Goal: Task Accomplishment & Management: Manage account settings

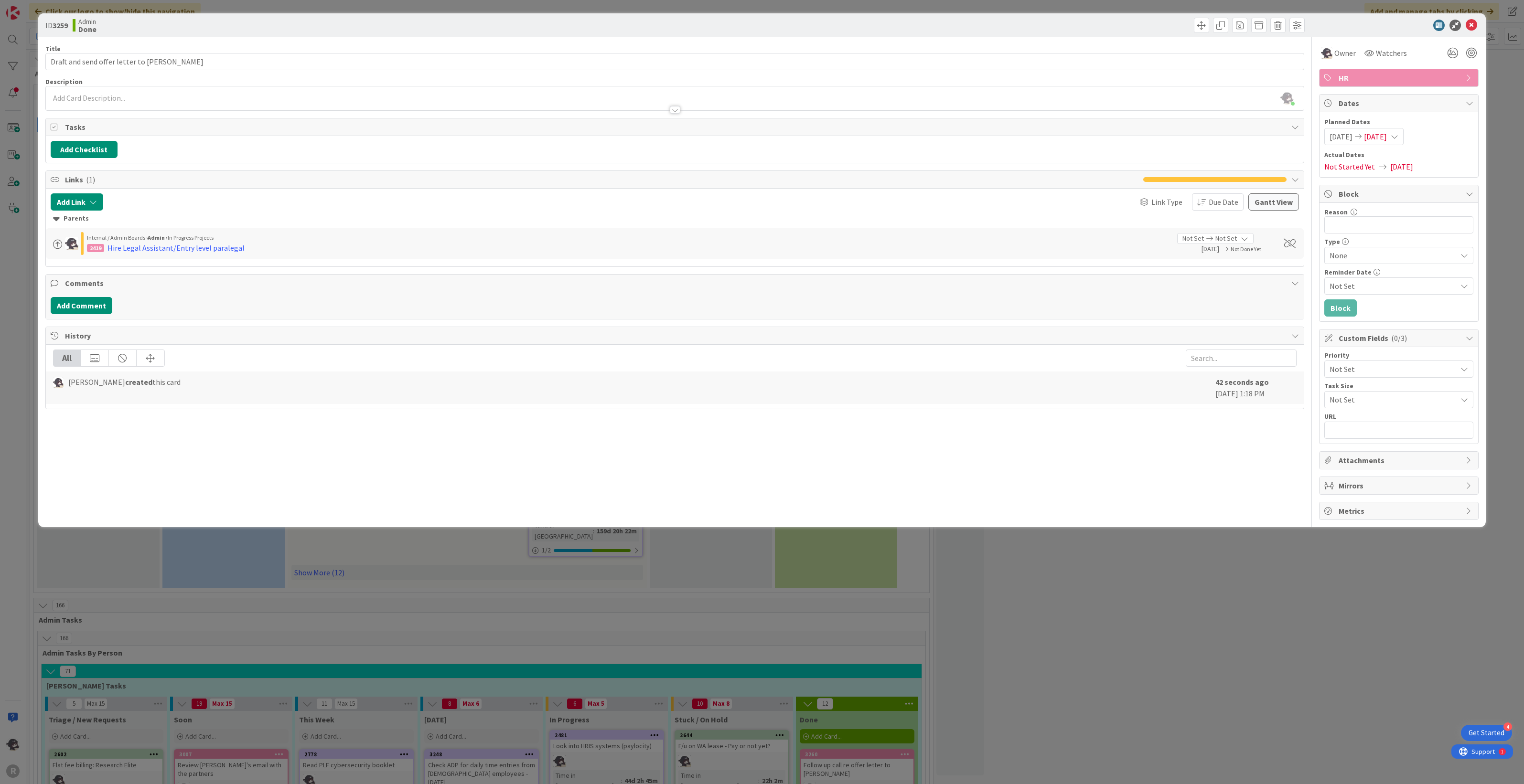
scroll to position [418, 0]
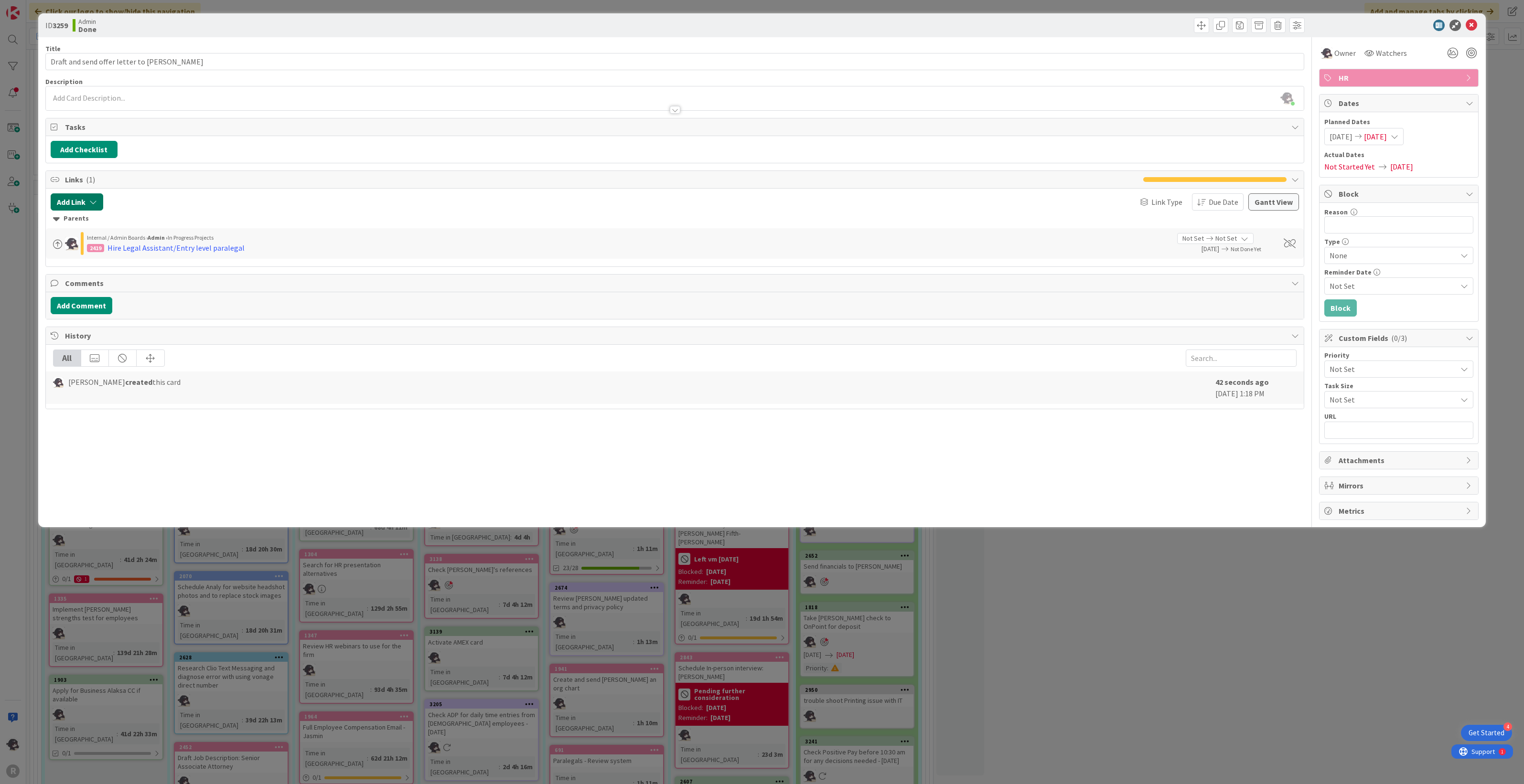
click at [84, 204] on button "Add Link" at bounding box center [77, 201] width 52 height 17
click at [116, 289] on input "text" at bounding box center [123, 283] width 134 height 17
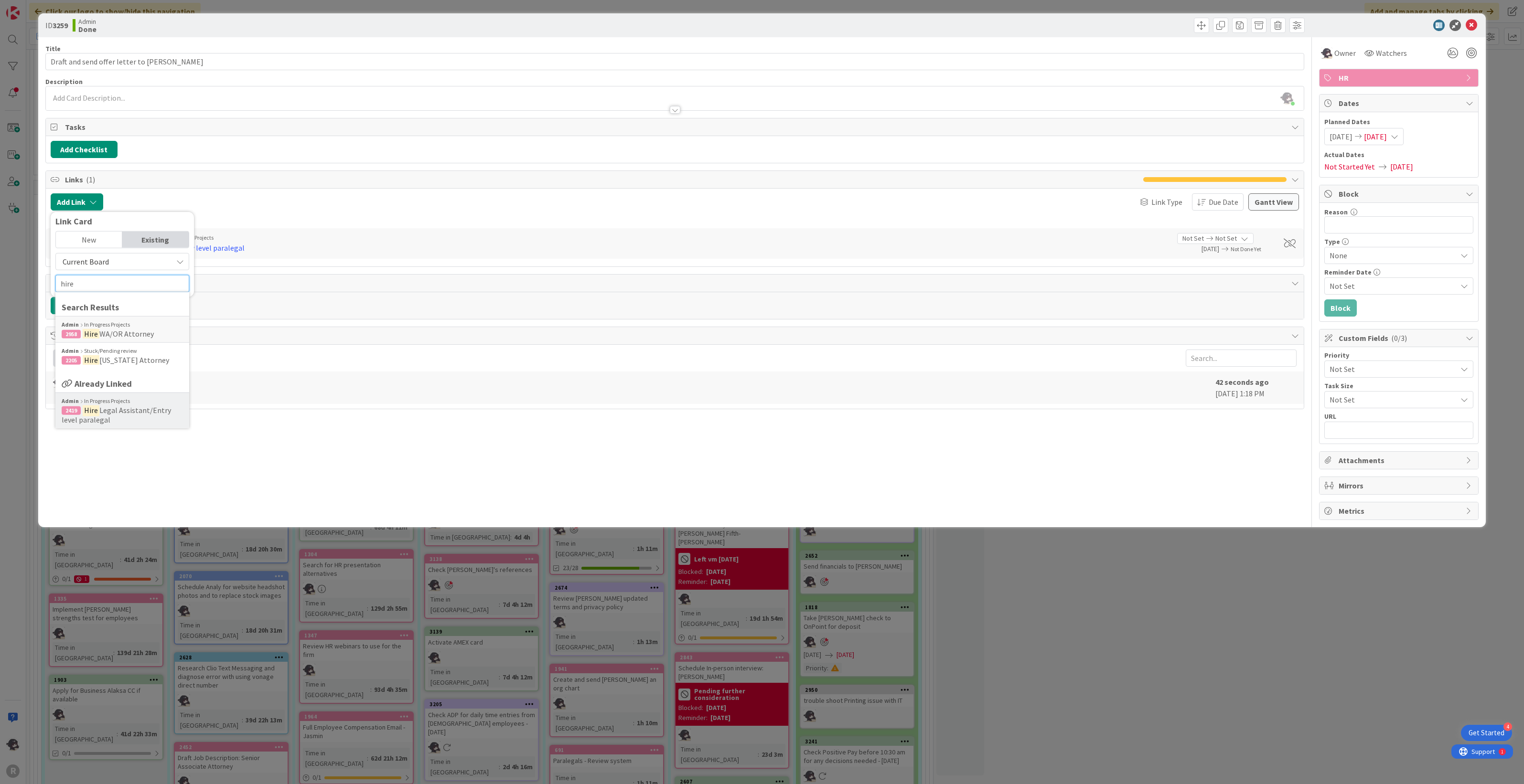
type input "hire"
click at [134, 419] on span "2419 Hire Legal Assistant/Entry level paralegal" at bounding box center [122, 414] width 121 height 19
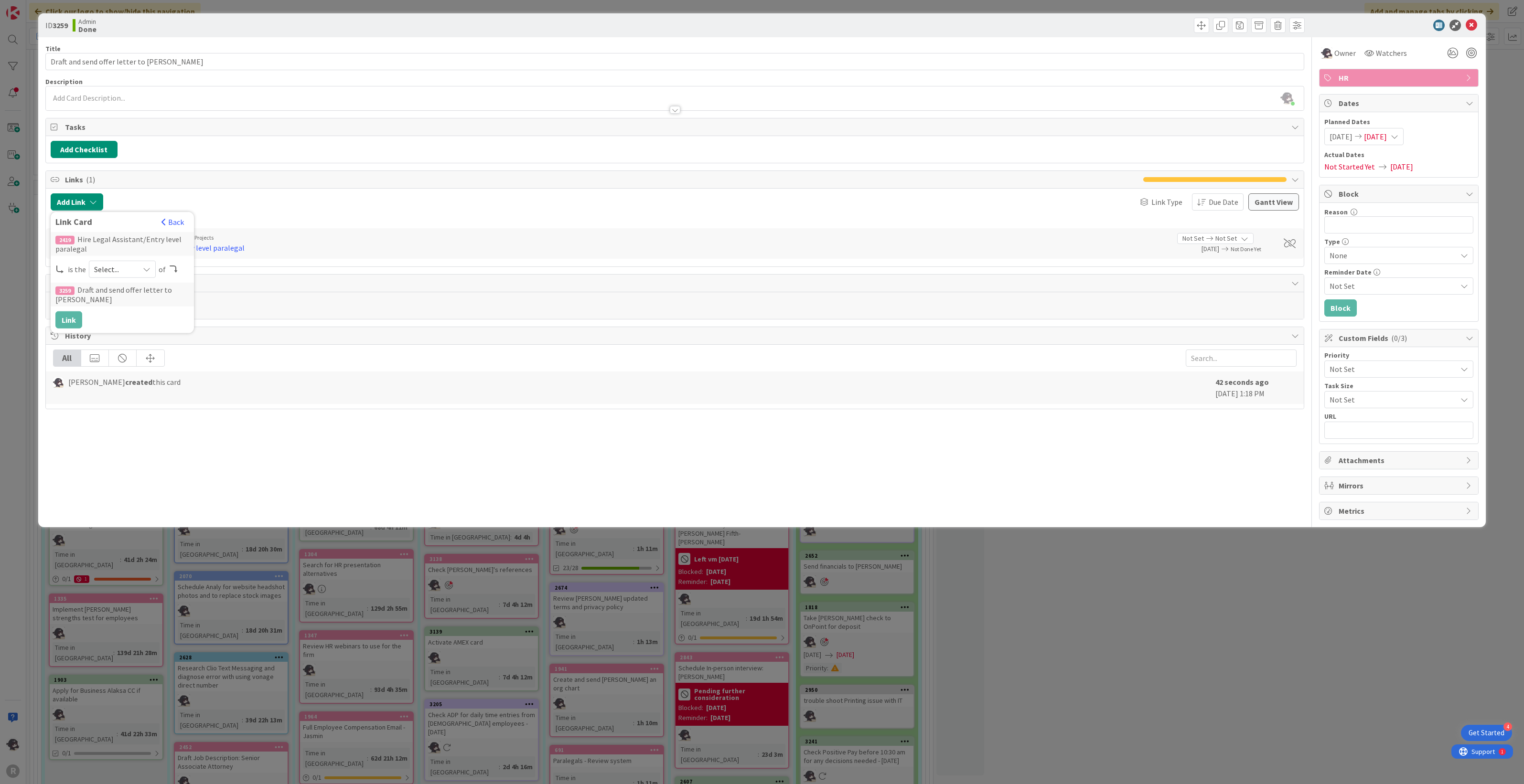
click at [122, 275] on span "Select..." at bounding box center [114, 269] width 40 height 13
drag, startPoint x: 124, startPoint y: 288, endPoint x: 116, endPoint y: 293, distance: 9.4
click at [124, 288] on span "parent" at bounding box center [173, 291] width 108 height 15
click at [72, 325] on button "Link" at bounding box center [69, 320] width 27 height 17
click at [1475, 23] on icon at bounding box center [1472, 25] width 11 height 11
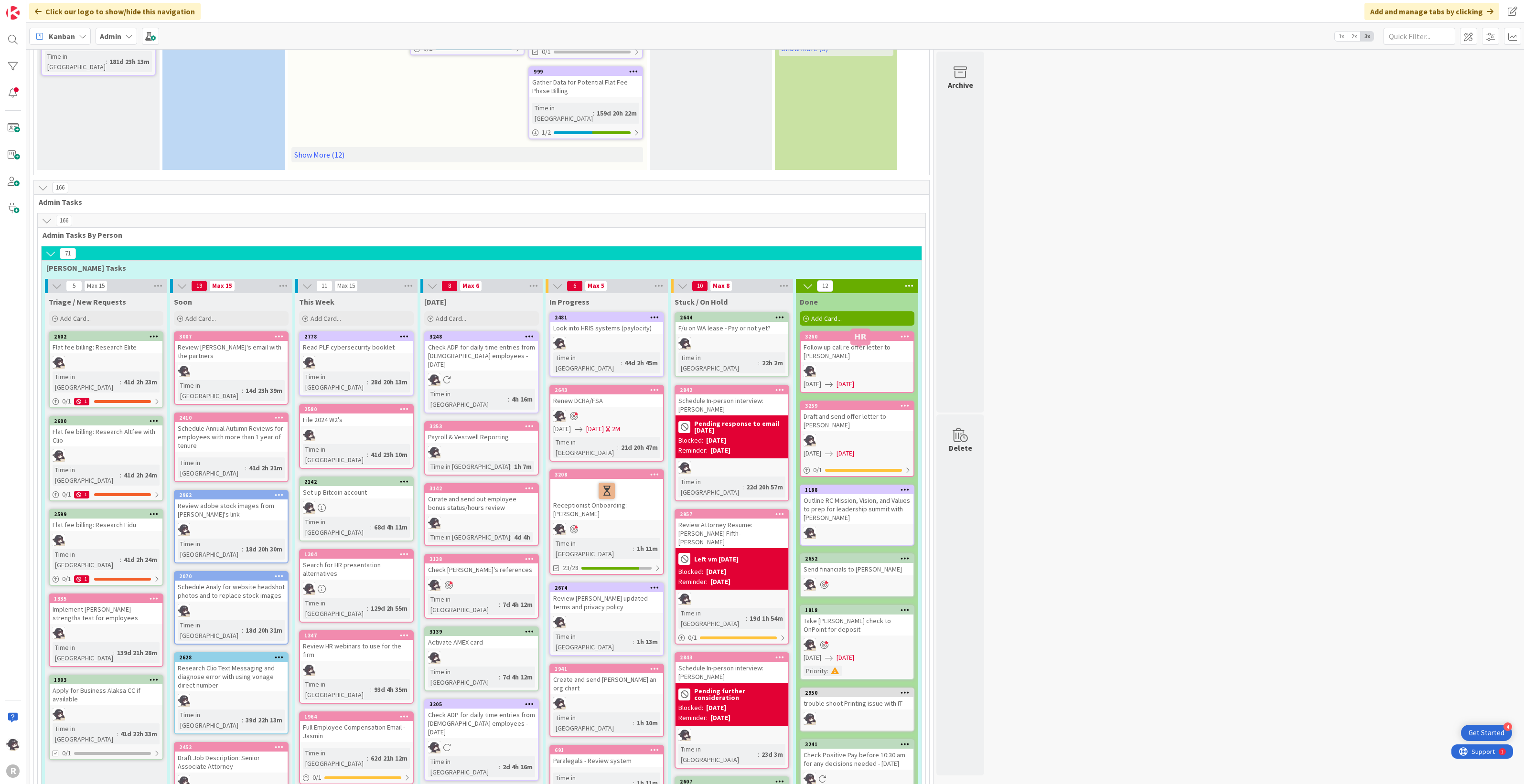
click at [864, 402] on div "3259" at bounding box center [859, 405] width 109 height 7
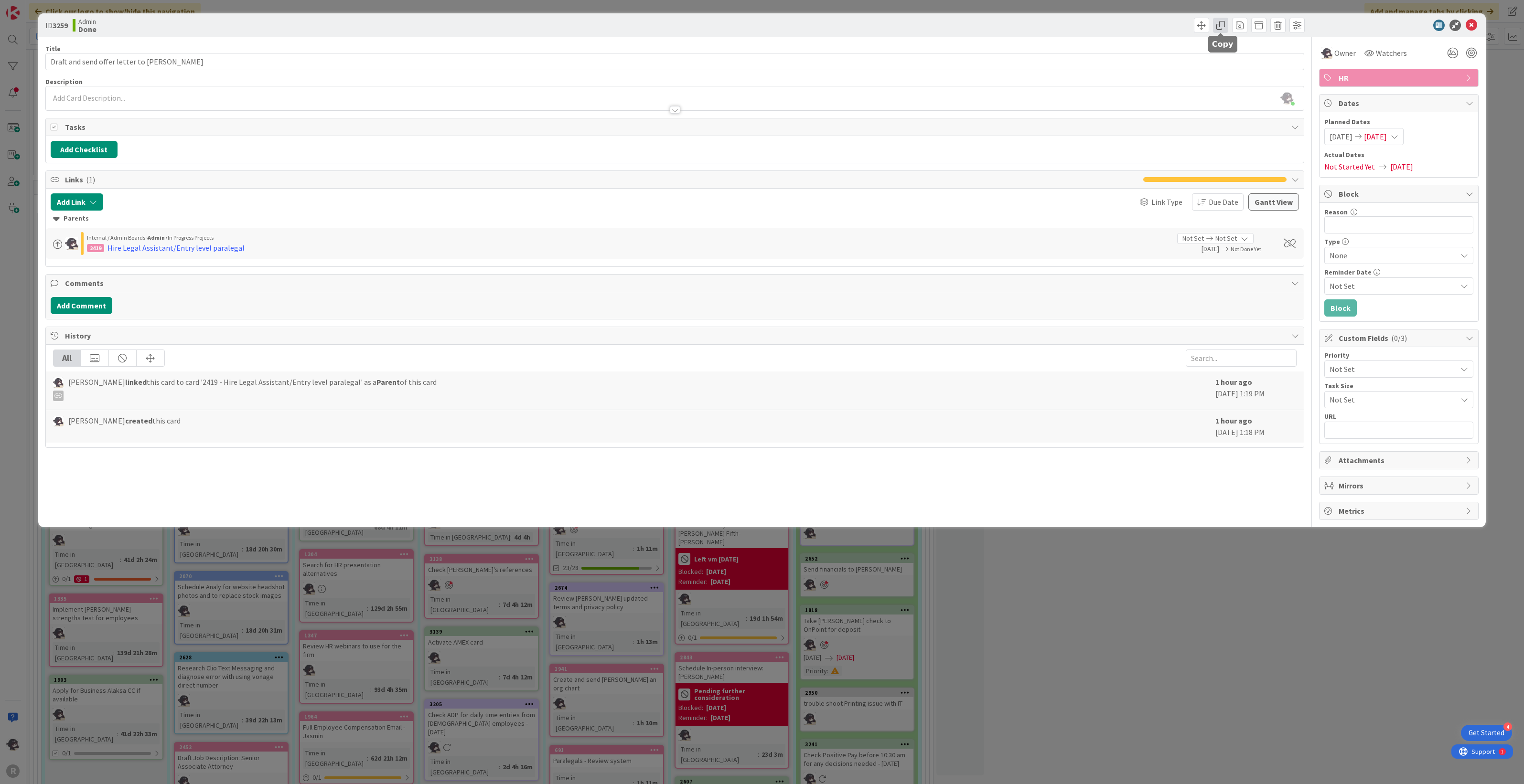
click at [1219, 23] on span at bounding box center [1221, 25] width 16 height 16
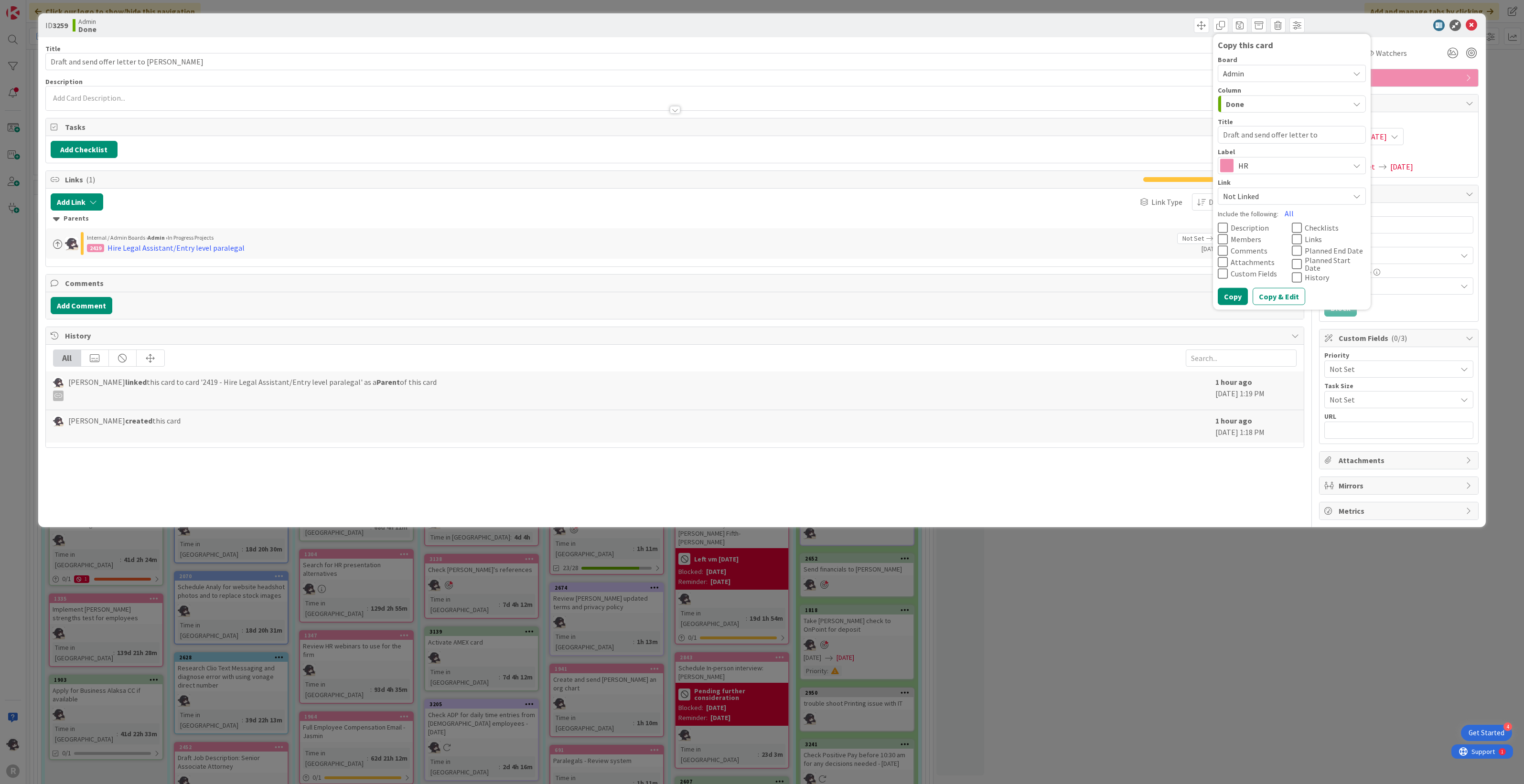
click at [1350, 134] on textarea "Draft and send offer letter to [PERSON_NAME]" at bounding box center [1291, 135] width 148 height 18
type textarea "x"
type textarea "Draft and send offer letter to [PERSON_NAME]"
type textarea "x"
type textarea "Draft and send offer letter to [PERSON_NAME]"
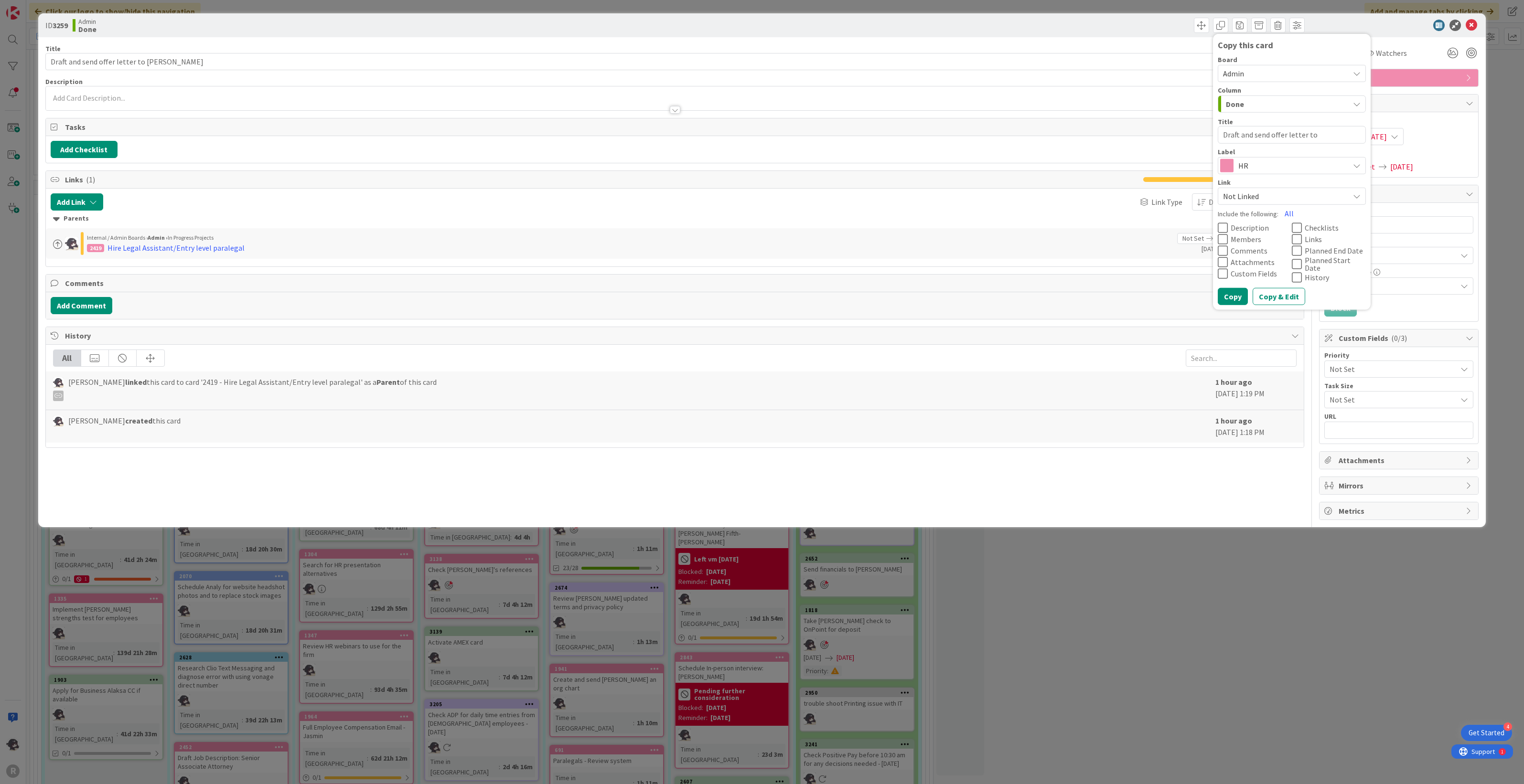
type textarea "x"
type textarea "Draft and send offer letter to [PERSON_NAME]"
type textarea "x"
type textarea "Draft and send offer letter to Casa"
type textarea "x"
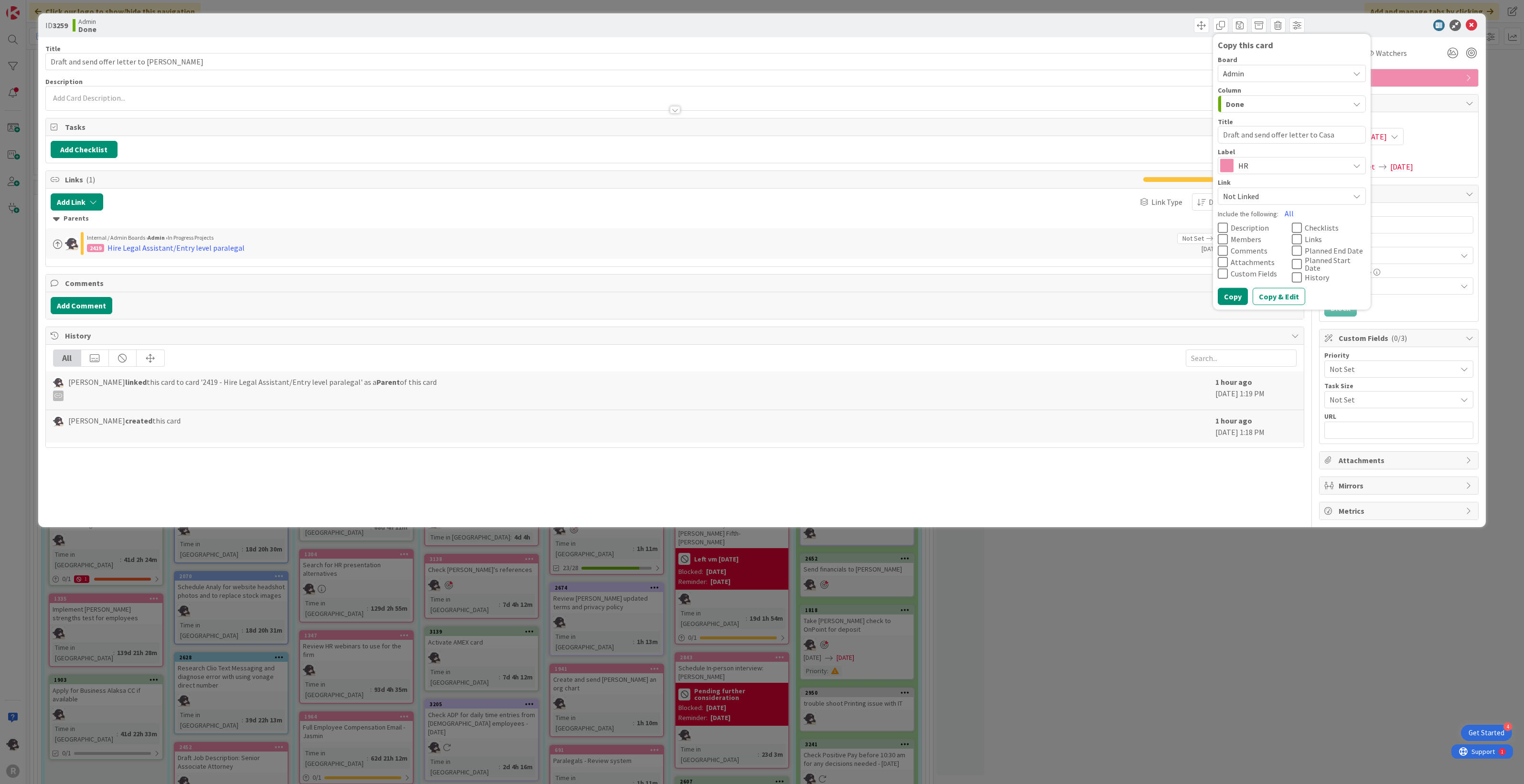
type textarea "Draft and send offer letter to Cas"
type textarea "x"
type textarea "Draft and send offer letter to Ca"
type textarea "x"
type textarea "Draft and send offer letter to C"
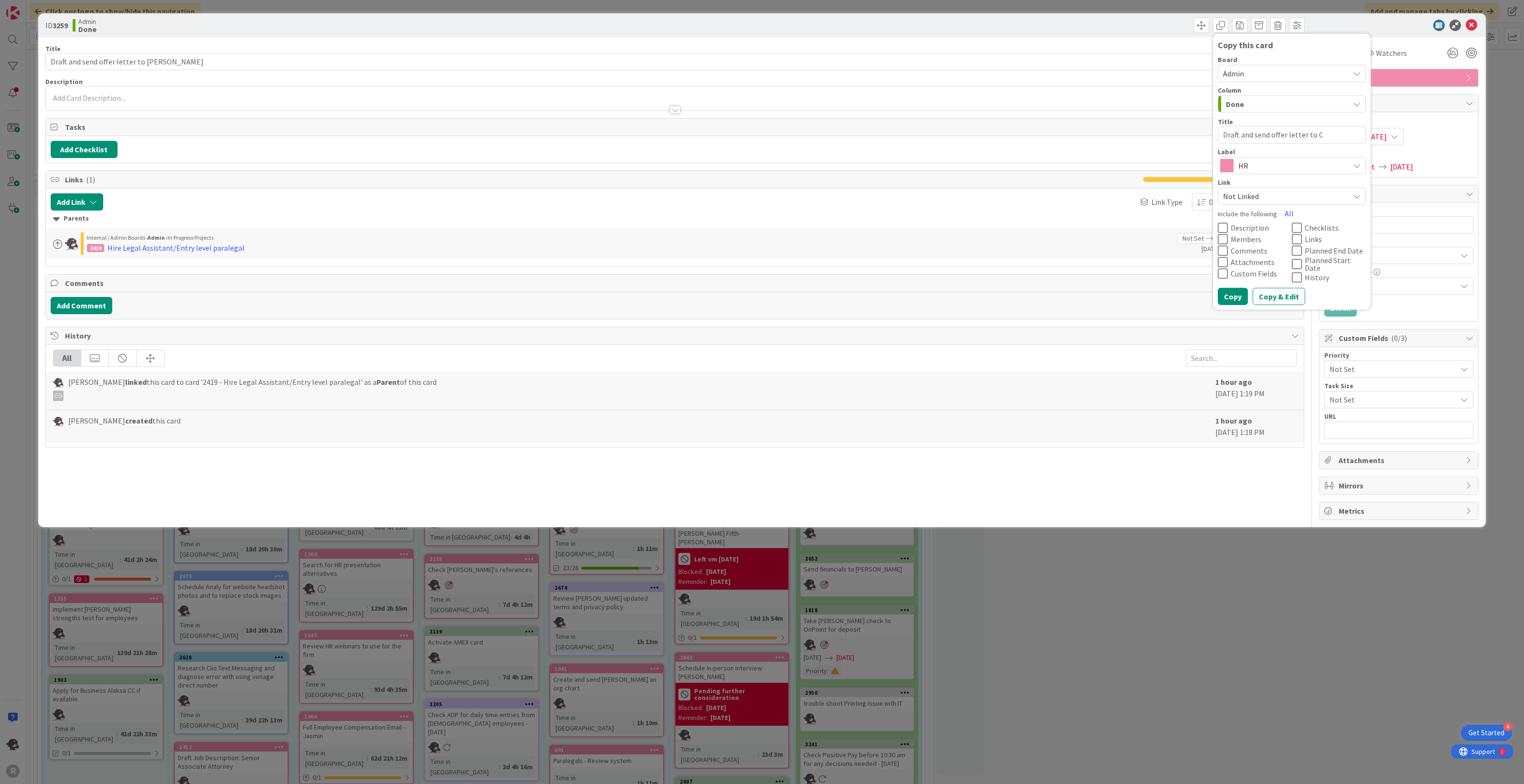
type textarea "x"
type textarea "Draft and send offer letter to"
type textarea "x"
type textarea "Draft and send offer letter to B"
type textarea "x"
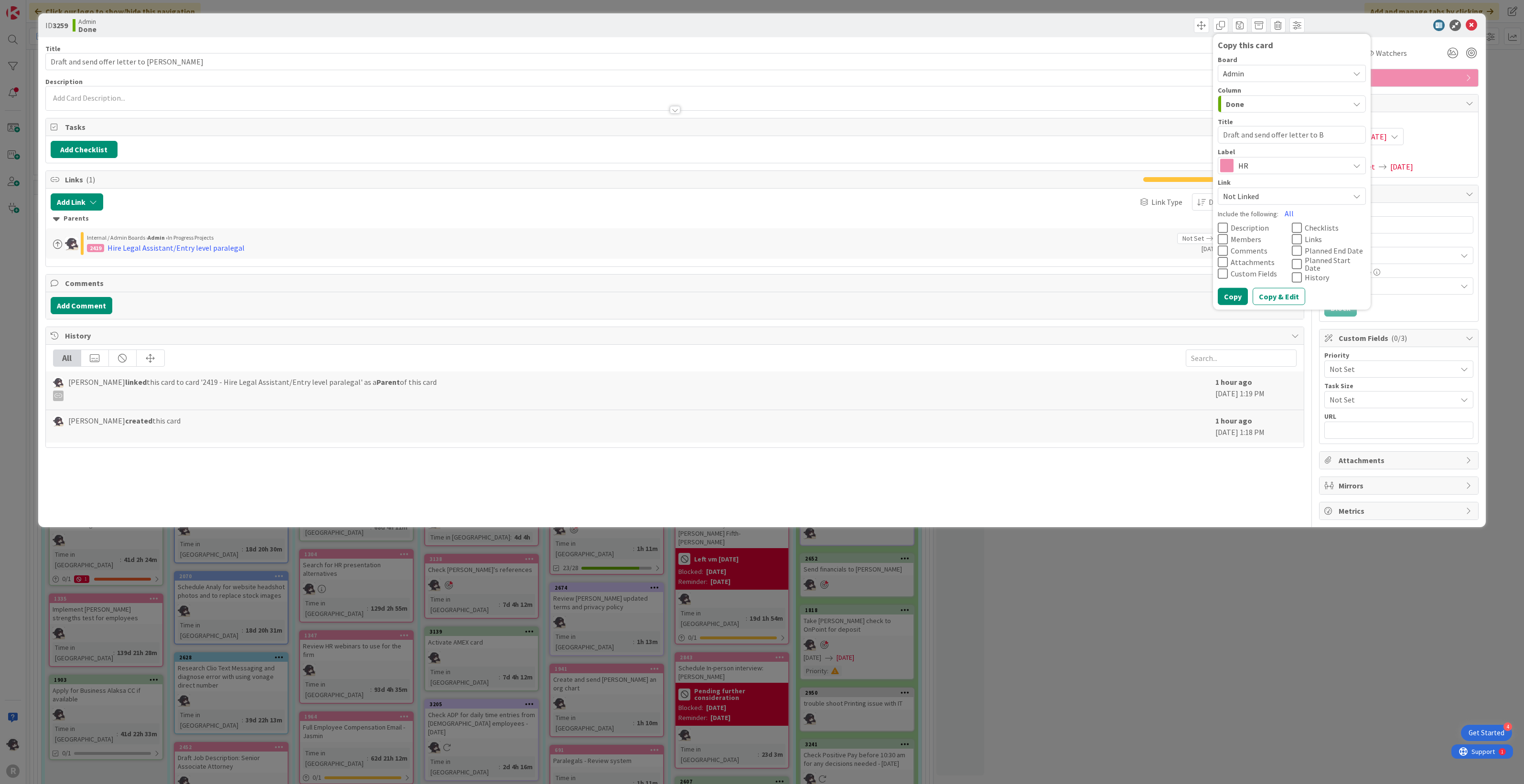
type textarea "Draft and send offer letter to Br"
type textarea "x"
type textarea "Draft and send offer letter to [PERSON_NAME]"
type textarea "x"
type textarea "Draft and send offer letter to [PERSON_NAME]"
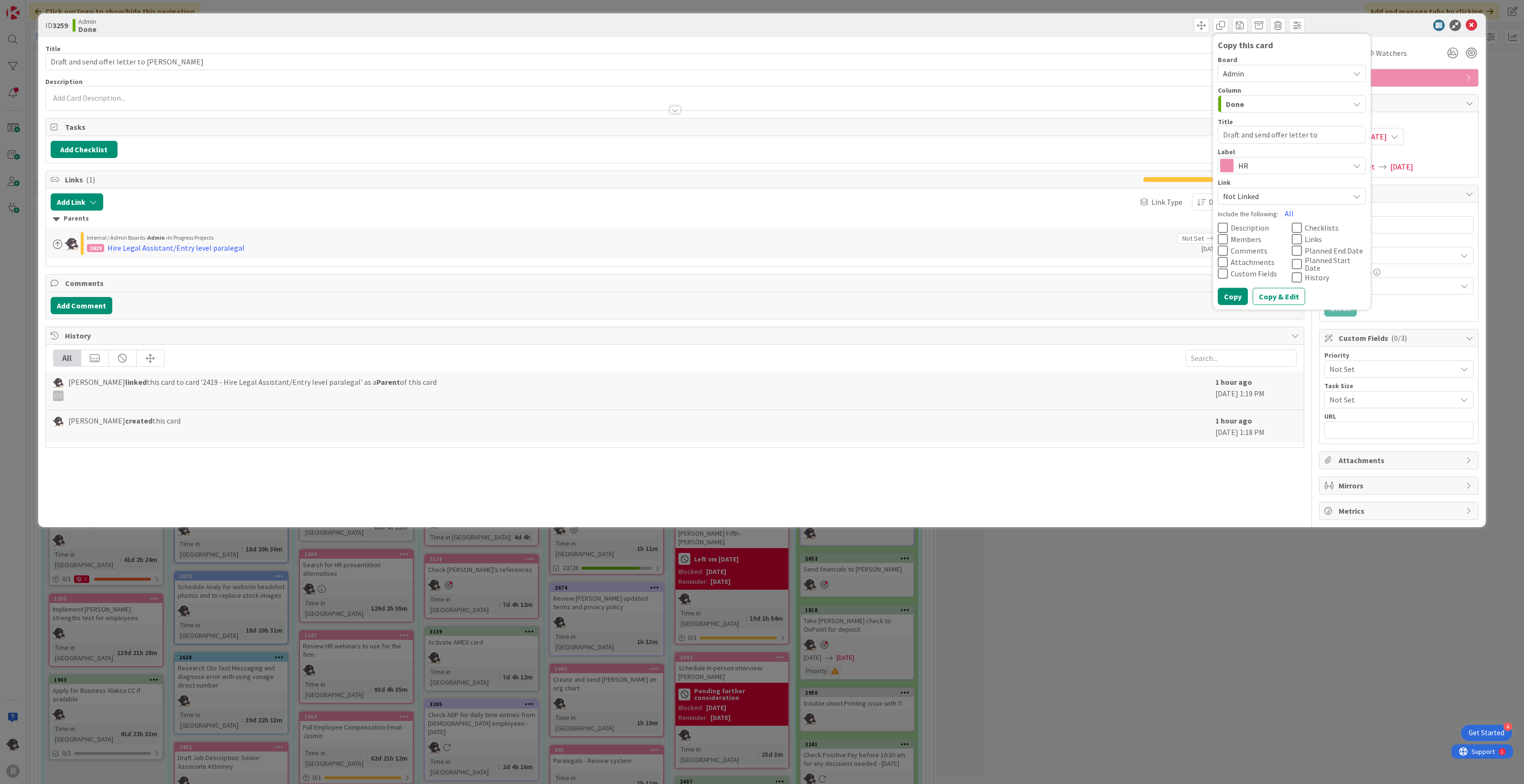
type textarea "x"
type textarea "Draft and send offer letter to [PERSON_NAME]"
click at [1254, 192] on span "Not Linked" at bounding box center [1283, 195] width 121 height 13
click at [1281, 266] on span "Link as Child" at bounding box center [1310, 267] width 120 height 15
click at [1078, 464] on div "Title 39 / 128 Draft and send offer letter to [PERSON_NAME] Description [PERSON…" at bounding box center [674, 279] width 1259 height 482
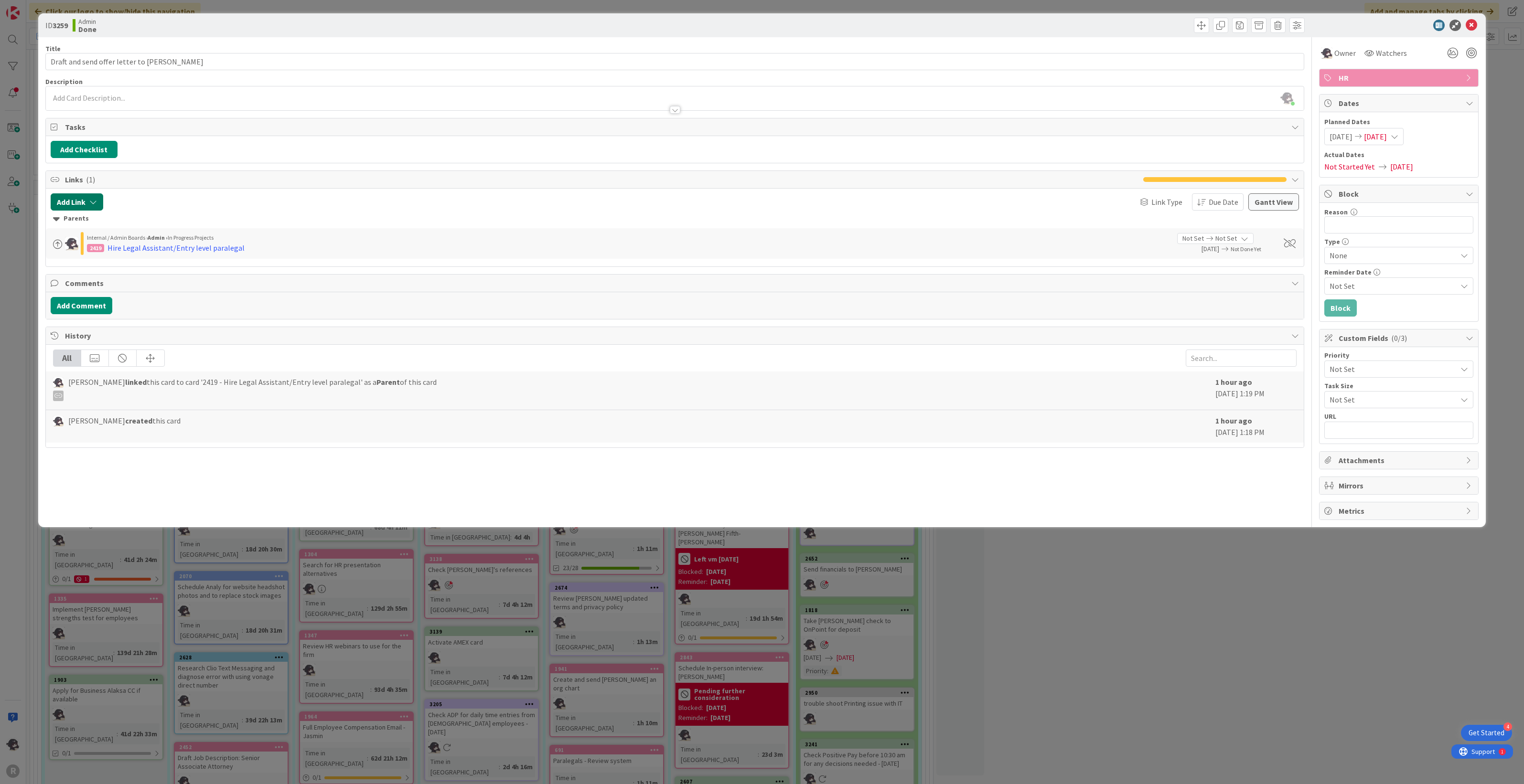
click at [84, 201] on button "Add Link" at bounding box center [77, 201] width 52 height 17
click at [215, 195] on div at bounding box center [363, 201] width 511 height 17
click at [1221, 29] on span at bounding box center [1221, 25] width 16 height 16
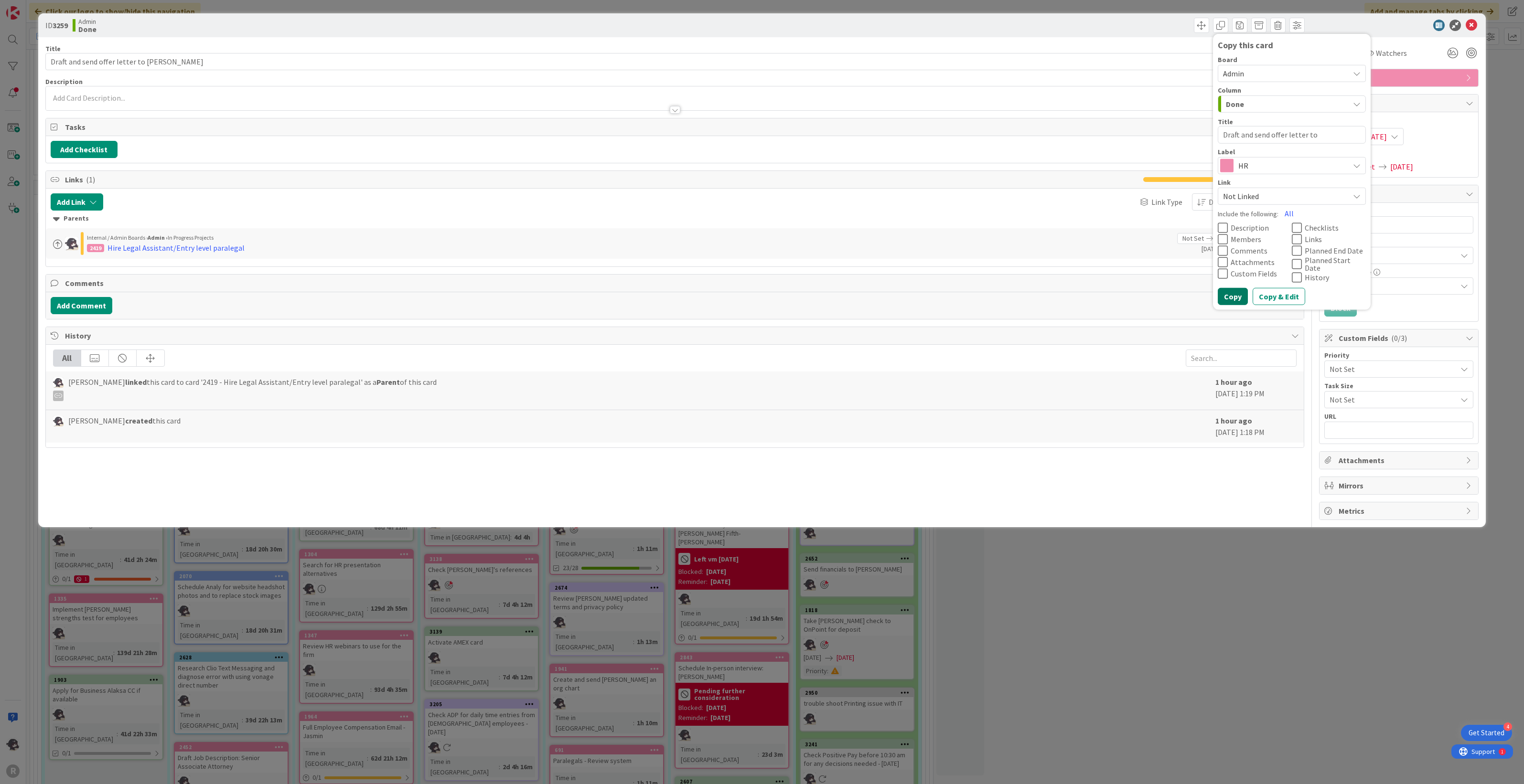
click at [1236, 292] on button "Copy" at bounding box center [1232, 296] width 30 height 17
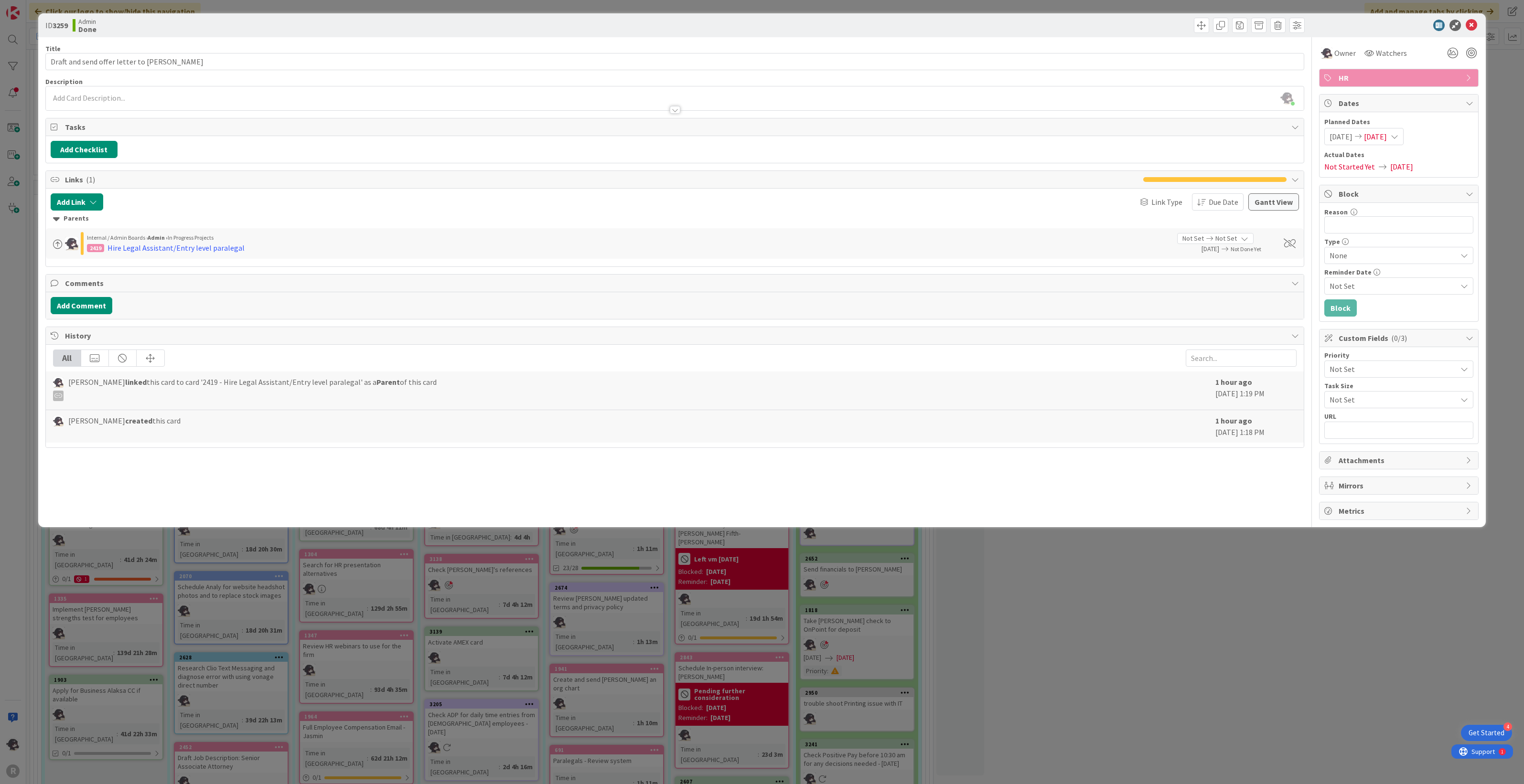
type textarea "x"
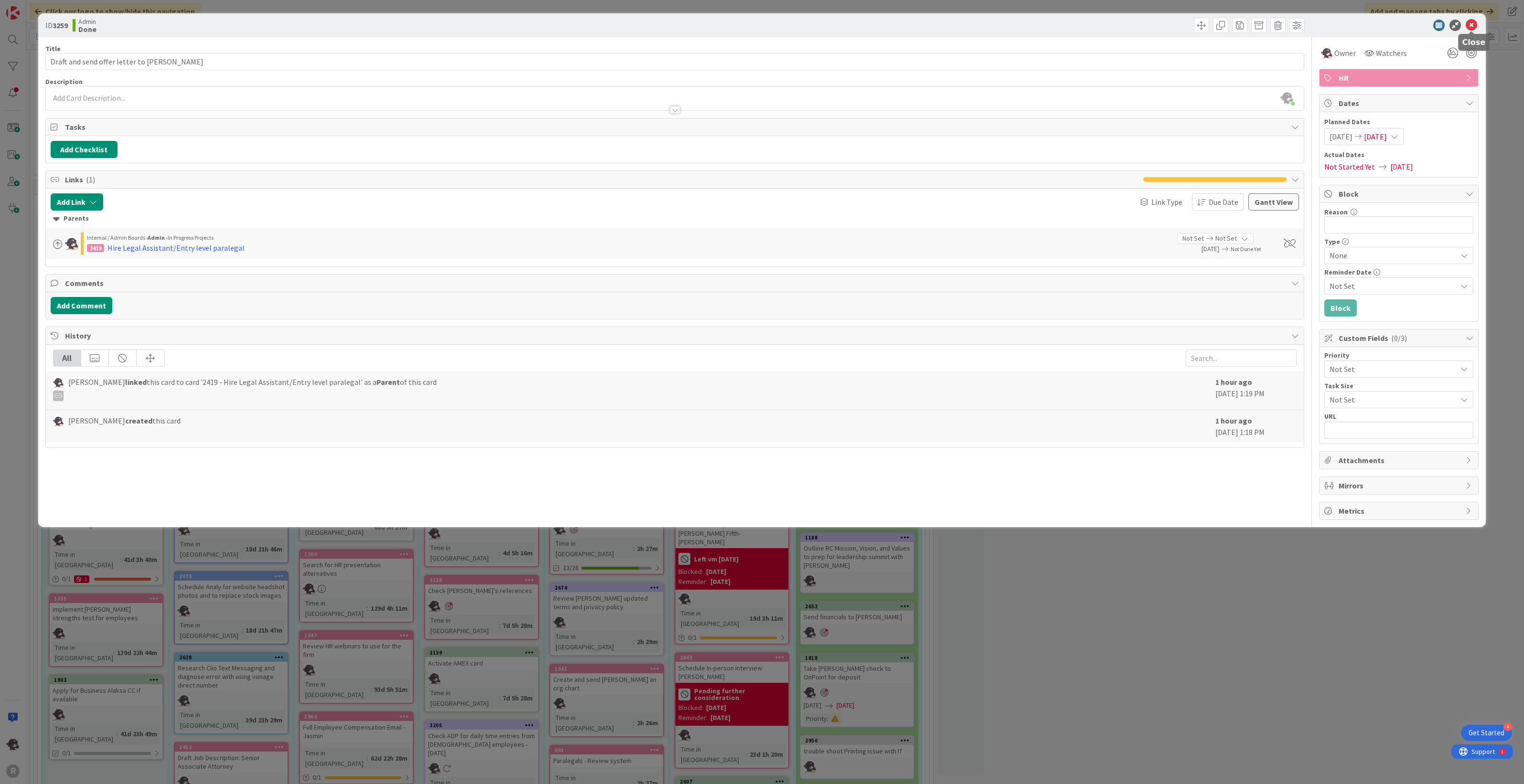
click at [1472, 22] on icon at bounding box center [1472, 25] width 11 height 11
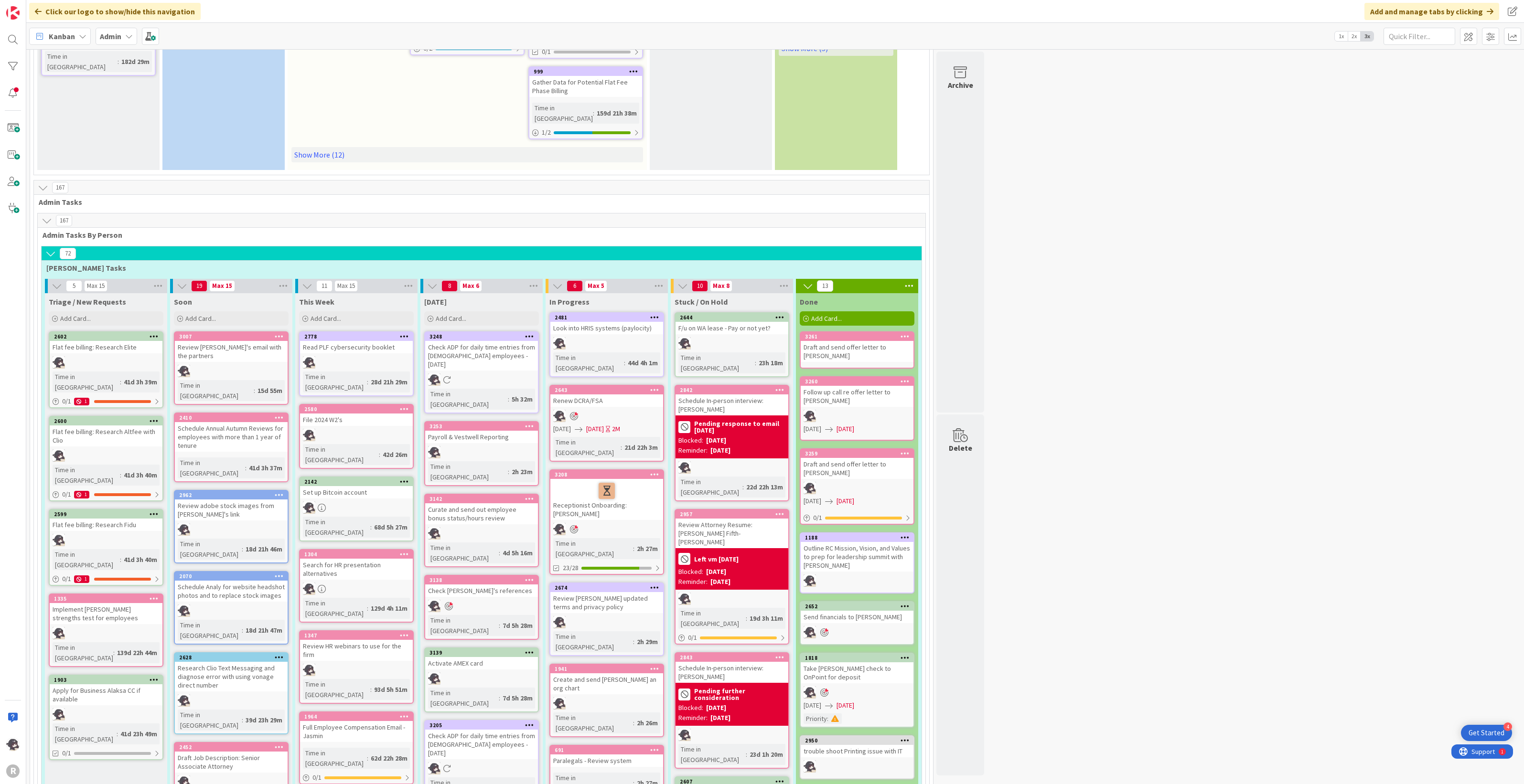
click at [873, 332] on div "3261" at bounding box center [857, 336] width 113 height 9
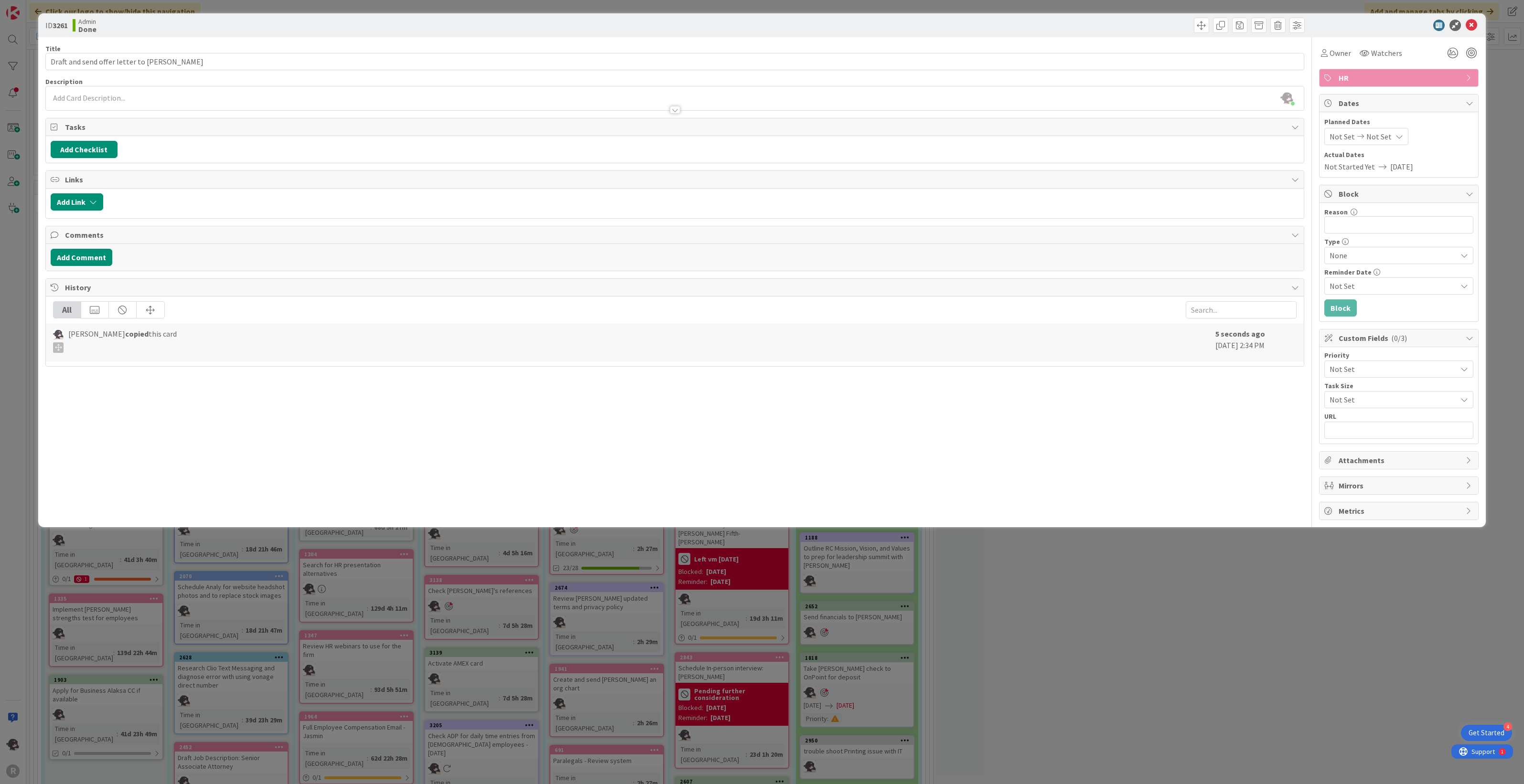
click at [1396, 137] on icon at bounding box center [1399, 136] width 7 height 7
click at [1419, 204] on td "2" at bounding box center [1418, 201] width 19 height 18
type input "[DATE]"
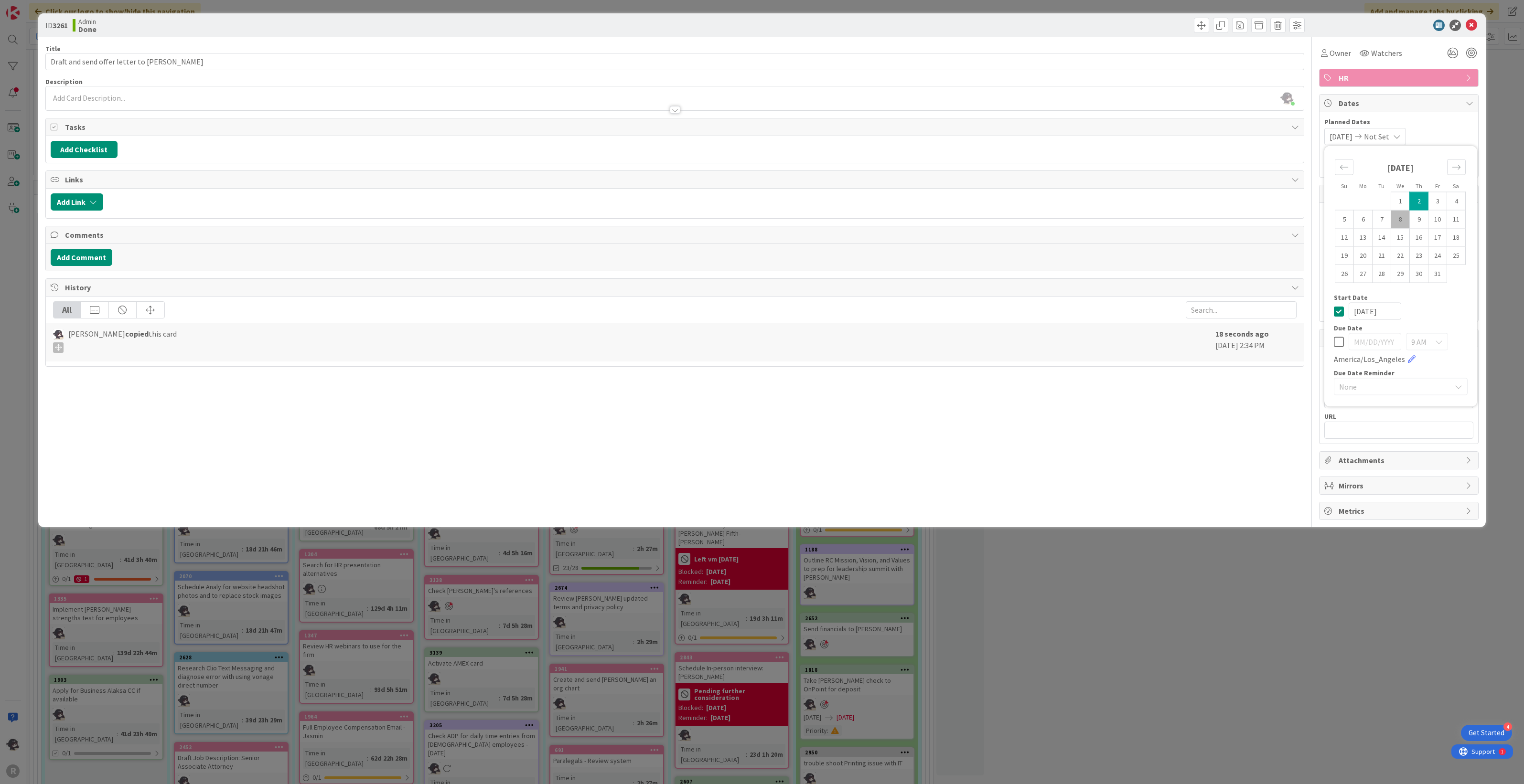
click at [1419, 204] on td "2" at bounding box center [1418, 201] width 19 height 18
type input "[DATE]"
click at [1446, 126] on span "Planned Dates" at bounding box center [1399, 122] width 149 height 10
click at [88, 206] on button "Add Link" at bounding box center [77, 201] width 52 height 17
click at [111, 284] on input "text" at bounding box center [123, 283] width 134 height 17
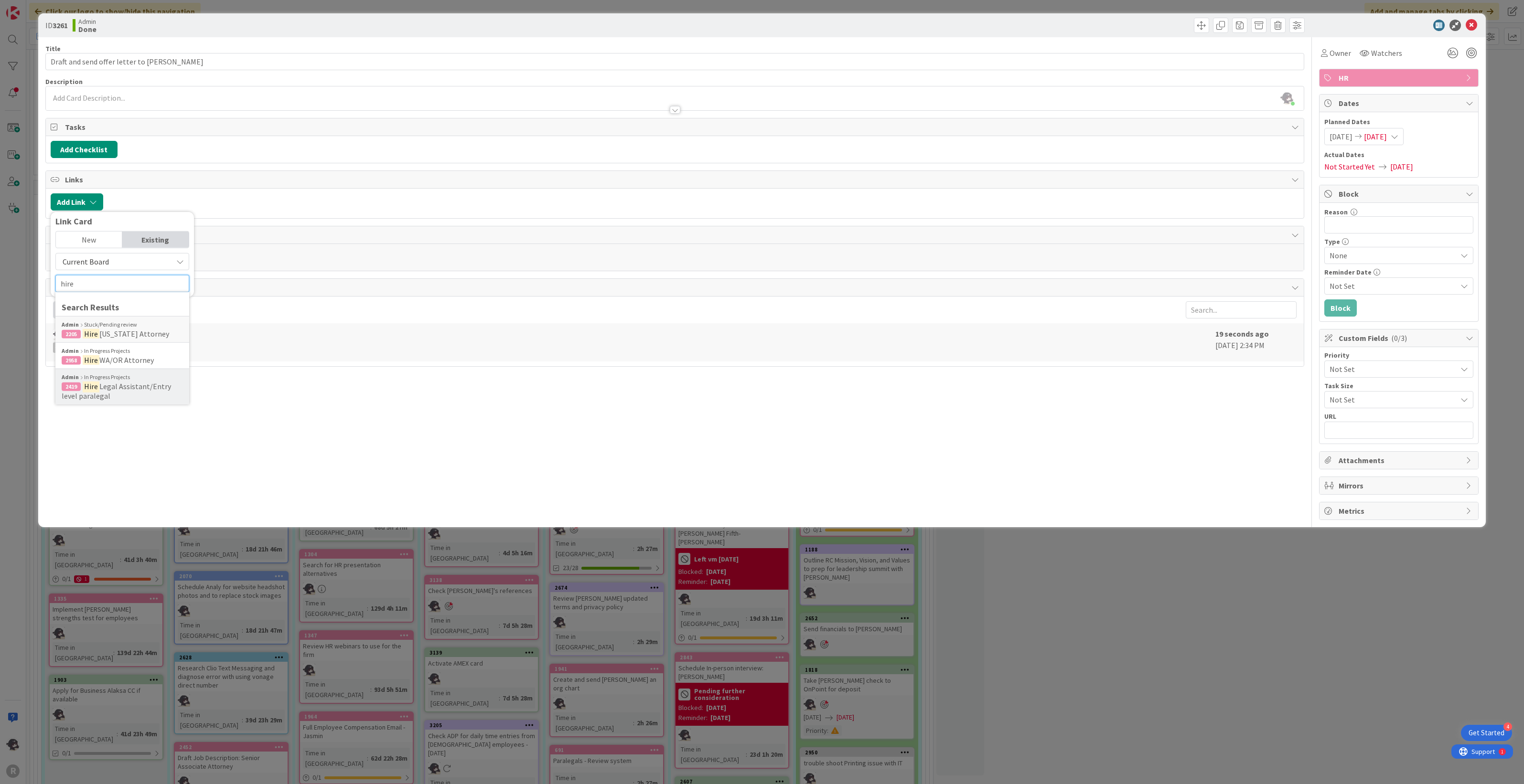
type input "hire"
click at [127, 385] on span "Legal Assistant/Entry level paralegal" at bounding box center [116, 391] width 110 height 19
click at [134, 278] on div "Select..." at bounding box center [123, 269] width 67 height 17
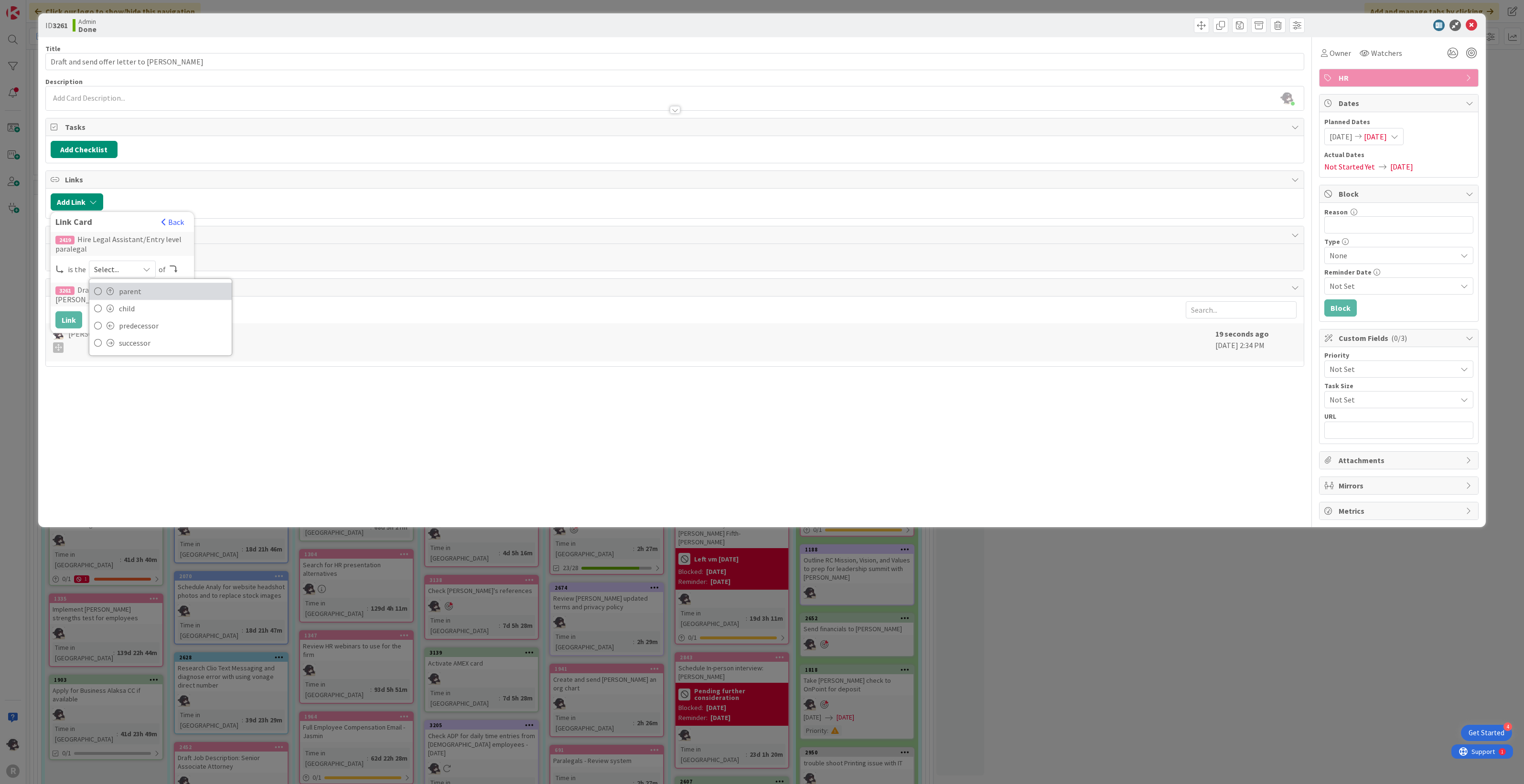
click at [135, 298] on span "parent" at bounding box center [173, 291] width 108 height 15
click at [208, 60] on input "Draft and send offer letter to [PERSON_NAME]" at bounding box center [674, 61] width 1259 height 17
type input "Draft and send offer letter to [PERSON_NAME]"
click at [1472, 25] on icon at bounding box center [1472, 25] width 11 height 11
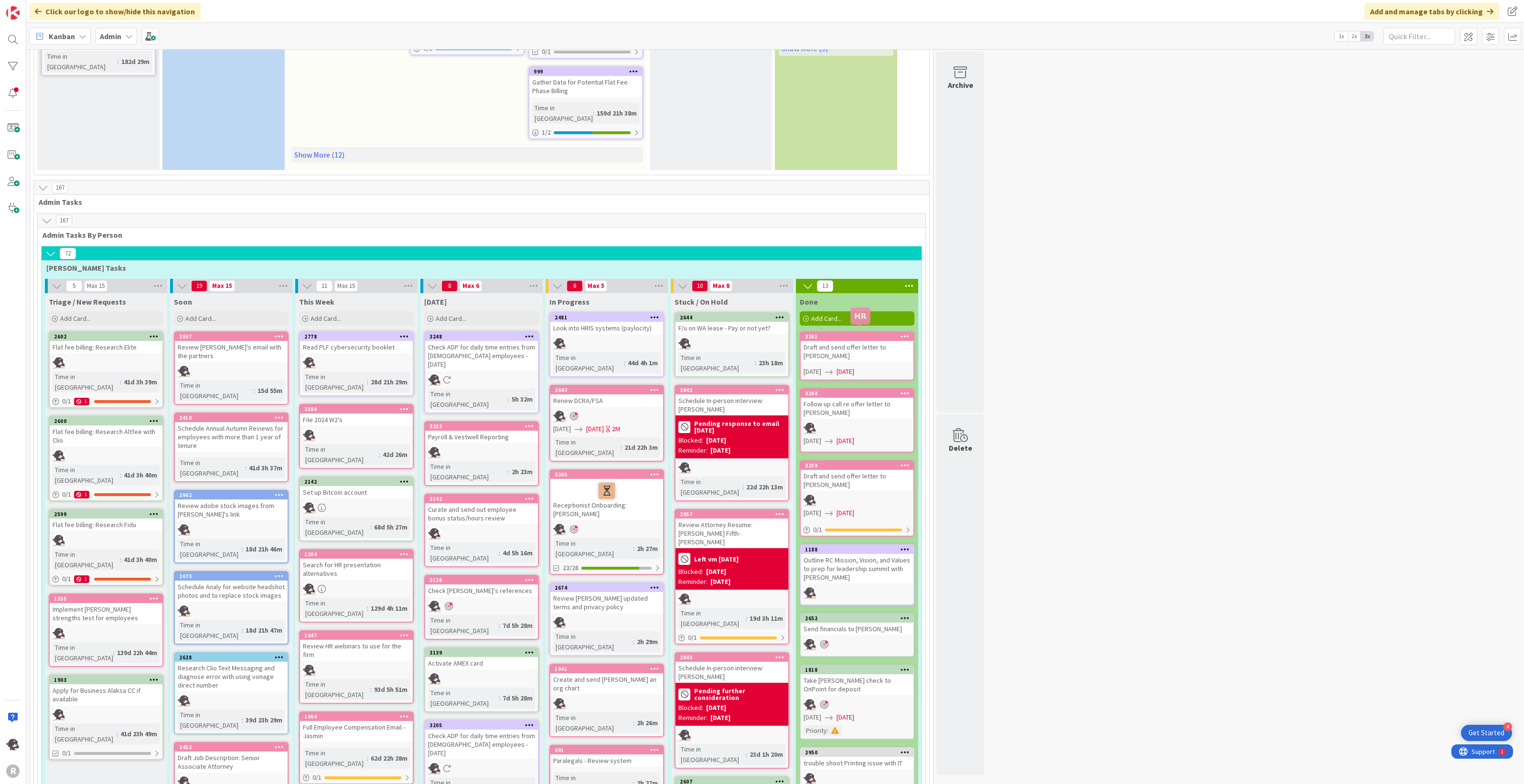
click at [862, 390] on div "3260" at bounding box center [859, 393] width 109 height 7
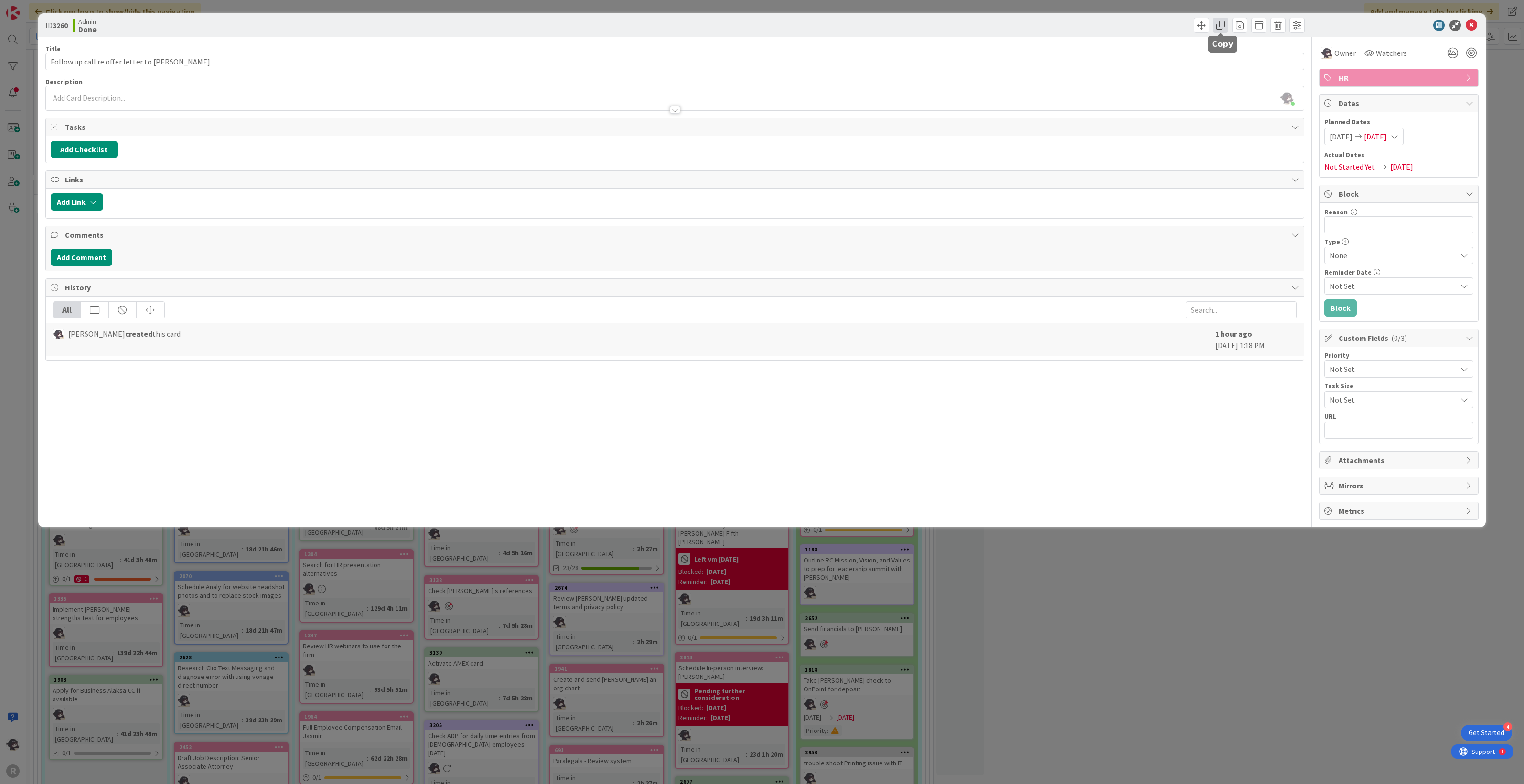
click at [1221, 29] on span at bounding box center [1221, 25] width 16 height 16
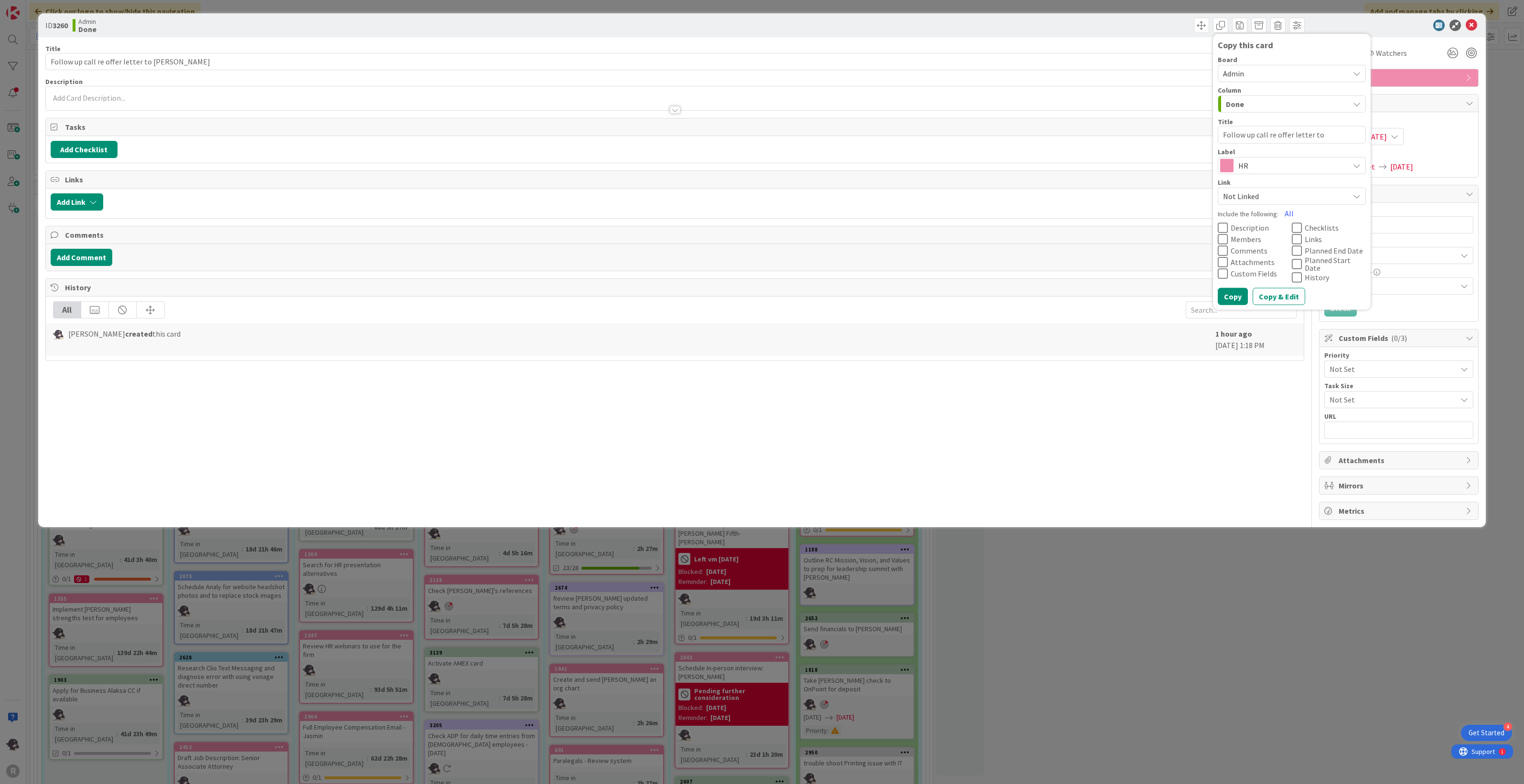
click at [1347, 135] on textarea "Follow up call re offer letter to [PERSON_NAME]" at bounding box center [1291, 135] width 148 height 18
click at [1351, 134] on textarea "Follow up call re offer letter to [PERSON_NAME]" at bounding box center [1291, 135] width 148 height 18
type textarea "x"
type textarea "Follow up call re offer letter to [PERSON_NAME]"
type textarea "x"
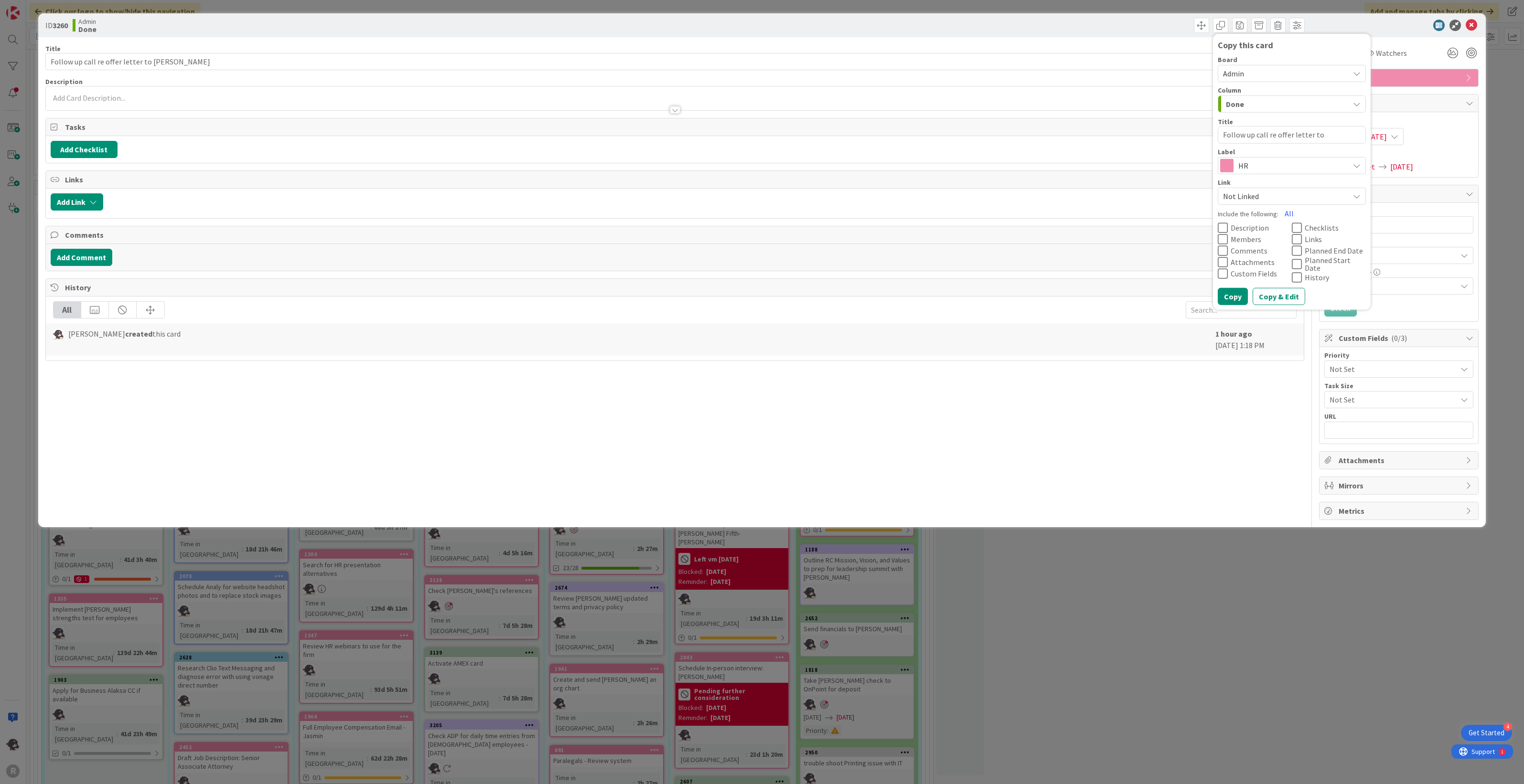
type textarea "Follow up call re offer letter to [PERSON_NAME]"
type textarea "x"
type textarea "Follow up call re offer letter to [PERSON_NAME]"
type textarea "x"
type textarea "Follow up call re offer letter to Casa"
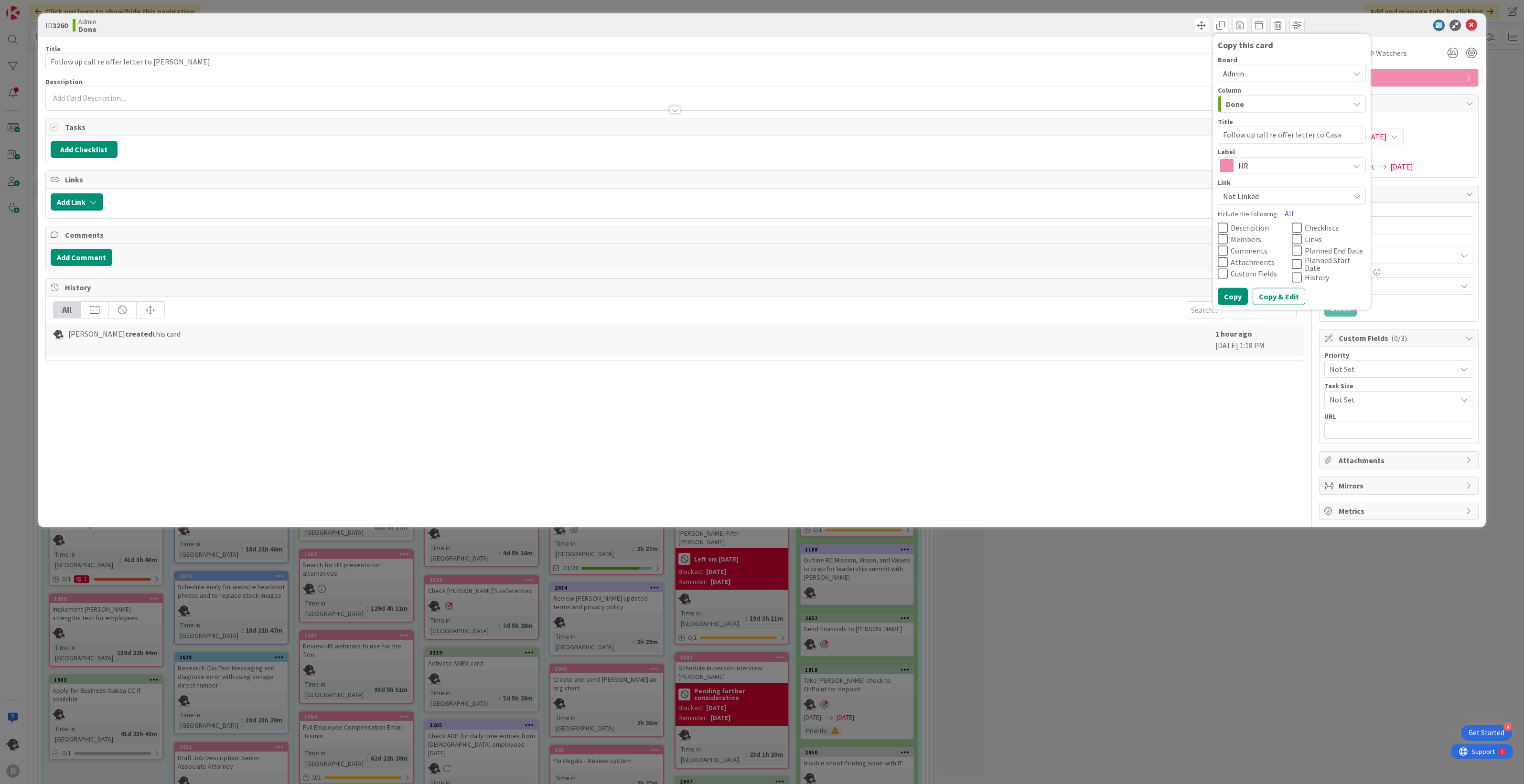
type textarea "x"
type textarea "Follow up call re offer letter to Cas"
type textarea "x"
type textarea "Follow up call re offer letter to Ca"
type textarea "x"
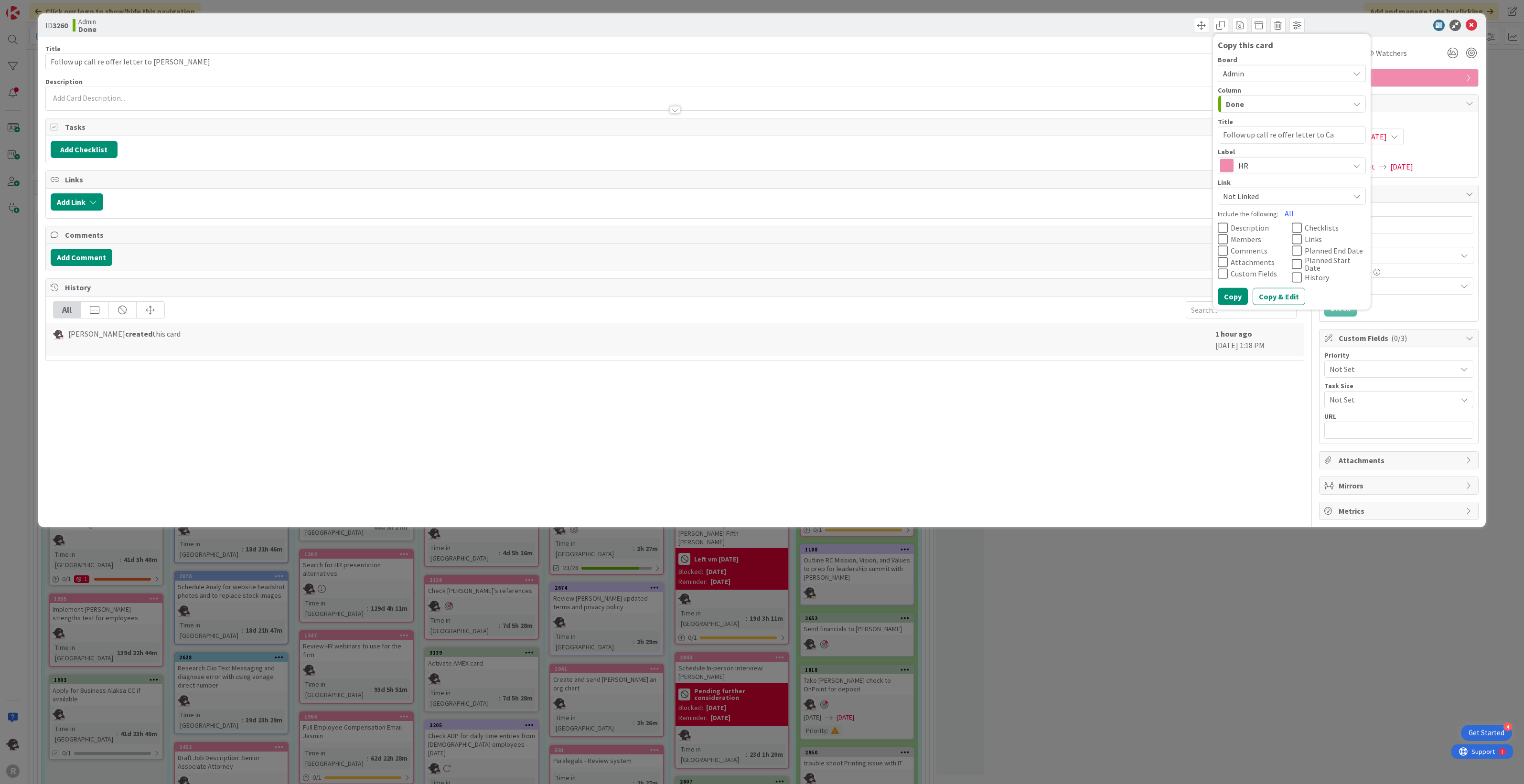
type textarea "Follow up call re offer letter to C"
type textarea "x"
type textarea "Follow up call re offer letter to"
type textarea "x"
type textarea "Follow up call re offer letter to B"
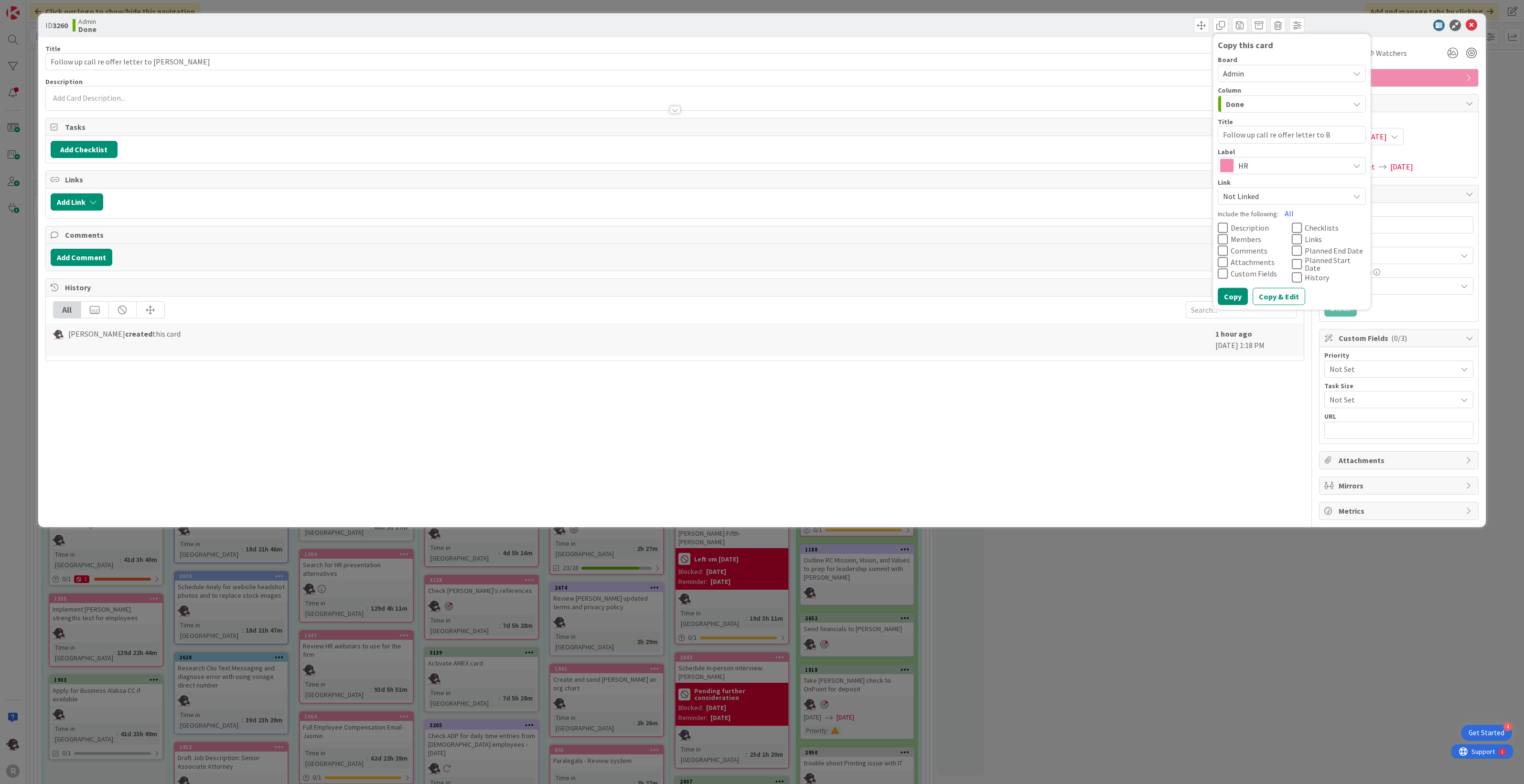
type textarea "x"
type textarea "Follow up call re offer letter to [PERSON_NAME]"
type textarea "x"
type textarea "Follow up call re offer letter to [PERSON_NAME]"
type textarea "x"
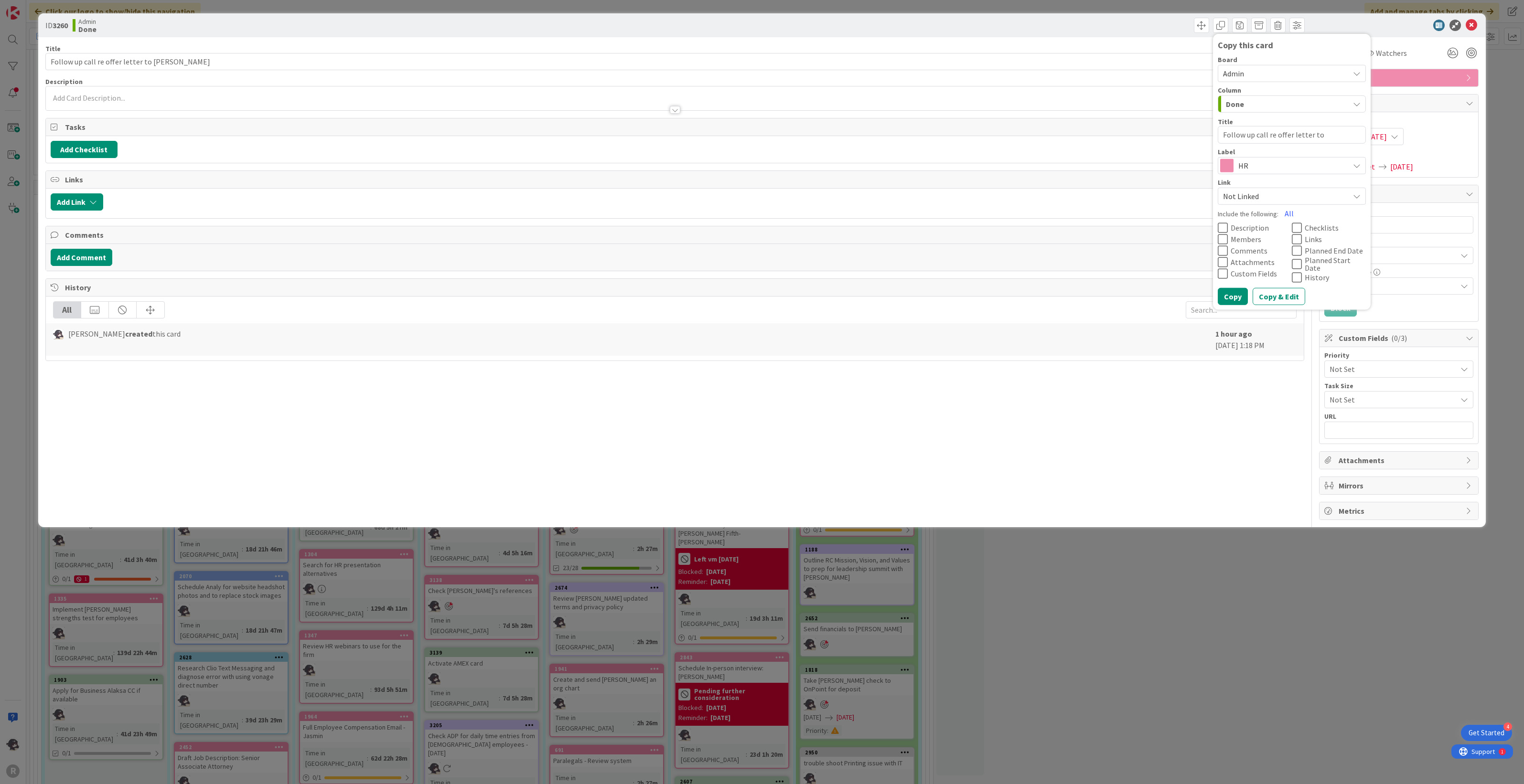
type textarea "Follow up call re offer letter to [PERSON_NAME]"
type textarea "x"
type textarea "Follow up call re offer letter to [PERSON_NAME]"
click at [1241, 290] on button "Copy" at bounding box center [1232, 296] width 30 height 17
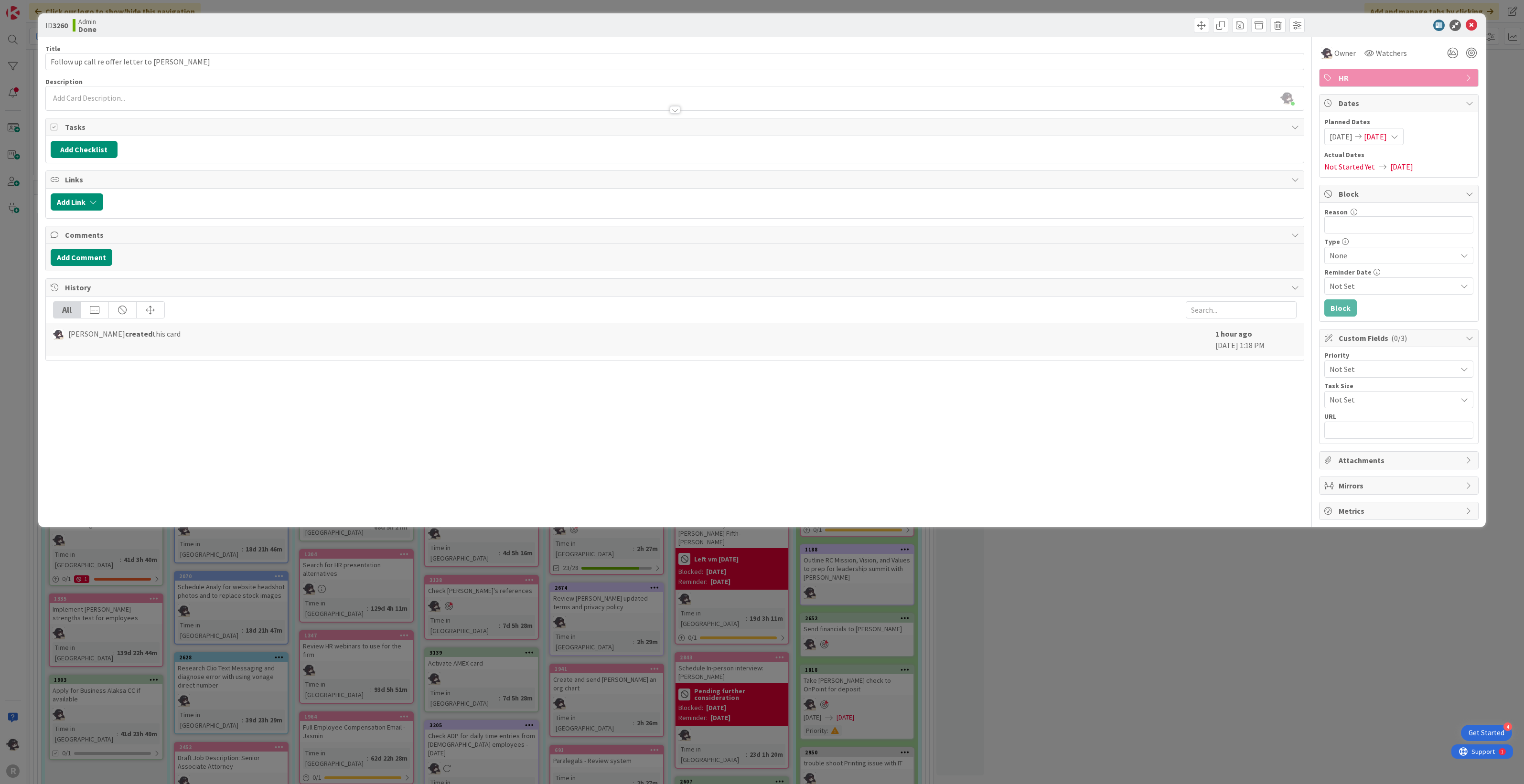
type textarea "x"
click at [1468, 22] on icon at bounding box center [1472, 25] width 11 height 11
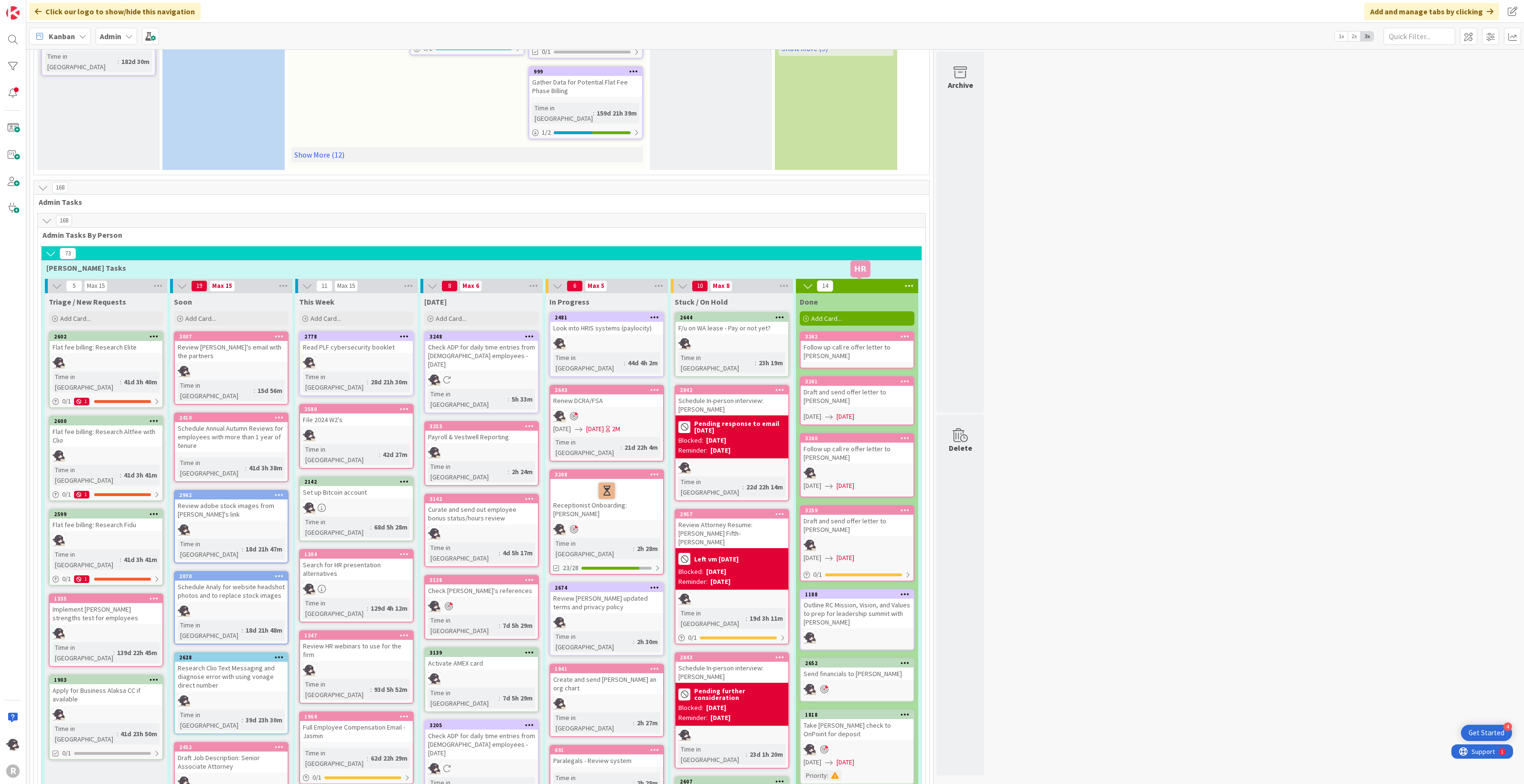
click at [872, 334] on div "3262" at bounding box center [859, 337] width 109 height 7
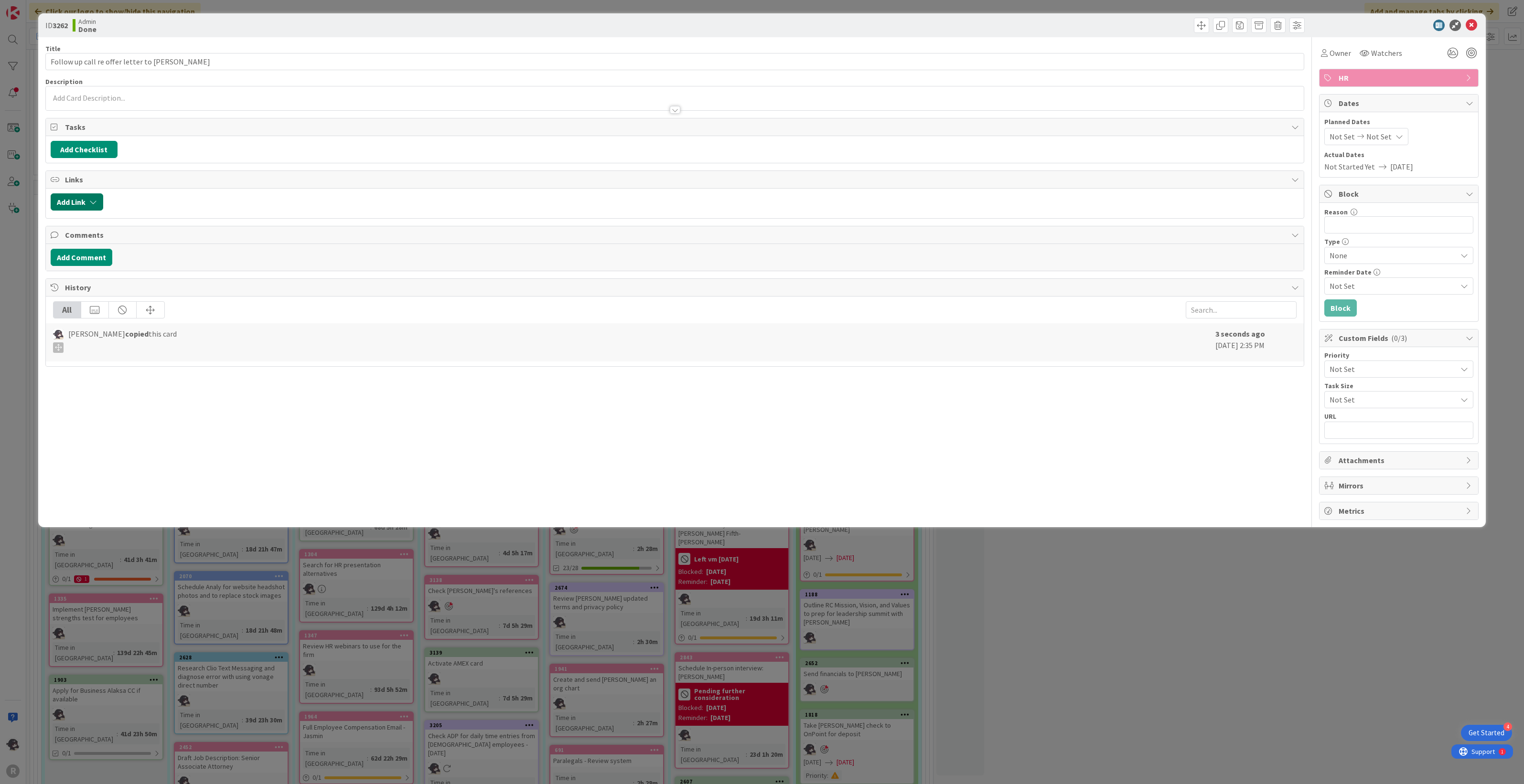
click at [83, 201] on button "Add Link" at bounding box center [77, 201] width 52 height 17
click at [87, 288] on input "text" at bounding box center [123, 283] width 134 height 17
type input "hire"
click at [121, 388] on span "Legal Assistant/Entry level paralegal" at bounding box center [116, 391] width 110 height 19
click at [119, 271] on span "Select..." at bounding box center [114, 269] width 40 height 13
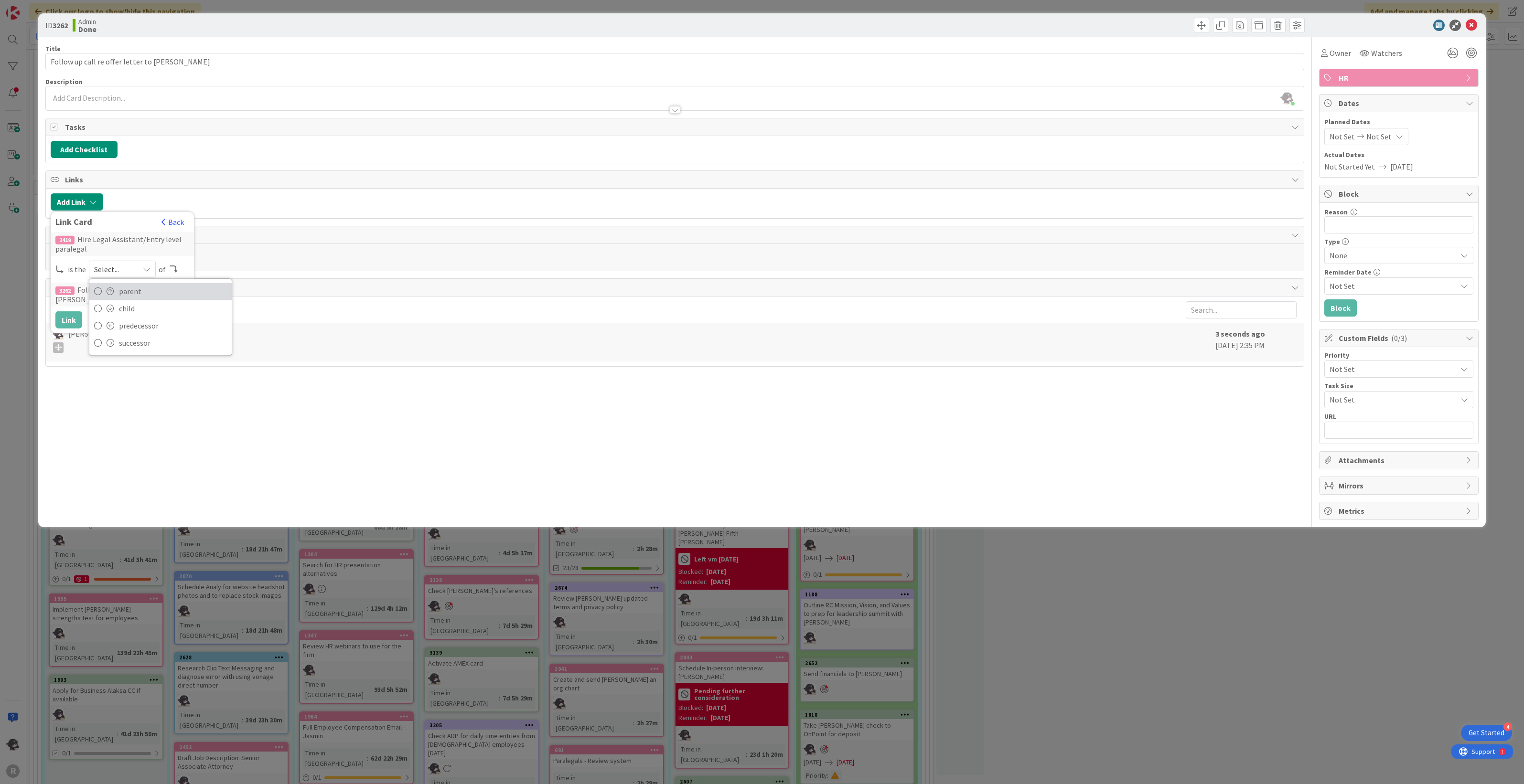
click at [136, 289] on span "parent" at bounding box center [173, 291] width 108 height 15
click at [72, 323] on button "Link" at bounding box center [69, 320] width 27 height 17
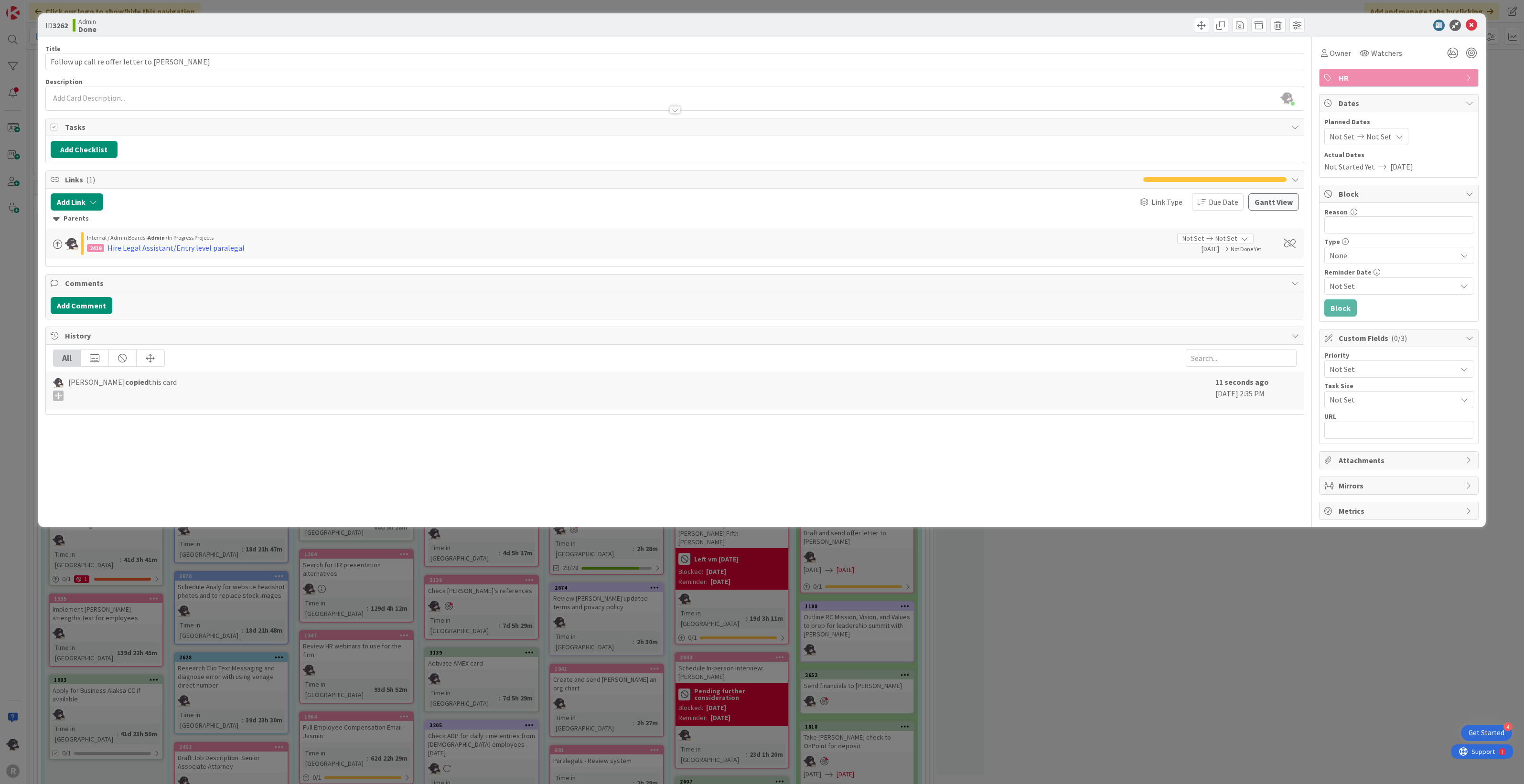
click at [1391, 134] on div "Not Set Not Set" at bounding box center [1366, 136] width 84 height 17
click at [1422, 199] on td "2" at bounding box center [1418, 201] width 19 height 18
type input "[DATE]"
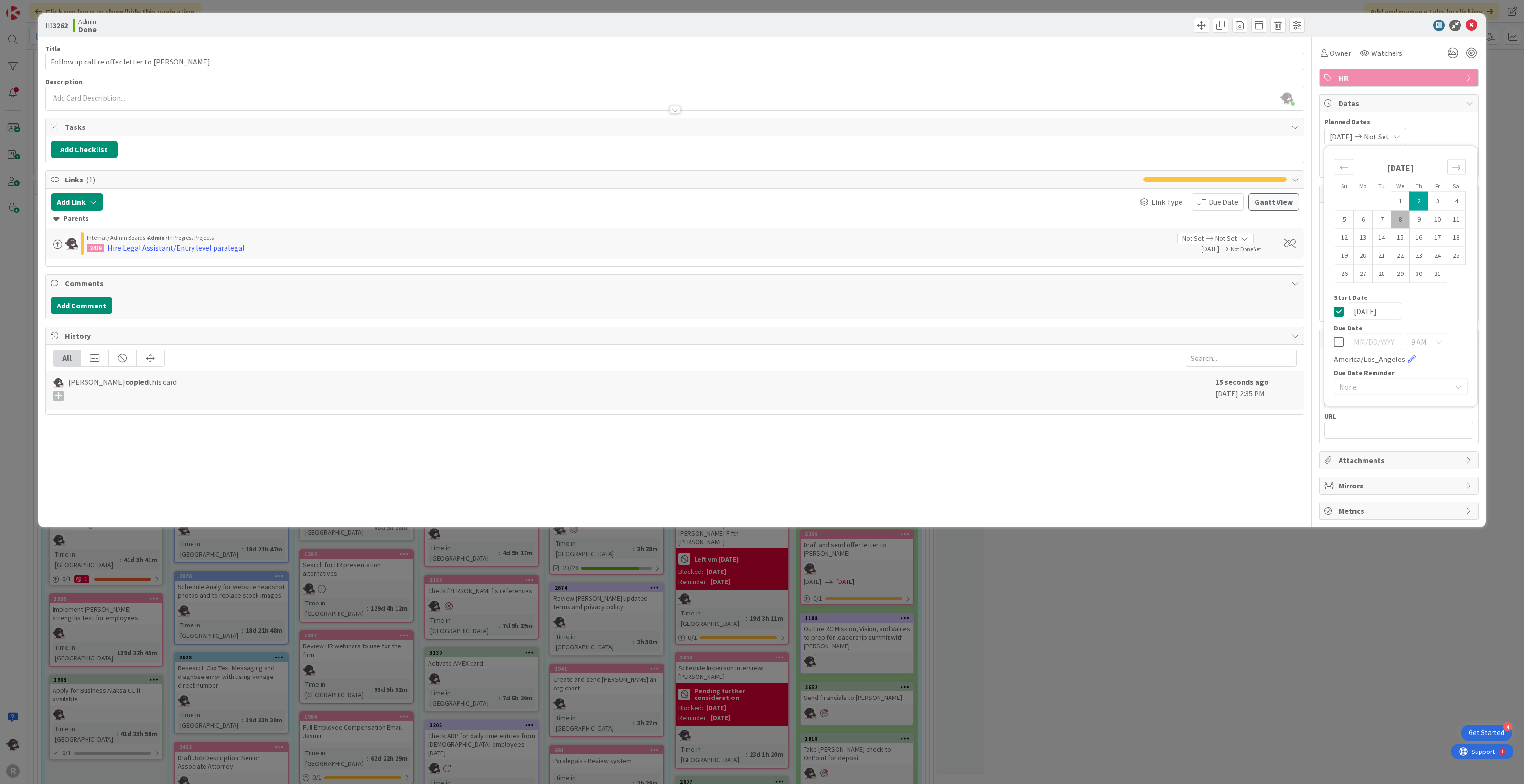
click at [1422, 199] on td "2" at bounding box center [1418, 201] width 19 height 18
type input "[DATE]"
click at [1451, 132] on div "[DATE] [DATE] Su Mo Tu We Th Fr Sa [DATE] 1 2 3 4 5 6 7 8 9 10 11 12 13 14 15 1…" at bounding box center [1399, 136] width 149 height 17
click at [1337, 56] on span "Owner" at bounding box center [1340, 53] width 21 height 11
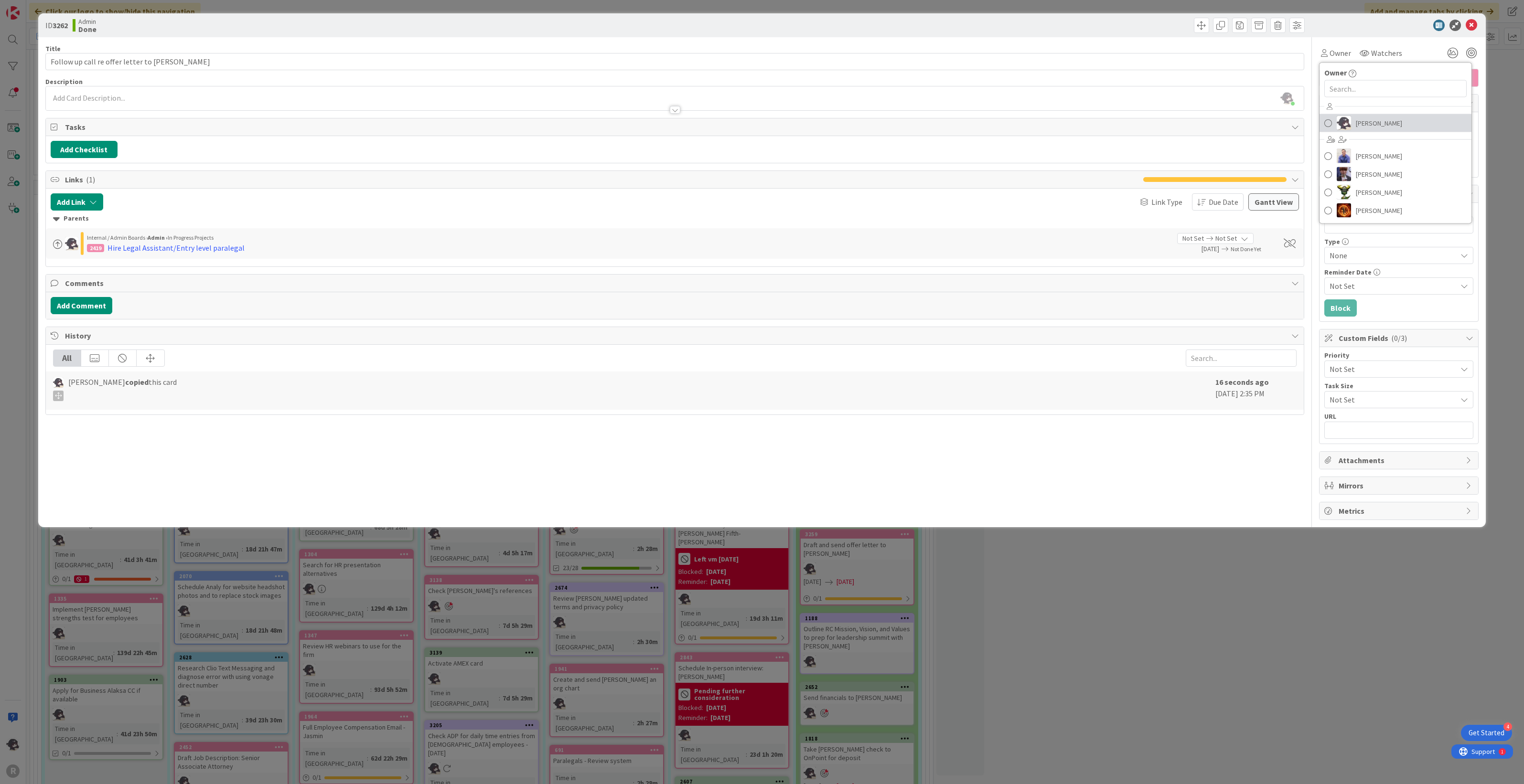
click at [1373, 118] on span "[PERSON_NAME]" at bounding box center [1378, 123] width 47 height 15
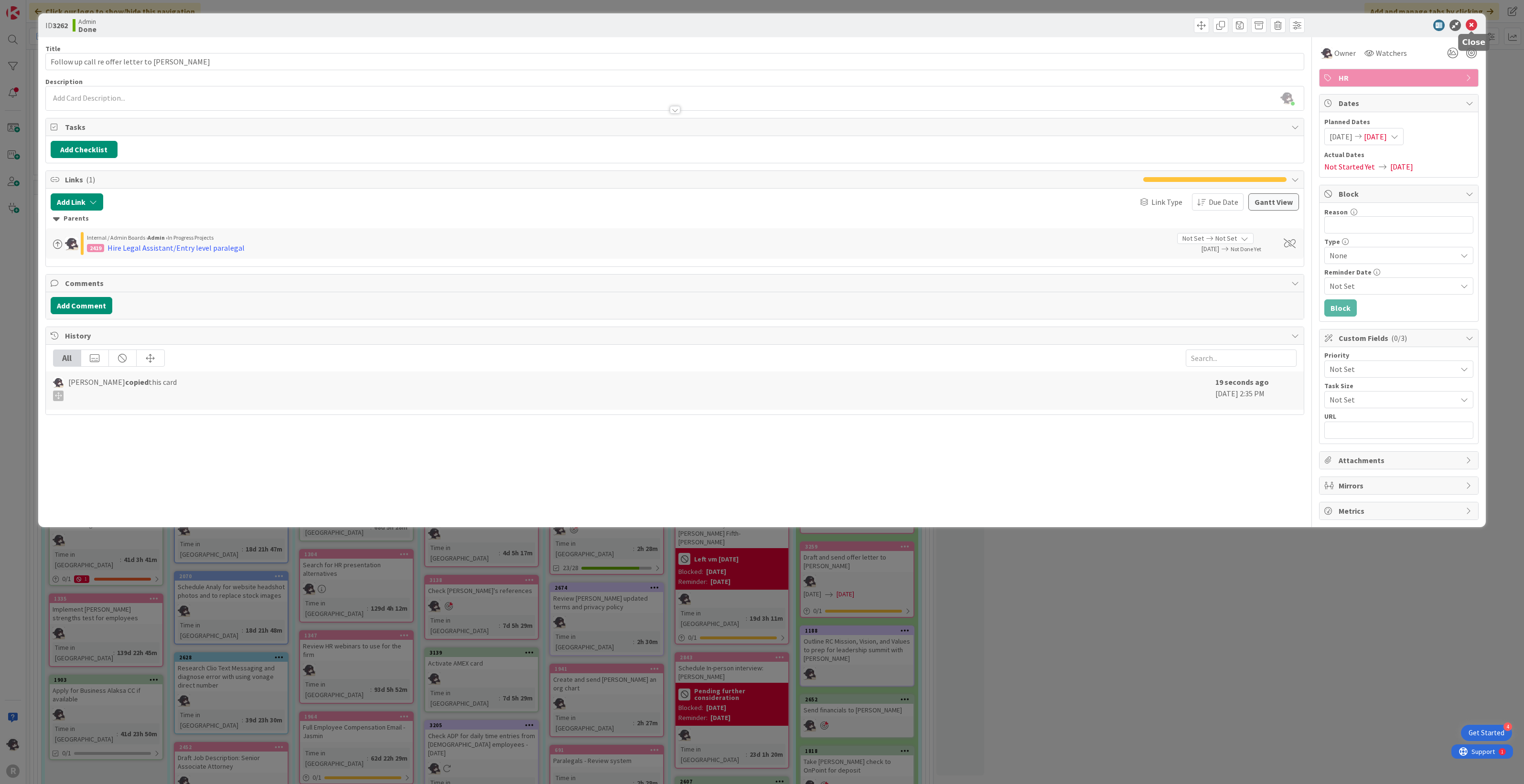
click at [1470, 23] on icon at bounding box center [1472, 25] width 11 height 11
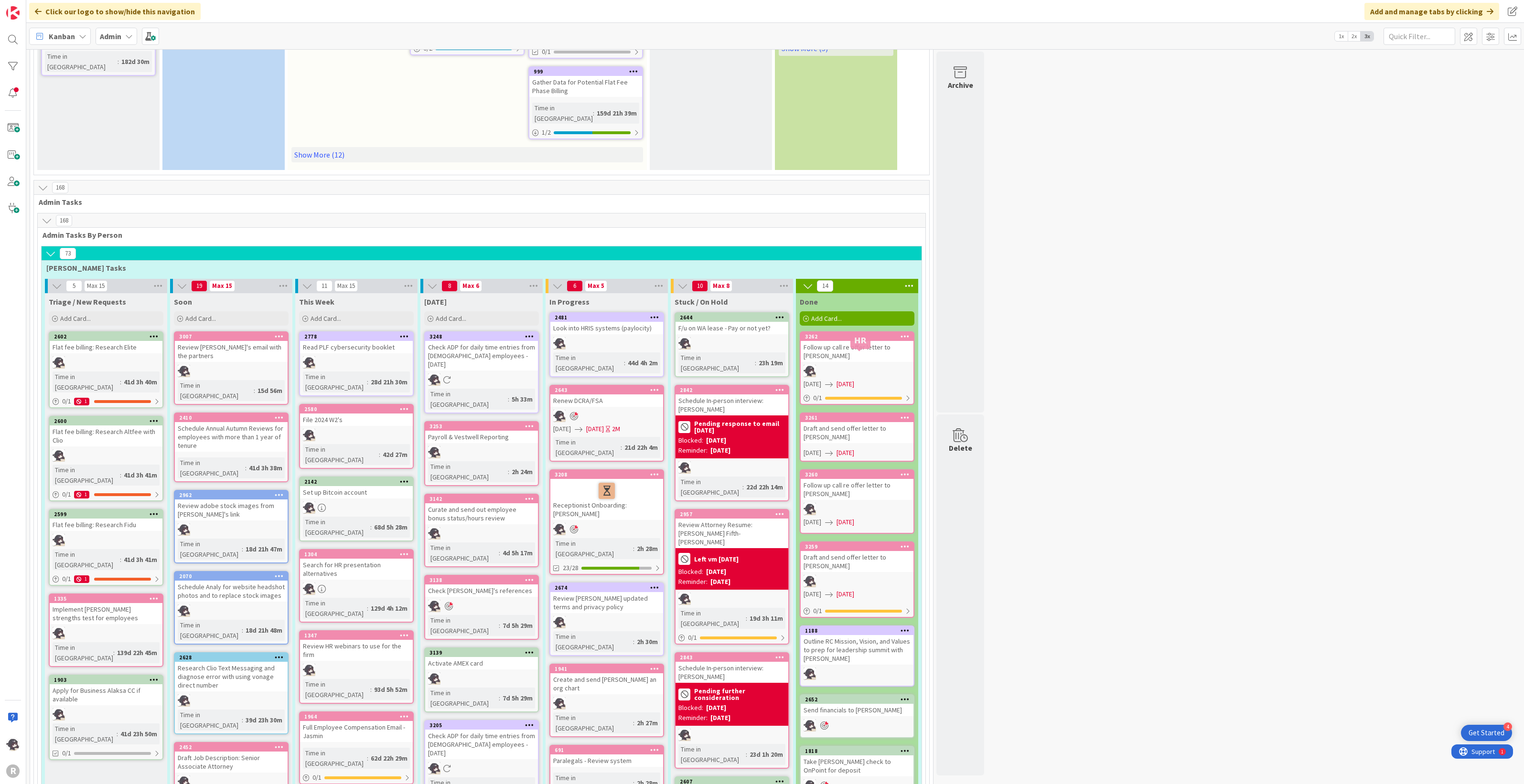
click at [852, 414] on div "3261" at bounding box center [859, 418] width 109 height 7
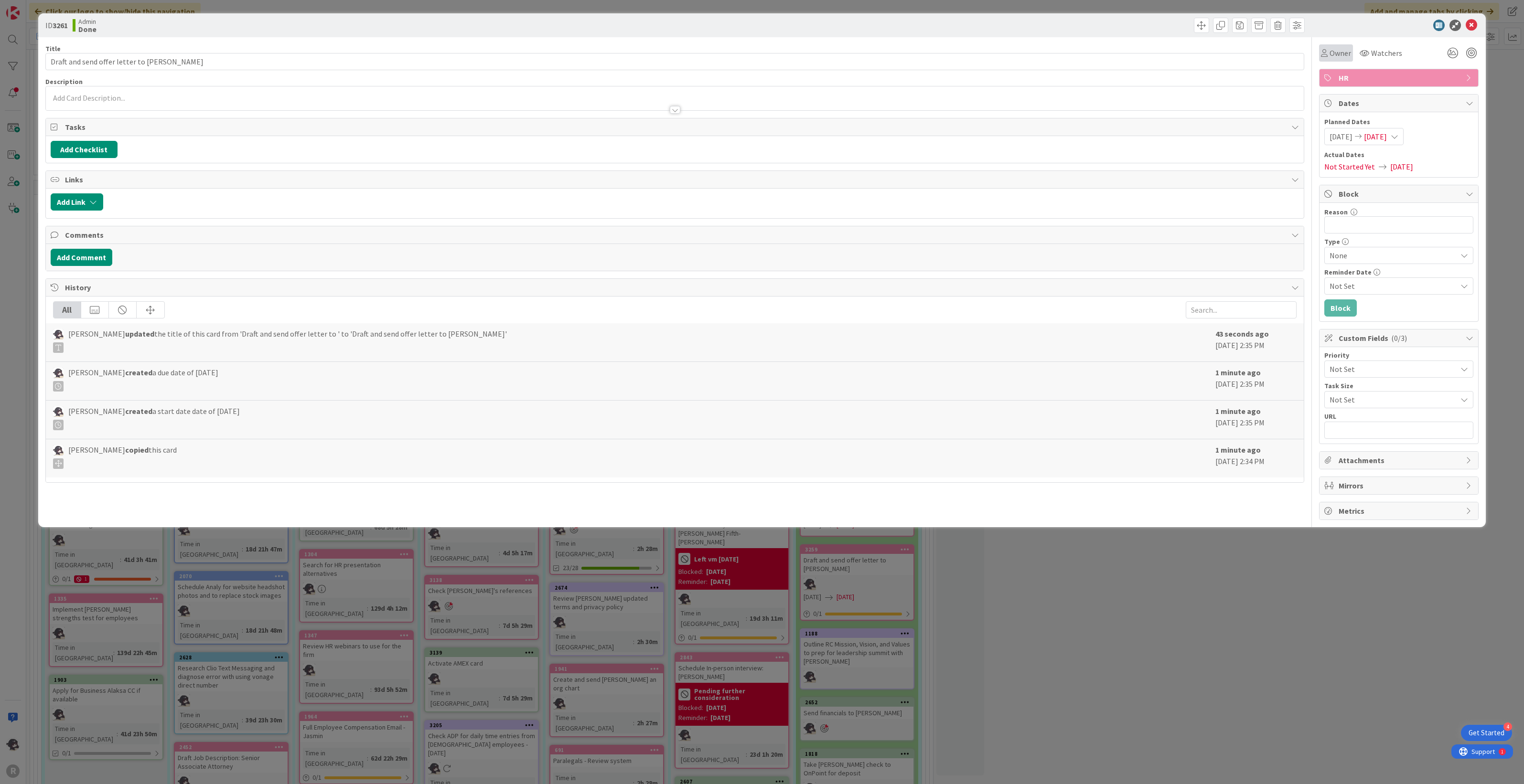
click at [1332, 51] on span "Owner" at bounding box center [1340, 53] width 21 height 11
click at [1353, 124] on link "[PERSON_NAME]" at bounding box center [1396, 123] width 152 height 18
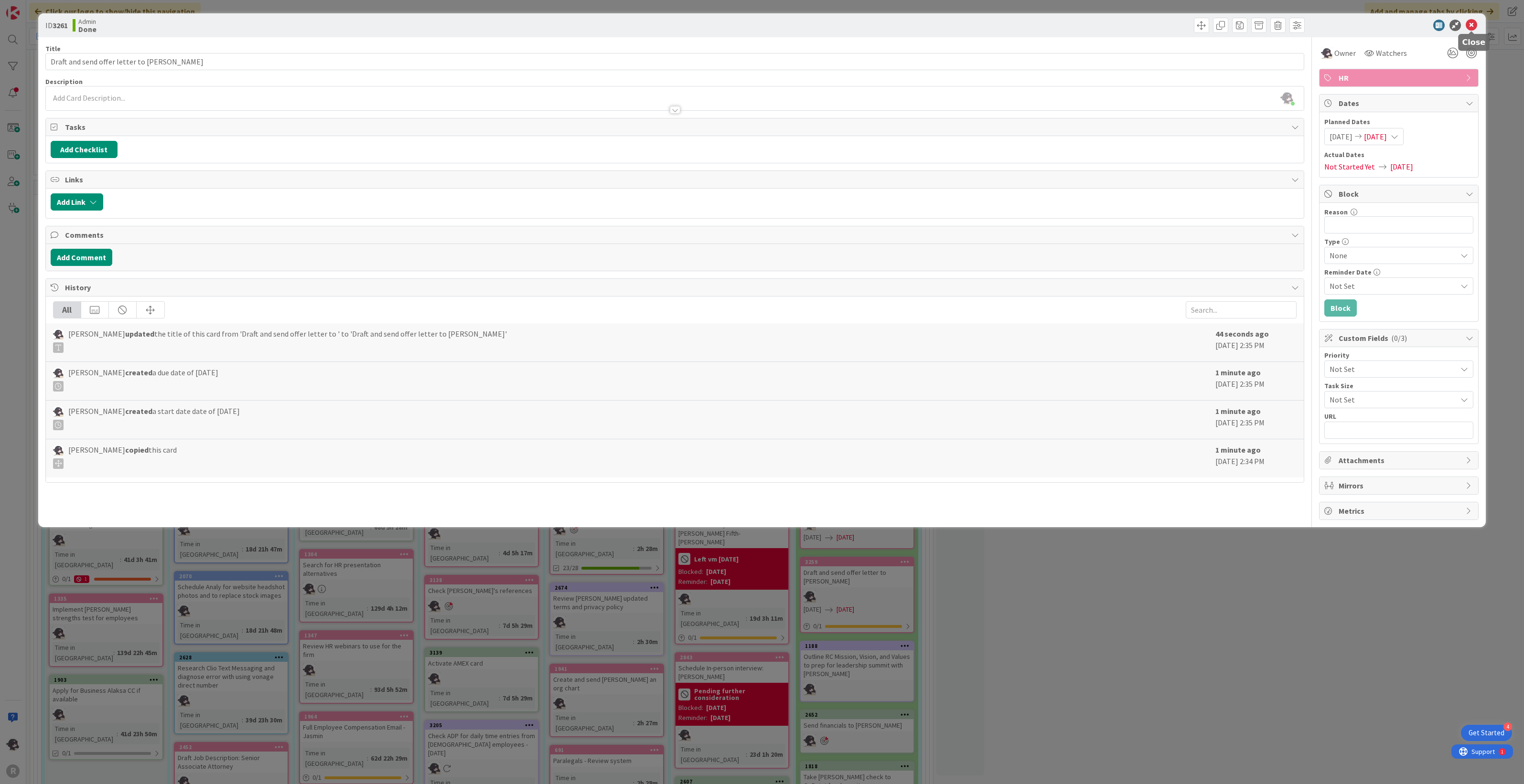
click at [1472, 25] on icon at bounding box center [1472, 25] width 11 height 11
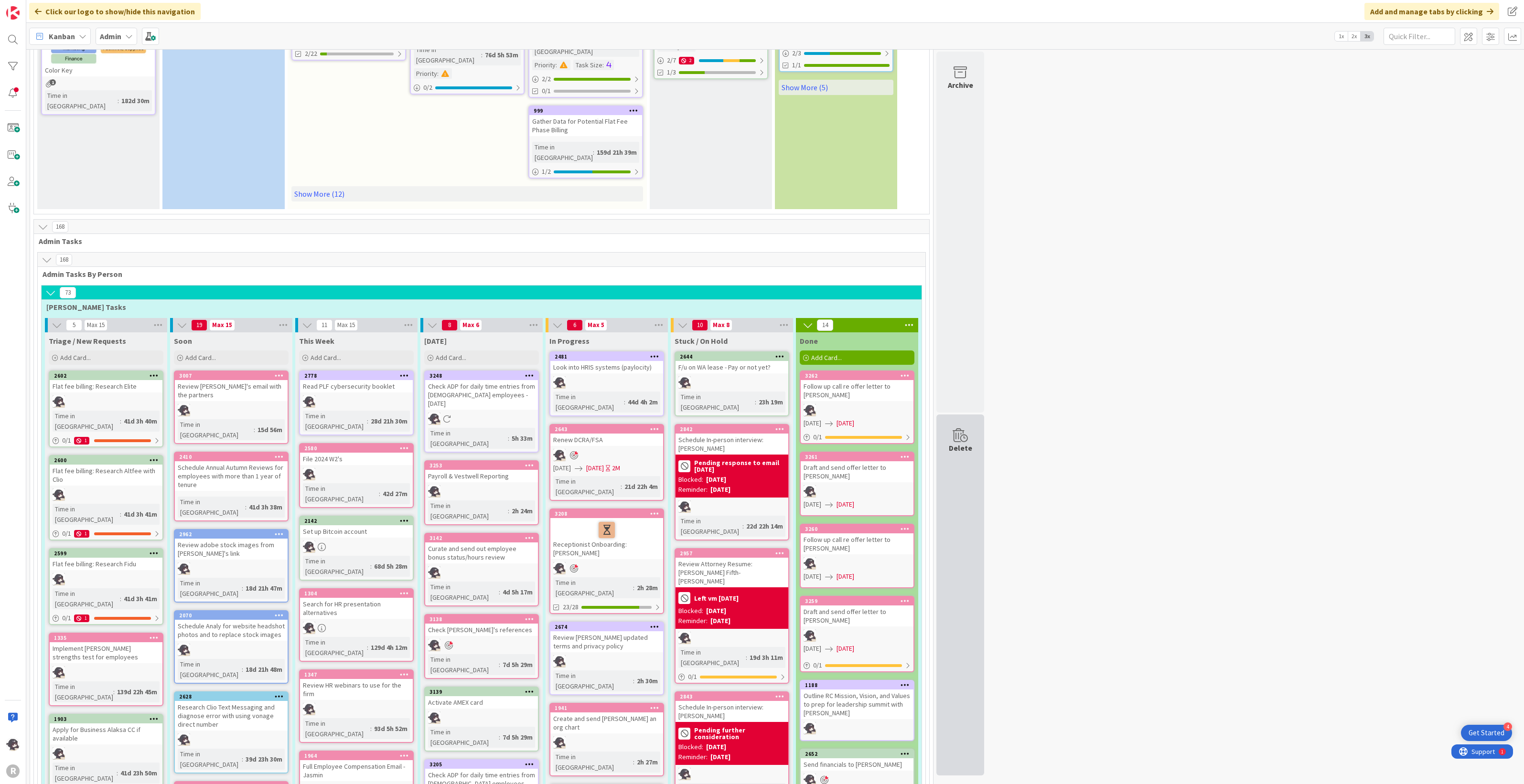
scroll to position [358, 0]
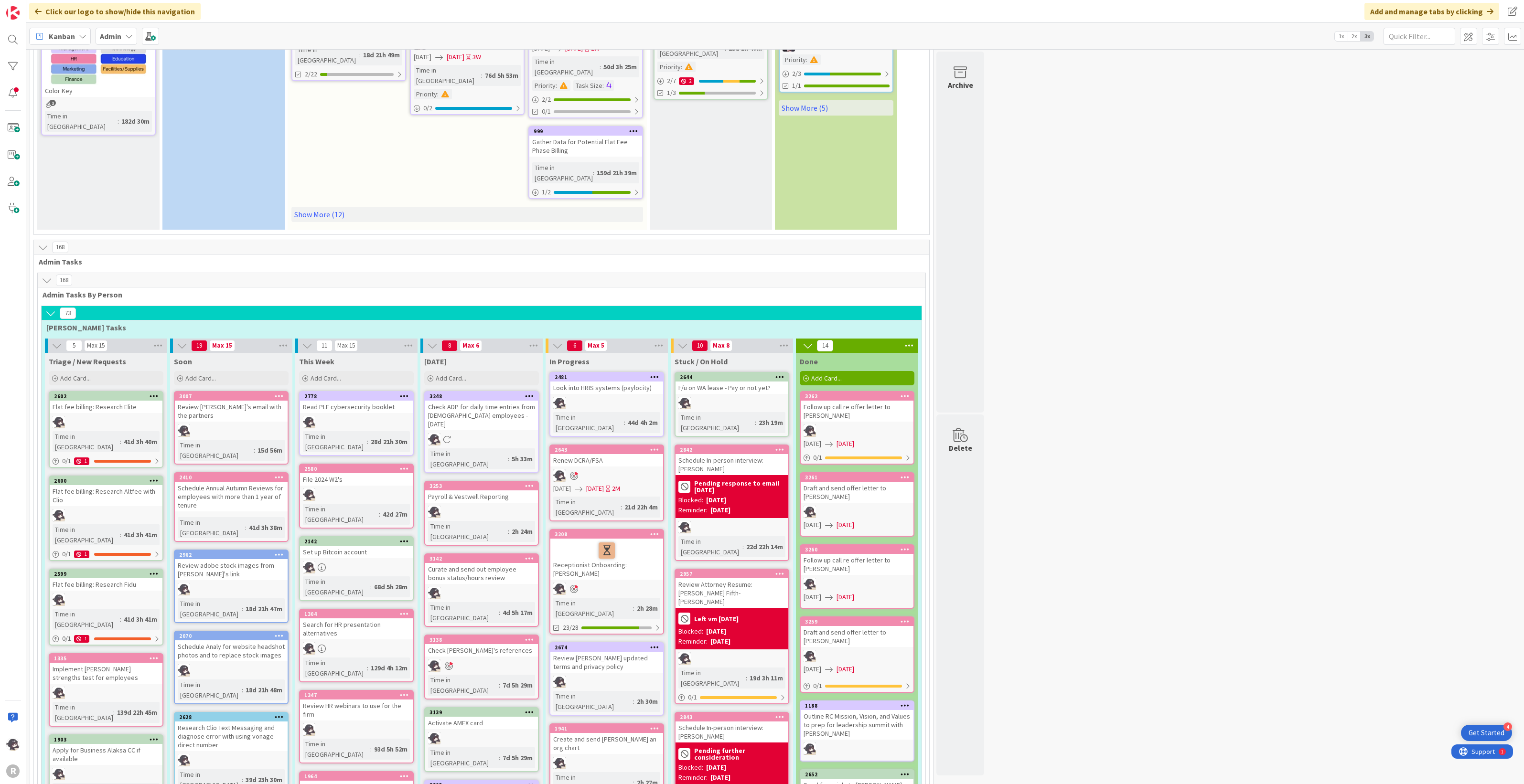
click at [784, 446] on div at bounding box center [779, 450] width 17 height 7
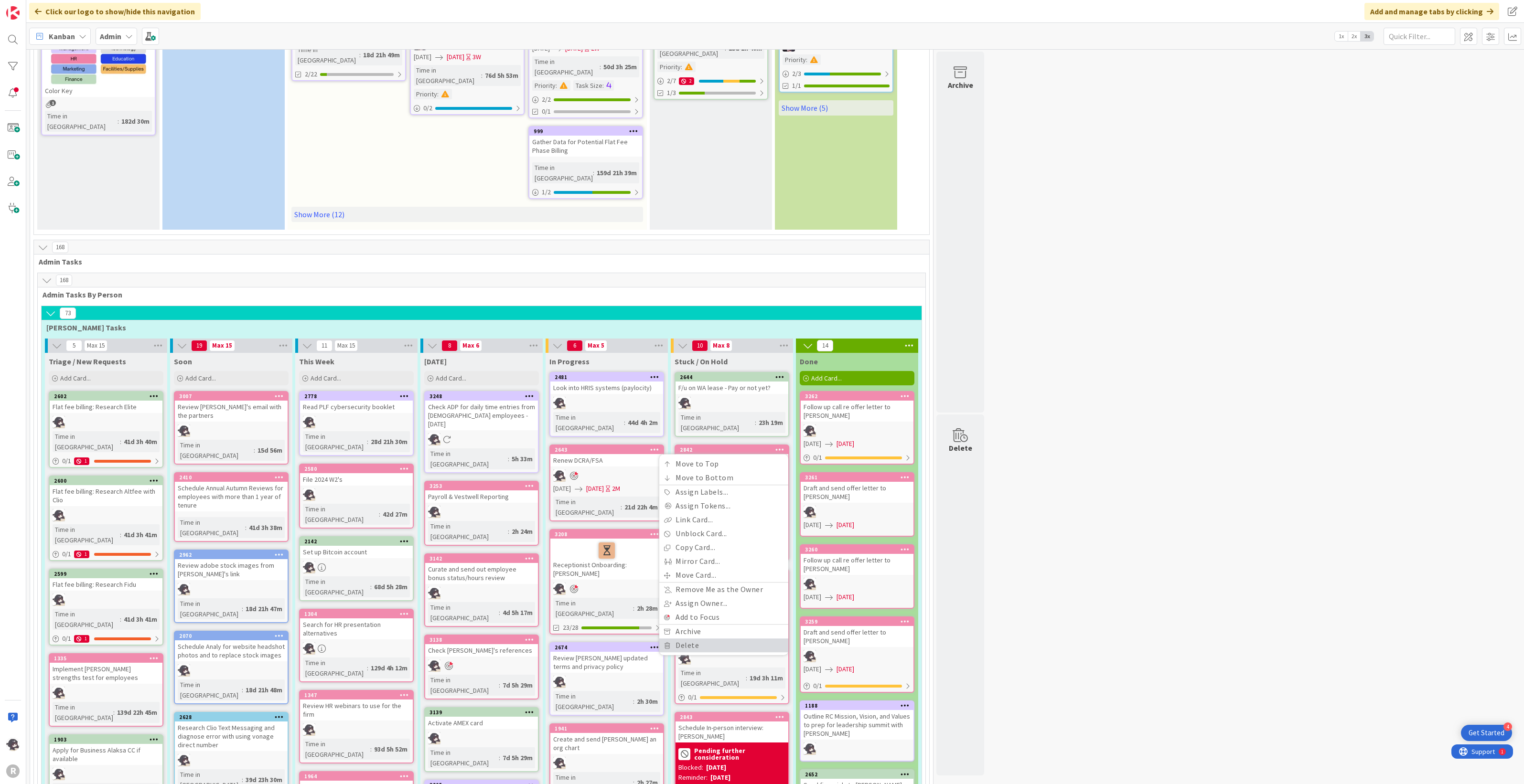
click at [707, 638] on link "Delete" at bounding box center [724, 645] width 129 height 14
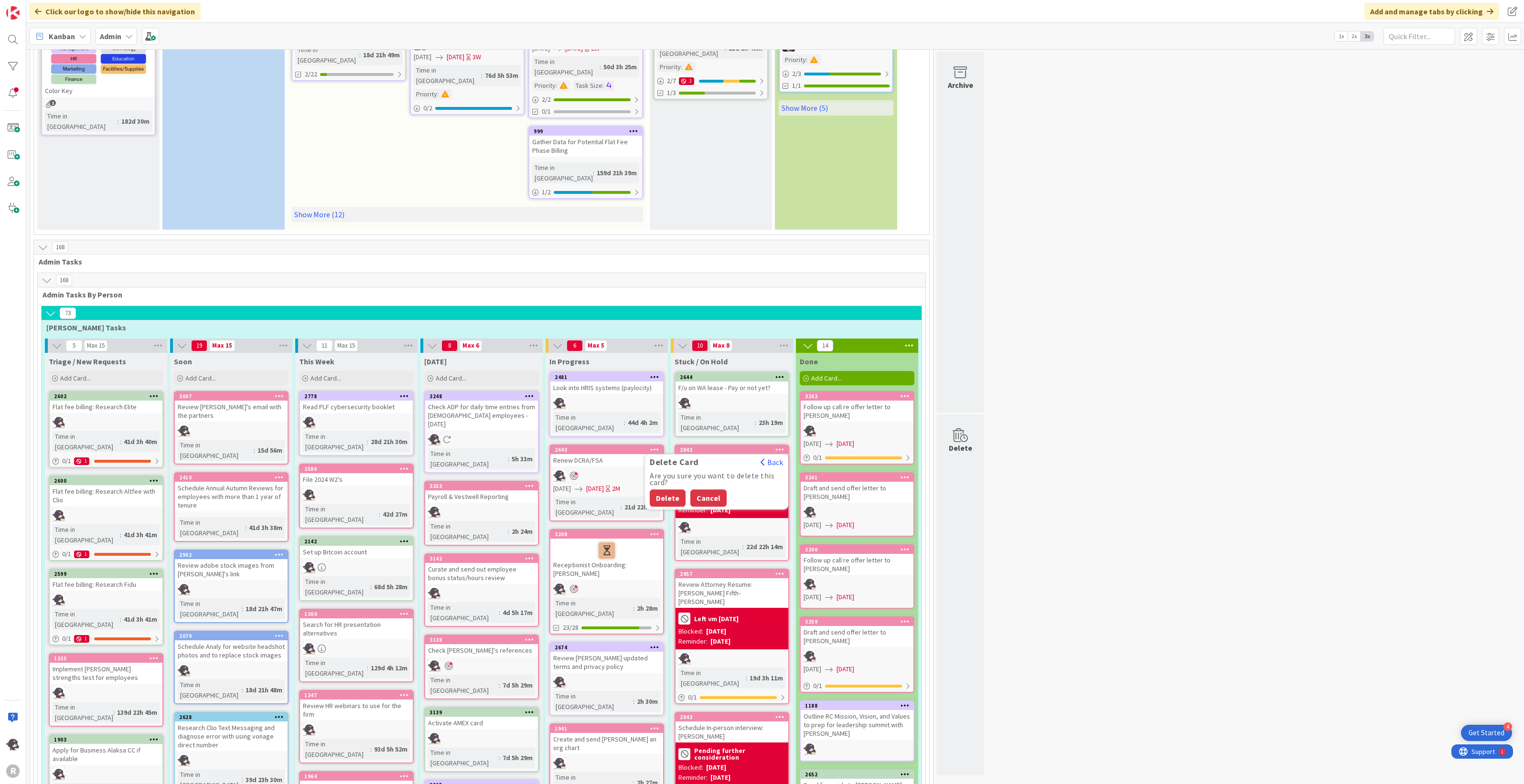
click at [705, 490] on button "Cancel" at bounding box center [708, 498] width 36 height 17
click at [750, 446] on div "2842" at bounding box center [734, 450] width 109 height 7
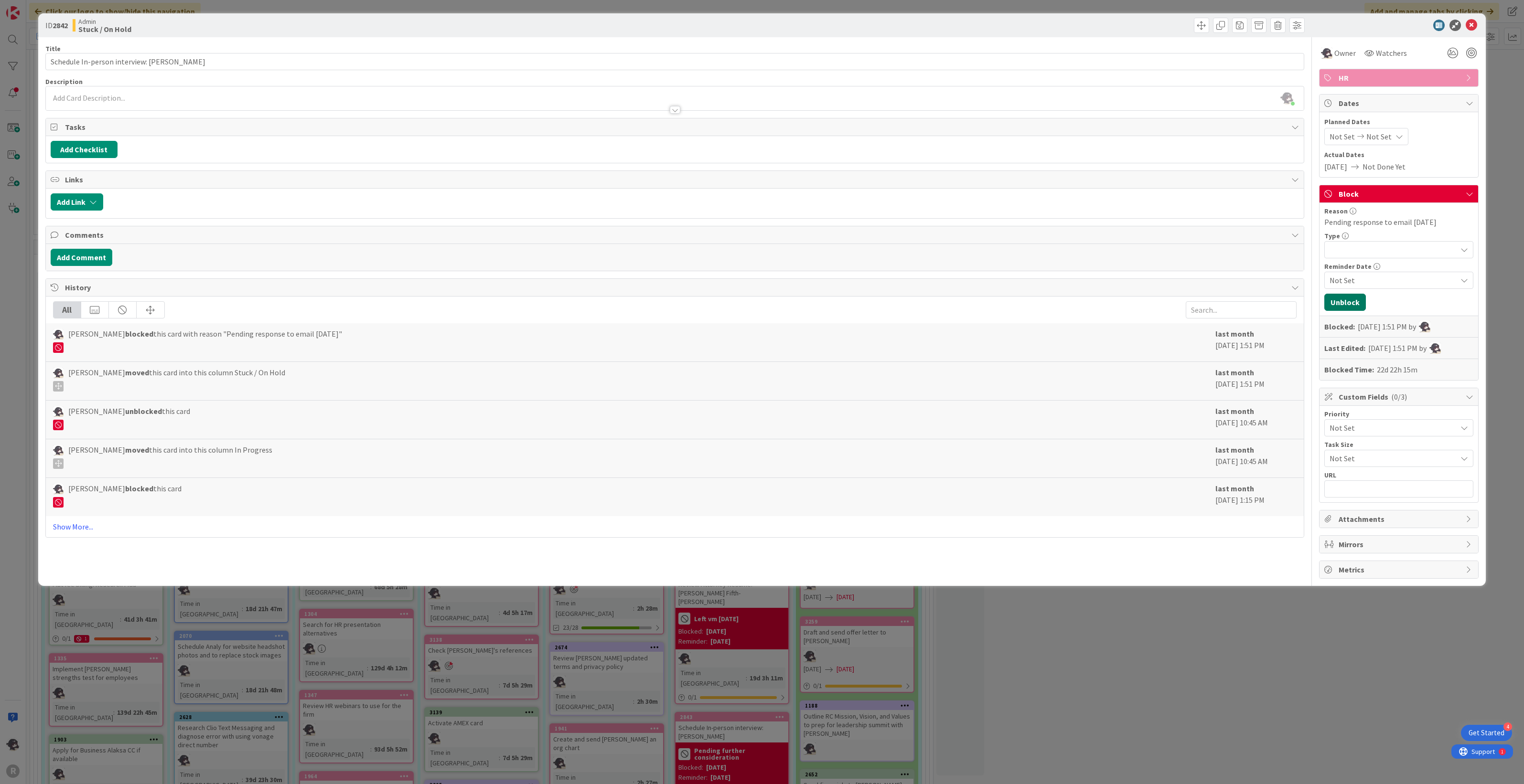
click at [1348, 299] on button "Unblock" at bounding box center [1345, 302] width 42 height 17
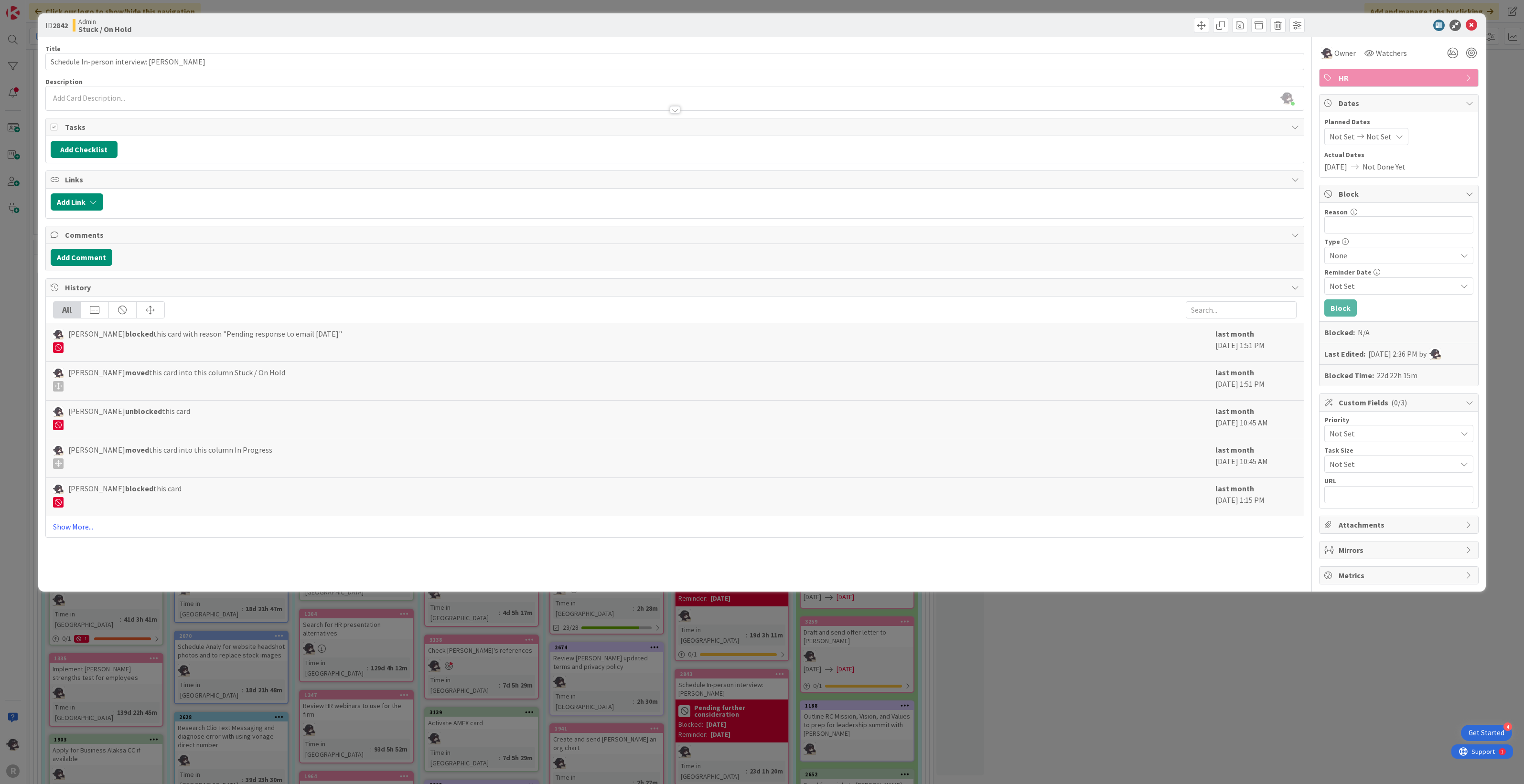
click at [221, 87] on div "[PERSON_NAME] just joined" at bounding box center [675, 98] width 1258 height 24
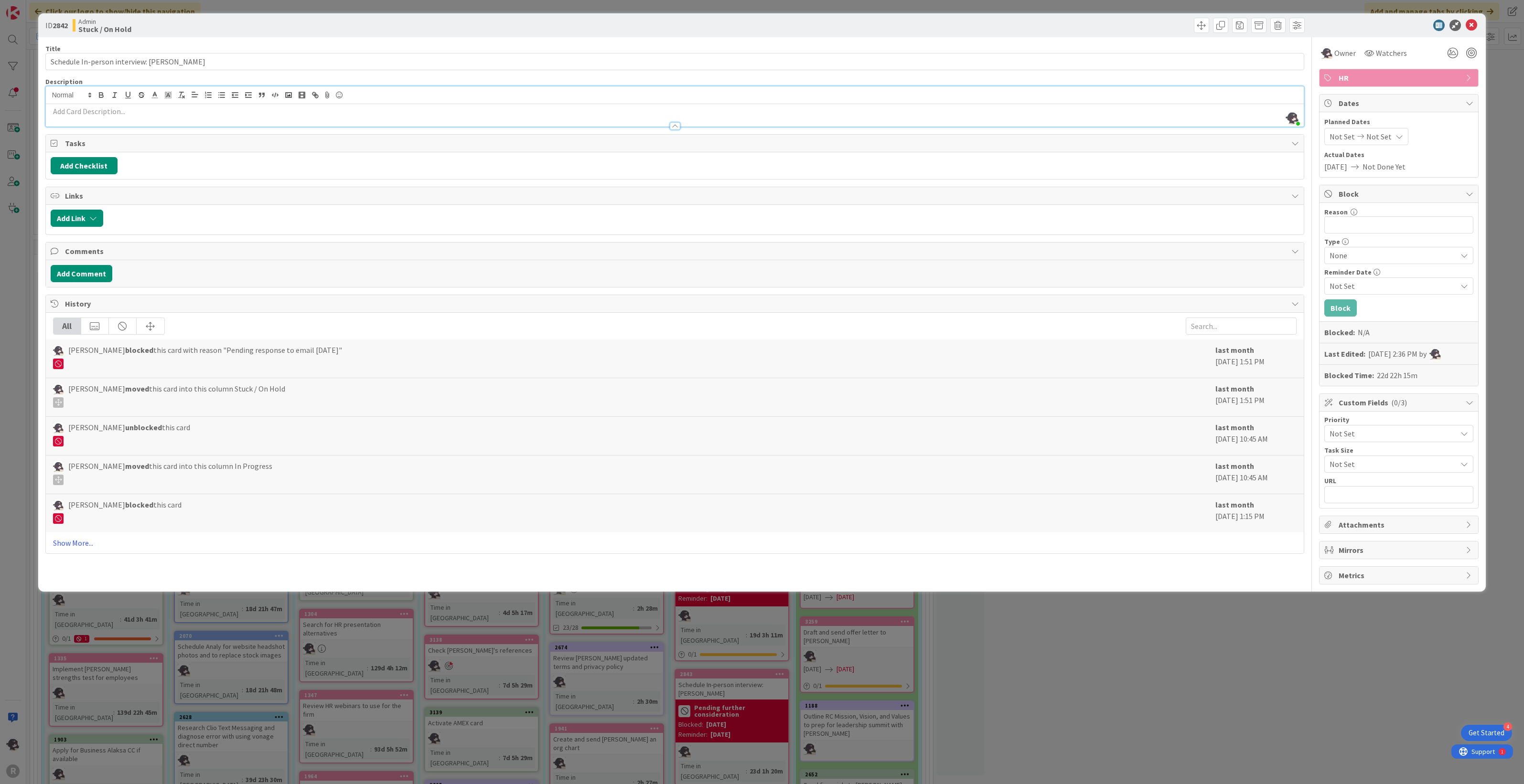
click at [106, 113] on p at bounding box center [675, 111] width 1248 height 11
click at [49, 60] on input "Schedule In-person interview: [PERSON_NAME]" at bounding box center [674, 61] width 1259 height 17
type input "Cancel Schedule In-person interview: [PERSON_NAME]"
click at [1470, 25] on icon at bounding box center [1472, 25] width 11 height 11
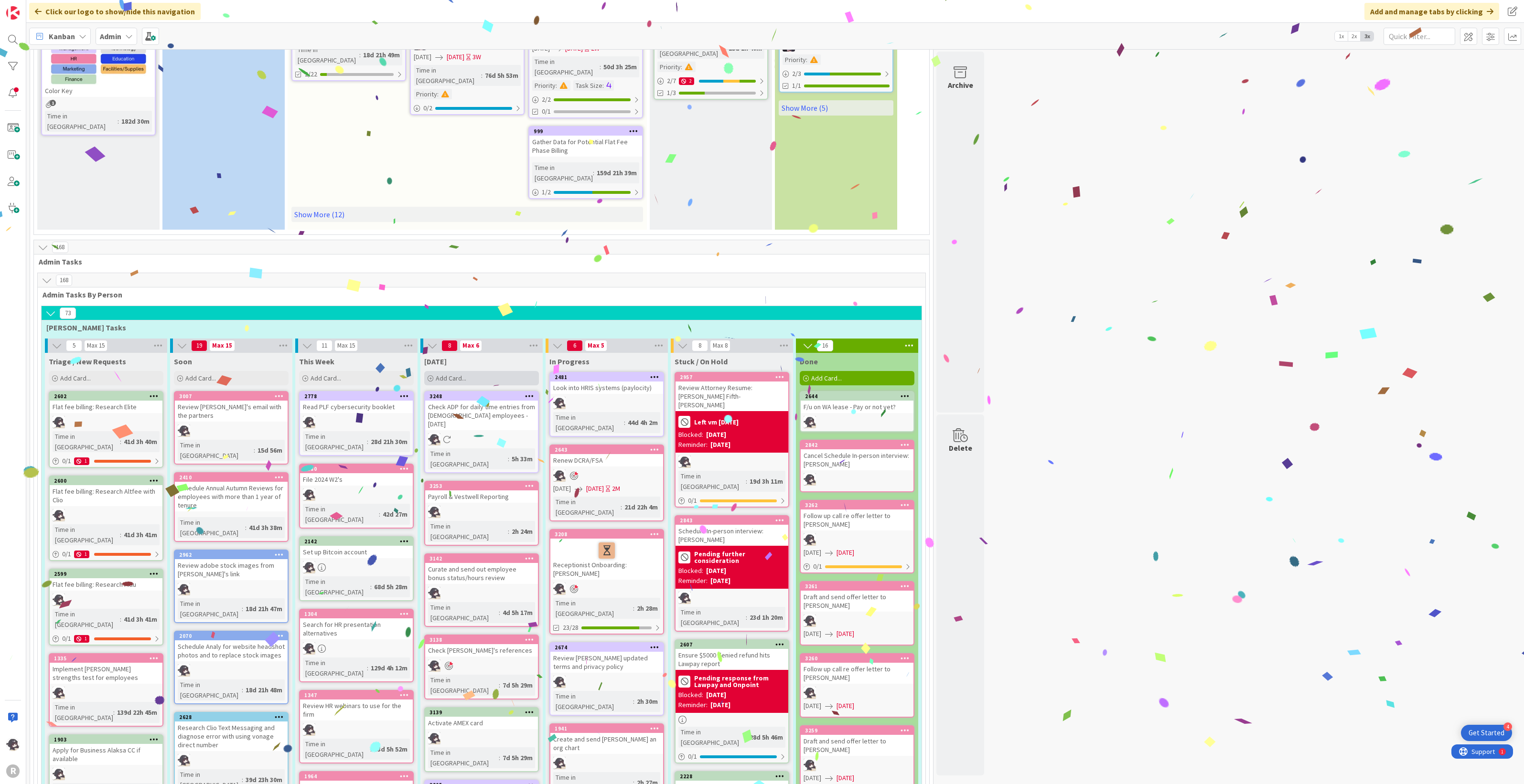
click at [450, 374] on span "Add Card..." at bounding box center [451, 378] width 30 height 9
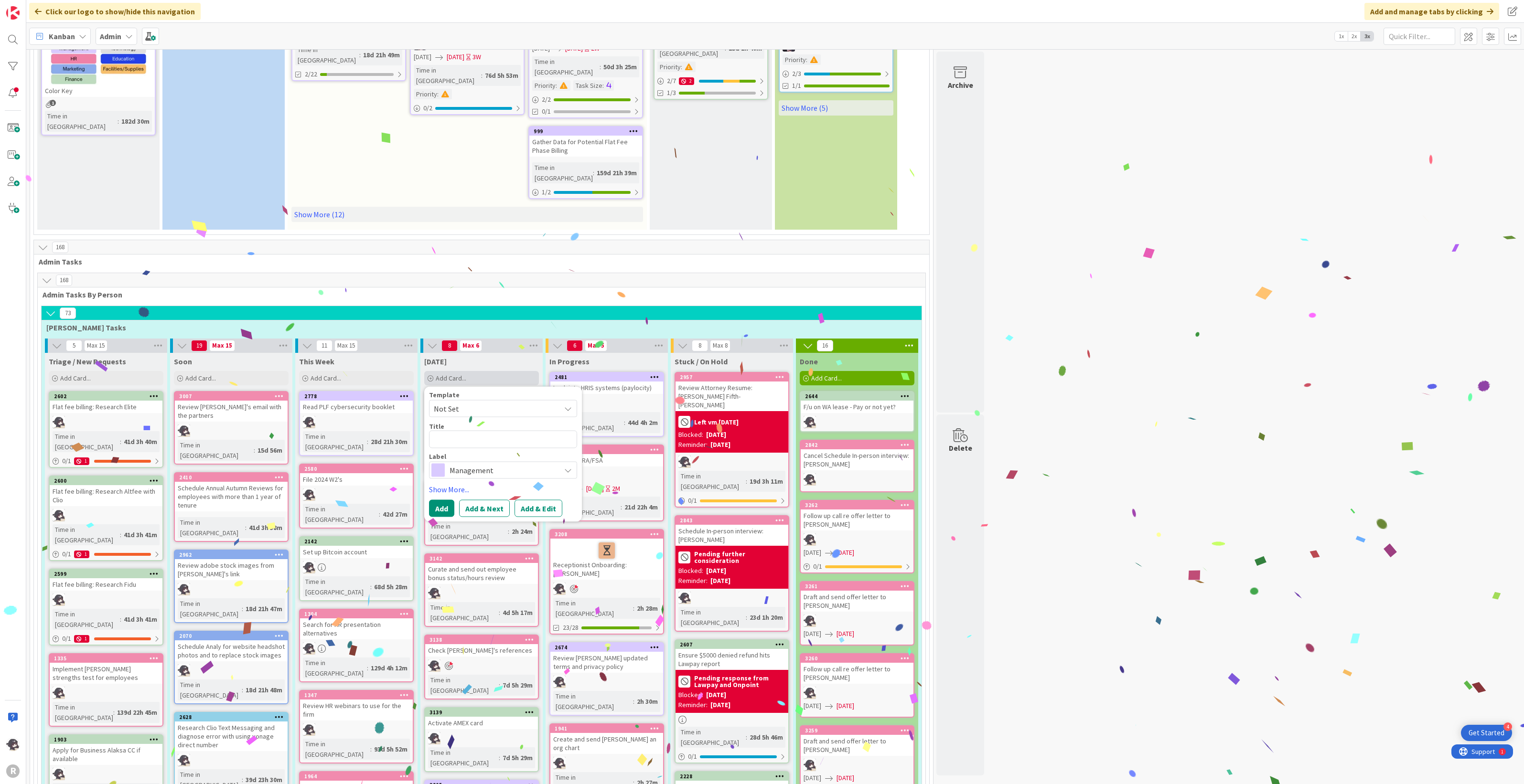
type textarea "x"
type textarea "F"
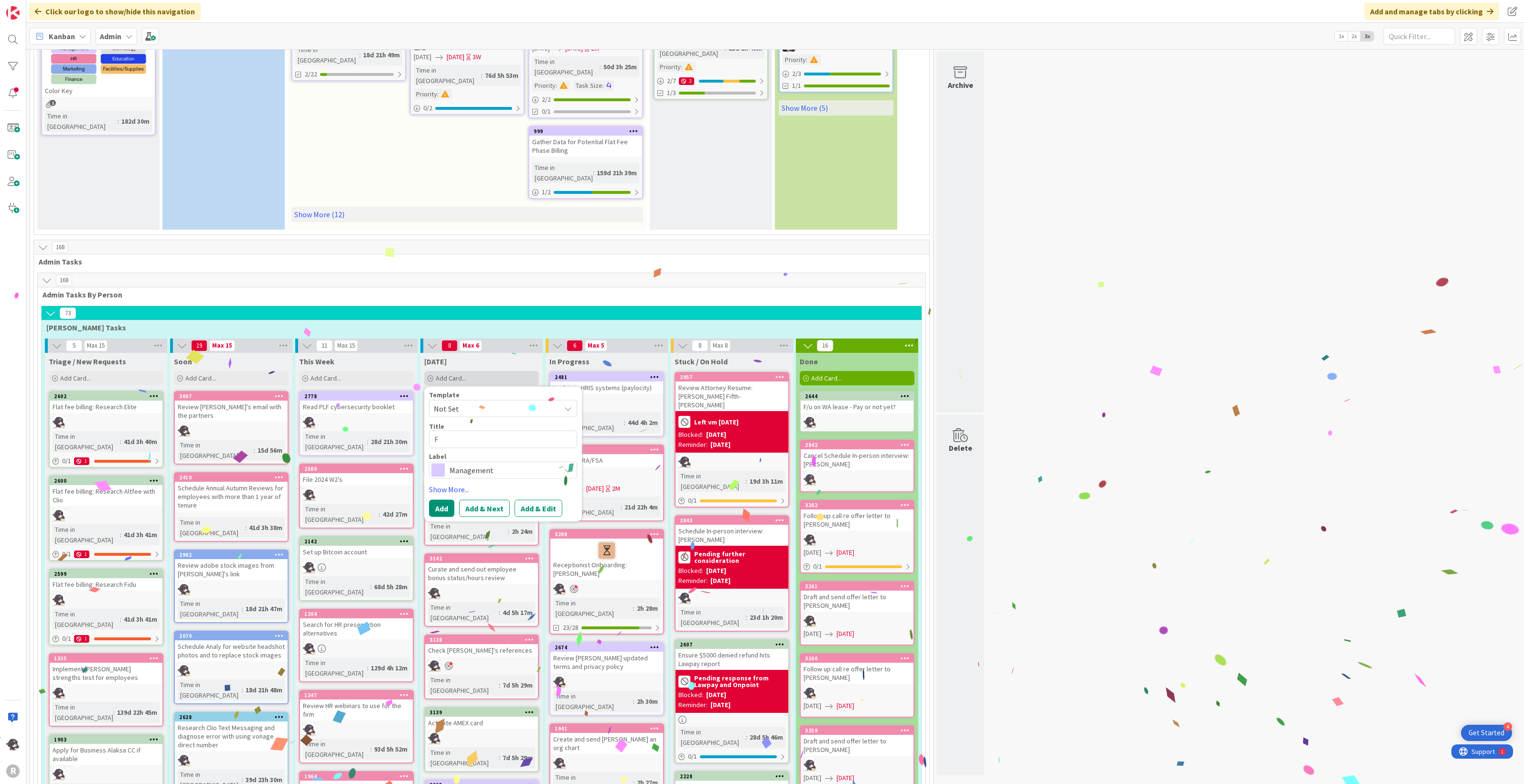
type textarea "x"
type textarea "Fo"
type textarea "x"
type textarea "Fol"
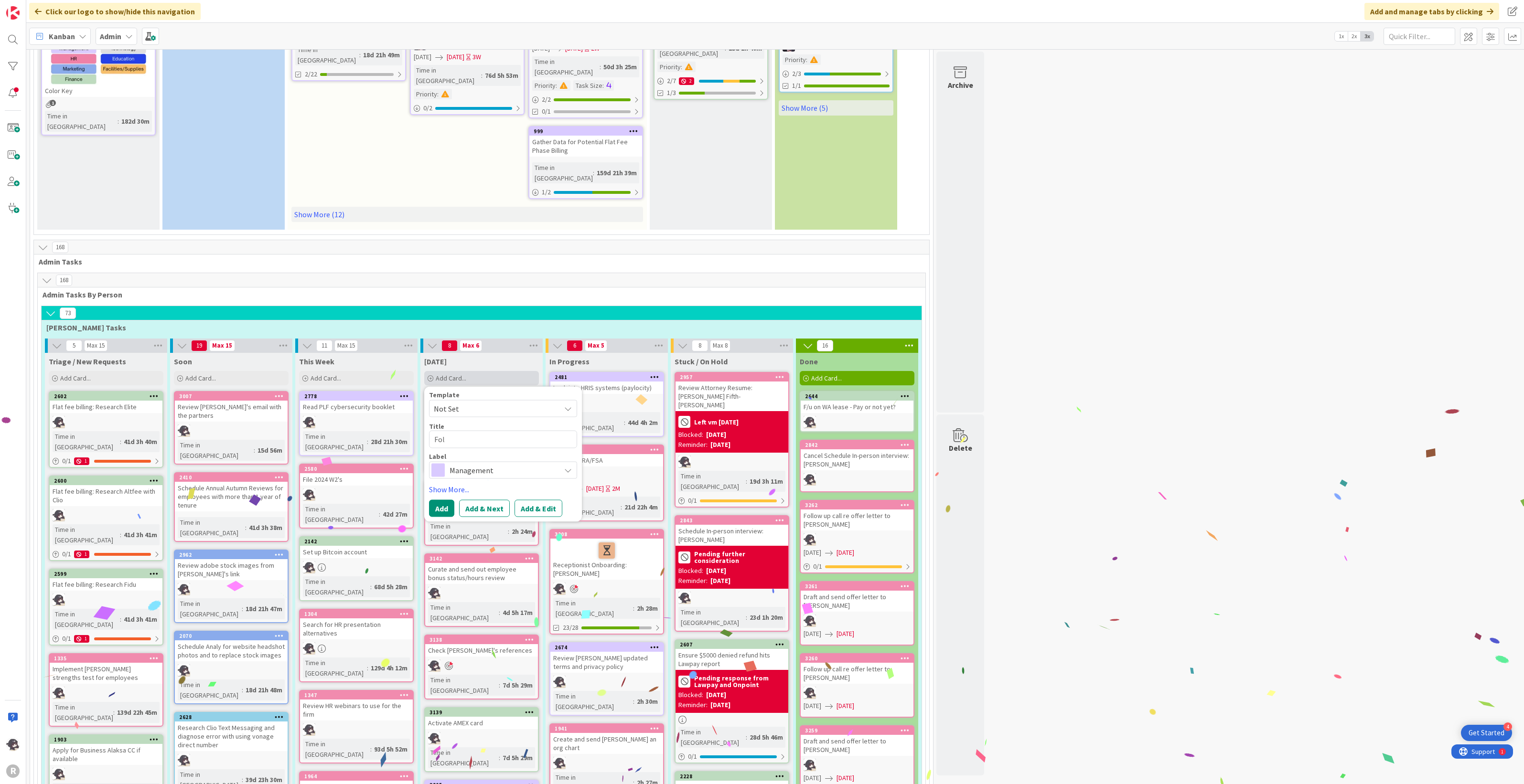
type textarea "x"
type textarea "Foll"
type textarea "x"
type textarea "Follo"
type textarea "x"
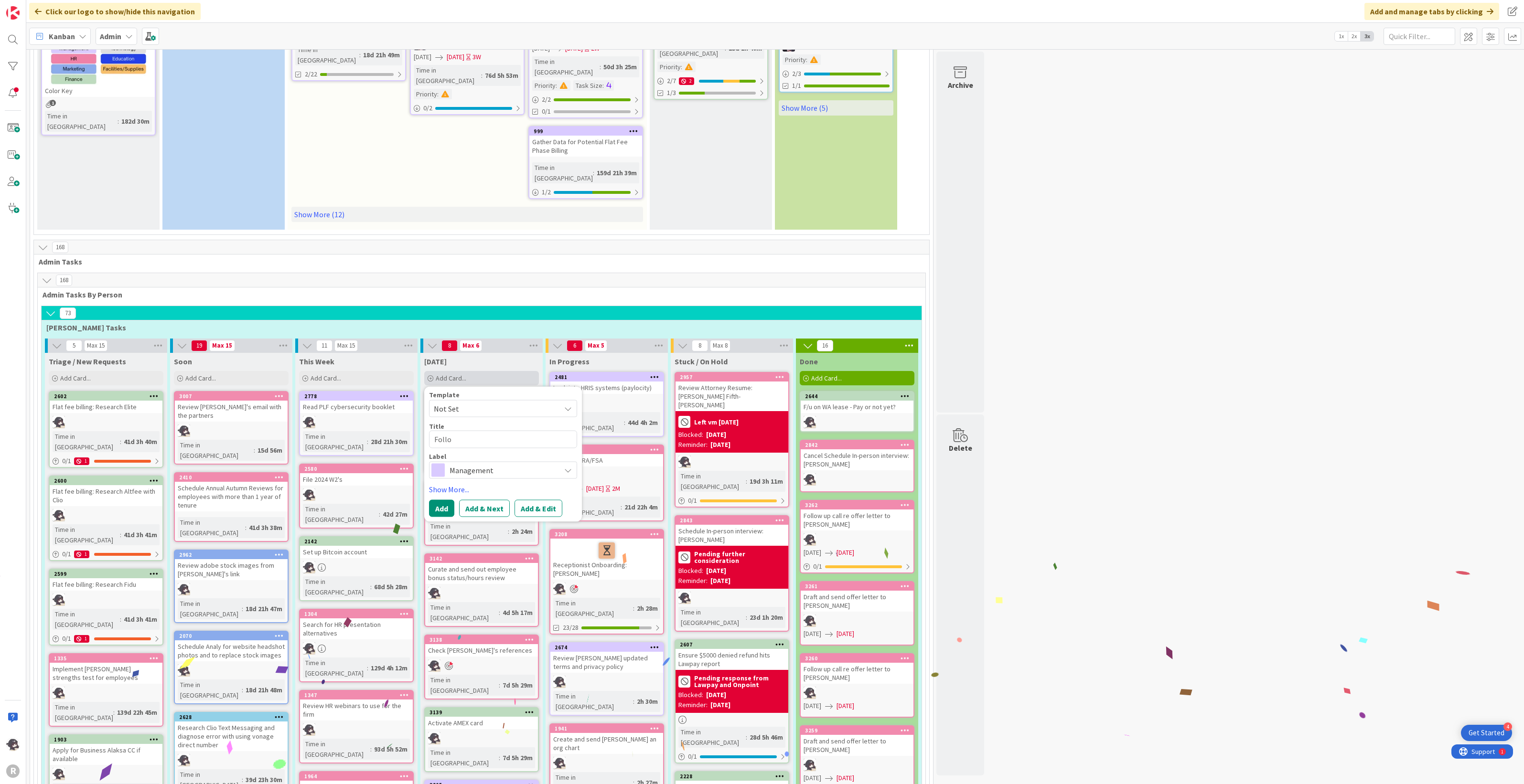
type textarea "Follow"
type textarea "x"
type textarea "Follow"
type textarea "x"
type textarea "Follow u"
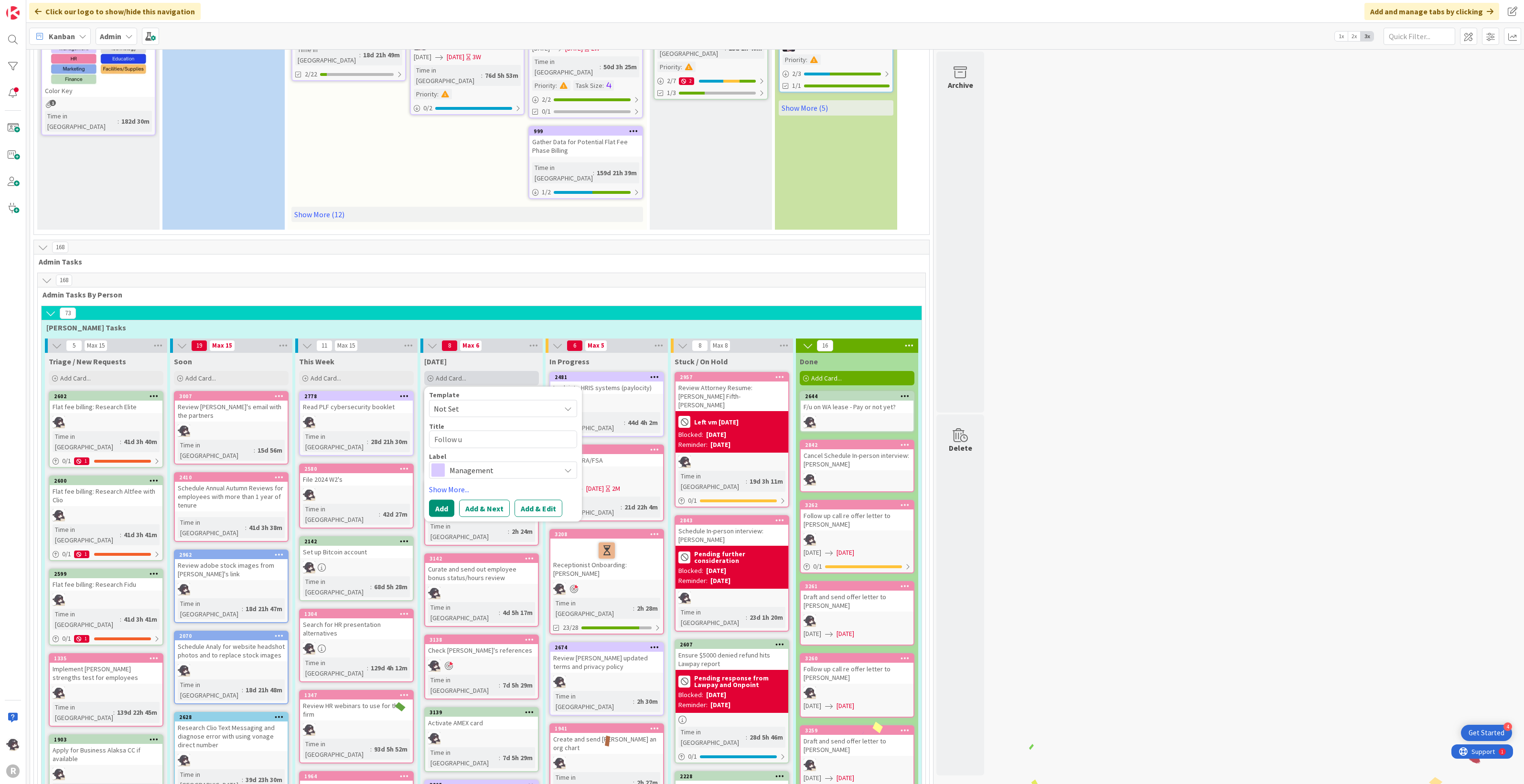
type textarea "x"
type textarea "Follow up"
type textarea "x"
type textarea "Follow up"
type textarea "x"
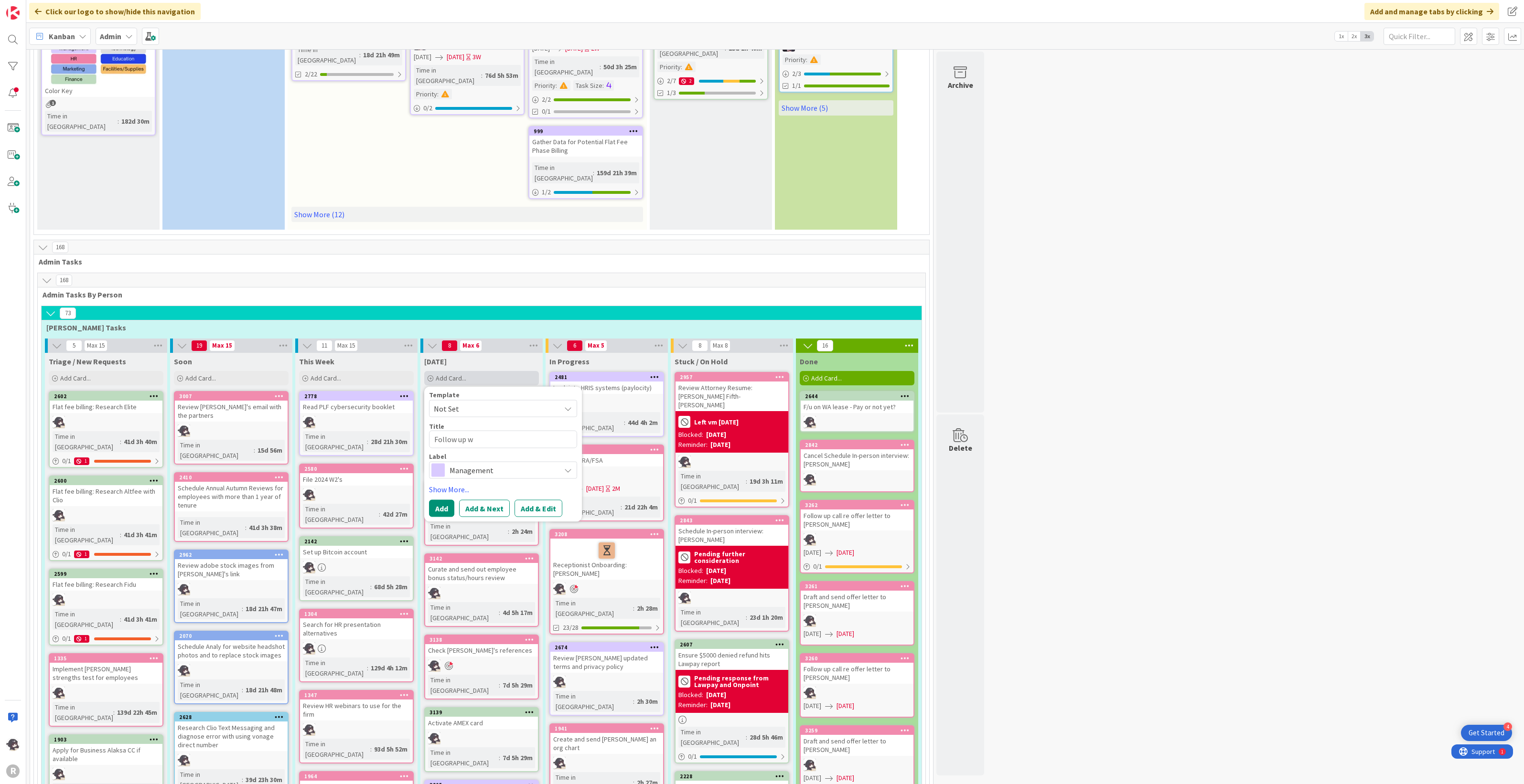
type textarea "Follow up wi"
type textarea "x"
type textarea "Follow up wit"
type textarea "x"
type textarea "Follow up with"
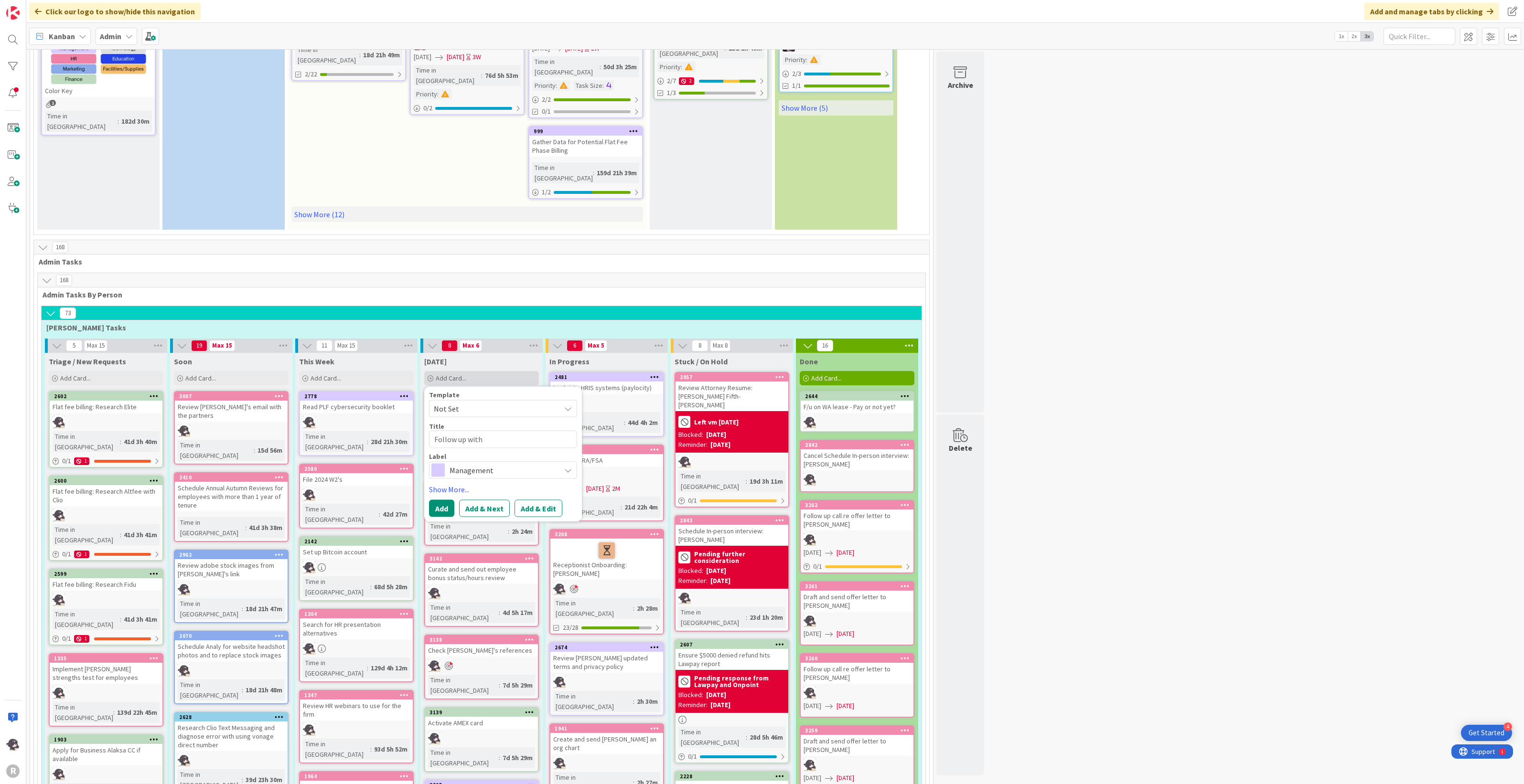
type textarea "x"
type textarea "Follow up with"
type textarea "x"
type textarea "Follow up with G"
type textarea "x"
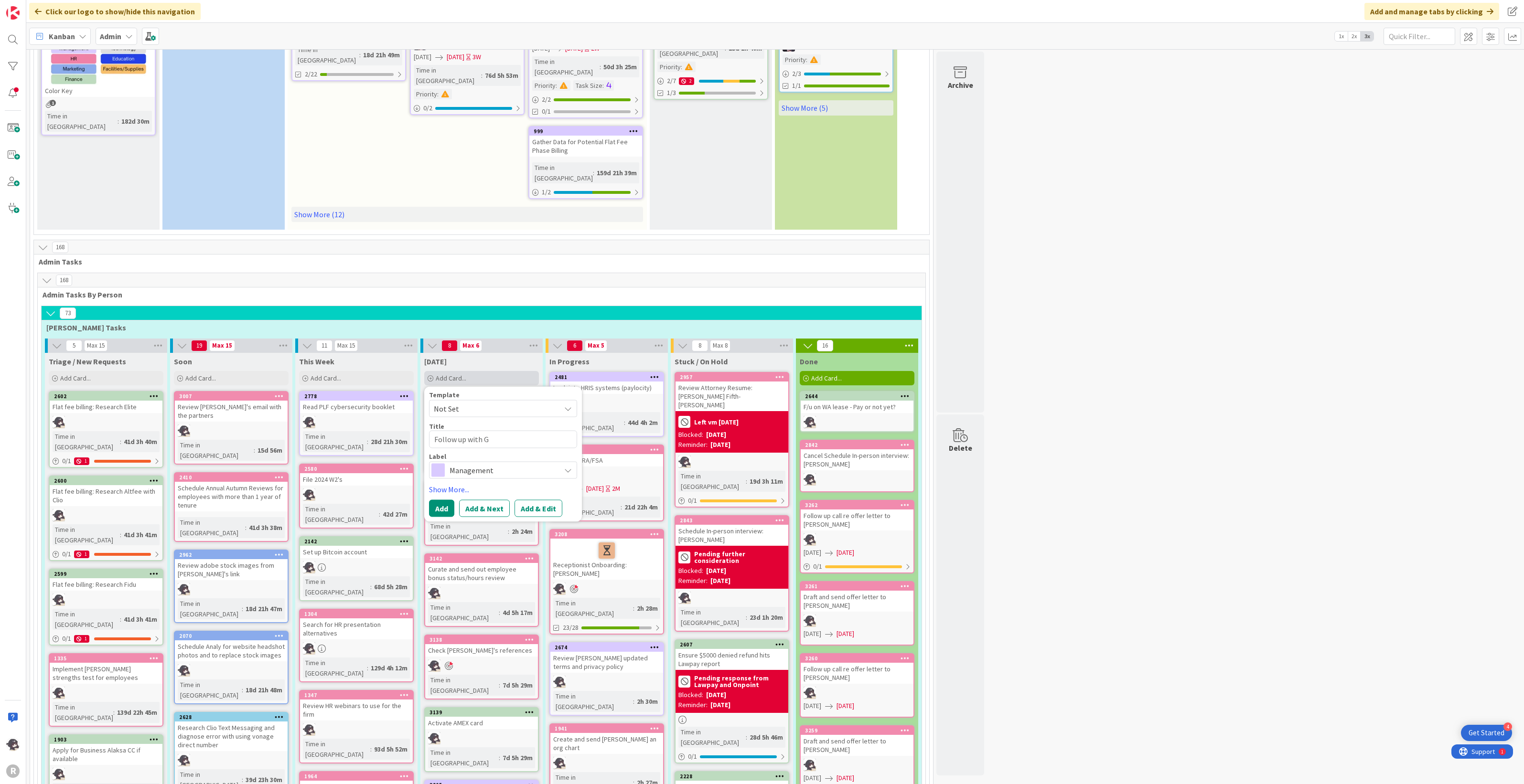
type textarea "Follow up with Ga"
type textarea "x"
type textarea "Follow up with [DEMOGRAPHIC_DATA]"
type textarea "x"
type textarea "Follow up with [PERSON_NAME]"
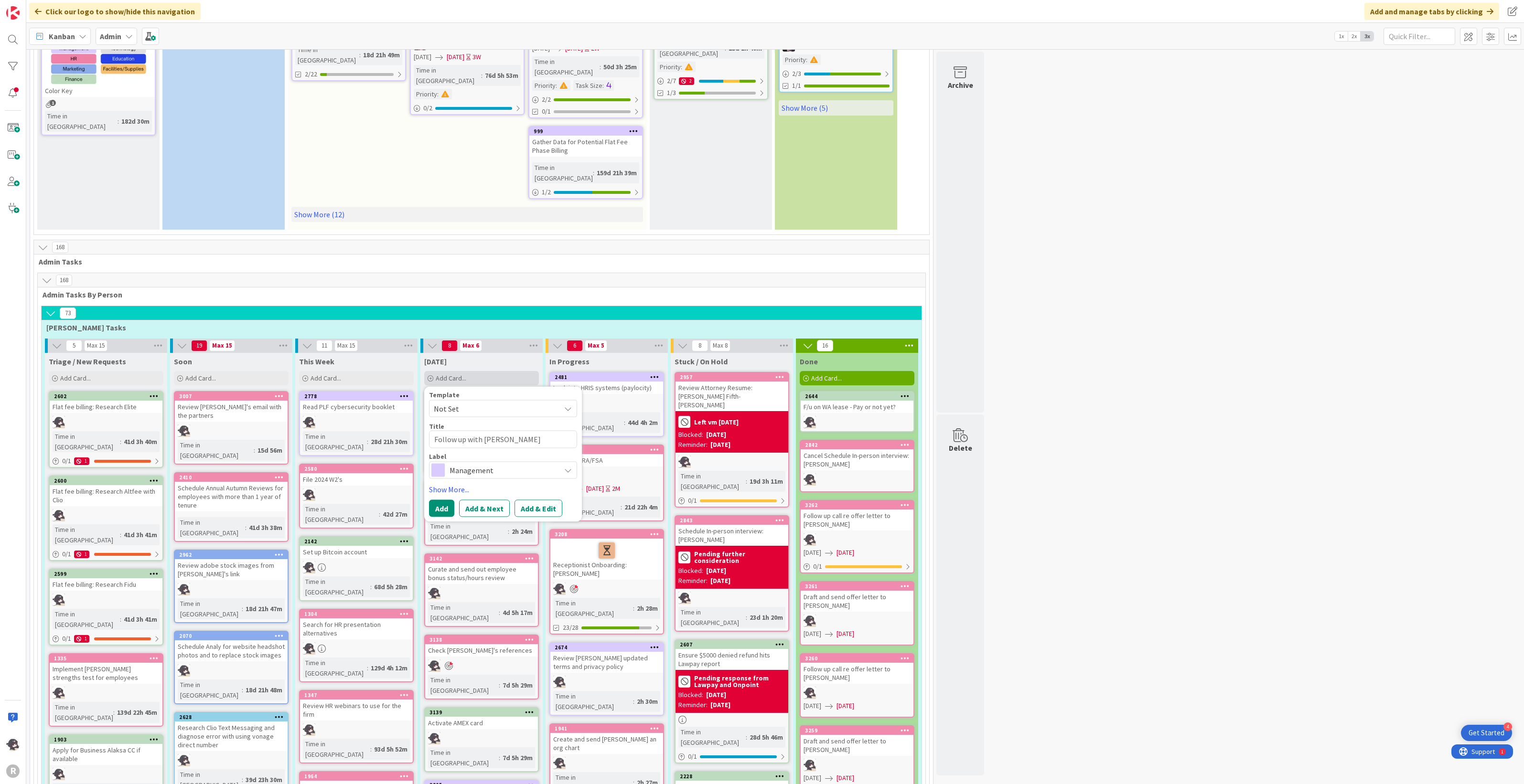
type textarea "x"
type textarea "Follow up with [PERSON_NAME]"
type textarea "x"
type textarea "Follow up with [PERSON_NAME]"
type textarea "x"
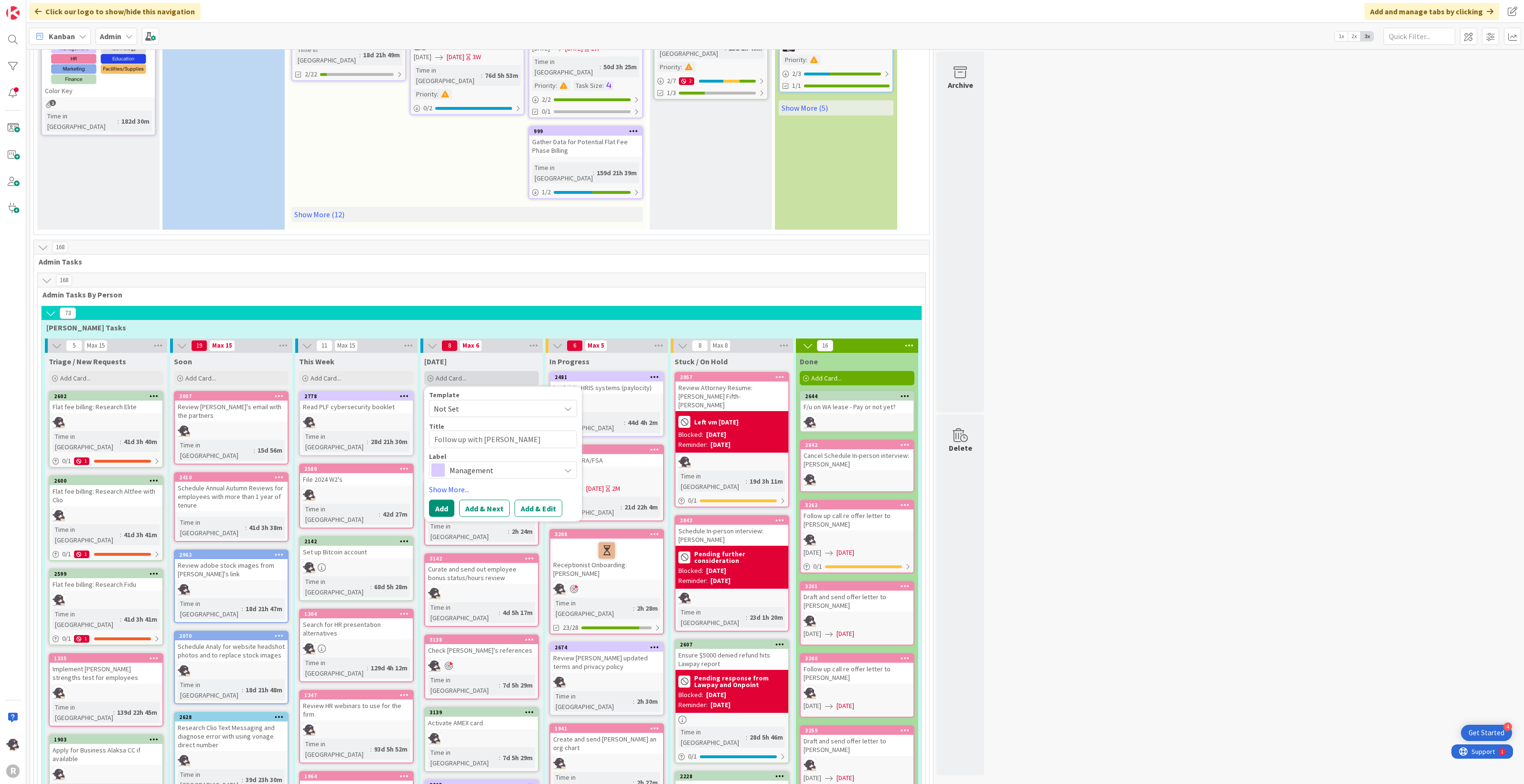
type textarea "Follow up with [PERSON_NAME]"
type textarea "x"
type textarea "Follow up with [PERSON_NAME] re"
type textarea "x"
type textarea "Follow up with [PERSON_NAME] re"
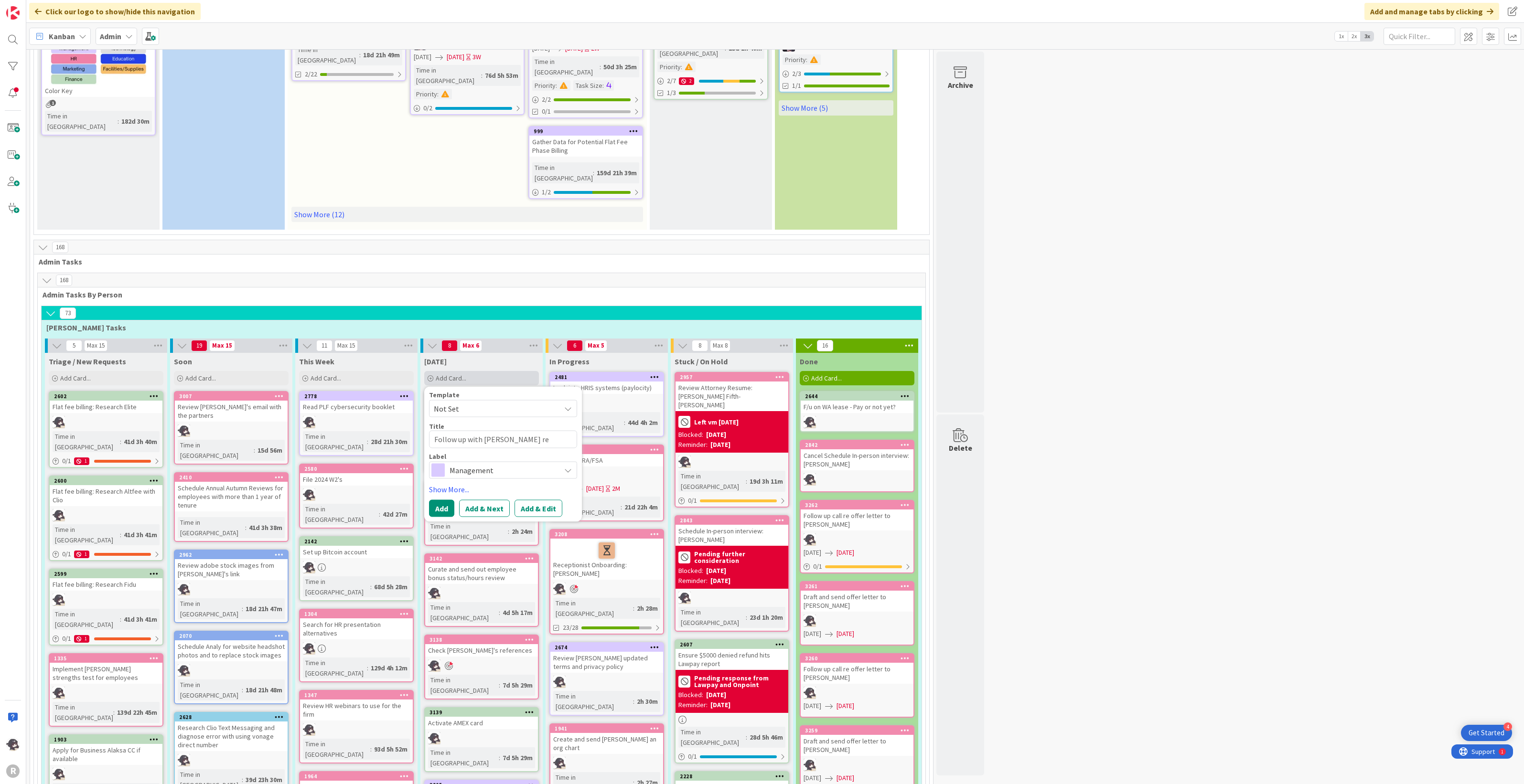
type textarea "x"
type textarea "Follow up with [PERSON_NAME] re W"
type textarea "x"
type textarea "Follow up with [PERSON_NAME] re WA"
type textarea "x"
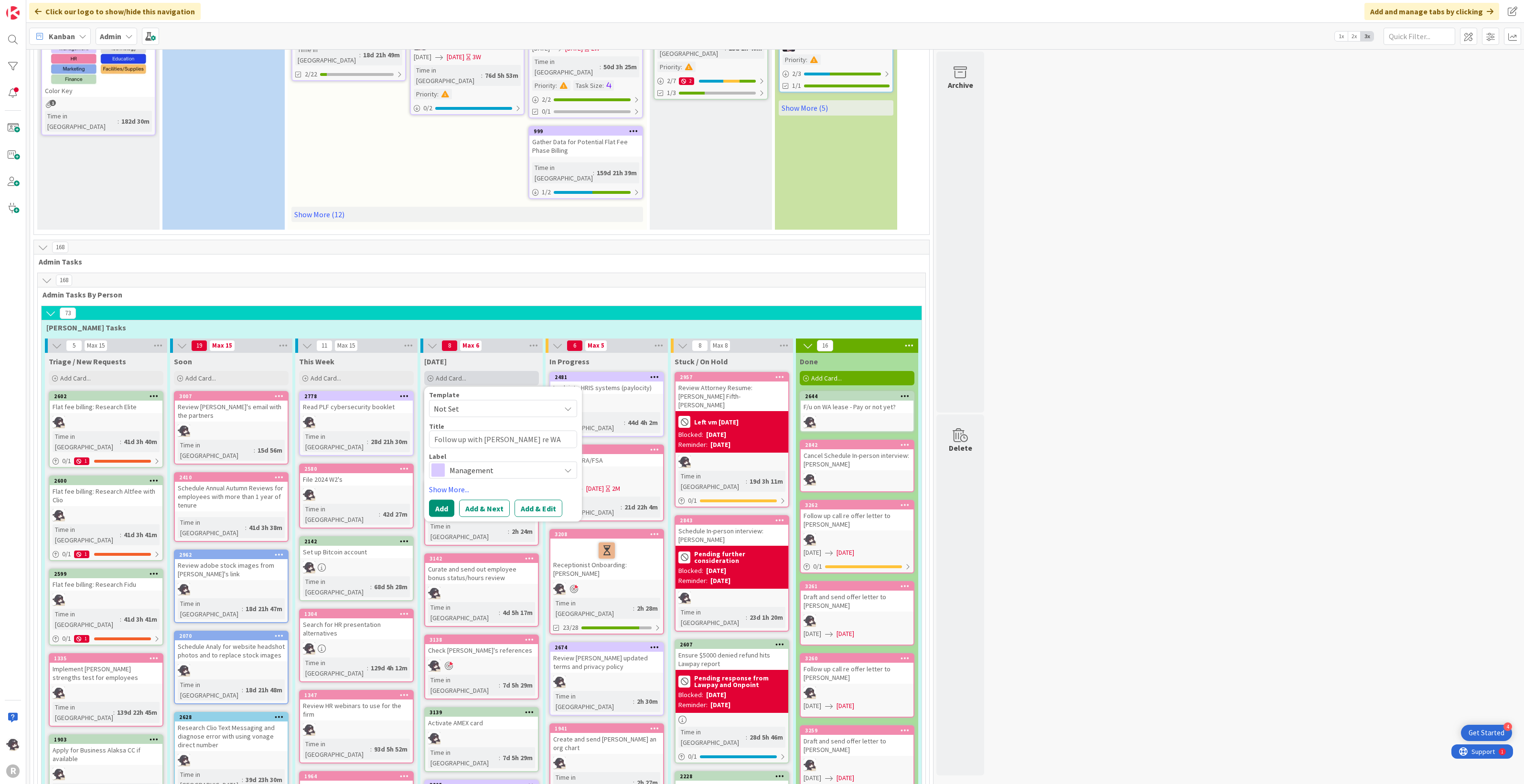
type textarea "Follow up with [PERSON_NAME] re WA"
type textarea "x"
type textarea "Follow up with [PERSON_NAME] re WA l"
type textarea "x"
type textarea "Follow up with [PERSON_NAME] re WA [PERSON_NAME]"
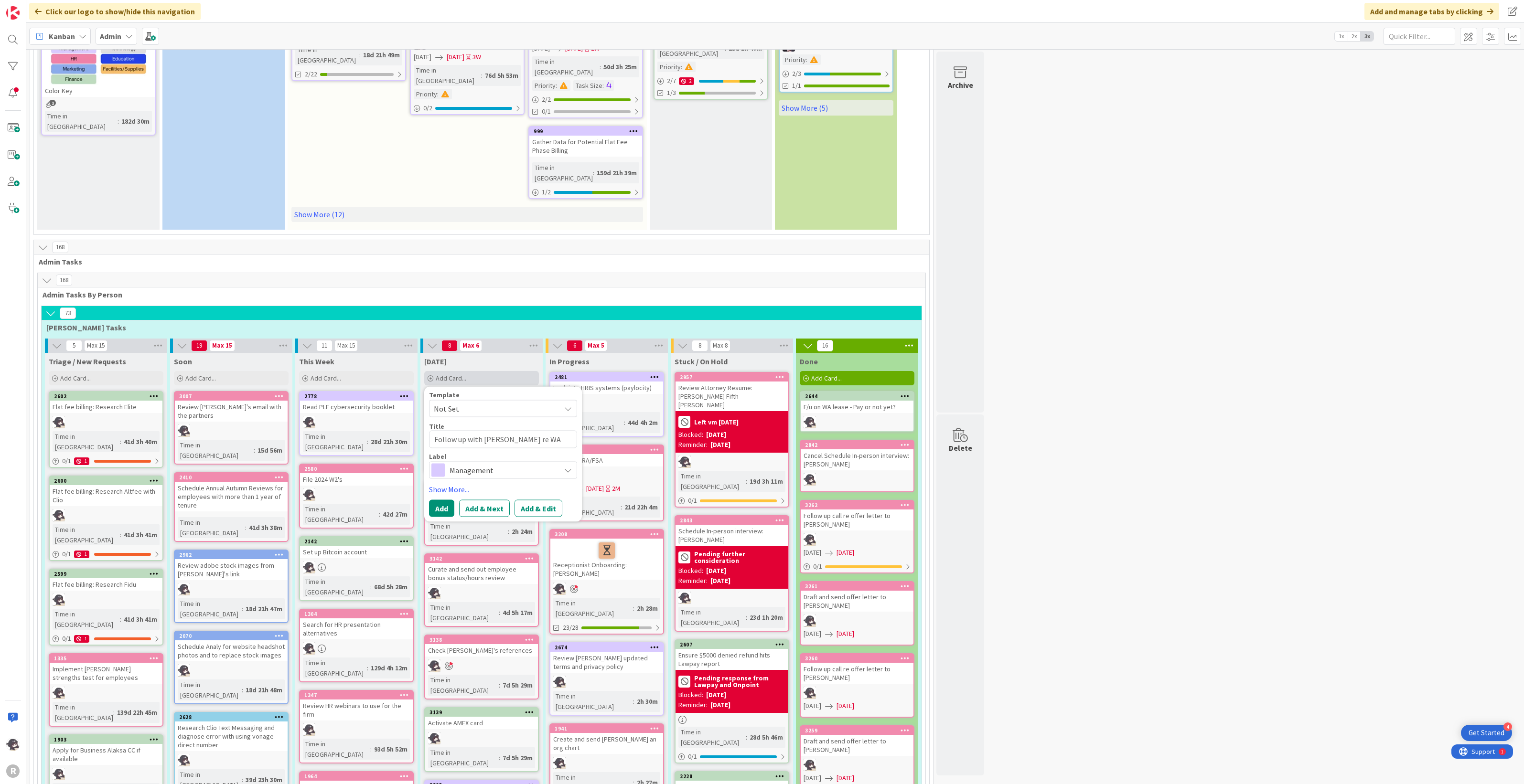
type textarea "x"
type textarea "Follow up with [PERSON_NAME] re WA [PERSON_NAME]"
type textarea "x"
type textarea "Follow up with [PERSON_NAME] re WA lease"
type textarea "x"
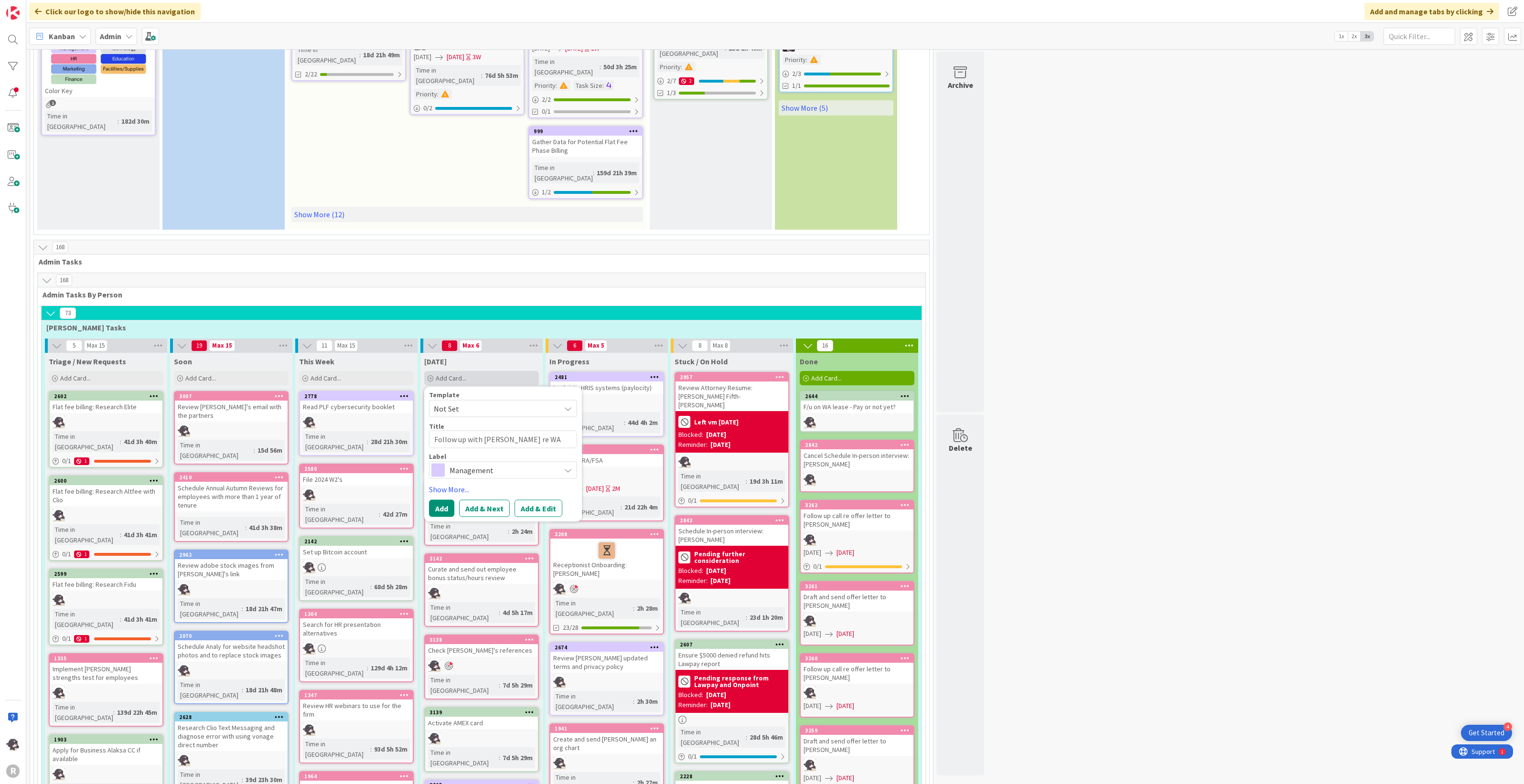
type textarea "Follow up with [PERSON_NAME] re WA lease"
type textarea "x"
type textarea "Follow up with [PERSON_NAME] re WA lease p"
type textarea "x"
type textarea "Follow up with [PERSON_NAME] re WA lease pi"
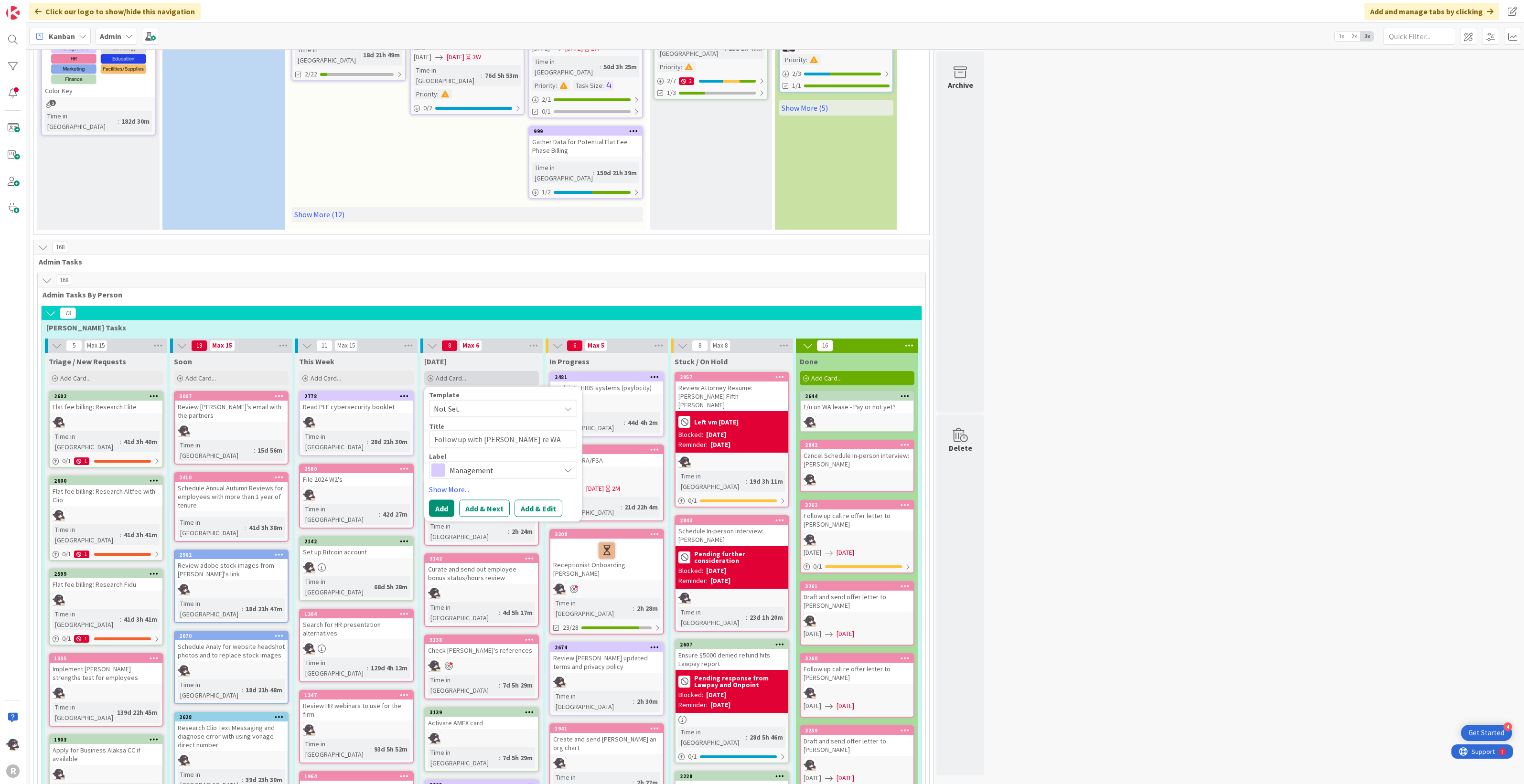
type textarea "x"
type textarea "Follow up with [PERSON_NAME] re WA lease pin"
click at [474, 463] on span "Management" at bounding box center [502, 469] width 106 height 13
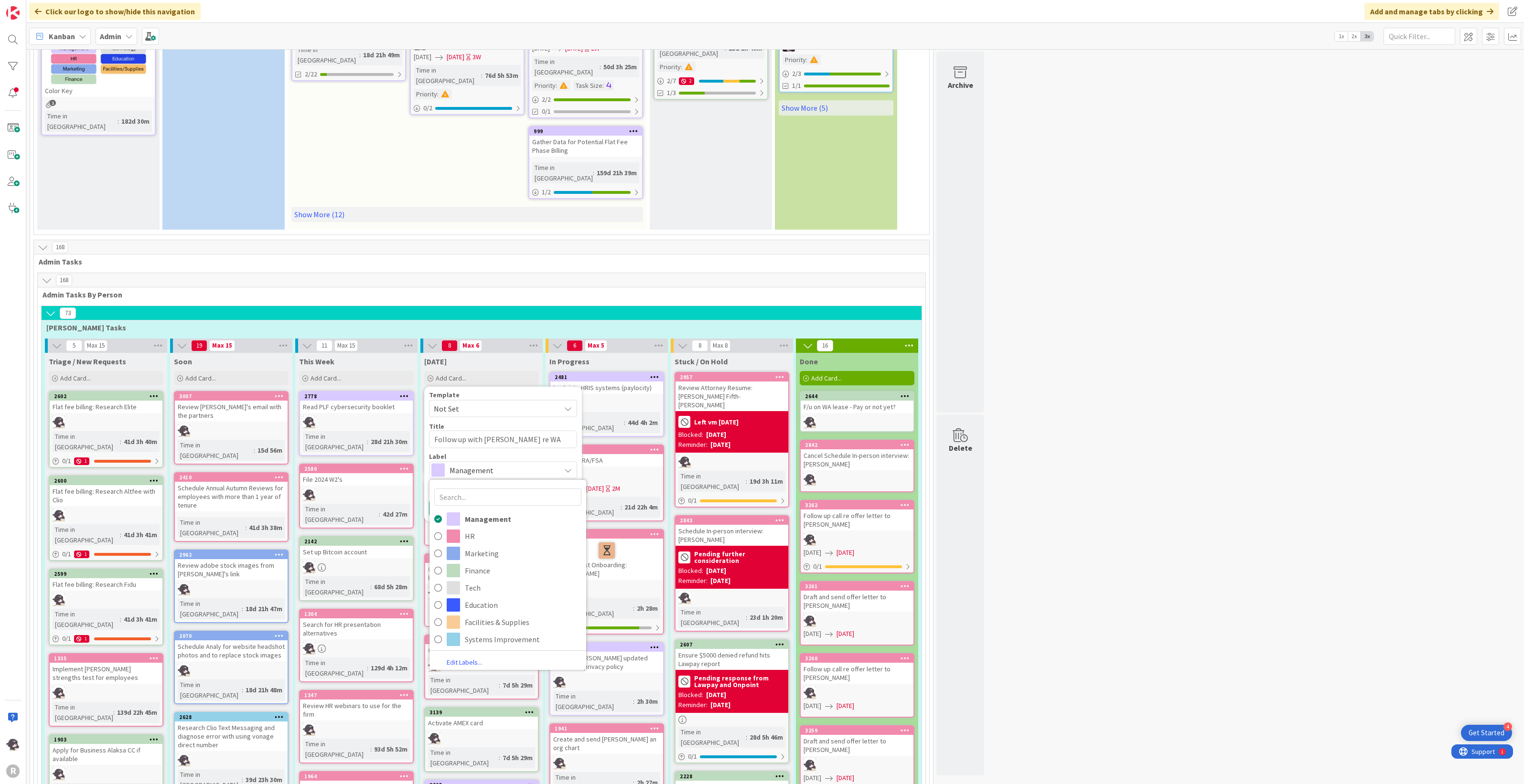
click at [497, 463] on span "Management" at bounding box center [502, 469] width 106 height 13
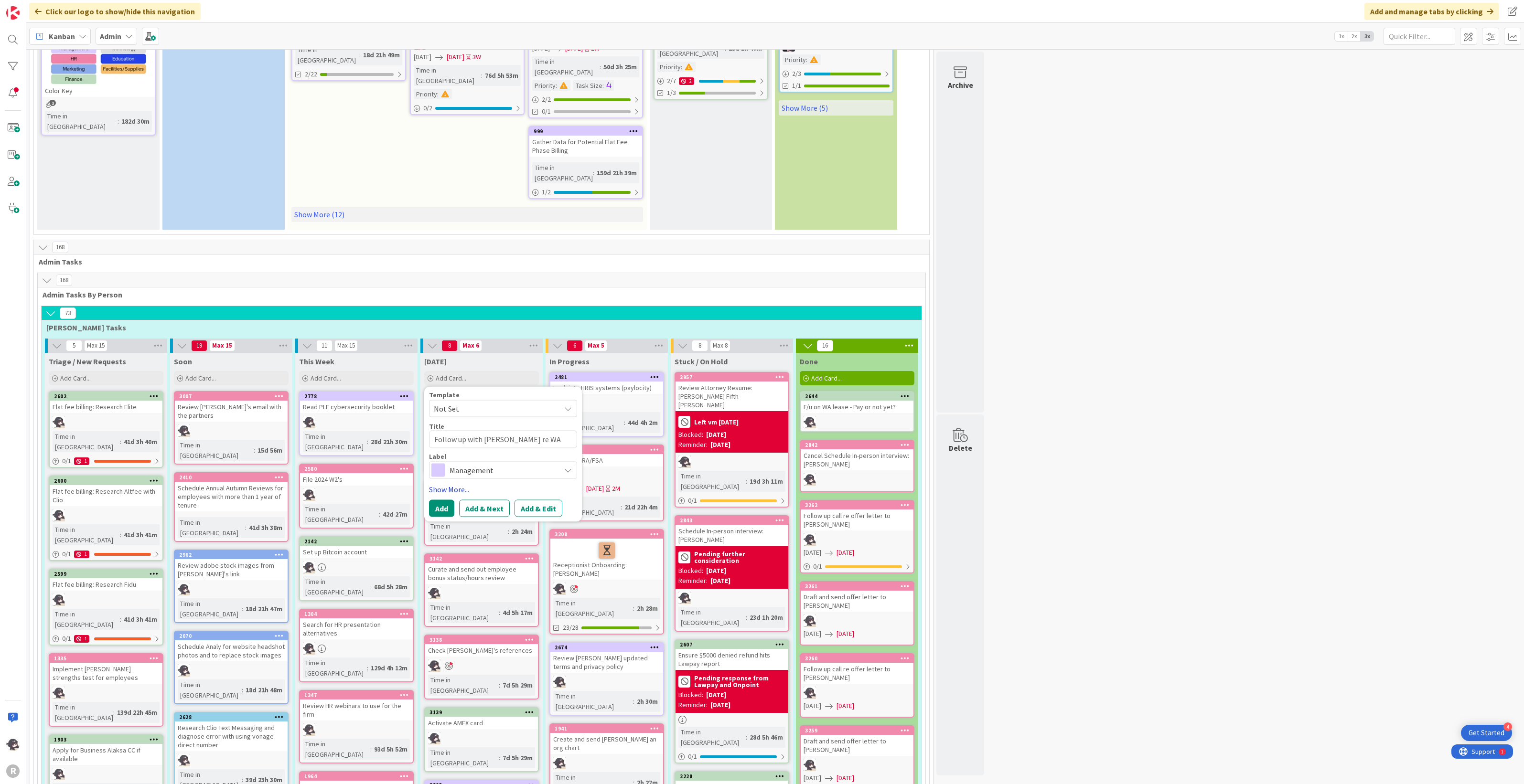
click at [457, 483] on link "Show More..." at bounding box center [502, 489] width 148 height 11
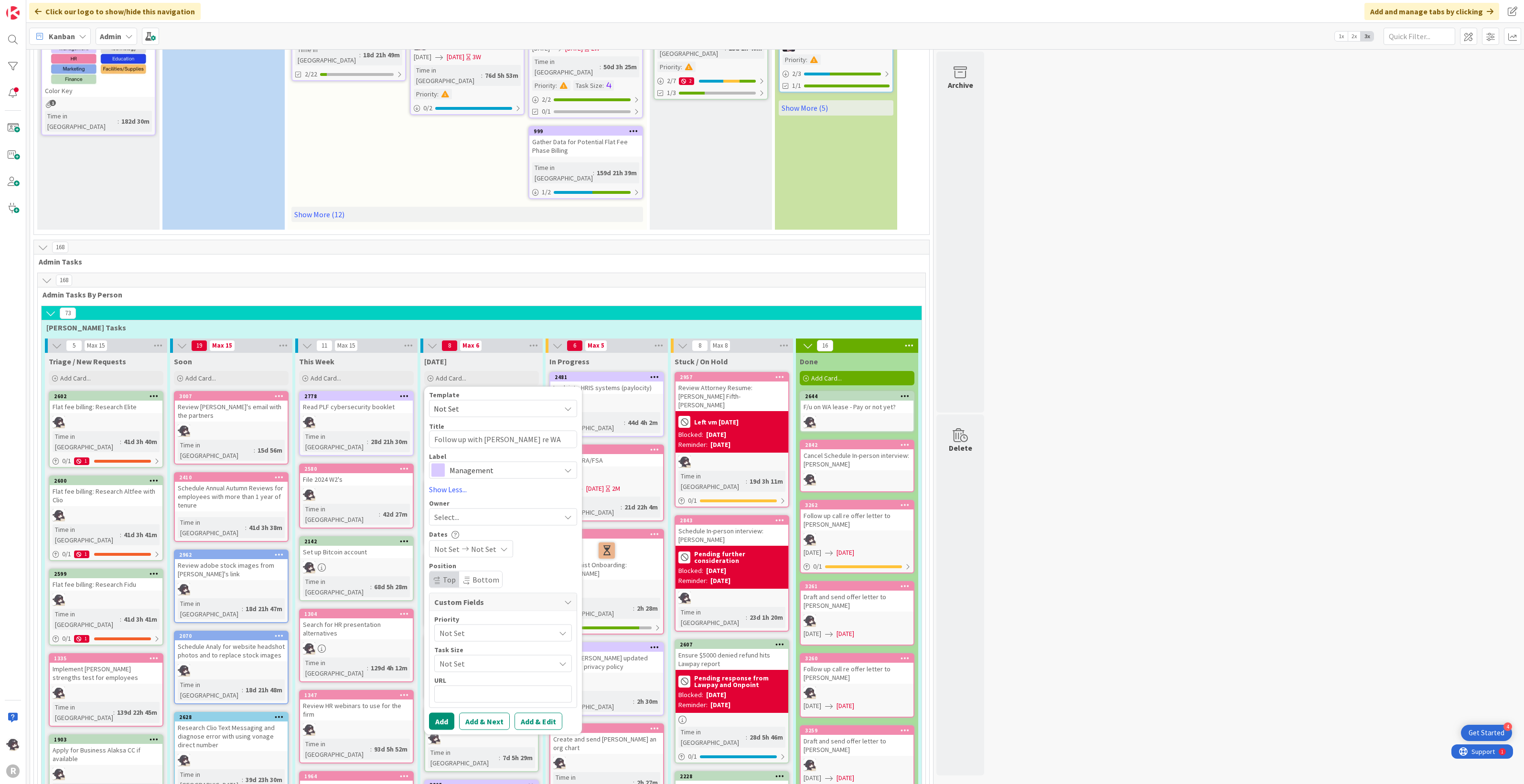
click at [461, 511] on div "Select..." at bounding box center [497, 517] width 126 height 11
click at [477, 570] on link "[PERSON_NAME]" at bounding box center [508, 579] width 157 height 18
click at [438, 712] on button "Add" at bounding box center [441, 720] width 25 height 17
type textarea "x"
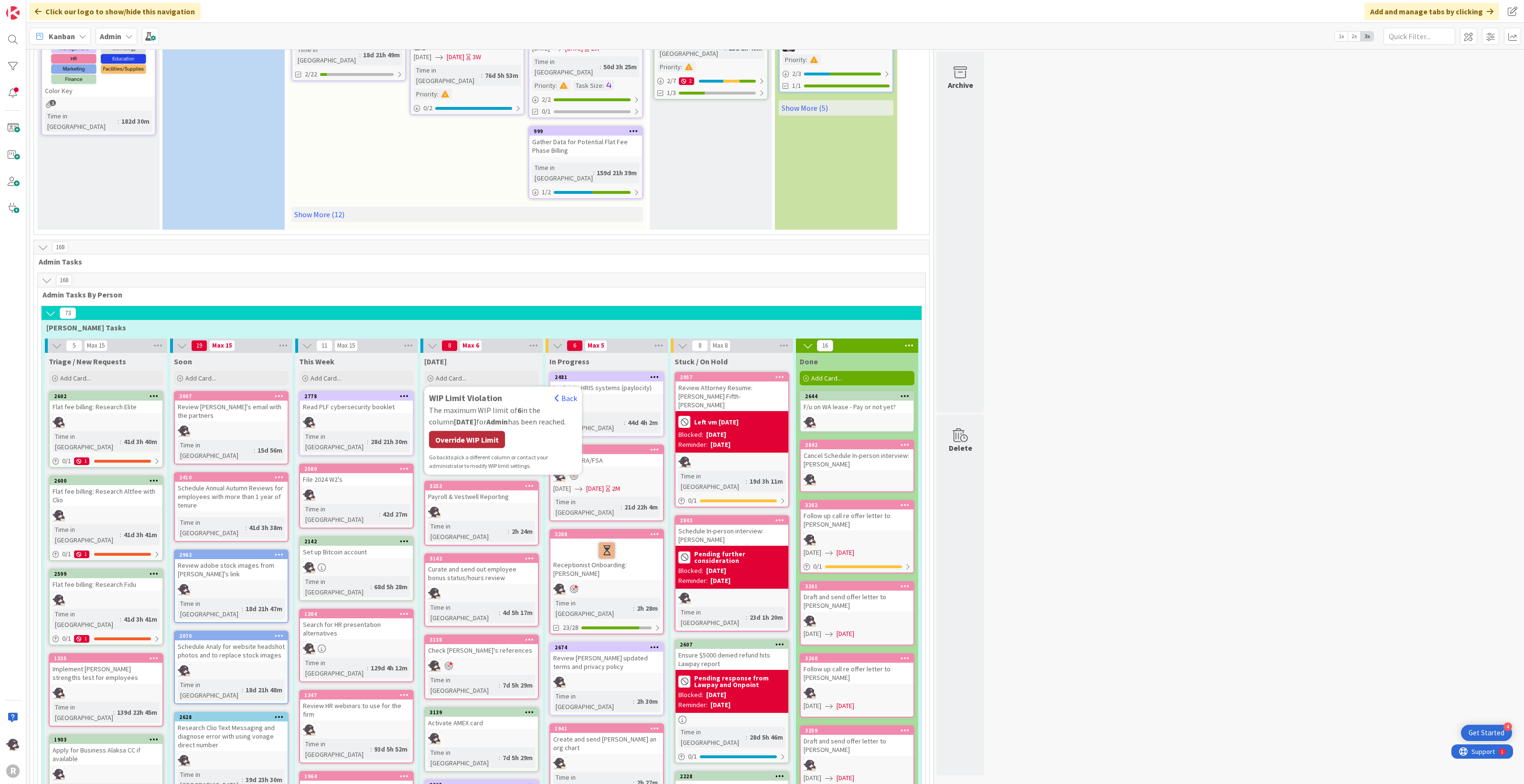
click at [482, 431] on div "Override WIP Limit" at bounding box center [466, 439] width 76 height 17
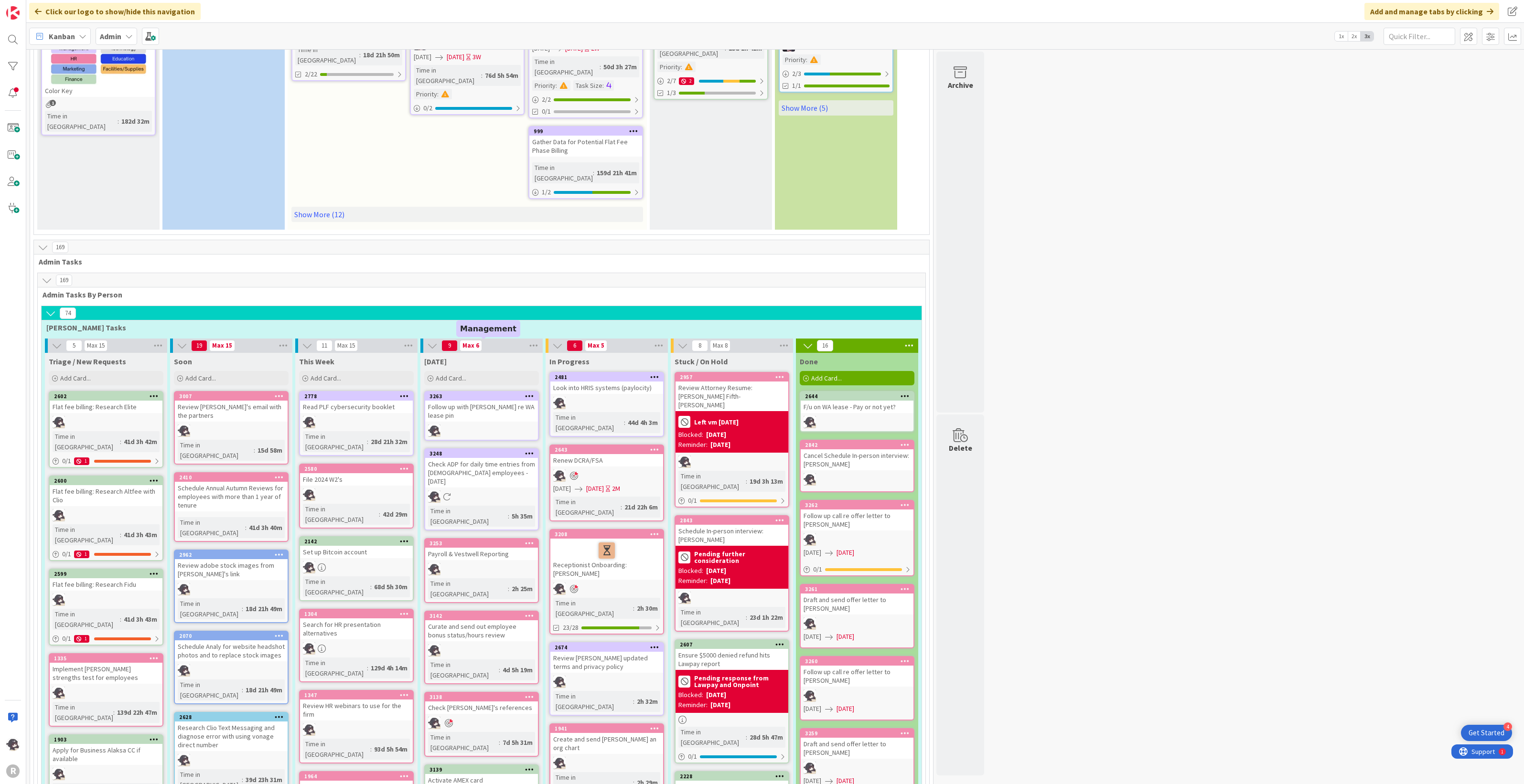
click at [488, 393] on div "3263" at bounding box center [483, 396] width 109 height 7
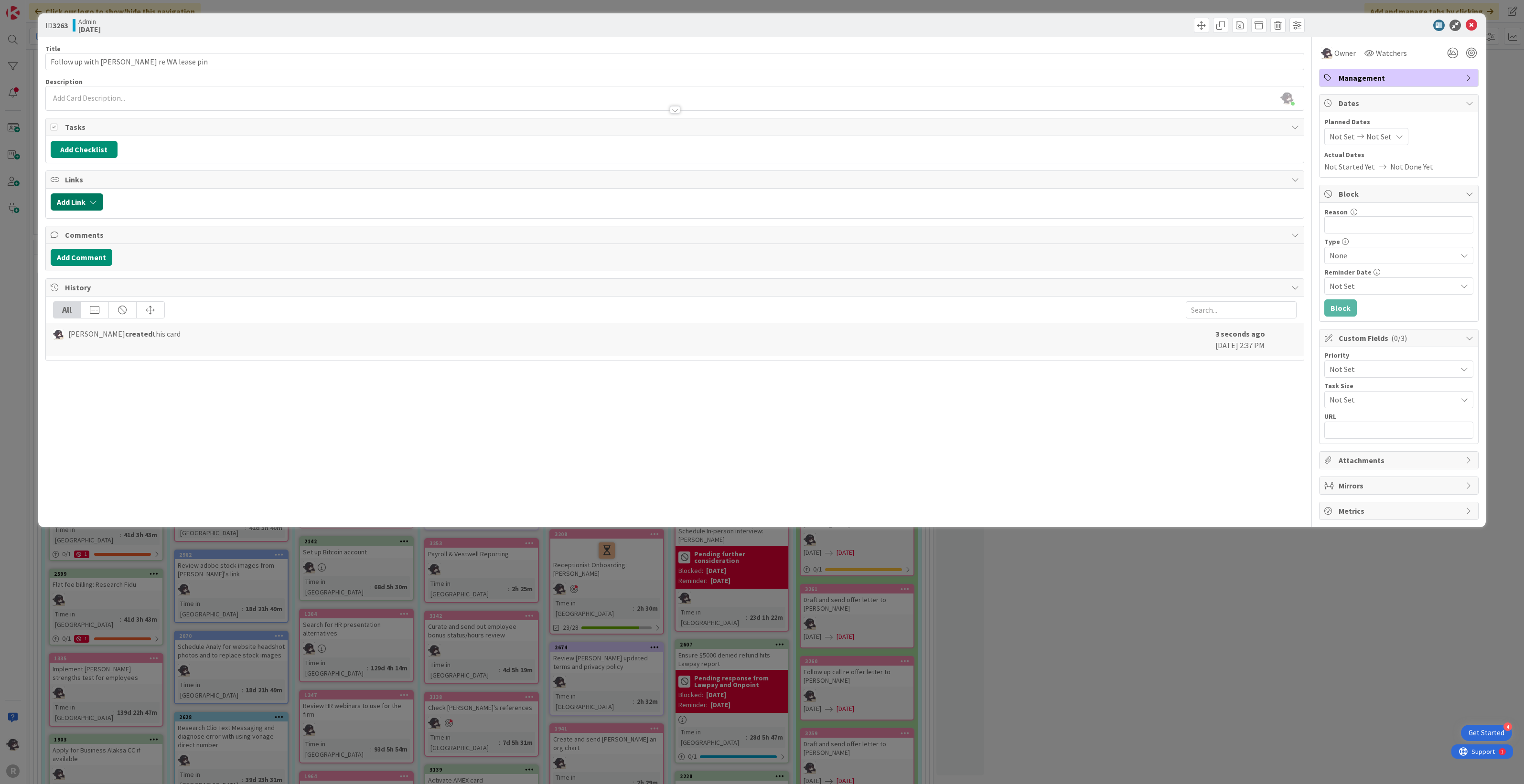
click at [74, 204] on button "Add Link" at bounding box center [77, 201] width 52 height 17
click at [87, 289] on input "text" at bounding box center [123, 283] width 134 height 17
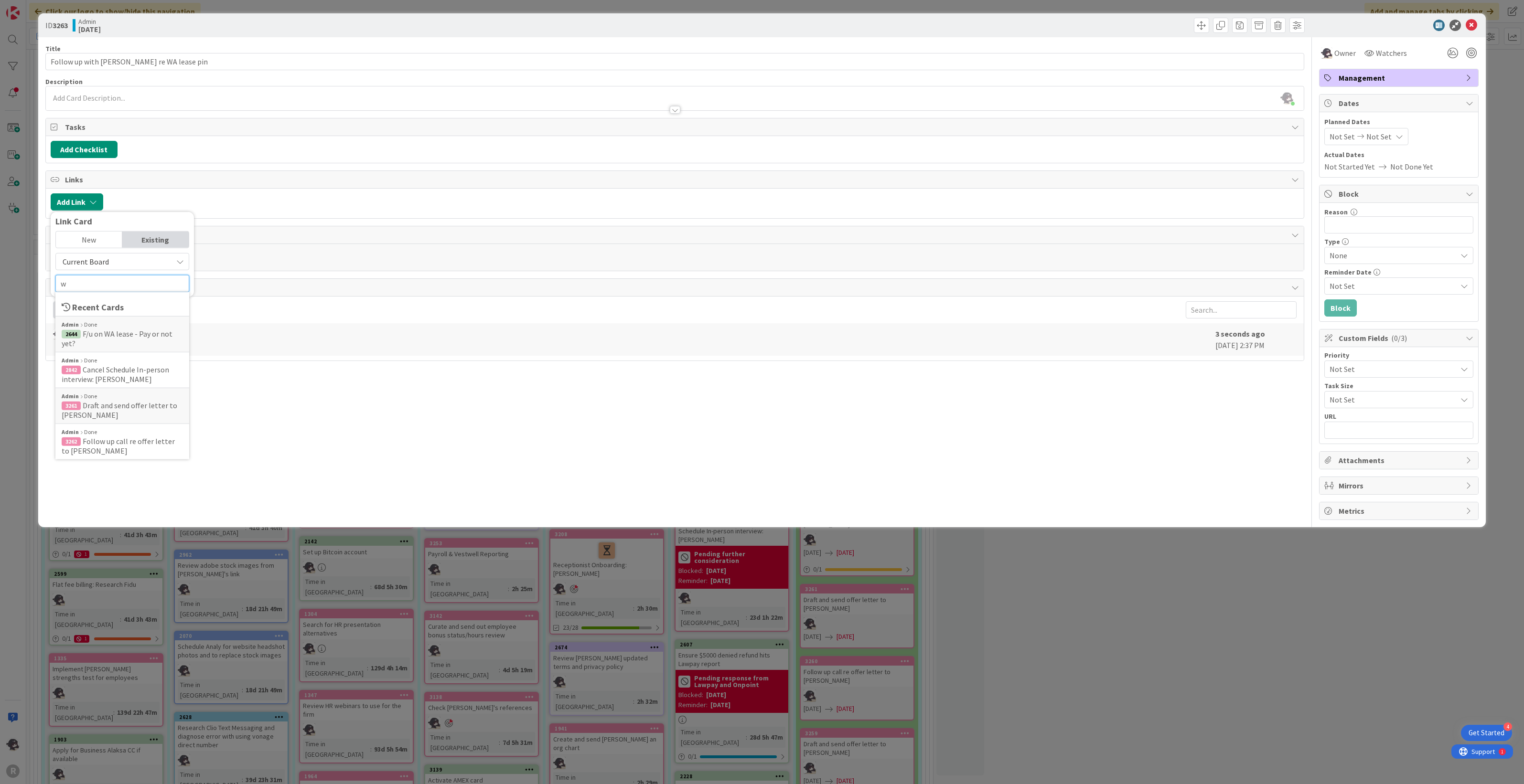
type input "wa"
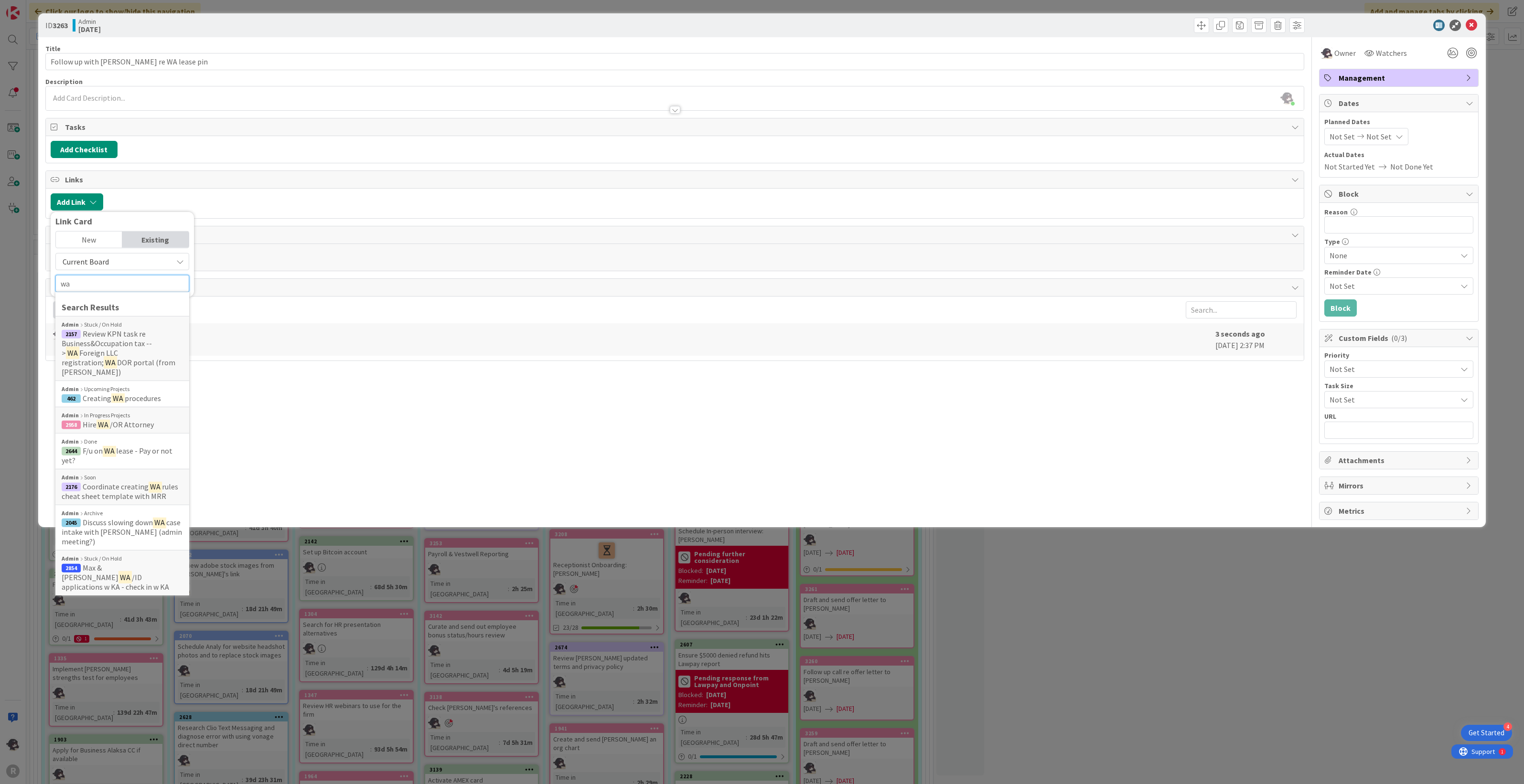
drag, startPoint x: 65, startPoint y: 285, endPoint x: 35, endPoint y: 283, distance: 30.1
click at [38, 284] on div "ID 3263 Admin [DATE] Title 36 / 128 Follow up with [PERSON_NAME] re WA lease pi…" at bounding box center [762, 270] width 1448 height 513
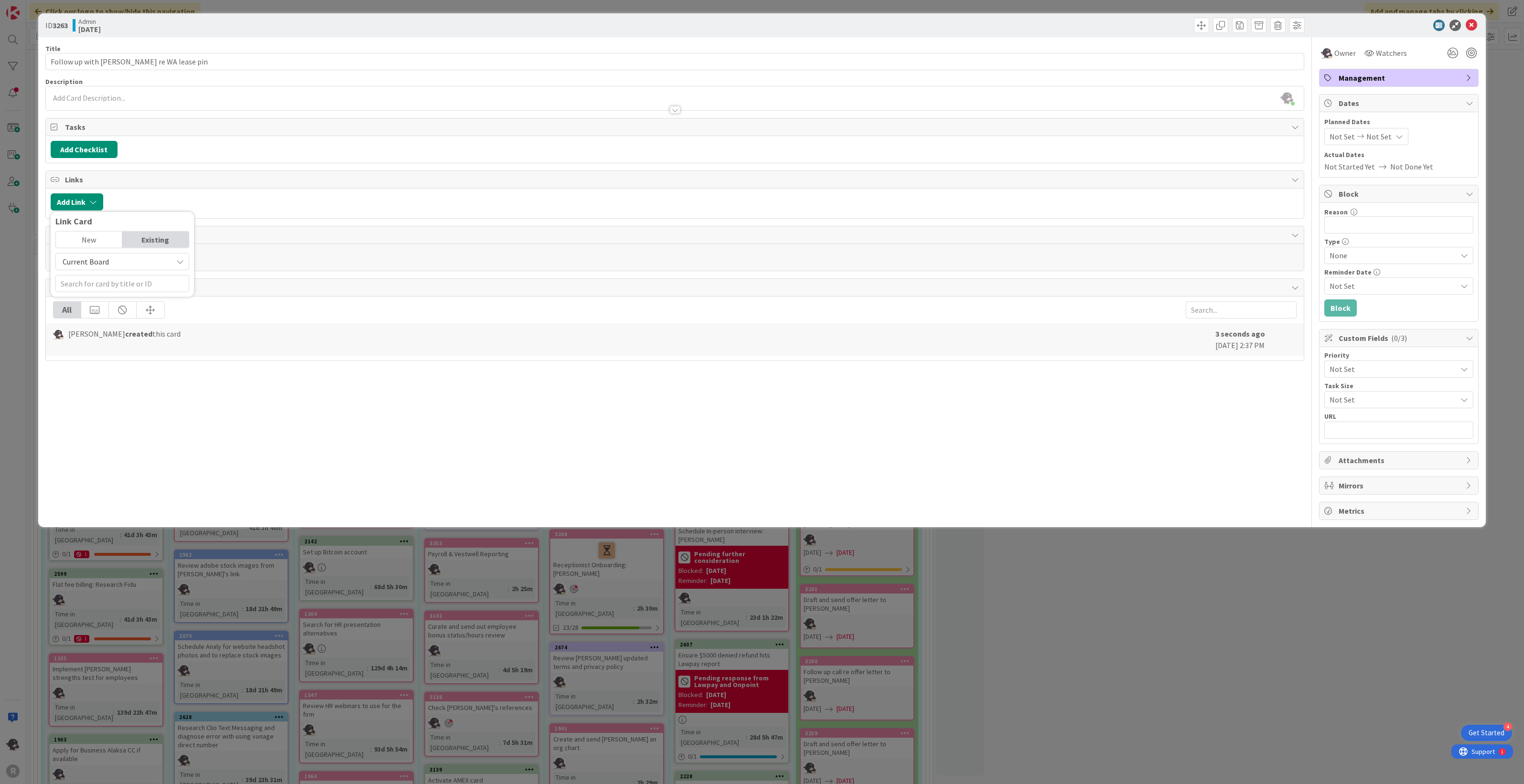
drag, startPoint x: 870, startPoint y: 444, endPoint x: 1058, endPoint y: 334, distance: 217.8
click at [870, 445] on div "Title 36 / 128 Follow up with [PERSON_NAME] re WA lease pin Description [PERSON…" at bounding box center [674, 279] width 1259 height 482
click at [1470, 28] on icon at bounding box center [1472, 25] width 11 height 11
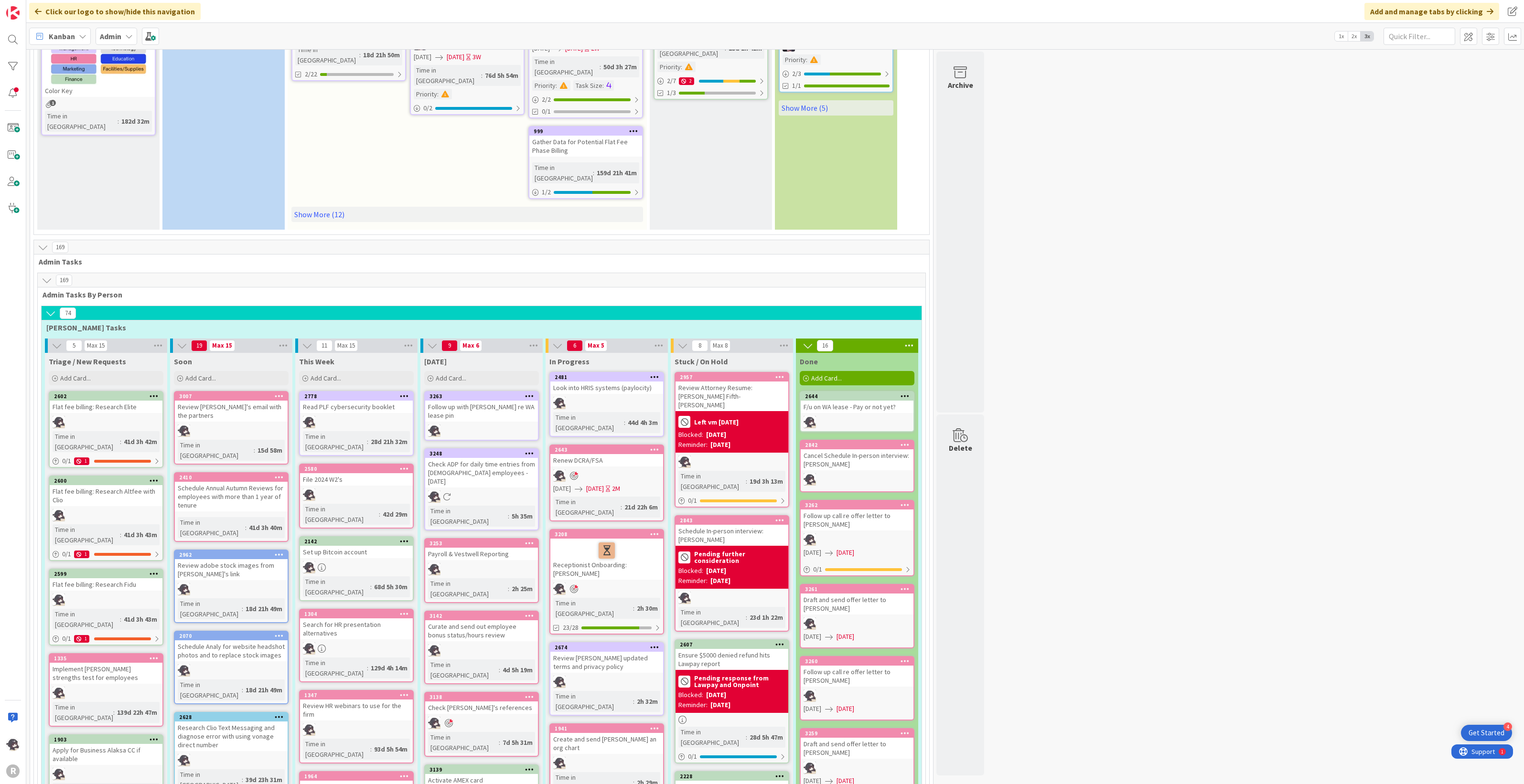
click at [532, 540] on icon at bounding box center [529, 543] width 9 height 7
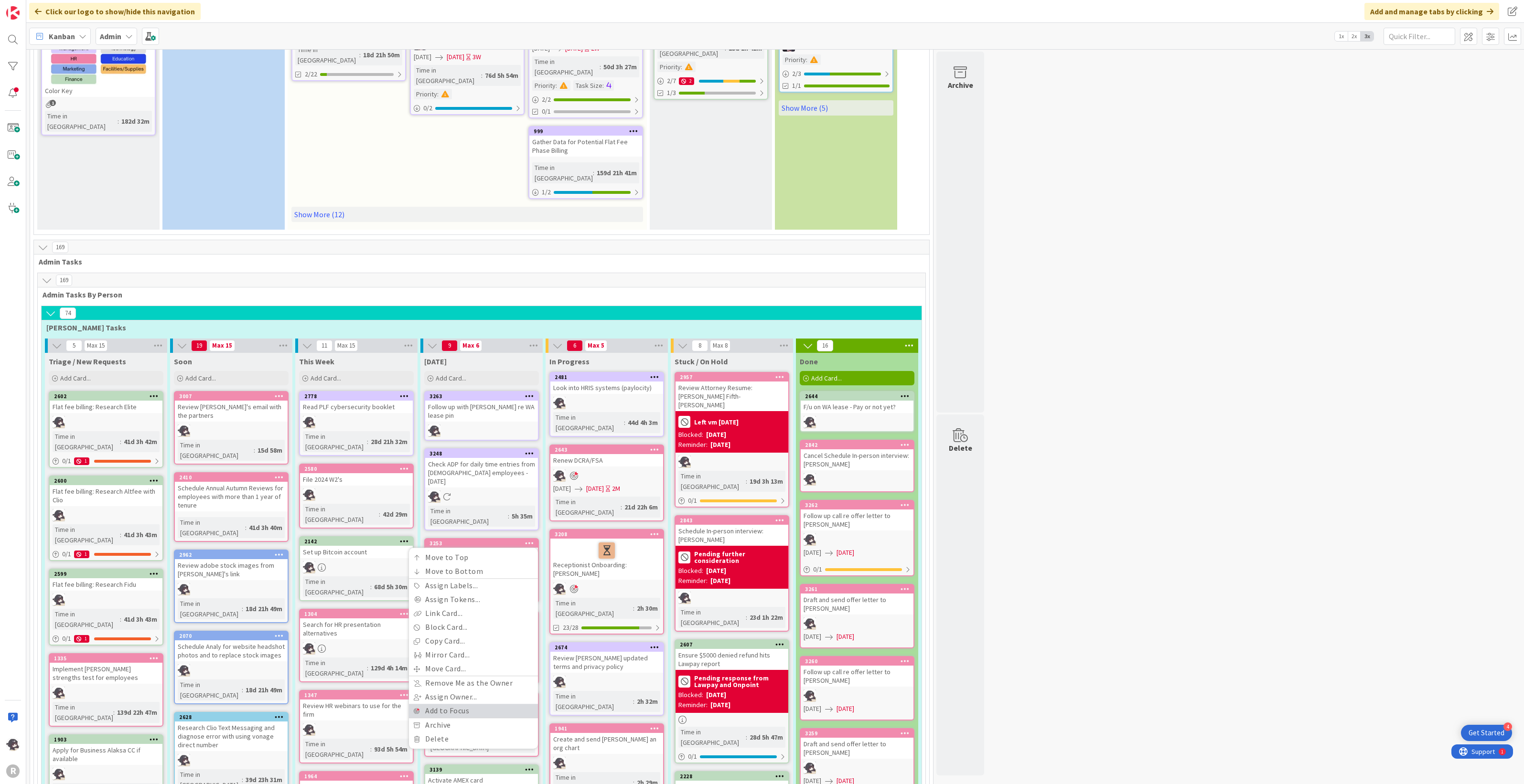
drag, startPoint x: 443, startPoint y: 625, endPoint x: 445, endPoint y: 620, distance: 5.4
click at [443, 704] on link "Add to Focus" at bounding box center [474, 710] width 129 height 14
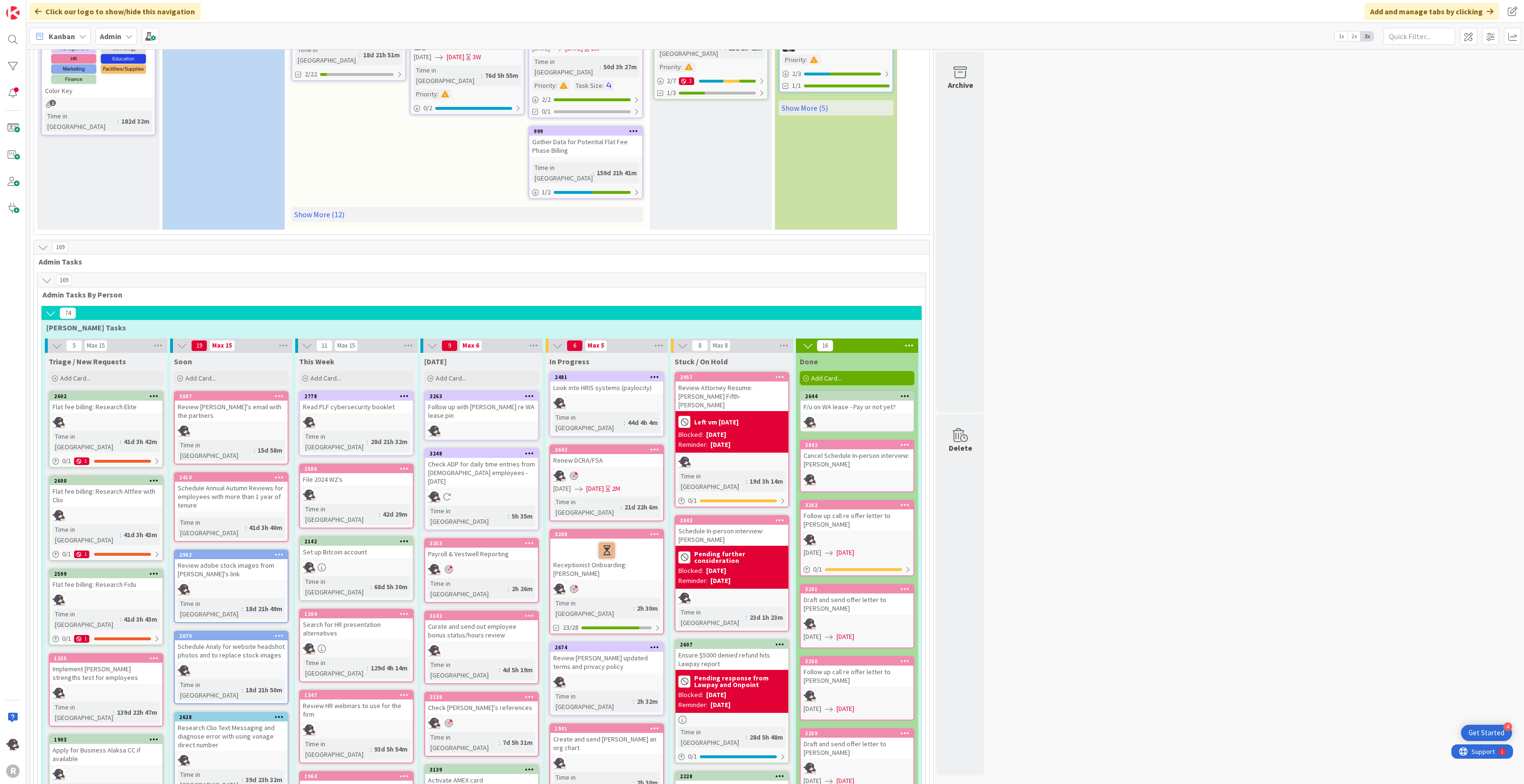
click at [526, 392] on icon at bounding box center [529, 396] width 9 height 7
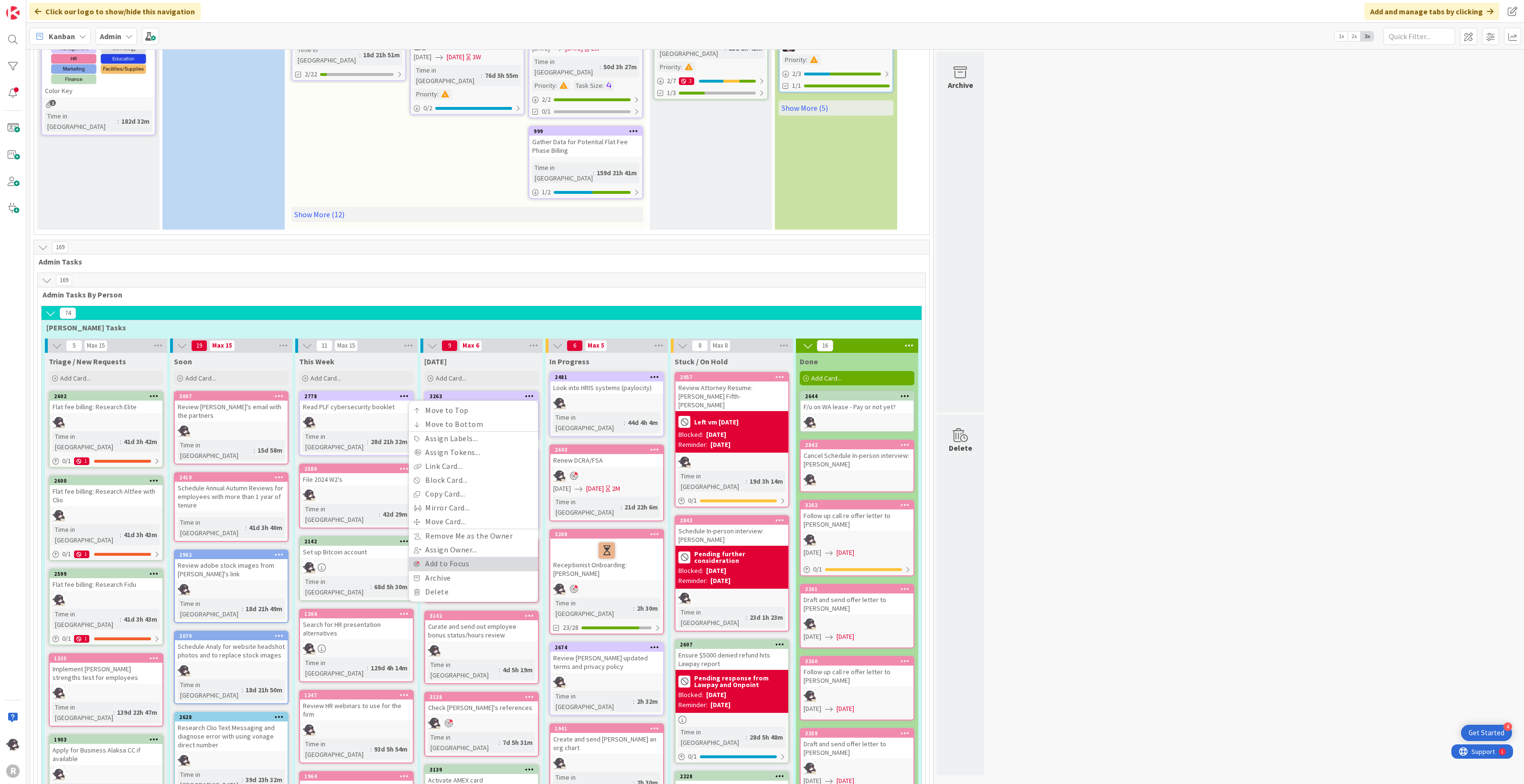
click at [447, 557] on link "Add to Focus" at bounding box center [474, 563] width 129 height 14
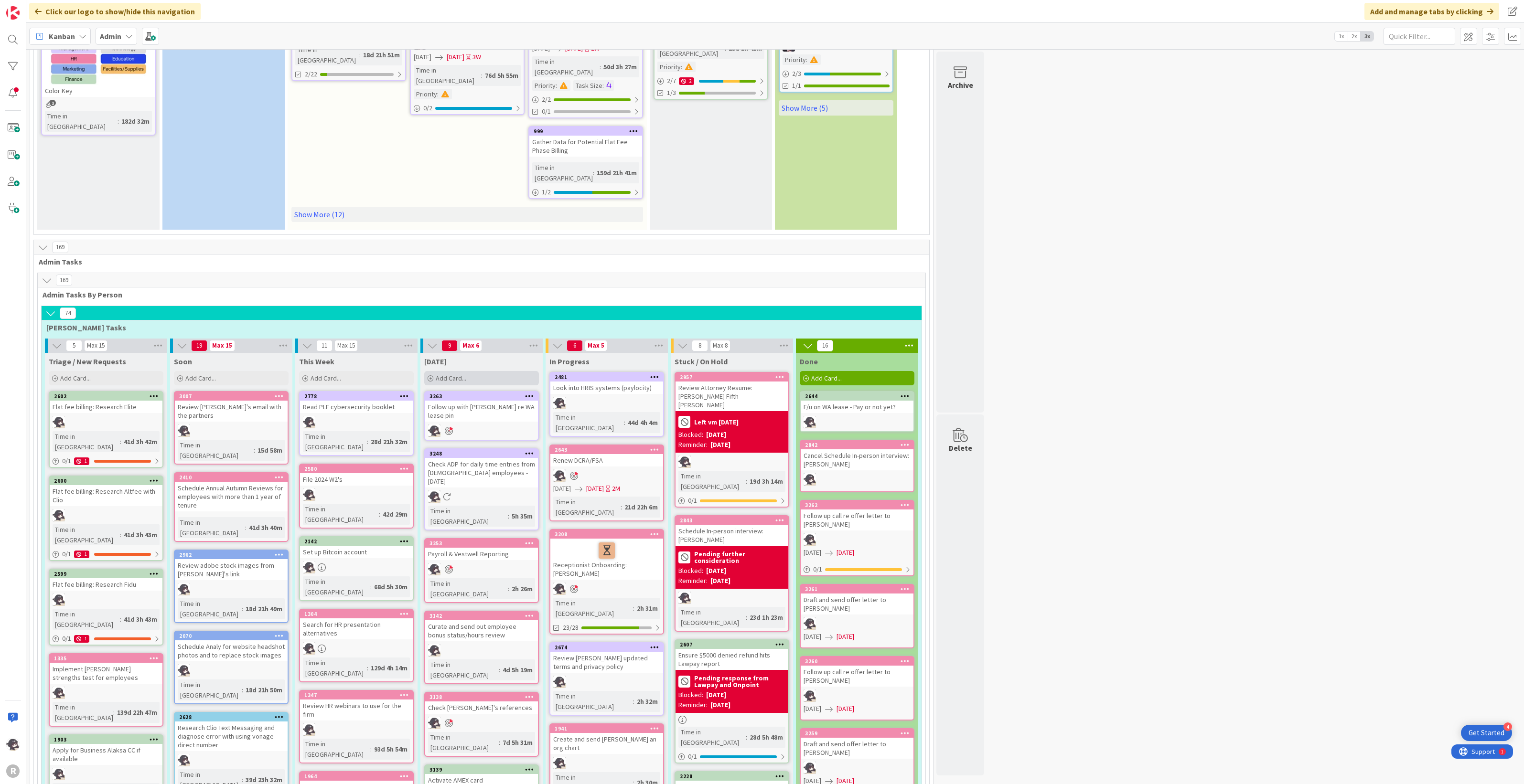
click at [486, 371] on div "Add Card..." at bounding box center [482, 379] width 115 height 15
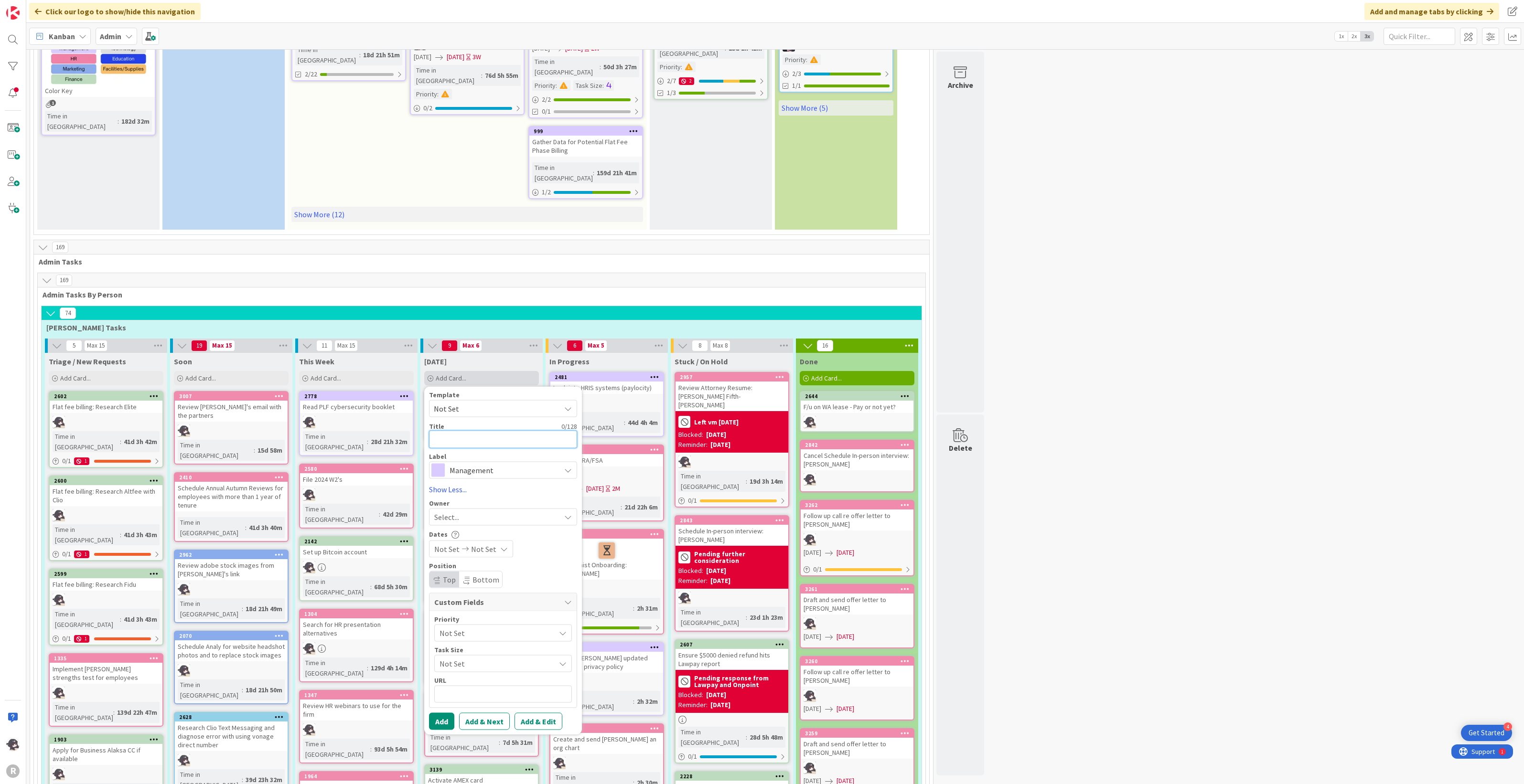
type textarea "x"
type textarea "D"
type textarea "x"
type textarea "Dr"
type textarea "x"
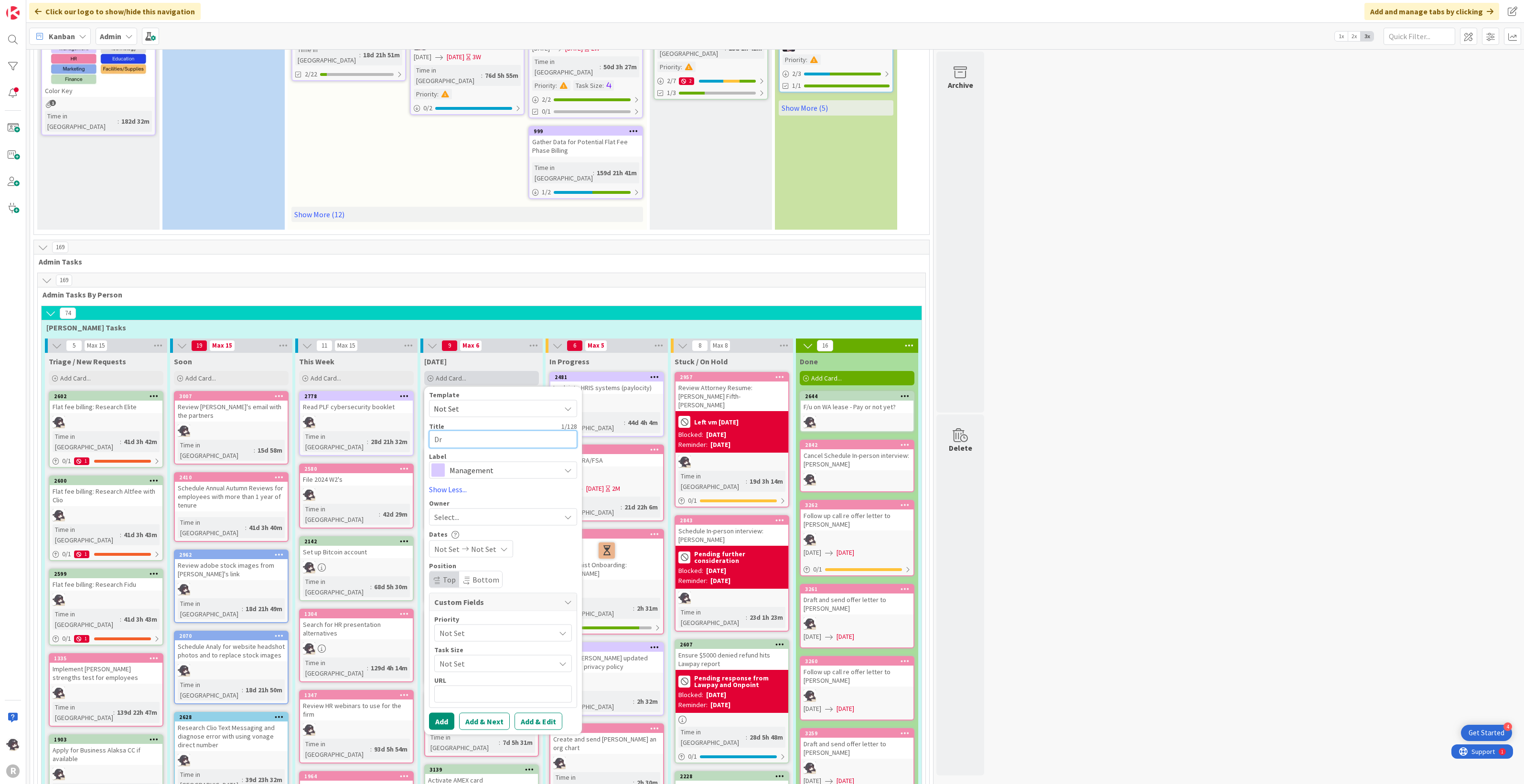
type textarea "Dra"
type textarea "x"
type textarea "Draf"
type textarea "x"
type textarea "Draft"
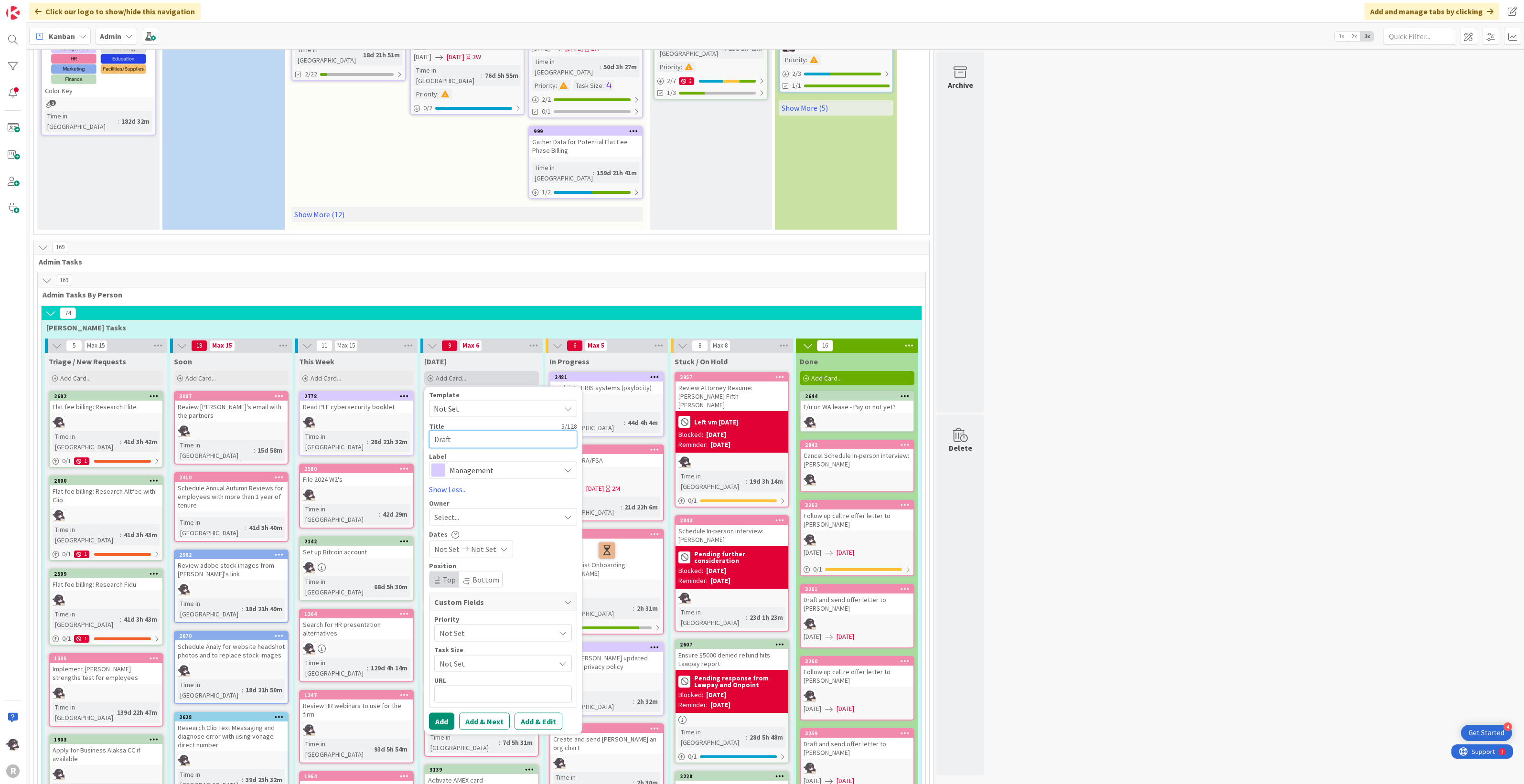
type textarea "x"
type textarea "Draft"
type textarea "x"
type textarea "Draft S"
type textarea "x"
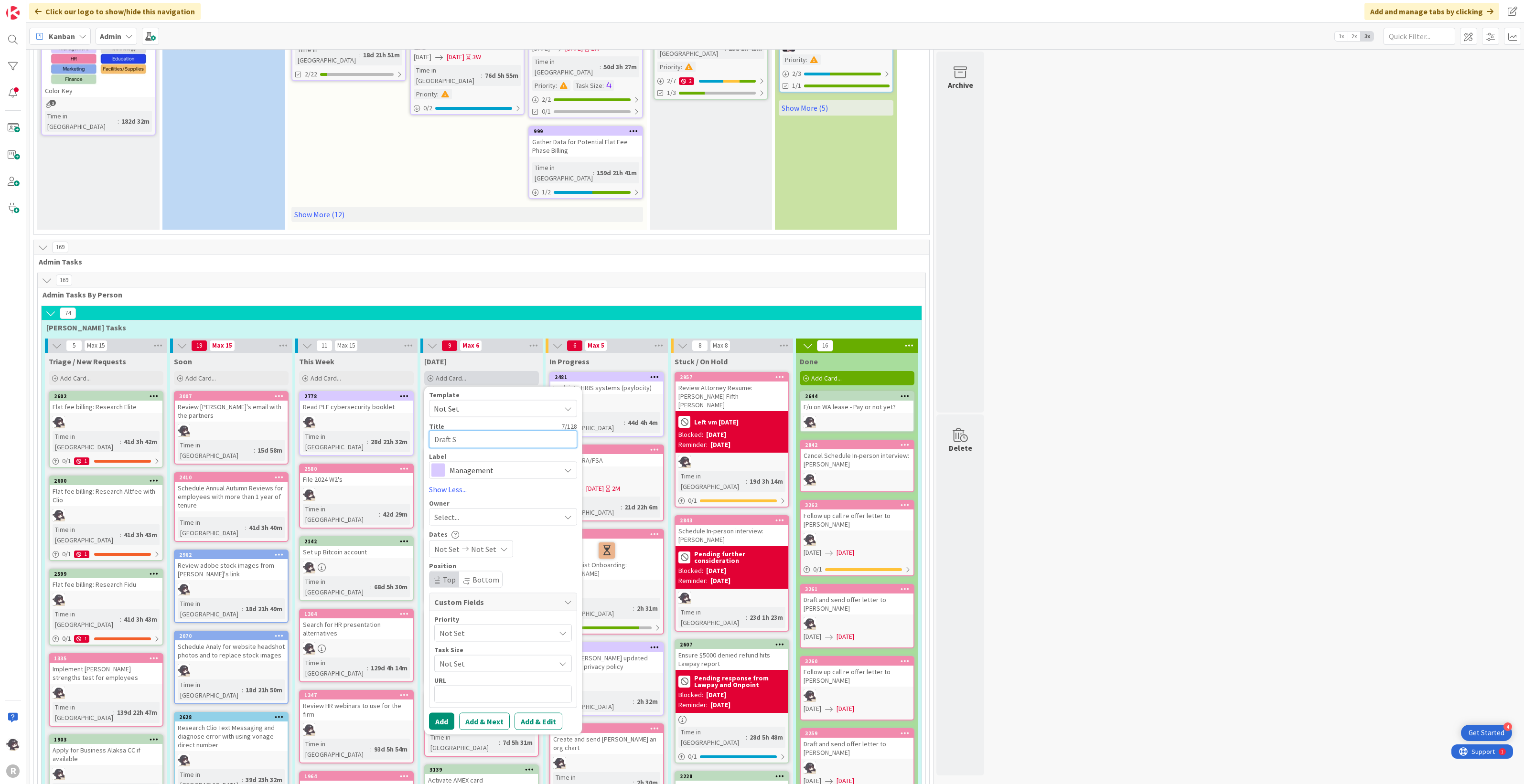
type textarea "Draft Sa"
type textarea "x"
type textarea "Draft [PERSON_NAME]"
type textarea "x"
type textarea "Draft [PERSON_NAME]"
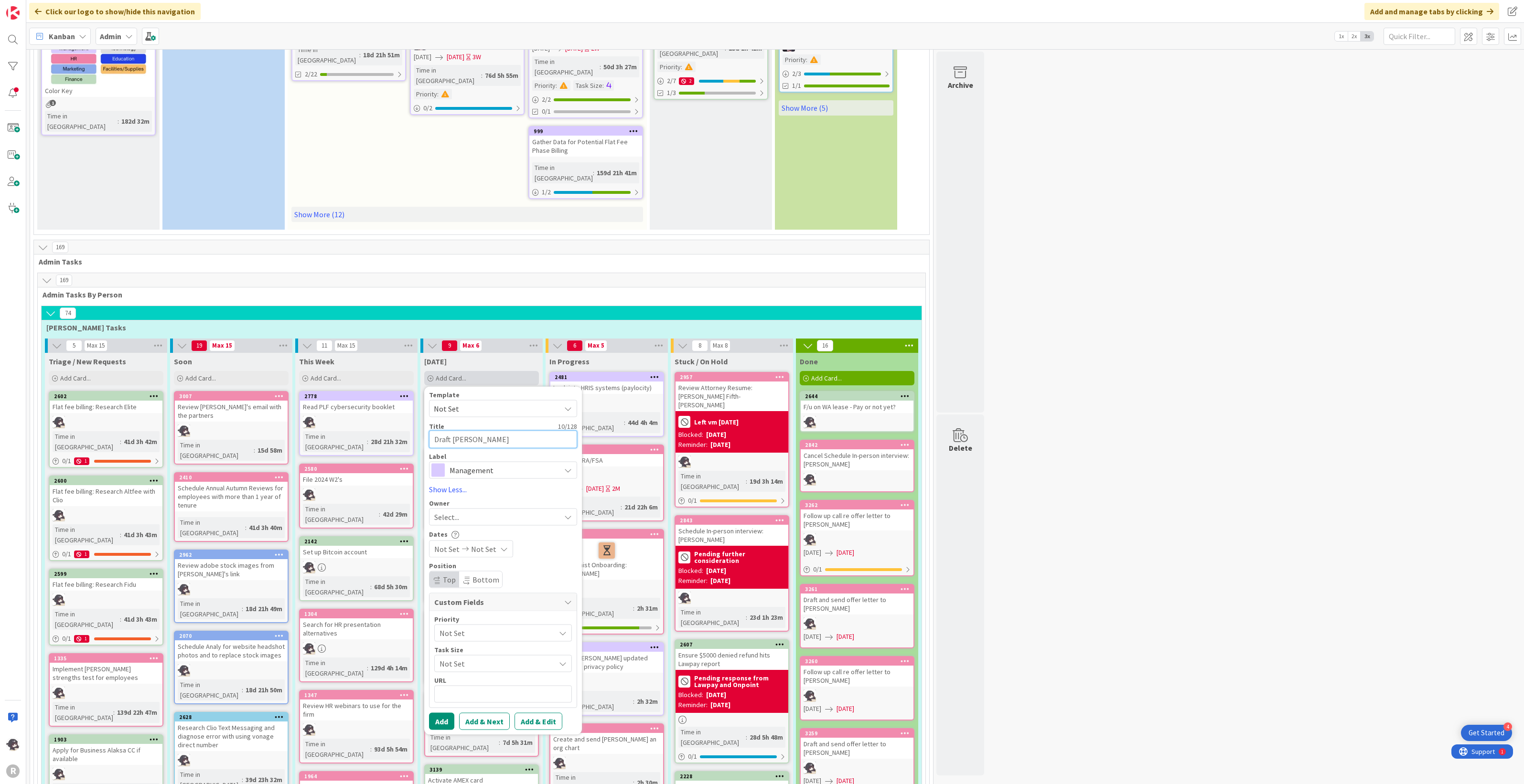
type textarea "x"
type textarea "Draft [PERSON_NAME]"
type textarea "x"
type textarea "Draft Sa"
type textarea "x"
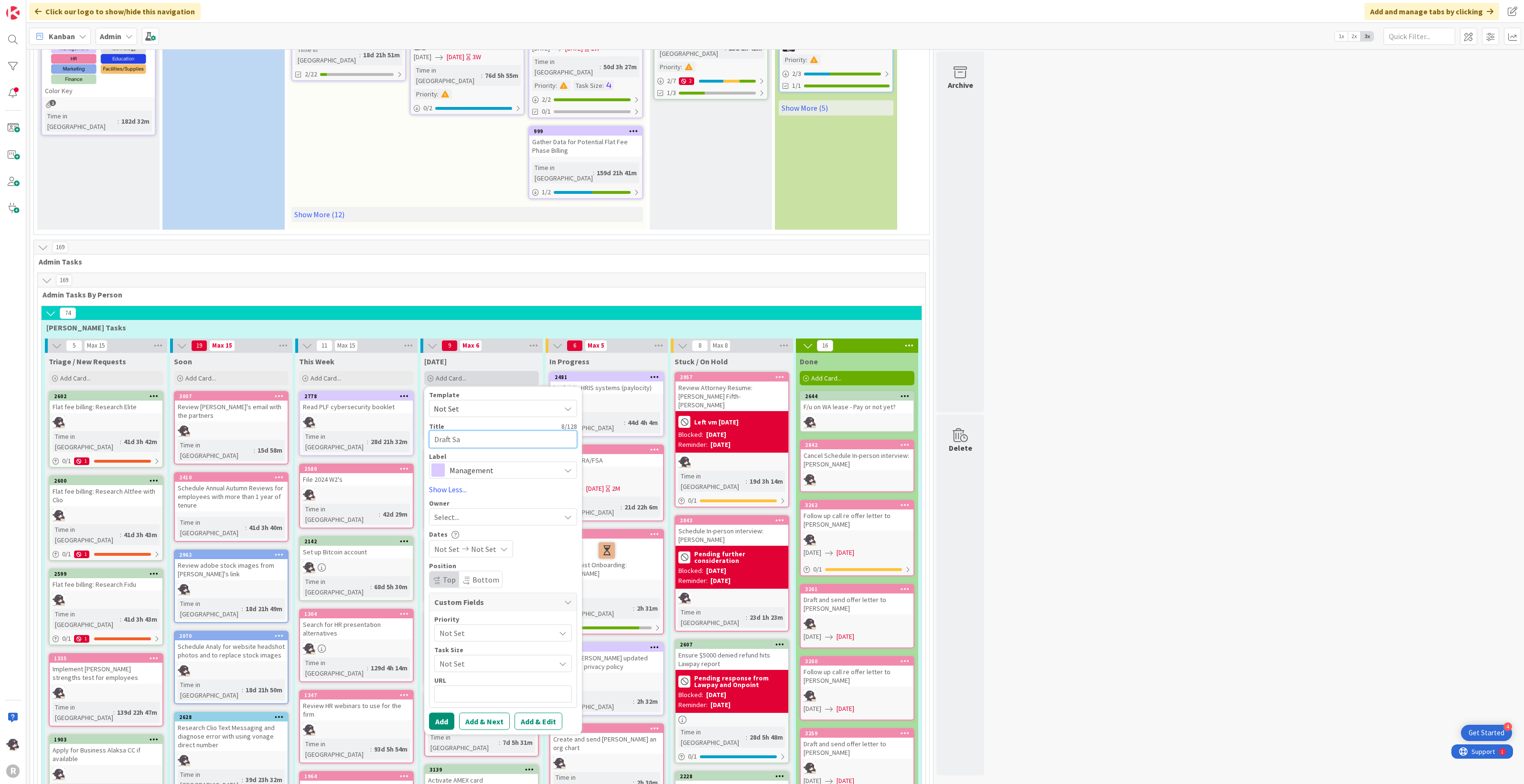
type textarea "Draft S"
type textarea "x"
type textarea "Draft"
type textarea "x"
type textarea "Draft O"
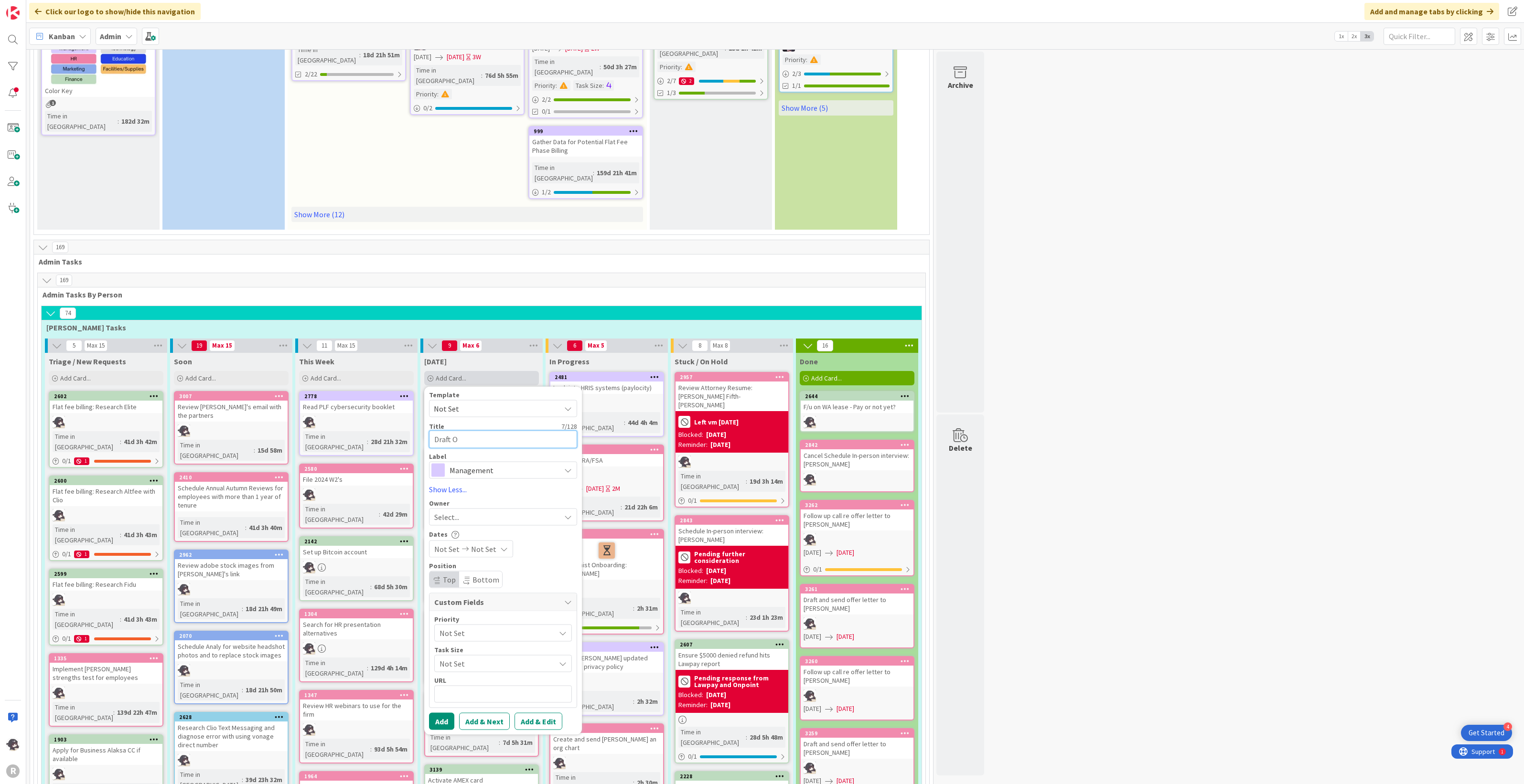
type textarea "x"
type textarea "Draft"
type textarea "x"
type textarea "Draft A"
type textarea "x"
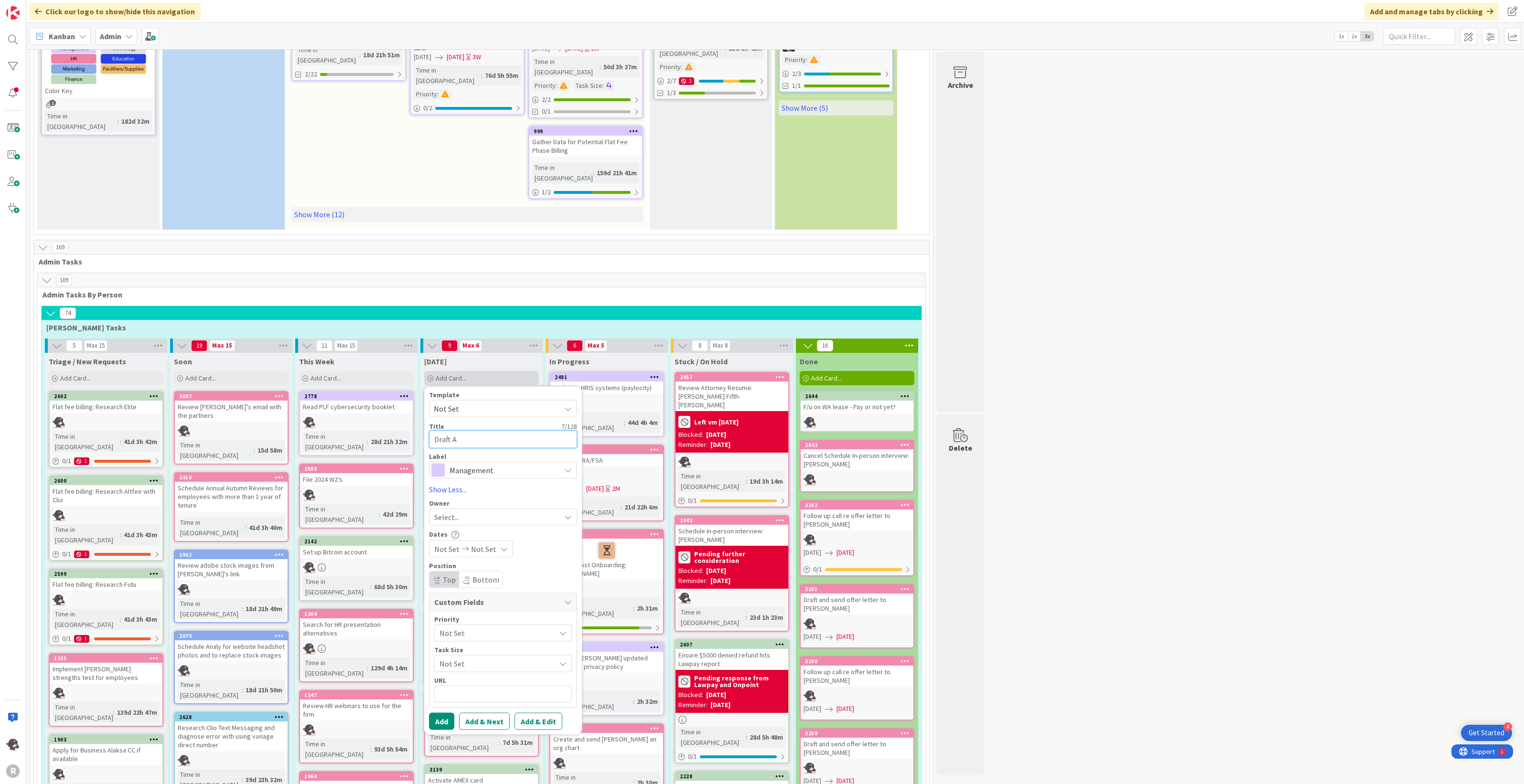
type textarea "Draft At"
type textarea "x"
type textarea "Draft Att"
type textarea "x"
type textarea "Draft Atty"
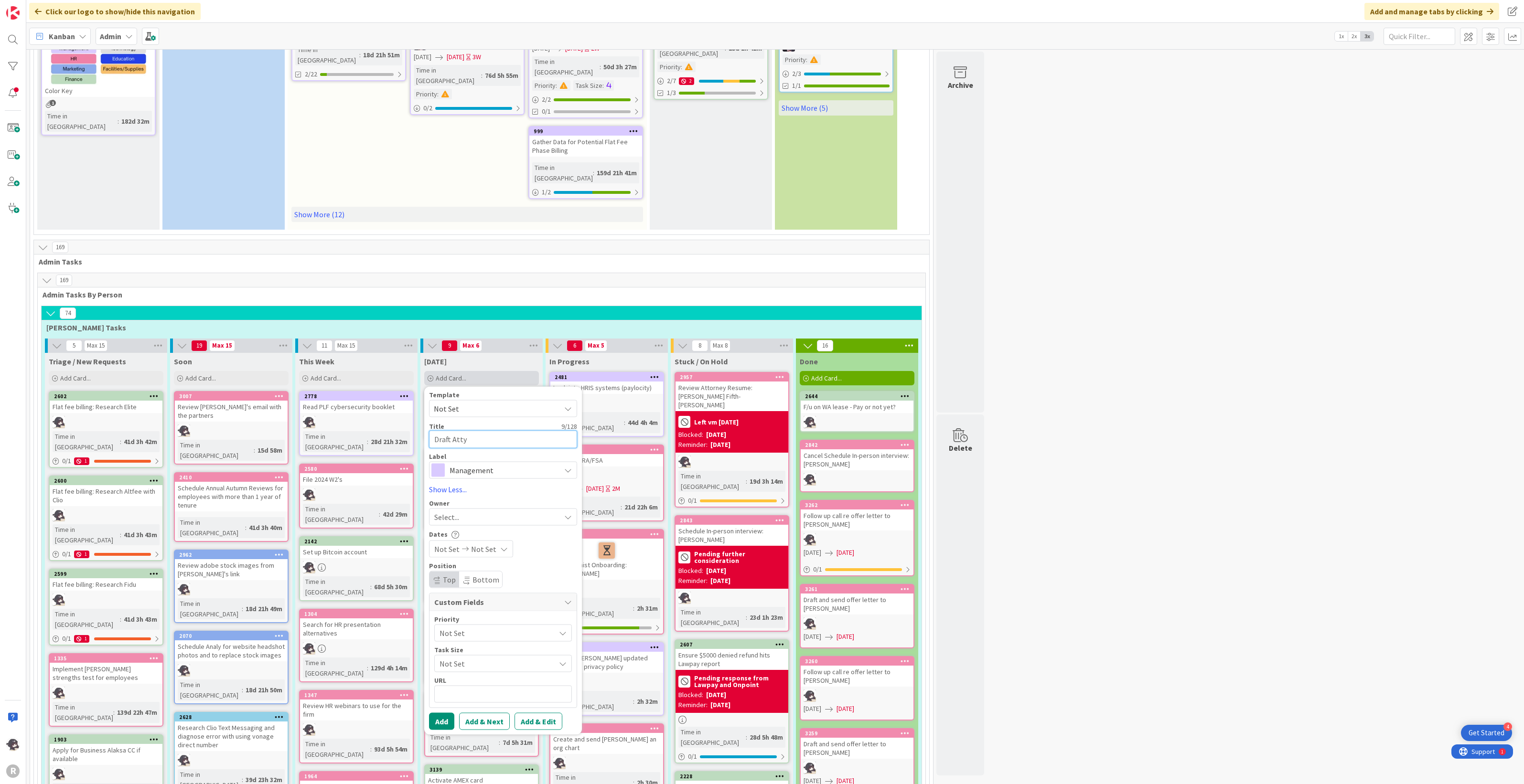
type textarea "x"
type textarea "Draft Atty"
type textarea "x"
type textarea "Draft Atty O"
type textarea "x"
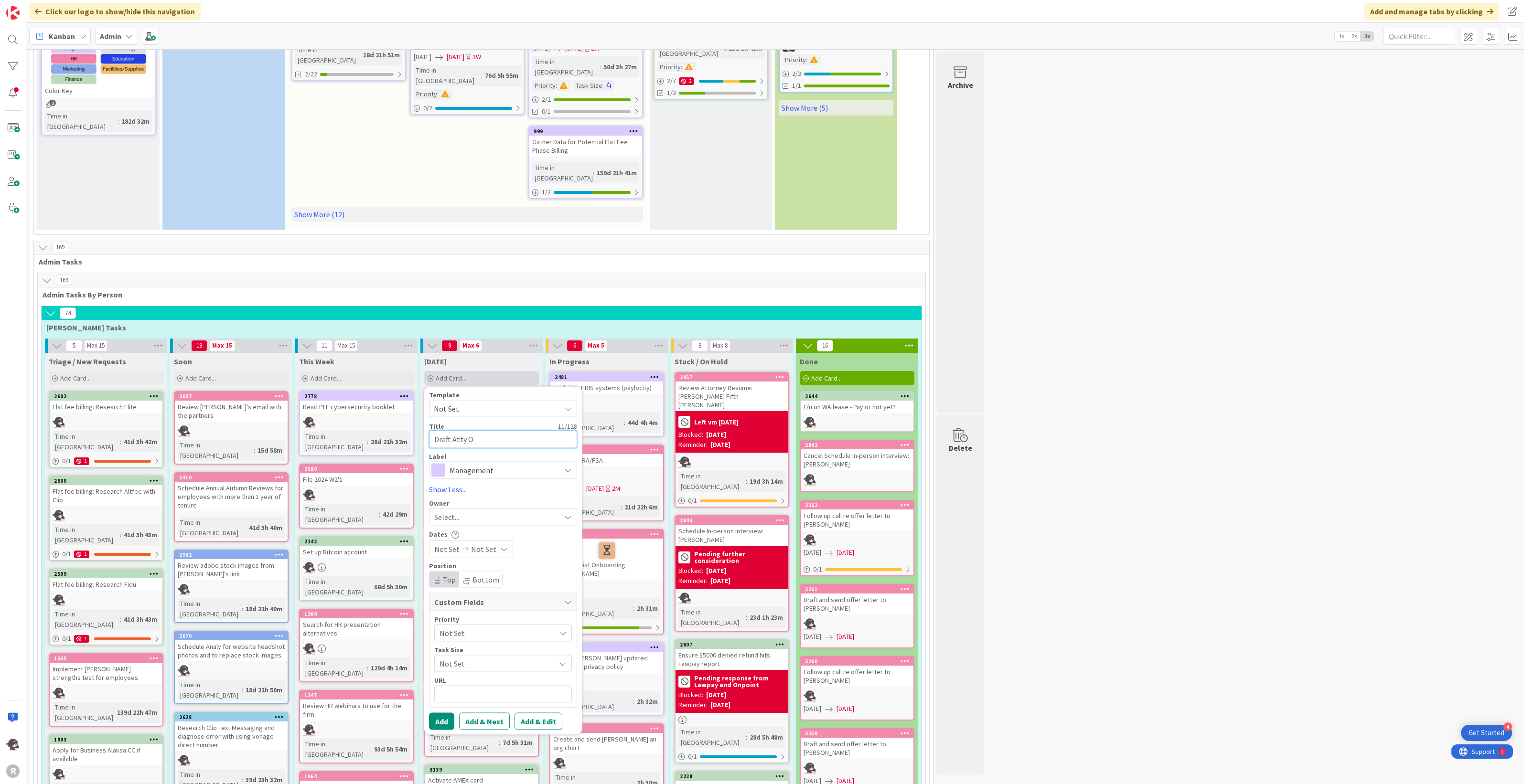
type textarea "Draft Atty Of"
type textarea "x"
type textarea "Draft Atty Off"
type textarea "x"
type textarea "Draft Atty Offe"
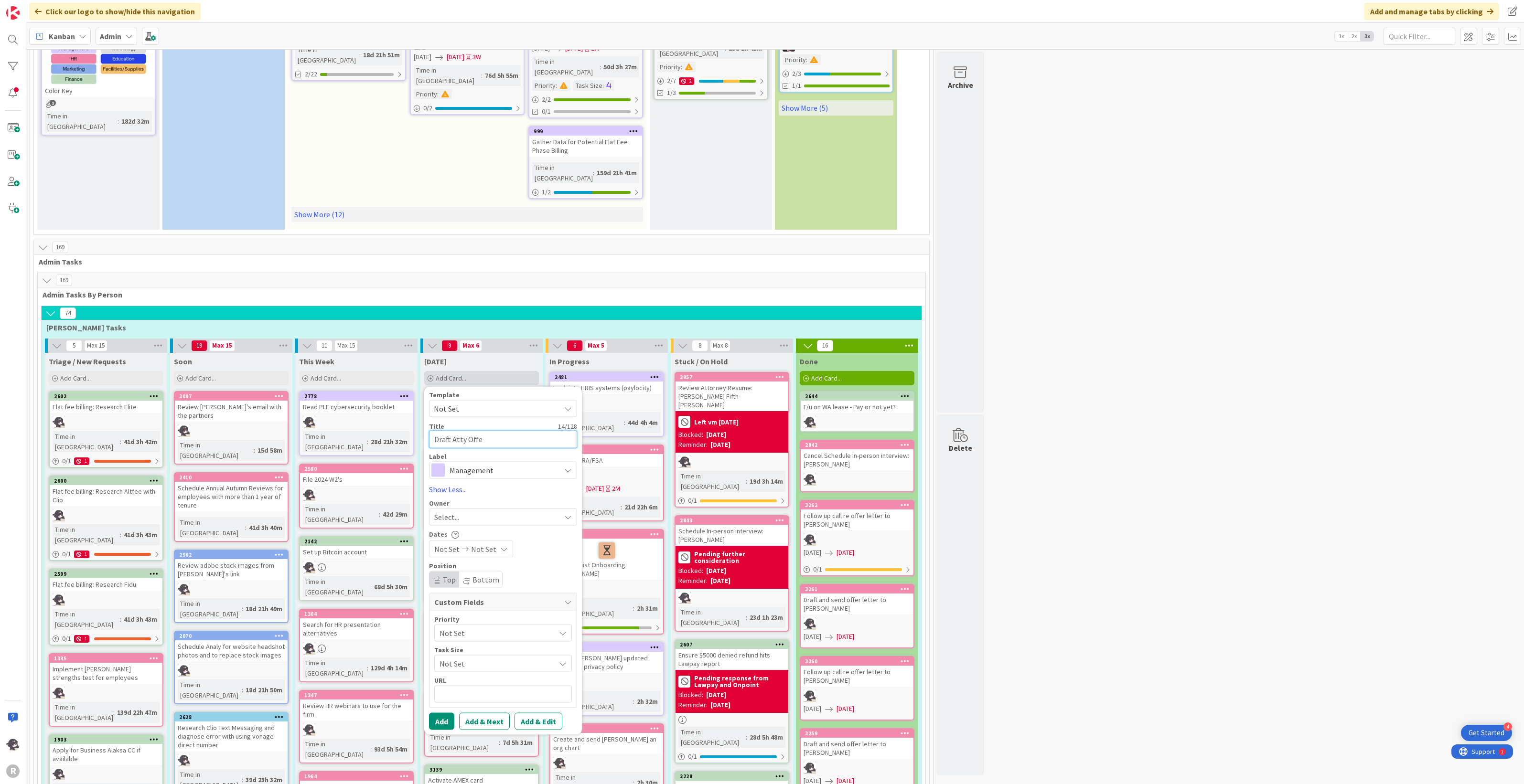
type textarea "x"
type textarea "Draft Atty Offer"
type textarea "x"
type textarea "Draft Atty Offer L"
type textarea "x"
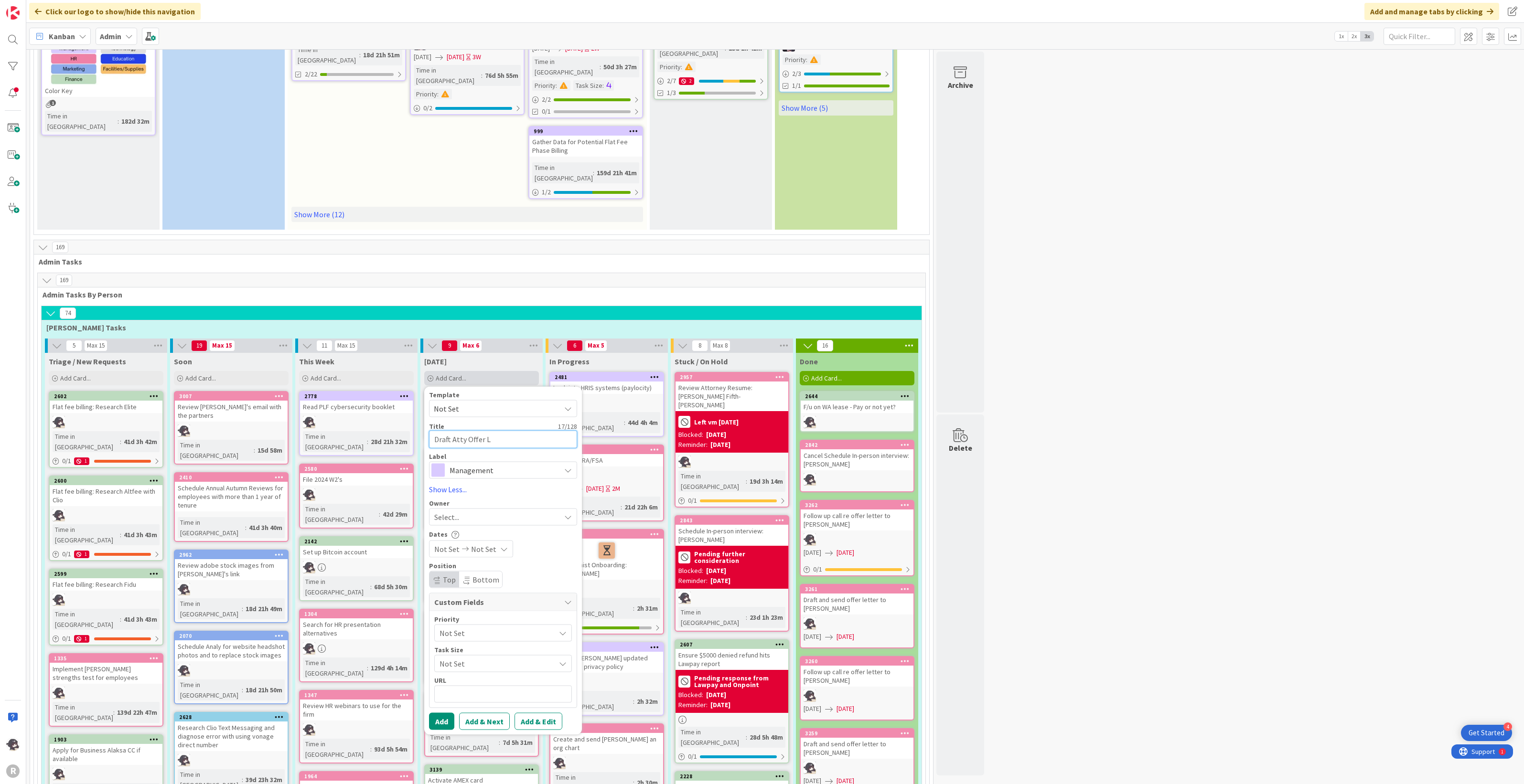
type textarea "Draft Atty Offer Le"
type textarea "x"
type textarea "Draft Atty Offer Let"
type textarea "x"
type textarea "Draft Atty Offer Lett"
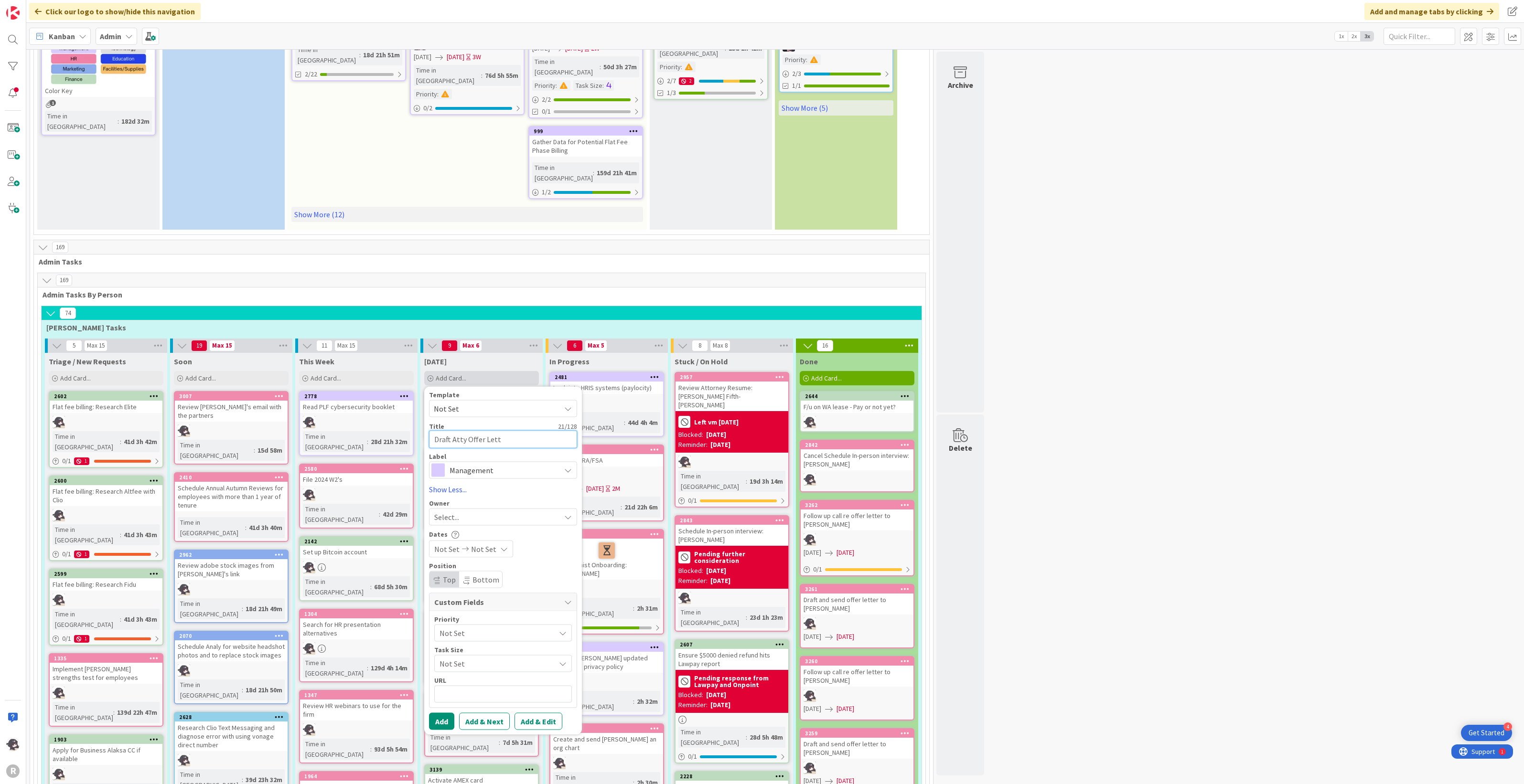
type textarea "x"
type textarea "Draft Atty Offer Lette"
type textarea "x"
type textarea "Draft Atty Offer Letter"
type textarea "x"
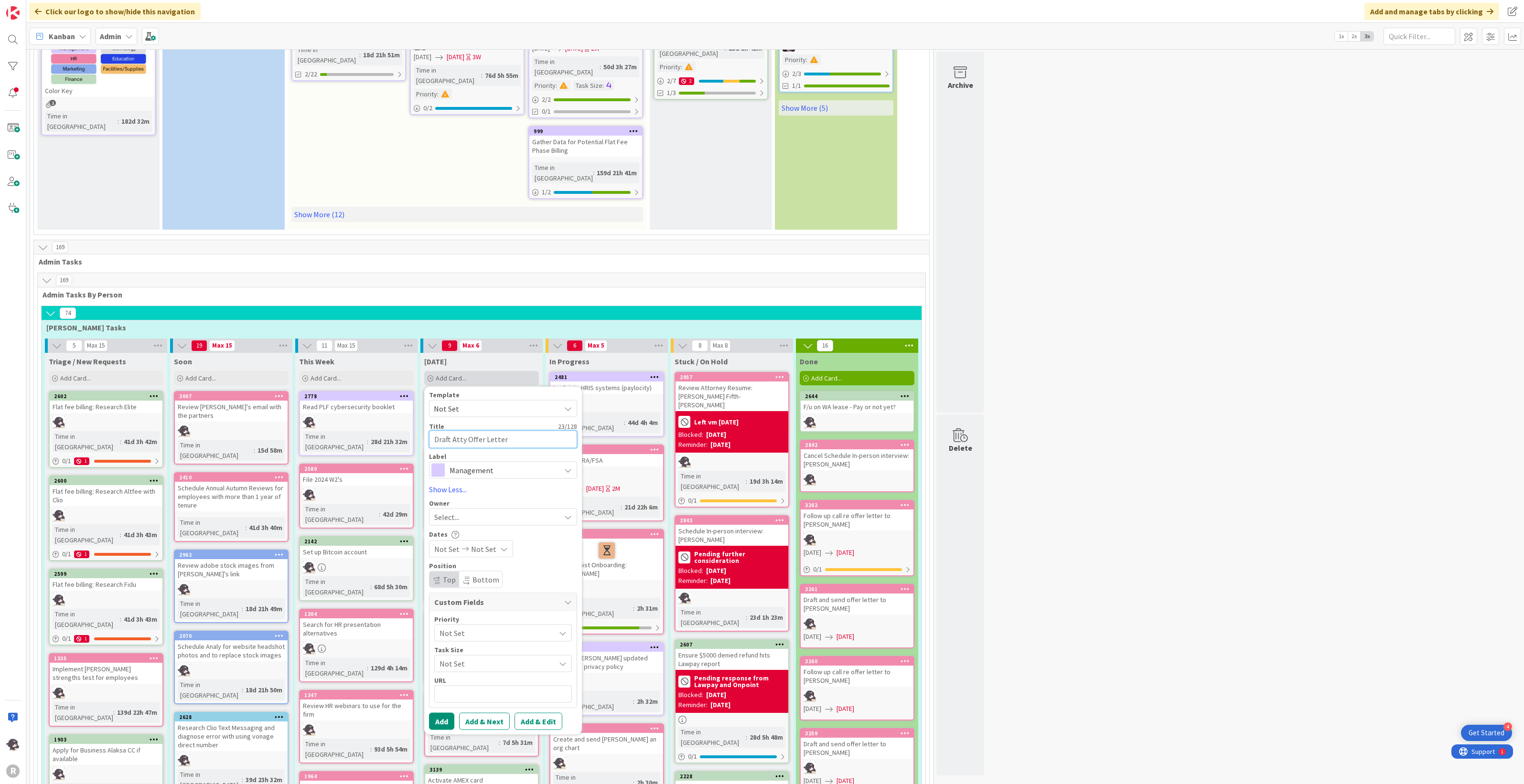
type textarea "Draft Atty Offer Letter:"
click at [494, 463] on span "Management" at bounding box center [502, 469] width 106 height 13
click at [457, 530] on span at bounding box center [453, 536] width 13 height 13
click at [455, 511] on span "Select..." at bounding box center [447, 517] width 25 height 11
click at [468, 571] on span "[PERSON_NAME]" at bounding box center [488, 579] width 47 height 15
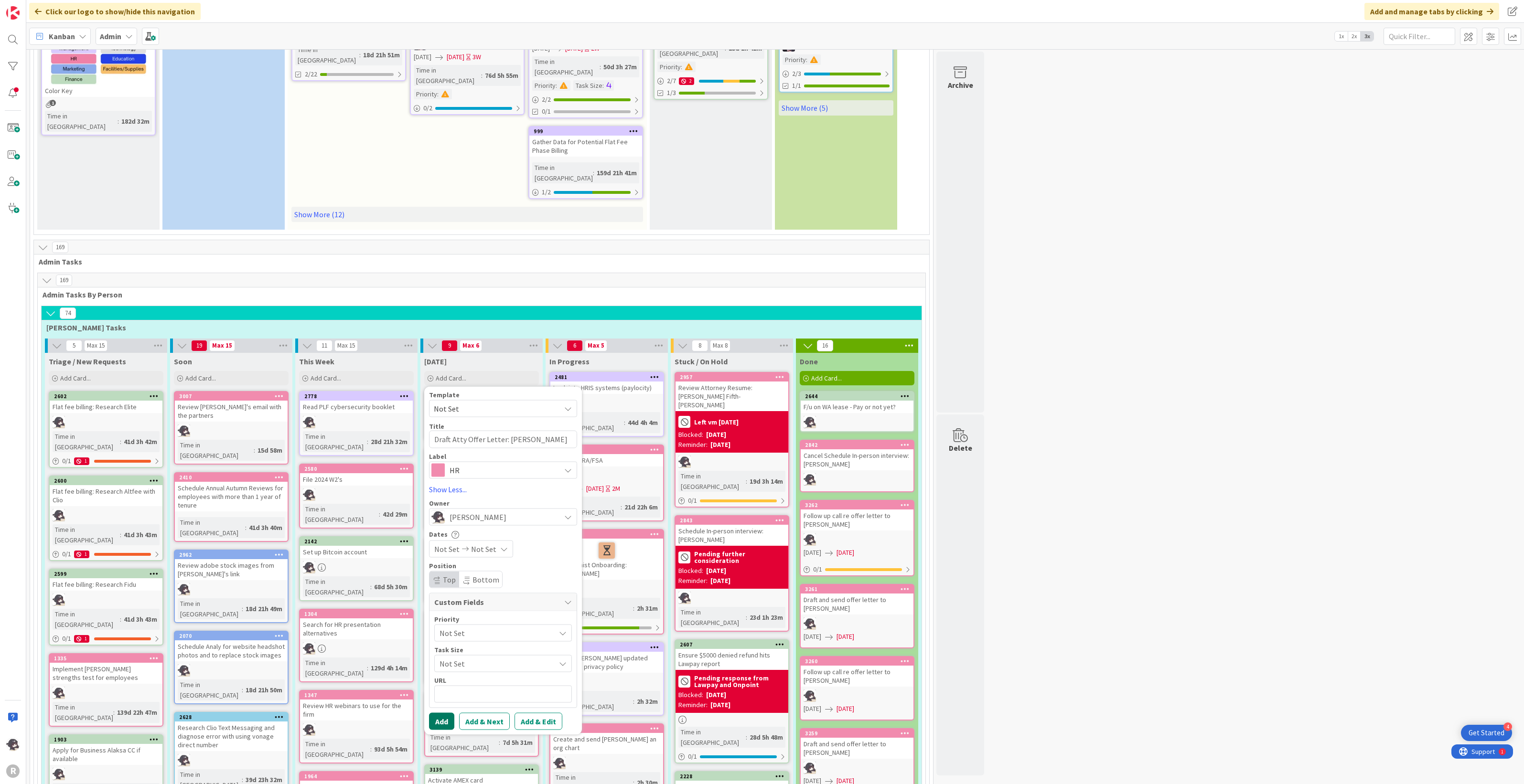
click at [449, 712] on button "Add" at bounding box center [441, 720] width 25 height 17
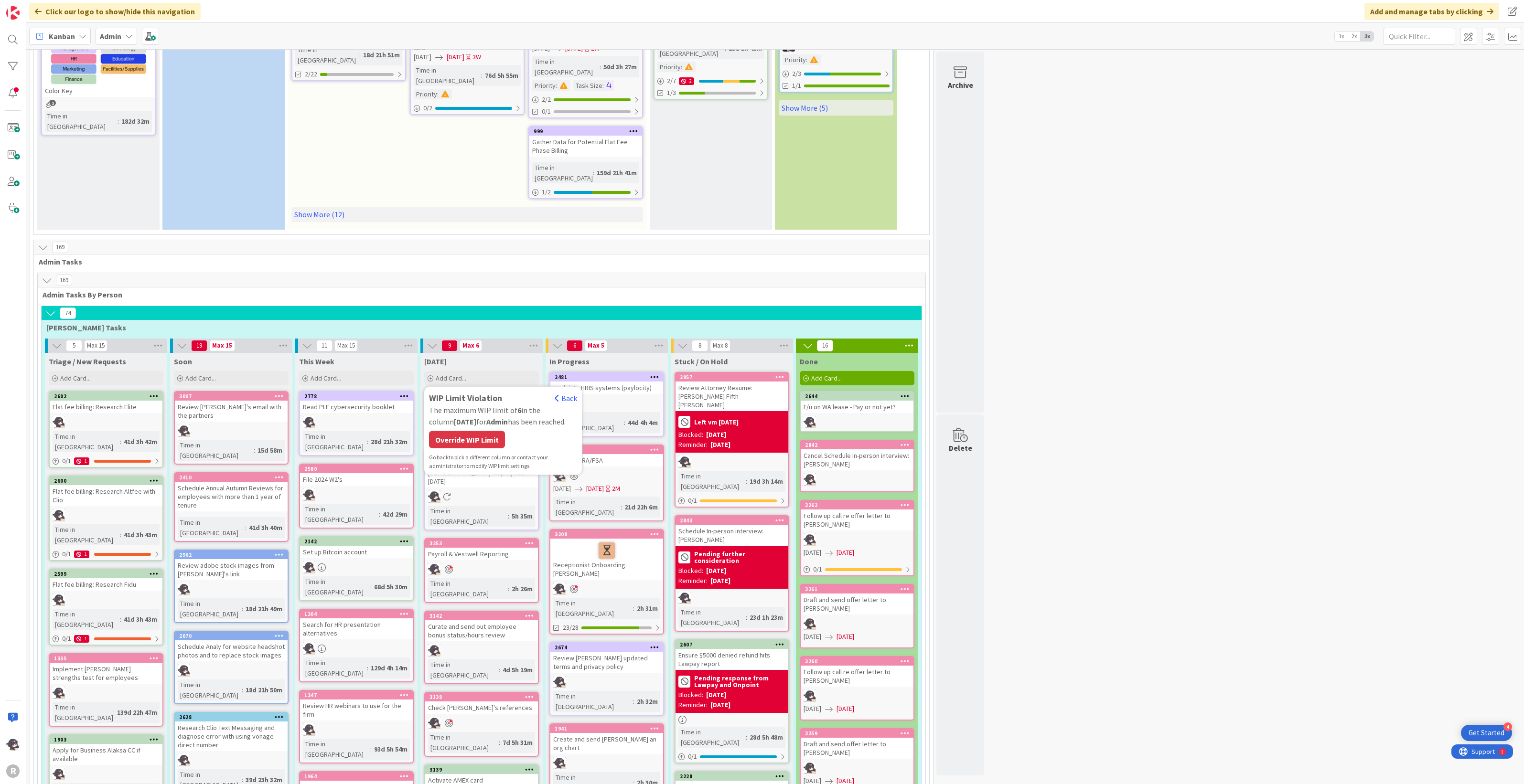
click at [483, 431] on div "Override WIP Limit" at bounding box center [466, 439] width 76 height 17
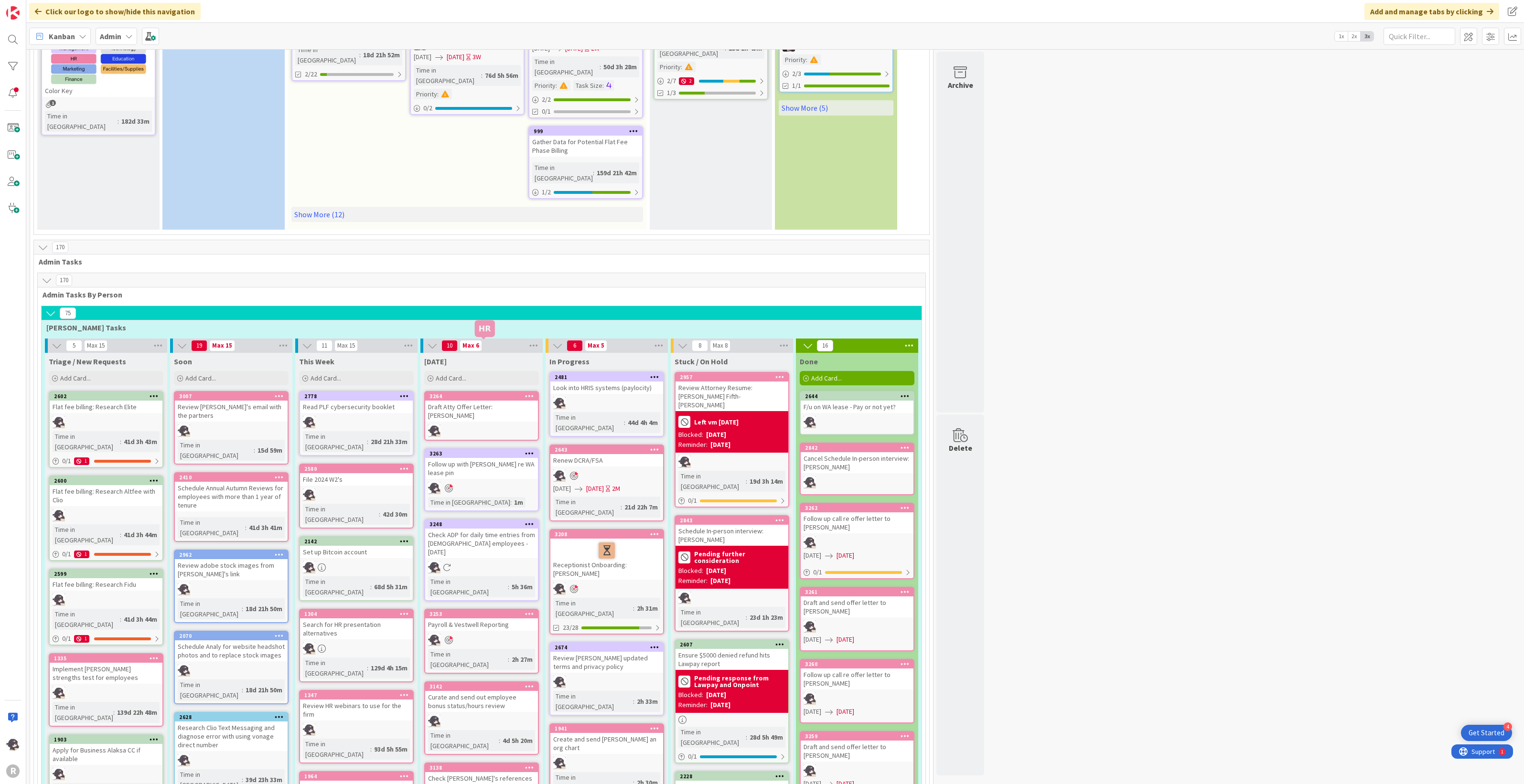
click at [493, 393] on div "3264" at bounding box center [483, 396] width 109 height 7
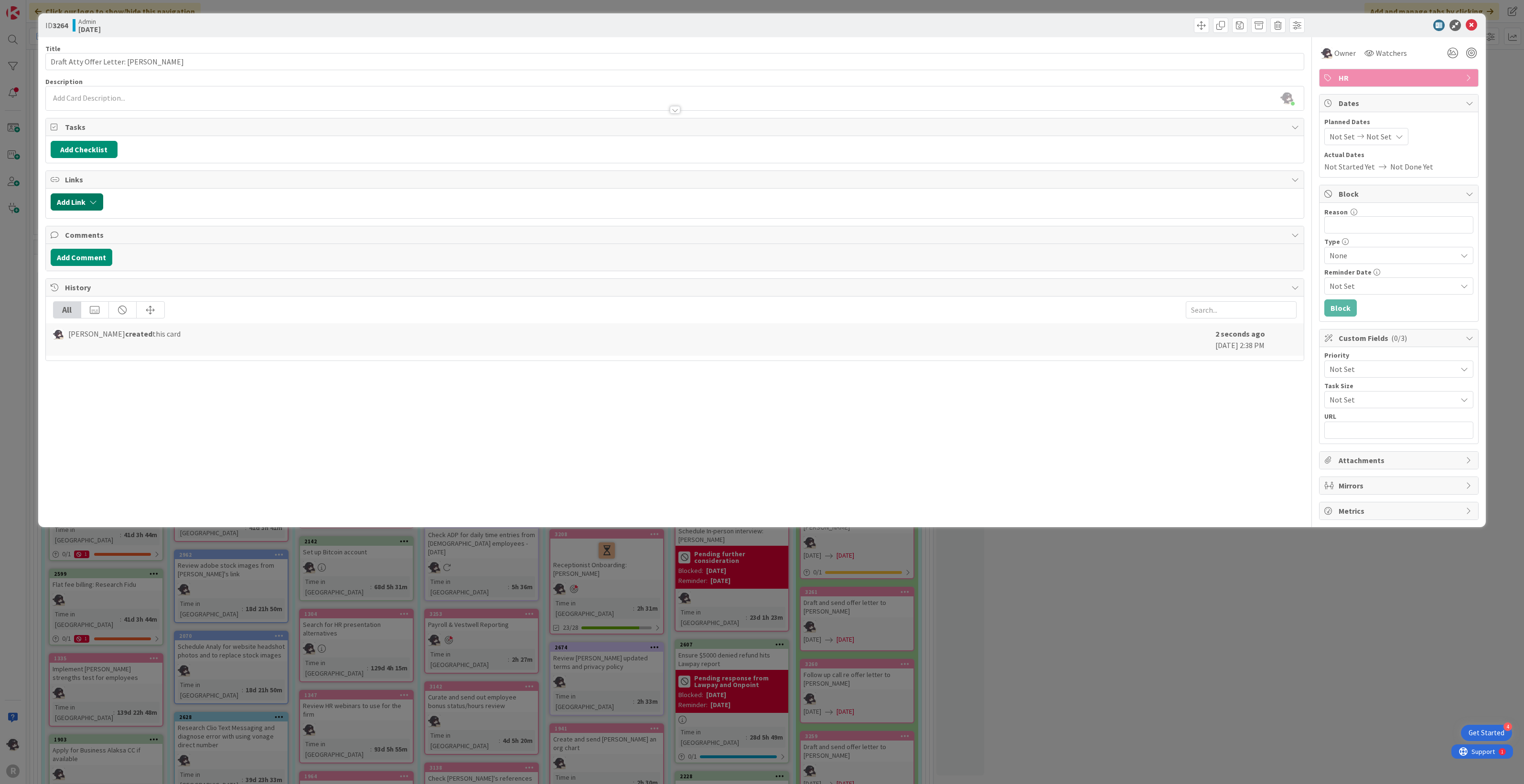
click at [65, 198] on button "Add Link" at bounding box center [77, 201] width 52 height 17
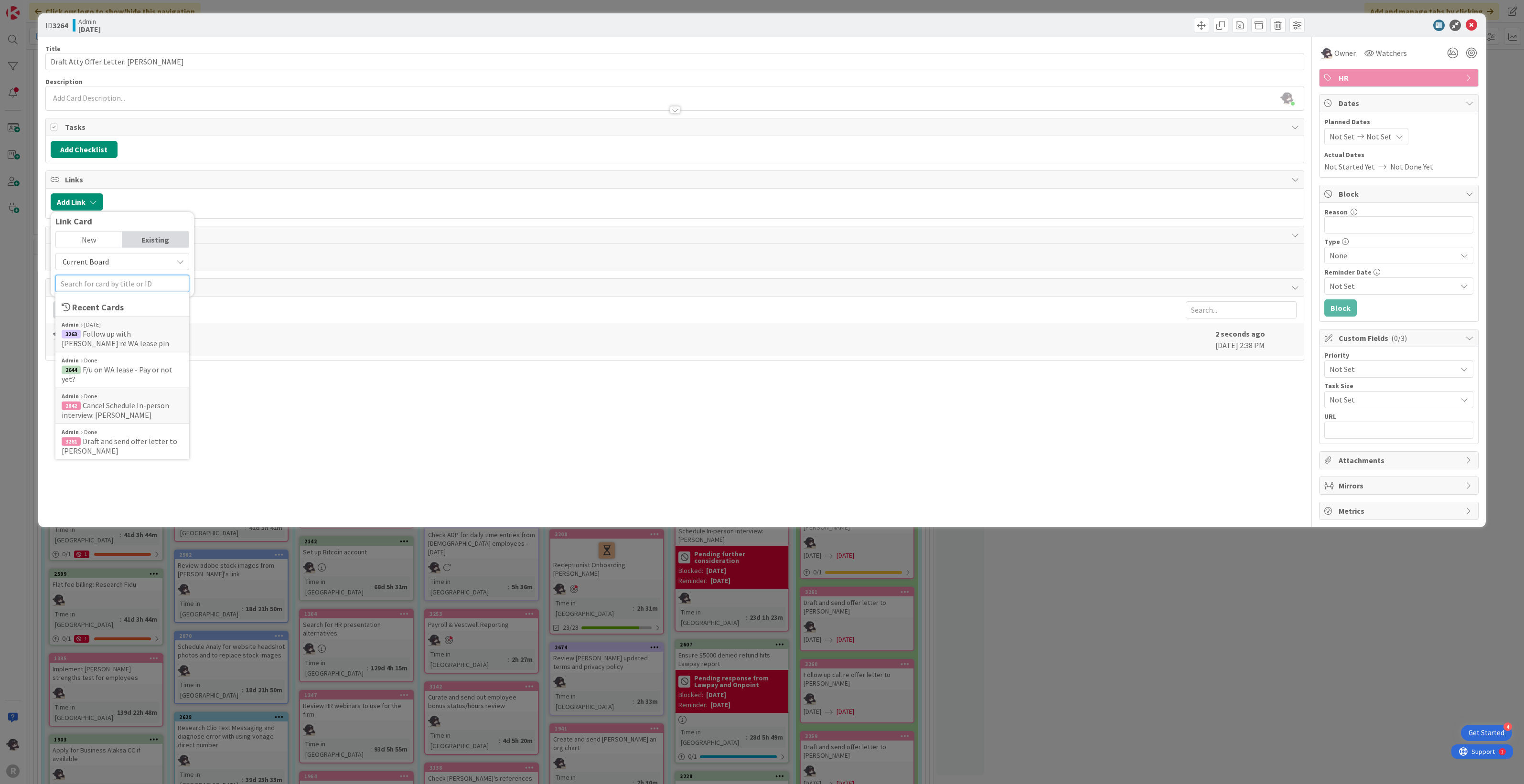
click at [134, 286] on input "text" at bounding box center [123, 283] width 134 height 17
click at [140, 352] on div "Admin In Progress Projects" at bounding box center [122, 351] width 121 height 9
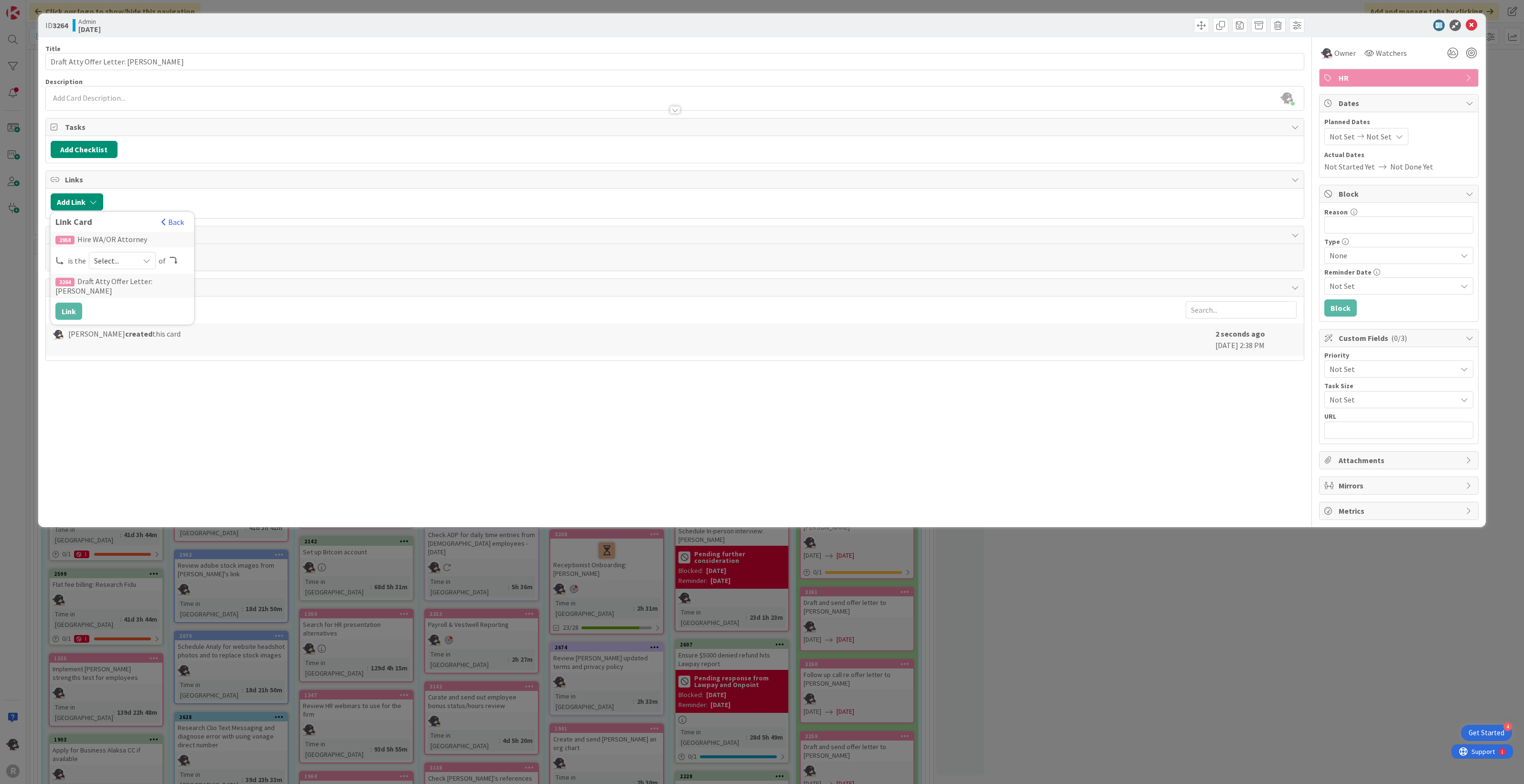
click at [120, 267] on span "Select..." at bounding box center [114, 261] width 40 height 13
click at [130, 280] on span "parent" at bounding box center [173, 283] width 108 height 15
click at [72, 304] on button "Link" at bounding box center [69, 311] width 27 height 17
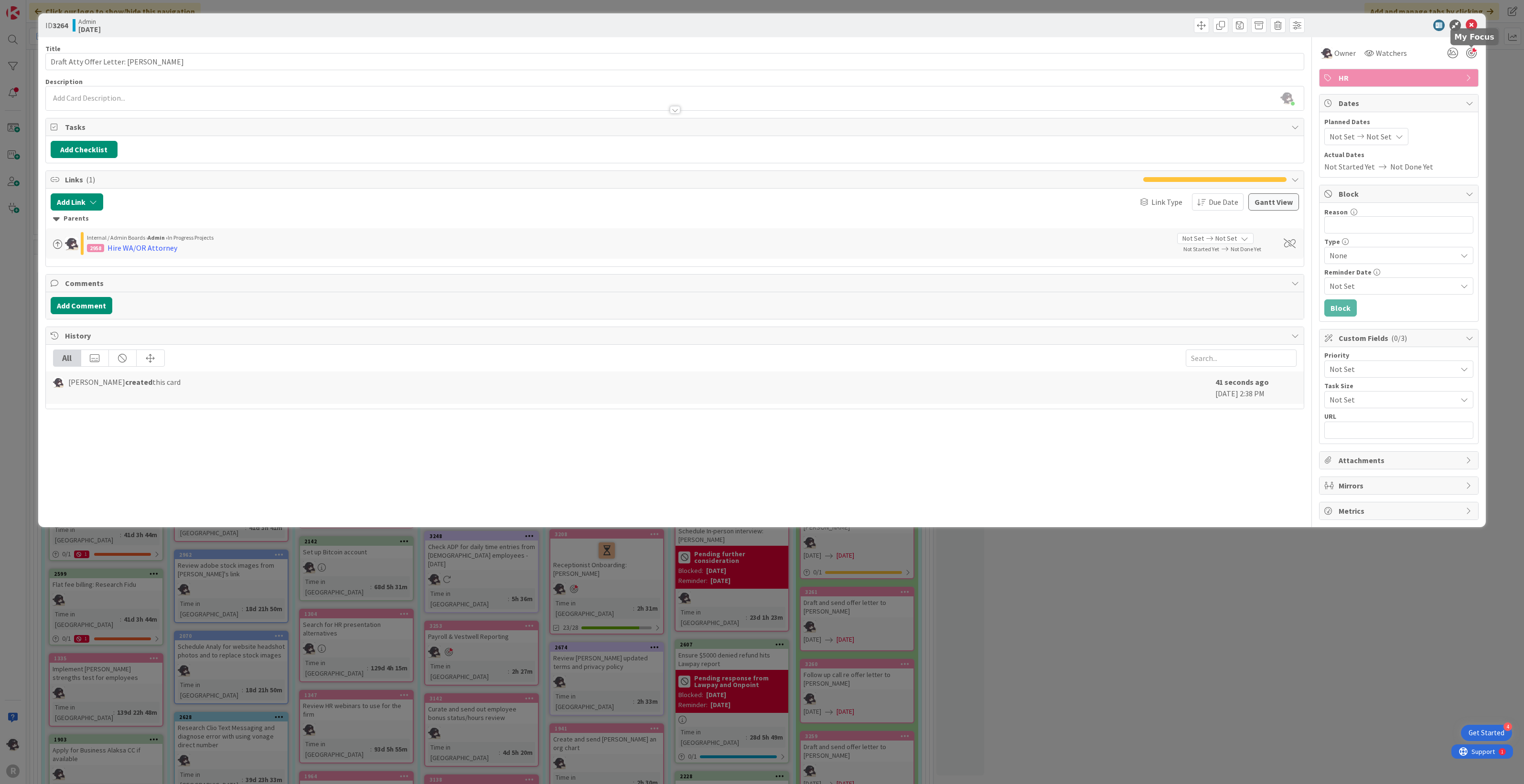
click at [1470, 53] on div at bounding box center [1471, 52] width 11 height 11
click at [1396, 135] on icon at bounding box center [1399, 136] width 7 height 7
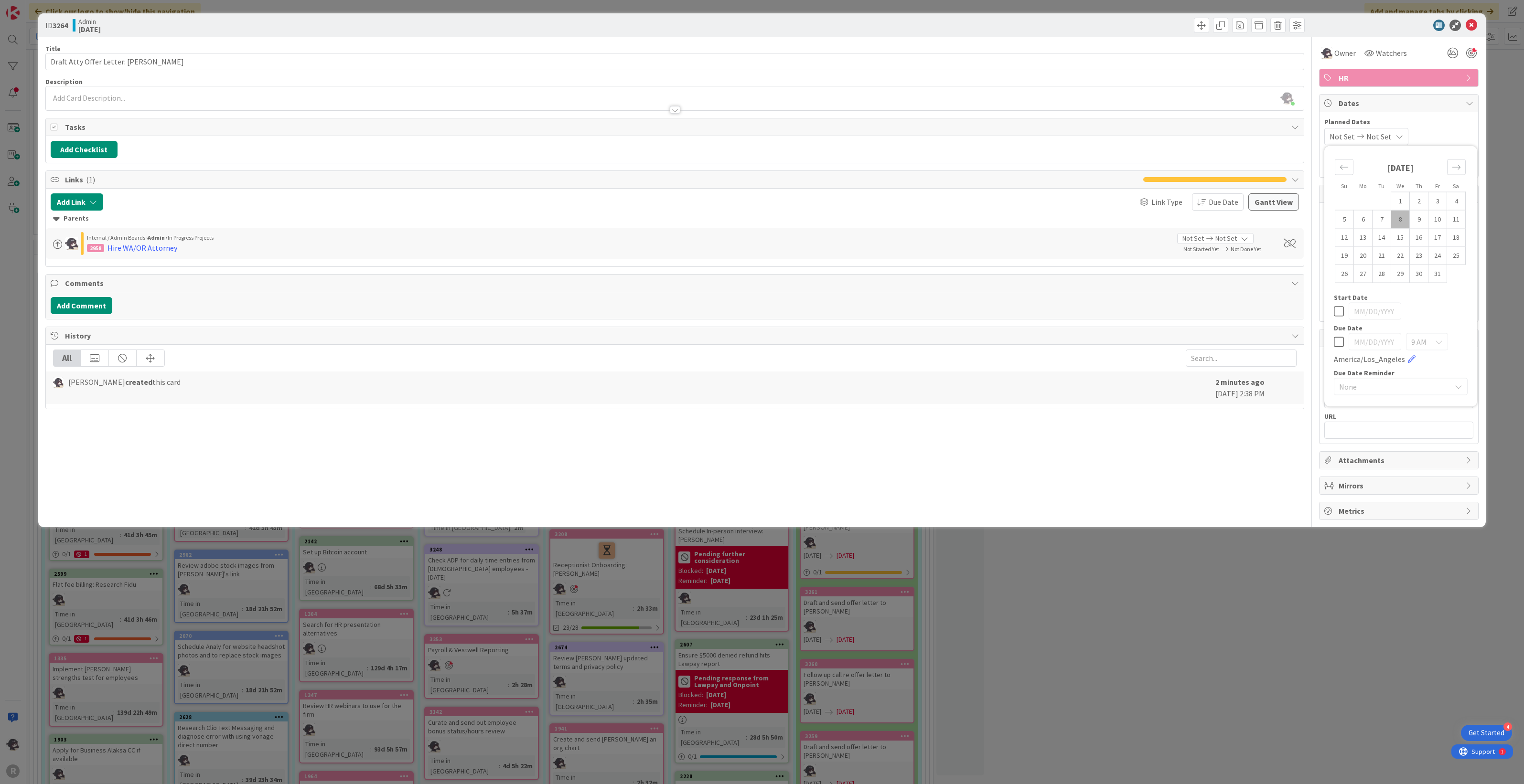
click at [1436, 132] on div "Not Set Not Set Su Mo Tu We Th Fr Sa [DATE] 1 2 3 4 5 6 7 8 9 10 11 12 13 14 15…" at bounding box center [1399, 136] width 149 height 17
click at [1391, 137] on div "Not Set Not Set" at bounding box center [1366, 136] width 84 height 17
click at [1405, 220] on td "8" at bounding box center [1400, 219] width 19 height 18
click at [1281, 451] on div "Title 36 / 128 Draft Atty Offer Letter: [PERSON_NAME] Description [PERSON_NAME]…" at bounding box center [674, 279] width 1259 height 482
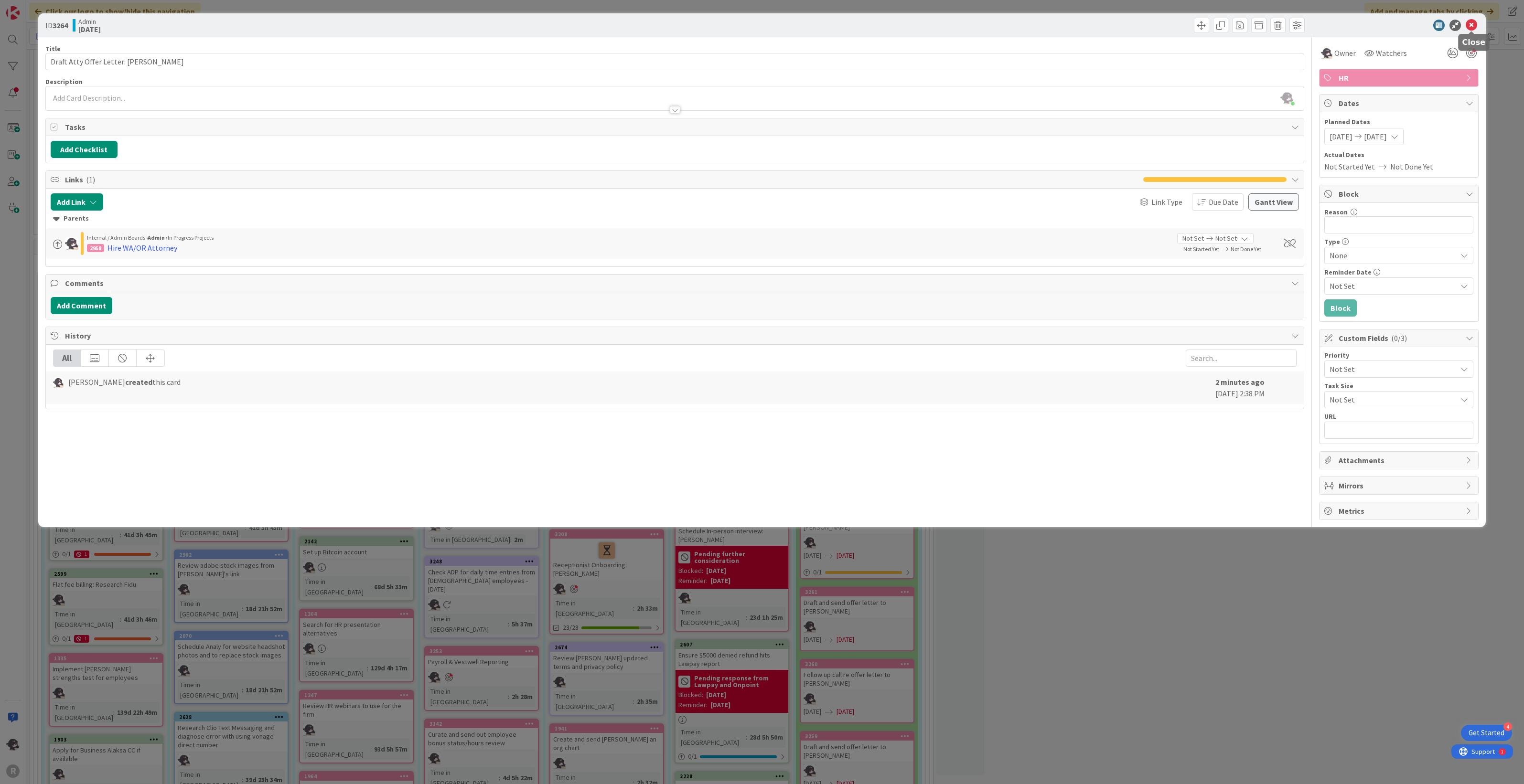
click at [1472, 24] on icon at bounding box center [1472, 25] width 11 height 11
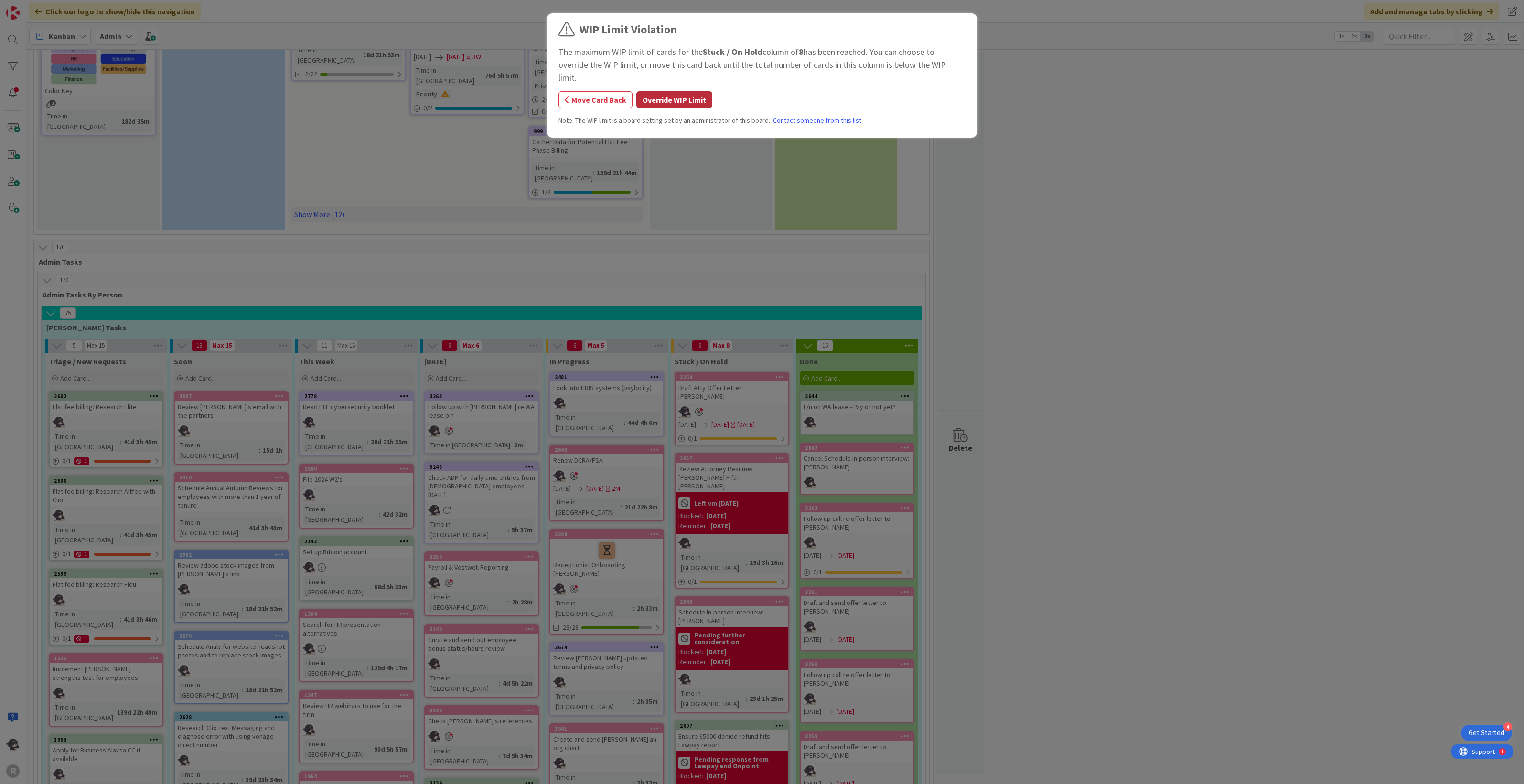
click at [690, 92] on button "Override WIP Limit" at bounding box center [674, 100] width 76 height 17
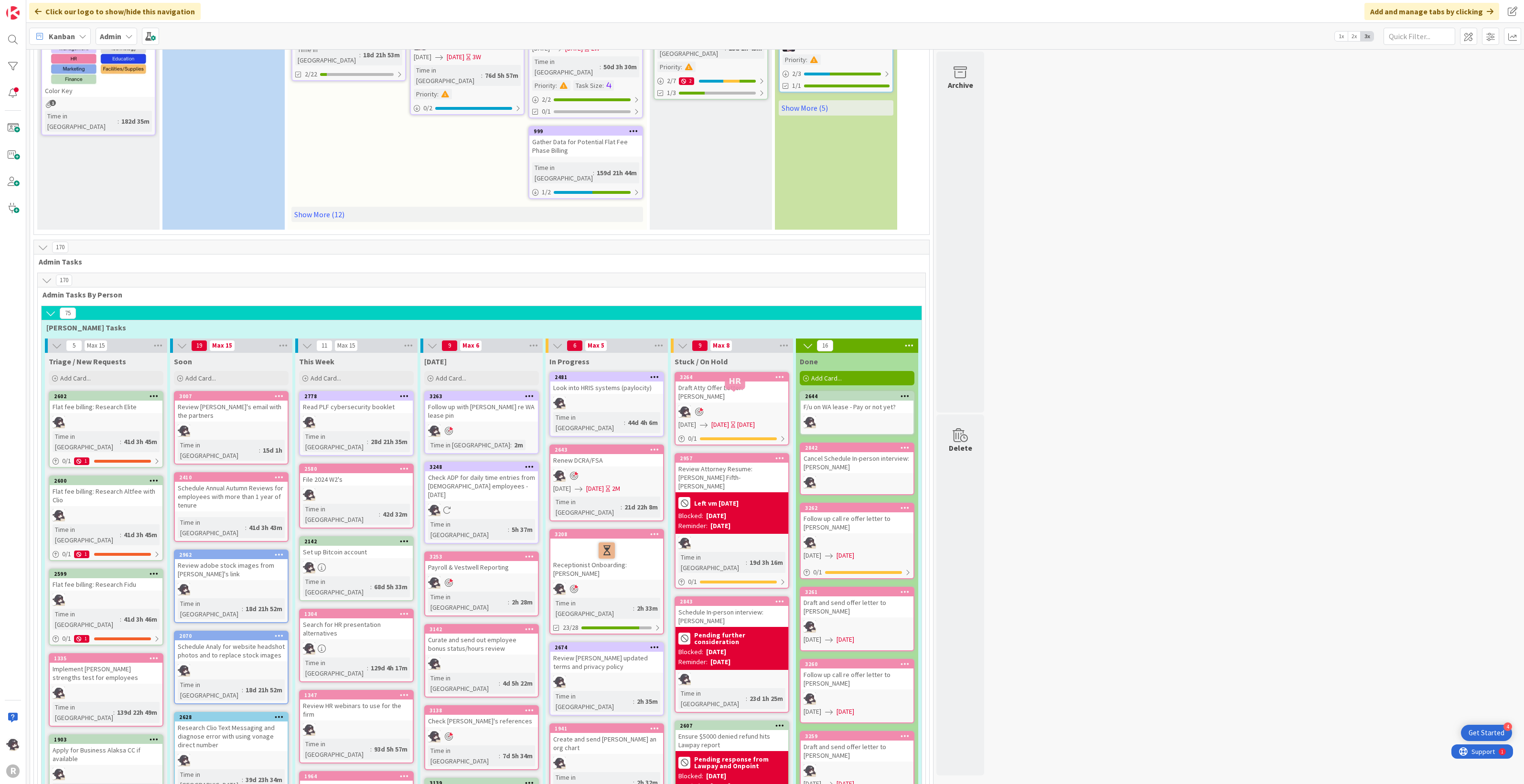
click at [750, 455] on div "2957" at bounding box center [734, 458] width 109 height 7
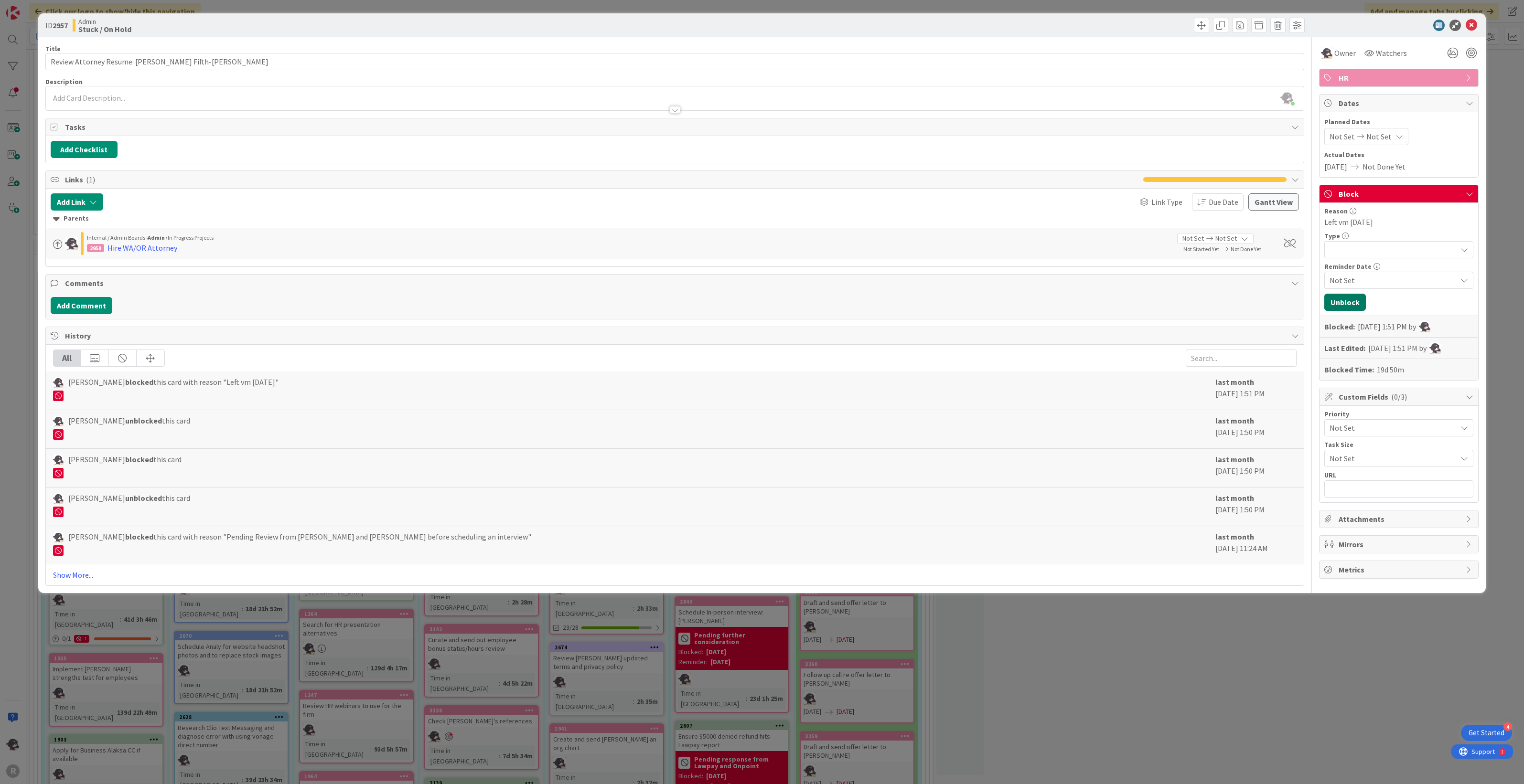
click at [1346, 301] on button "Unblock" at bounding box center [1345, 302] width 42 height 17
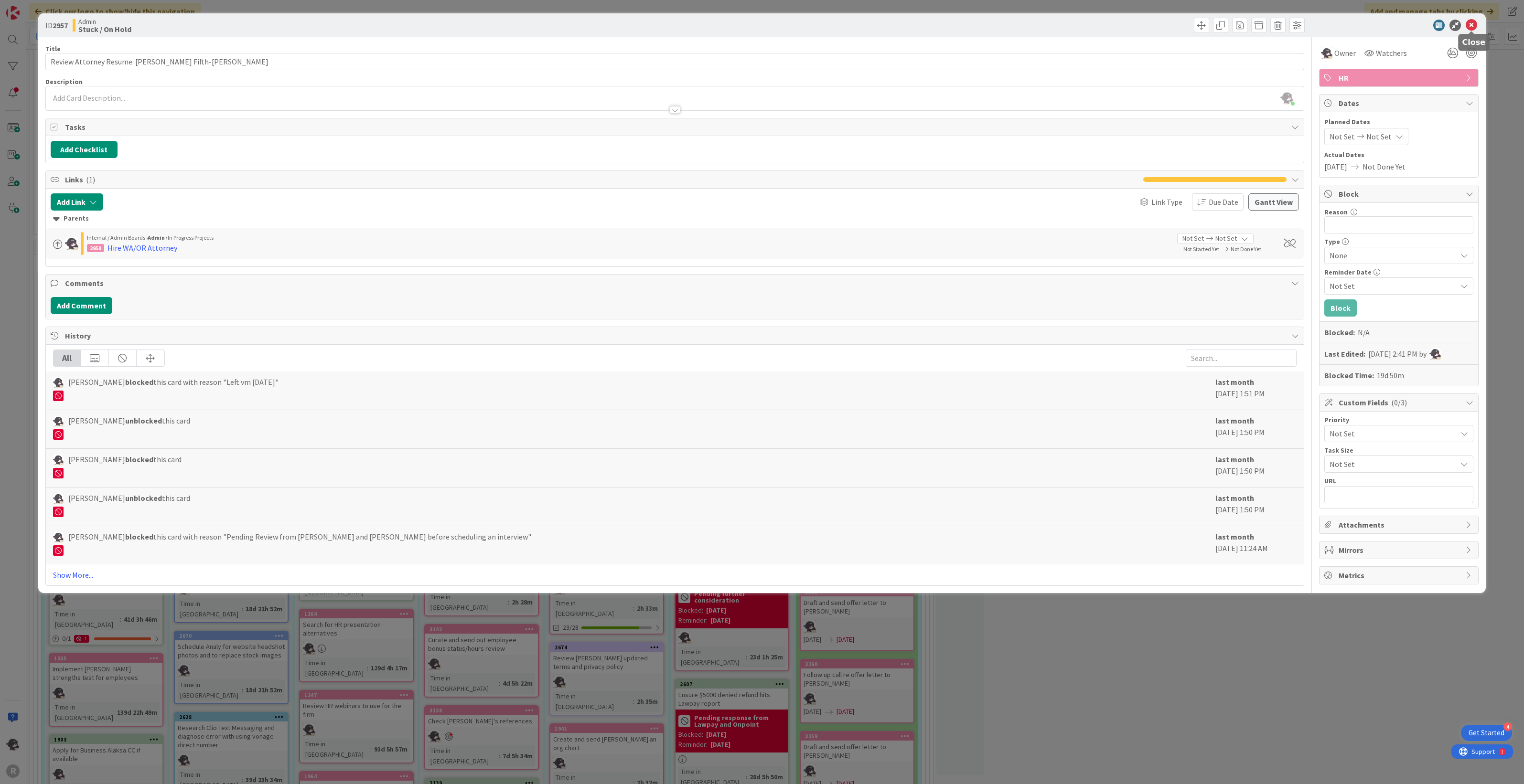
click at [1472, 25] on icon at bounding box center [1472, 25] width 11 height 11
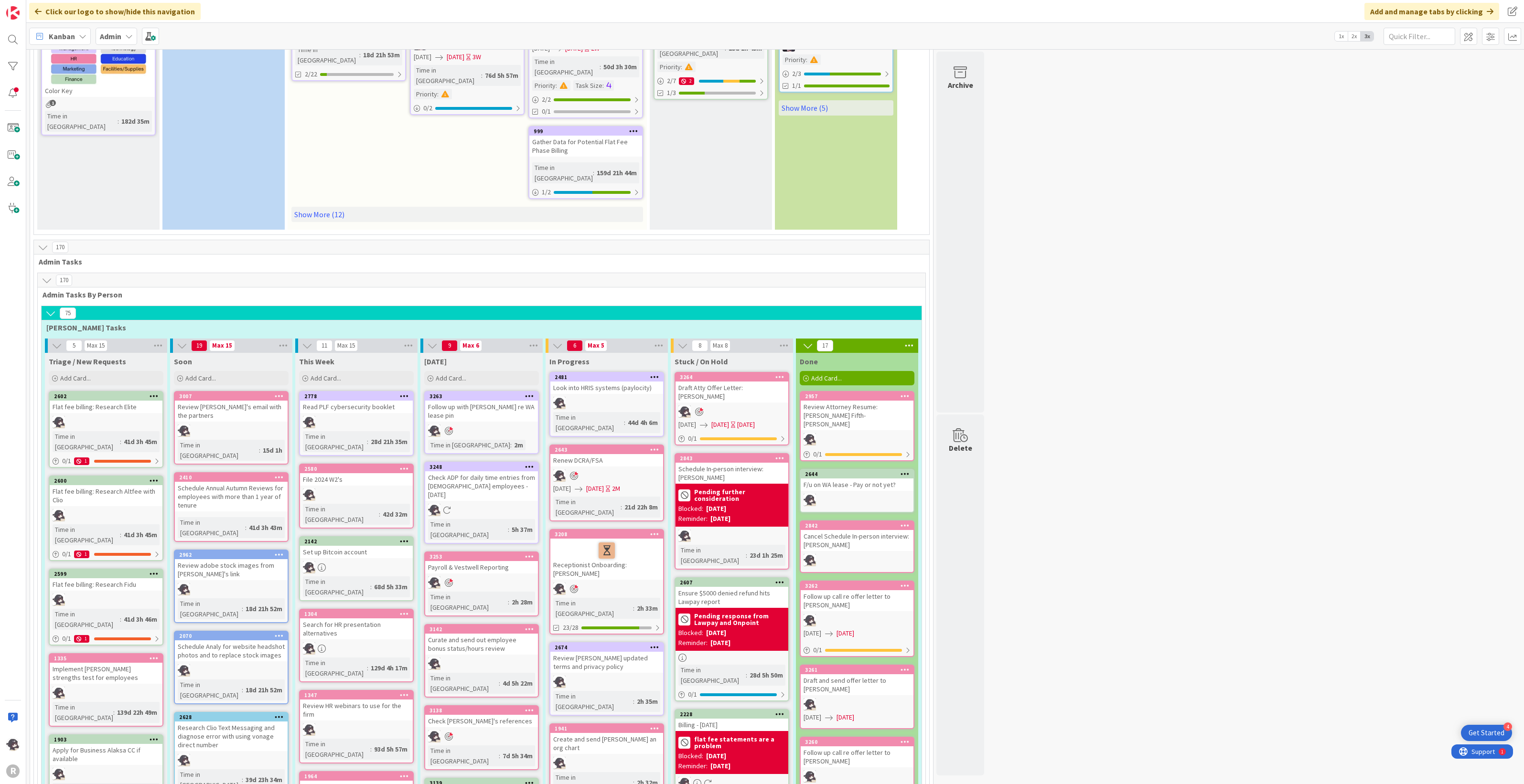
click at [864, 371] on div "Add Card..." at bounding box center [857, 379] width 115 height 15
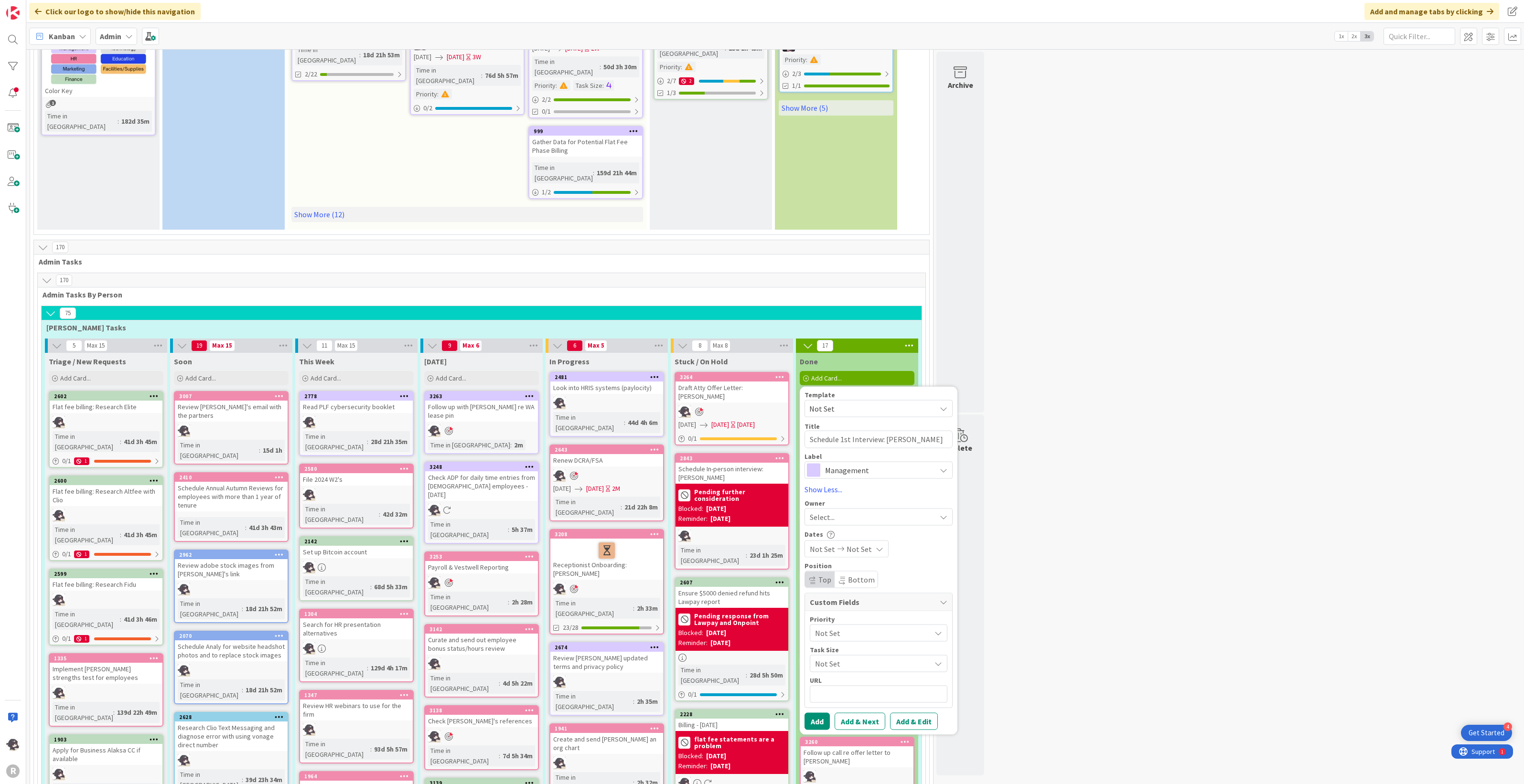
click at [860, 463] on span "Management" at bounding box center [878, 469] width 106 height 13
click at [846, 529] on span "HR" at bounding box center [898, 536] width 116 height 15
click at [833, 511] on span "Select..." at bounding box center [822, 517] width 25 height 11
click at [852, 571] on span "[PERSON_NAME]" at bounding box center [864, 579] width 47 height 15
click at [877, 544] on icon at bounding box center [879, 548] width 7 height 7
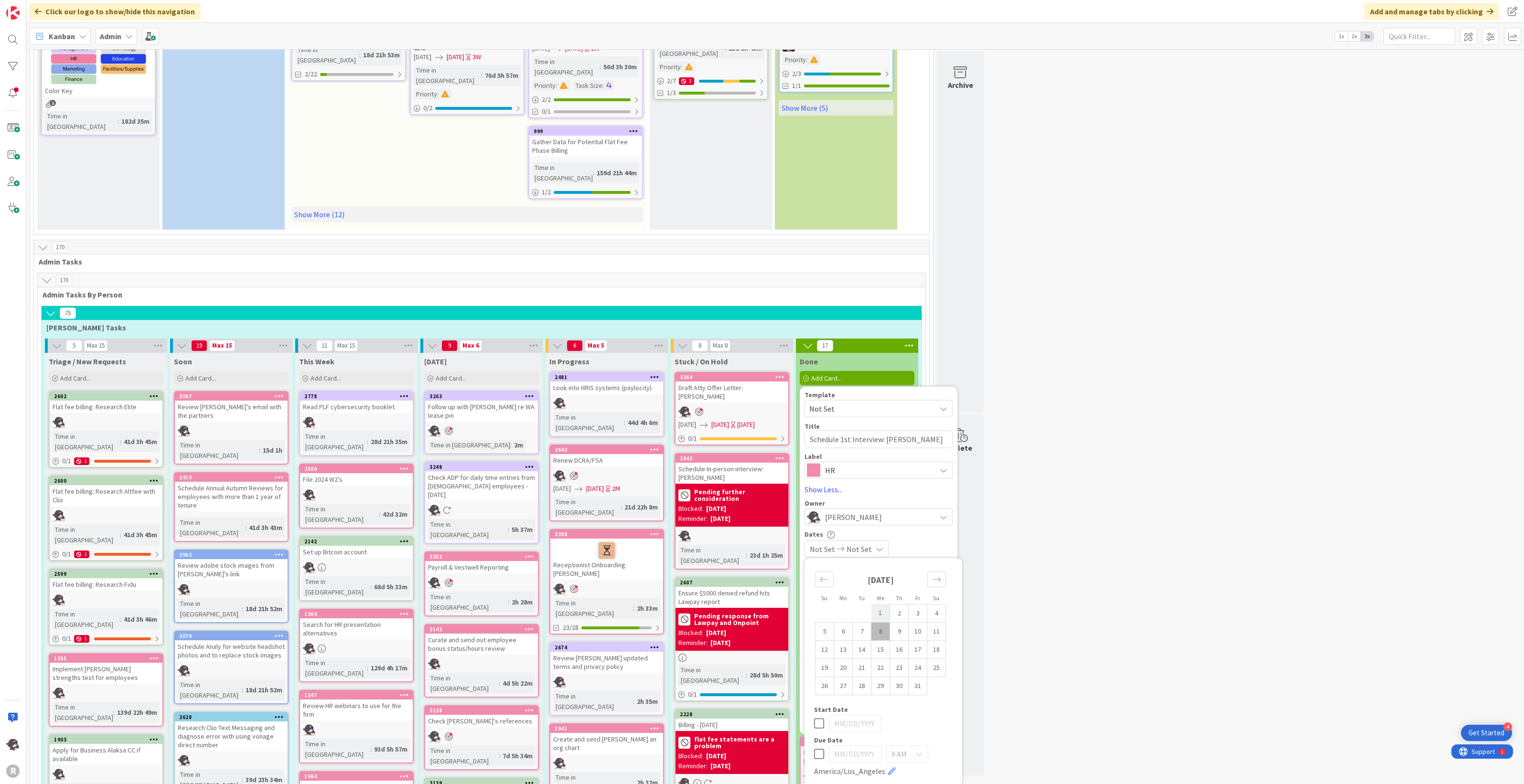
click at [881, 604] on td "1" at bounding box center [880, 613] width 19 height 18
click at [883, 604] on td "1" at bounding box center [880, 613] width 19 height 18
click at [942, 540] on div "[DATE] [DATE]" at bounding box center [878, 548] width 148 height 17
click at [914, 712] on button "Add & Edit" at bounding box center [914, 720] width 47 height 17
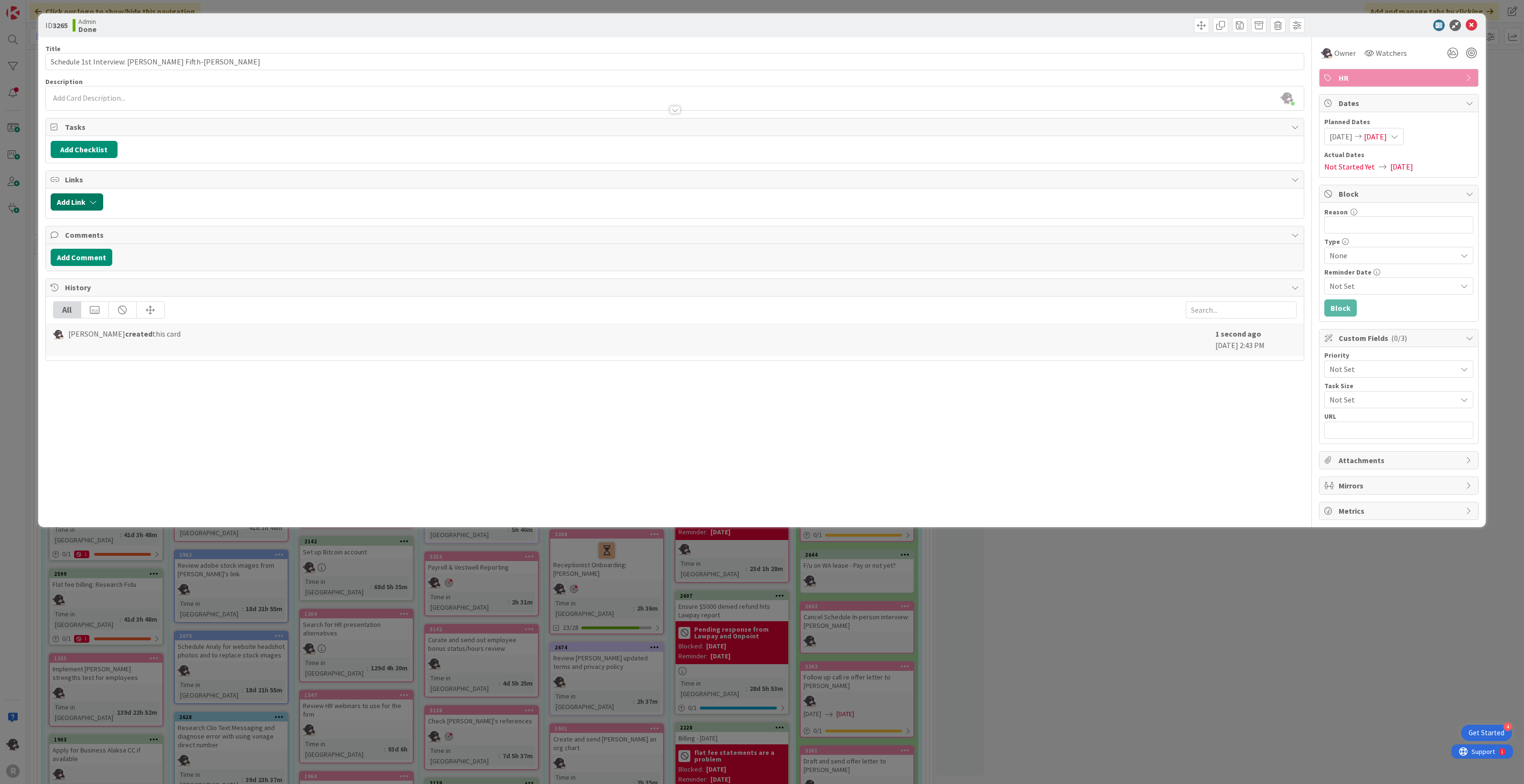
click at [83, 204] on button "Add Link" at bounding box center [77, 201] width 52 height 17
click at [103, 285] on input "text" at bounding box center [123, 283] width 134 height 17
click at [107, 354] on div "Admin In Progress Projects" at bounding box center [122, 351] width 121 height 9
click at [96, 267] on span "Select..." at bounding box center [114, 261] width 40 height 13
click at [115, 288] on link "parent" at bounding box center [160, 282] width 142 height 17
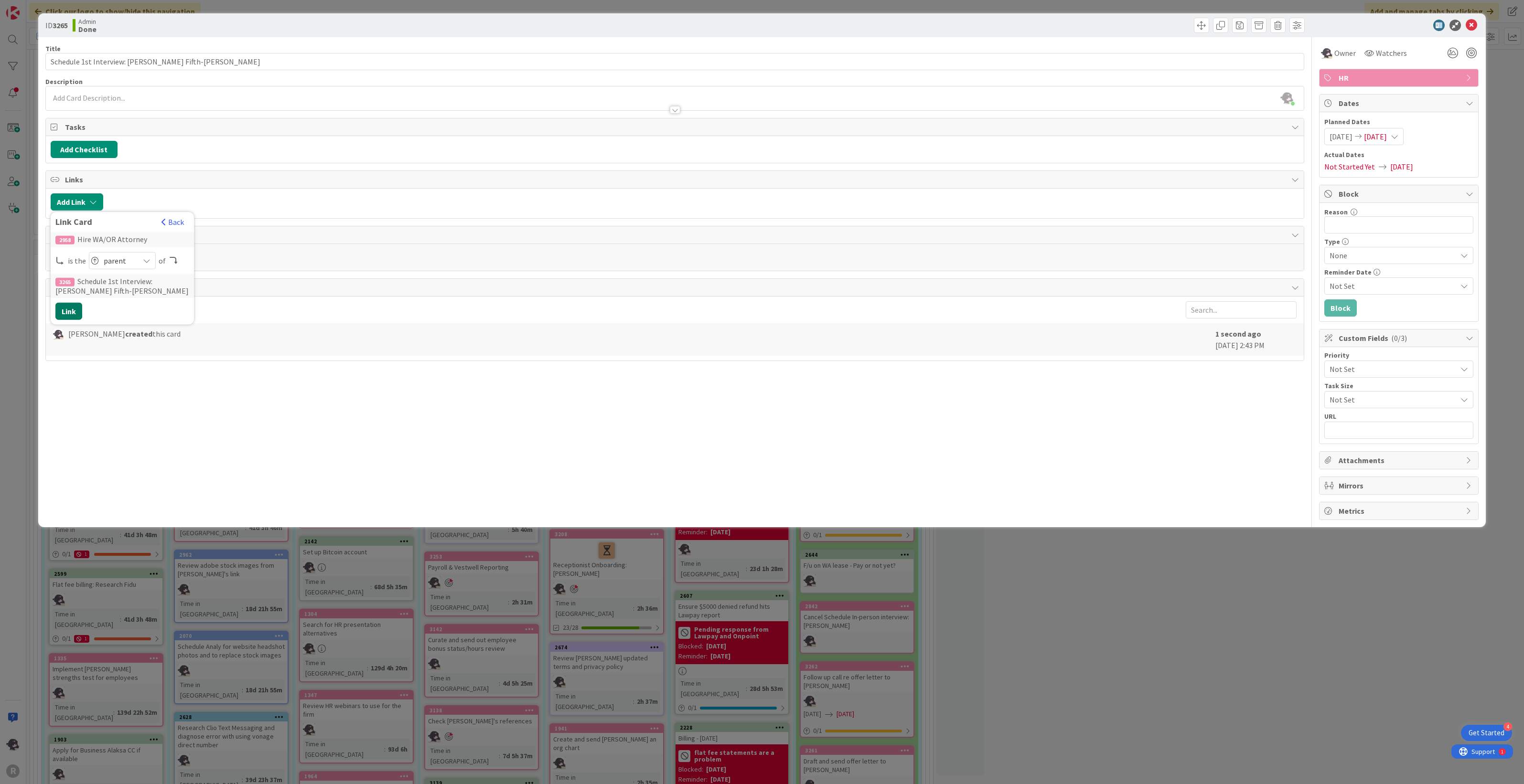
click at [74, 311] on button "Link" at bounding box center [69, 311] width 27 height 17
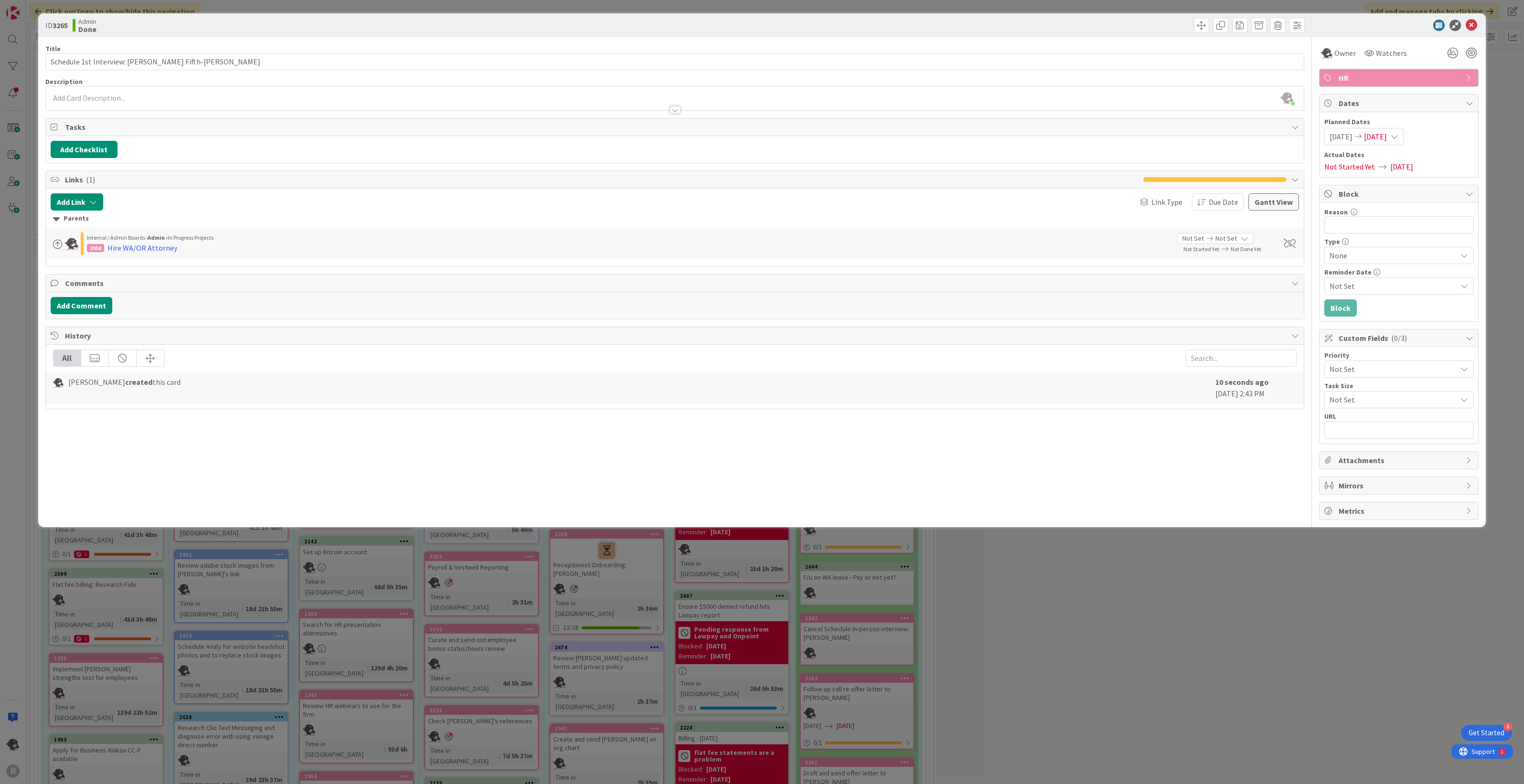
click at [1352, 137] on span "[DATE]" at bounding box center [1341, 137] width 23 height 11
click at [1344, 164] on icon "Move backward to switch to the previous month." at bounding box center [1343, 167] width 9 height 9
click at [1369, 276] on td "29" at bounding box center [1363, 273] width 19 height 18
click at [1444, 126] on span "Planned Dates" at bounding box center [1399, 122] width 149 height 10
click at [1472, 24] on icon at bounding box center [1472, 25] width 11 height 11
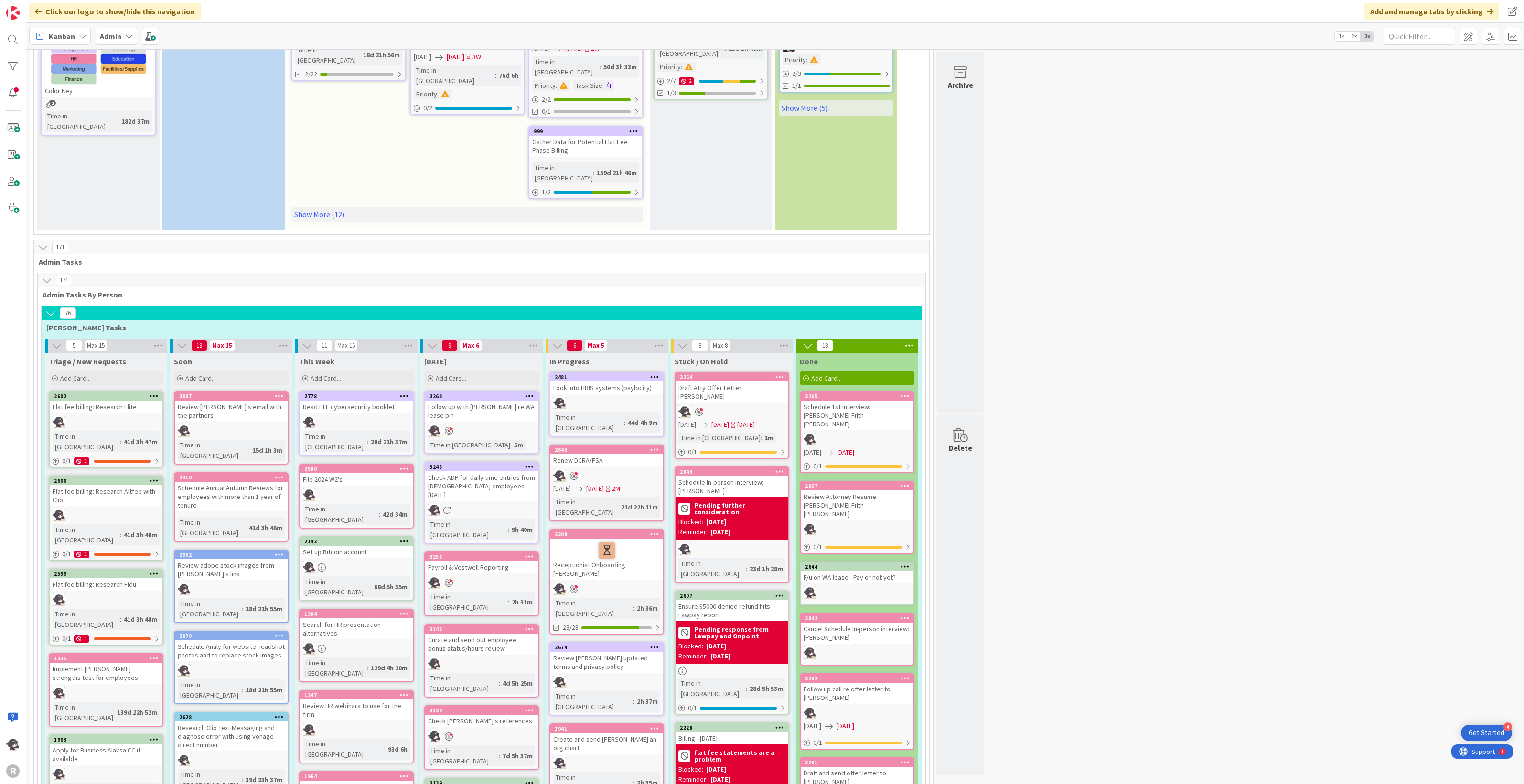
click at [851, 371] on div "Add Card..." at bounding box center [857, 379] width 115 height 15
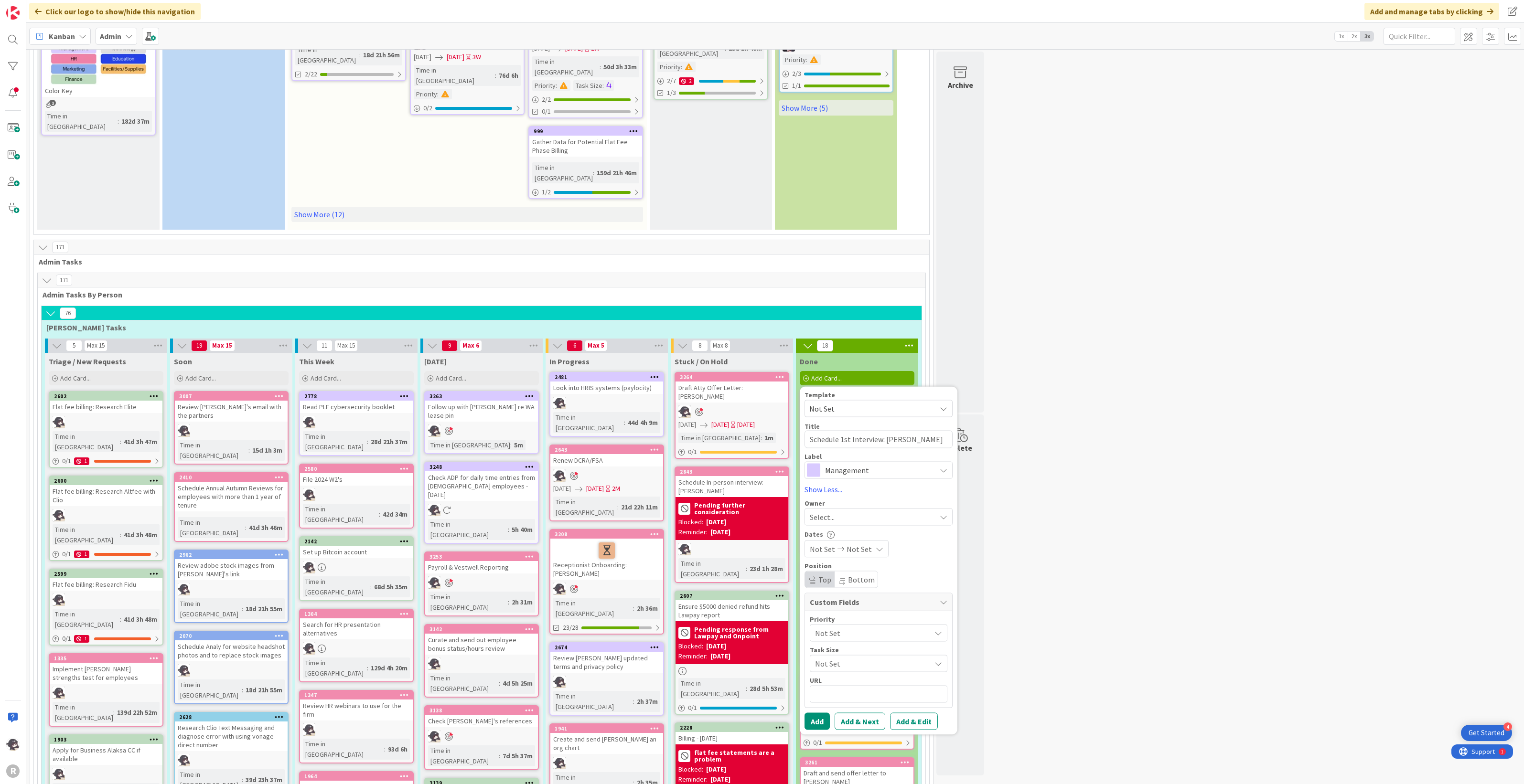
click at [851, 371] on div "Add Card..." at bounding box center [857, 379] width 115 height 15
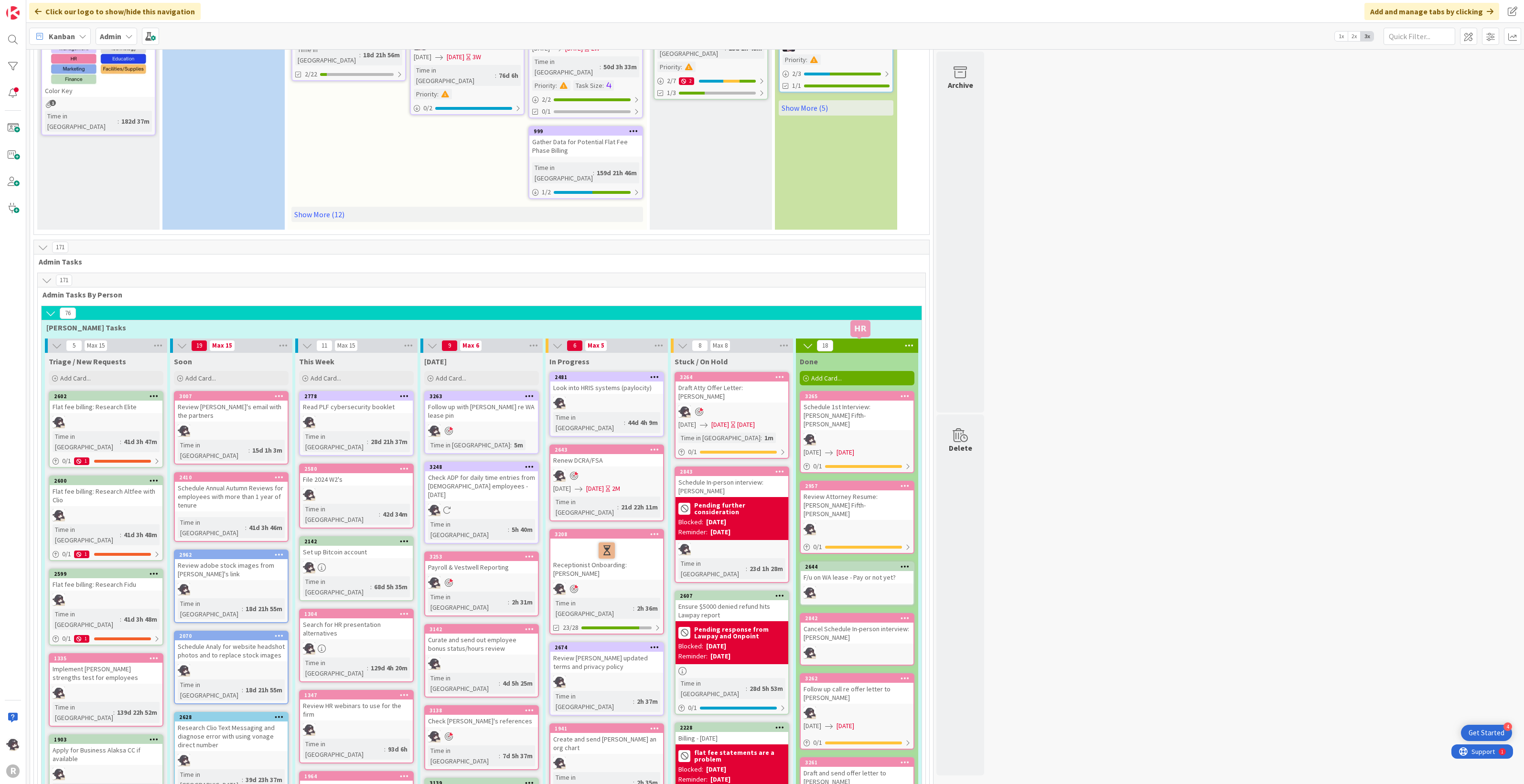
click at [855, 393] on div "3265" at bounding box center [859, 396] width 109 height 7
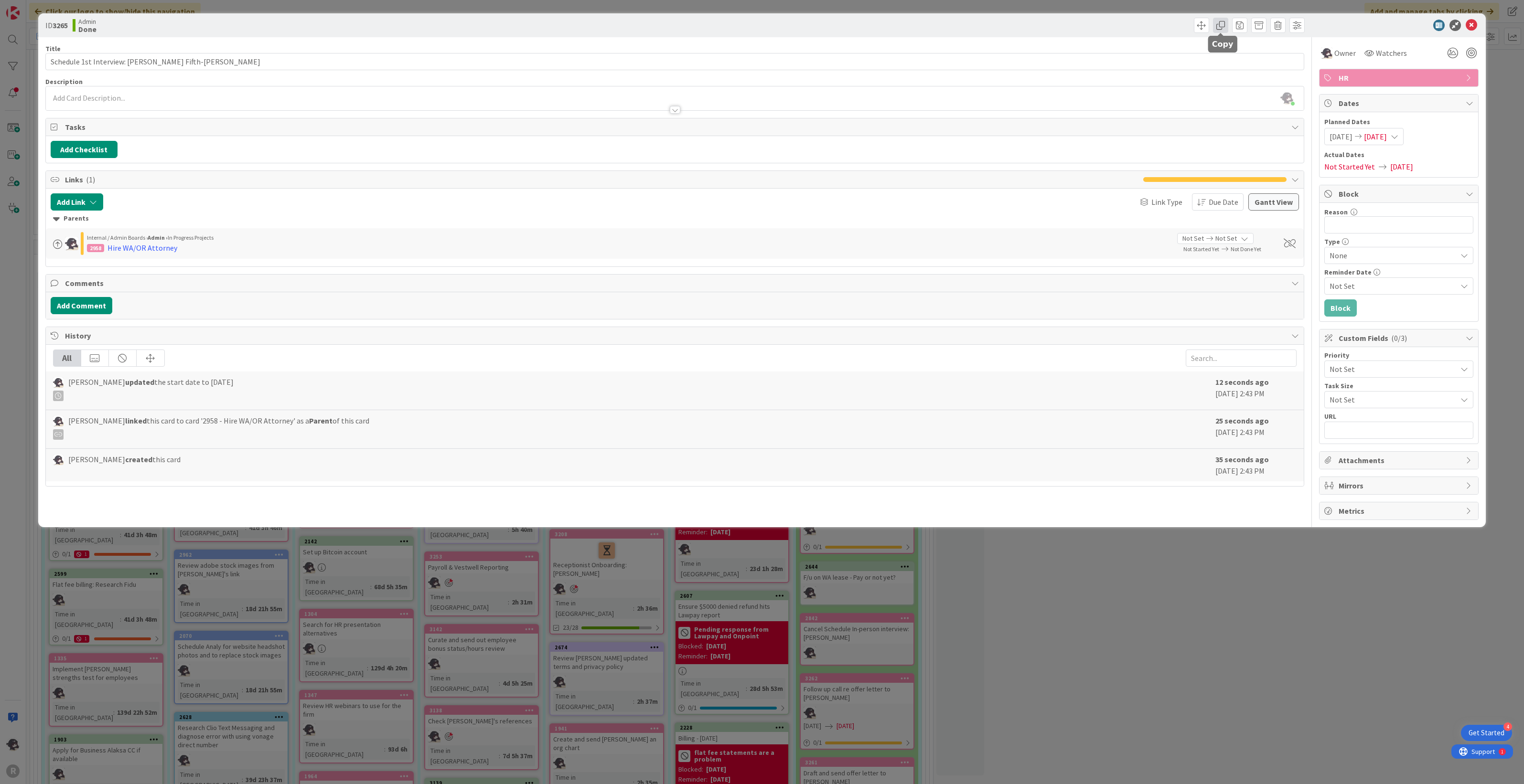
click at [1221, 30] on span at bounding box center [1221, 25] width 16 height 16
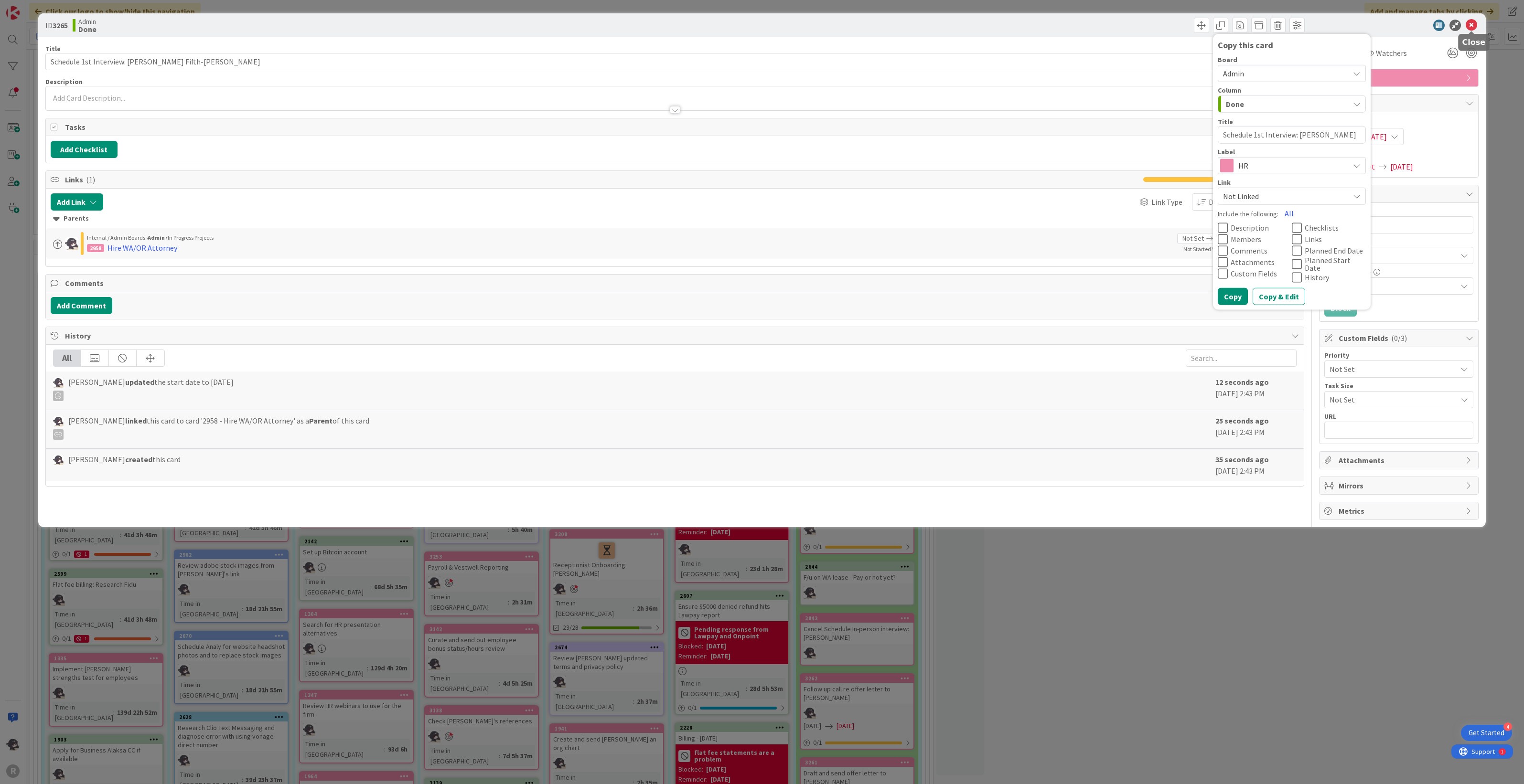
click at [1472, 25] on icon at bounding box center [1472, 25] width 11 height 11
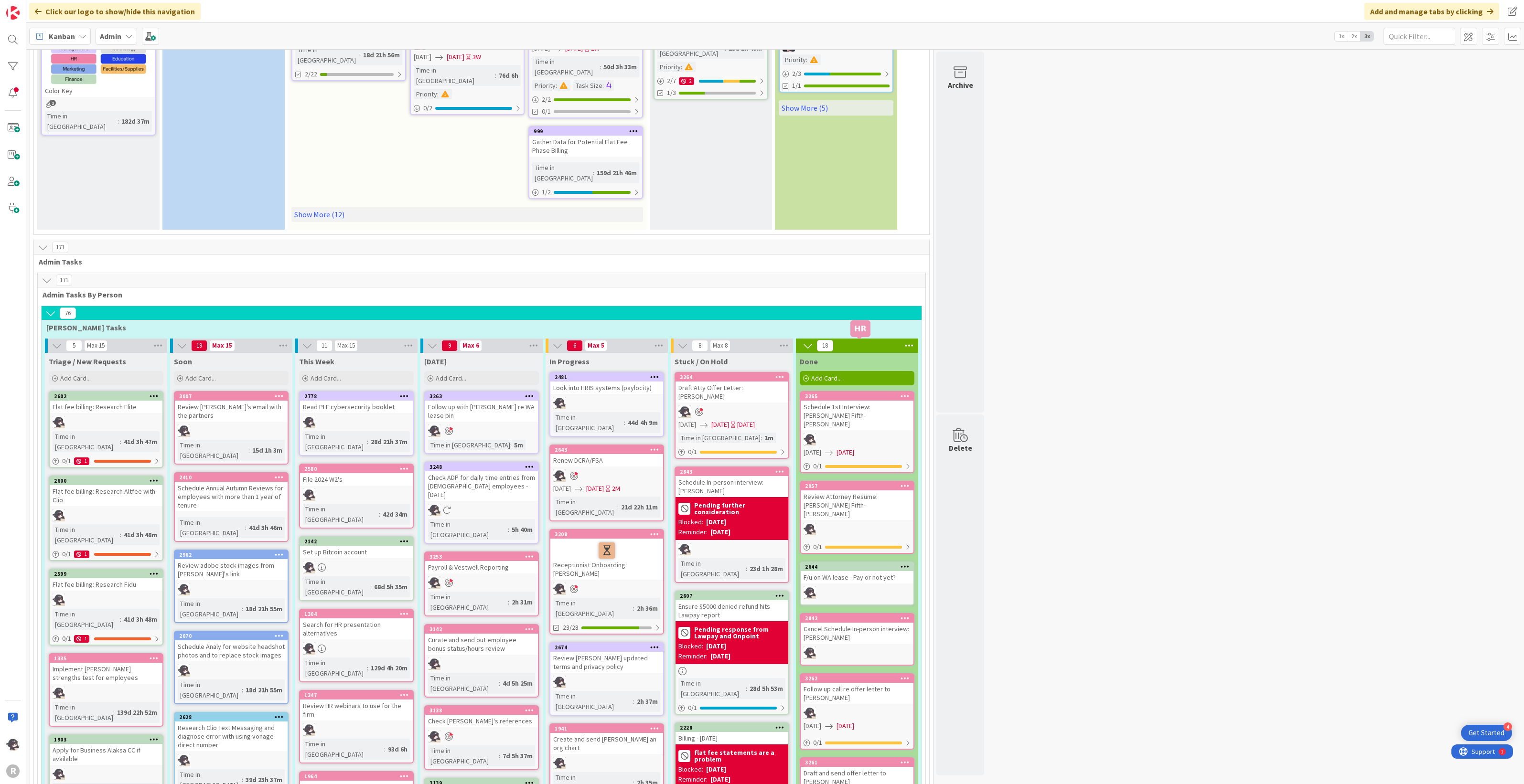
click at [856, 393] on div "3265" at bounding box center [859, 396] width 109 height 7
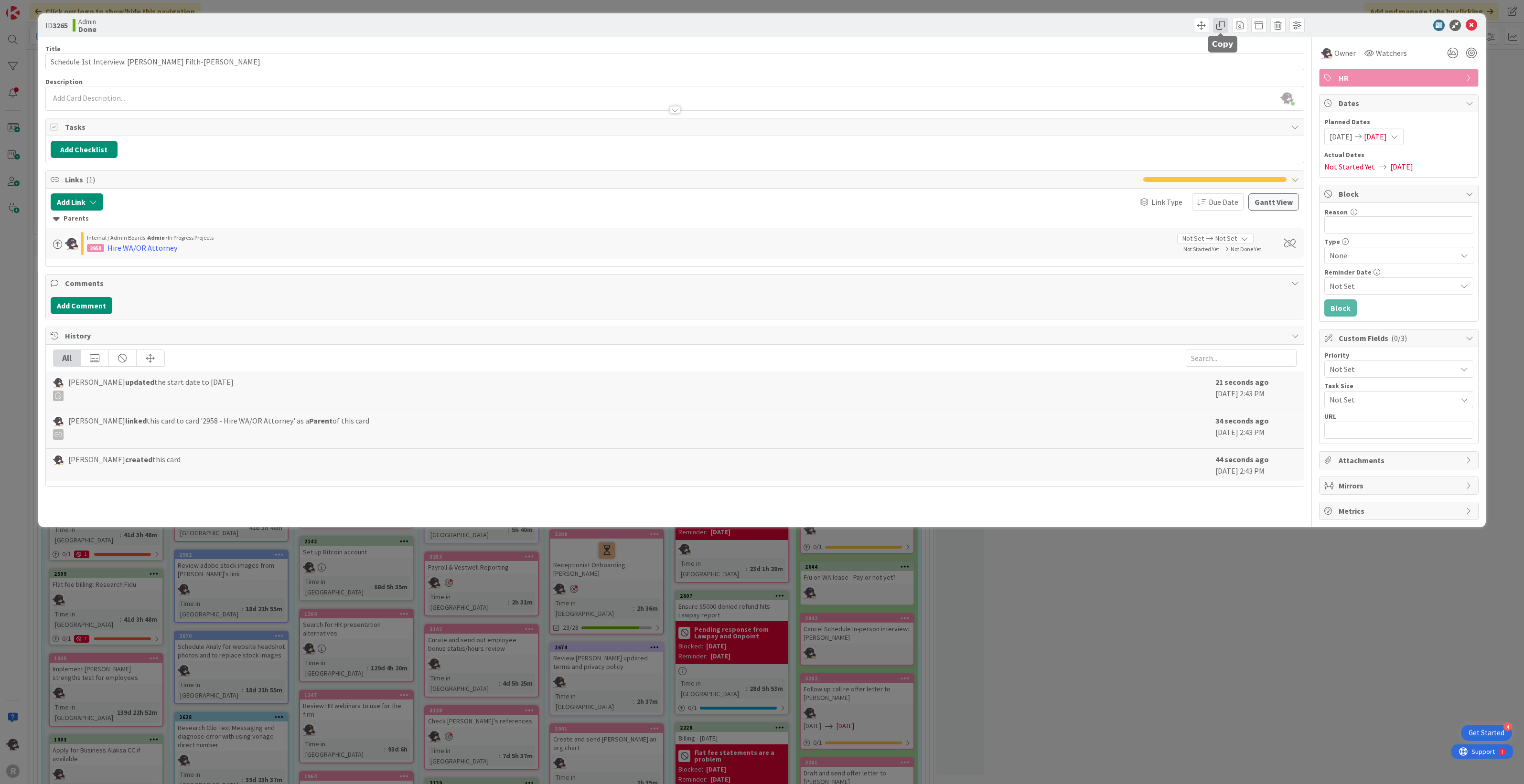
click at [1224, 28] on span at bounding box center [1221, 25] width 16 height 16
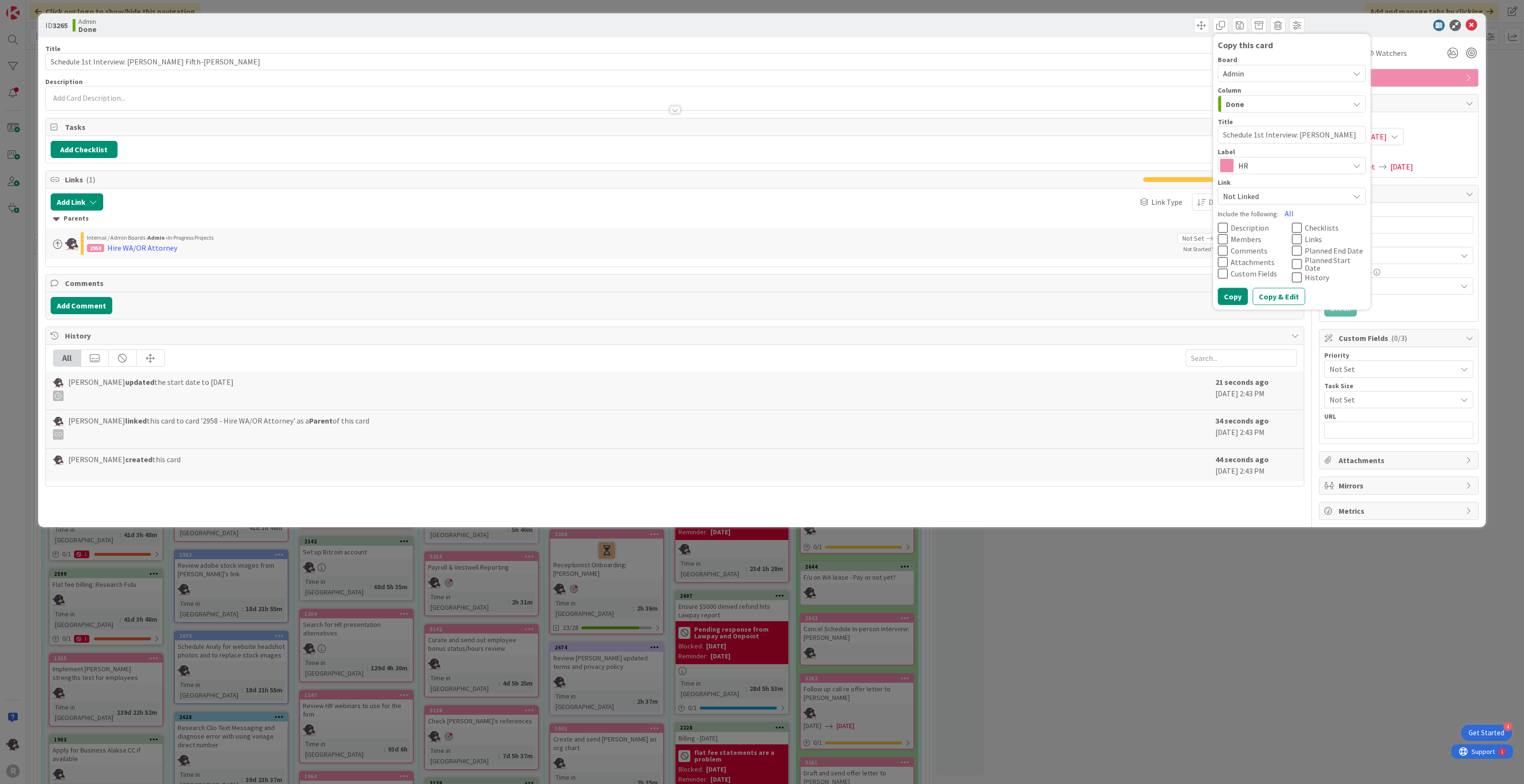
click at [1262, 132] on textarea "Schedule 1st Interview: [PERSON_NAME] Fifth-[PERSON_NAME]" at bounding box center [1291, 135] width 148 height 18
click at [1239, 299] on button "Copy" at bounding box center [1232, 307] width 30 height 17
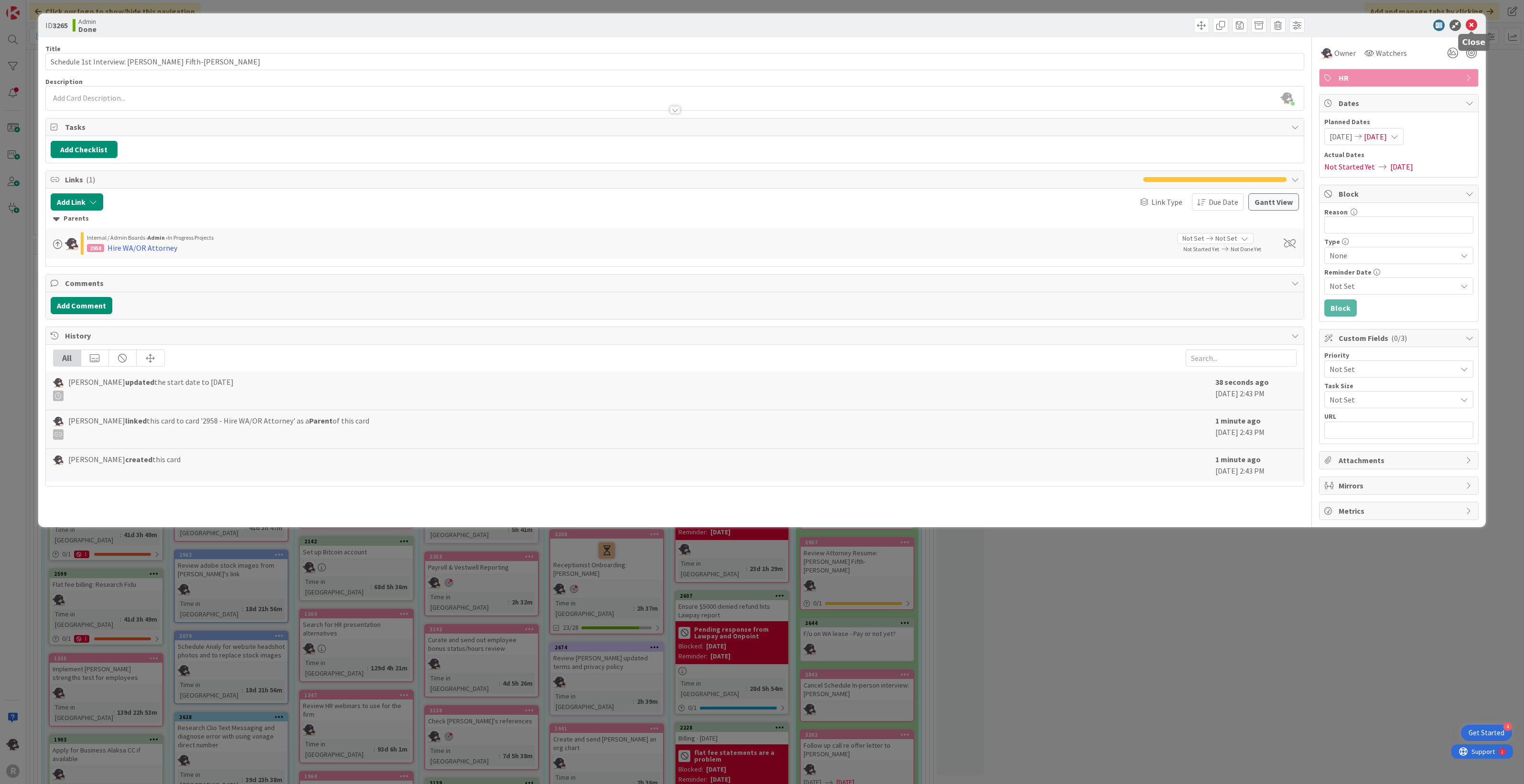
click at [1472, 20] on icon at bounding box center [1472, 25] width 11 height 11
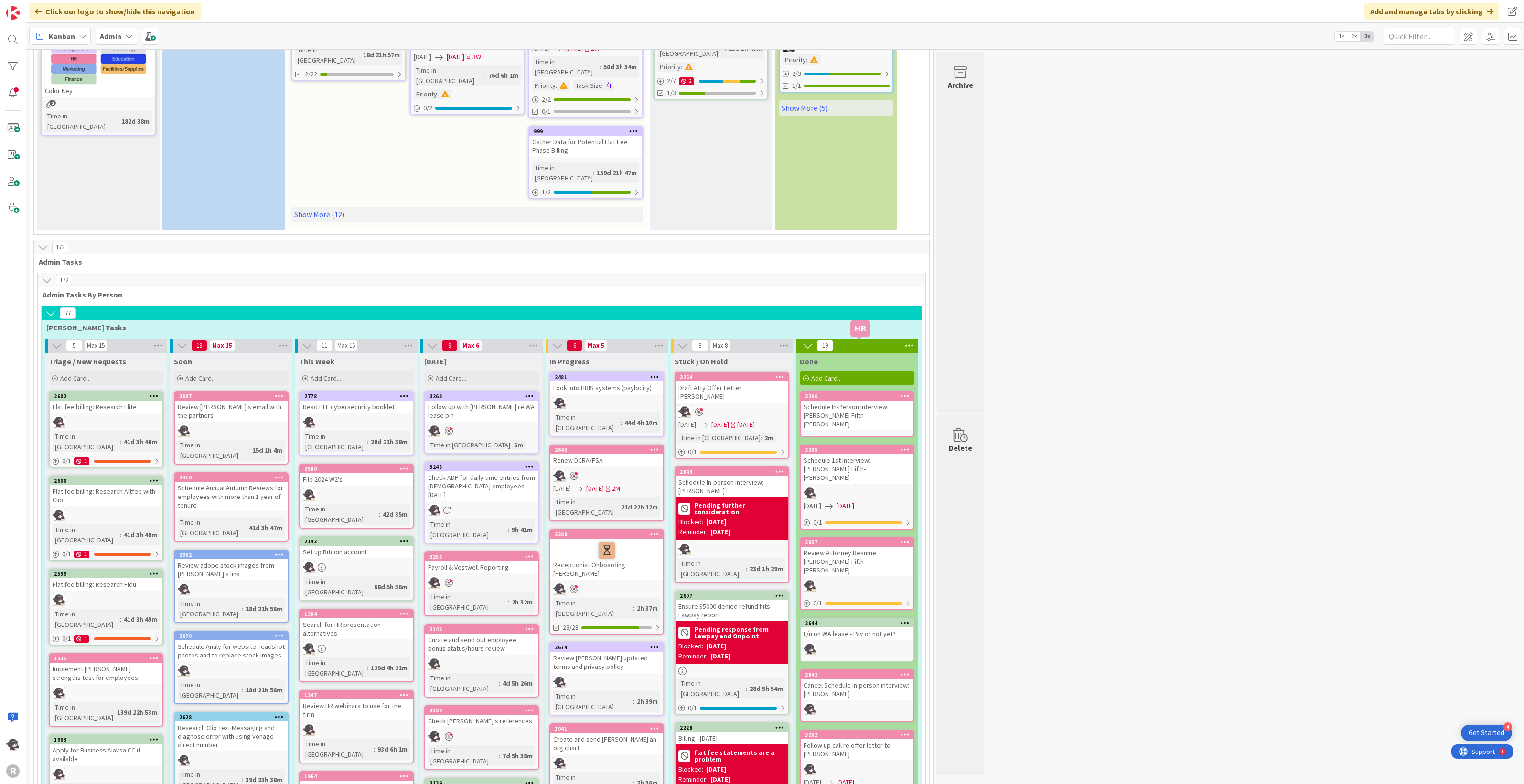
click at [871, 393] on div "3266" at bounding box center [859, 396] width 109 height 7
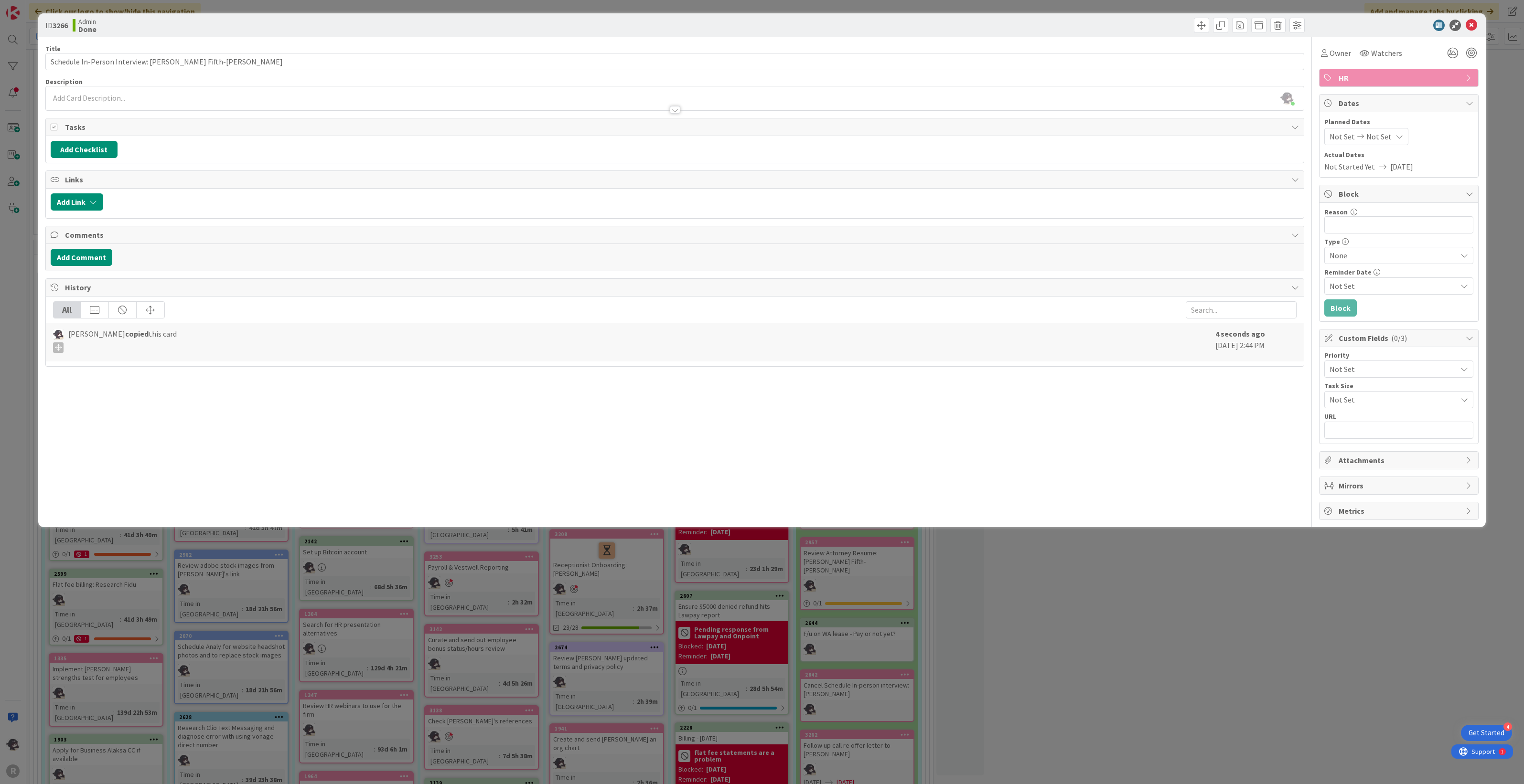
click at [1325, 141] on div "Not Set Not Set" at bounding box center [1366, 136] width 84 height 17
click at [1400, 199] on td "1" at bounding box center [1400, 201] width 19 height 18
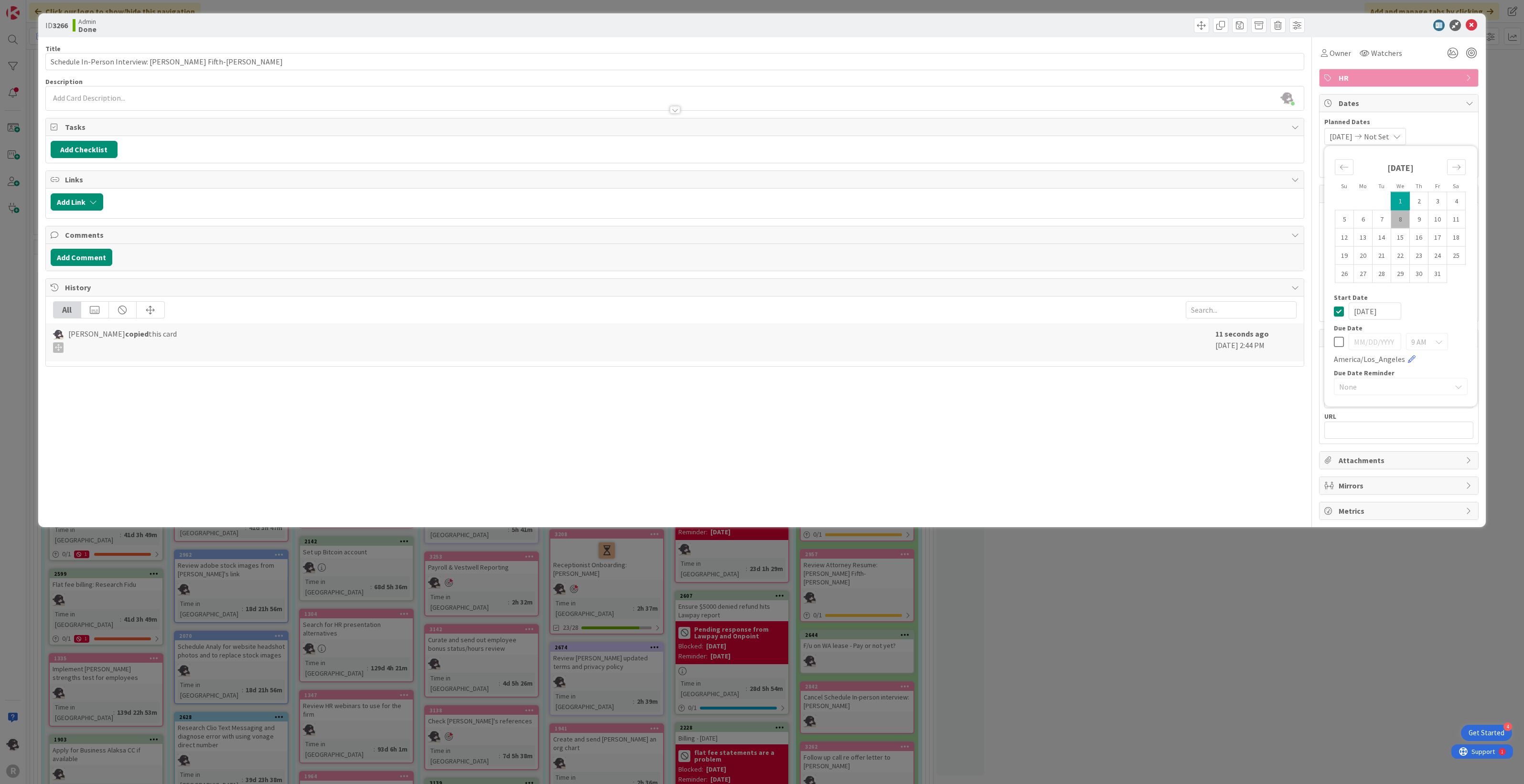
click at [1402, 199] on td "1" at bounding box center [1400, 201] width 19 height 18
click at [1453, 128] on div "Planned Dates [DATE] [DATE] Su Mo Tu We Th Fr Sa [DATE] 1 2 3 4 5 6 7 8 9 10 11…" at bounding box center [1399, 131] width 149 height 28
click at [1340, 44] on div "Owner" at bounding box center [1335, 52] width 34 height 17
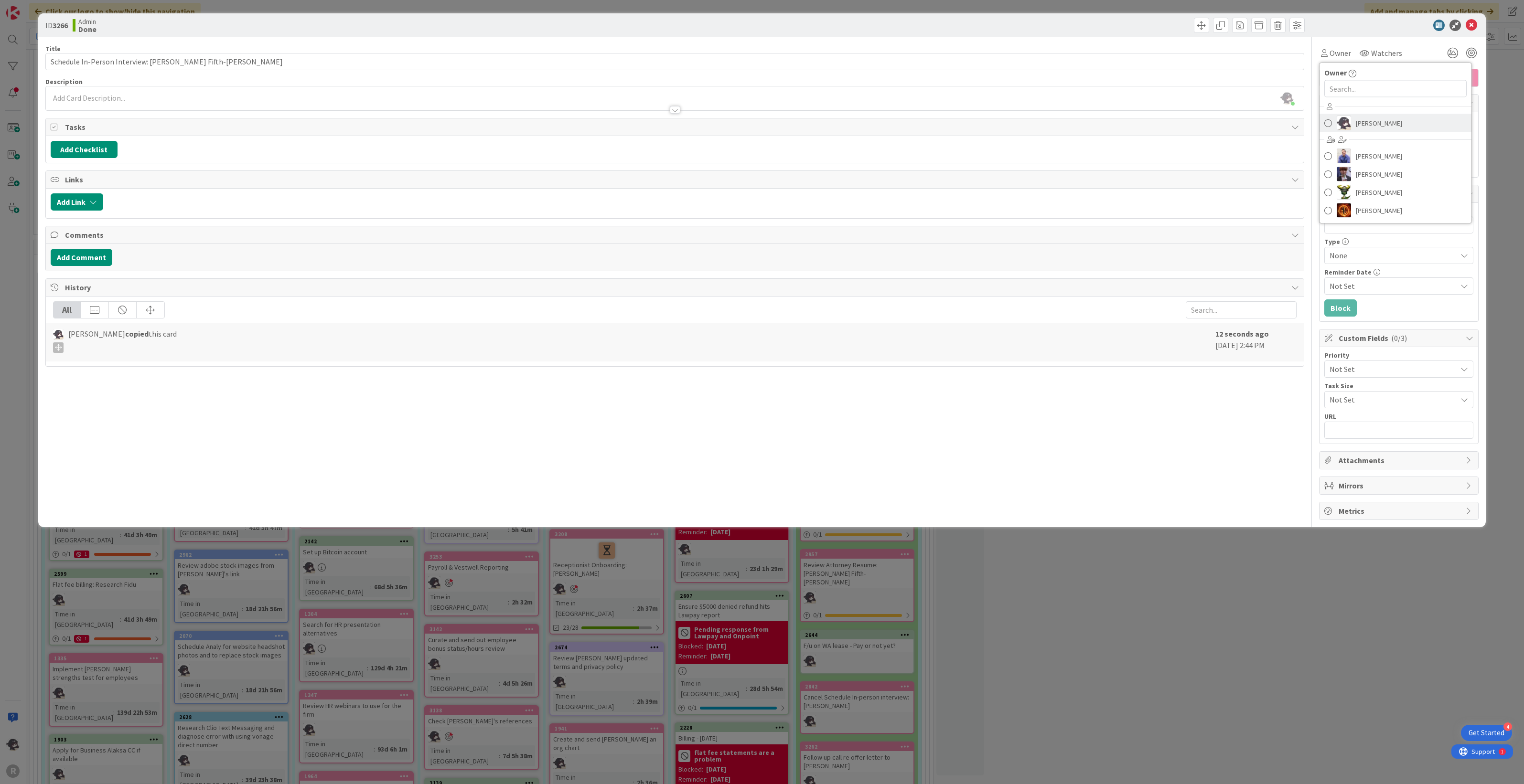
click at [1362, 124] on span "[PERSON_NAME]" at bounding box center [1378, 123] width 47 height 15
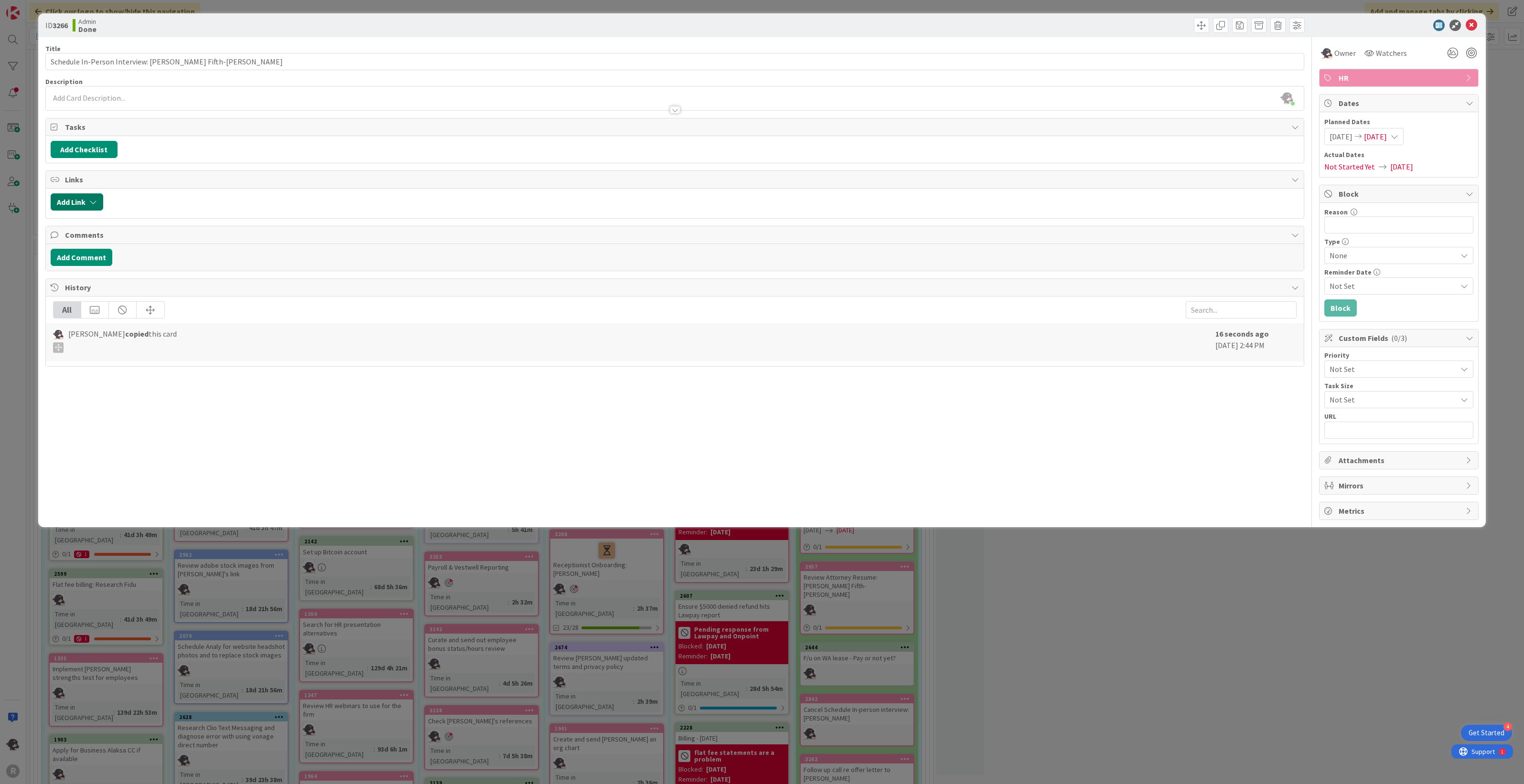
click at [73, 208] on button "Add Link" at bounding box center [77, 201] width 52 height 17
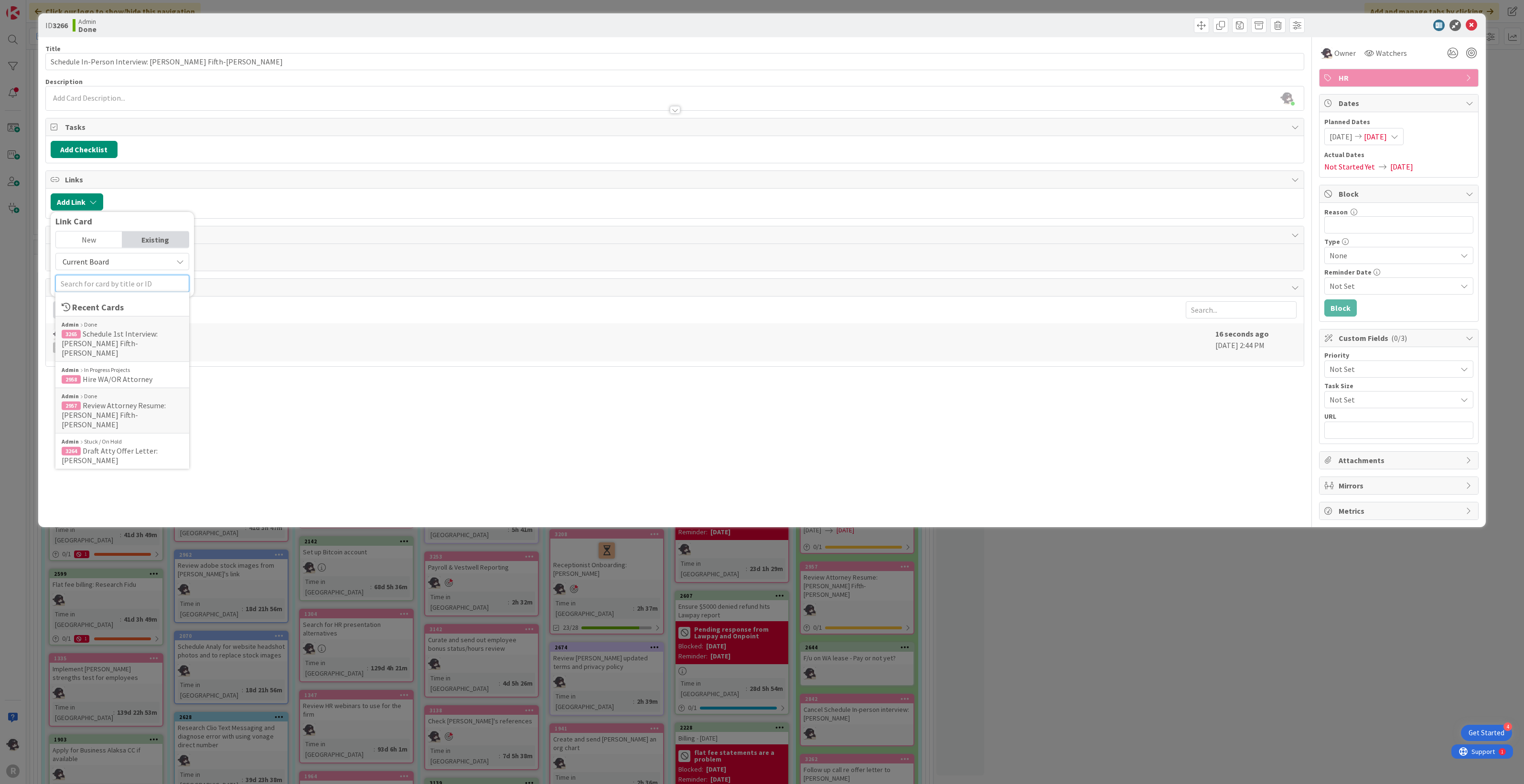
click at [101, 278] on input "text" at bounding box center [123, 283] width 134 height 17
click at [115, 336] on span "WA/OR Attorney" at bounding box center [126, 334] width 55 height 10
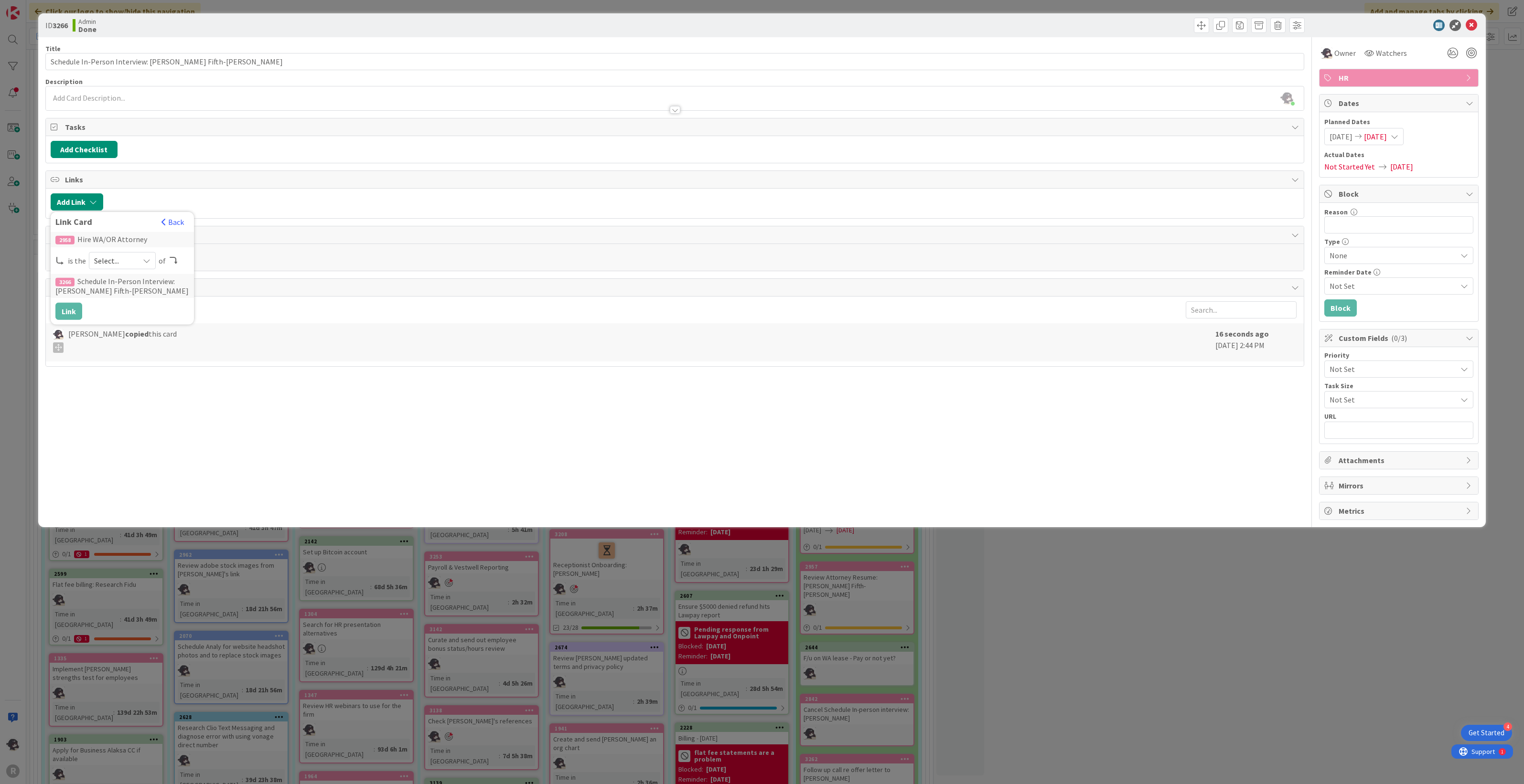
click at [110, 260] on span "Select..." at bounding box center [114, 261] width 40 height 13
click at [149, 282] on span "parent" at bounding box center [173, 283] width 108 height 15
click at [74, 320] on button "Link" at bounding box center [69, 311] width 27 height 17
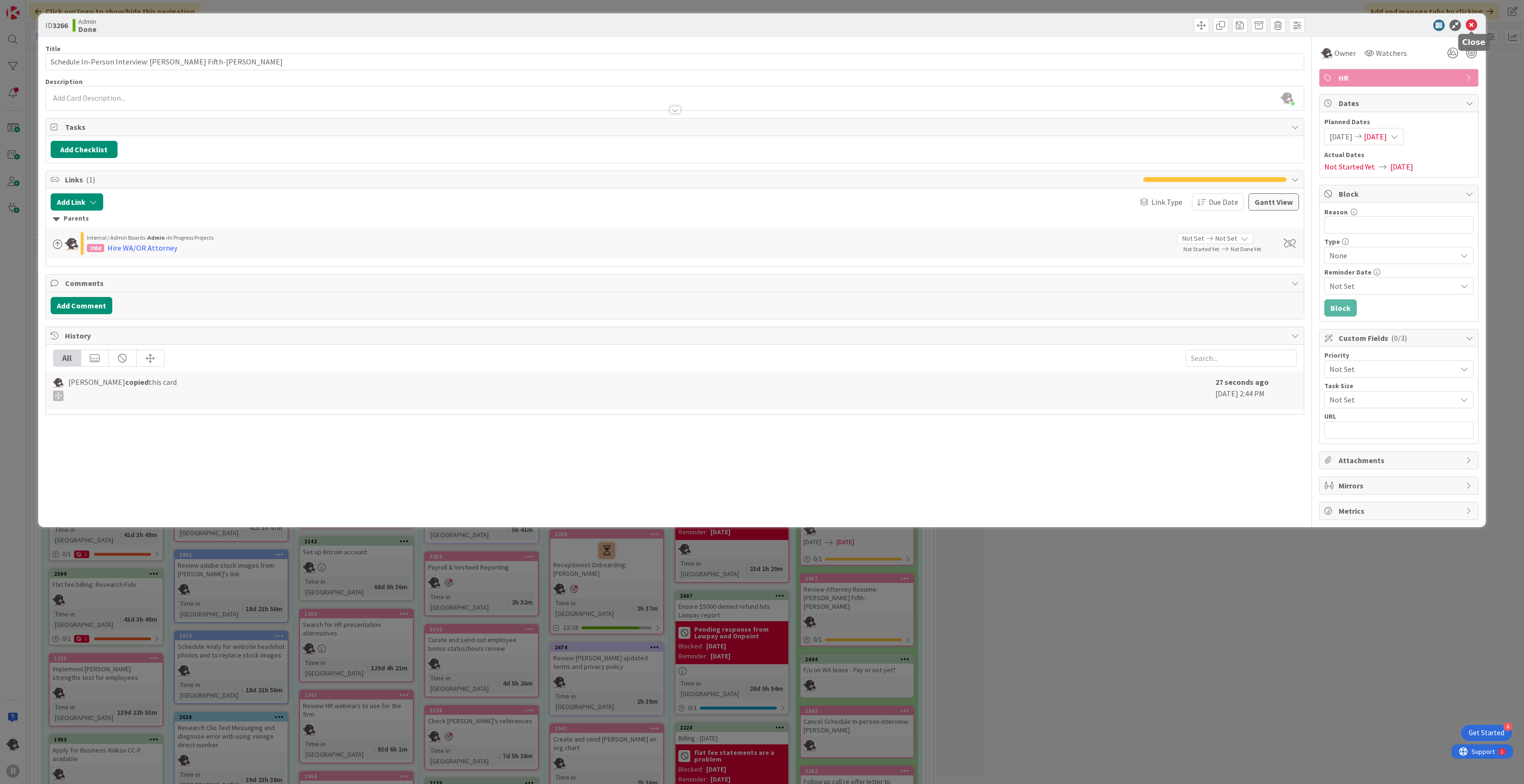
click at [1475, 24] on icon at bounding box center [1472, 25] width 11 height 11
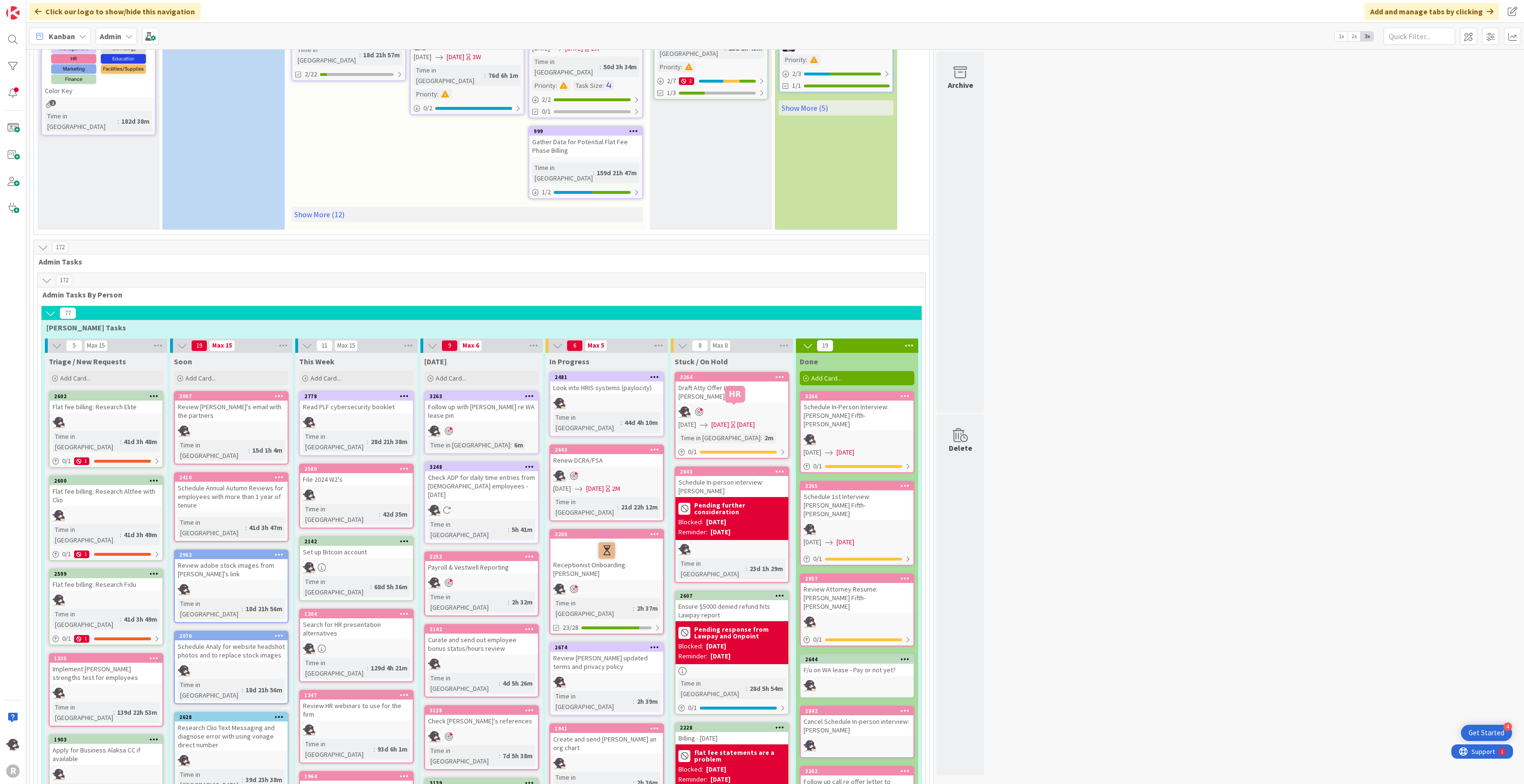
click at [756, 468] on div "2843" at bounding box center [734, 472] width 109 height 7
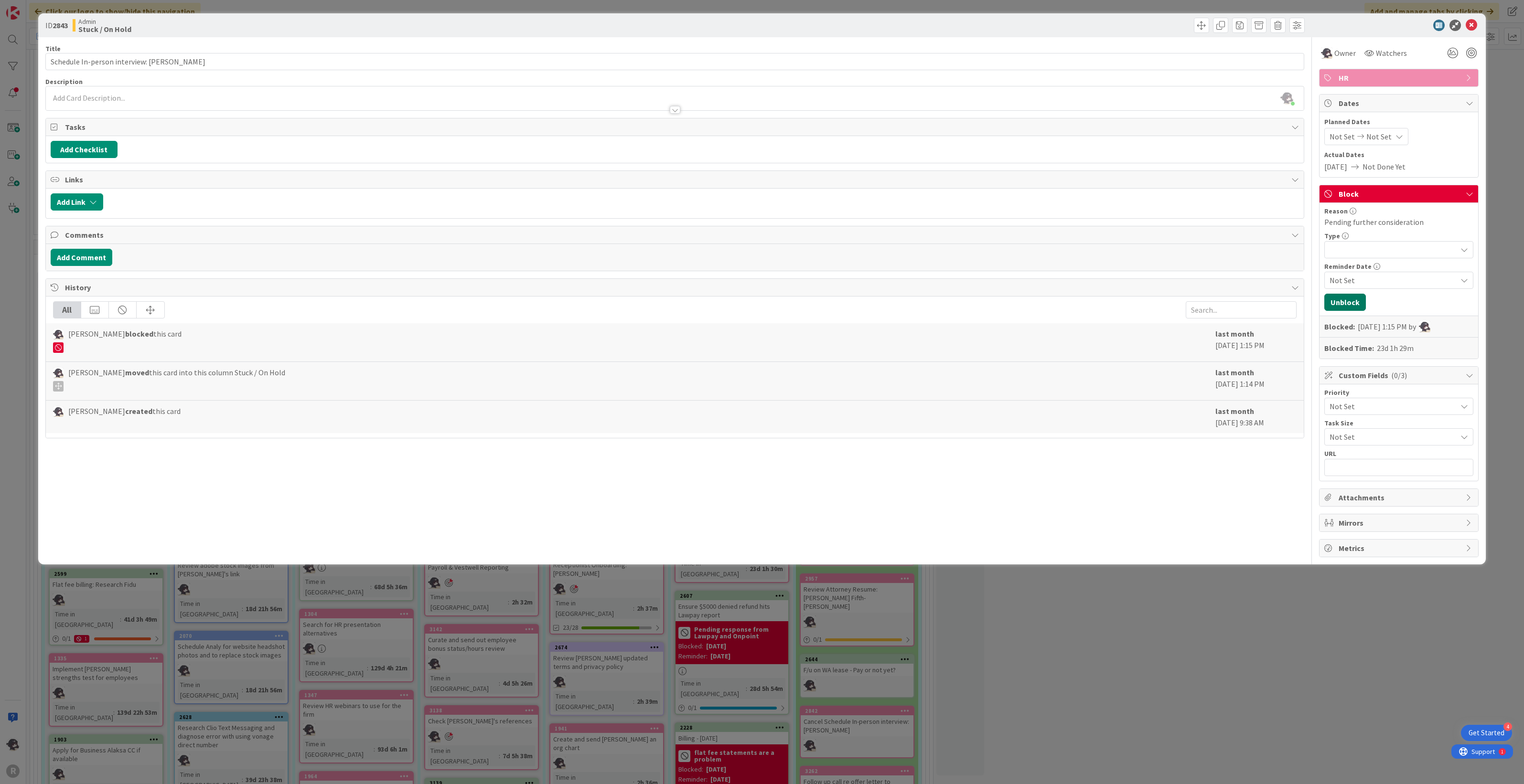
click at [1334, 296] on button "Unblock" at bounding box center [1345, 302] width 42 height 17
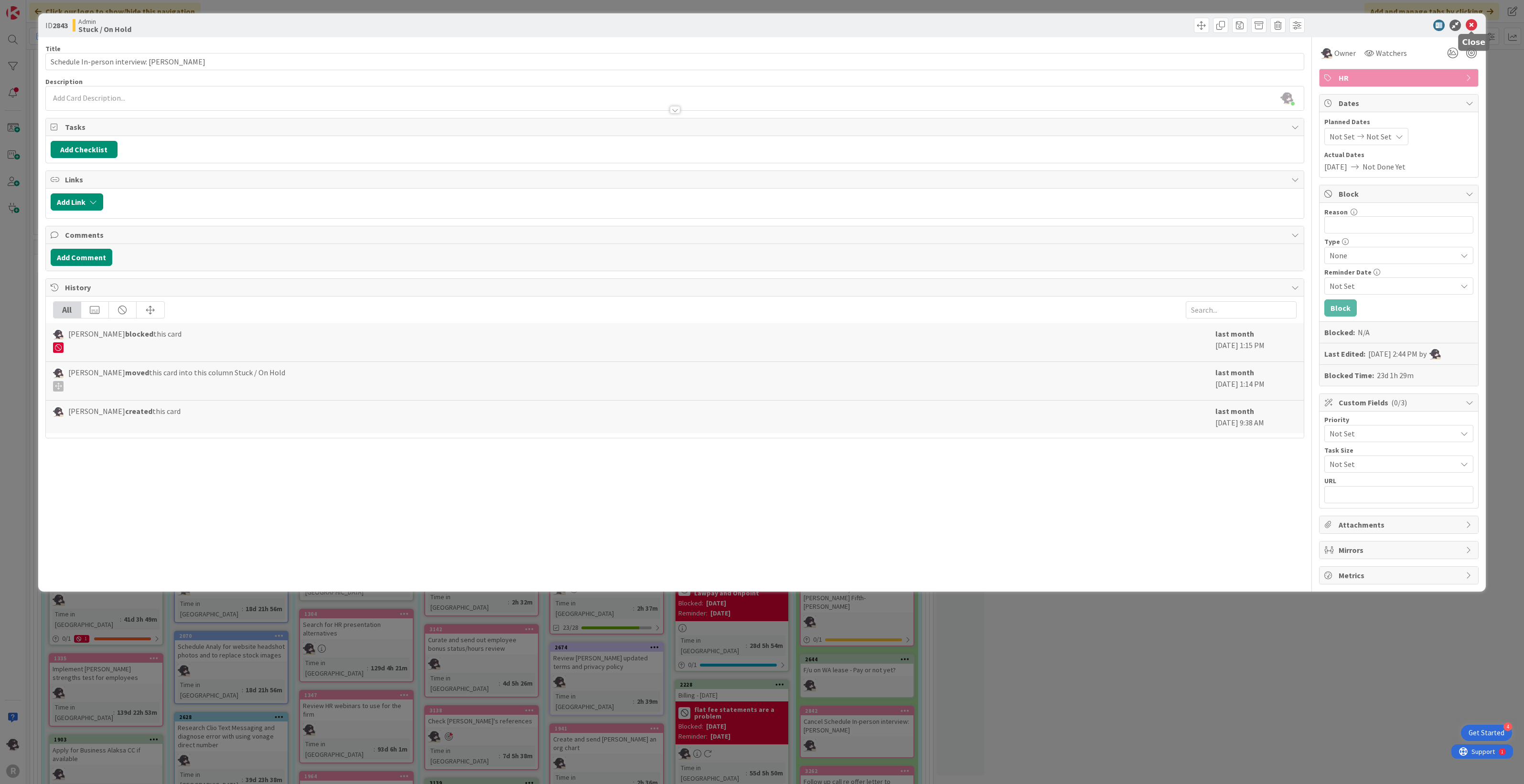
click at [1470, 20] on icon at bounding box center [1472, 25] width 11 height 11
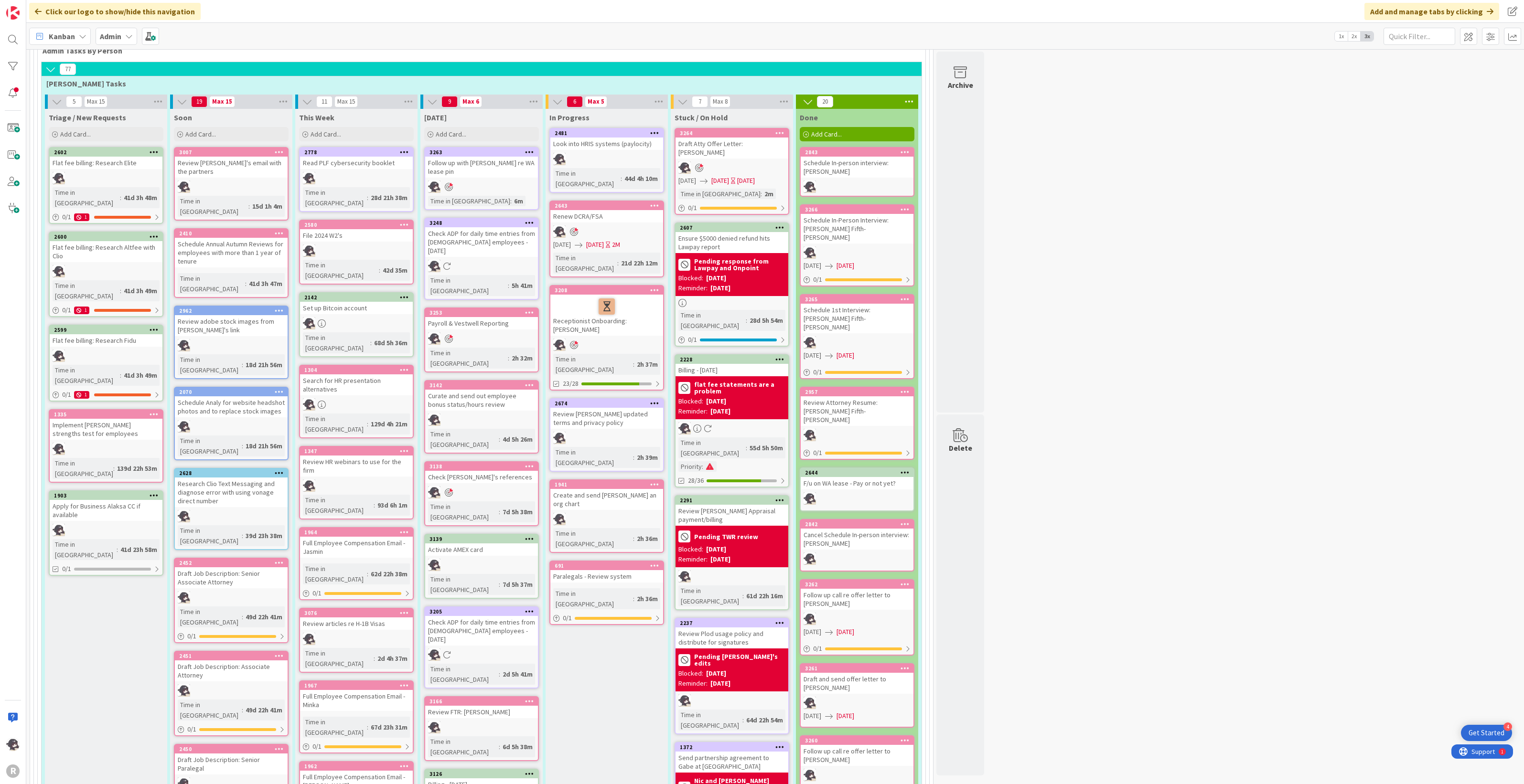
scroll to position [597, 0]
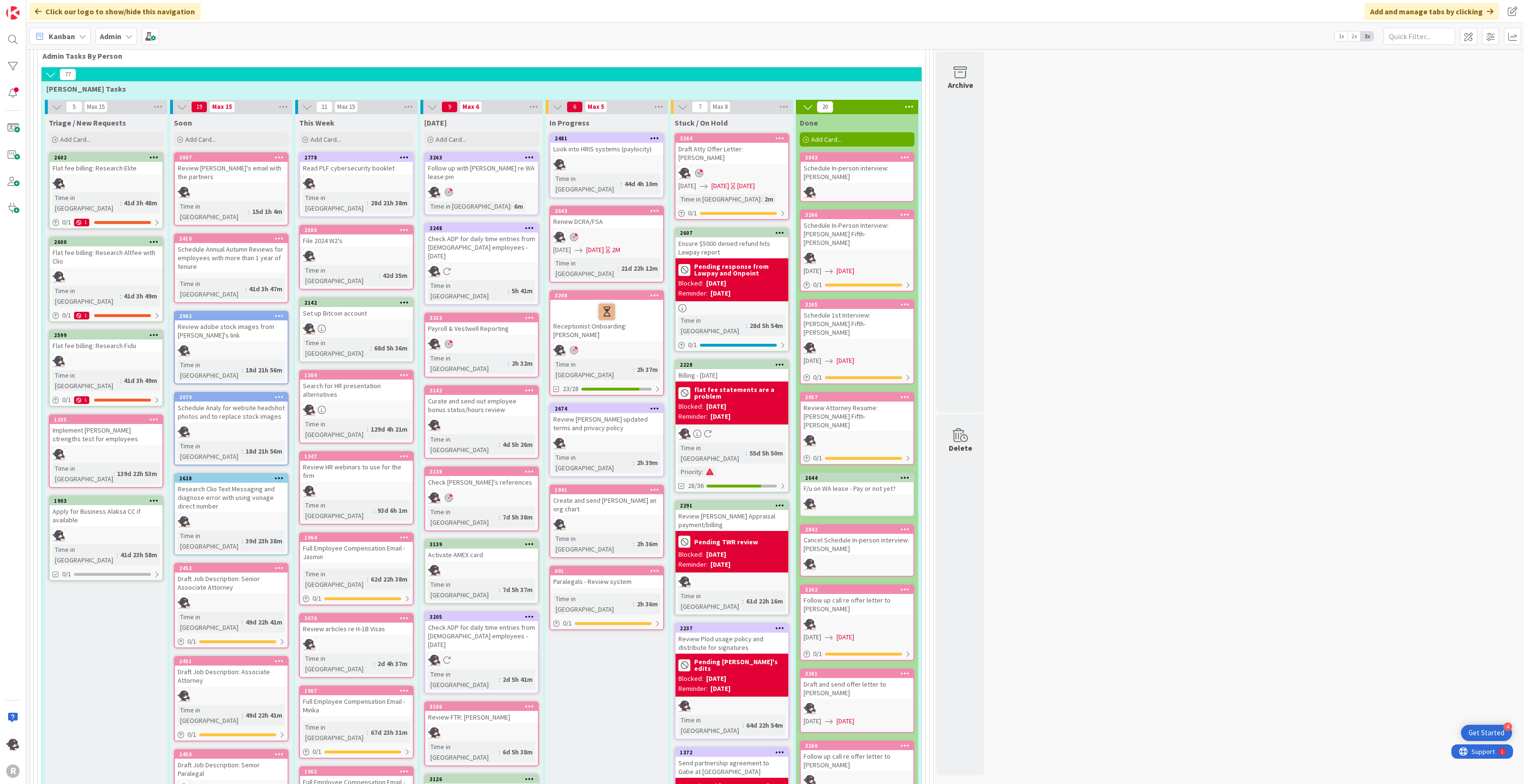
click at [653, 405] on icon at bounding box center [654, 408] width 9 height 7
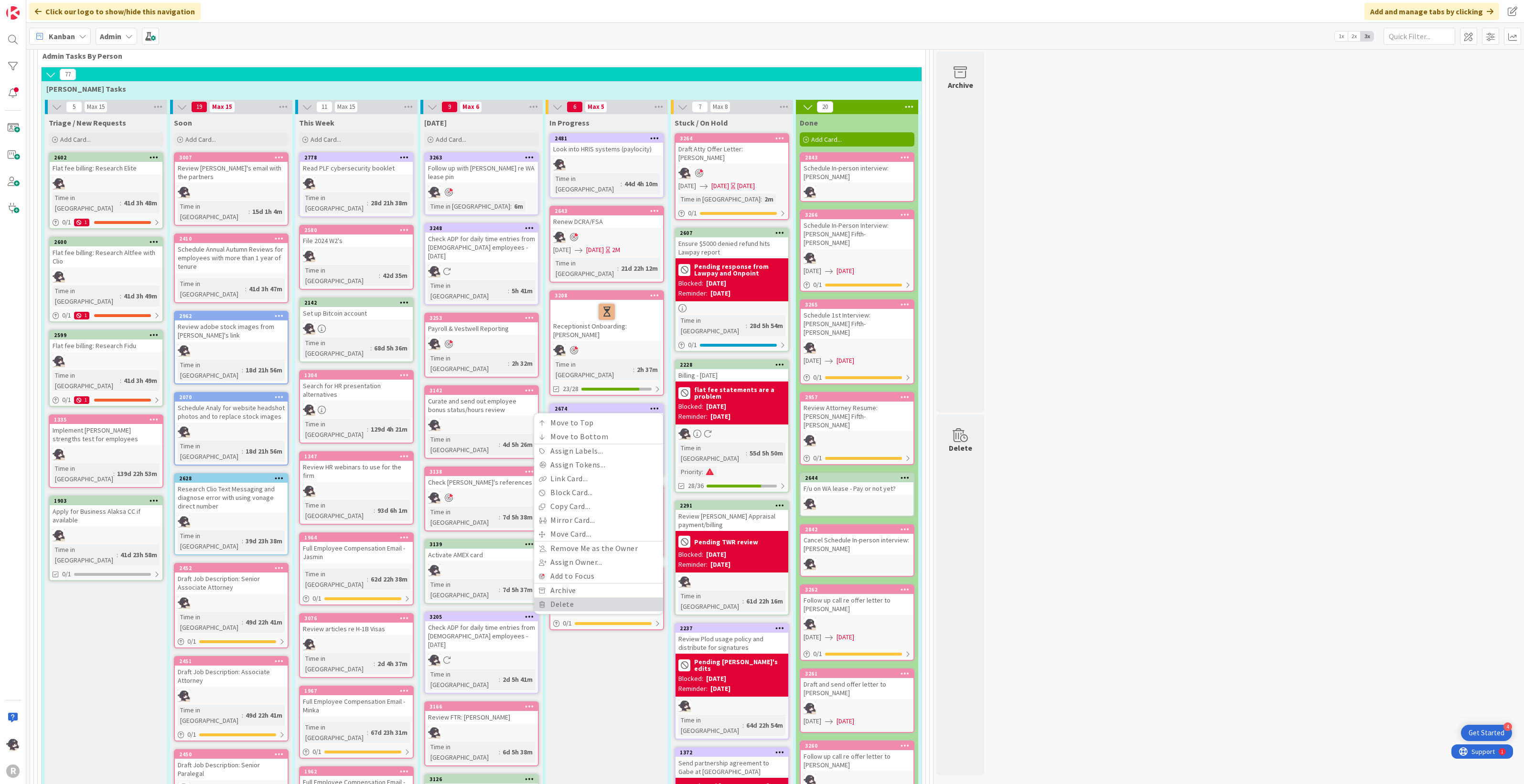
click at [564, 598] on link "Delete" at bounding box center [599, 604] width 129 height 14
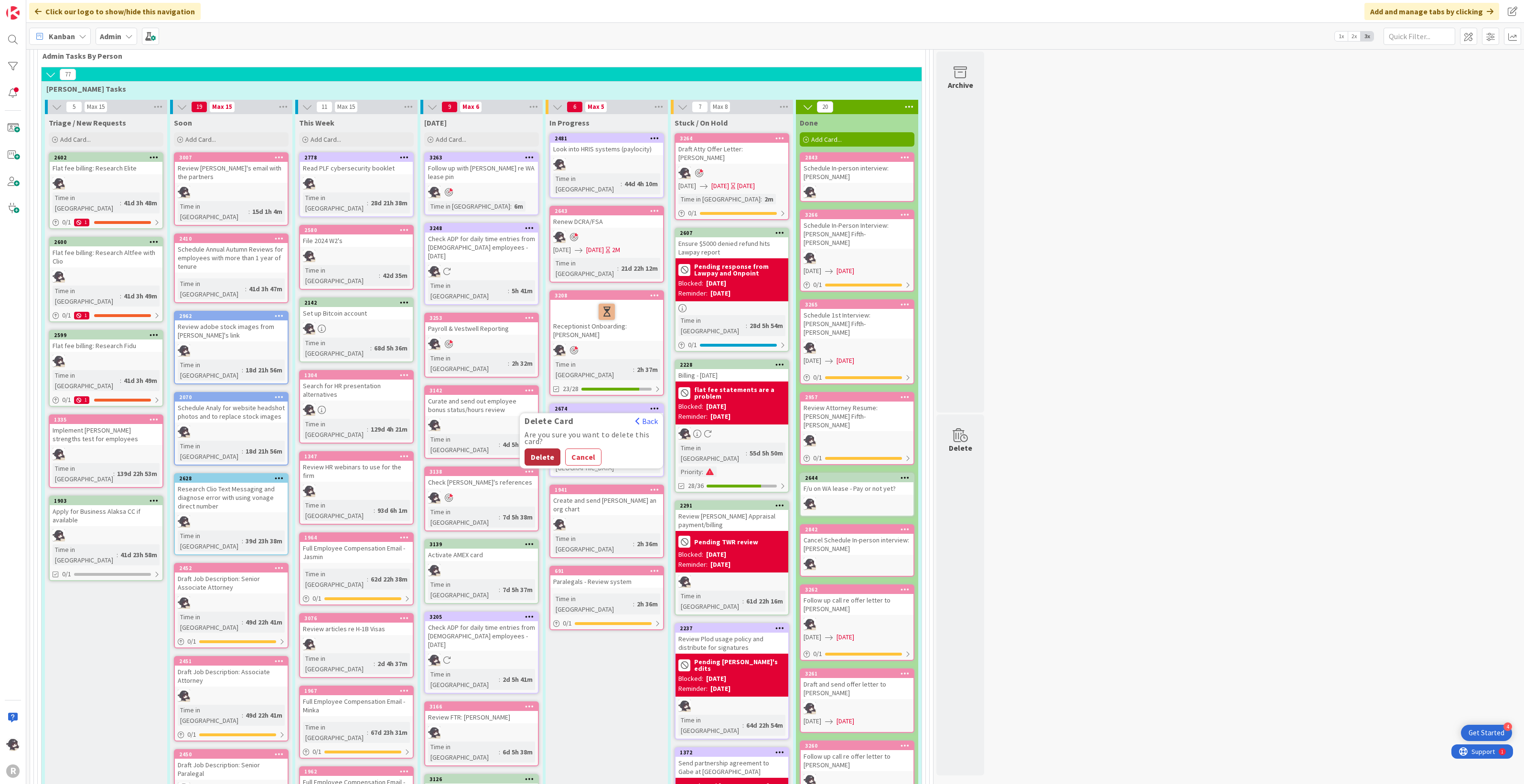
click at [541, 448] on button "Delete" at bounding box center [542, 456] width 36 height 17
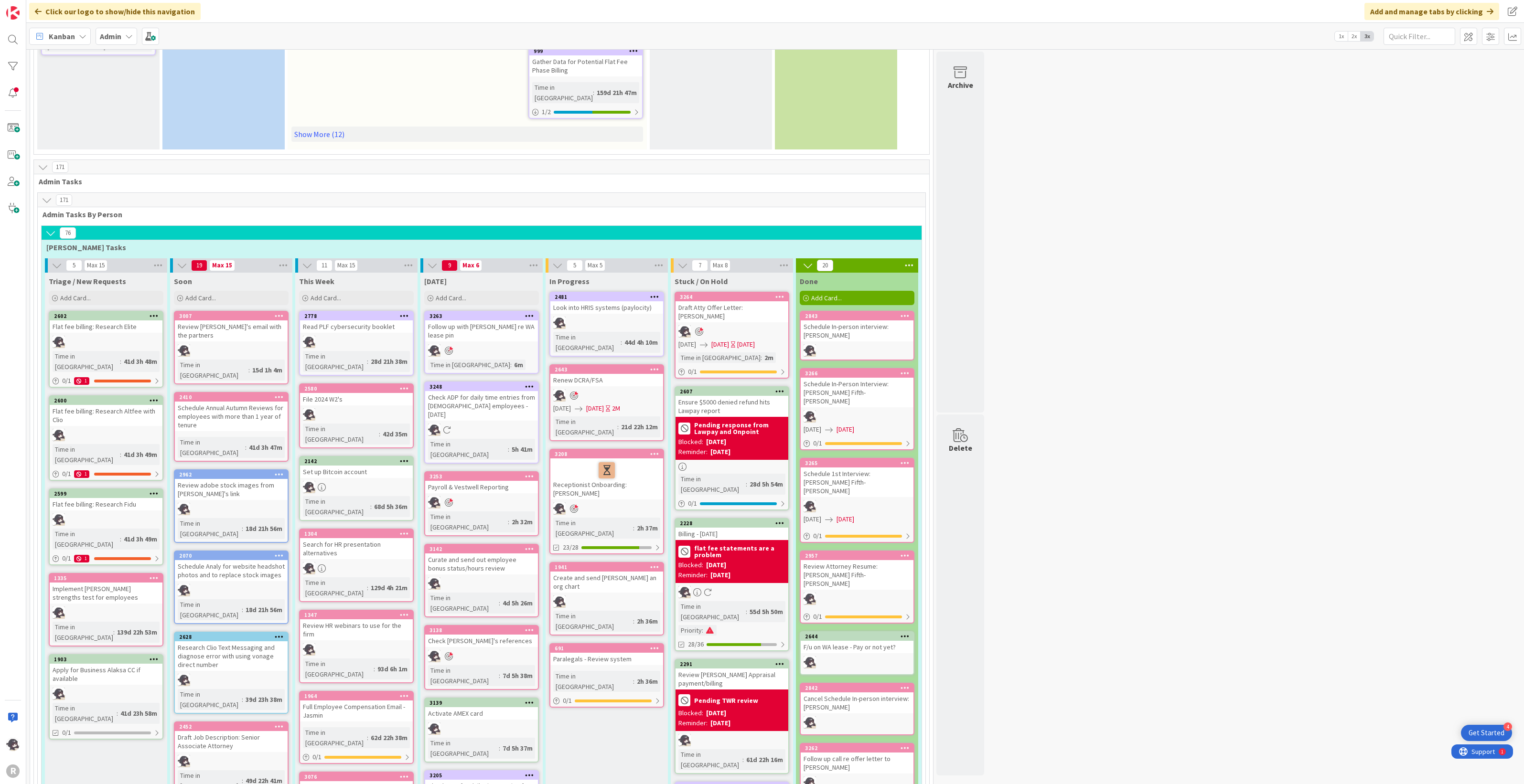
scroll to position [418, 0]
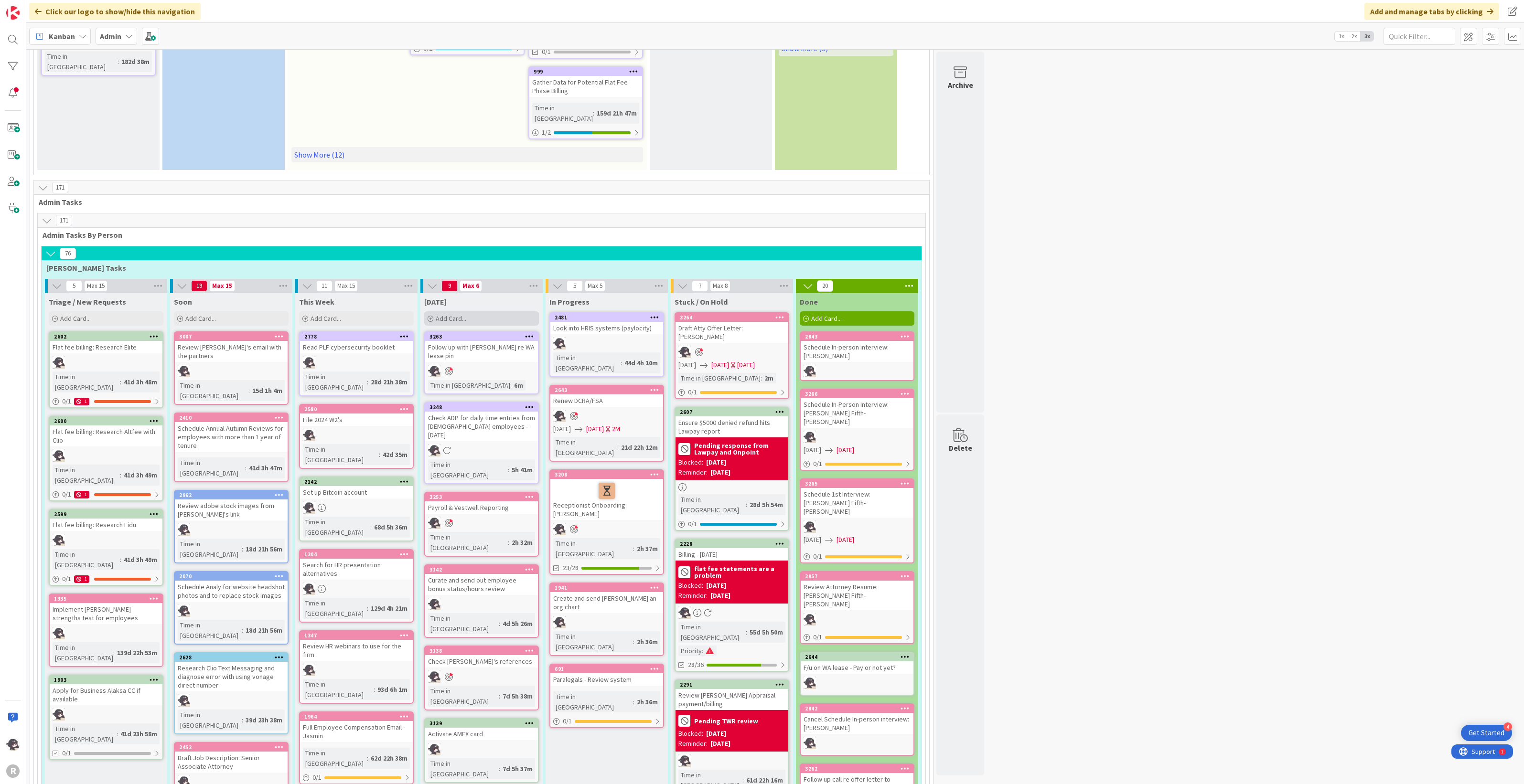
click at [503, 311] on div "Add Card..." at bounding box center [482, 319] width 115 height 15
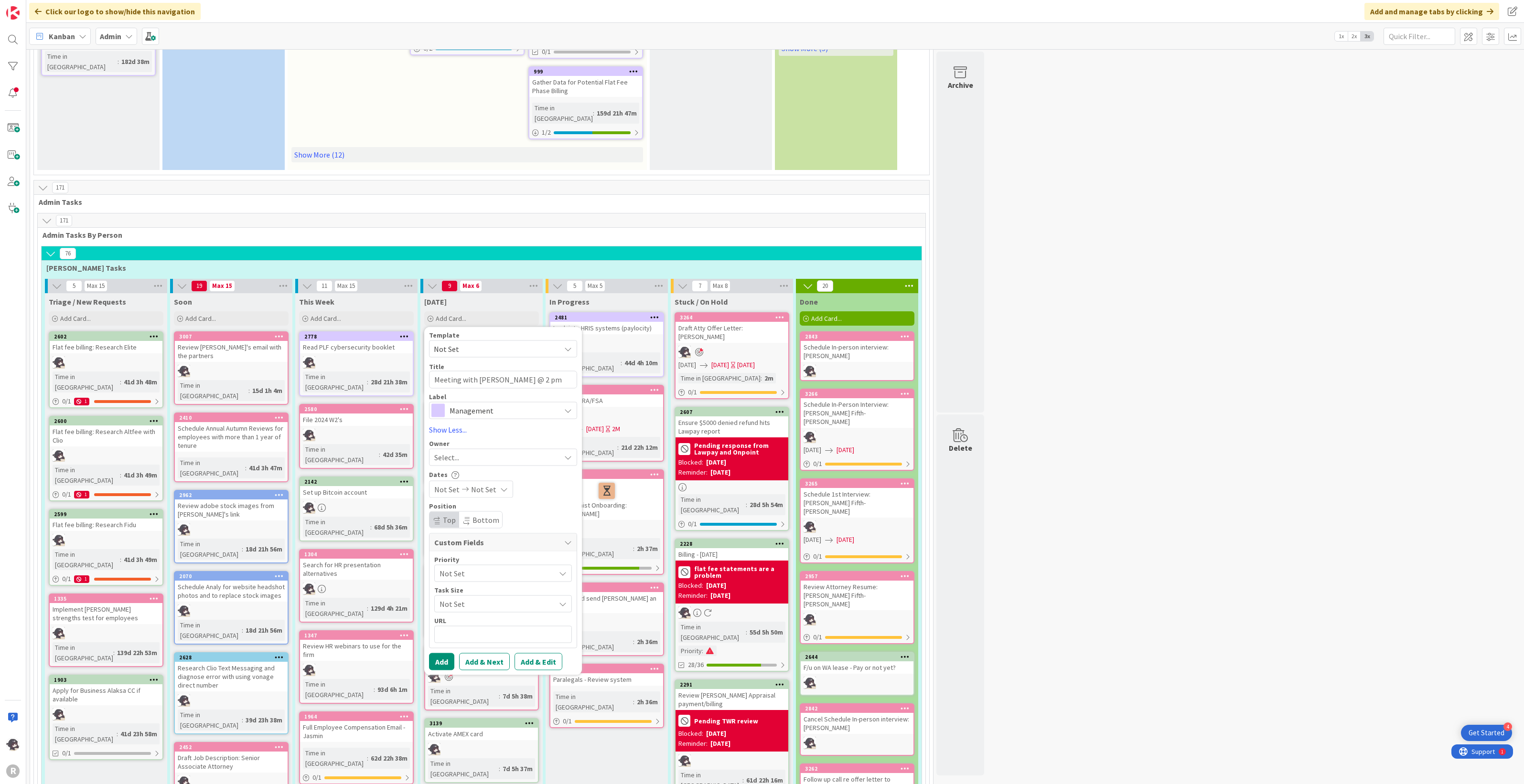
click at [486, 403] on span "Management" at bounding box center [502, 410] width 106 height 13
click at [488, 572] on span "Systems Improvement" at bounding box center [523, 580] width 116 height 15
click at [476, 451] on div "Select..." at bounding box center [497, 457] width 126 height 11
click at [481, 512] on span "[PERSON_NAME]" at bounding box center [488, 519] width 47 height 15
click at [441, 652] on button "Add" at bounding box center [441, 661] width 25 height 17
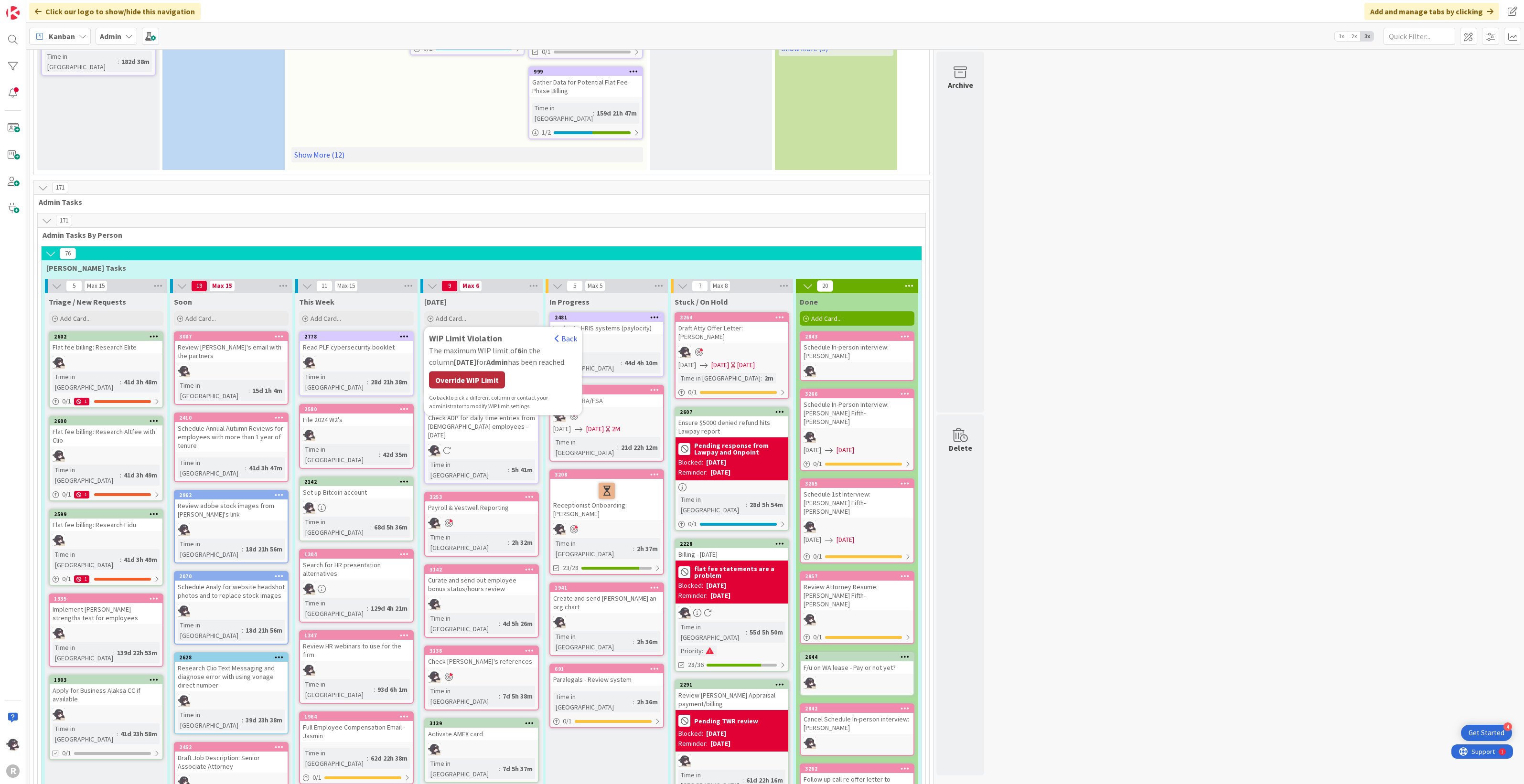
click at [497, 371] on div "Override WIP Limit" at bounding box center [466, 379] width 76 height 17
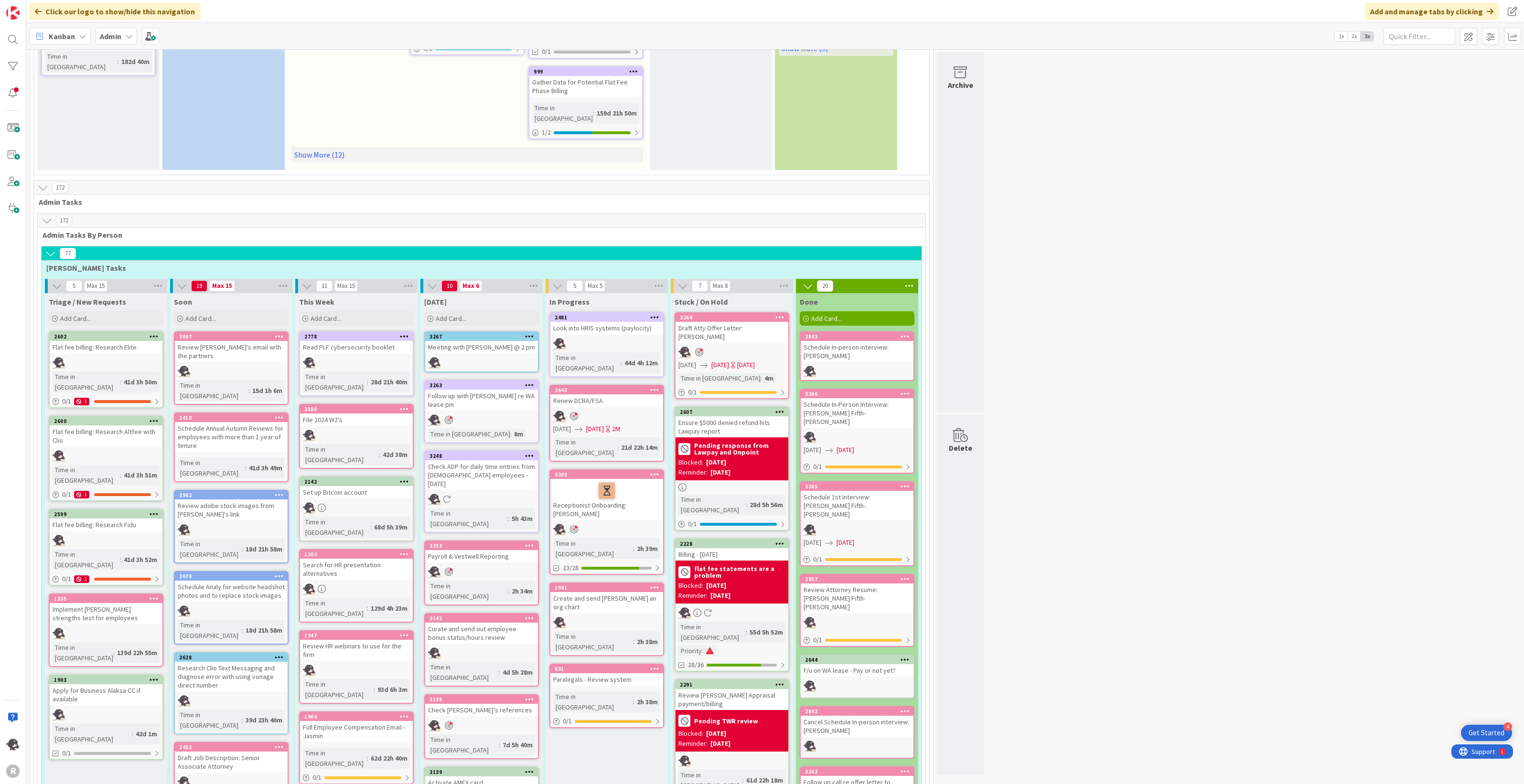
click at [531, 333] on icon at bounding box center [529, 336] width 9 height 7
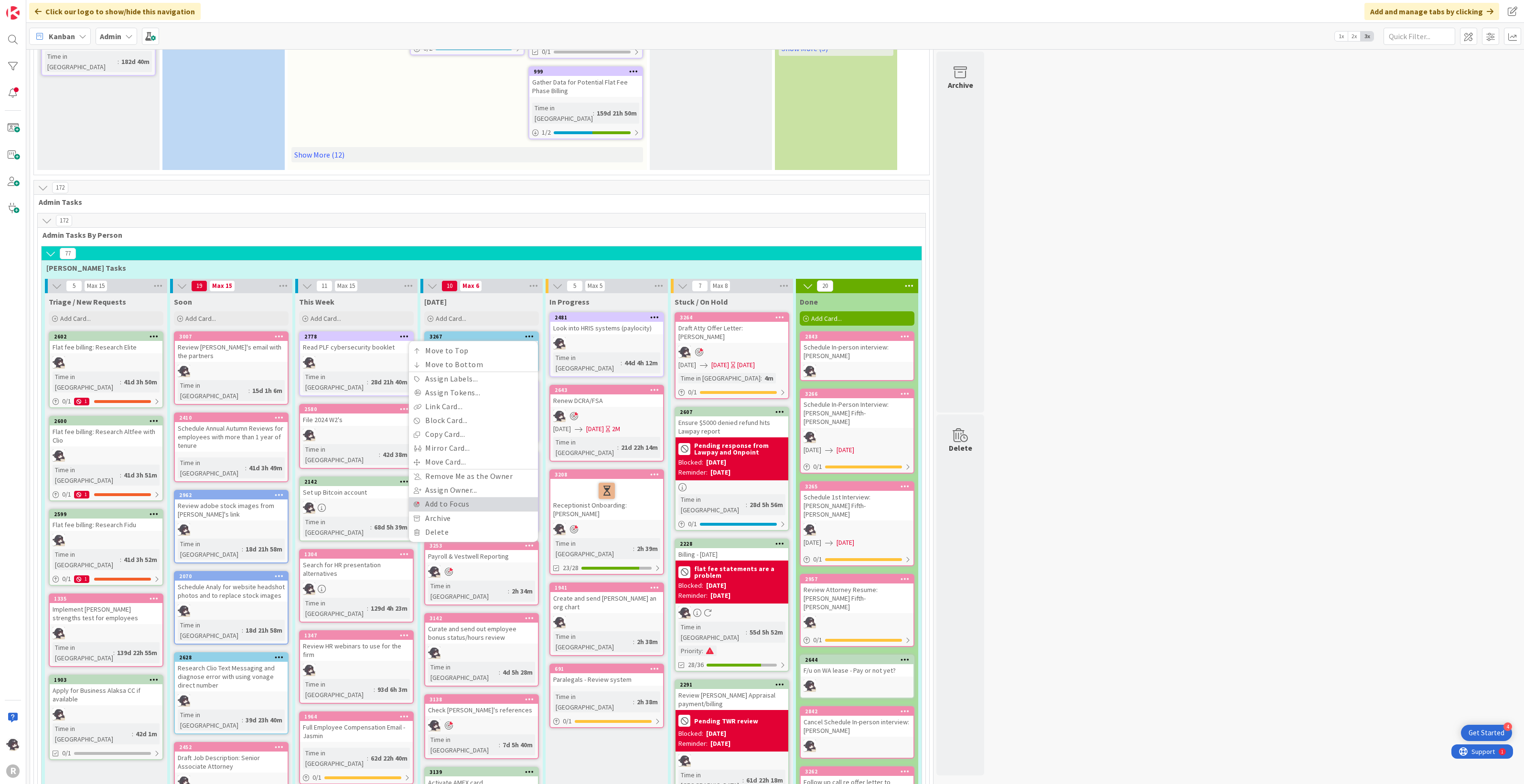
click at [454, 497] on link "Add to Focus" at bounding box center [474, 504] width 129 height 14
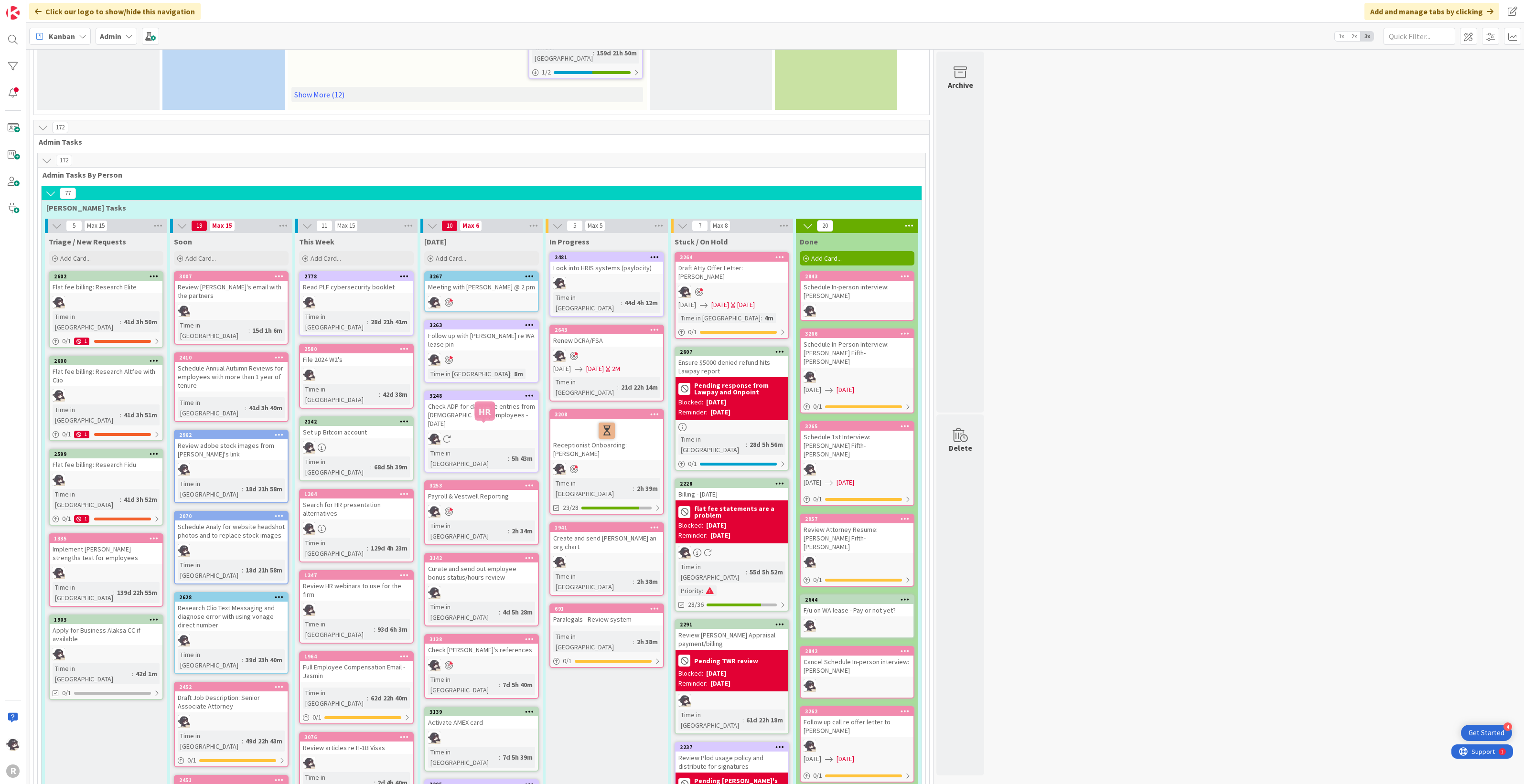
scroll to position [477, 0]
click at [462, 254] on span "Add Card..." at bounding box center [451, 258] width 30 height 9
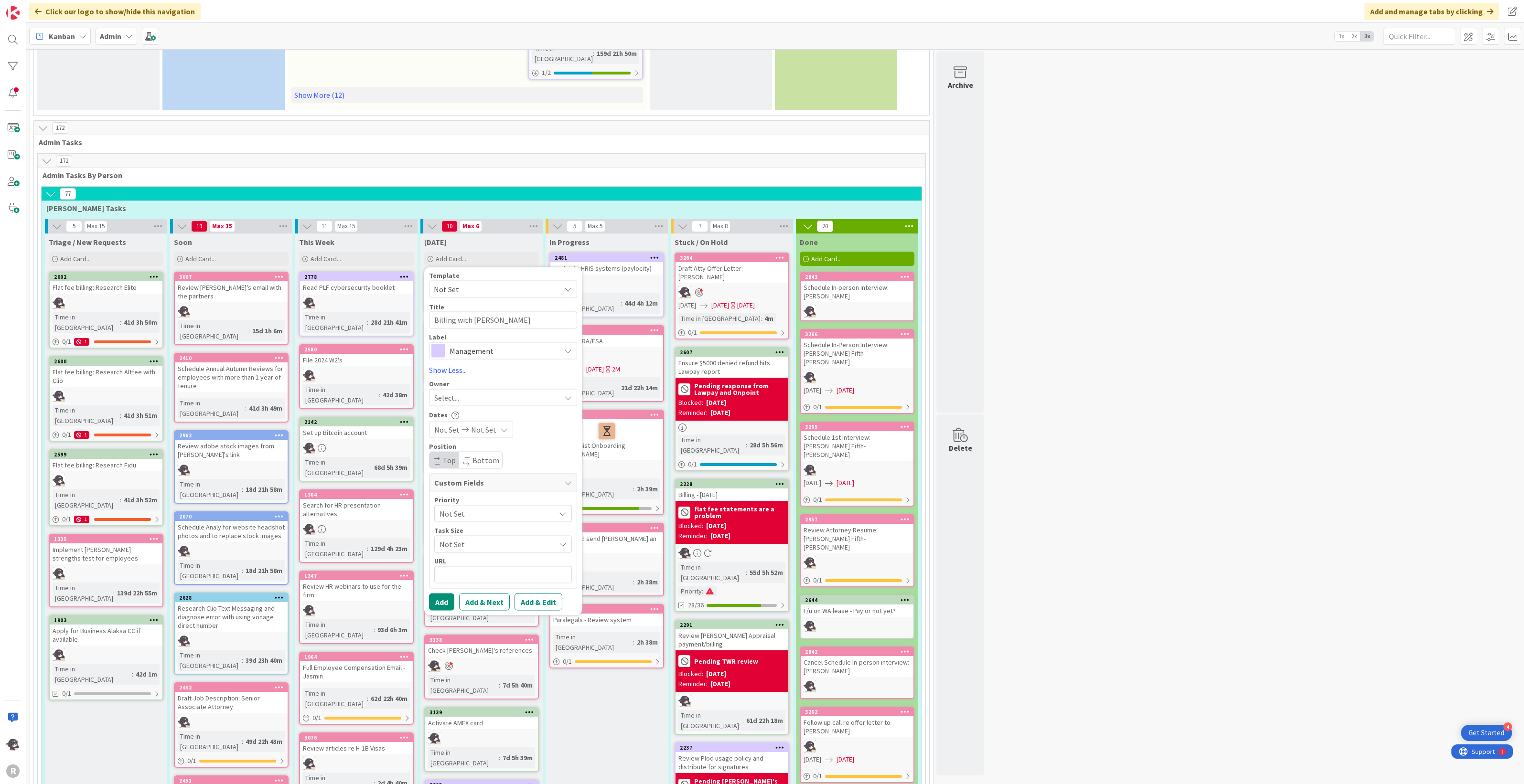
click at [501, 343] on span "Management" at bounding box center [502, 350] width 106 height 13
click at [488, 392] on span "Management" at bounding box center [523, 400] width 116 height 15
click at [469, 392] on div "Select..." at bounding box center [497, 397] width 126 height 11
click at [476, 450] on link "[PERSON_NAME]" at bounding box center [508, 459] width 157 height 18
click at [442, 593] on button "Add" at bounding box center [441, 601] width 25 height 17
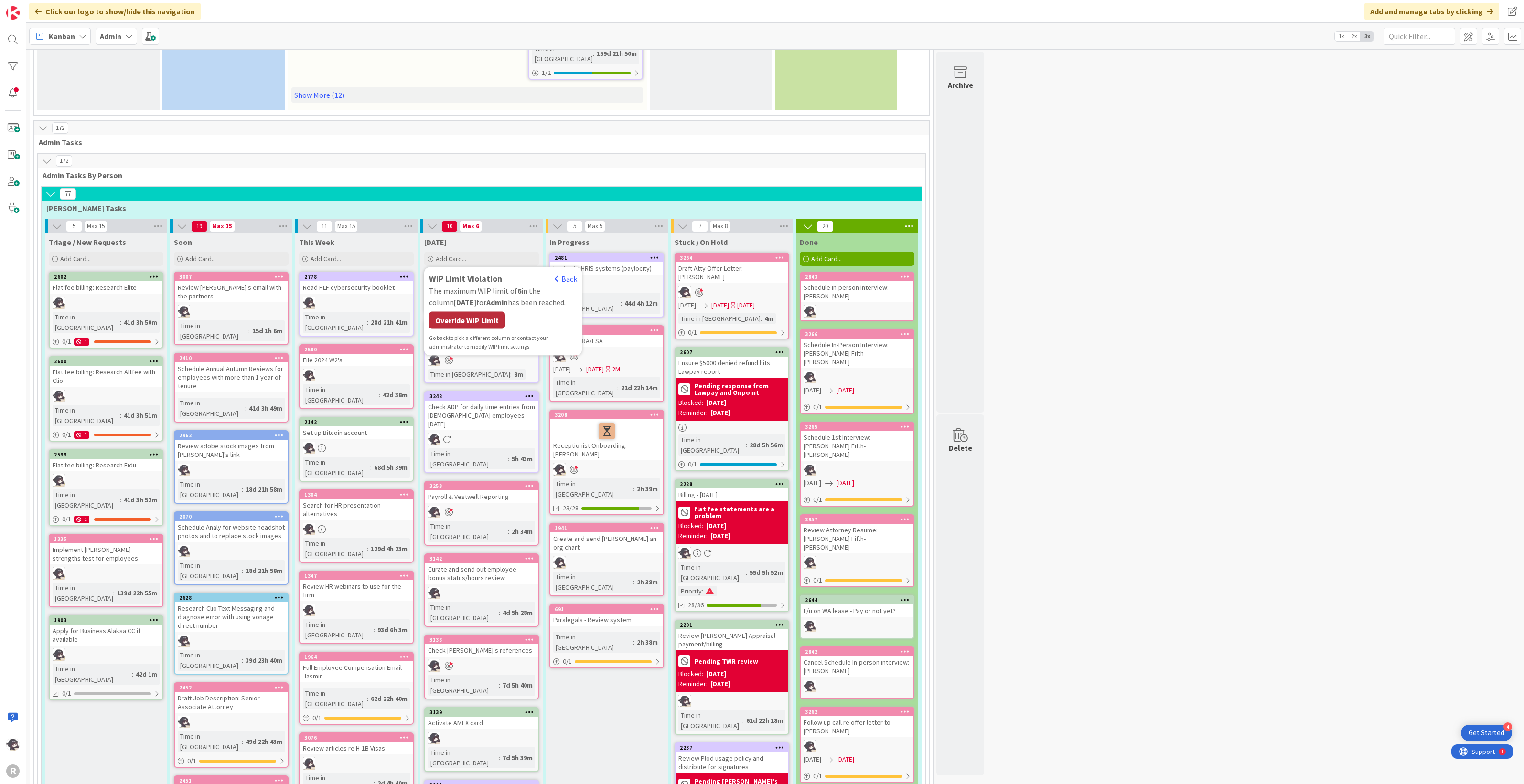
click at [465, 311] on div "Override WIP Limit" at bounding box center [466, 320] width 76 height 17
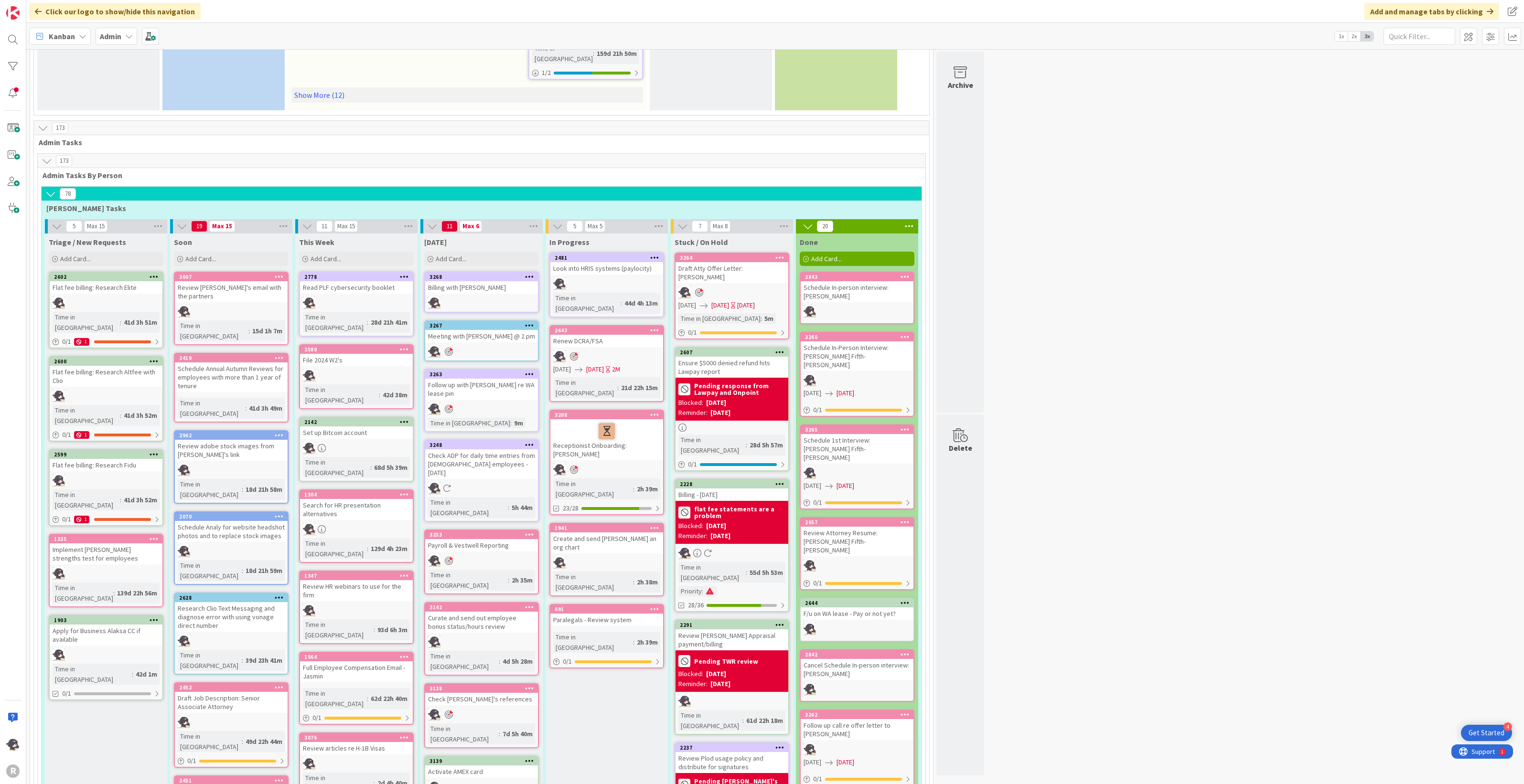
click at [533, 273] on icon at bounding box center [529, 276] width 9 height 7
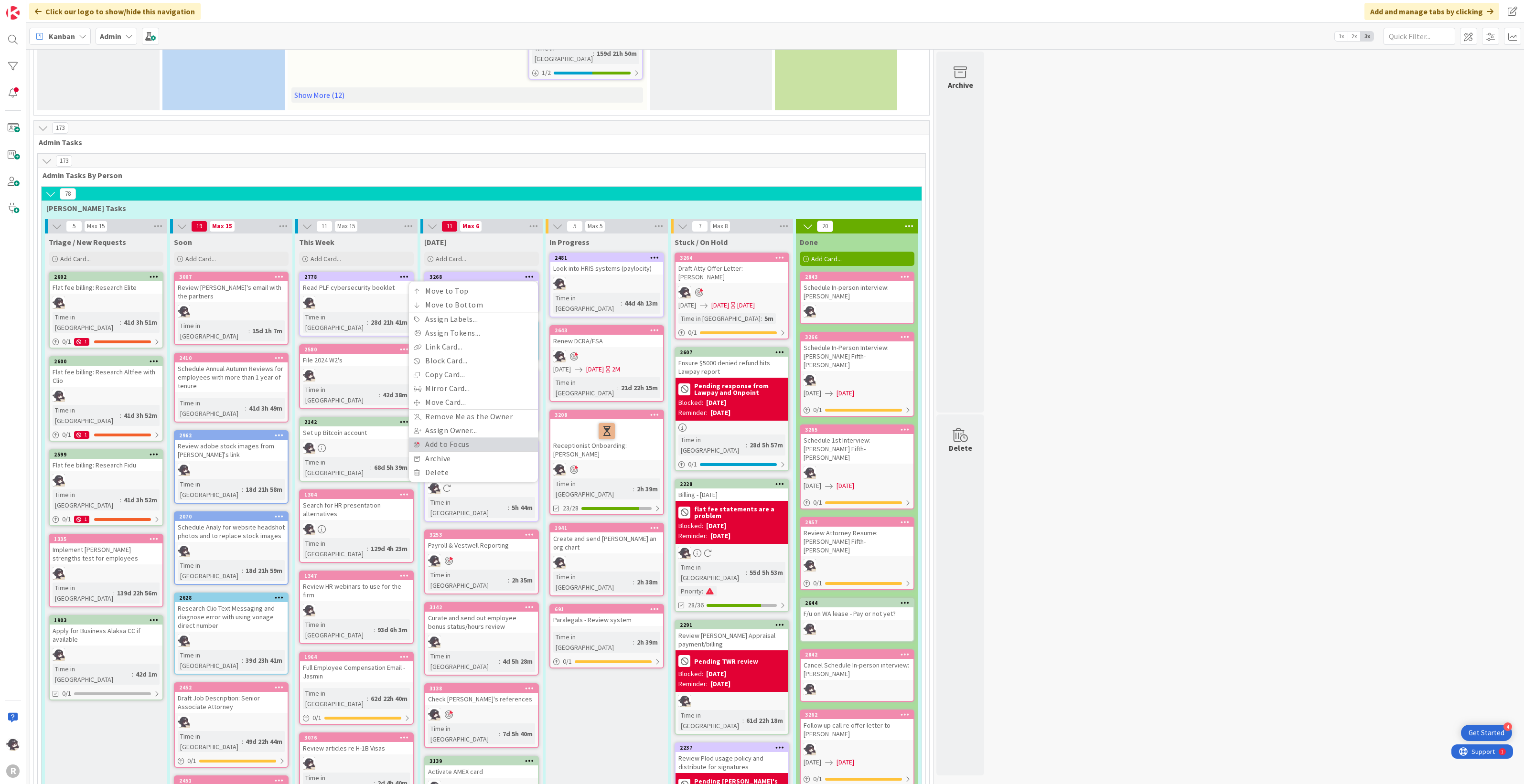
click at [455, 437] on link "Add to Focus" at bounding box center [474, 444] width 129 height 14
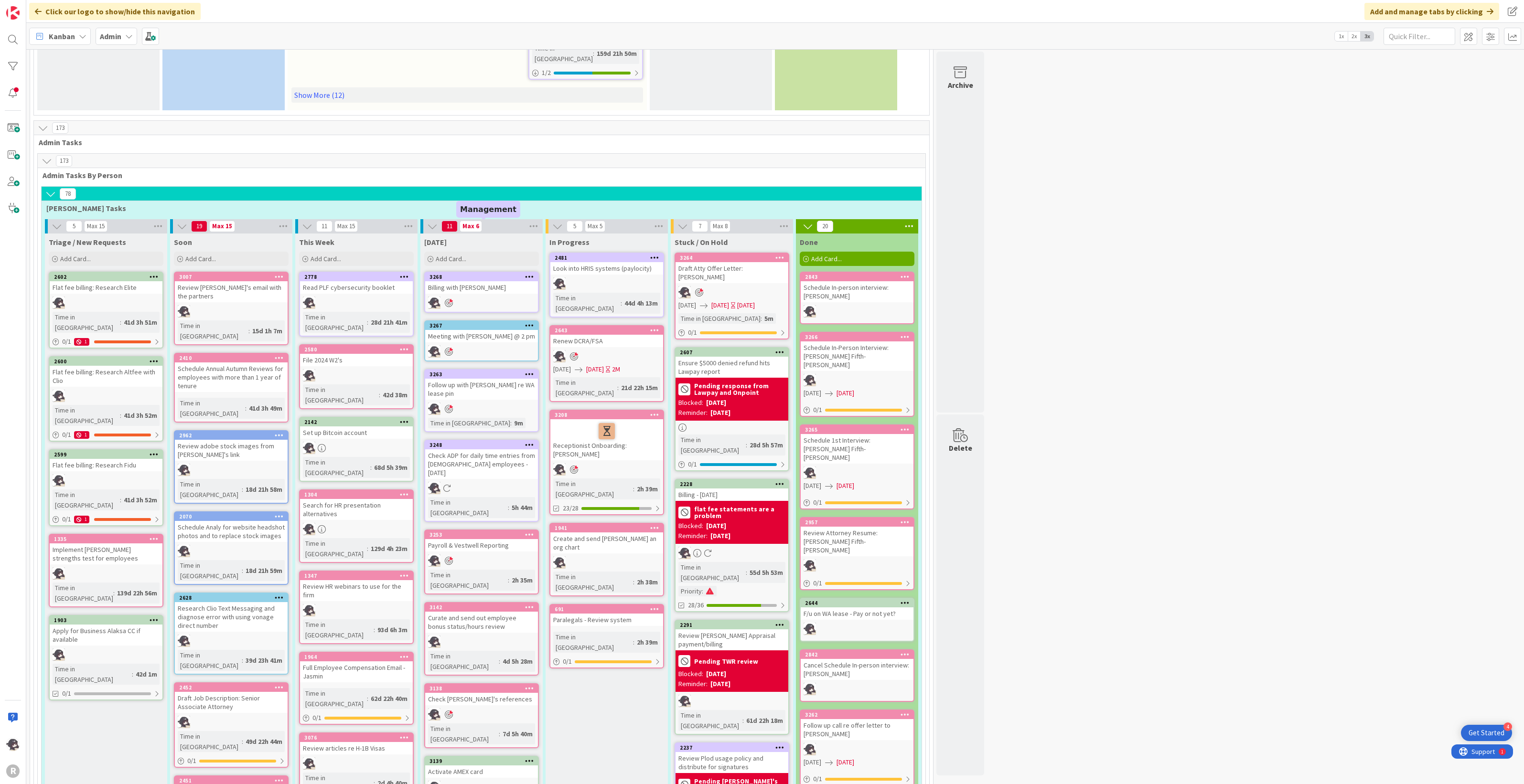
click at [488, 274] on div "3268" at bounding box center [483, 277] width 109 height 7
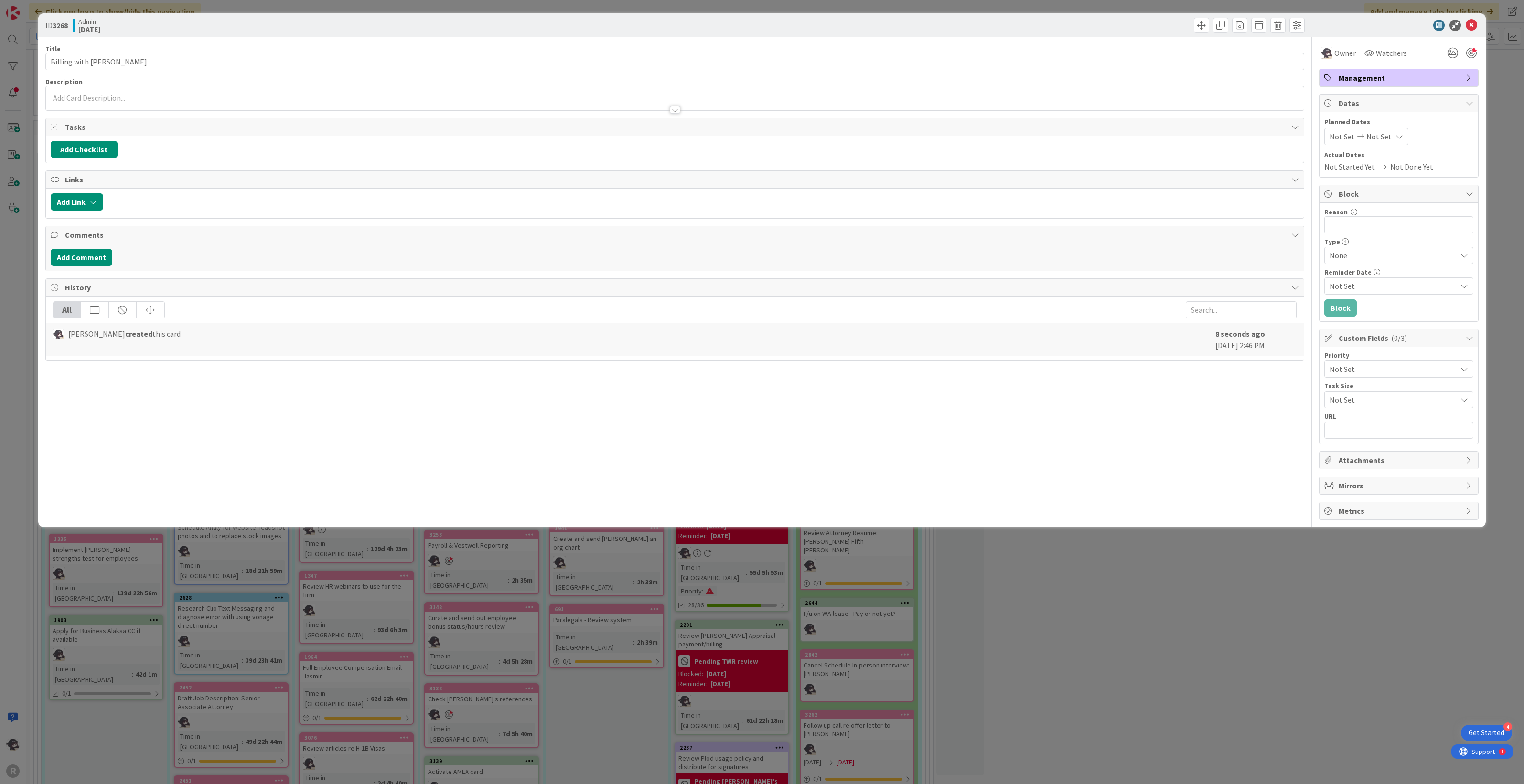
click at [1333, 137] on span "Not Set" at bounding box center [1342, 137] width 25 height 11
click at [1404, 193] on td "1" at bounding box center [1400, 201] width 19 height 18
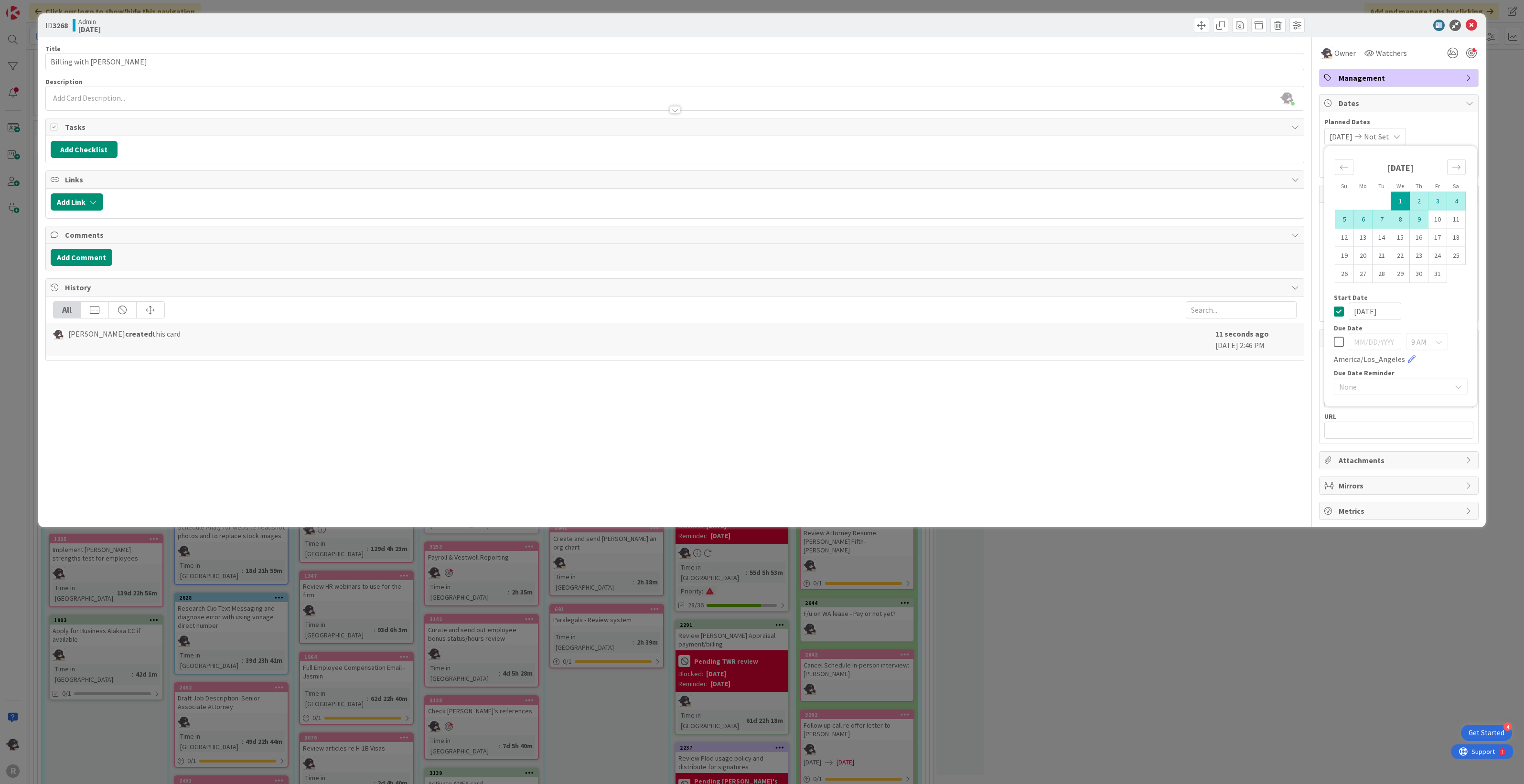
click at [1418, 222] on td "9" at bounding box center [1418, 219] width 19 height 18
click at [1281, 437] on div "Title 18 / 128 Billing with [PERSON_NAME] Description [PERSON_NAME] just joined…" at bounding box center [674, 279] width 1259 height 482
click at [1469, 23] on icon at bounding box center [1472, 25] width 11 height 11
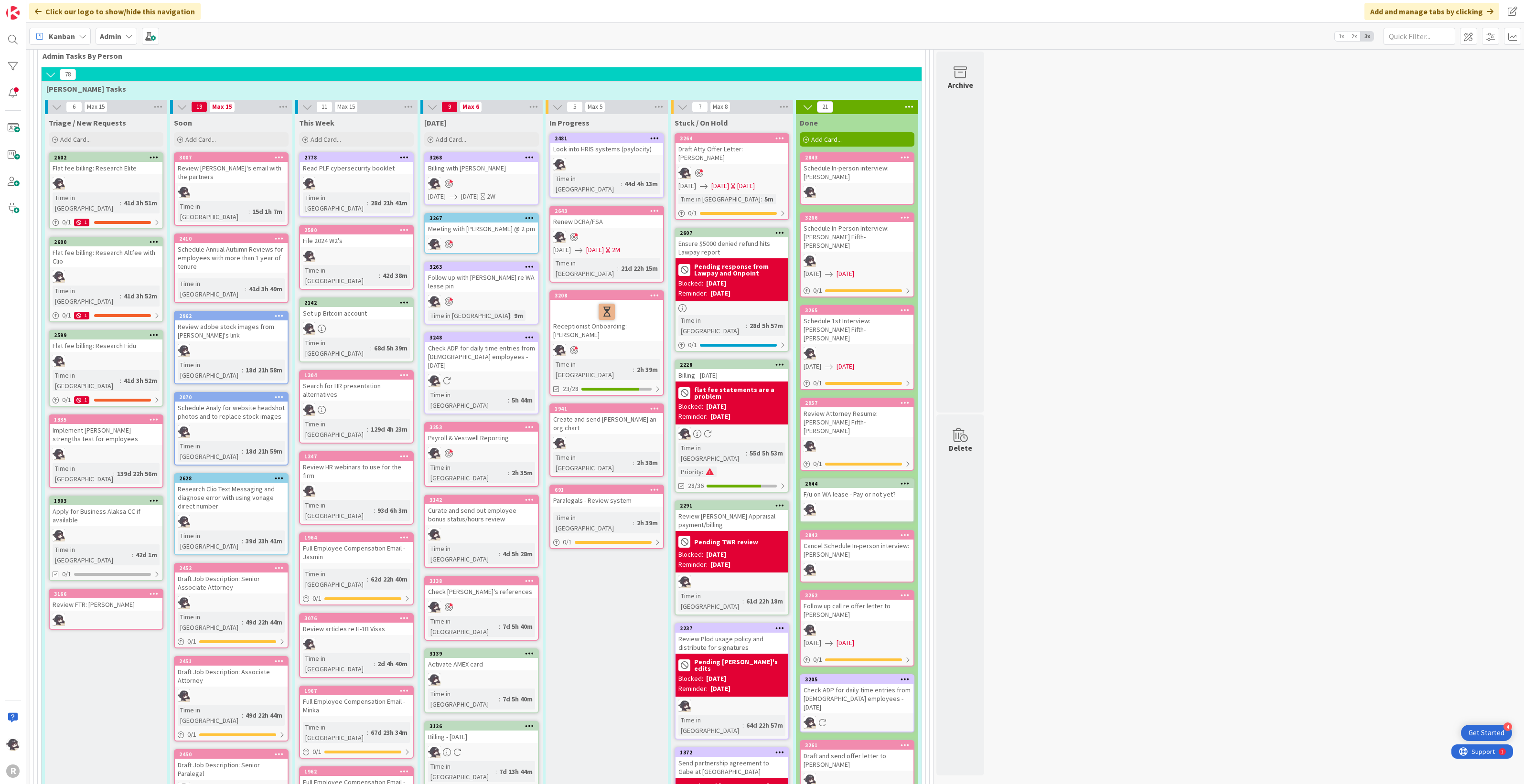
scroll to position [537, 0]
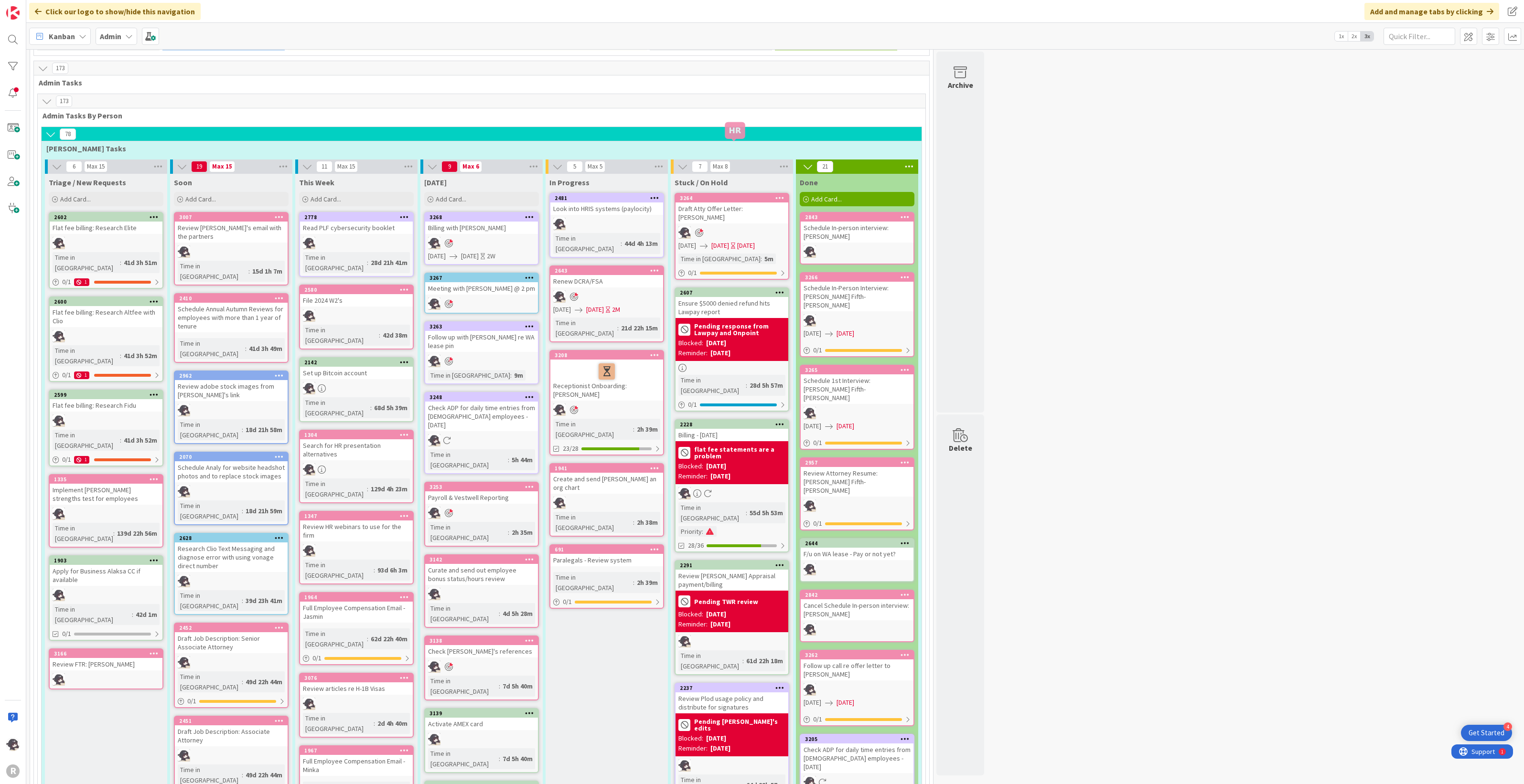
click at [721, 195] on div "3264" at bounding box center [734, 198] width 109 height 7
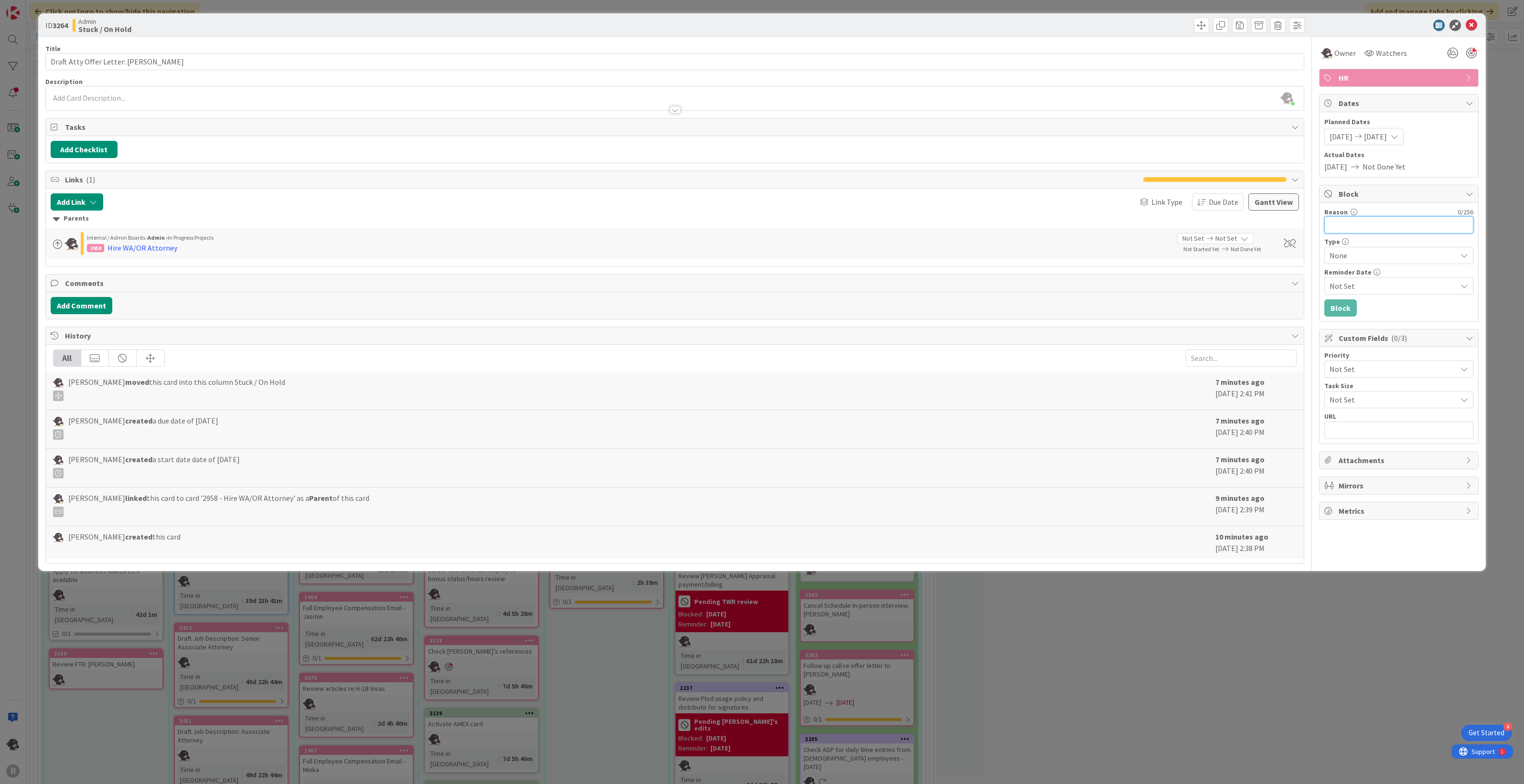
click at [1358, 221] on input "Reason" at bounding box center [1399, 225] width 149 height 17
click at [1333, 308] on button "Block" at bounding box center [1341, 307] width 33 height 17
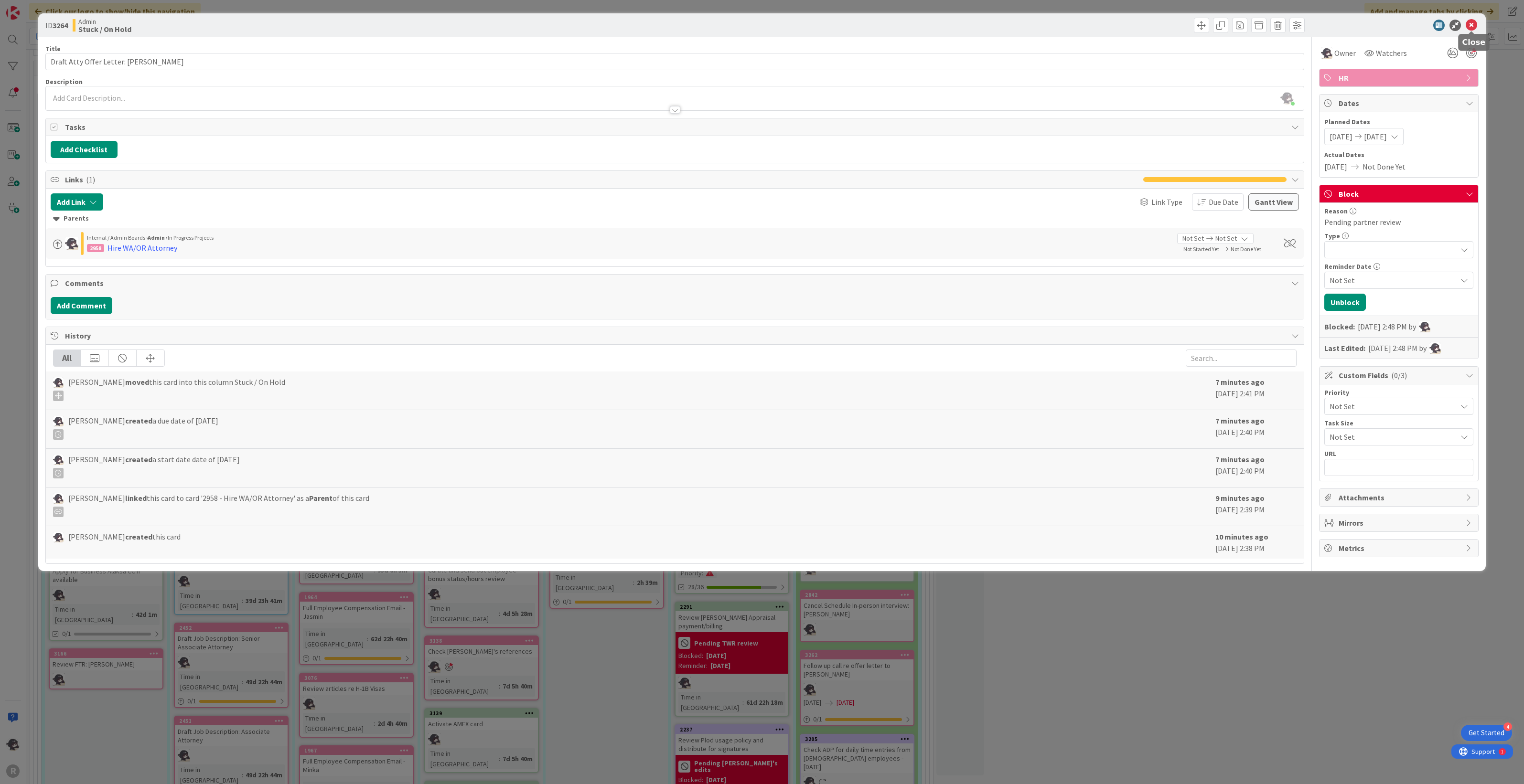
click at [1469, 27] on icon at bounding box center [1472, 25] width 11 height 11
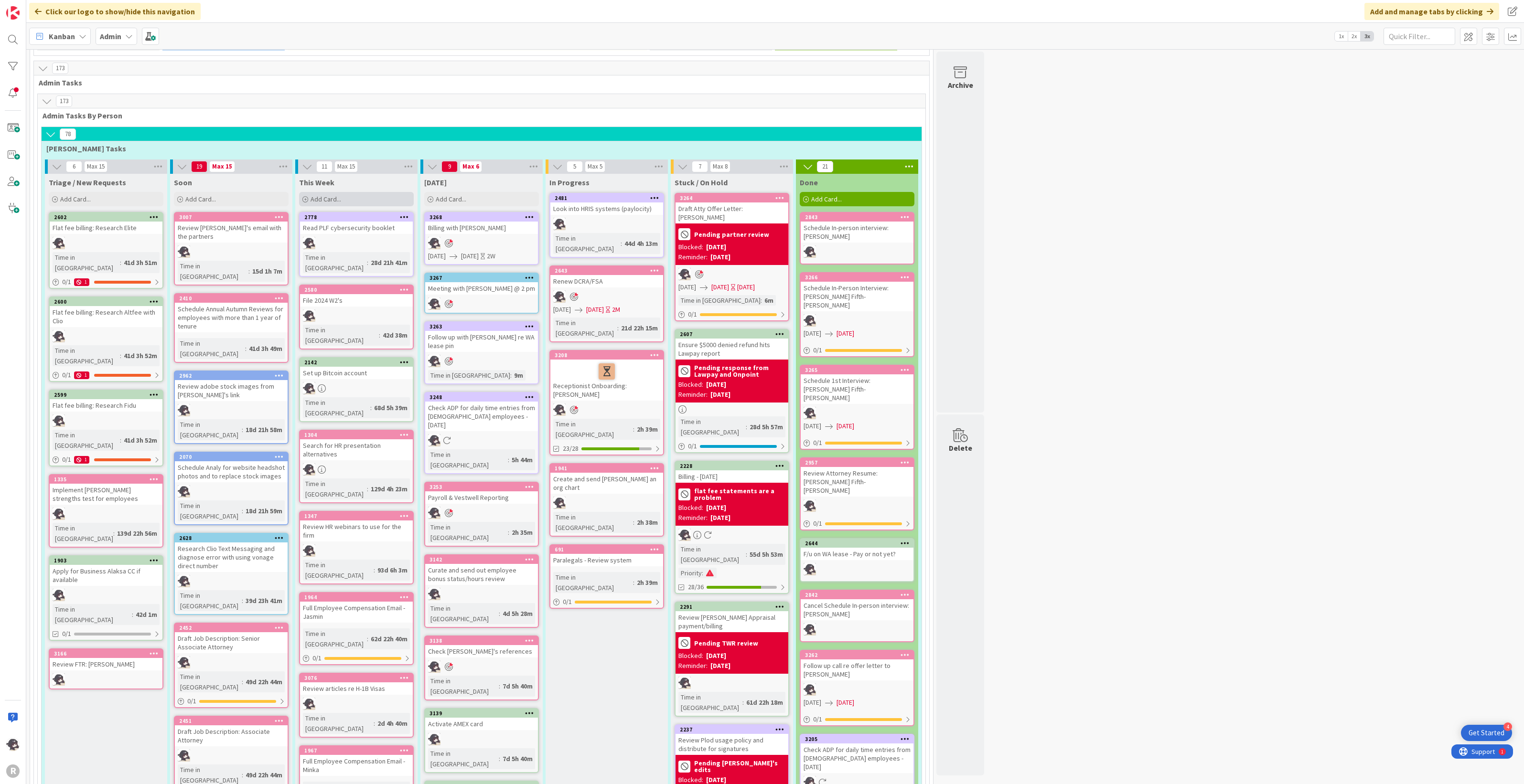
click at [371, 192] on div "Add Card..." at bounding box center [357, 199] width 115 height 15
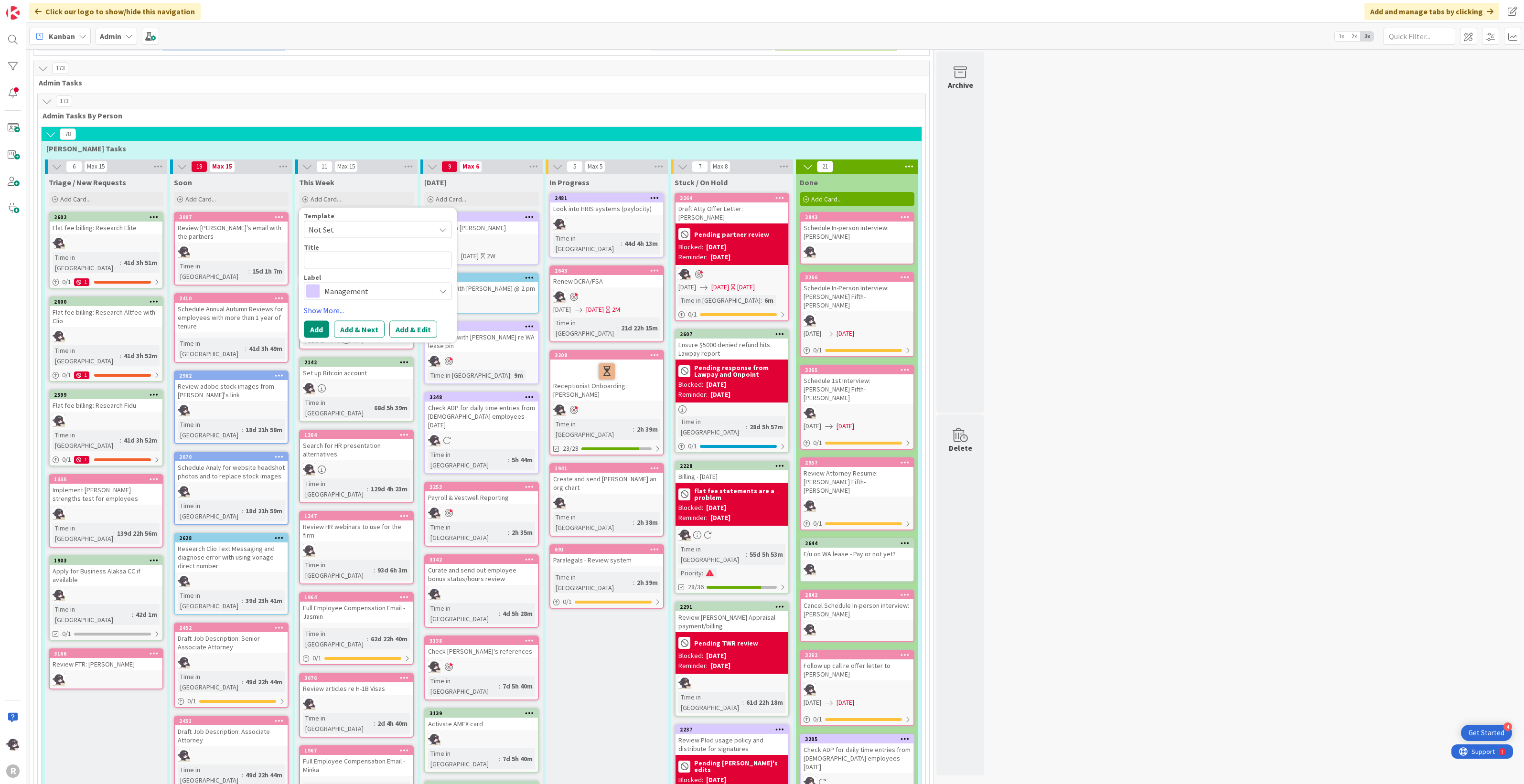
click at [398, 223] on span "Not Set" at bounding box center [368, 229] width 119 height 12
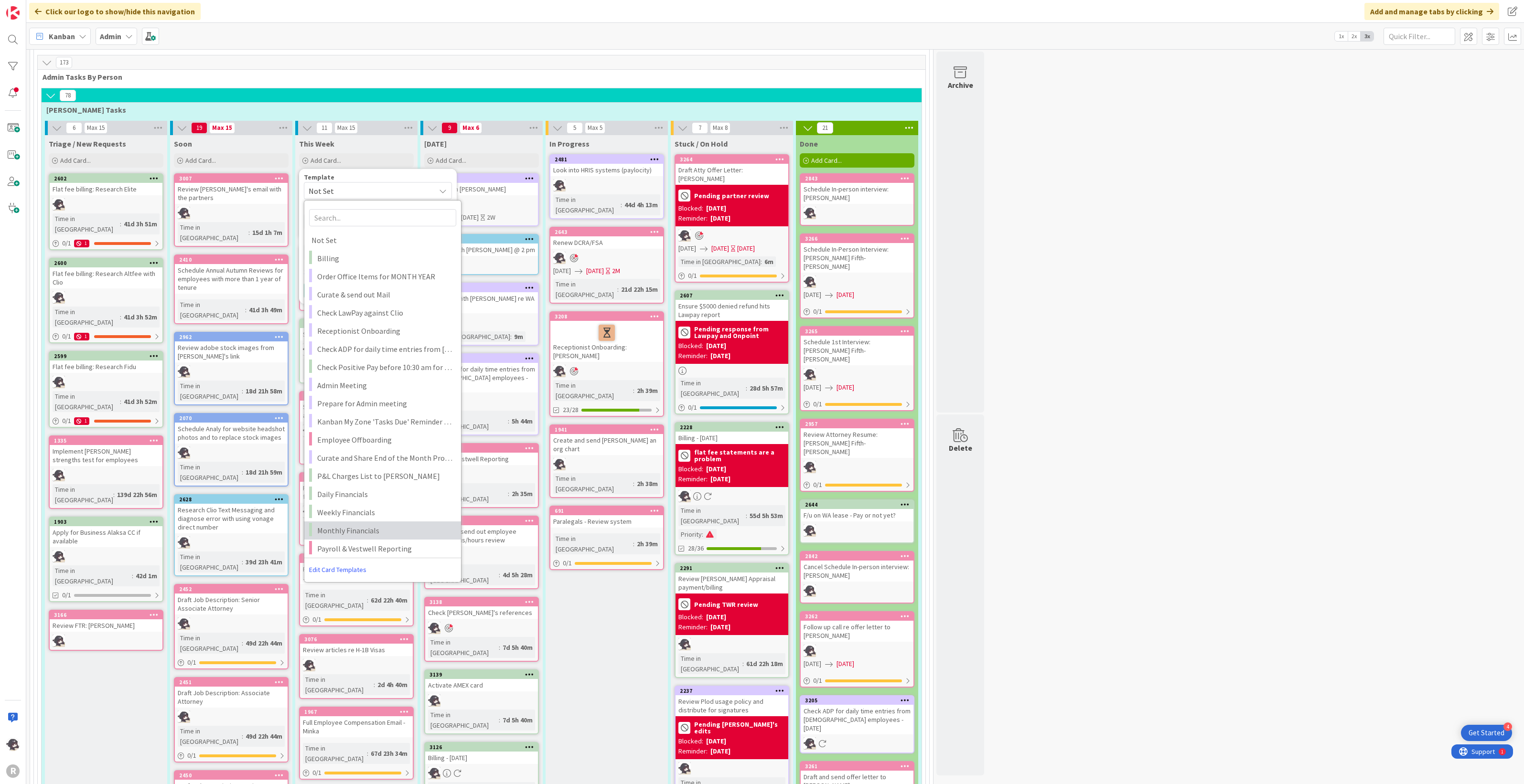
scroll to position [597, 0]
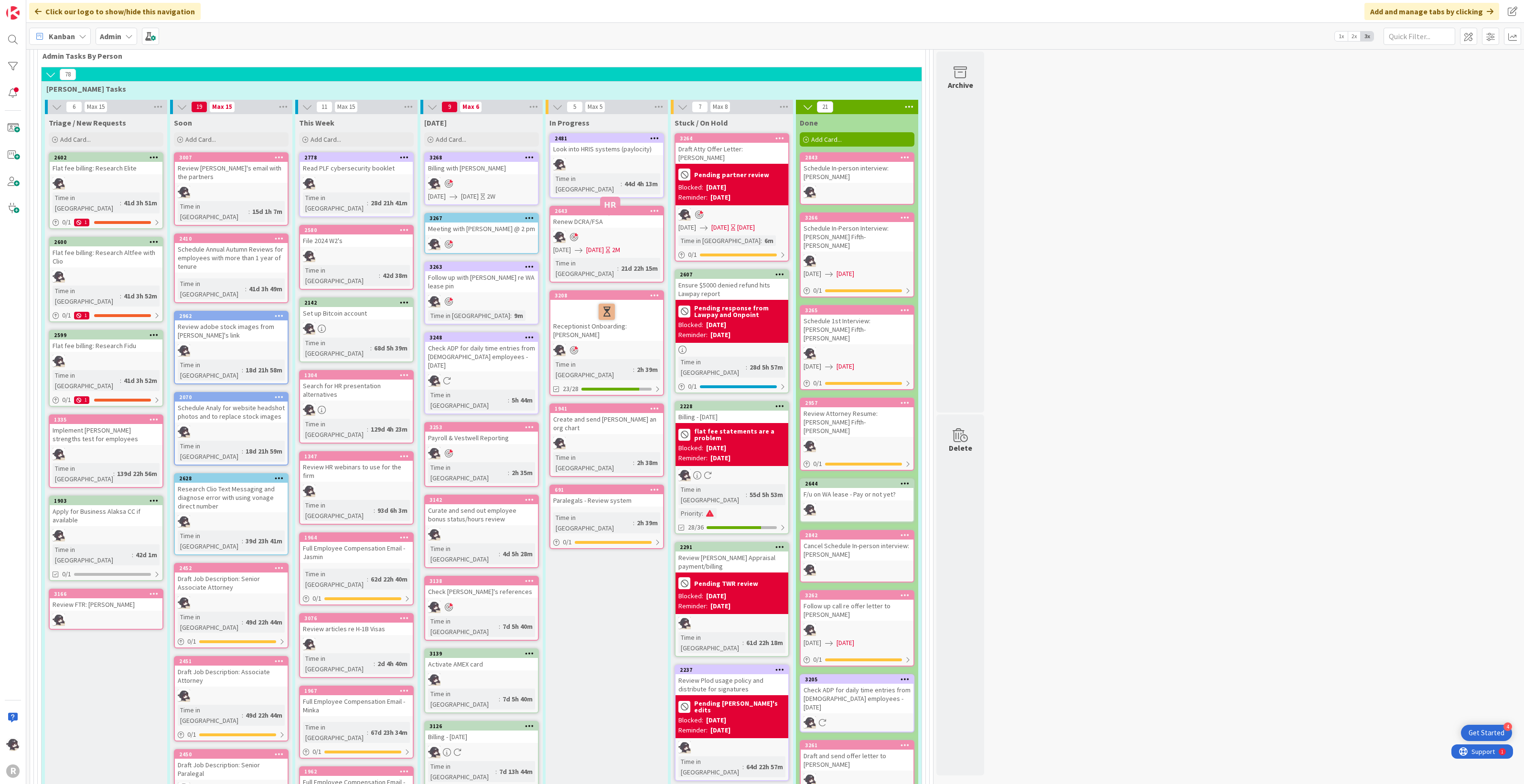
click at [617, 292] on div "3208" at bounding box center [609, 295] width 109 height 7
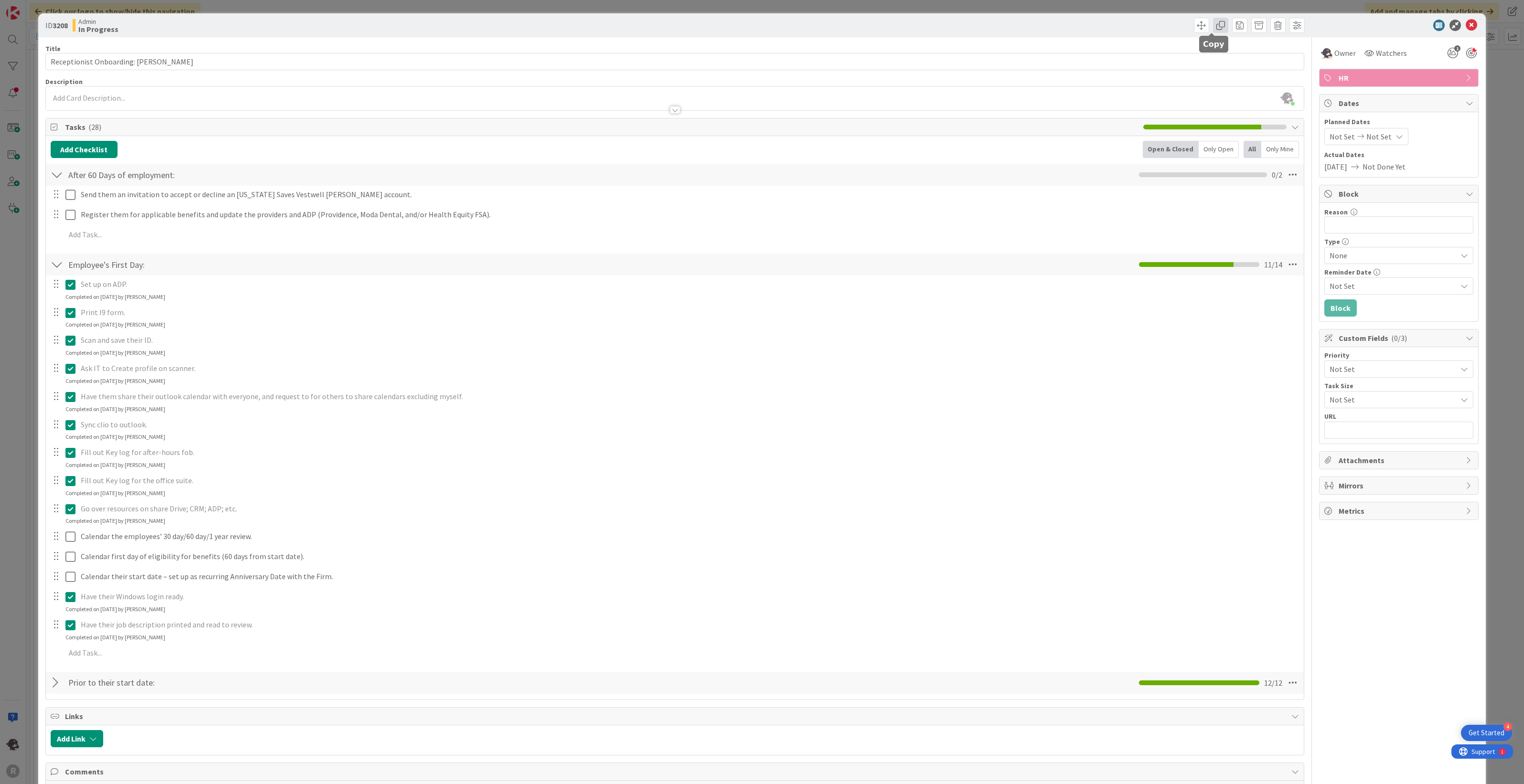
click at [1213, 27] on span at bounding box center [1221, 25] width 16 height 16
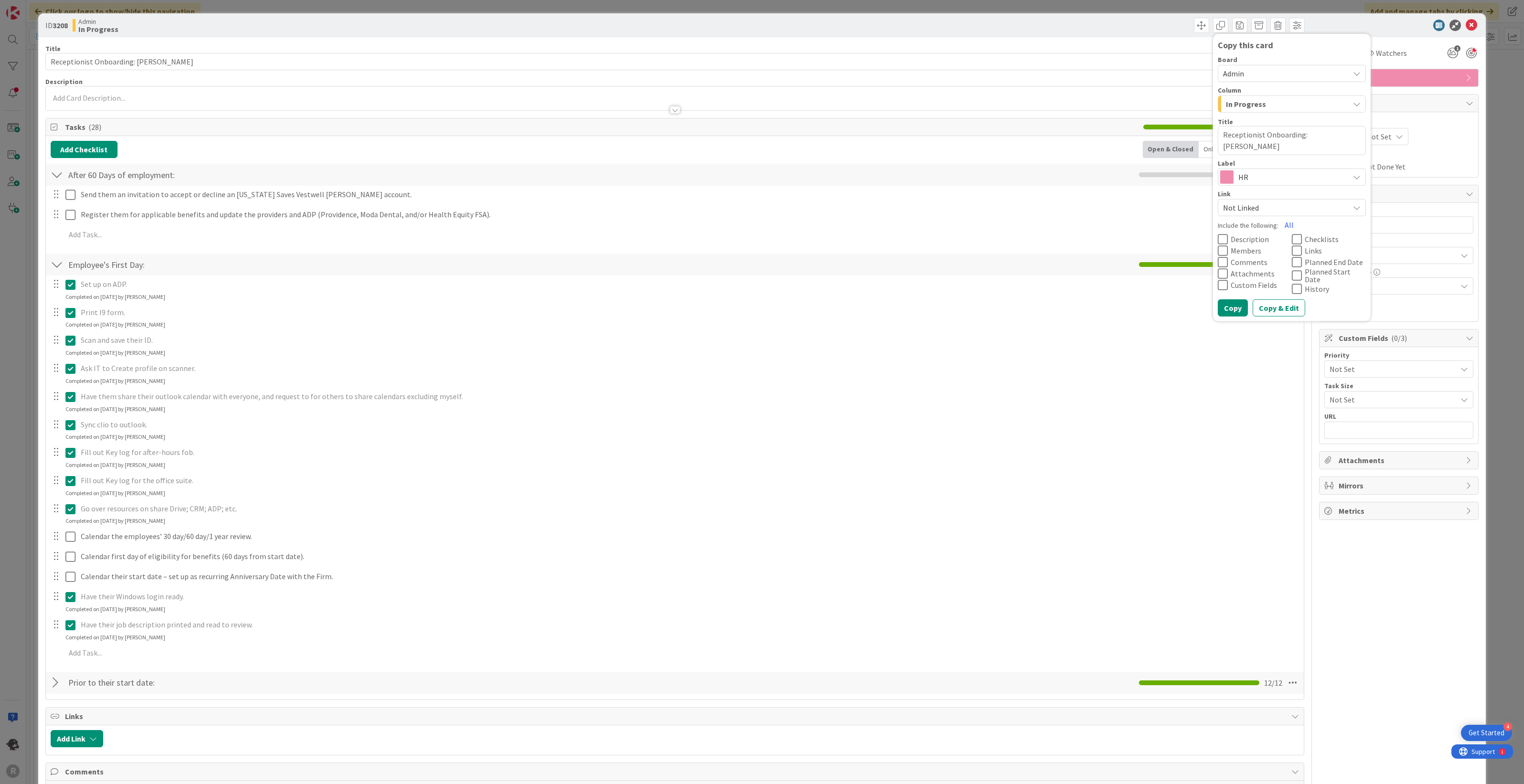
click at [1237, 106] on span "In Progress" at bounding box center [1245, 104] width 40 height 12
click at [1241, 103] on span "In Progress" at bounding box center [1245, 104] width 40 height 12
click at [1252, 182] on span "HR" at bounding box center [1292, 177] width 106 height 13
click at [1254, 179] on span "HR" at bounding box center [1292, 177] width 106 height 13
click at [1266, 142] on textarea "Receptionist Onboarding: [PERSON_NAME]" at bounding box center [1291, 141] width 148 height 29
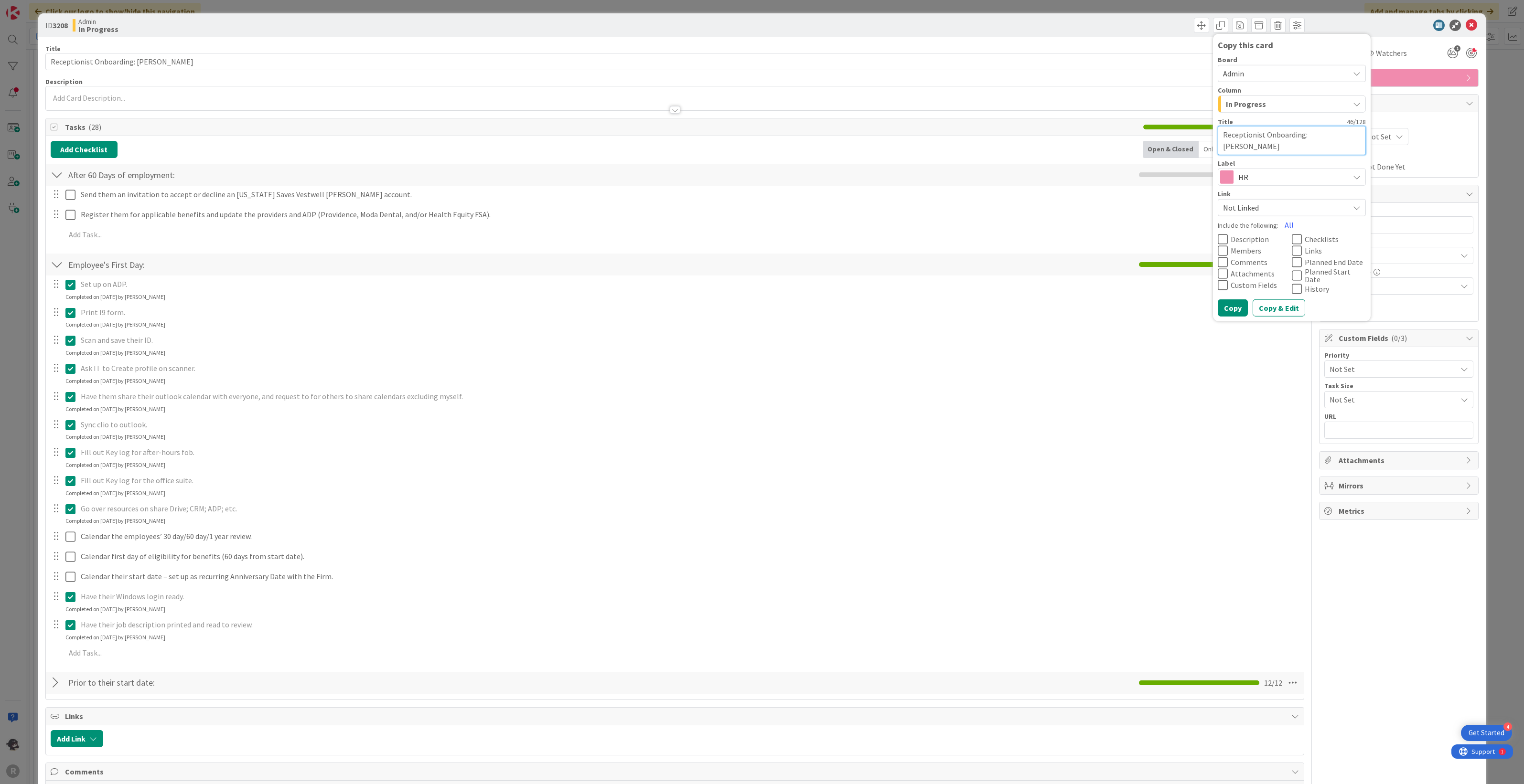
drag, startPoint x: 1222, startPoint y: 146, endPoint x: 1274, endPoint y: 135, distance: 53.2
click at [1274, 135] on textarea "Receptionist Onboarding: [PERSON_NAME]" at bounding box center [1291, 141] width 148 height 29
click at [1297, 134] on textarea "Receptionist Onboarding: [PERSON_NAME]" at bounding box center [1291, 141] width 148 height 29
drag, startPoint x: 1296, startPoint y: 134, endPoint x: 1300, endPoint y: 146, distance: 12.6
click at [1300, 146] on textarea "Receptionist Onboarding: [PERSON_NAME]" at bounding box center [1291, 141] width 148 height 29
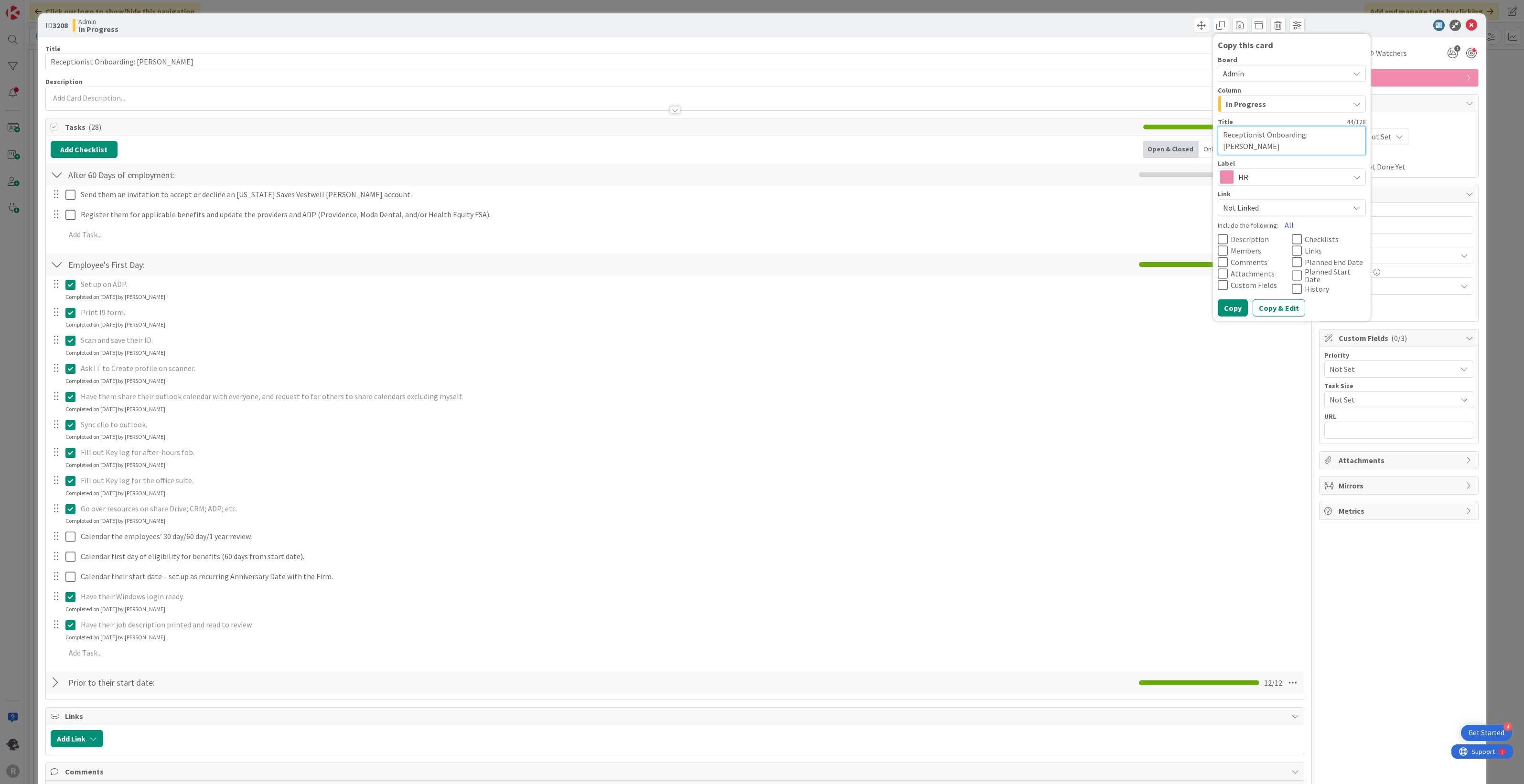
click at [1299, 149] on textarea "Receptionist Onboarding: [PERSON_NAME]" at bounding box center [1291, 141] width 148 height 29
click at [1270, 301] on button "Copy & Edit" at bounding box center [1279, 307] width 52 height 17
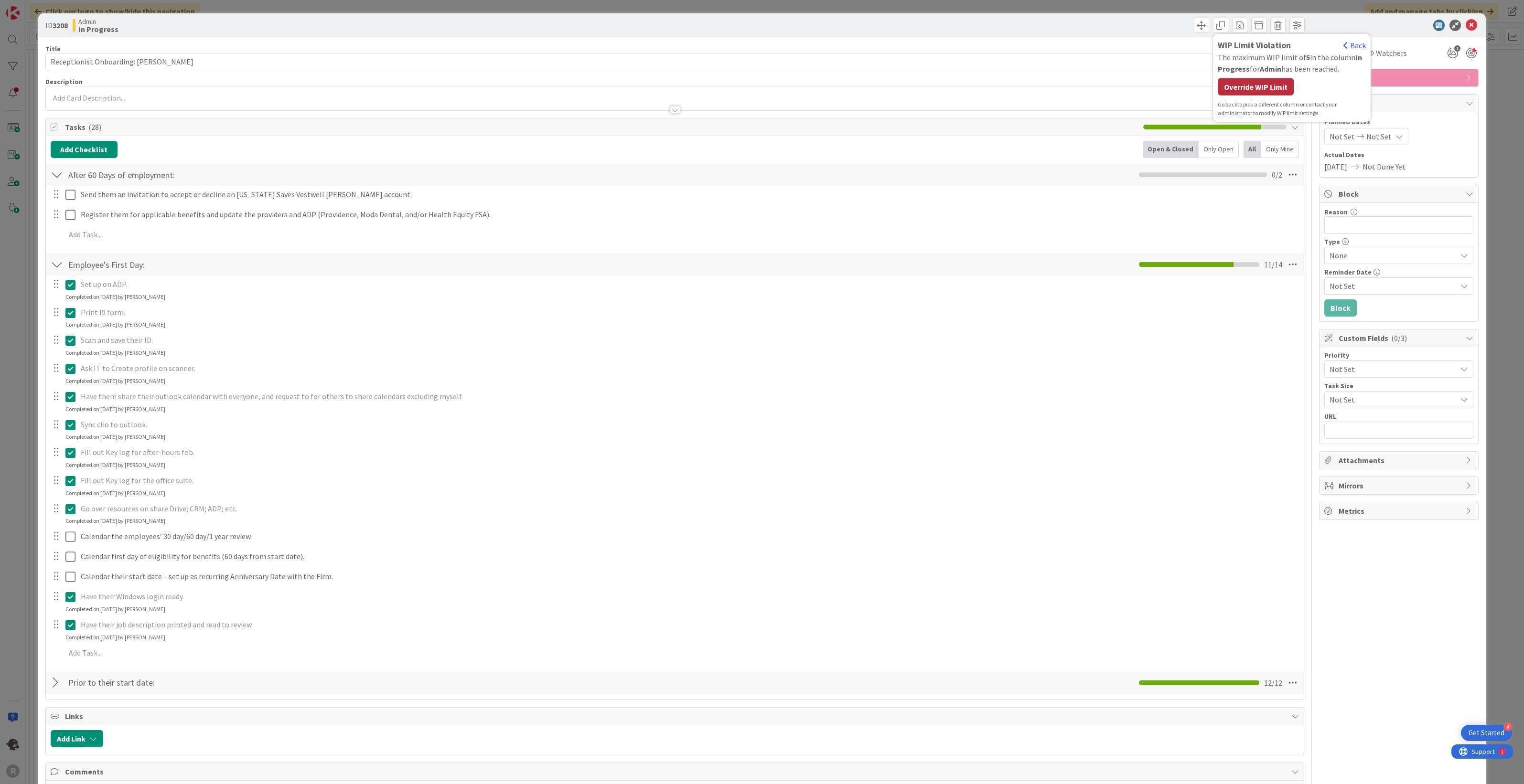
click at [1270, 81] on div "Override WIP Limit" at bounding box center [1255, 87] width 76 height 17
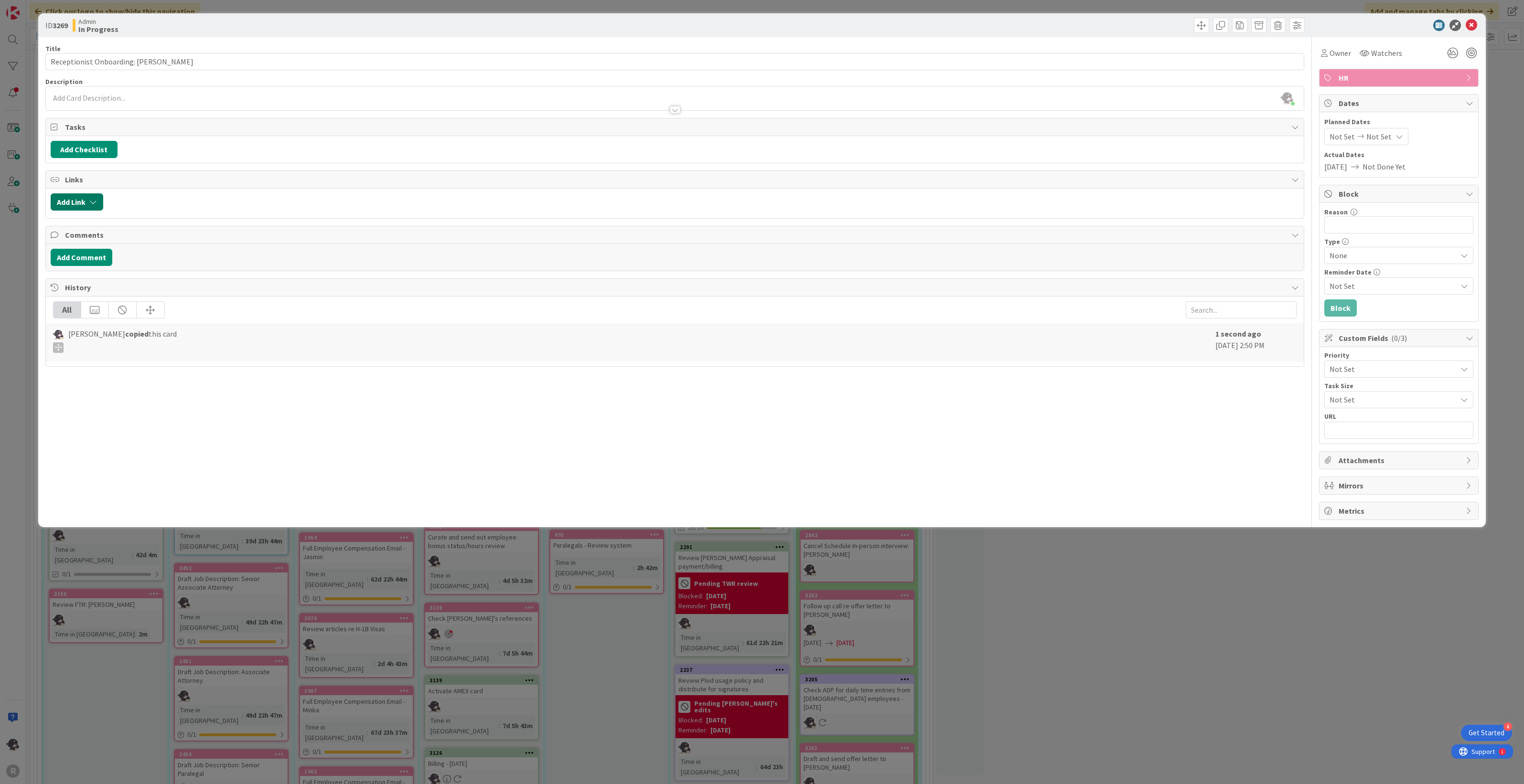
click at [86, 201] on button "Add Link" at bounding box center [77, 201] width 52 height 17
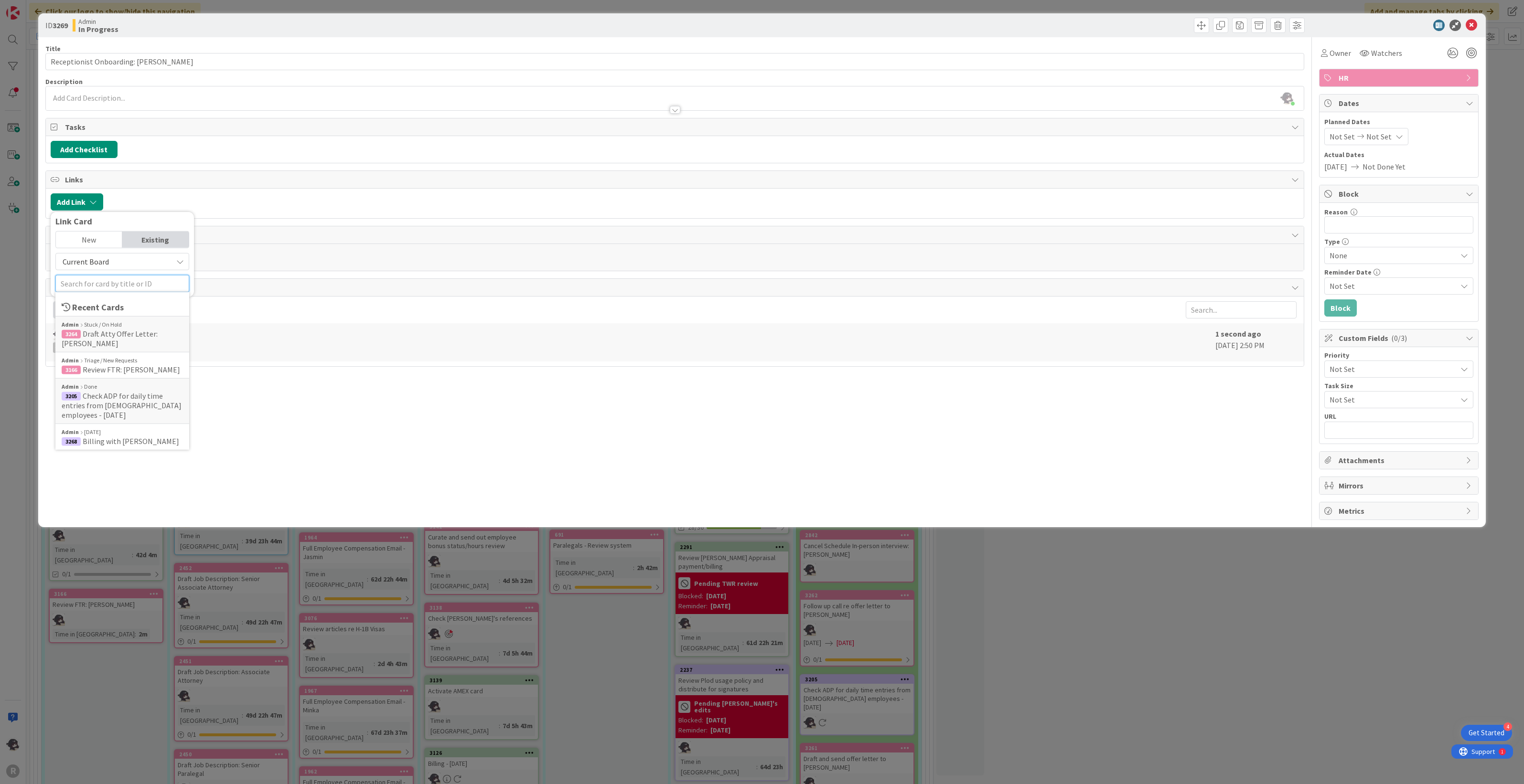
click at [89, 282] on input "text" at bounding box center [123, 283] width 134 height 17
click at [120, 388] on span "Legal Assistant/Entry level paralegal" at bounding box center [116, 391] width 110 height 19
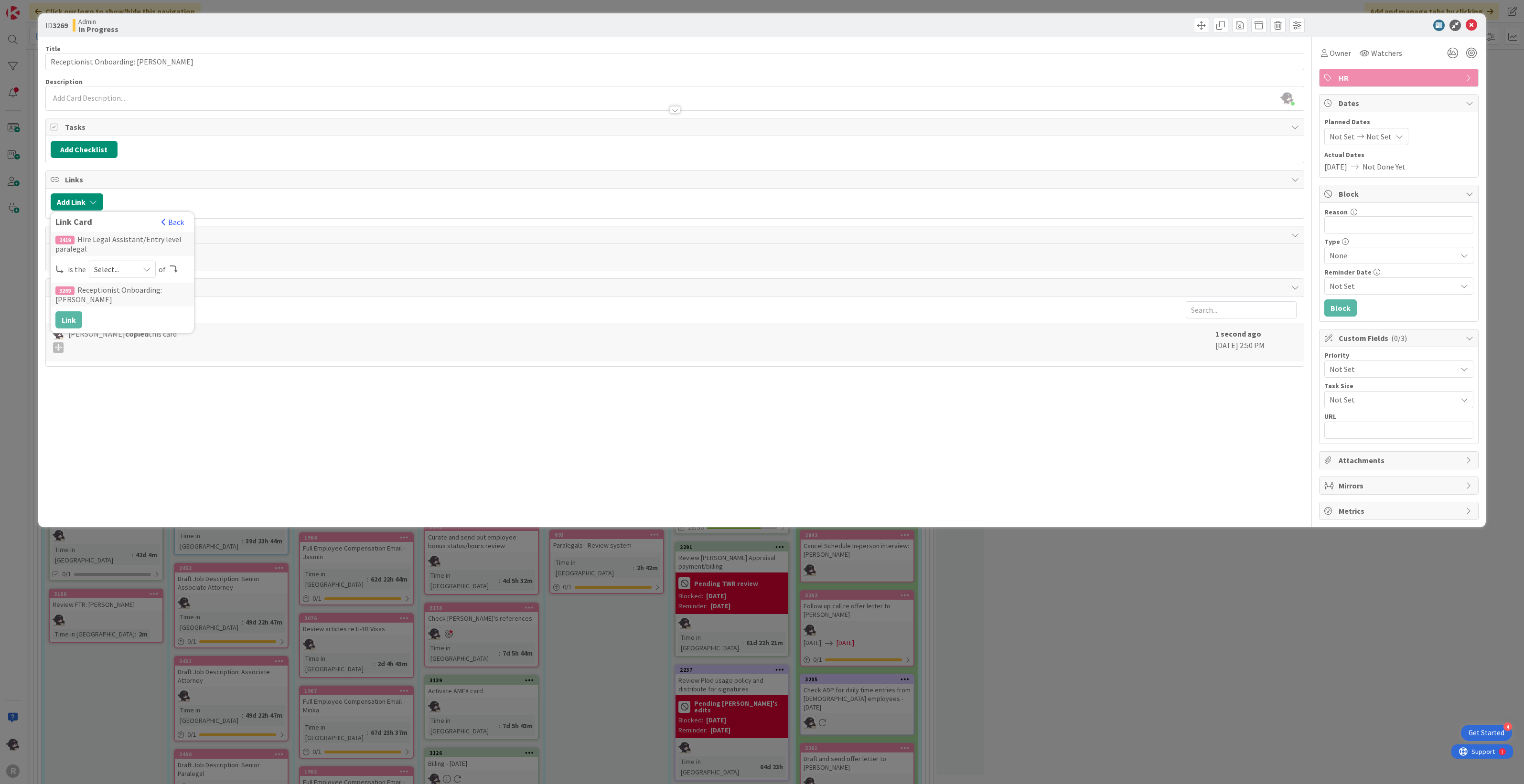
click at [132, 271] on span "Select..." at bounding box center [114, 269] width 40 height 13
click at [135, 292] on span "parent" at bounding box center [173, 291] width 108 height 15
click at [74, 320] on button "Link" at bounding box center [69, 320] width 27 height 17
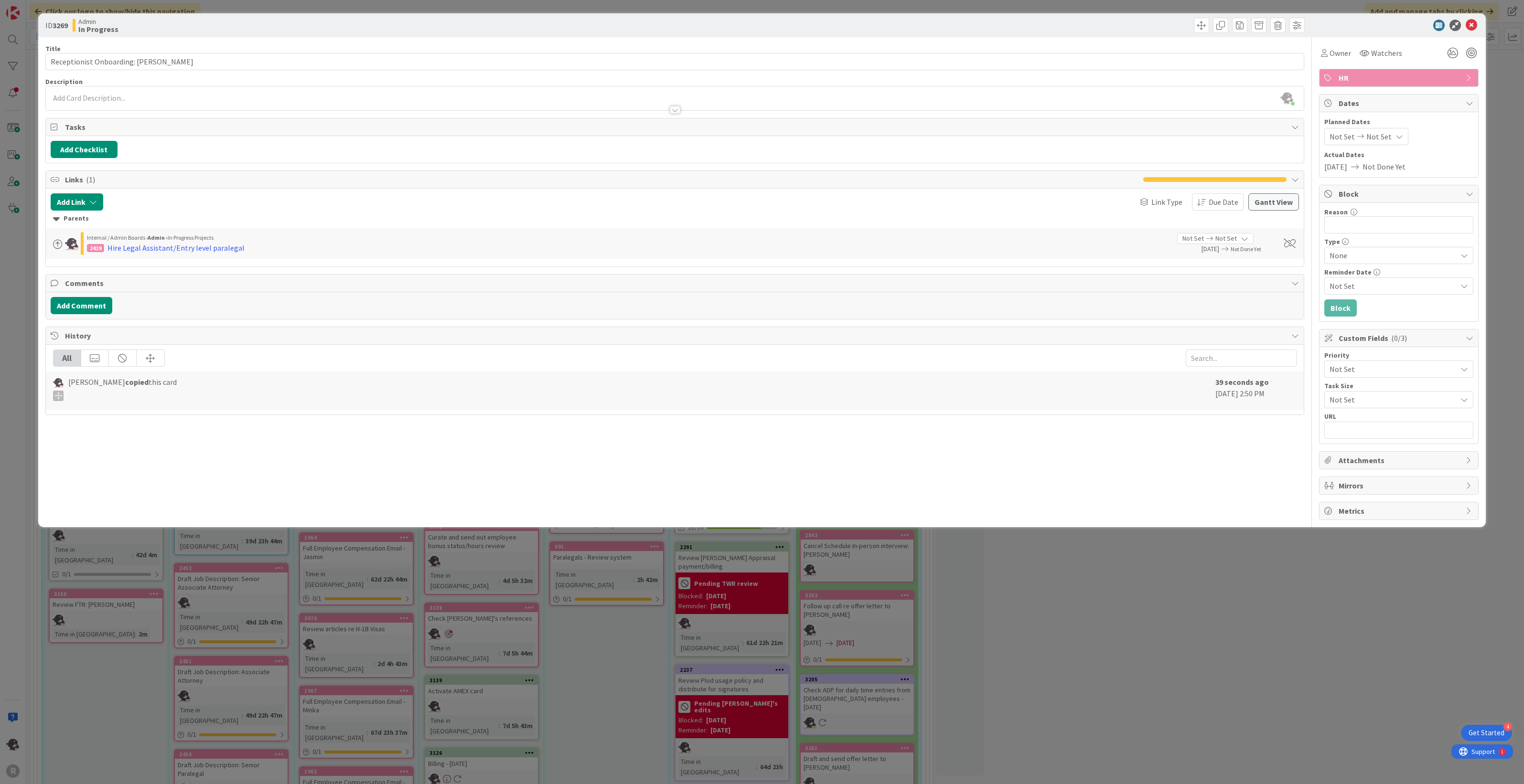
click at [1350, 137] on span "Not Set" at bounding box center [1342, 137] width 25 height 11
click at [1364, 221] on td "6" at bounding box center [1363, 219] width 19 height 18
click at [1366, 240] on td "13" at bounding box center [1363, 237] width 19 height 18
click at [1447, 128] on div "[DATE] [DATE] Su Mo Tu We Th Fr Sa [DATE] 1 2 3 4 5 6 7 8 9 10 11 12 13 14 15 1…" at bounding box center [1399, 136] width 149 height 17
click at [1322, 51] on icon at bounding box center [1324, 52] width 7 height 7
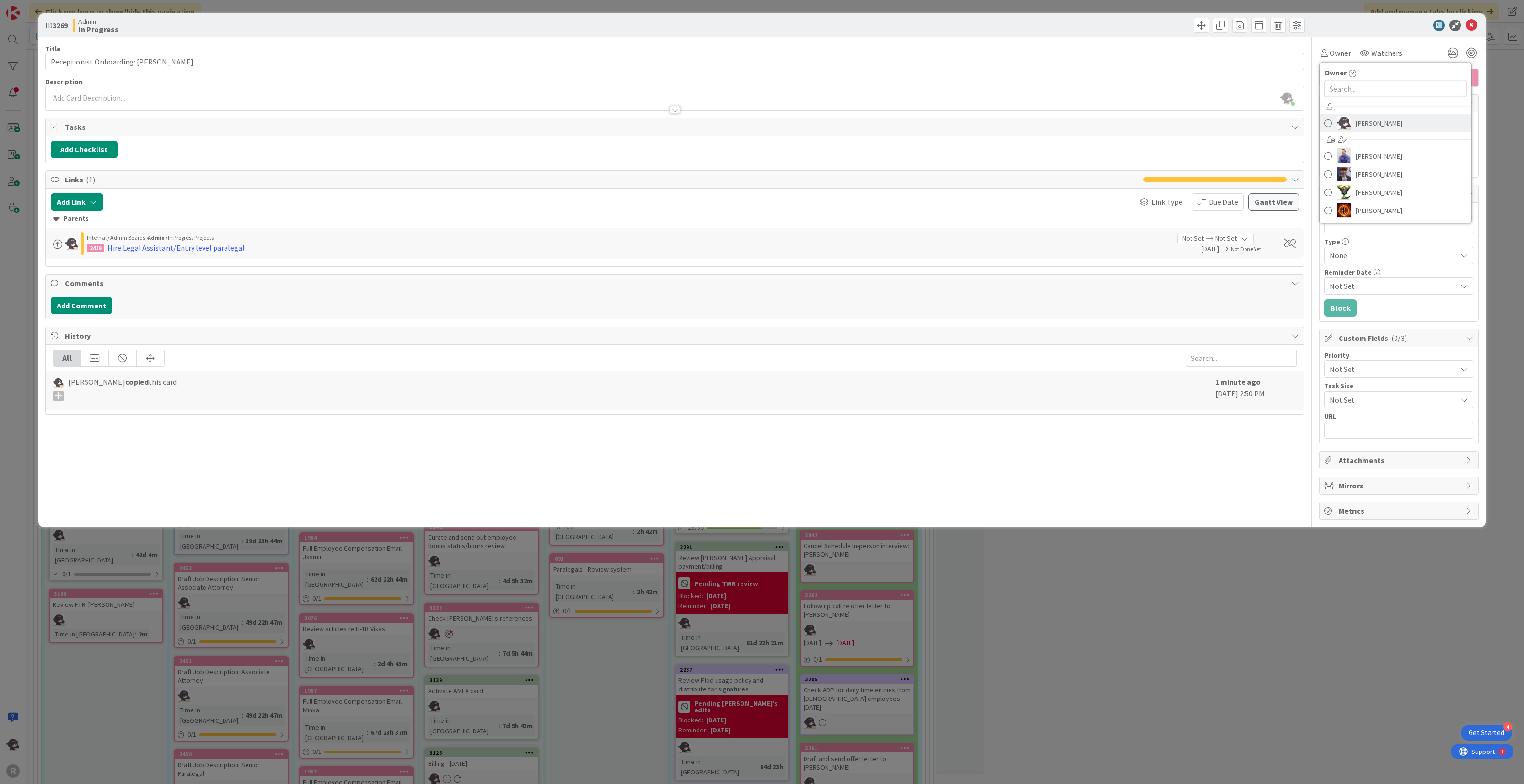
click at [1362, 127] on span "[PERSON_NAME]" at bounding box center [1378, 123] width 47 height 15
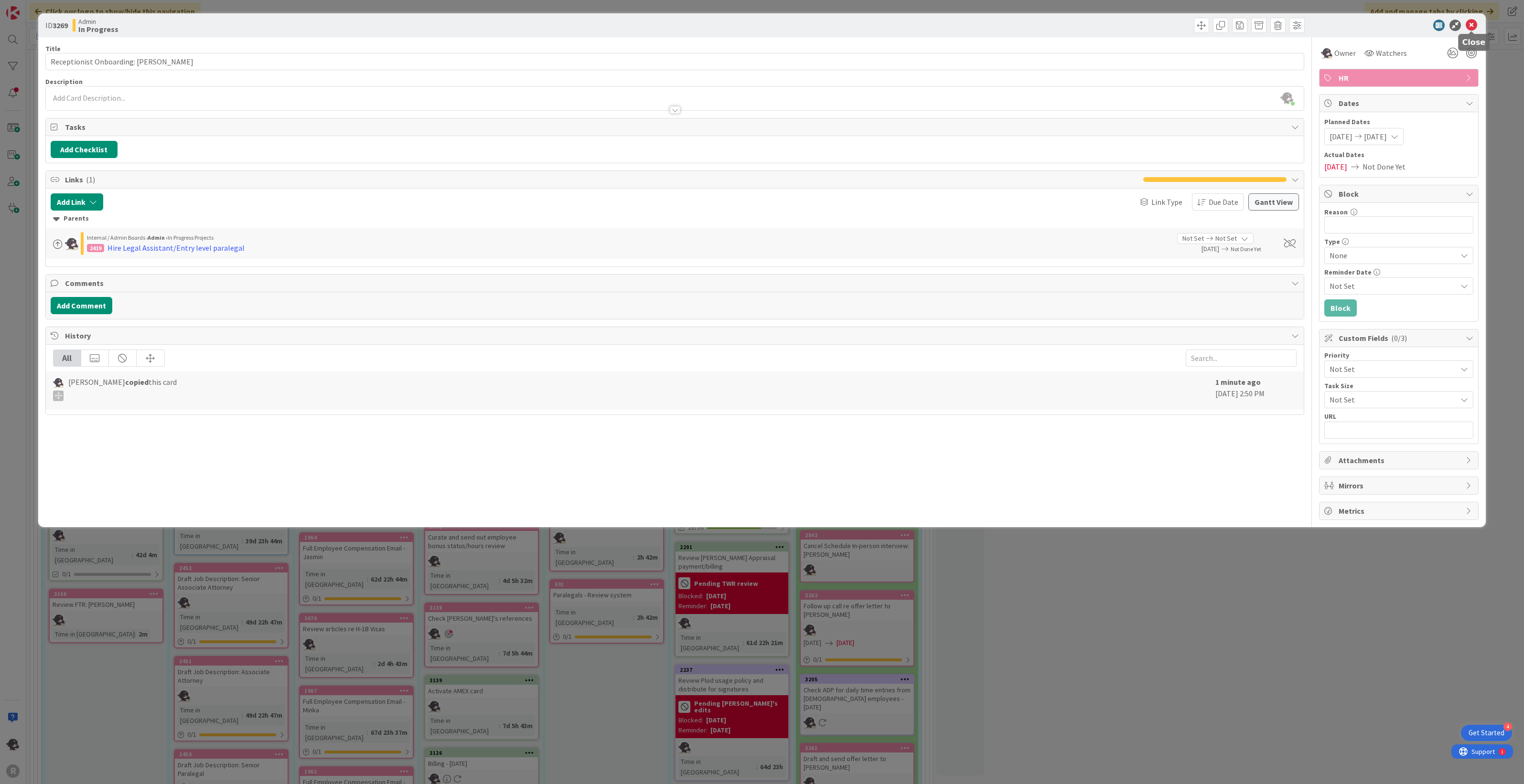
click at [1474, 25] on icon at bounding box center [1472, 25] width 11 height 11
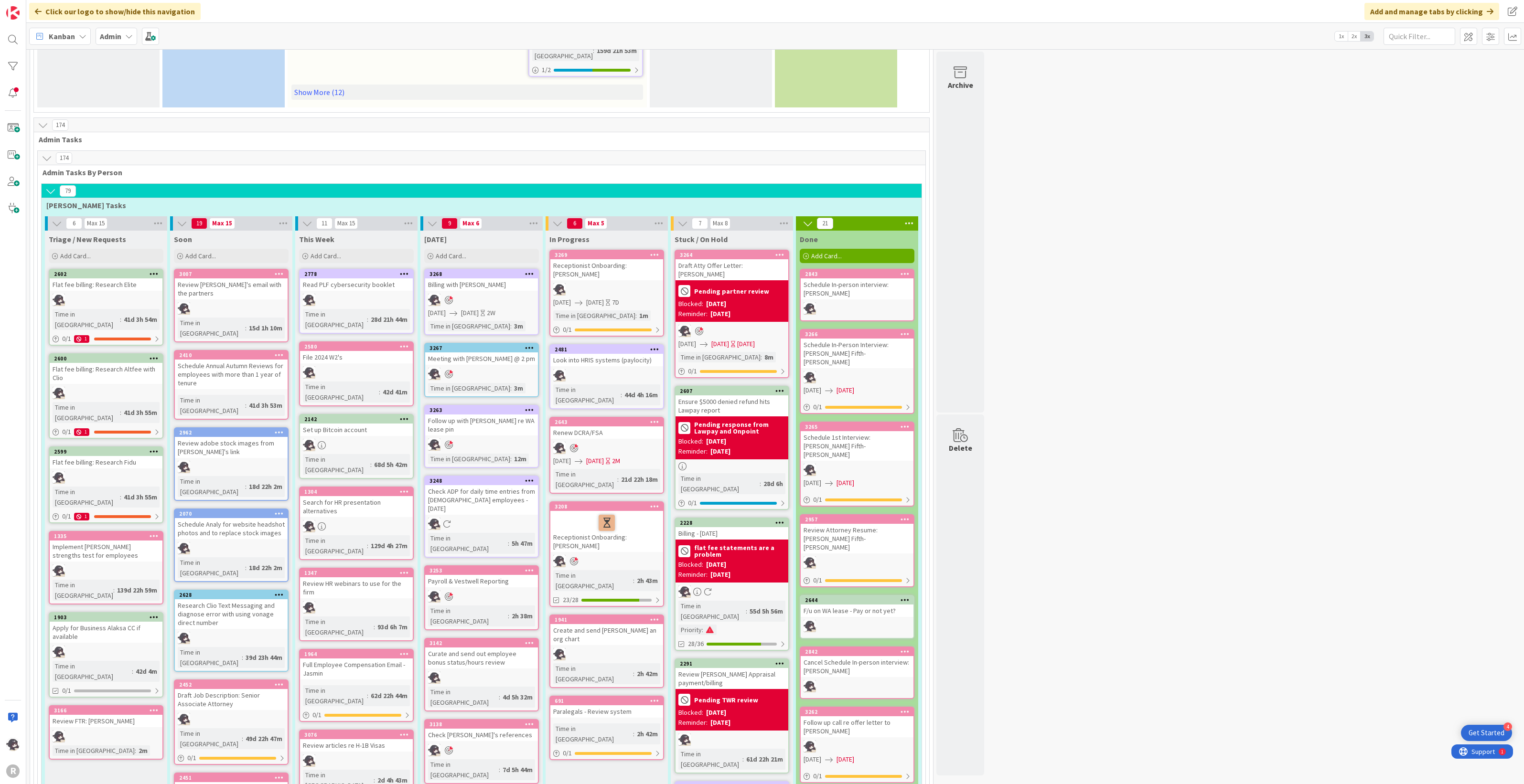
scroll to position [477, 0]
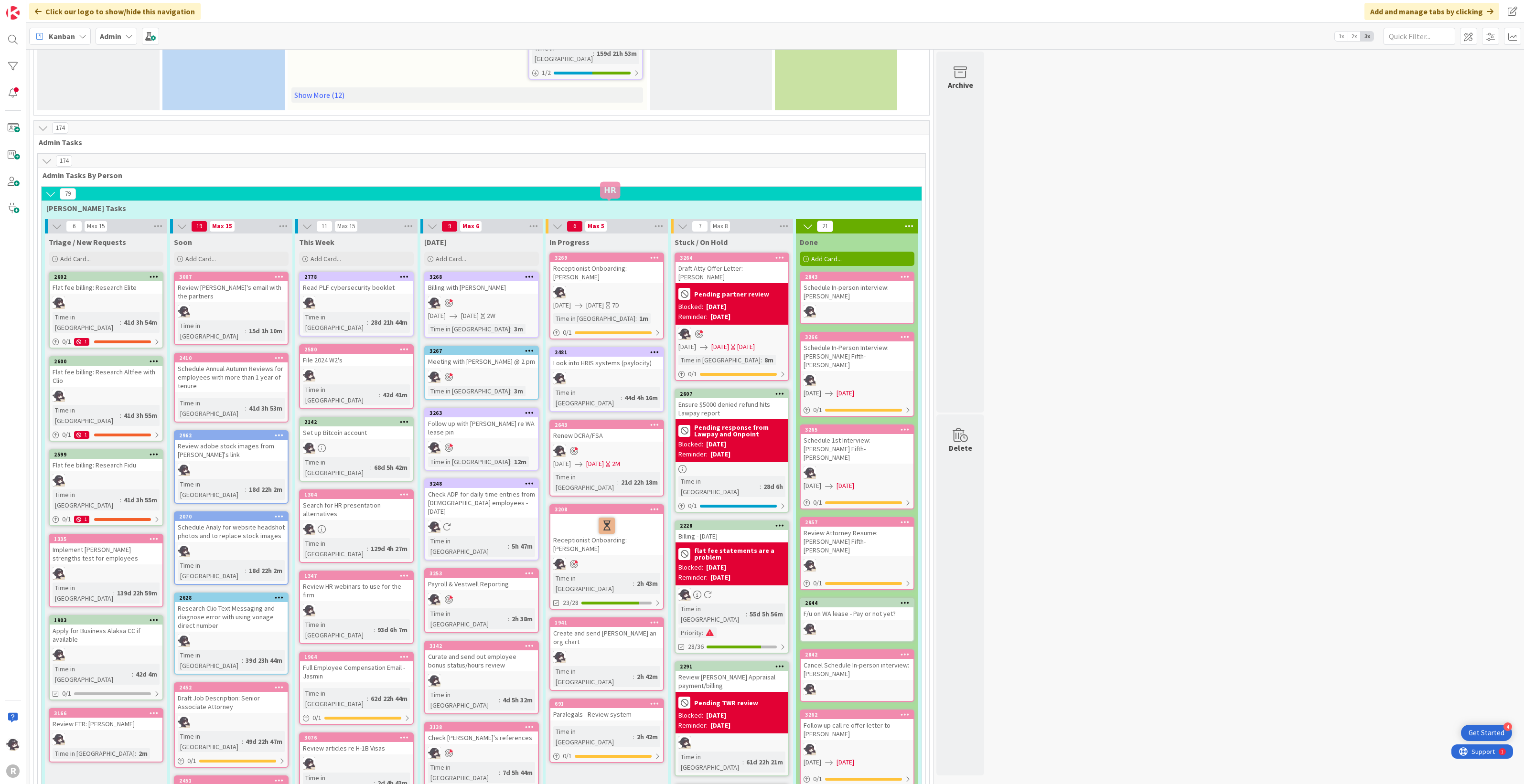
click at [603, 254] on div "3269" at bounding box center [609, 258] width 109 height 7
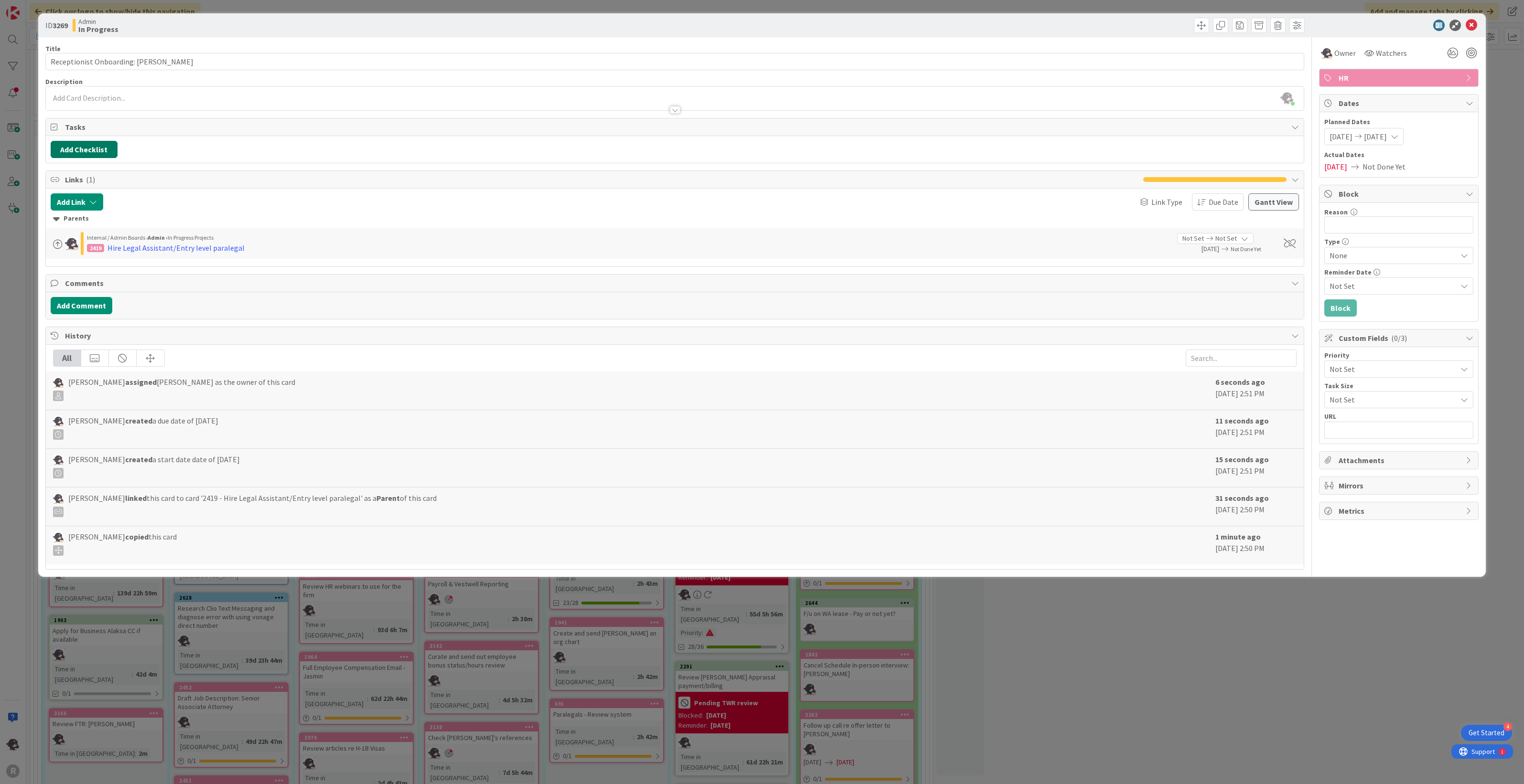
click at [83, 145] on button "Add Checklist" at bounding box center [84, 149] width 67 height 17
click at [80, 238] on link "Load template" at bounding box center [80, 236] width 49 height 10
click at [136, 258] on div "Prior to their start date:" at bounding box center [129, 257] width 158 height 17
click at [67, 229] on div "Checklist Name (needed before adding tasks) 26 / 64 Prior to their start date: …" at bounding box center [129, 209] width 148 height 63
click at [68, 221] on button "Add" at bounding box center [68, 217] width 25 height 17
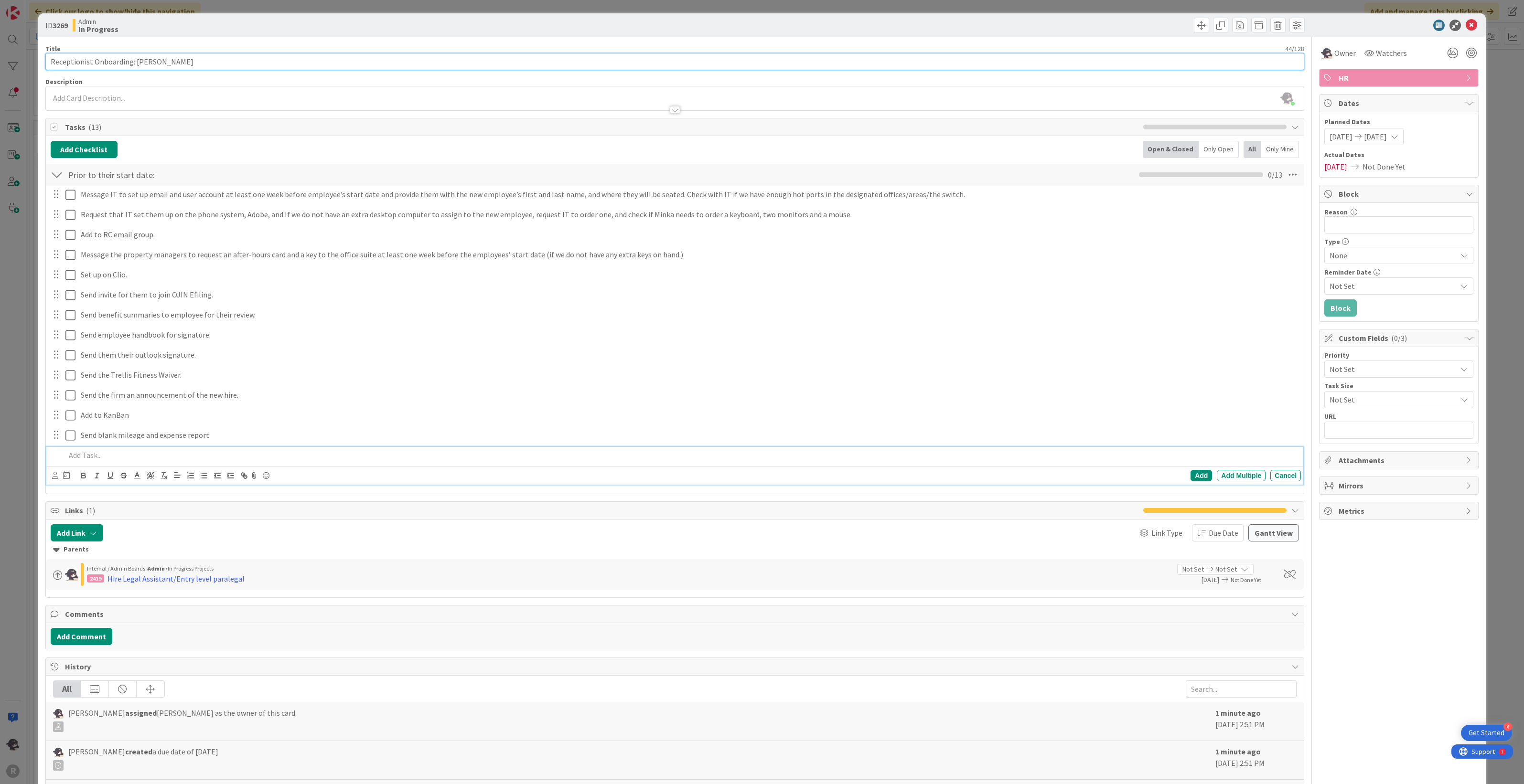
drag, startPoint x: 220, startPoint y: 60, endPoint x: 44, endPoint y: 77, distance: 176.8
click at [46, 62] on input "Receptionist Onboarding: [PERSON_NAME]" at bounding box center [674, 61] width 1259 height 17
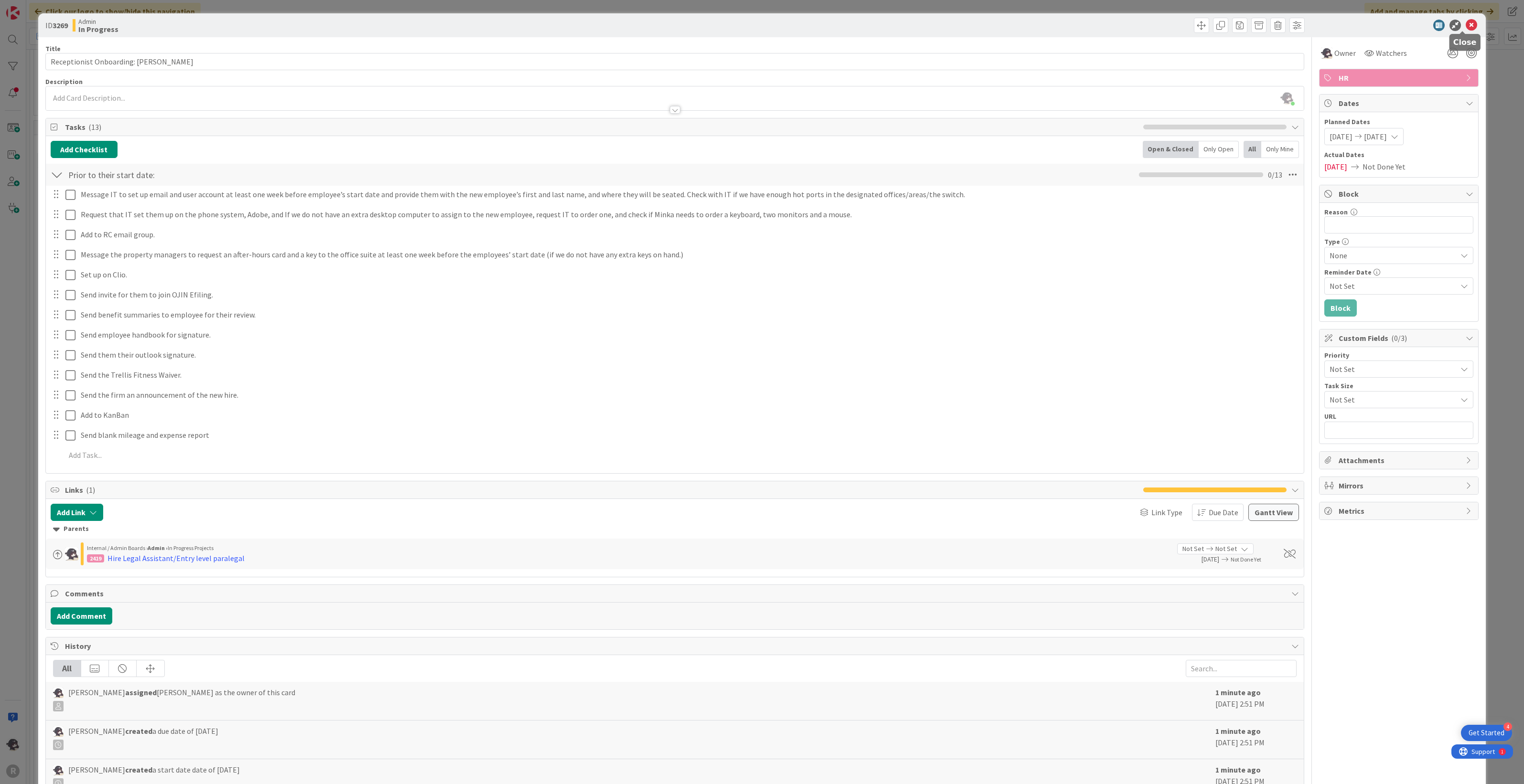
click at [1467, 22] on icon at bounding box center [1472, 25] width 11 height 11
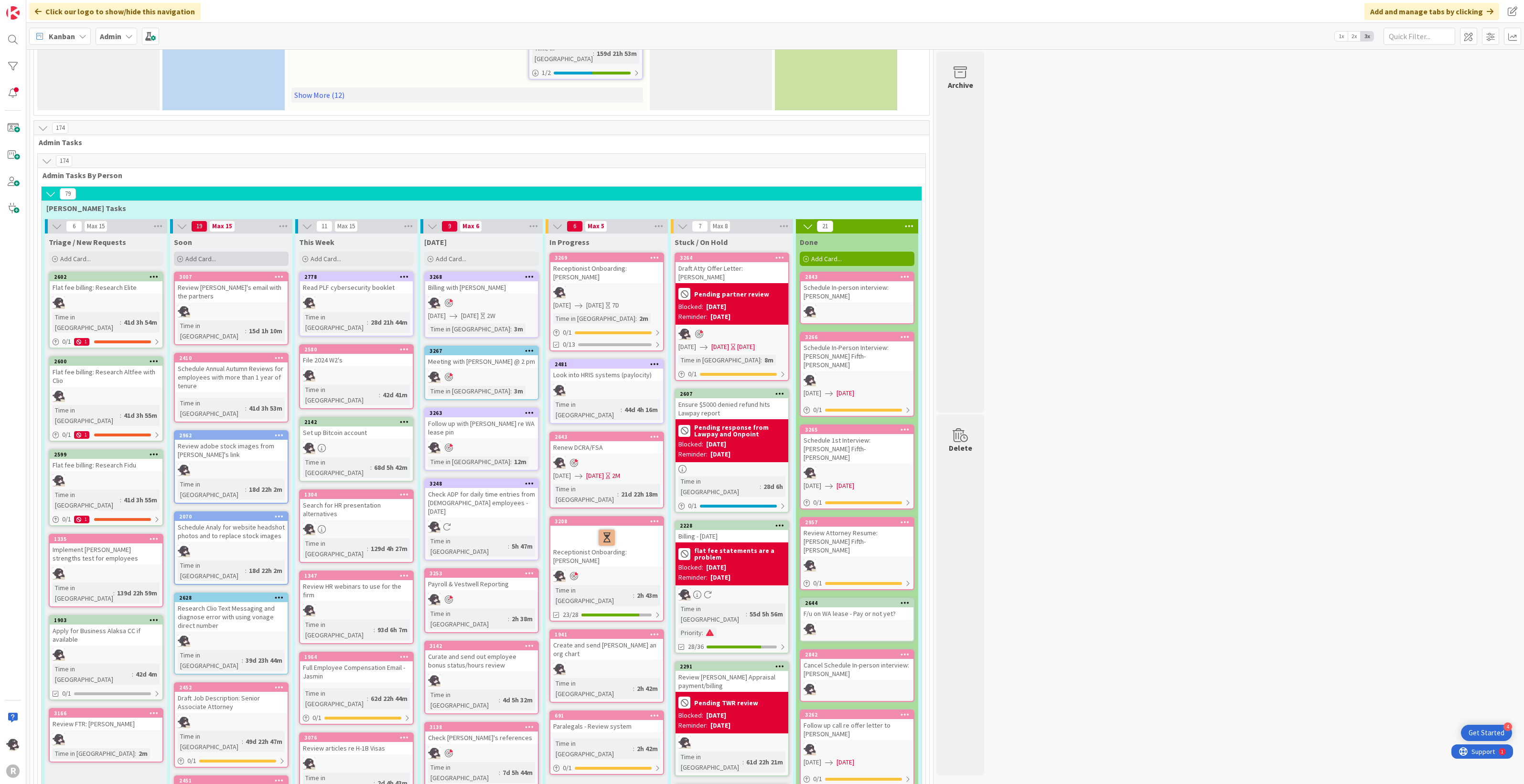
click at [223, 252] on div "Add Card..." at bounding box center [232, 259] width 115 height 15
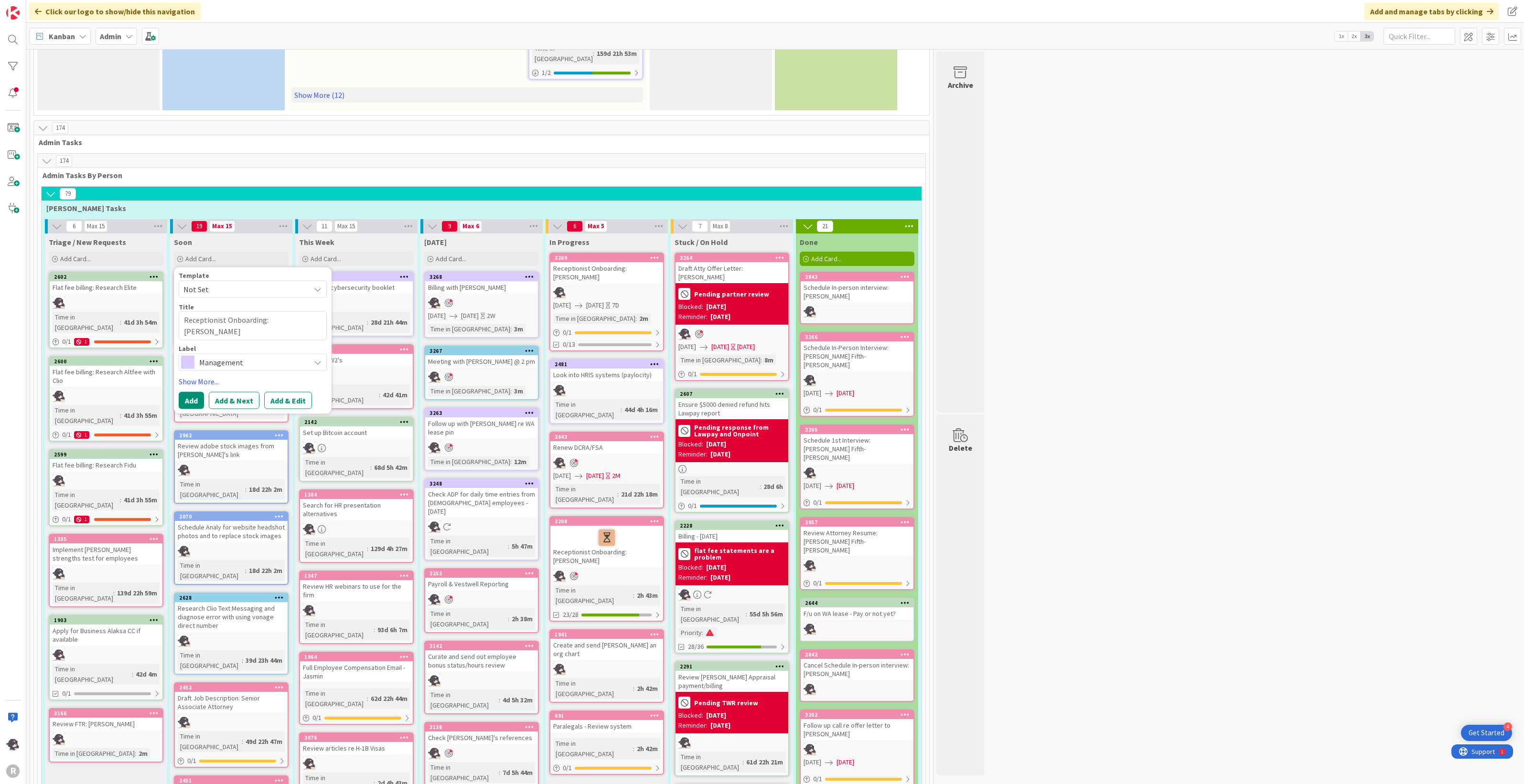
click at [202, 311] on textarea "Receptionist Onboarding: [PERSON_NAME]" at bounding box center [252, 326] width 148 height 29
drag, startPoint x: 226, startPoint y: 269, endPoint x: 175, endPoint y: 269, distance: 51.0
click at [175, 269] on div "Template Not Set Title 45 / 128 Receptionist Onboarding: [PERSON_NAME] Label Ma…" at bounding box center [253, 340] width 158 height 146
click at [212, 353] on div "Management" at bounding box center [252, 361] width 148 height 17
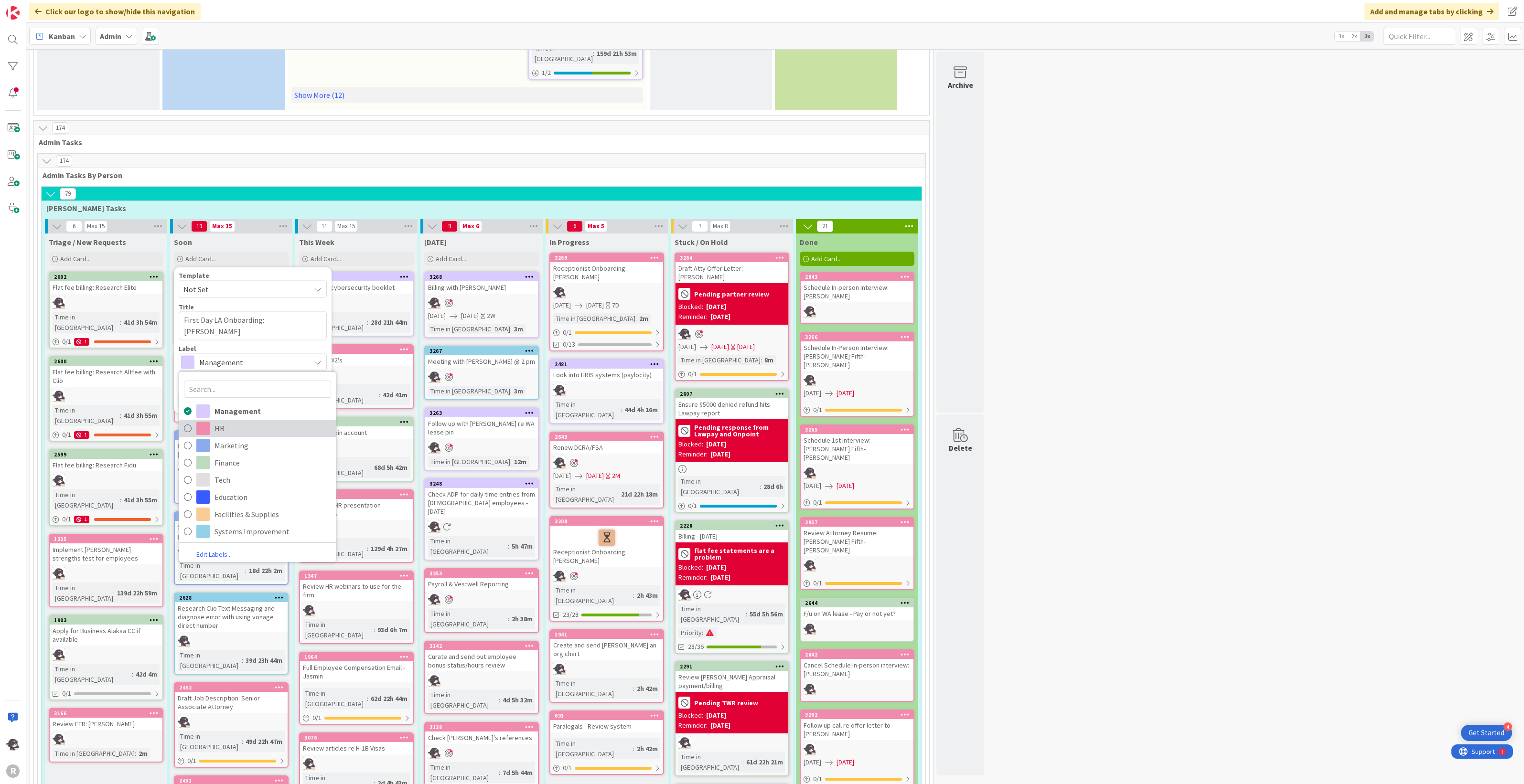
click at [223, 421] on span "HR" at bounding box center [272, 428] width 116 height 15
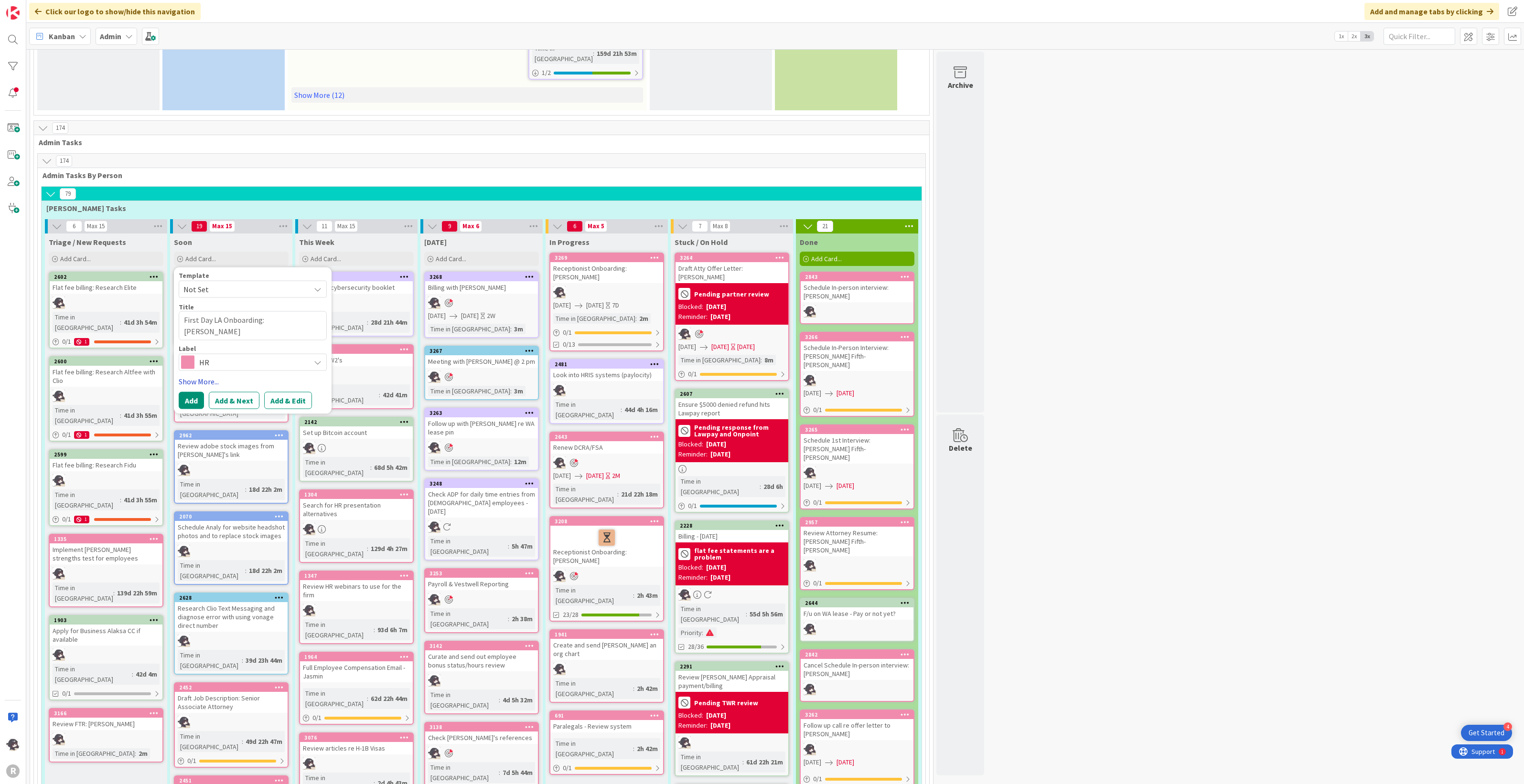
click at [209, 375] on link "Show More..." at bounding box center [252, 381] width 148 height 11
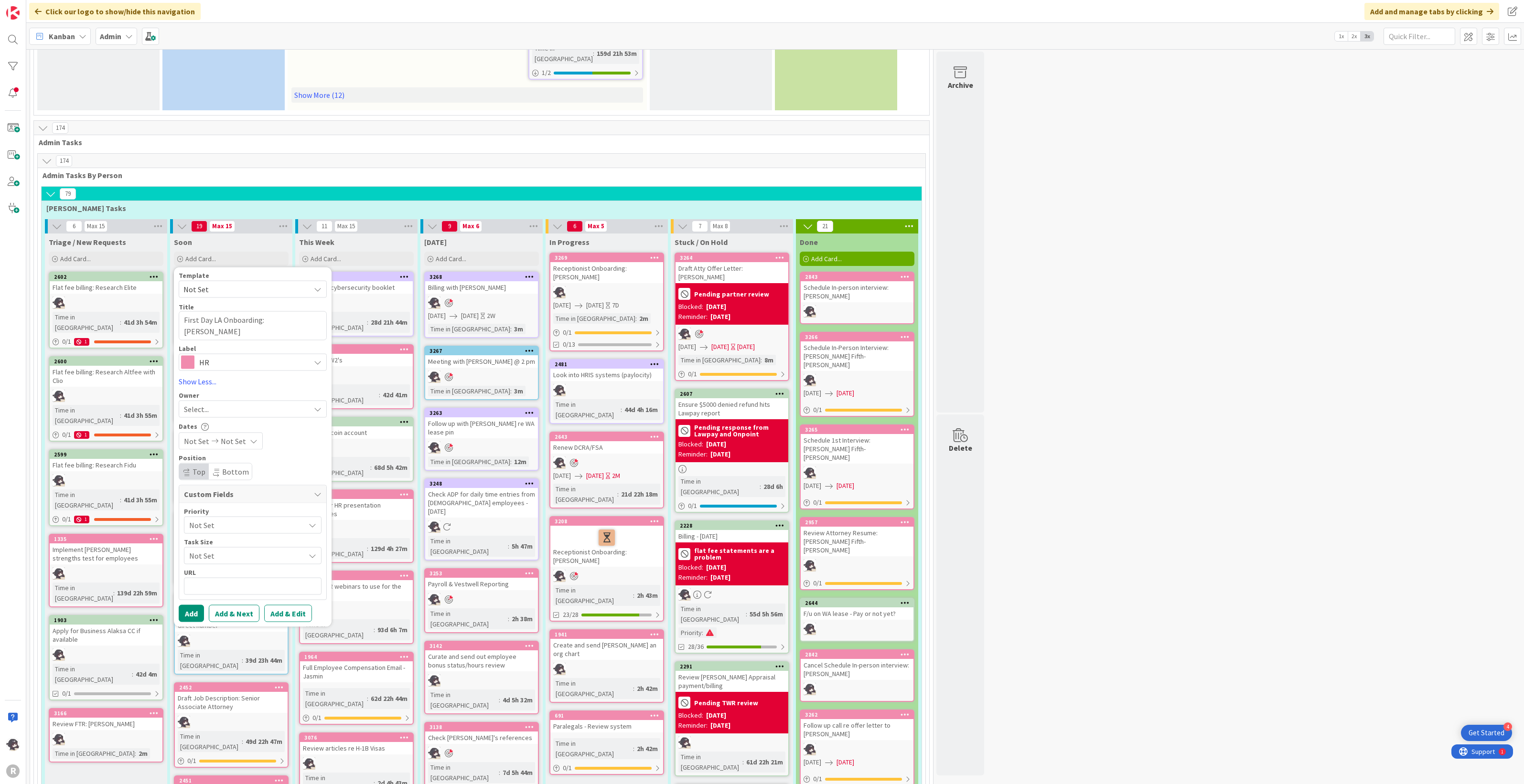
click at [211, 403] on div "Select..." at bounding box center [247, 409] width 126 height 11
click at [230, 464] on span "[PERSON_NAME]" at bounding box center [238, 471] width 47 height 15
click at [187, 604] on button "Add" at bounding box center [191, 612] width 25 height 17
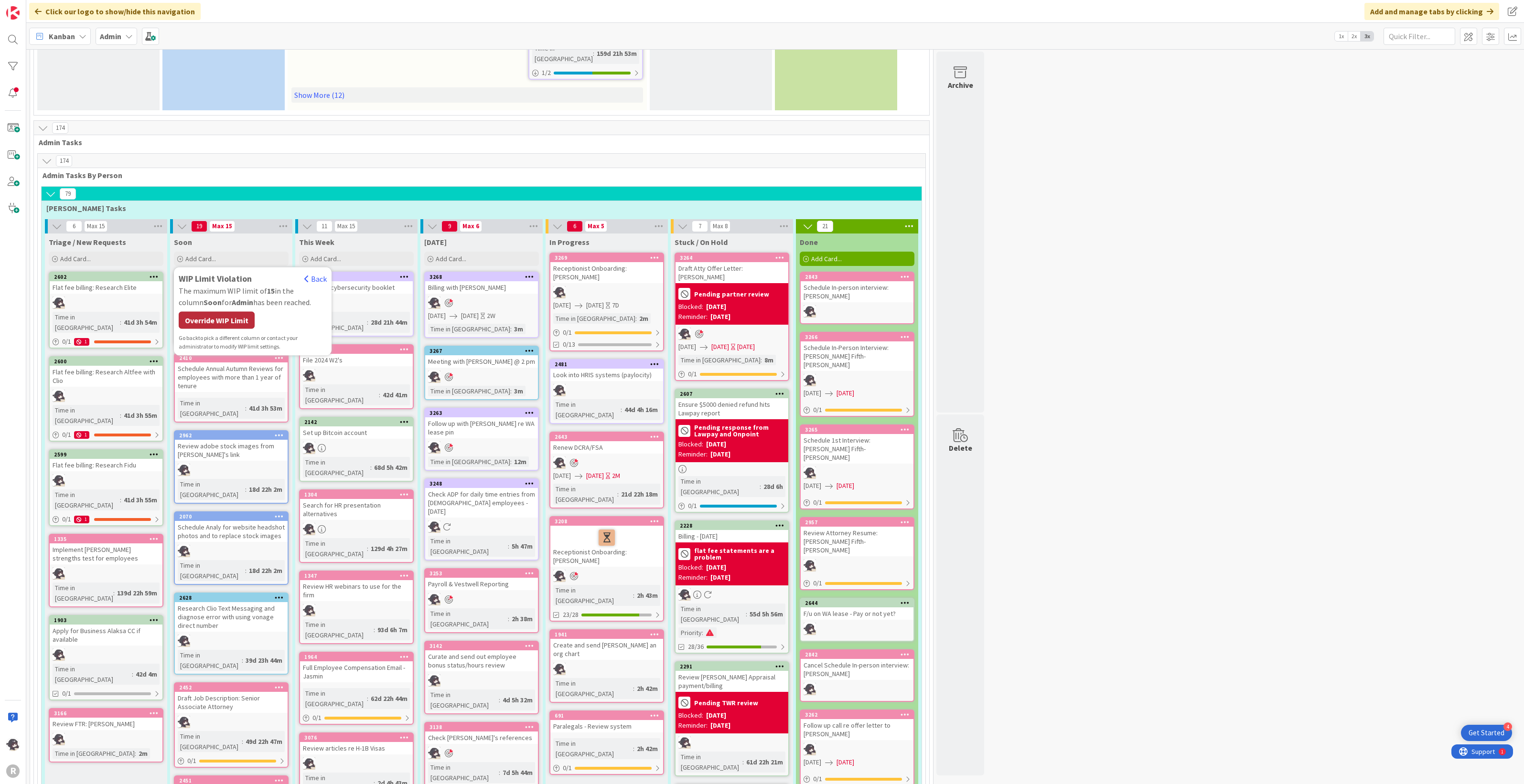
click at [220, 311] on div "Override WIP Limit" at bounding box center [216, 320] width 76 height 17
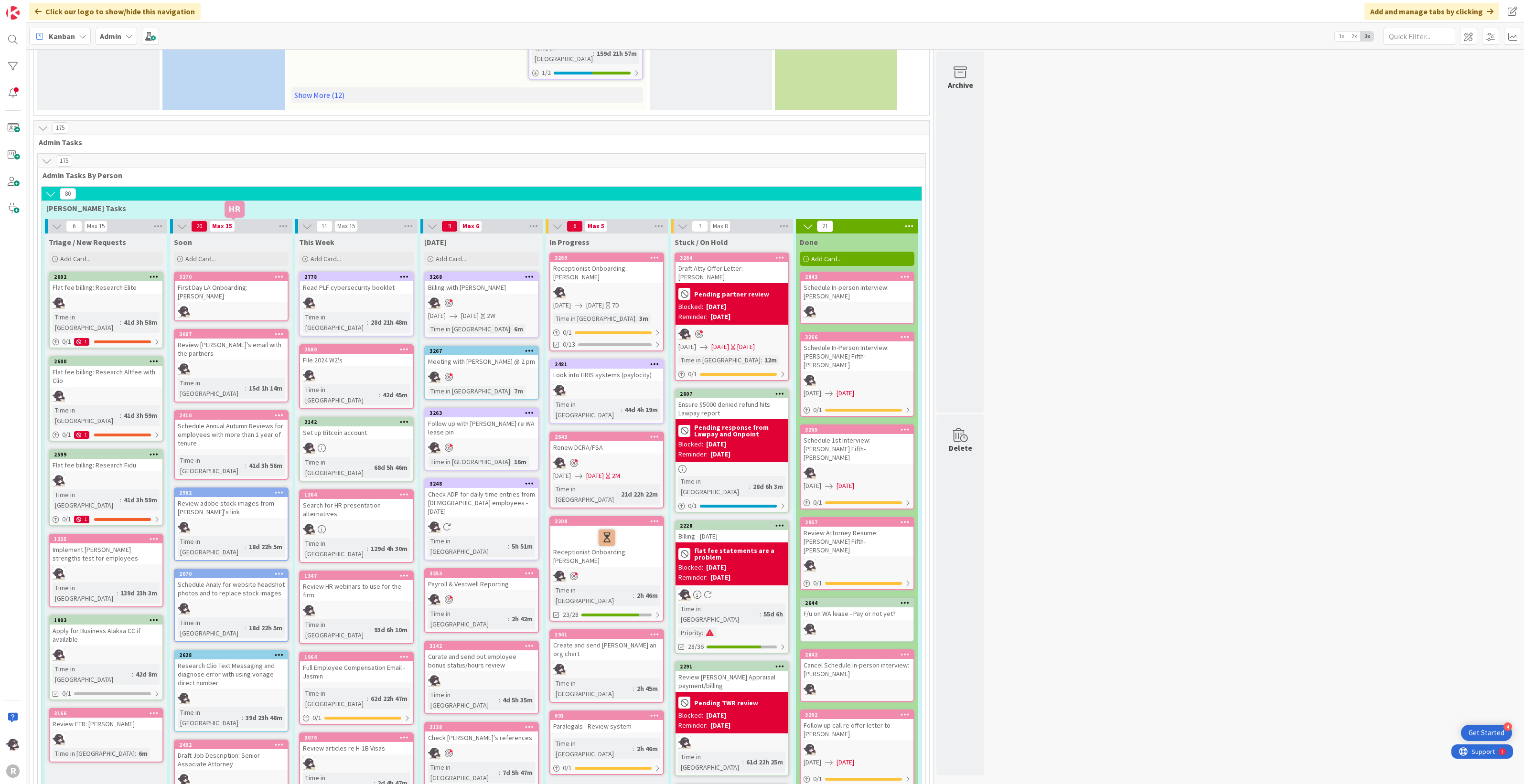
click at [228, 274] on div "3270" at bounding box center [233, 277] width 109 height 7
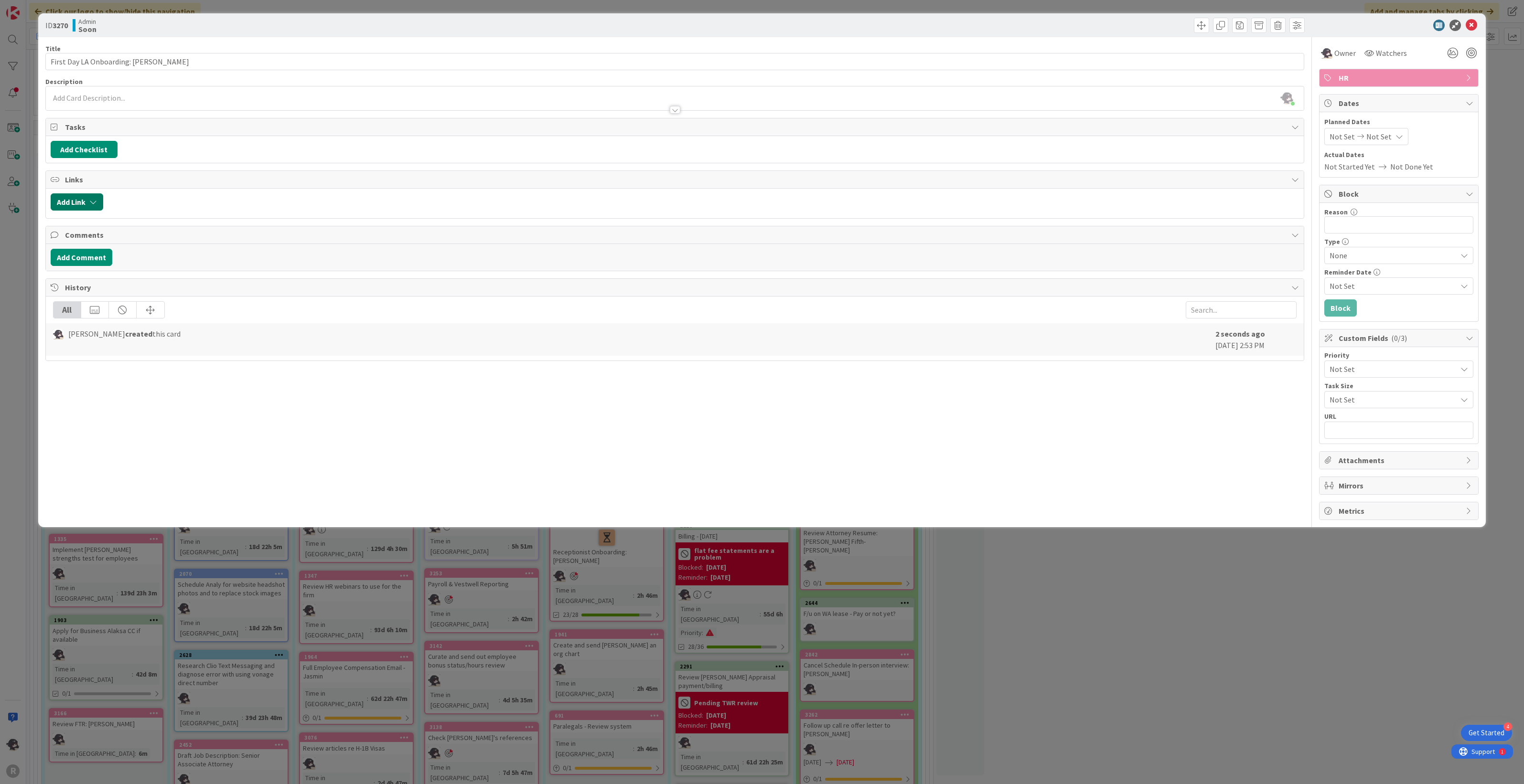
click at [87, 200] on button "Add Link" at bounding box center [77, 201] width 52 height 17
click at [92, 288] on input "text" at bounding box center [123, 283] width 134 height 17
click at [108, 385] on span "Legal Assistant/Entry level paralegal" at bounding box center [116, 391] width 110 height 19
click at [92, 268] on div "Select..." at bounding box center [123, 269] width 67 height 17
click at [185, 428] on div "Title 45 / 128 First Day LA Onboarding: [PERSON_NAME] Description [PERSON_NAME]…" at bounding box center [674, 279] width 1259 height 482
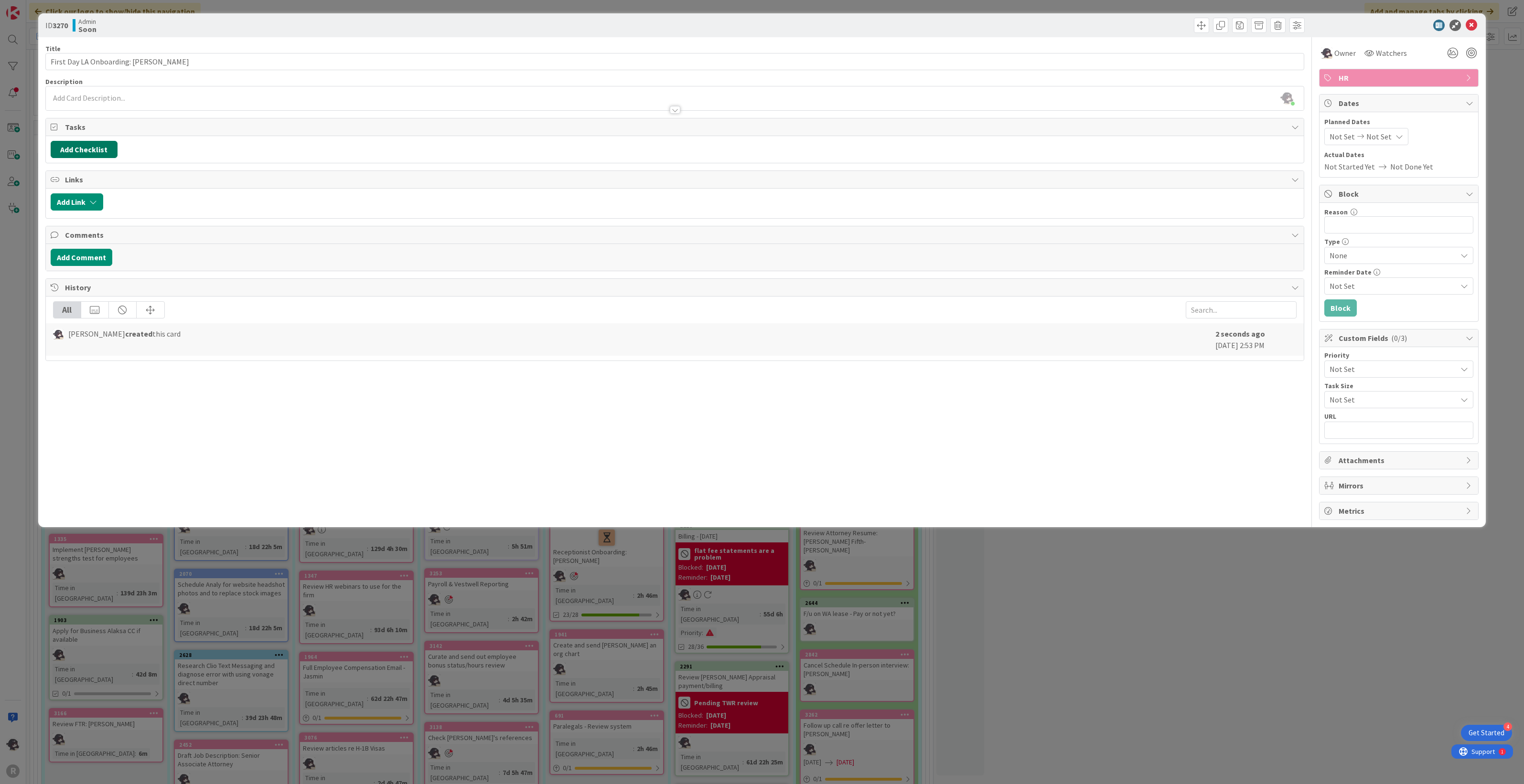
click at [98, 156] on button "Add Checklist" at bounding box center [84, 149] width 67 height 17
click at [73, 218] on button "Add" at bounding box center [68, 217] width 25 height 17
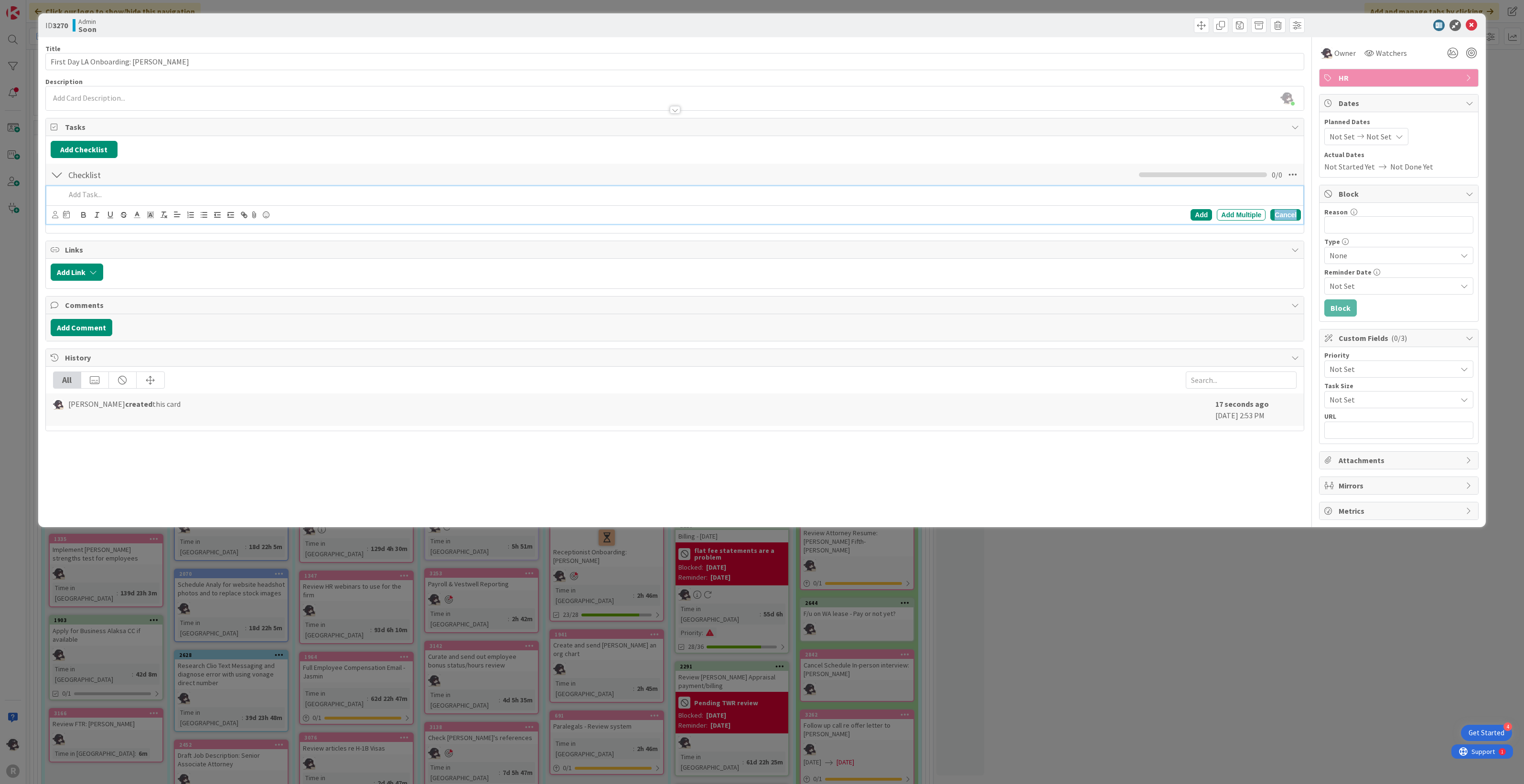
click at [1283, 218] on div "Cancel" at bounding box center [1285, 215] width 30 height 11
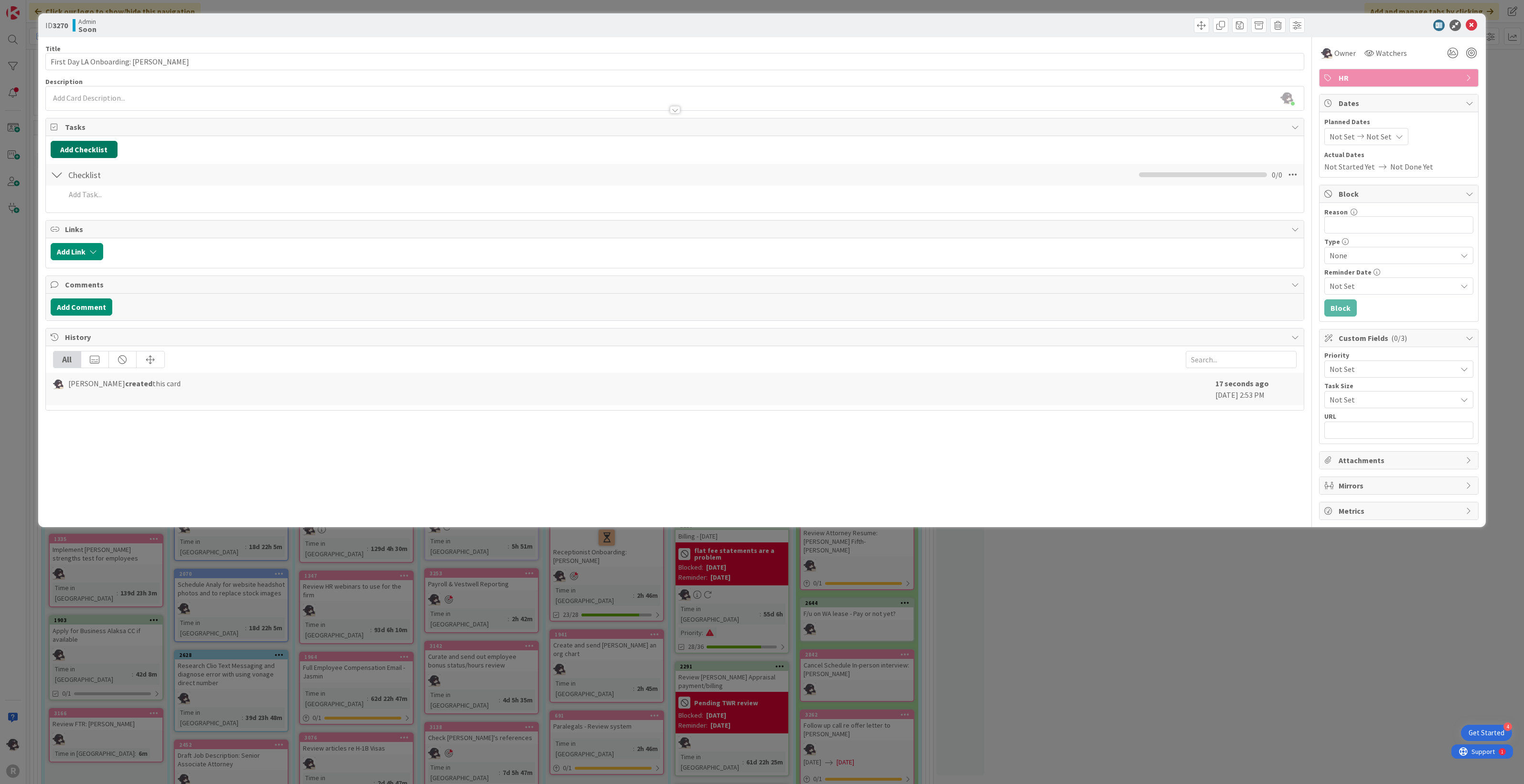
click at [93, 150] on button "Add Checklist" at bounding box center [84, 149] width 67 height 17
click at [88, 235] on link "Load template" at bounding box center [80, 236] width 49 height 10
click at [92, 224] on div "Employee's First Day:" at bounding box center [129, 222] width 158 height 17
click at [66, 224] on button "Add" at bounding box center [68, 217] width 25 height 17
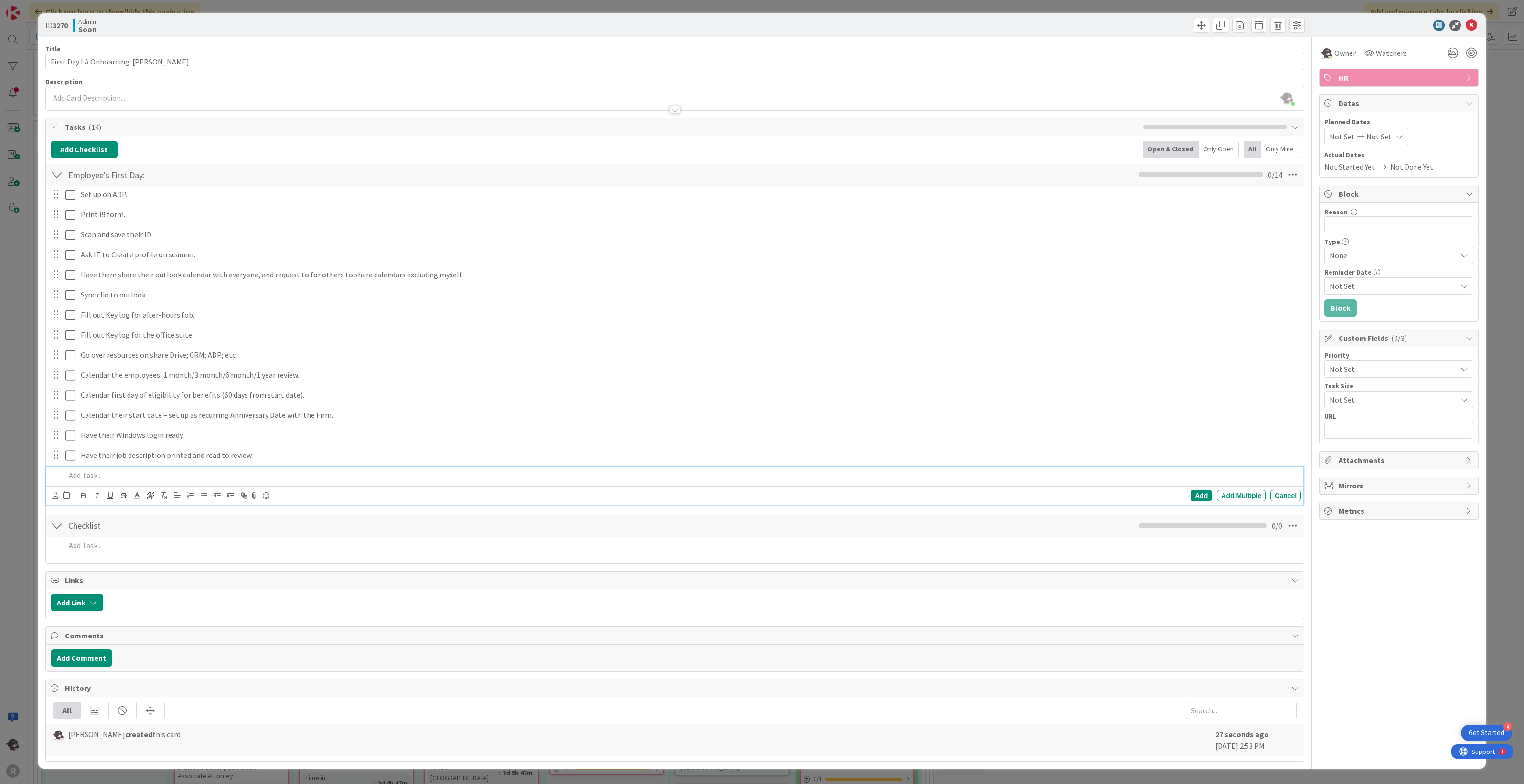
click at [1341, 134] on span "Not Set" at bounding box center [1342, 137] width 25 height 11
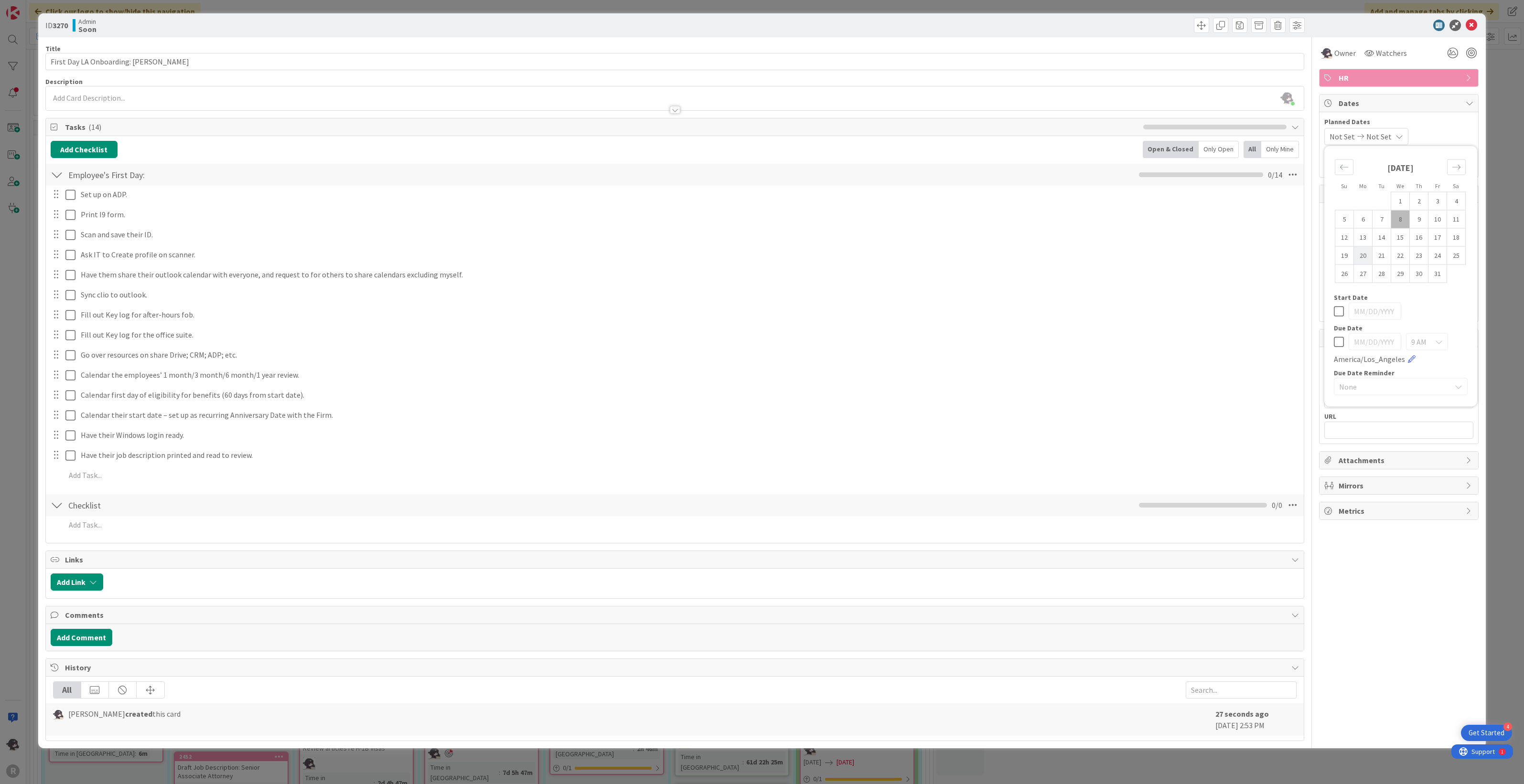
click at [1360, 254] on td "20" at bounding box center [1363, 255] width 19 height 18
click at [1362, 254] on td "20" at bounding box center [1363, 255] width 19 height 18
click at [1304, 294] on div "Title 45 / 128 First Day LA Onboarding: [PERSON_NAME] Description [PERSON_NAME]…" at bounding box center [762, 389] width 1433 height 704
click at [1469, 29] on icon at bounding box center [1472, 25] width 11 height 11
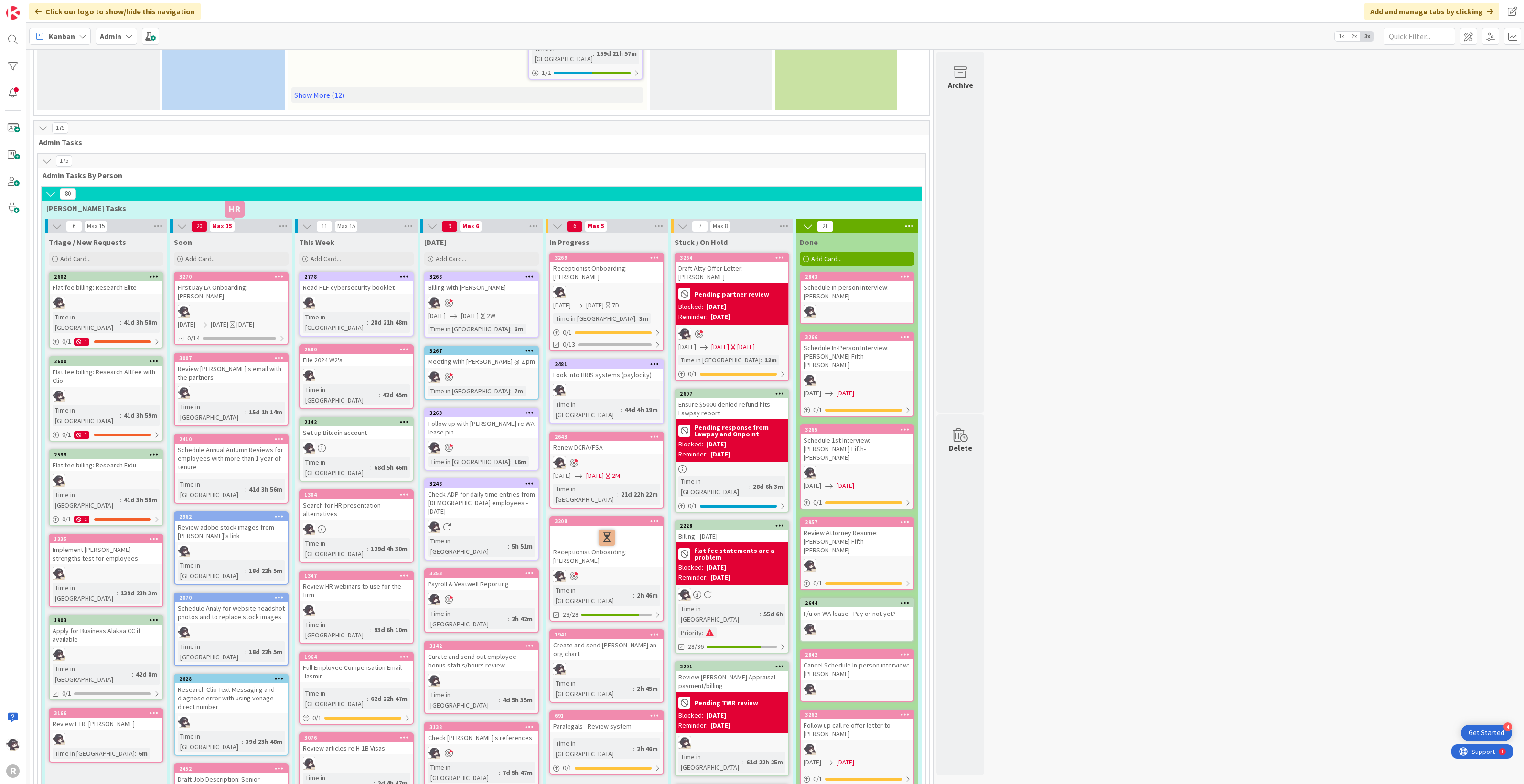
click at [245, 274] on div "3270" at bounding box center [233, 277] width 109 height 7
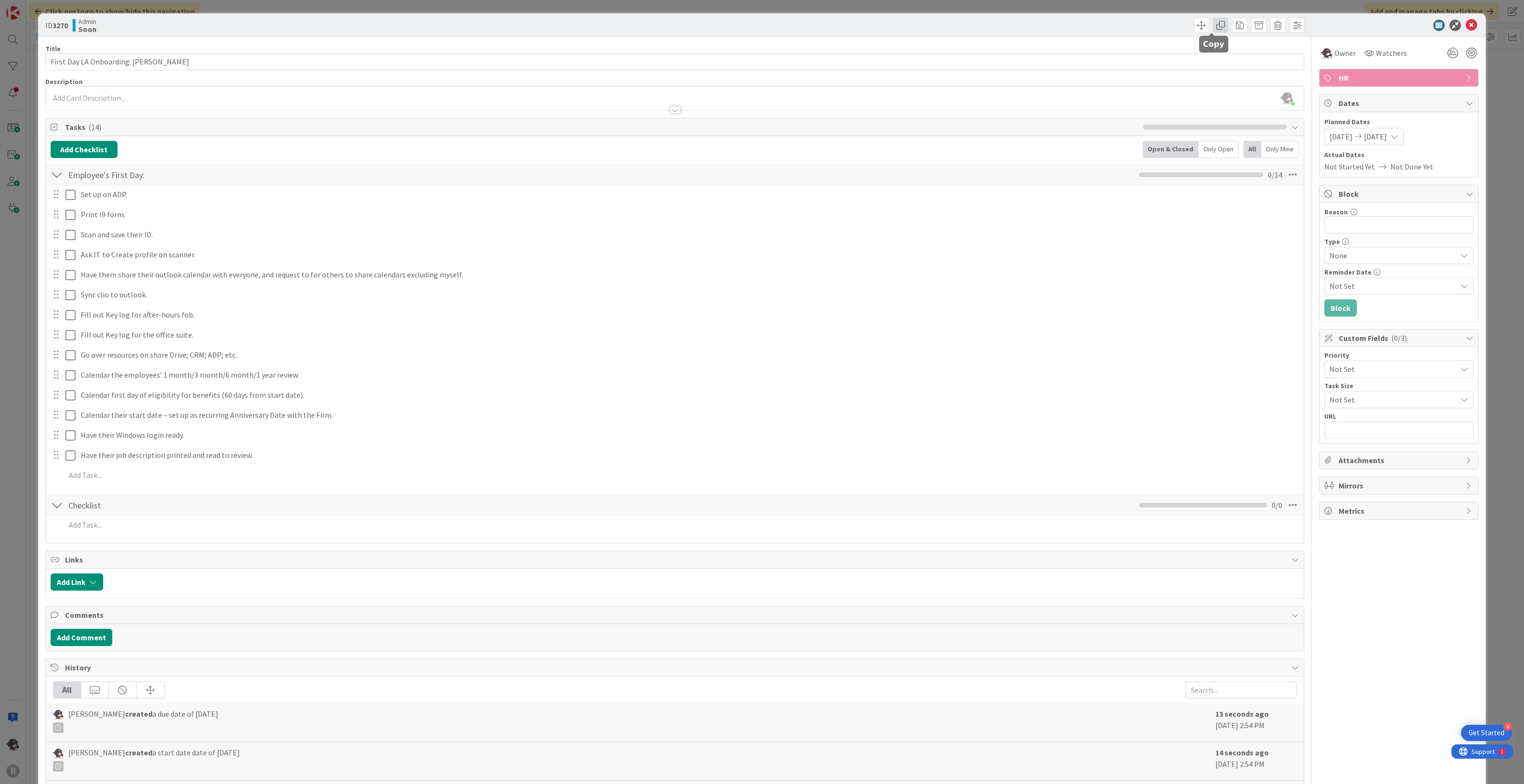
click at [1215, 25] on span at bounding box center [1221, 25] width 16 height 16
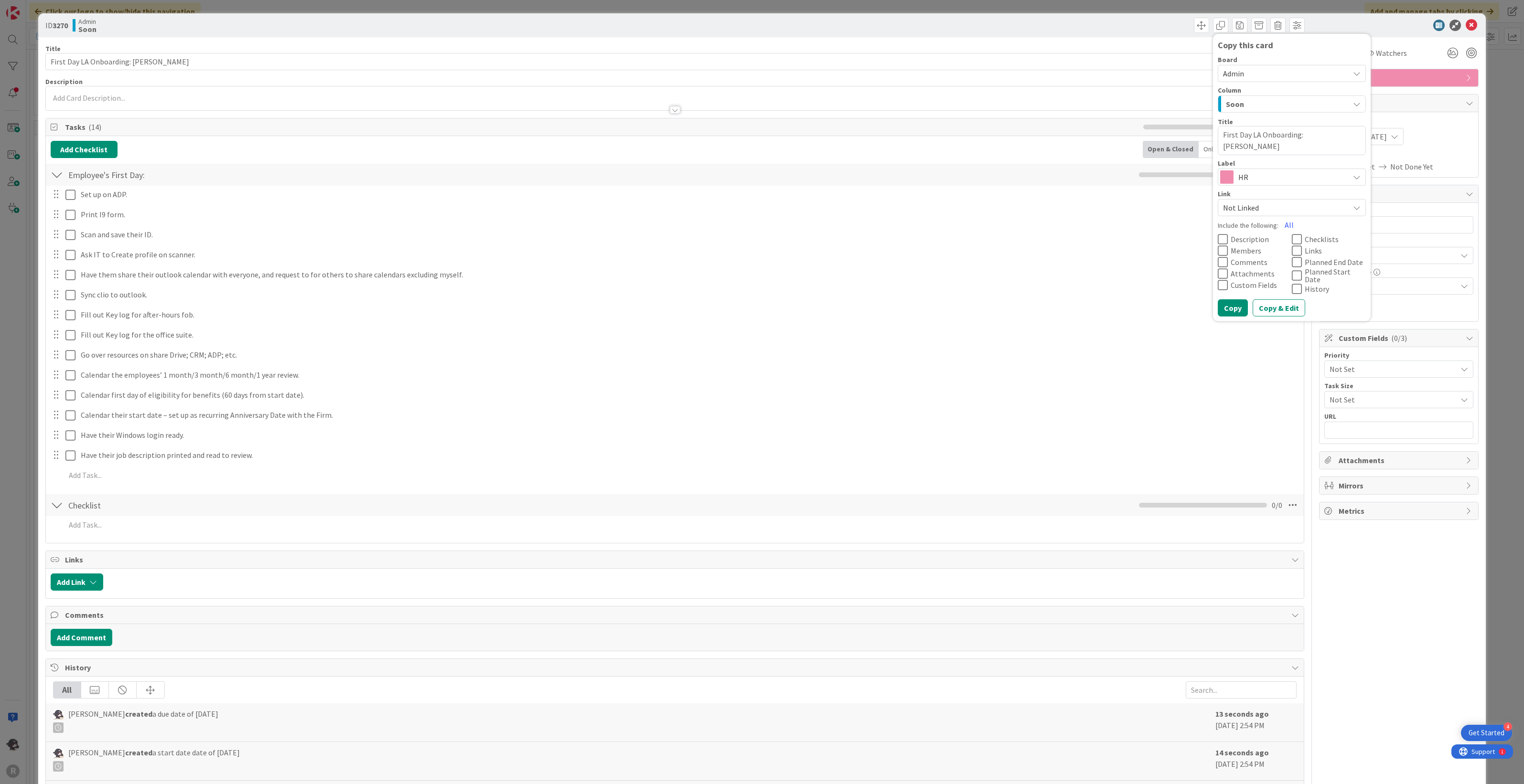
click at [1251, 101] on div "Soon" at bounding box center [1286, 104] width 126 height 16
click at [1294, 289] on span "Triage / New Requests" at bounding box center [1308, 288] width 69 height 11
click at [1228, 309] on button "Copy" at bounding box center [1232, 307] width 30 height 17
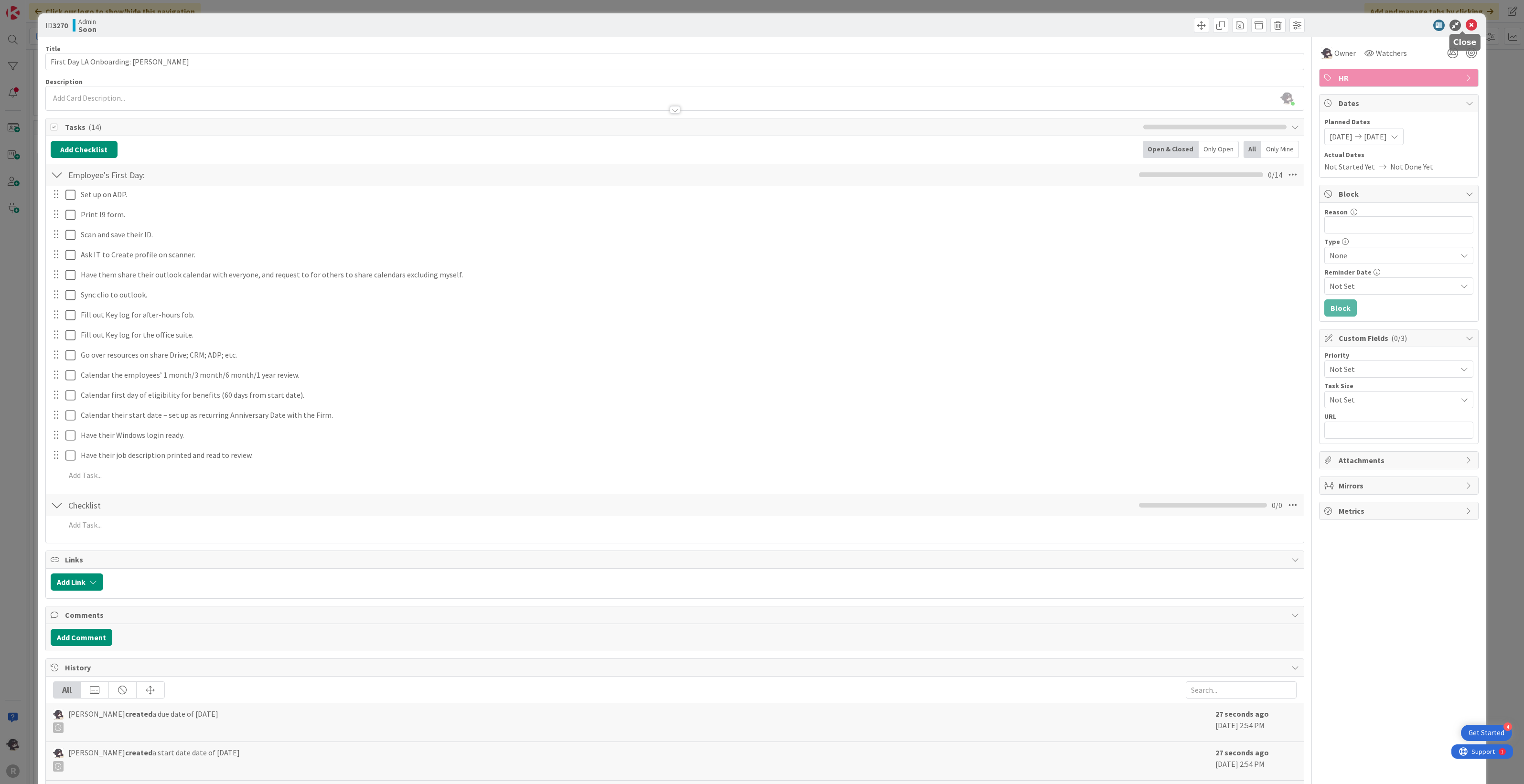
click at [1467, 28] on icon at bounding box center [1472, 25] width 11 height 11
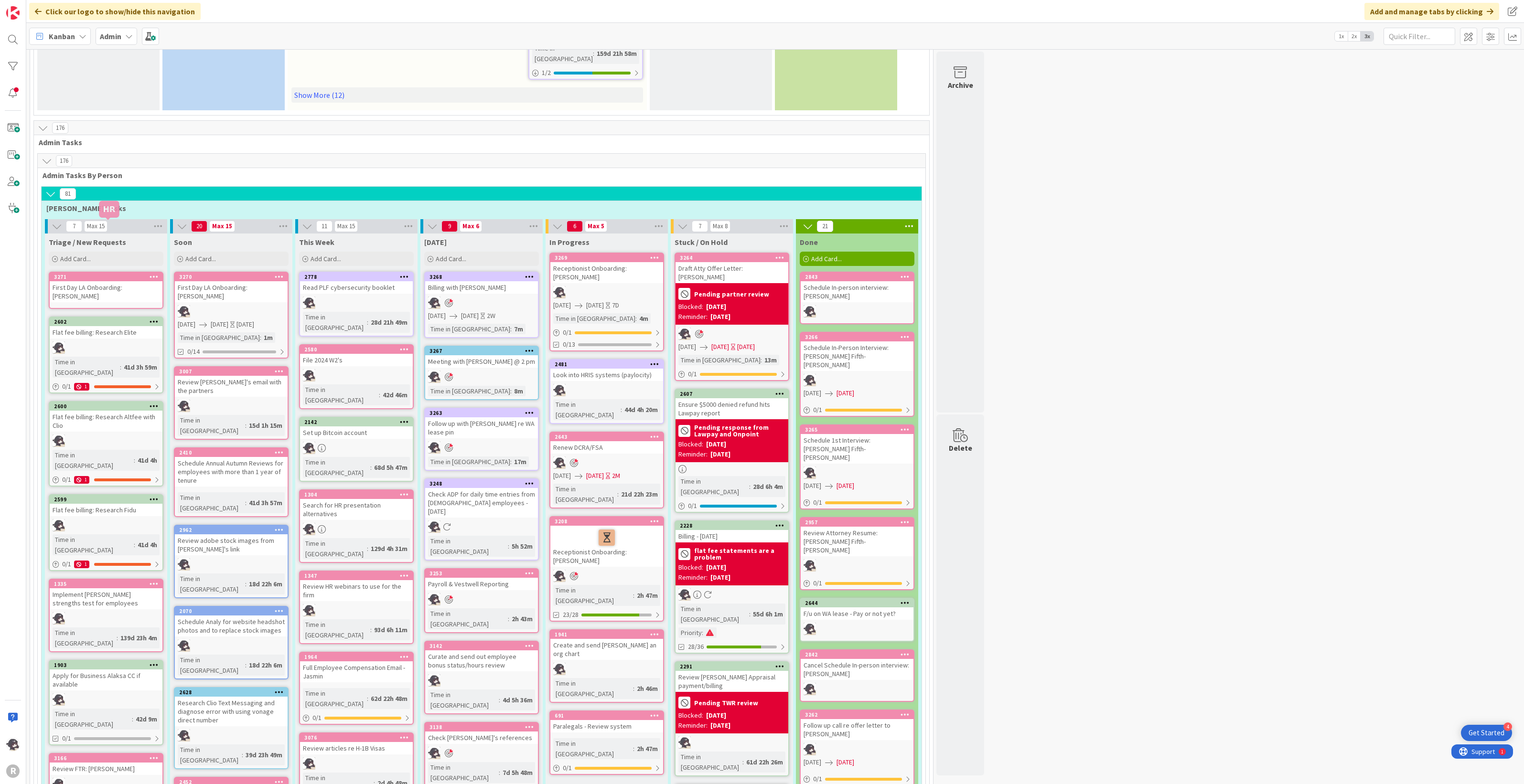
click at [97, 274] on div "3271" at bounding box center [108, 277] width 109 height 7
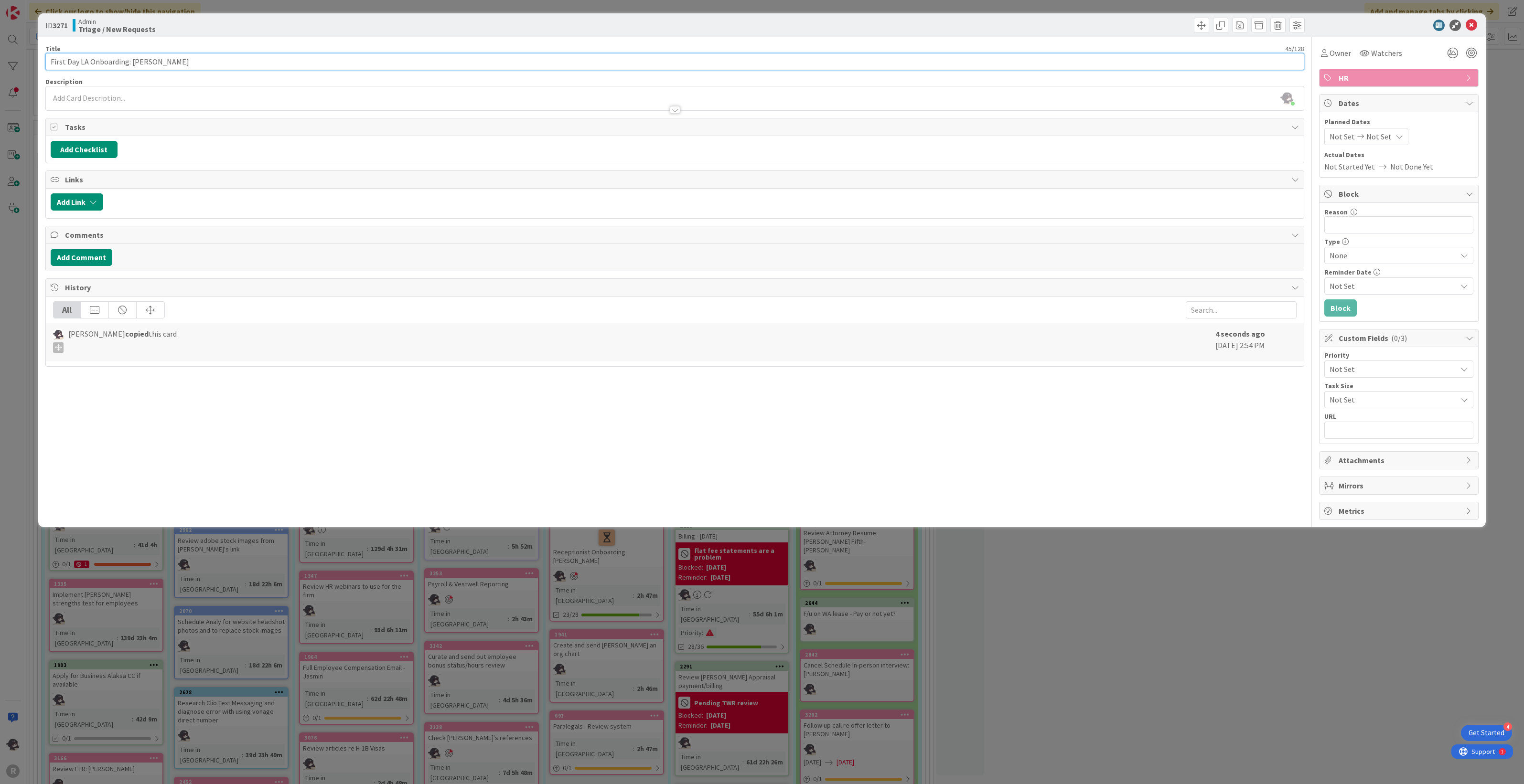
click at [58, 61] on input "First Day LA Onboarding: [PERSON_NAME]" at bounding box center [674, 61] width 1259 height 17
click at [82, 154] on button "Add Checklist" at bounding box center [84, 149] width 67 height 17
click at [72, 232] on link "Load template" at bounding box center [80, 236] width 49 height 10
click at [101, 240] on div "After 60 Days of employment:" at bounding box center [129, 240] width 158 height 17
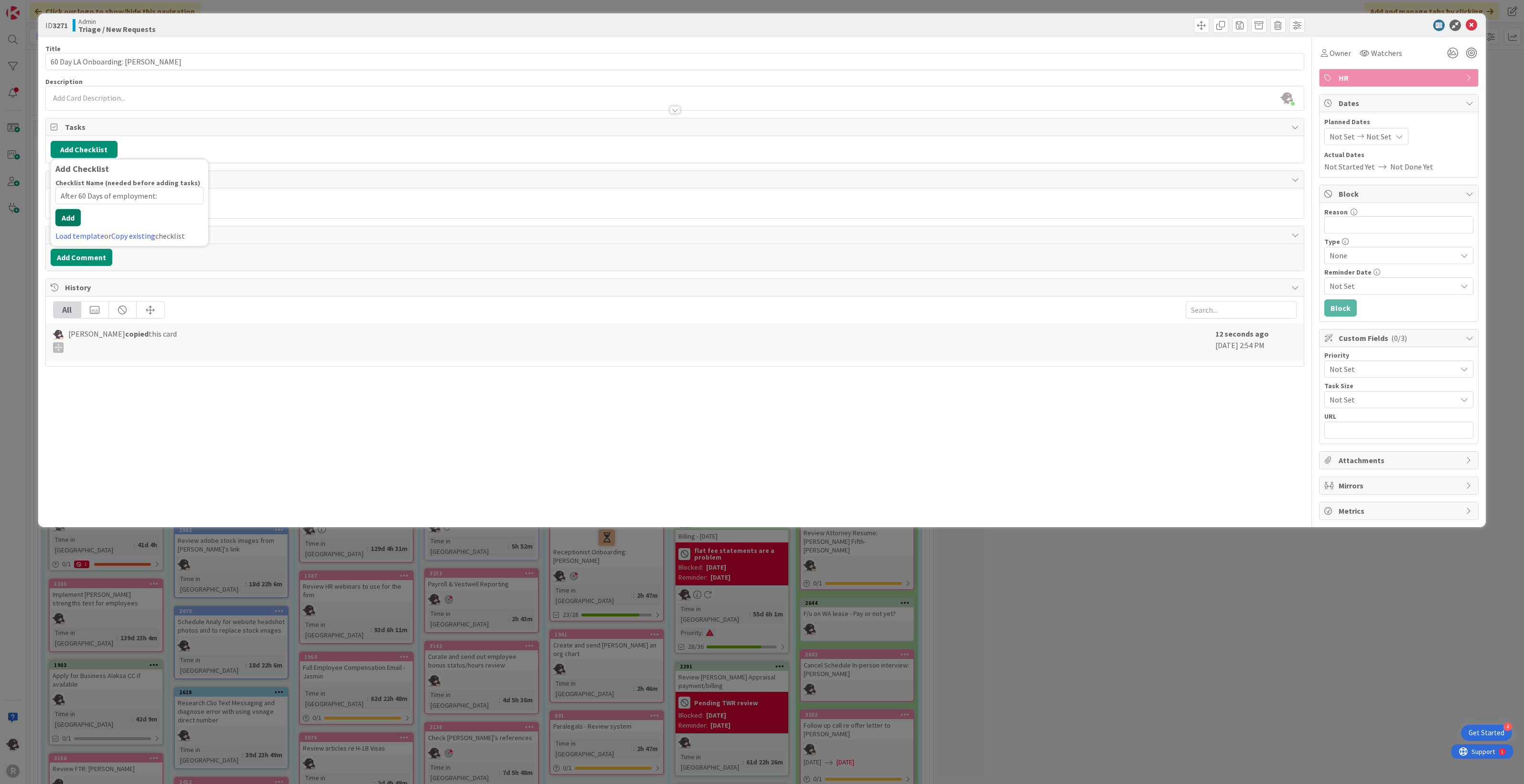
click at [74, 228] on div "Checklist Name (needed before adding tasks) 28 / 64 After 60 Days of employment…" at bounding box center [129, 209] width 148 height 63
click at [70, 217] on button "Add" at bounding box center [68, 217] width 25 height 17
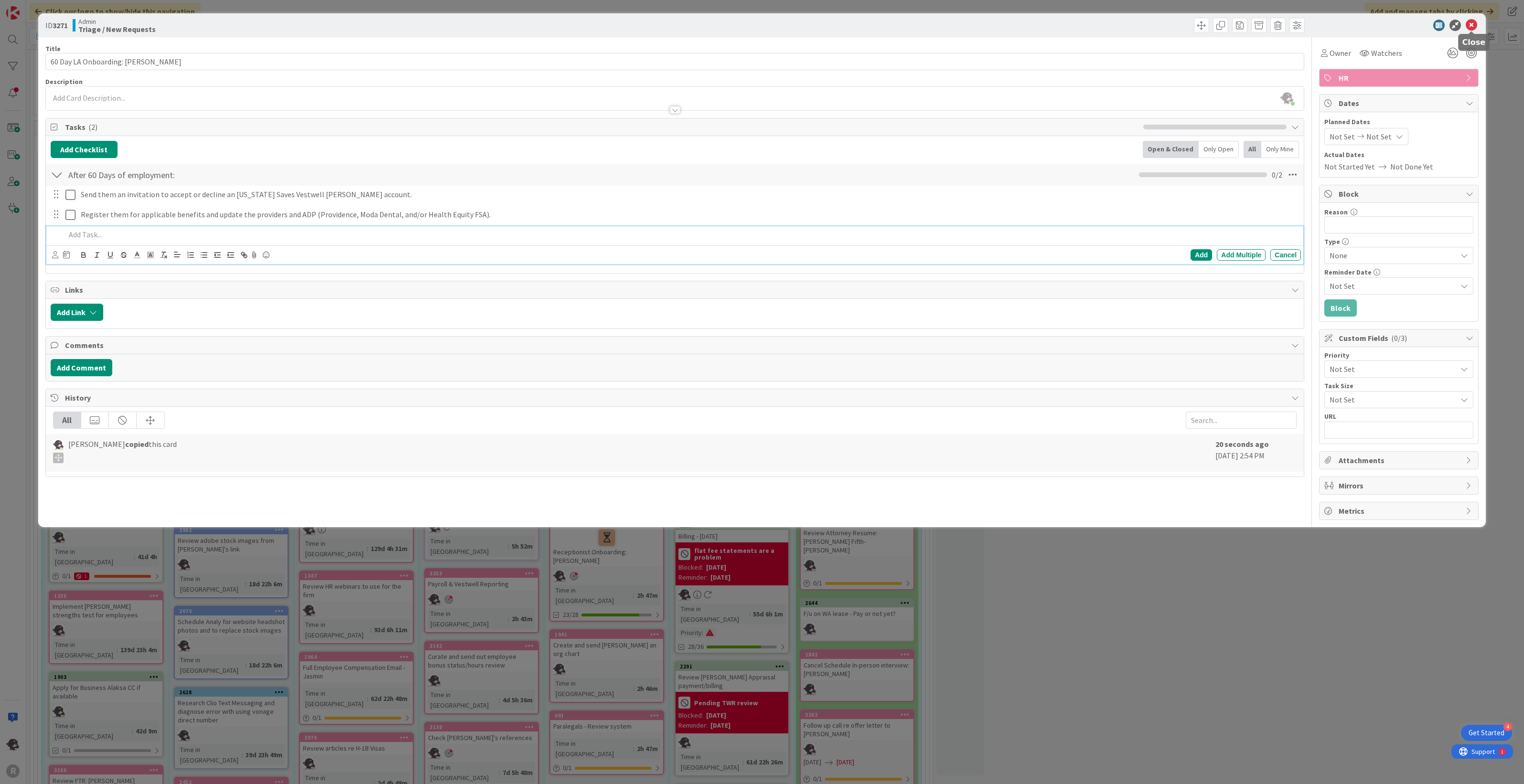
click at [1472, 28] on icon at bounding box center [1472, 25] width 11 height 11
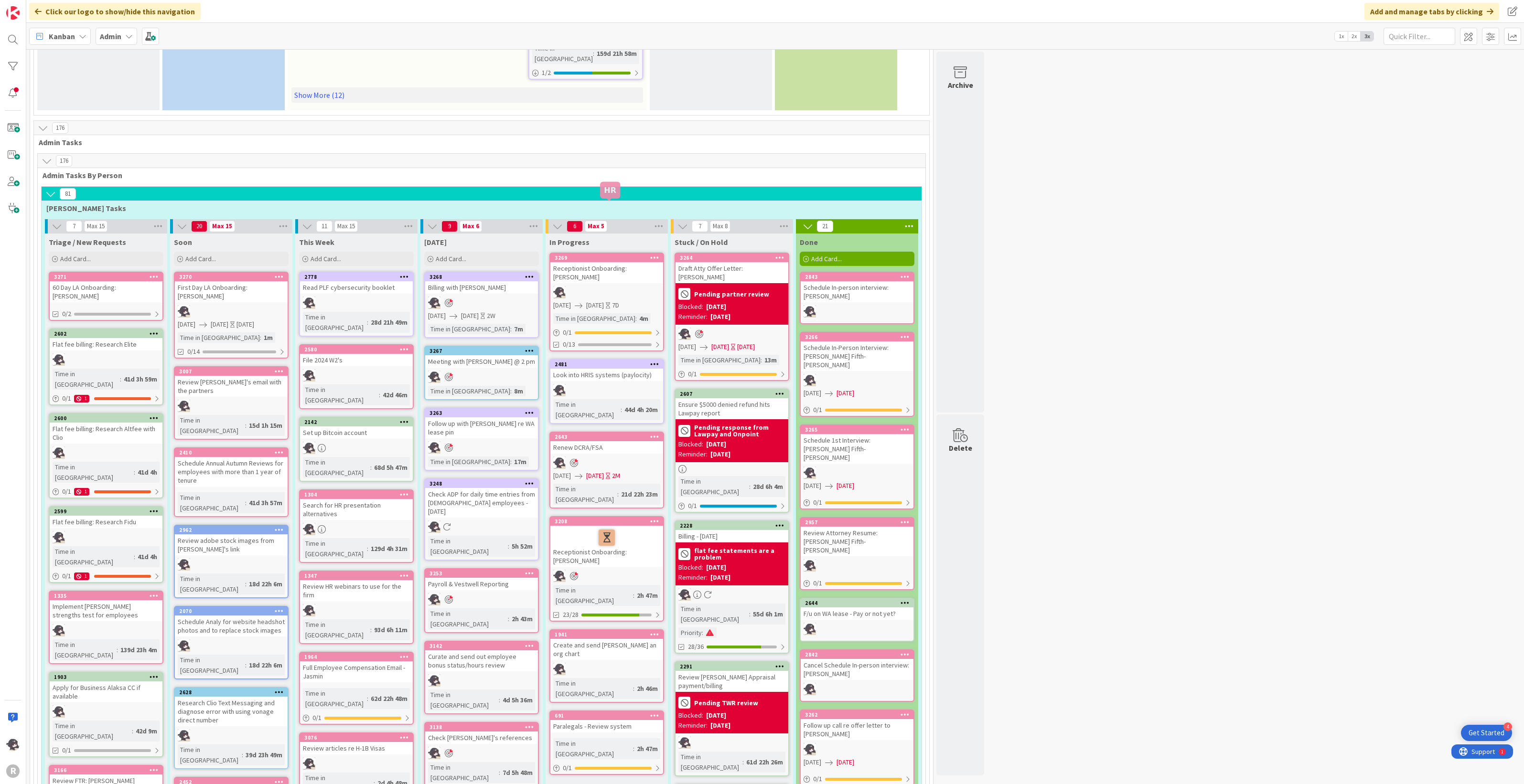
click at [600, 254] on div "3269" at bounding box center [609, 258] width 109 height 7
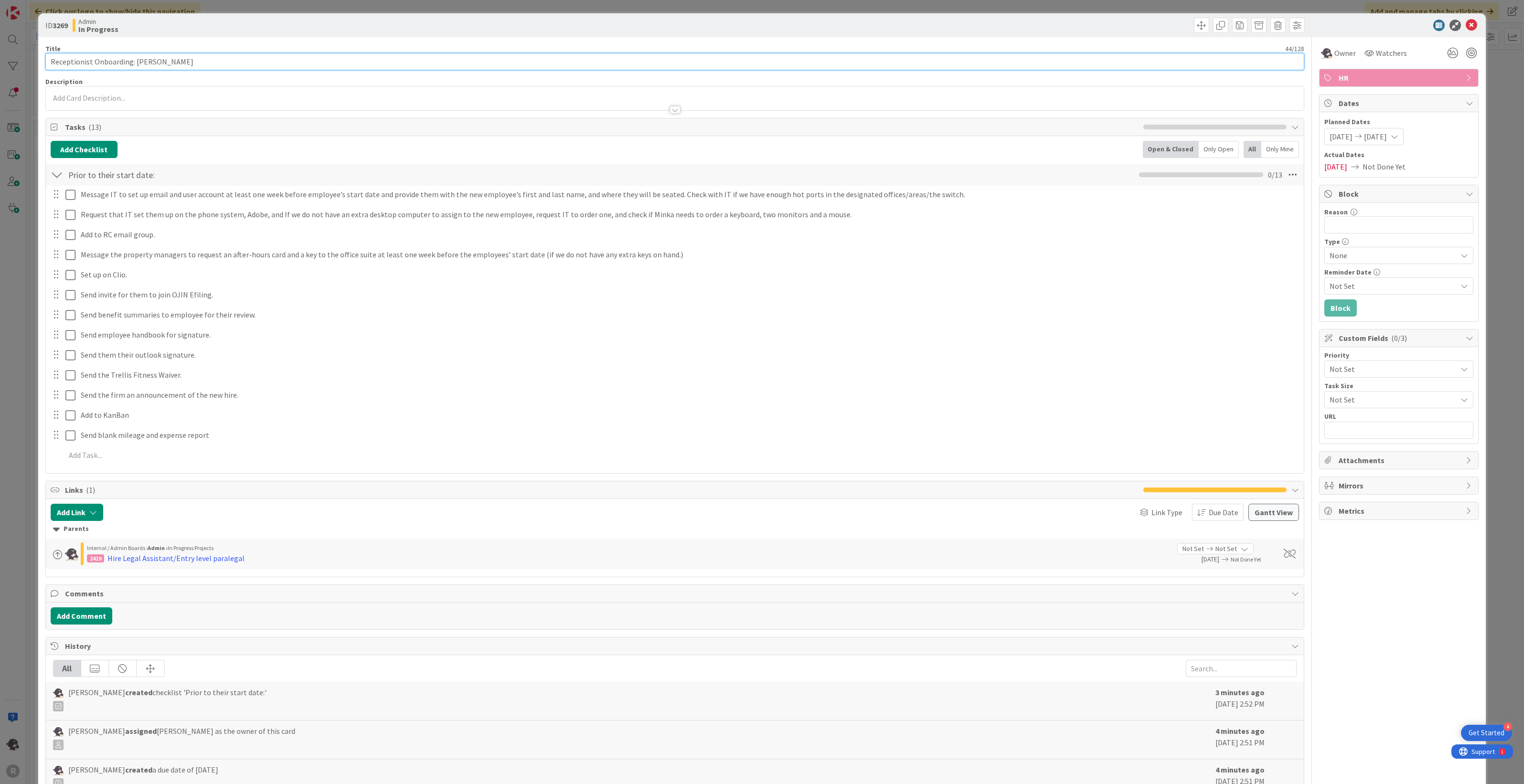
click at [78, 59] on input "Receptionist Onboarding: [PERSON_NAME]" at bounding box center [674, 61] width 1259 height 17
click at [1466, 24] on icon at bounding box center [1472, 25] width 11 height 11
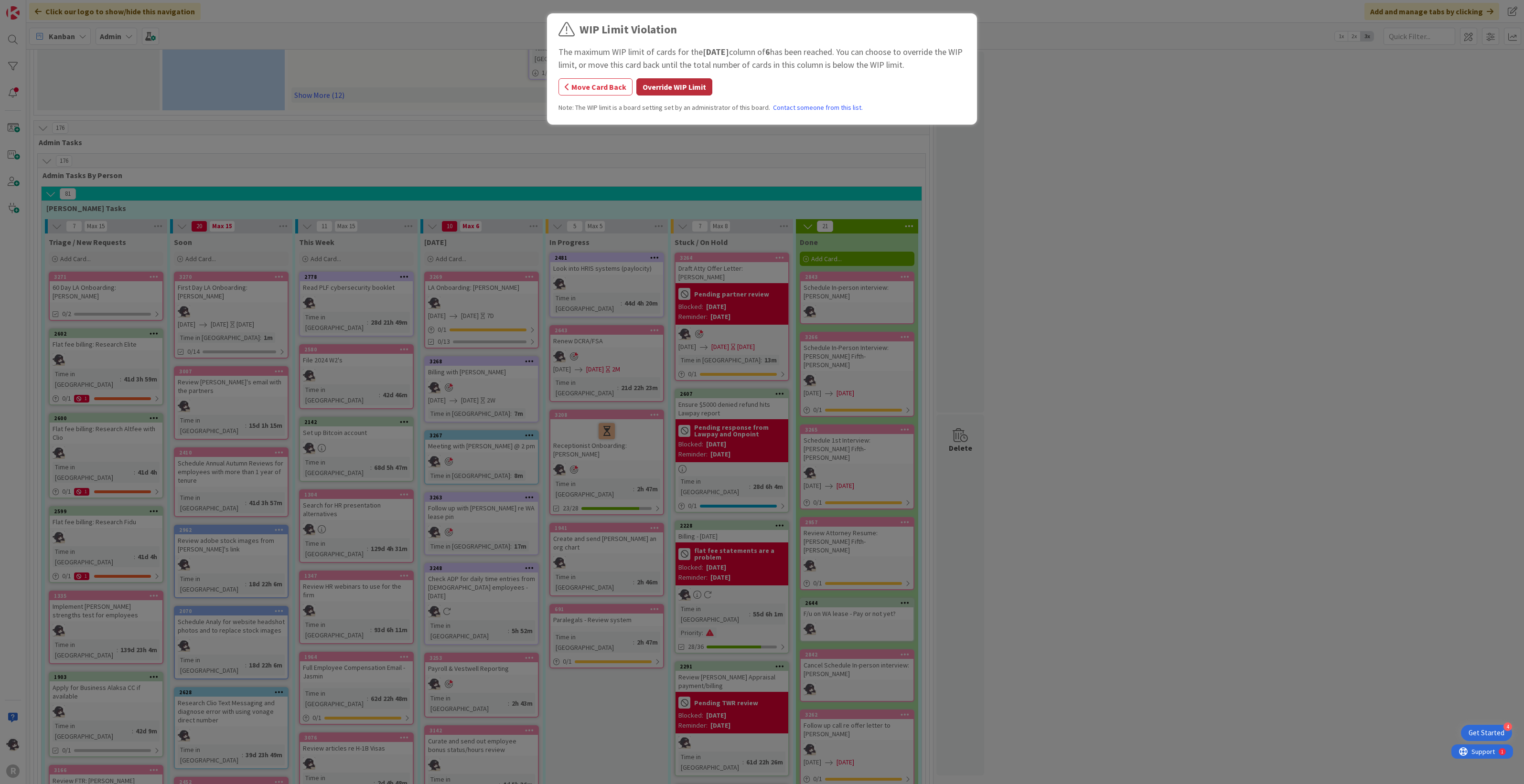
click at [677, 82] on button "Override WIP Limit" at bounding box center [674, 87] width 76 height 17
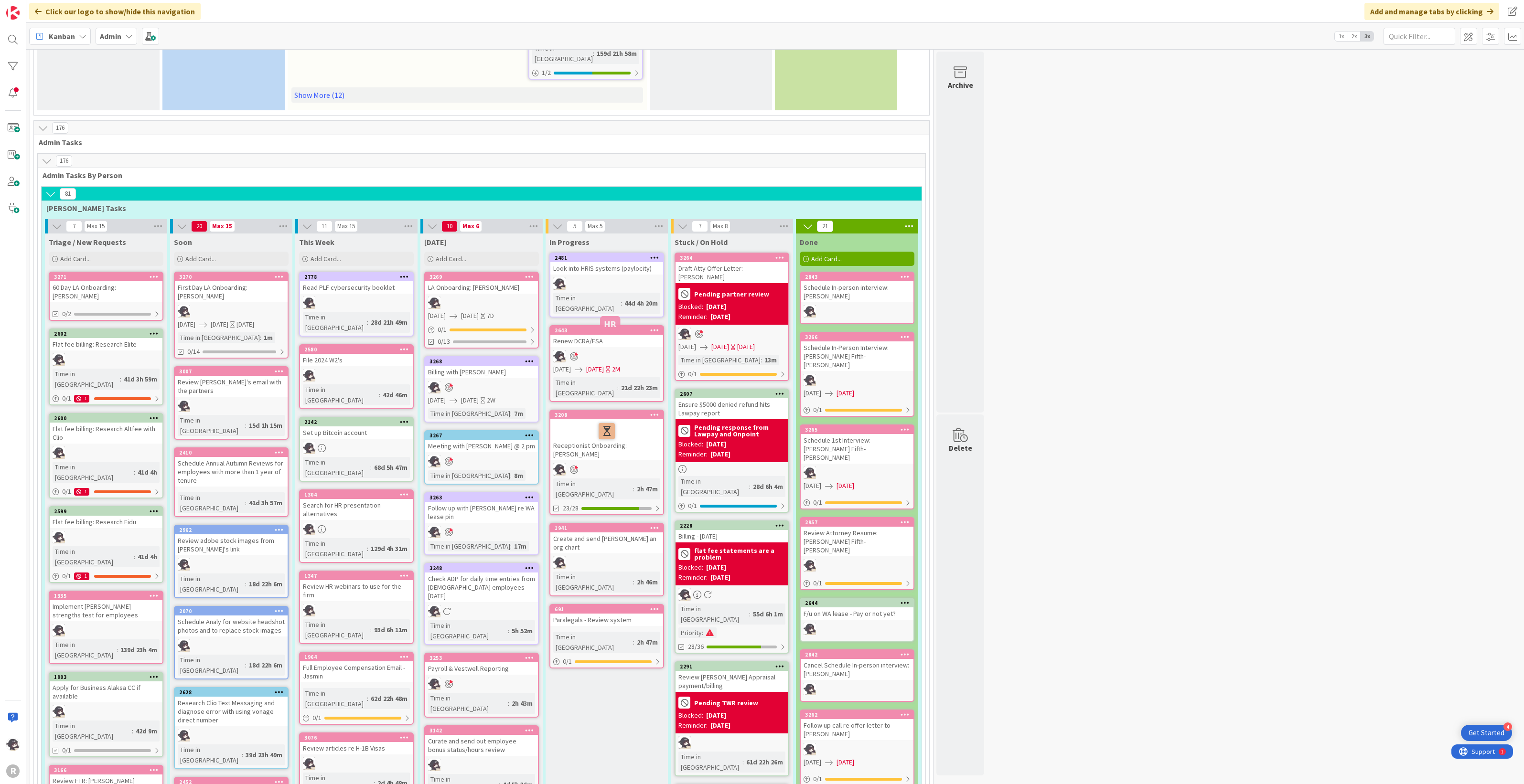
click at [618, 411] on div "3208" at bounding box center [609, 414] width 109 height 7
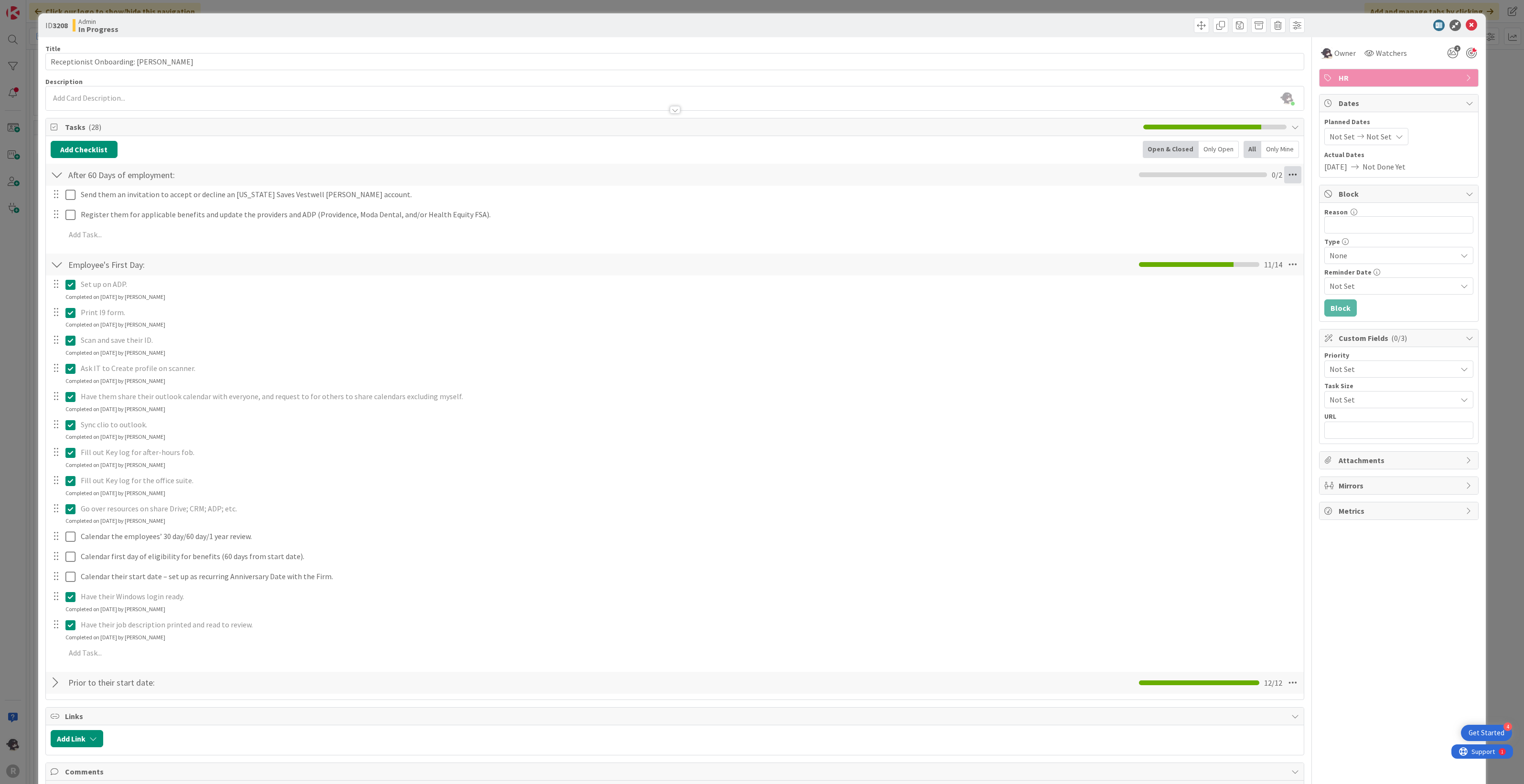
click at [1286, 177] on icon at bounding box center [1292, 174] width 17 height 17
click at [1189, 268] on link "Delete Checklist" at bounding box center [1227, 265] width 143 height 14
click at [1177, 223] on button "Delete" at bounding box center [1183, 220] width 36 height 17
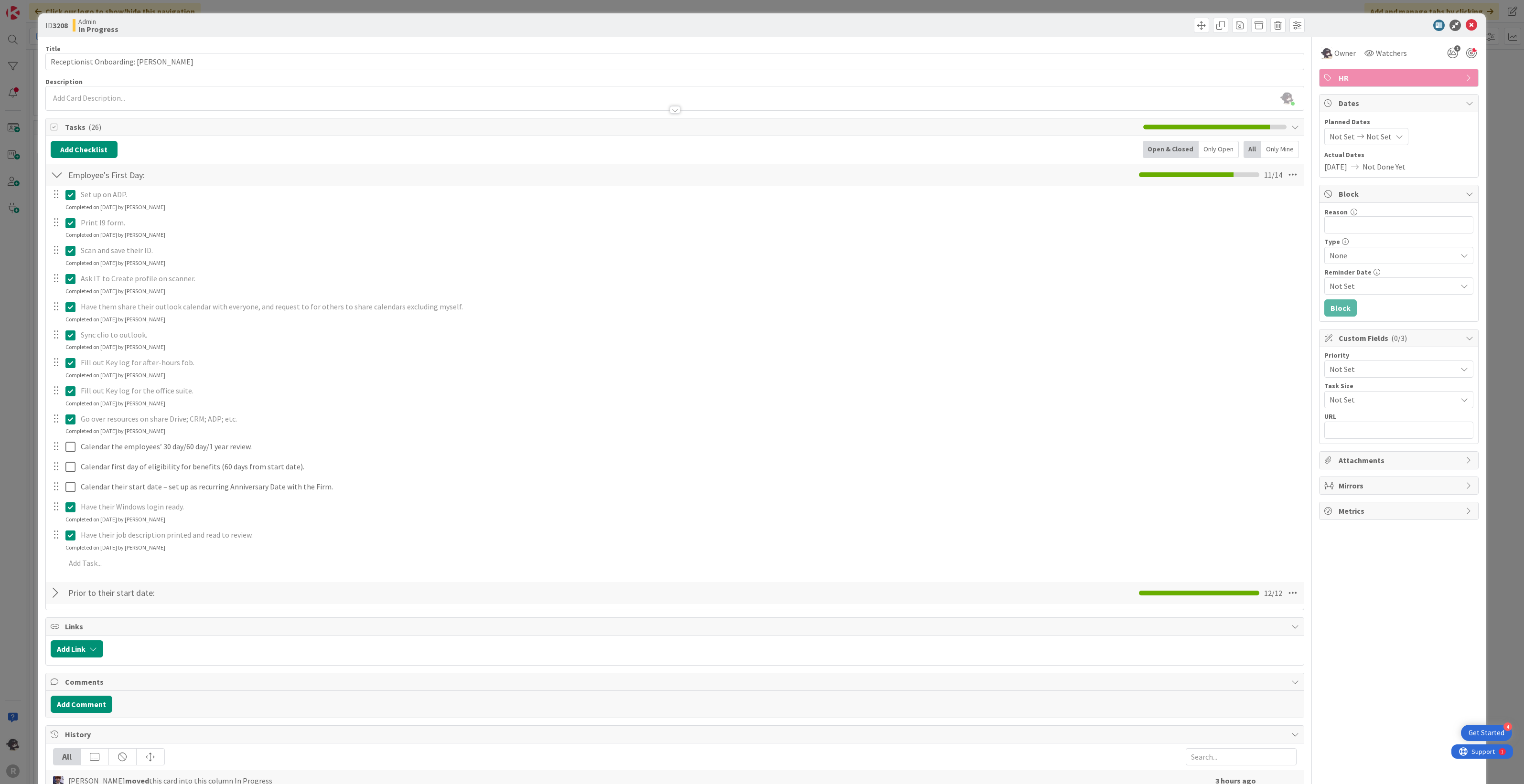
click at [56, 594] on div at bounding box center [56, 593] width 12 height 17
click at [56, 594] on div at bounding box center [56, 593] width 12 height 17
click at [1214, 27] on span at bounding box center [1221, 25] width 16 height 16
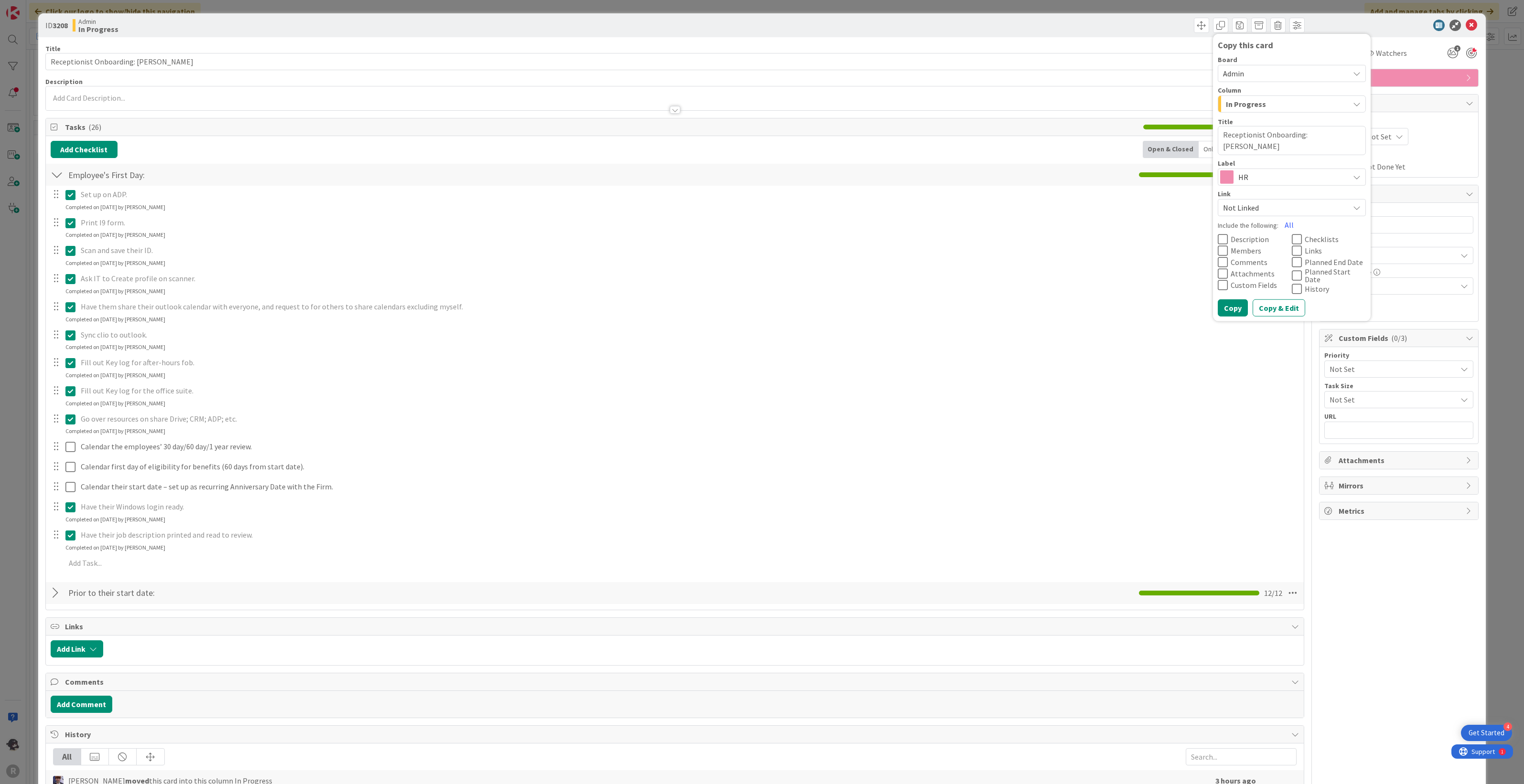
click at [1253, 105] on span "In Progress" at bounding box center [1245, 104] width 40 height 12
click at [1231, 171] on link "Triage / New Requests" at bounding box center [1297, 168] width 157 height 16
click at [1217, 132] on textarea "Receptionist Onboarding: [PERSON_NAME]" at bounding box center [1291, 141] width 148 height 29
click at [1221, 302] on button "Copy" at bounding box center [1232, 307] width 30 height 17
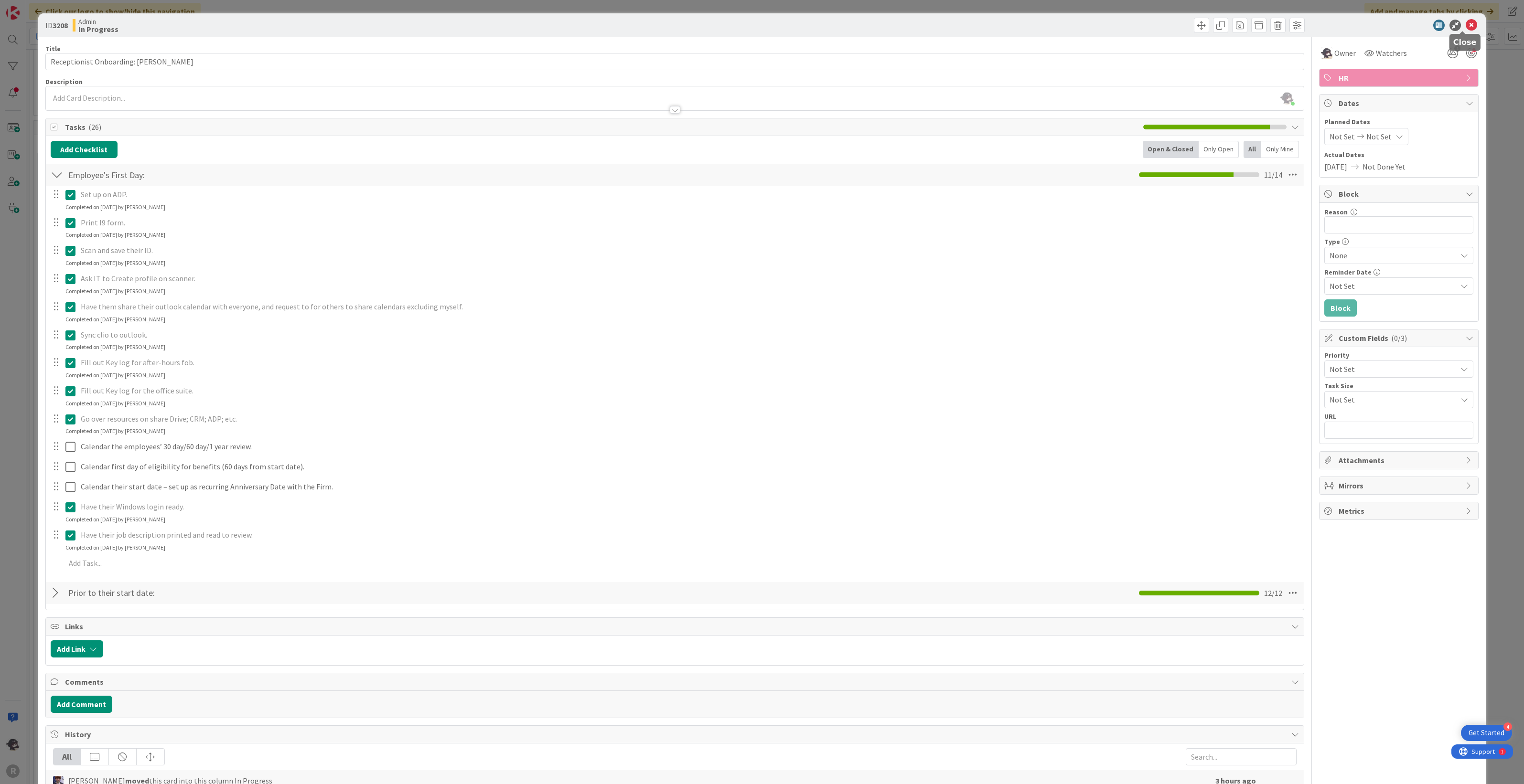
click at [1466, 27] on icon at bounding box center [1472, 25] width 11 height 11
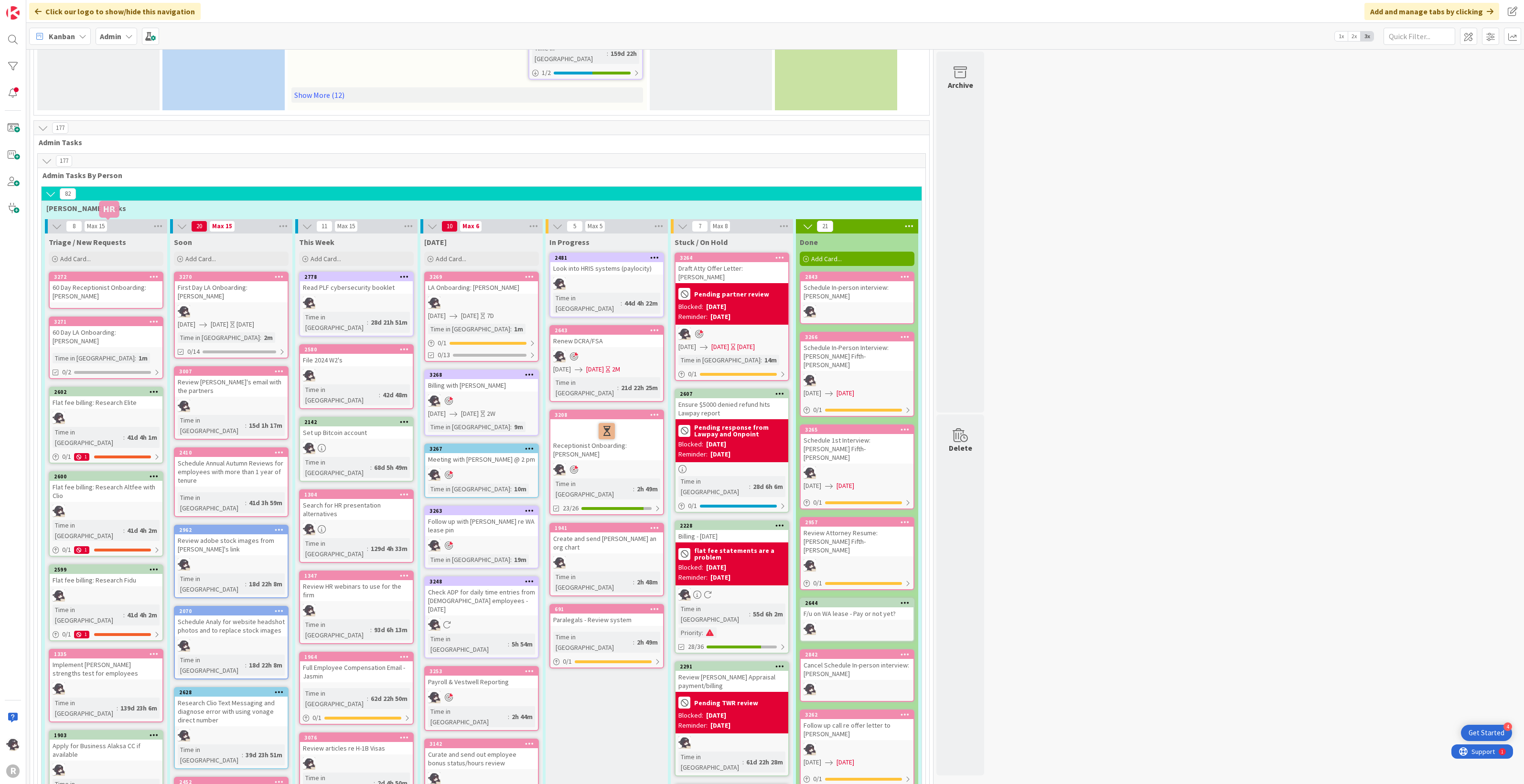
click at [132, 274] on div "3272" at bounding box center [108, 277] width 109 height 7
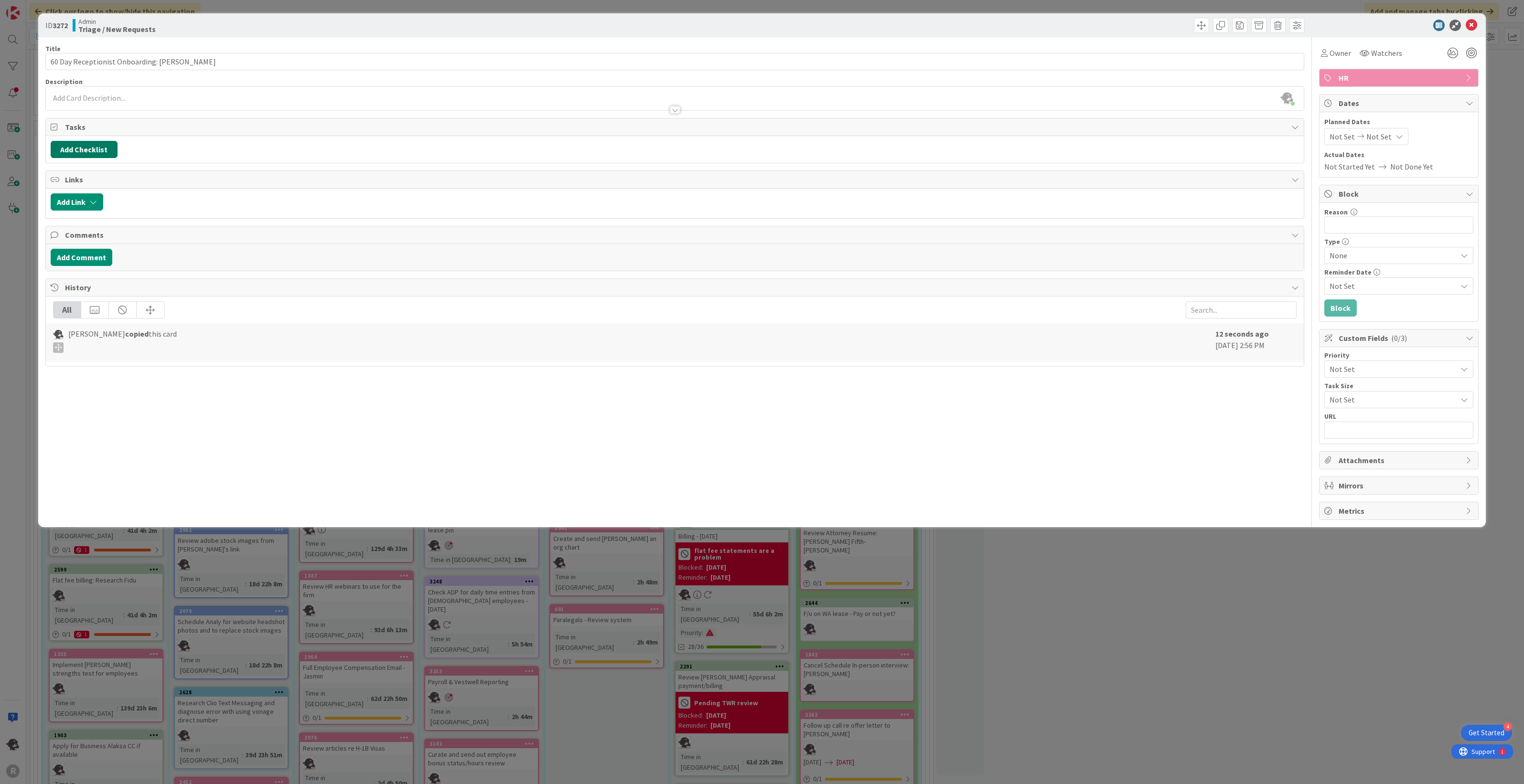
click at [88, 150] on button "Add Checklist" at bounding box center [84, 149] width 67 height 17
click at [84, 237] on link "Load template" at bounding box center [80, 236] width 49 height 10
click at [137, 237] on div "After 60 Days of employment:" at bounding box center [129, 240] width 158 height 17
click at [70, 226] on button "Add" at bounding box center [68, 217] width 25 height 17
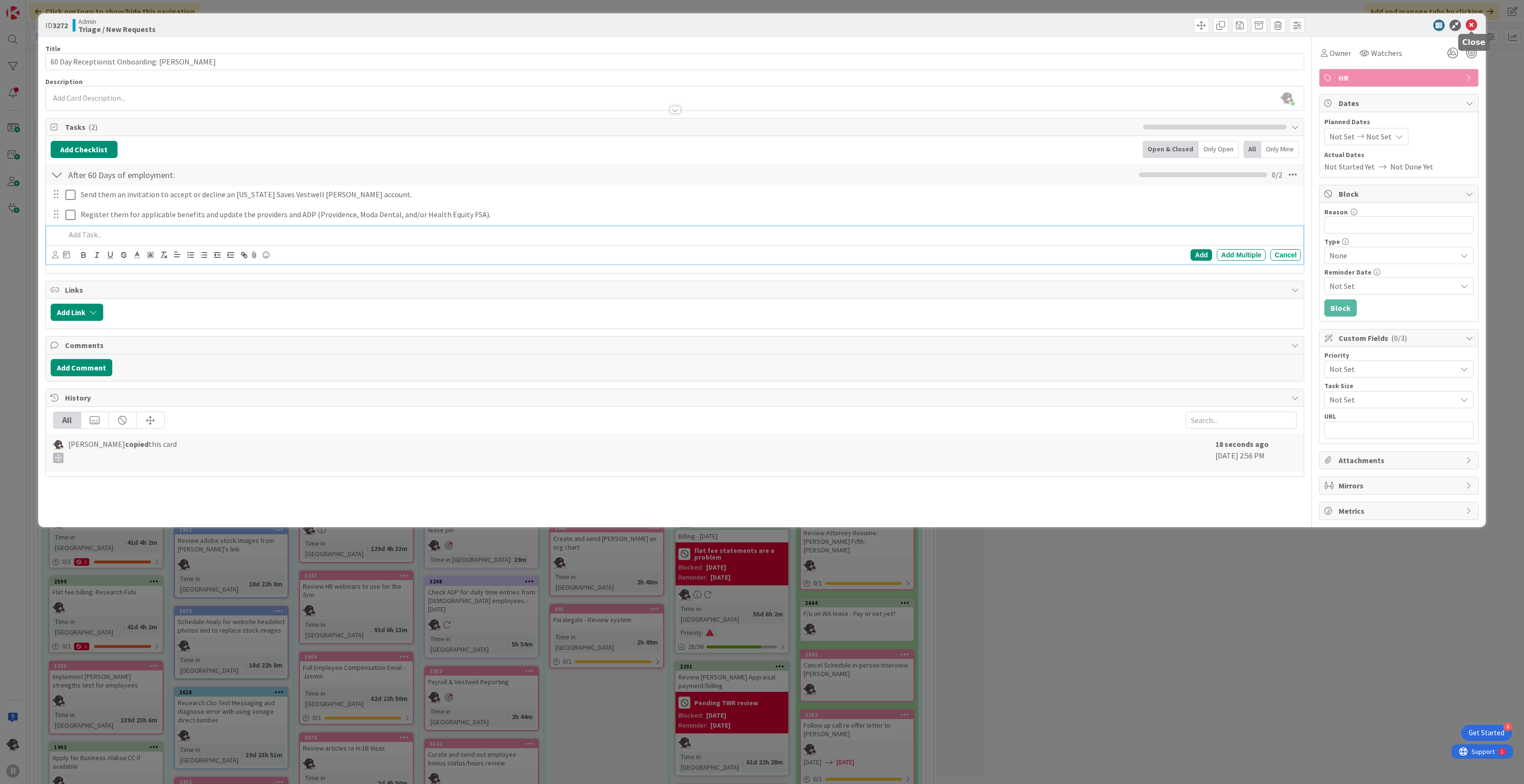
click at [1469, 25] on icon at bounding box center [1472, 25] width 11 height 11
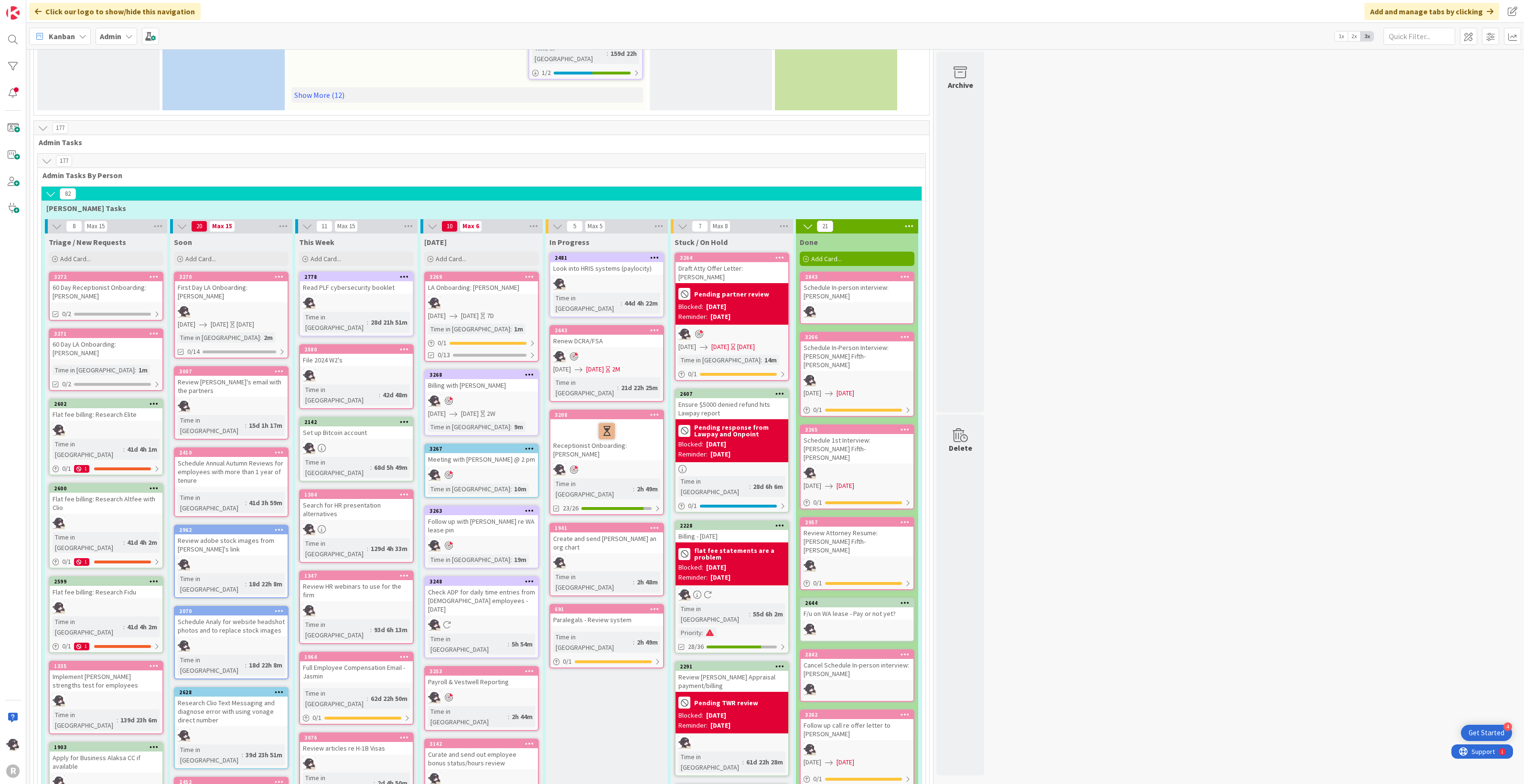
click at [619, 410] on div "3208 Receptionist Onboarding: [PERSON_NAME] Time in Column : 2h 49m 23/26" at bounding box center [607, 462] width 115 height 105
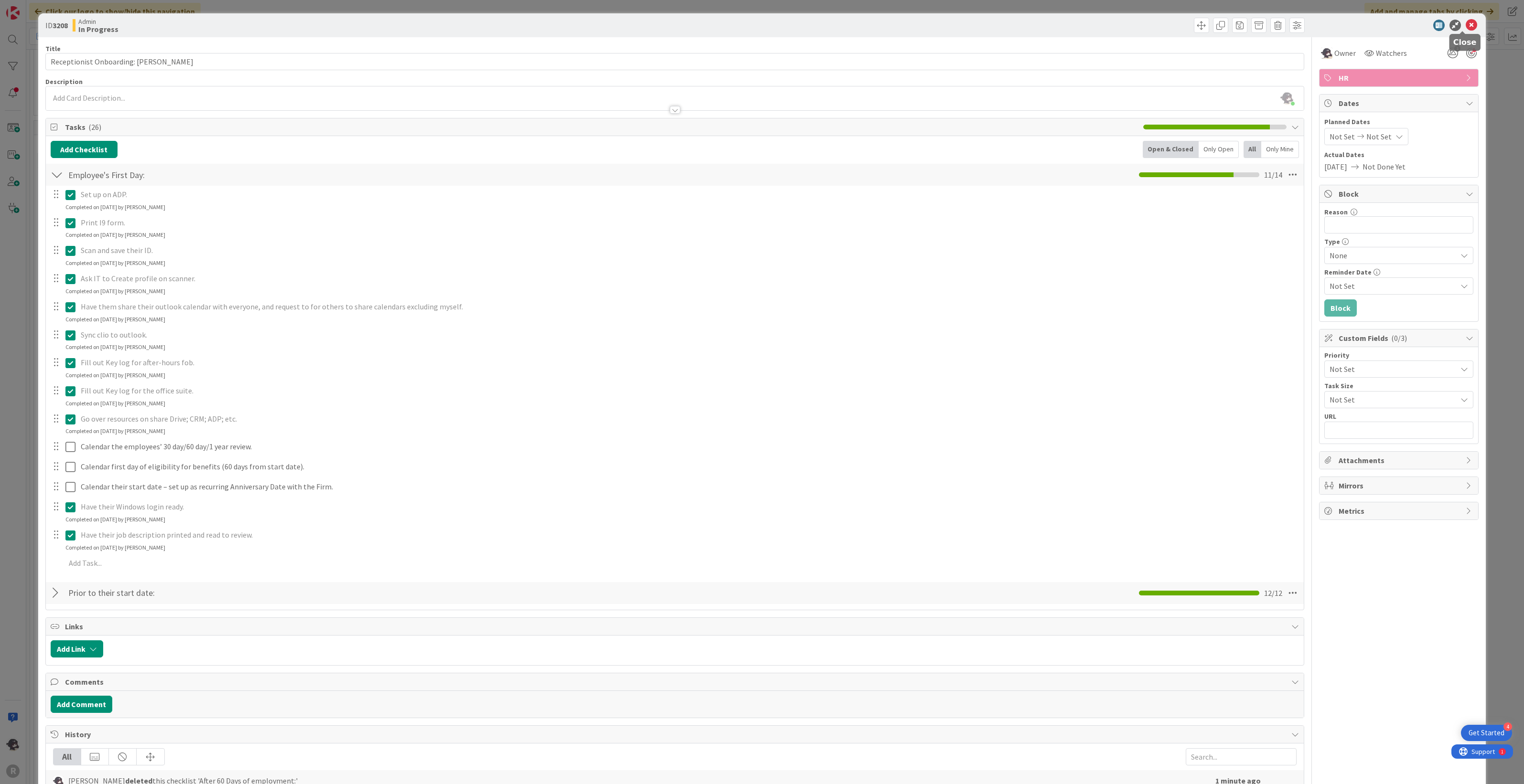
click at [1466, 27] on icon at bounding box center [1472, 25] width 11 height 11
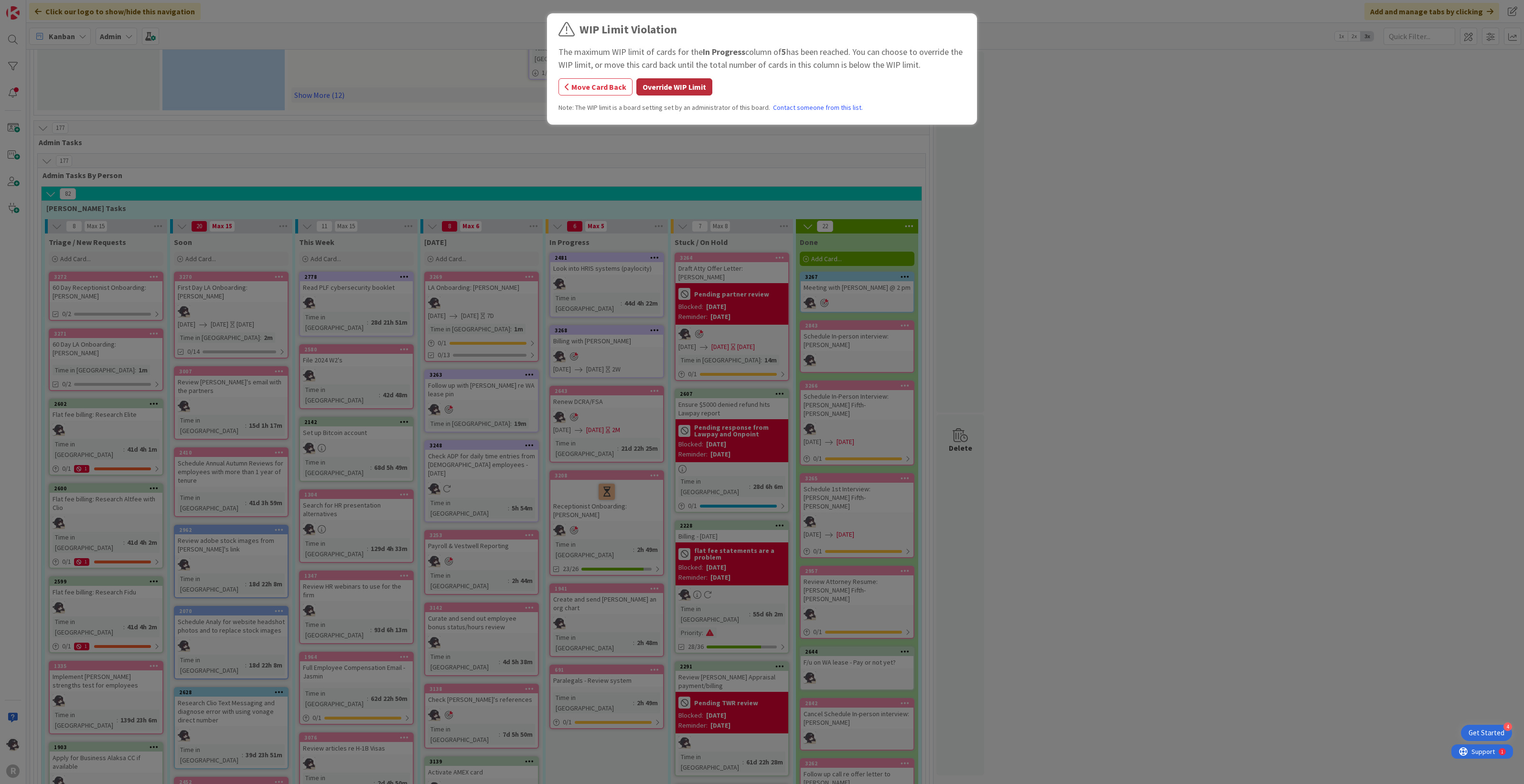
click at [668, 88] on button "Override WIP Limit" at bounding box center [674, 87] width 76 height 17
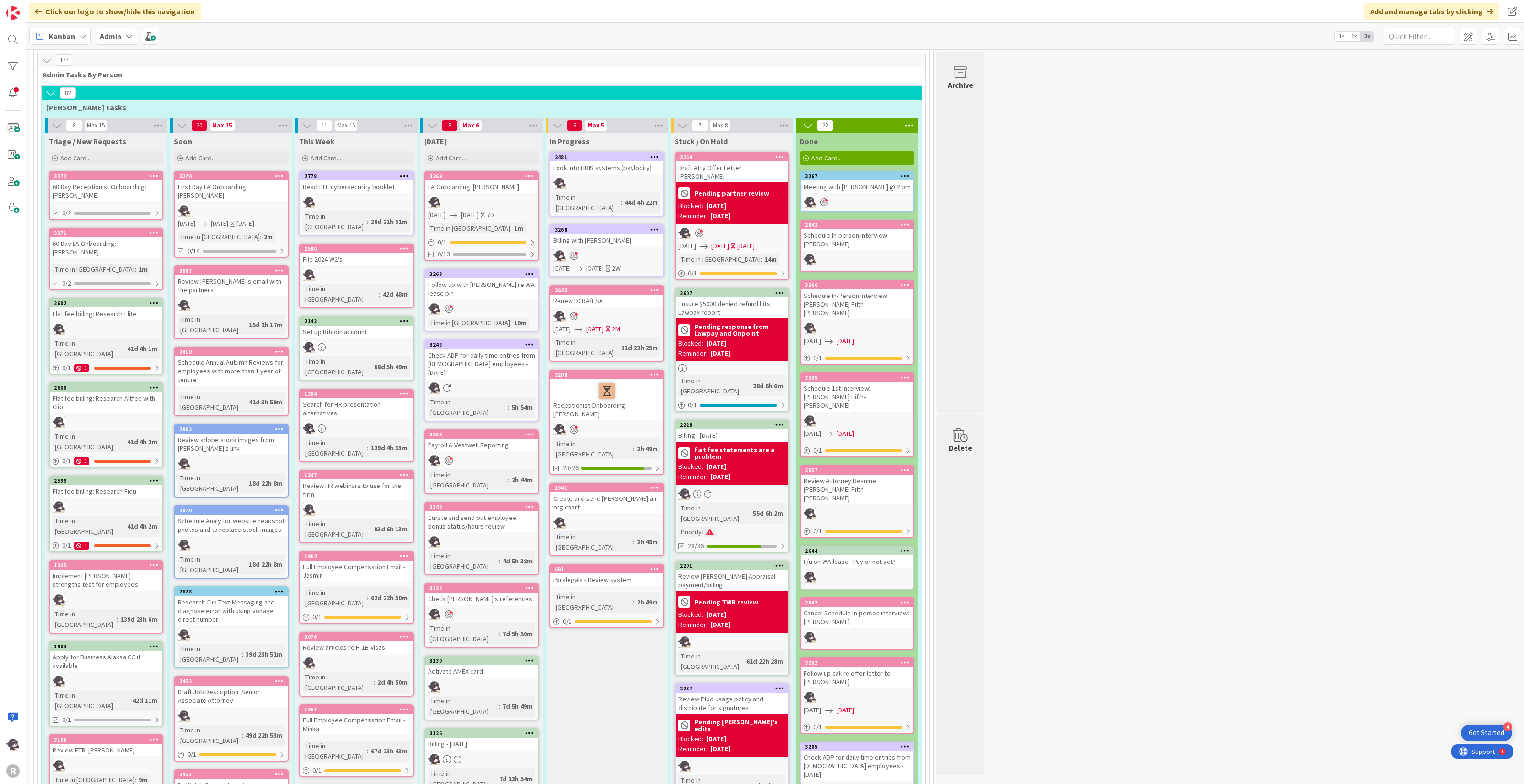
scroll to position [597, 0]
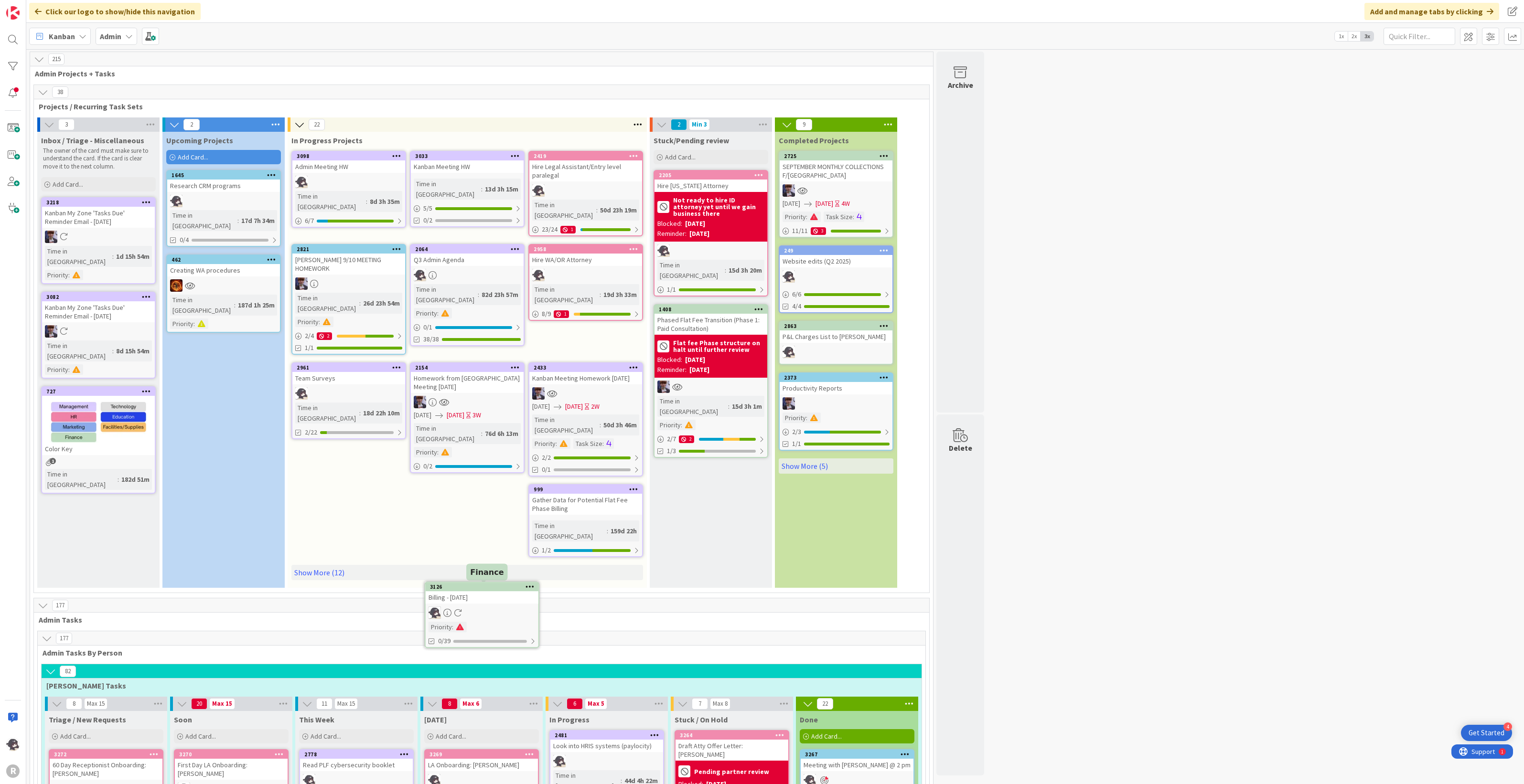
scroll to position [597, 0]
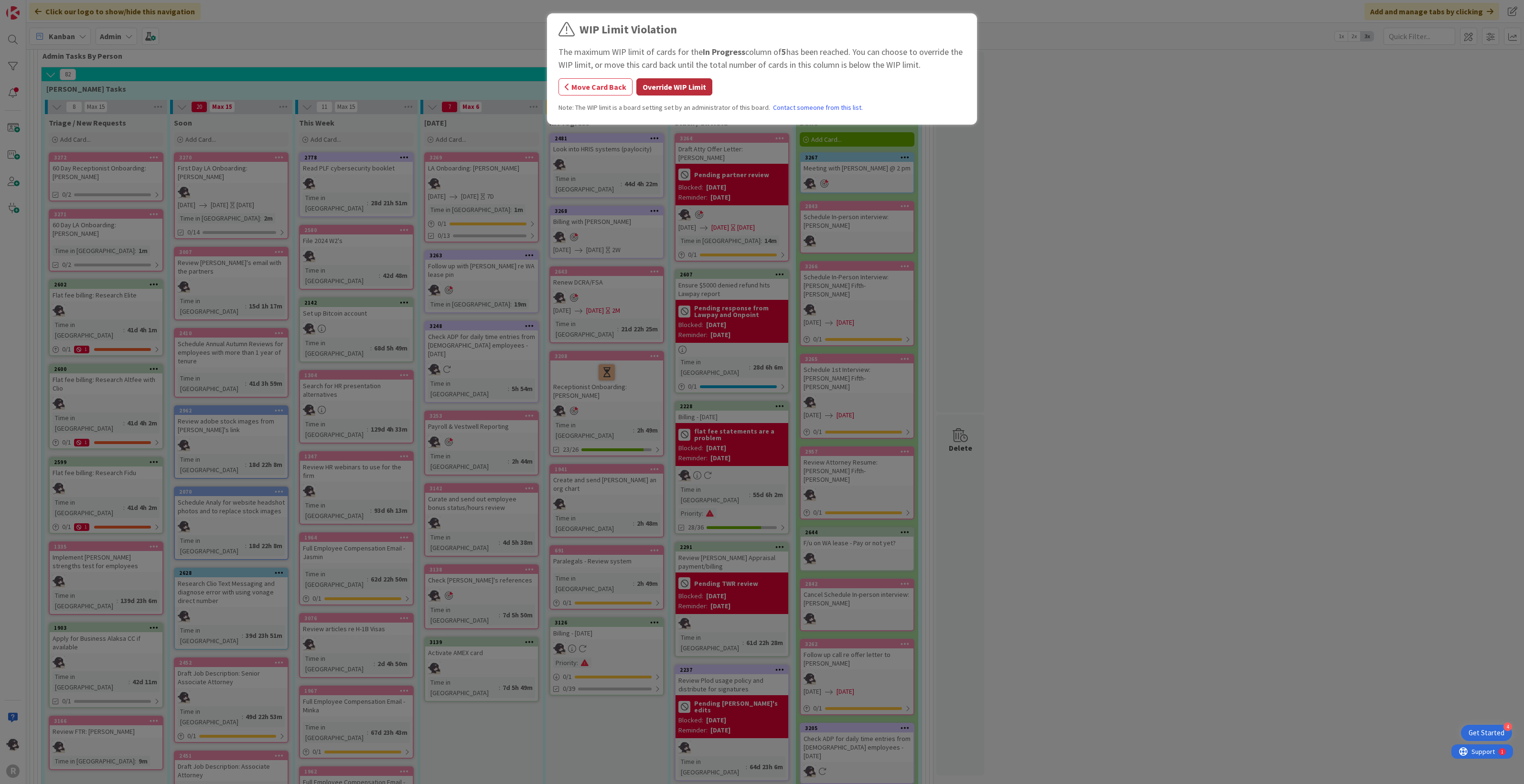
click at [677, 78] on button "Override WIP Limit" at bounding box center [674, 87] width 76 height 17
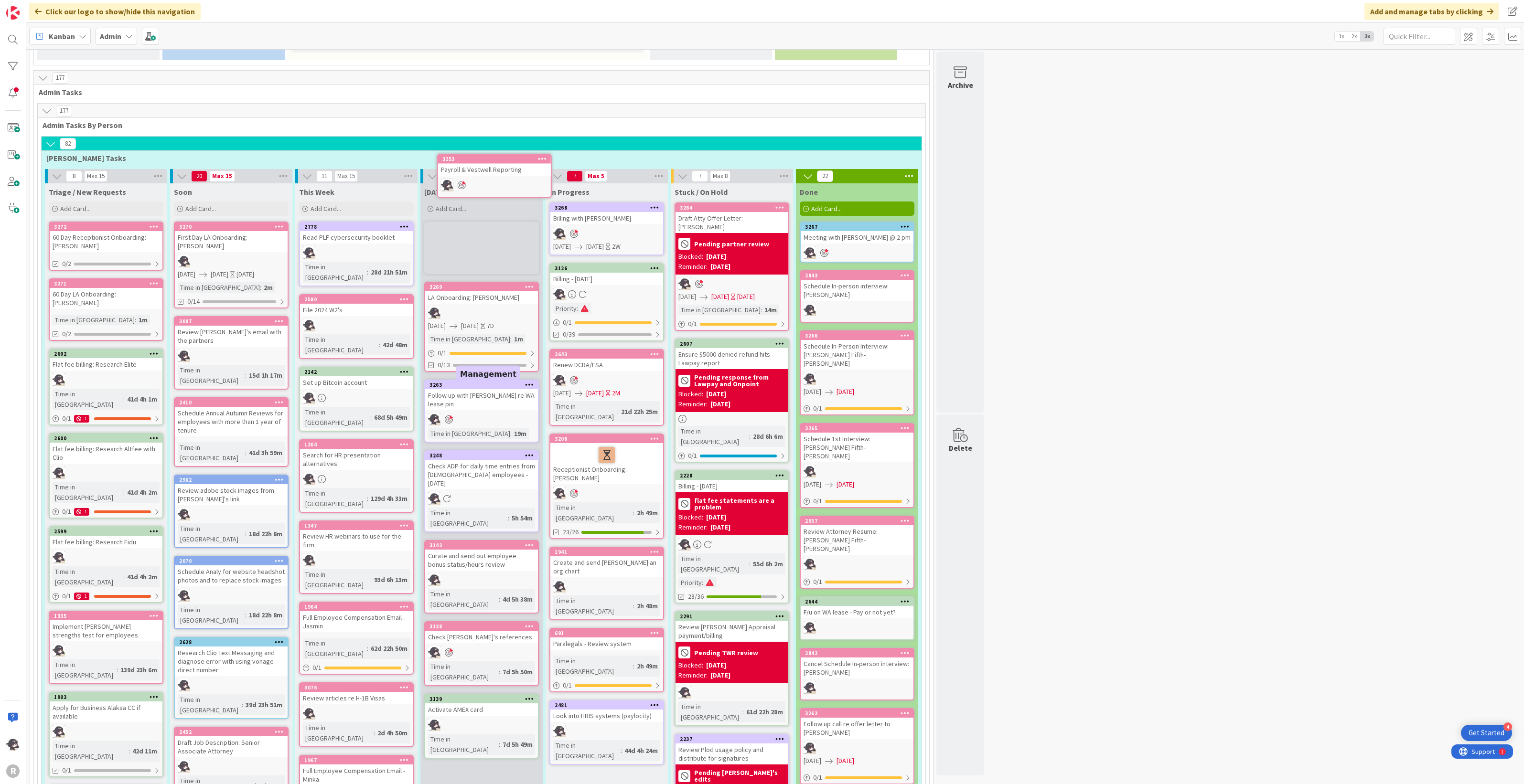
scroll to position [522, 0]
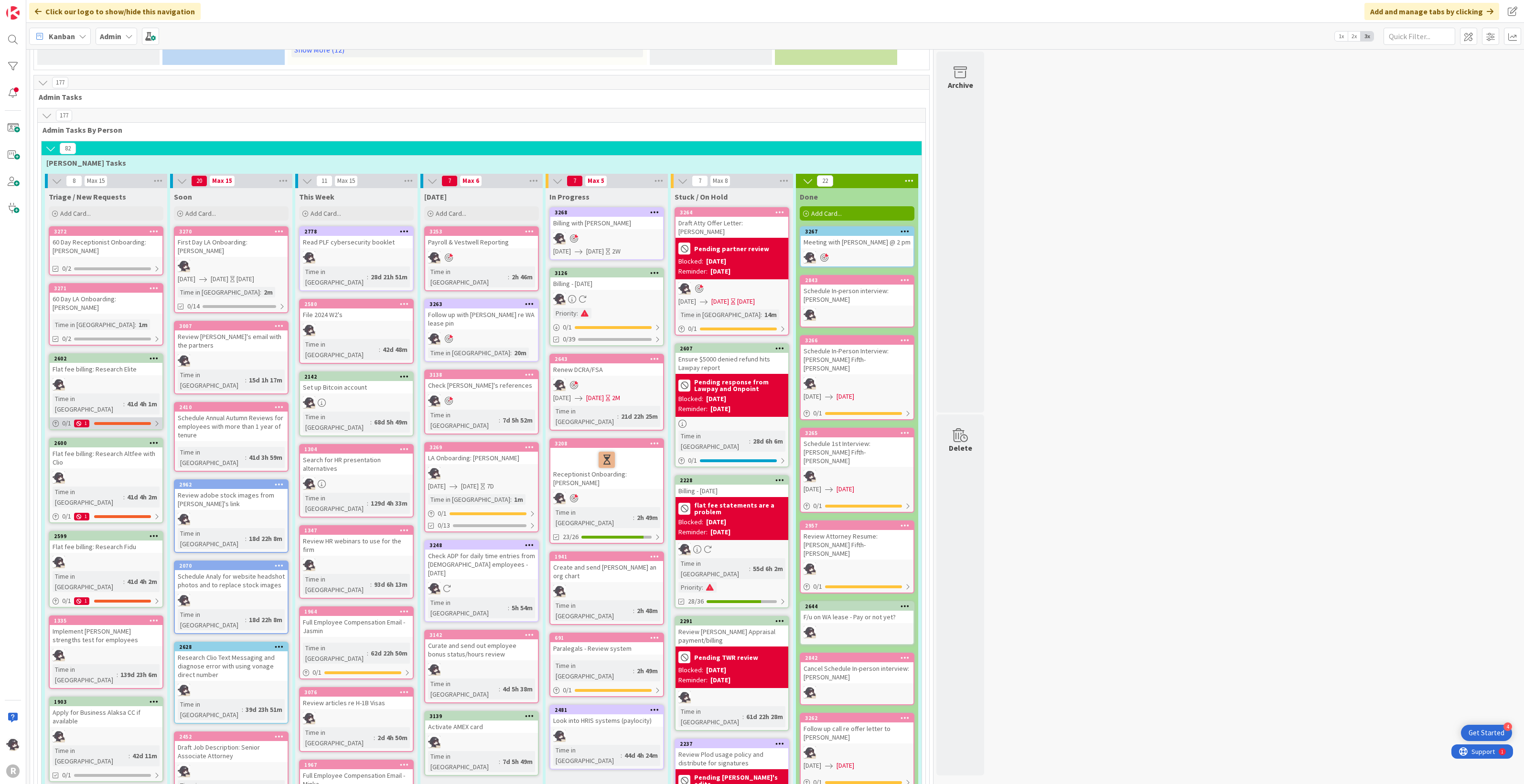
click at [80, 421] on icon at bounding box center [79, 423] width 5 height 5
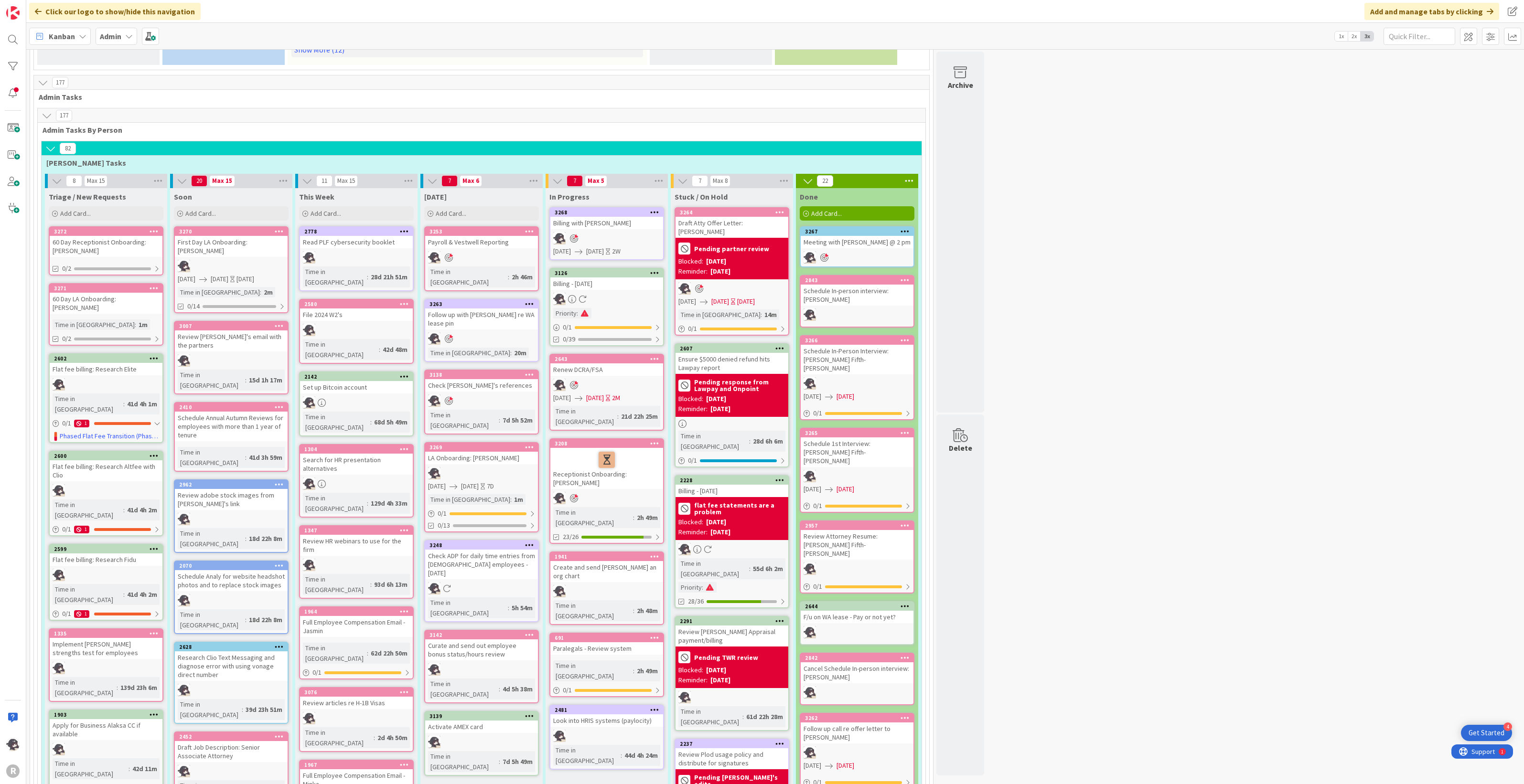
click at [853, 206] on div "Add Card..." at bounding box center [857, 213] width 115 height 15
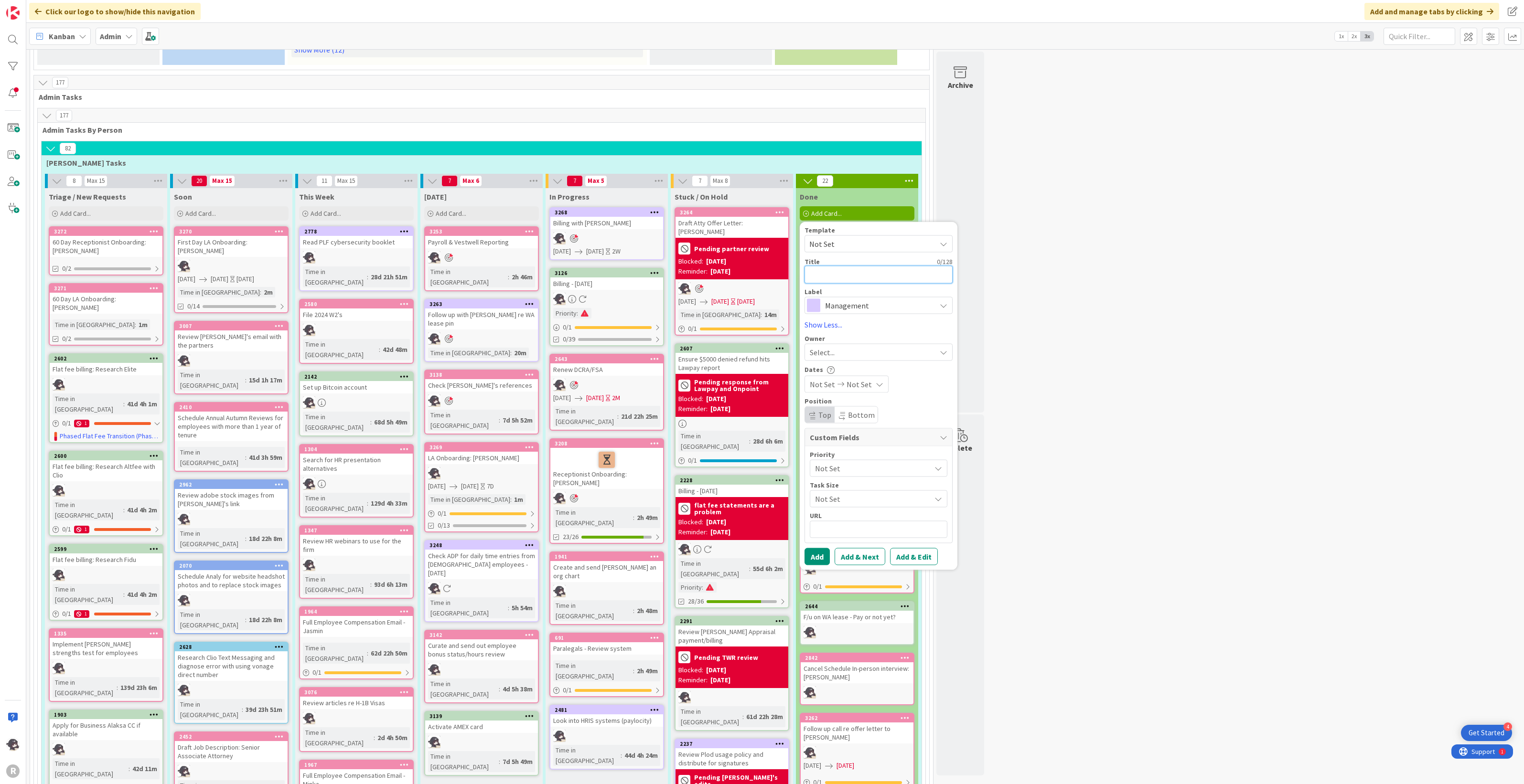
type textarea "N"
type textarea "x"
type textarea "Ne"
type textarea "x"
type textarea "New"
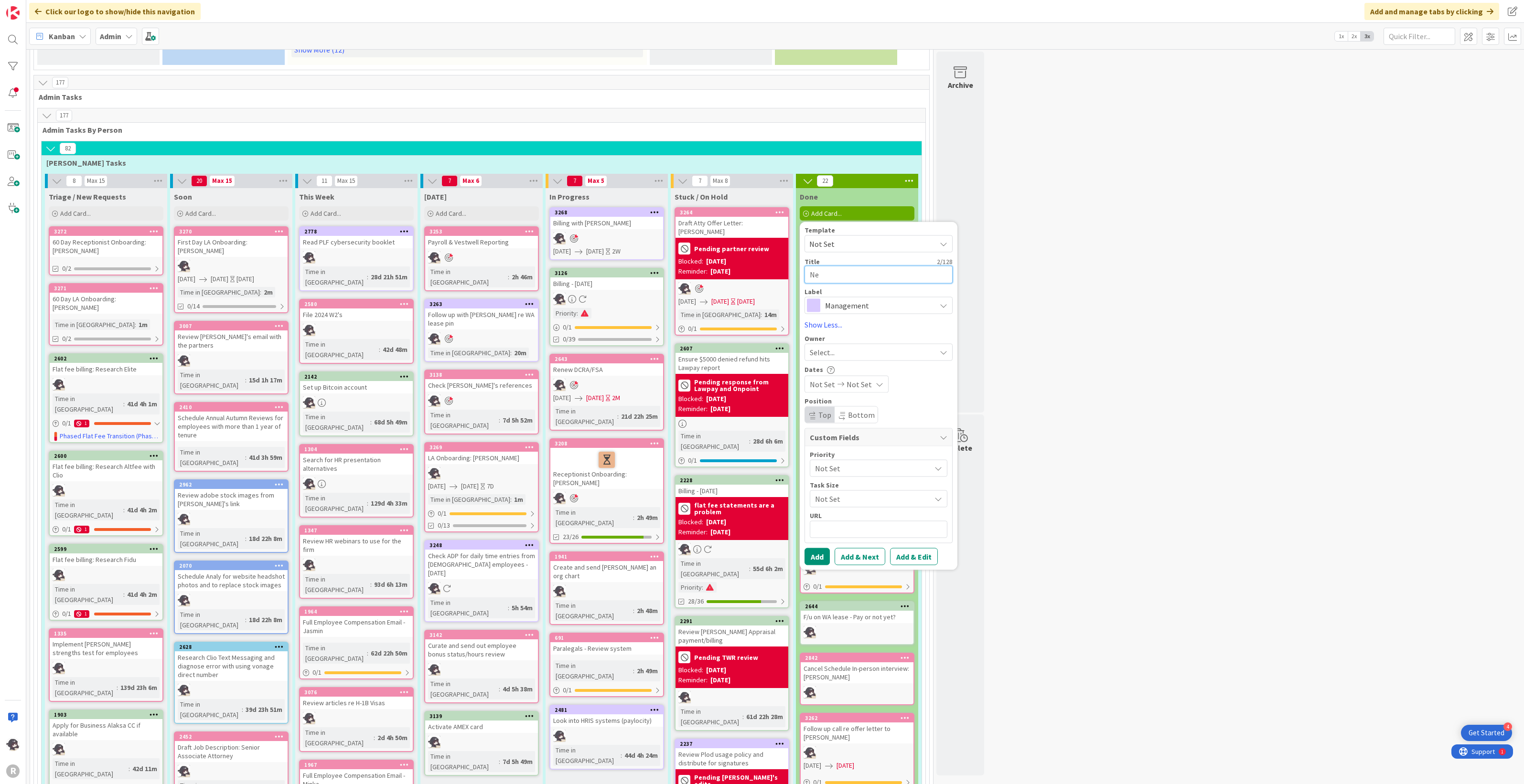
type textarea "x"
type textarea "New"
type textarea "x"
type textarea "New H"
type textarea "x"
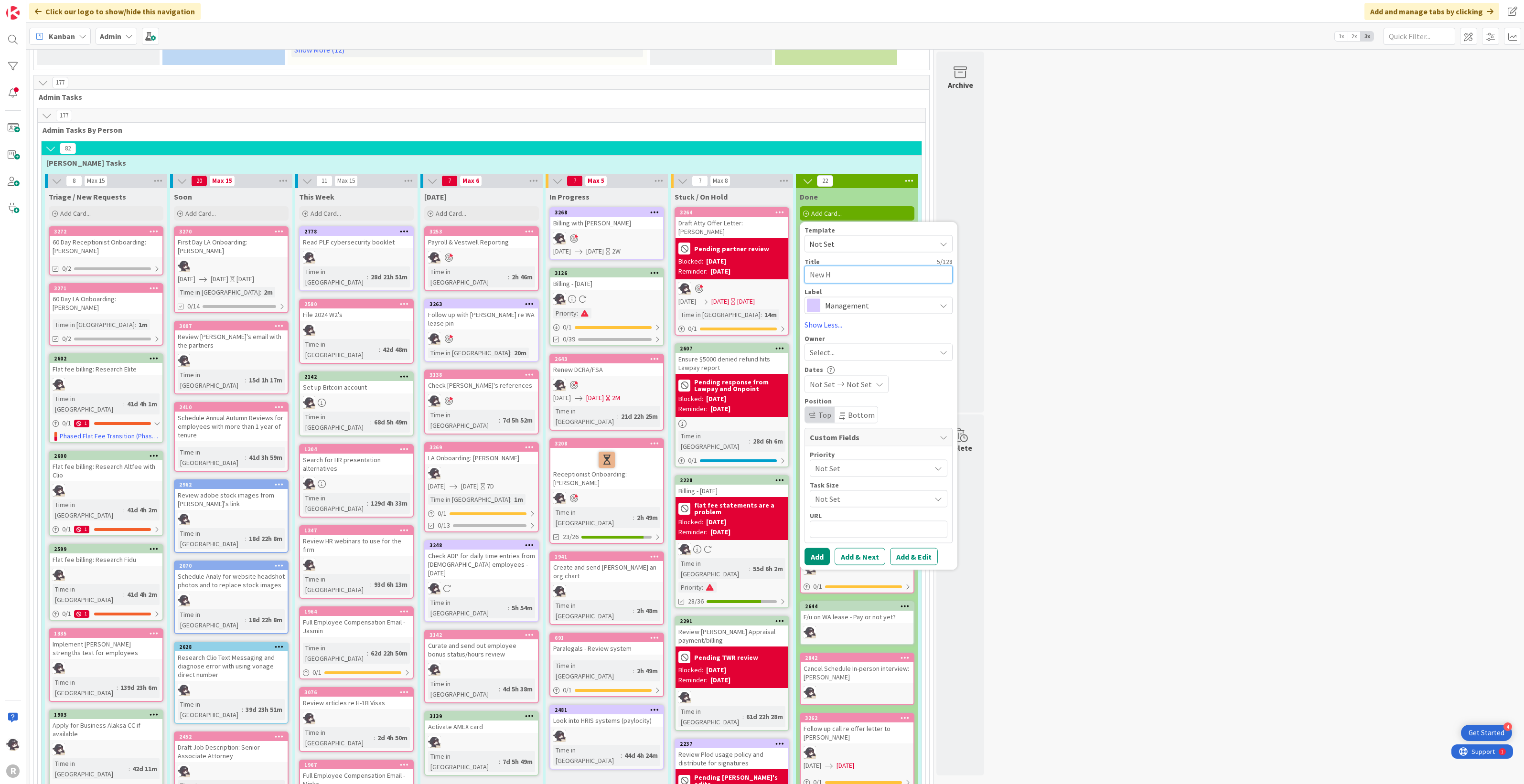
type textarea "New Hi"
type textarea "x"
type textarea "New Hir"
type textarea "x"
type textarea "New Hire"
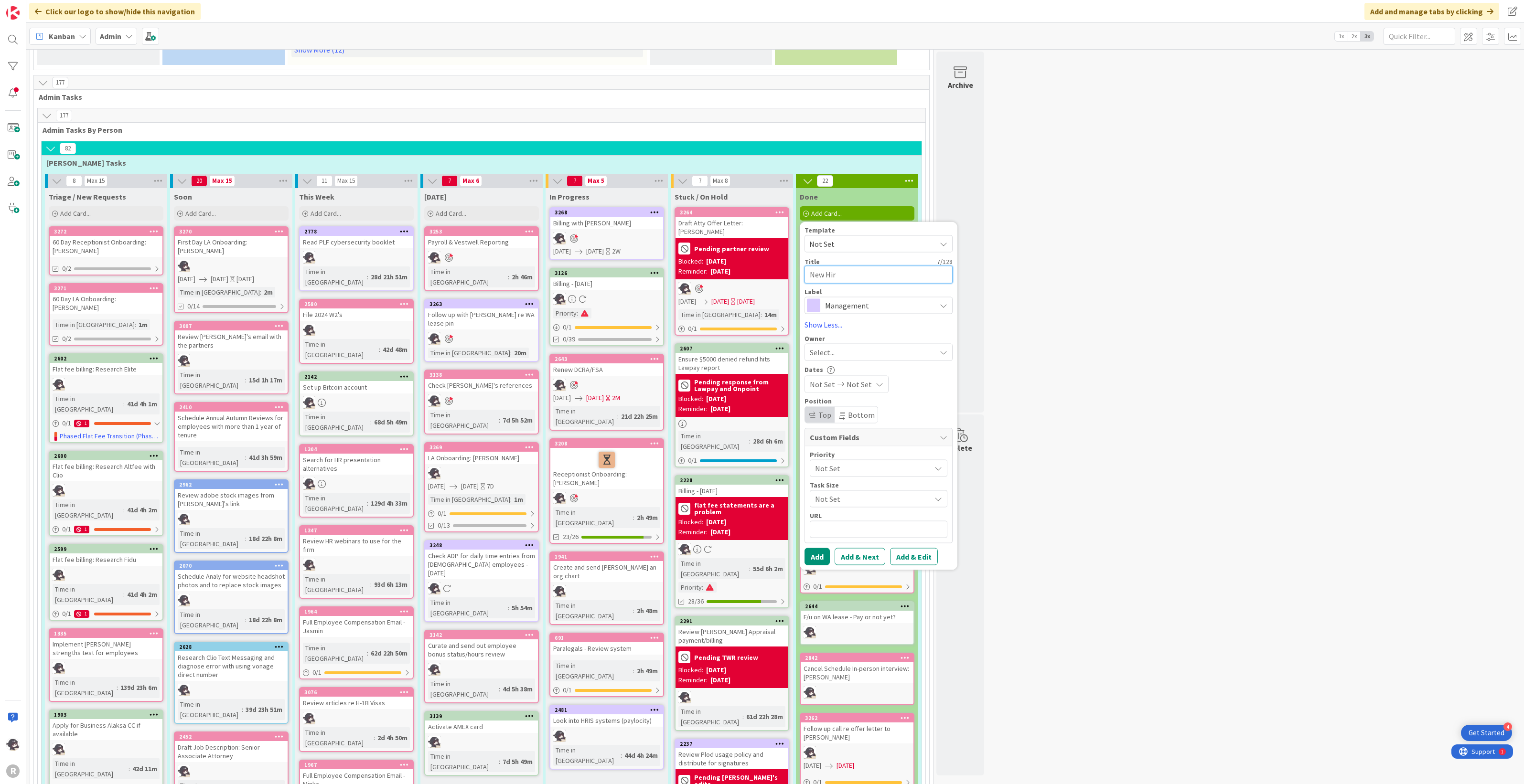
type textarea "x"
type textarea "New Hire"
type textarea "x"
type textarea "New Hire L"
type textarea "x"
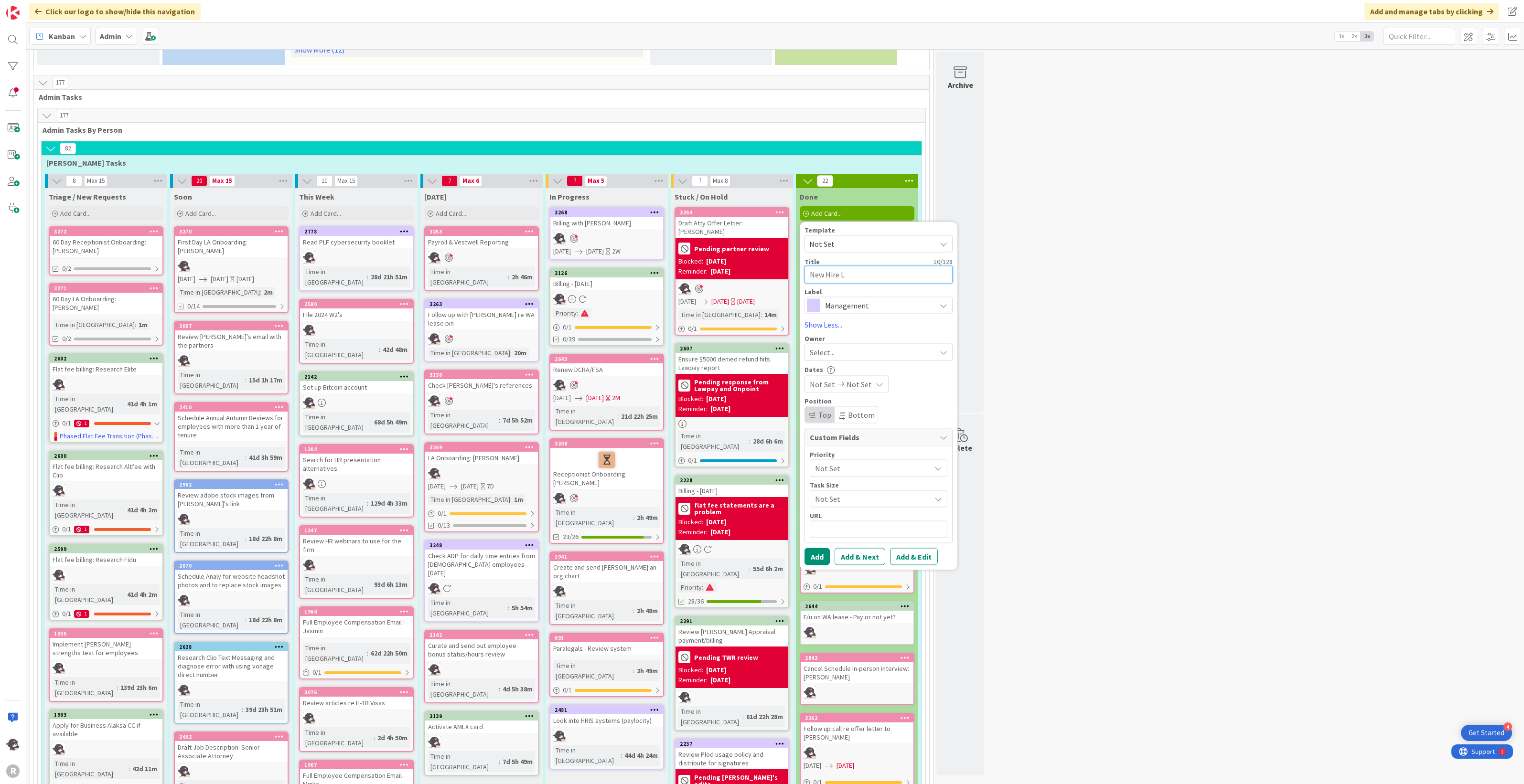
type textarea "New Hire Lu"
type textarea "x"
type textarea "New Hire Lun"
type textarea "x"
type textarea "New Hire Lunc"
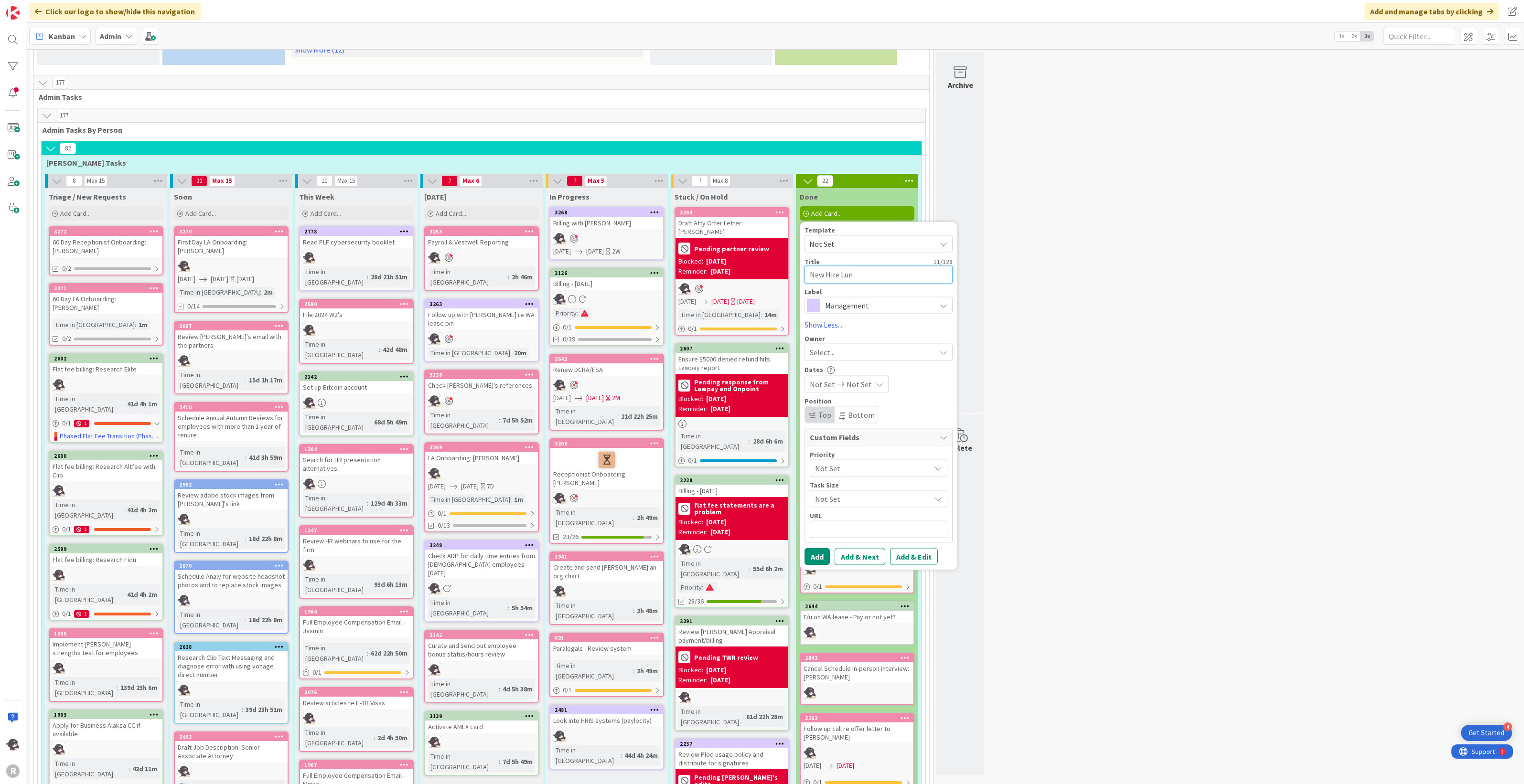
type textarea "x"
type textarea "New Hire Lunch"
type textarea "x"
type textarea "New Hire Lunch:"
type textarea "x"
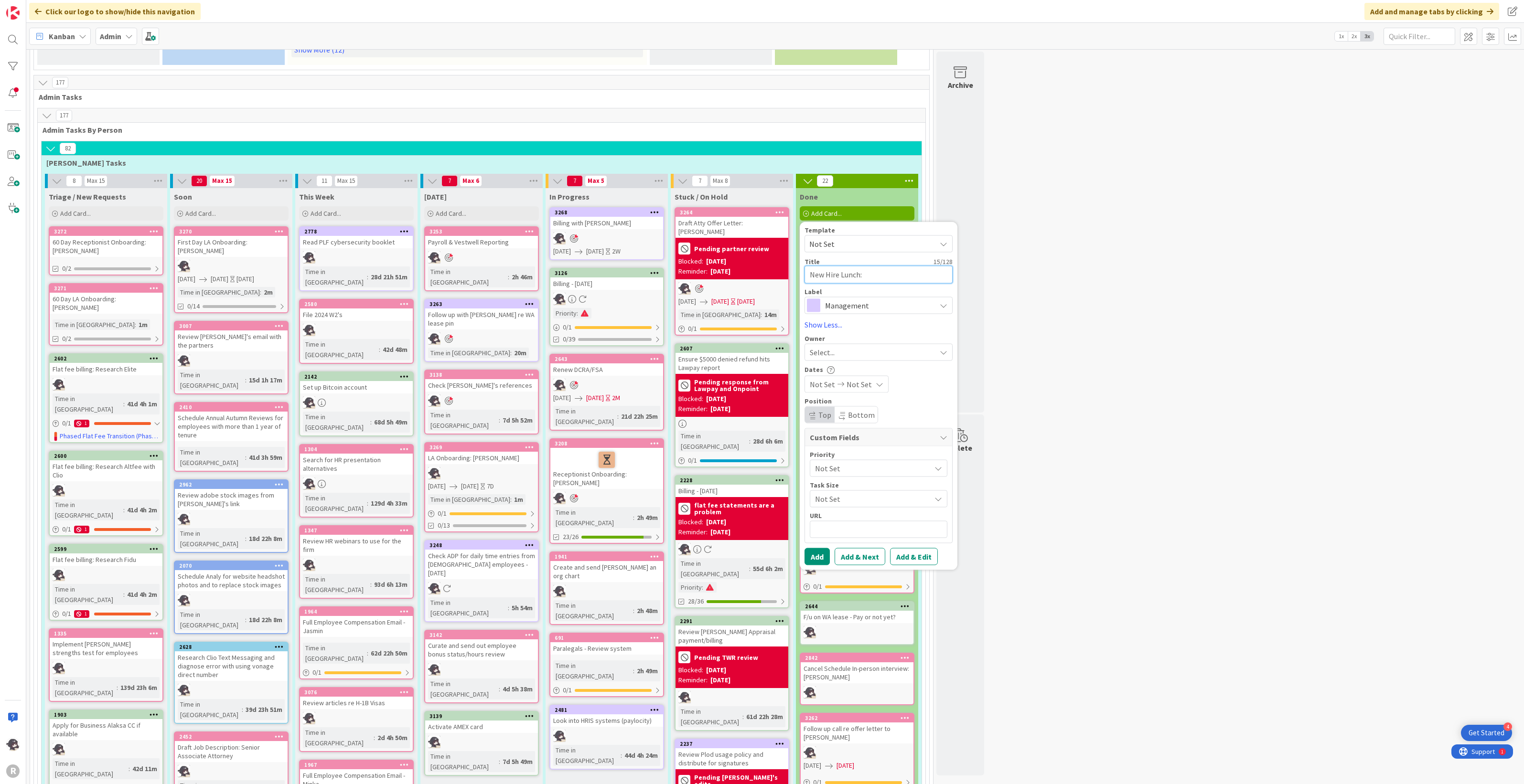
type textarea "New Hire Lunch:"
type textarea "x"
type textarea "New Hire Lunch: C"
type textarea "x"
type textarea "New Hire Lunch: Ca"
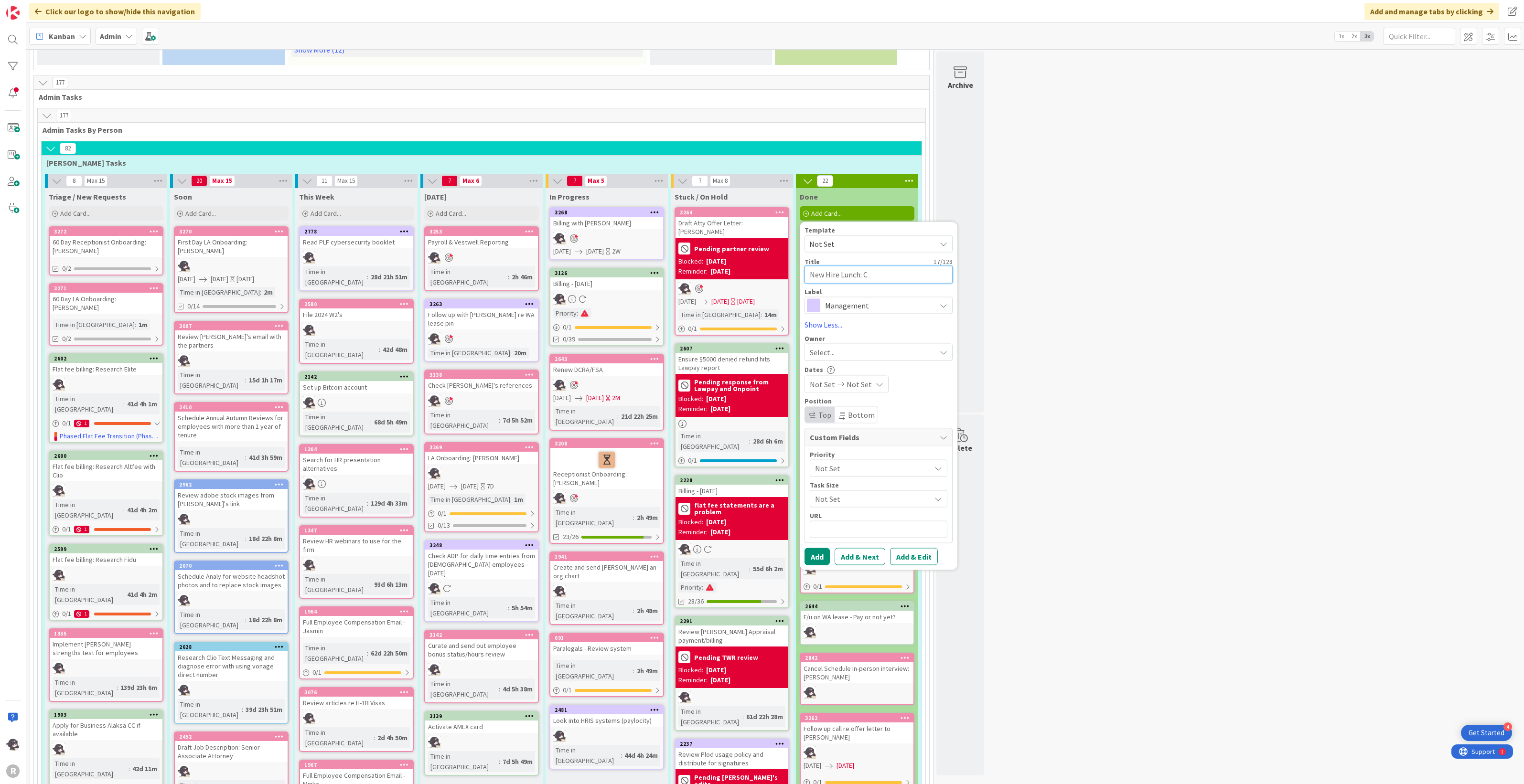
type textarea "x"
type textarea "New Hire Lunch: Cas"
type textarea "x"
type textarea "New Hire Lunch: Casn"
type textarea "x"
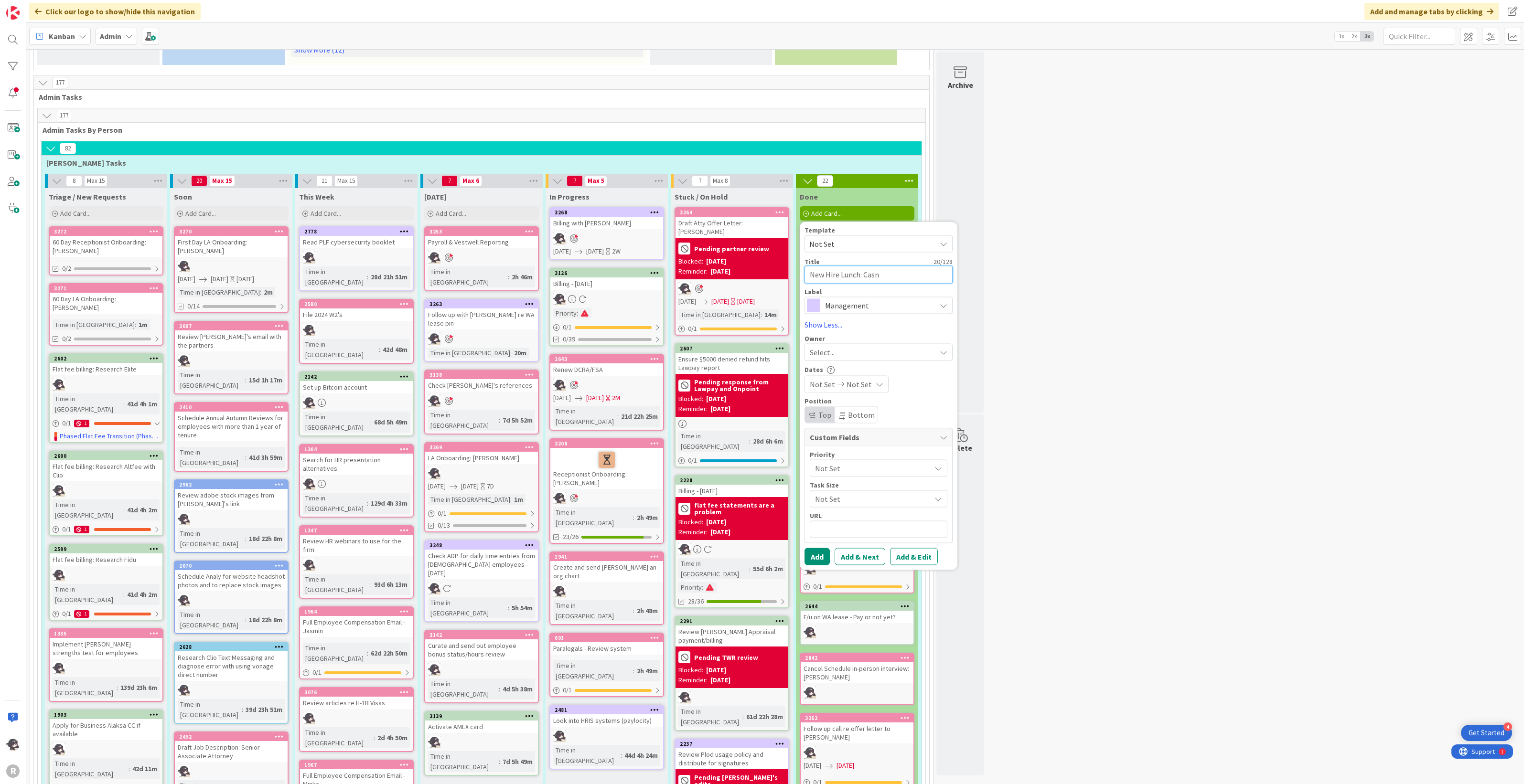
type textarea "New Hire Lunch: Cas"
type textarea "x"
type textarea "New Hire Lunch: Casa"
type textarea "x"
type textarea "New Hire Lunch: Casan"
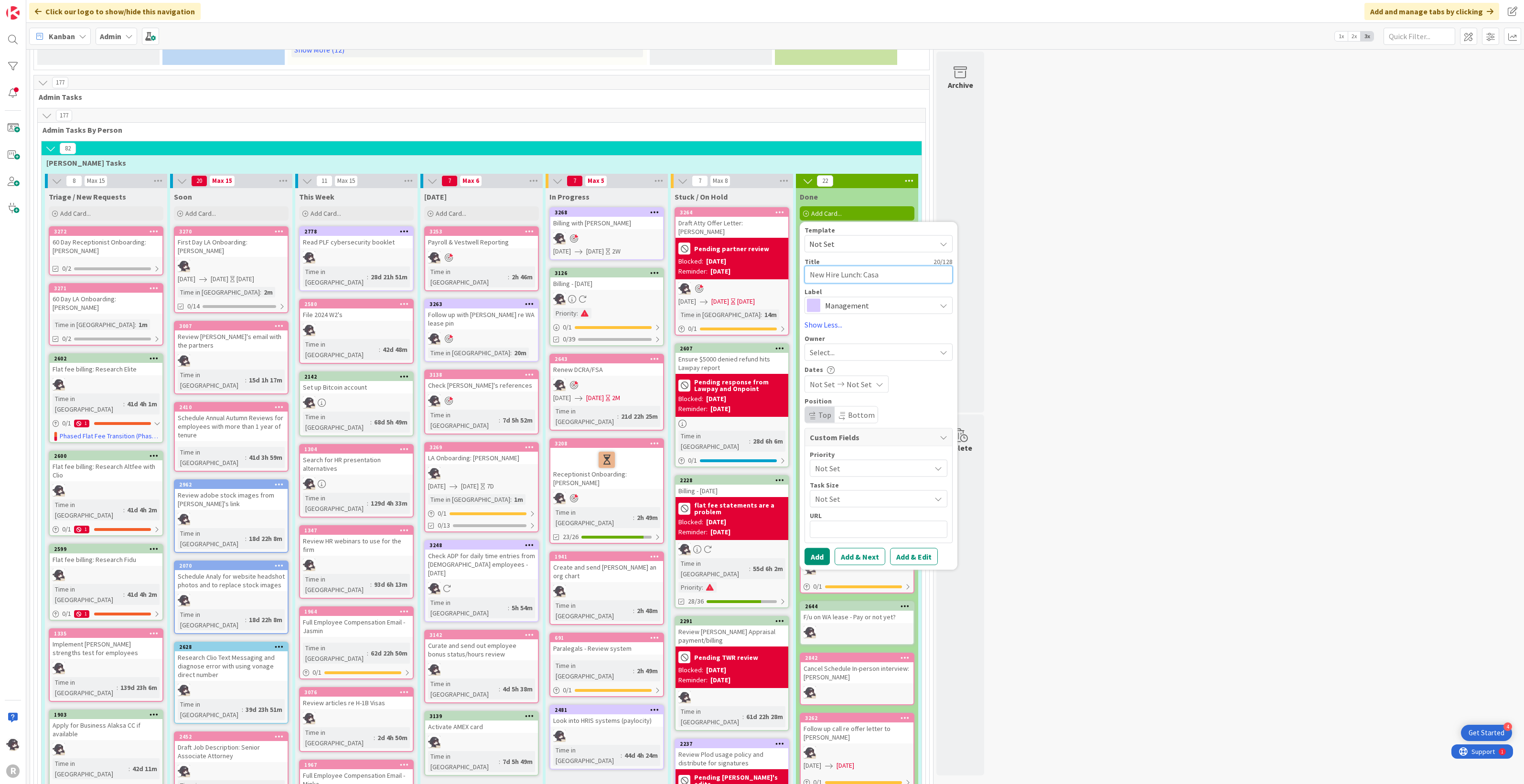
type textarea "x"
type textarea "New Hire Lunch: Casand"
type textarea "x"
type textarea "New Hire Lunch: Casandr"
type textarea "x"
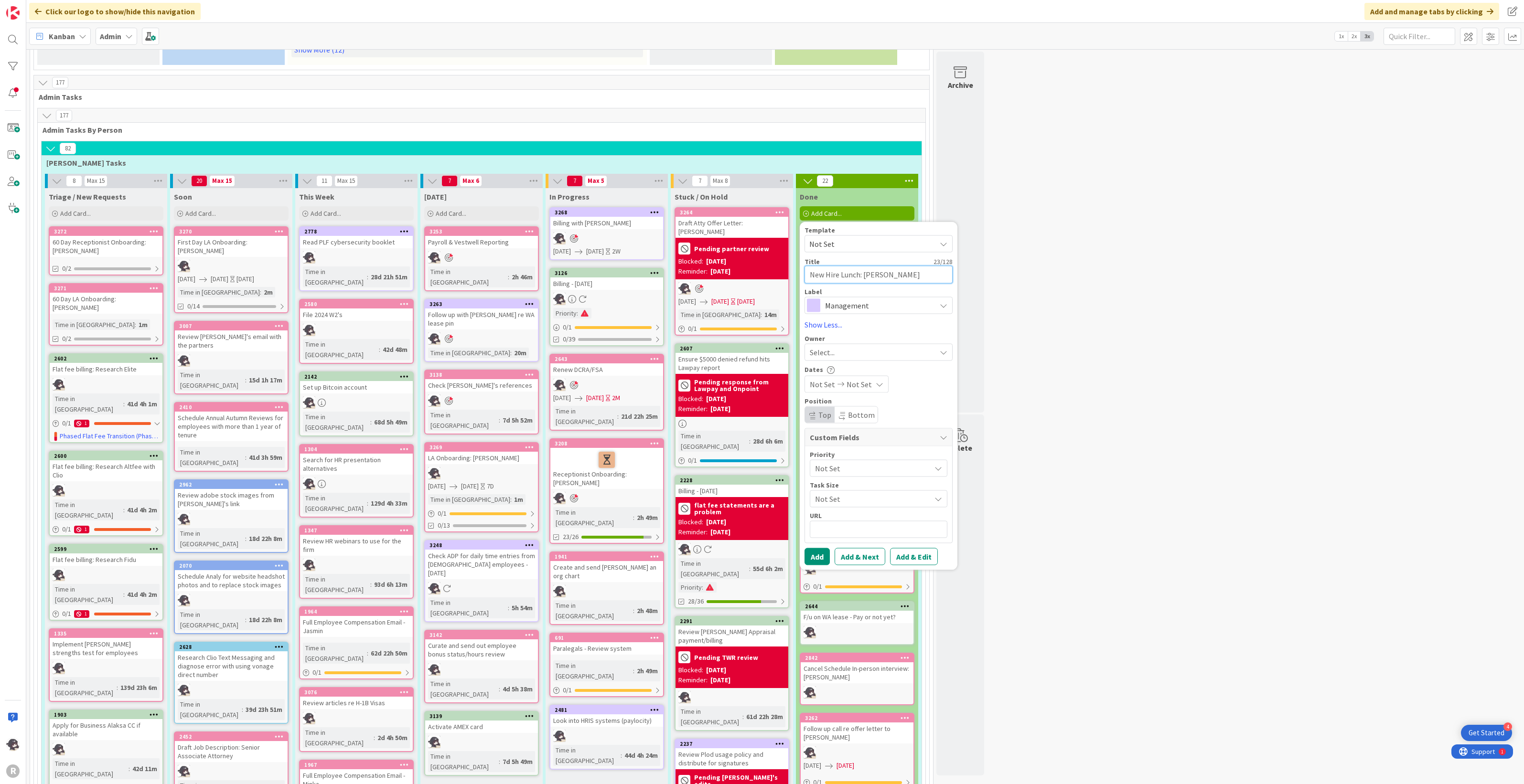
type textarea "New Hire Lunch: Casandra"
type textarea "x"
type textarea "New Hire Lunch: Casandra"
click at [844, 298] on span "Management" at bounding box center [878, 305] width 106 height 13
click at [842, 365] on span "HR" at bounding box center [898, 372] width 116 height 15
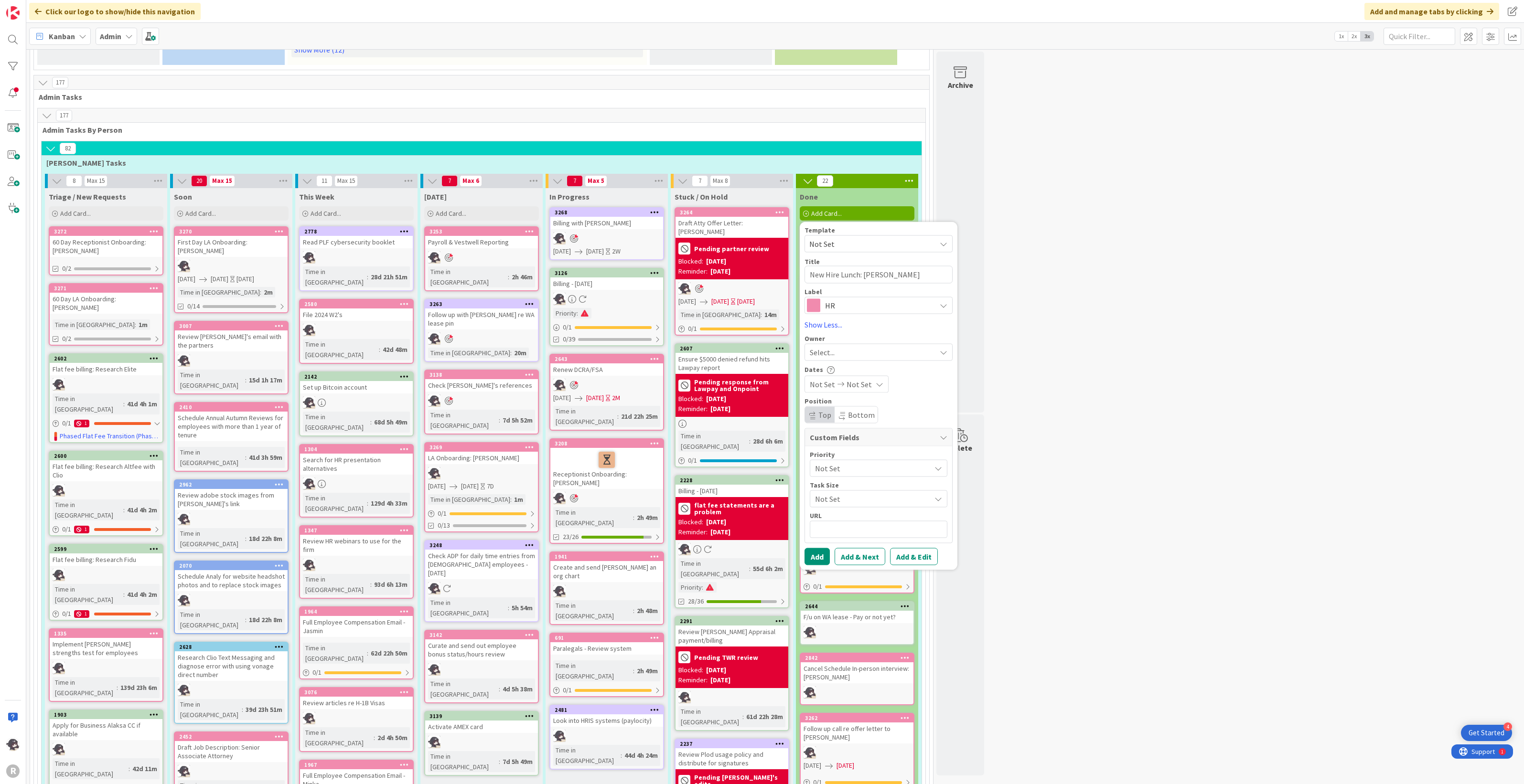
click at [838, 346] on div "Select..." at bounding box center [873, 352] width 126 height 11
click at [842, 407] on span "[PERSON_NAME]" at bounding box center [864, 414] width 47 height 15
type textarea "x"
click at [828, 378] on span "Not Set" at bounding box center [822, 383] width 25 height 11
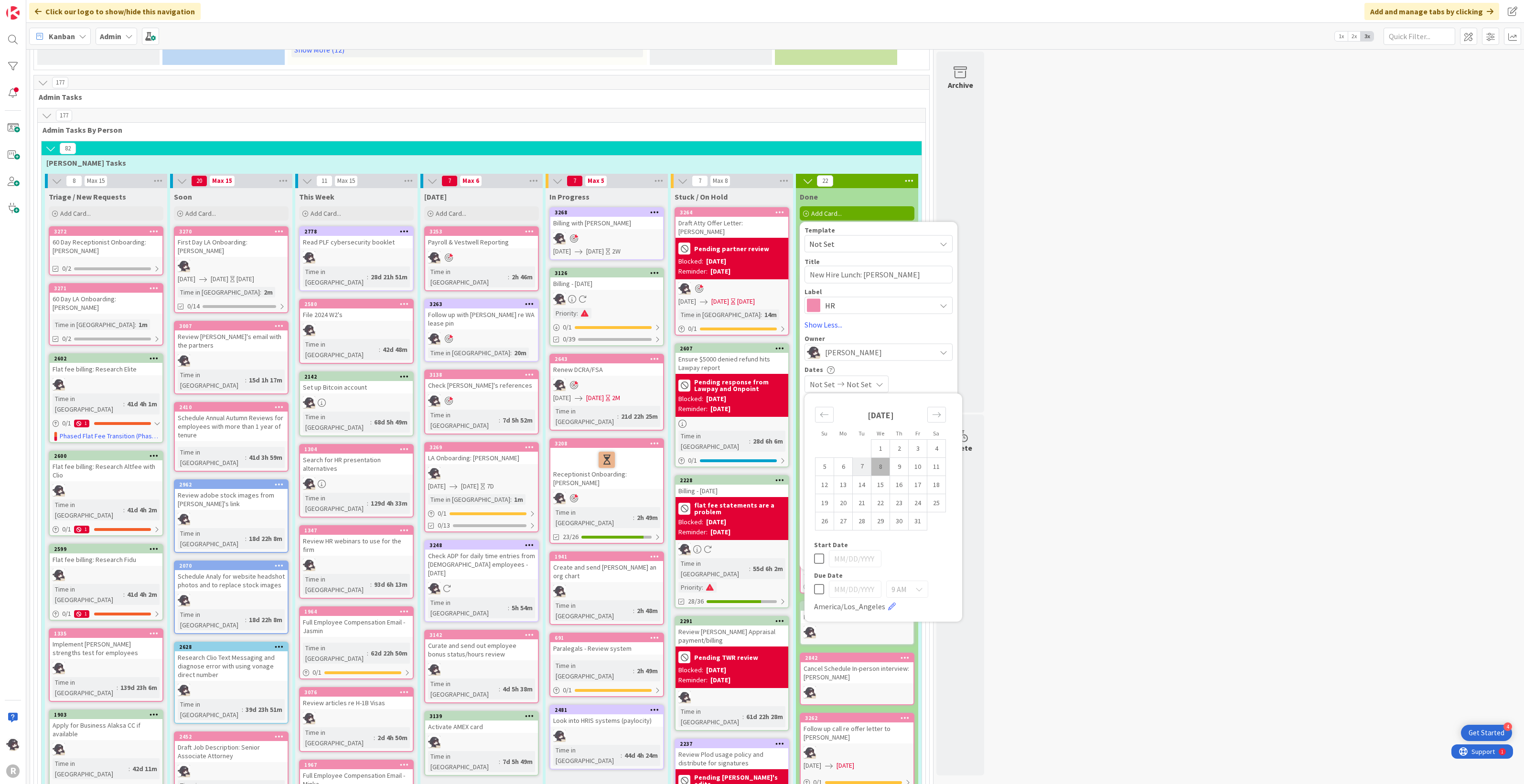
click at [861, 457] on td "7" at bounding box center [861, 466] width 19 height 18
type input "[DATE]"
type textarea "x"
click at [864, 457] on td "7" at bounding box center [861, 466] width 19 height 18
type input "[DATE]"
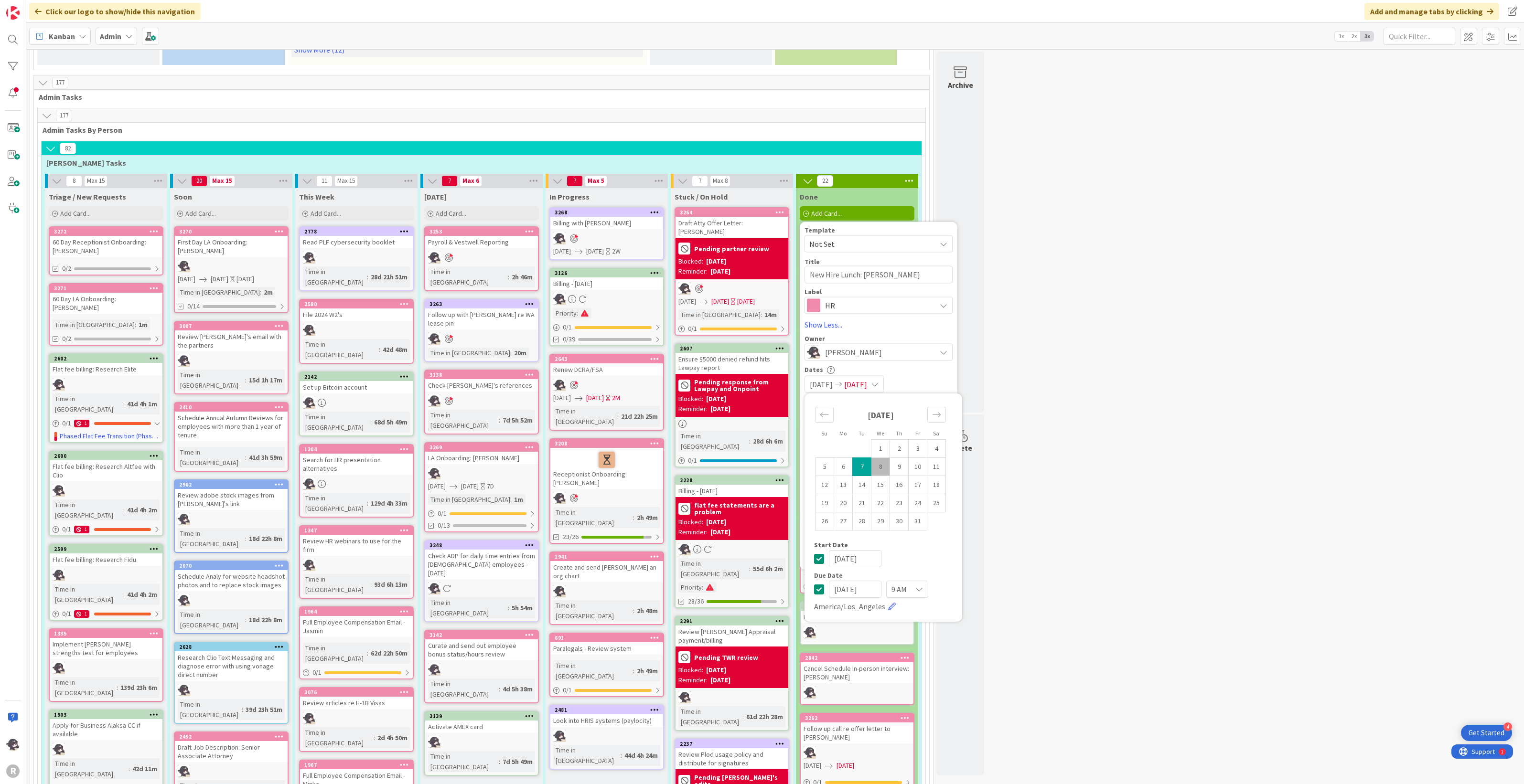
type textarea "x"
click at [926, 375] on div "10/07/2025 10/07/2025" at bounding box center [878, 383] width 148 height 17
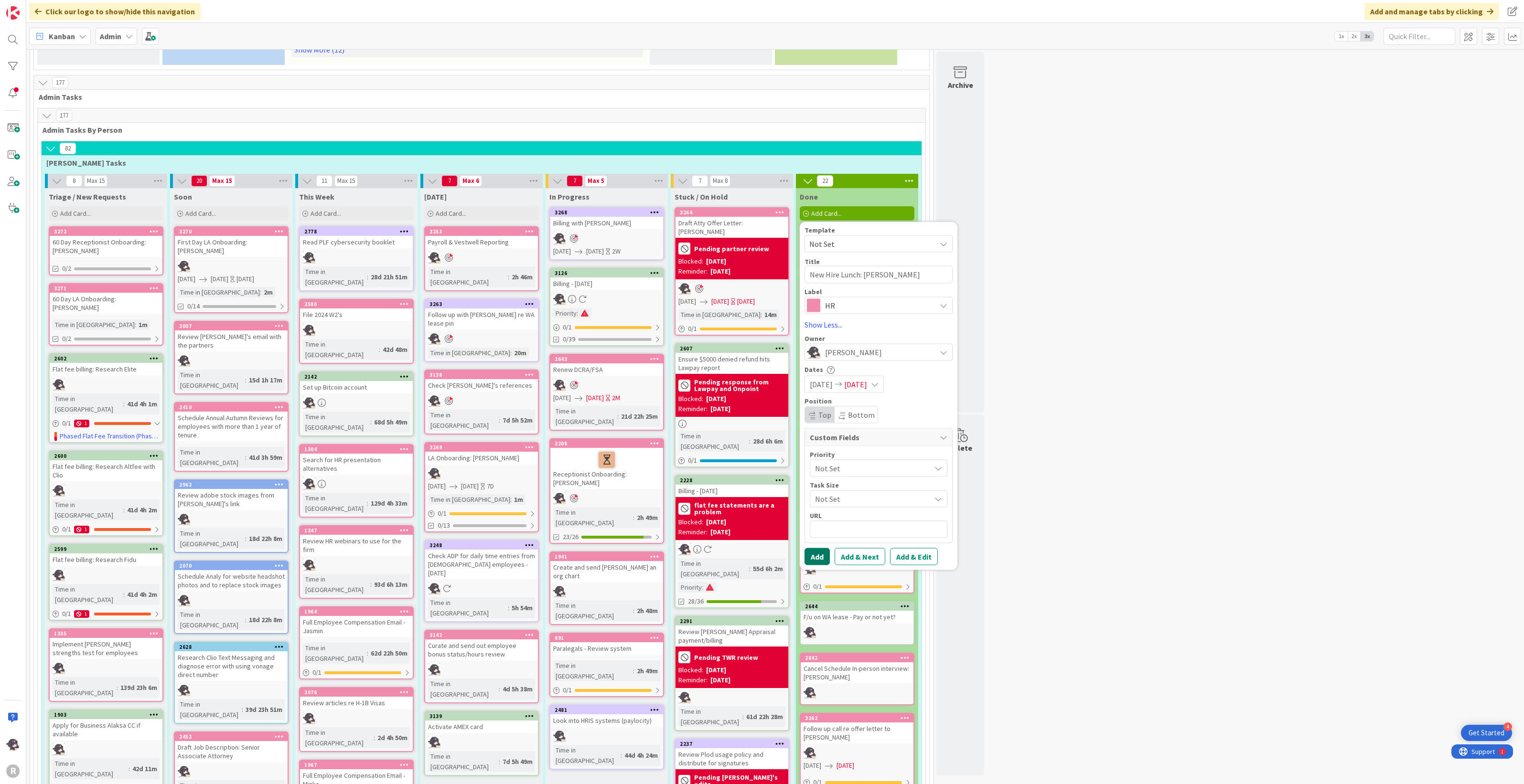
click at [820, 548] on button "Add" at bounding box center [816, 556] width 25 height 17
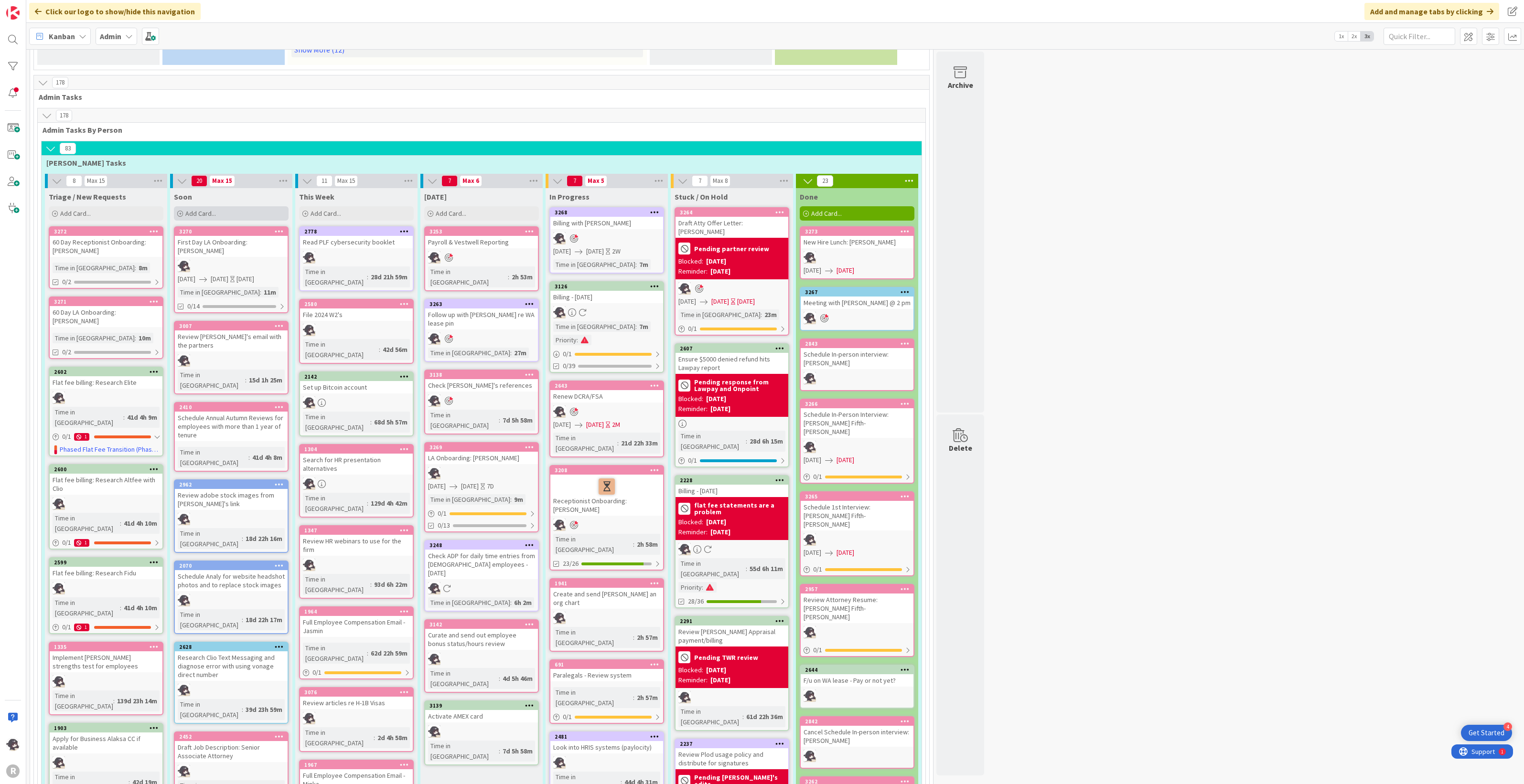
click at [220, 206] on div "Add Card..." at bounding box center [232, 213] width 115 height 15
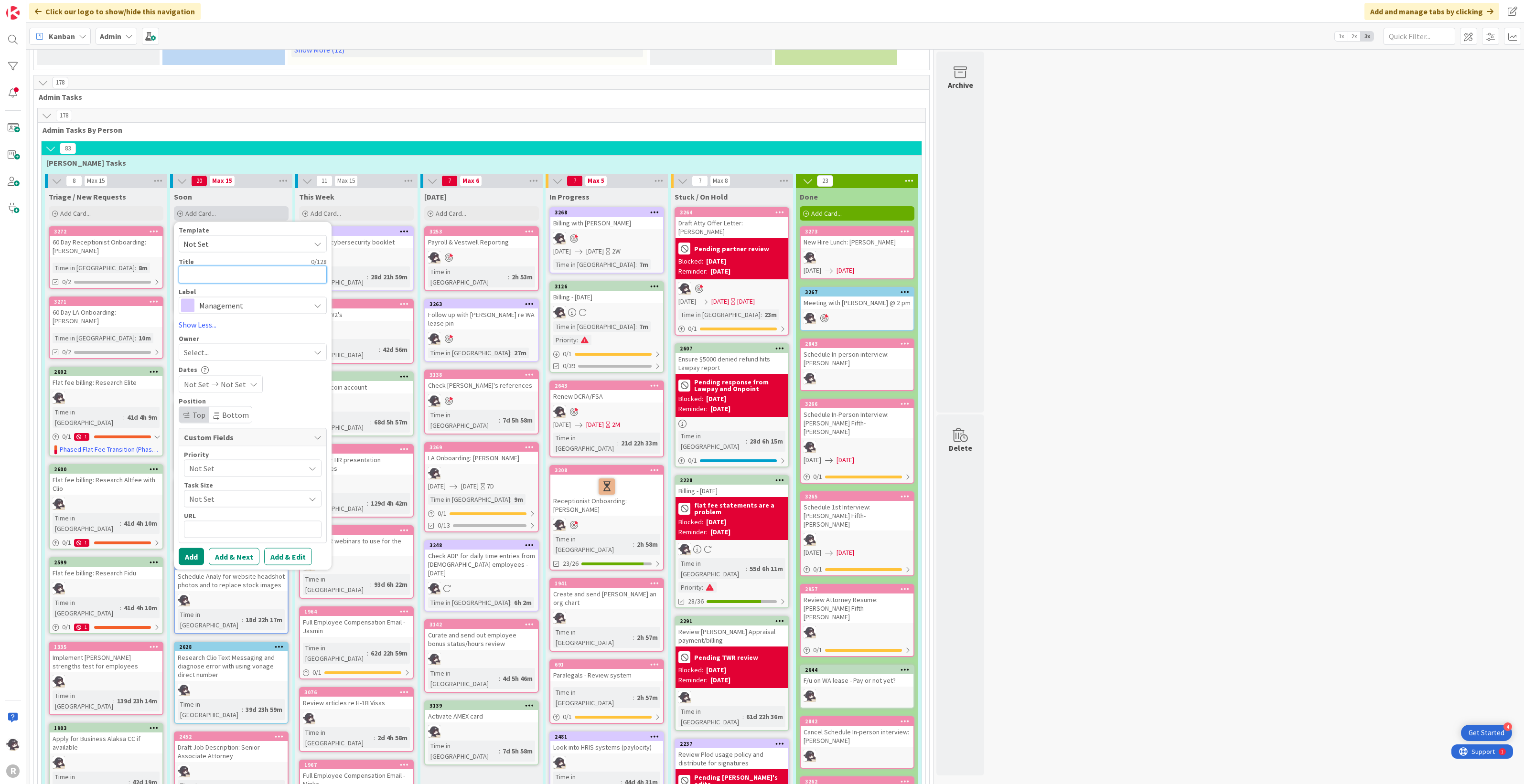
type textarea "N"
type textarea "x"
type textarea "Ne"
type textarea "x"
type textarea "New"
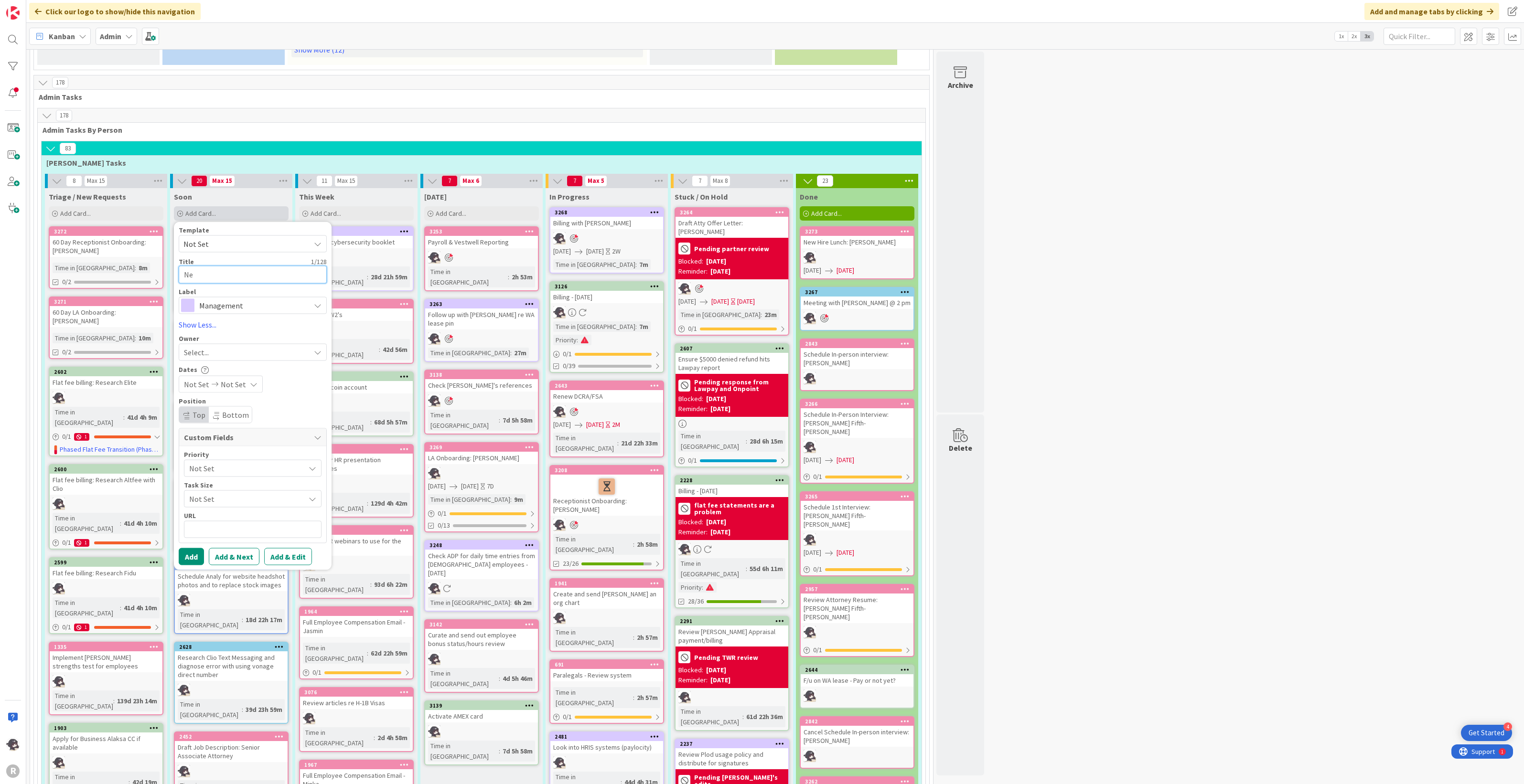
type textarea "x"
type textarea "New"
type textarea "x"
type textarea "New H"
type textarea "x"
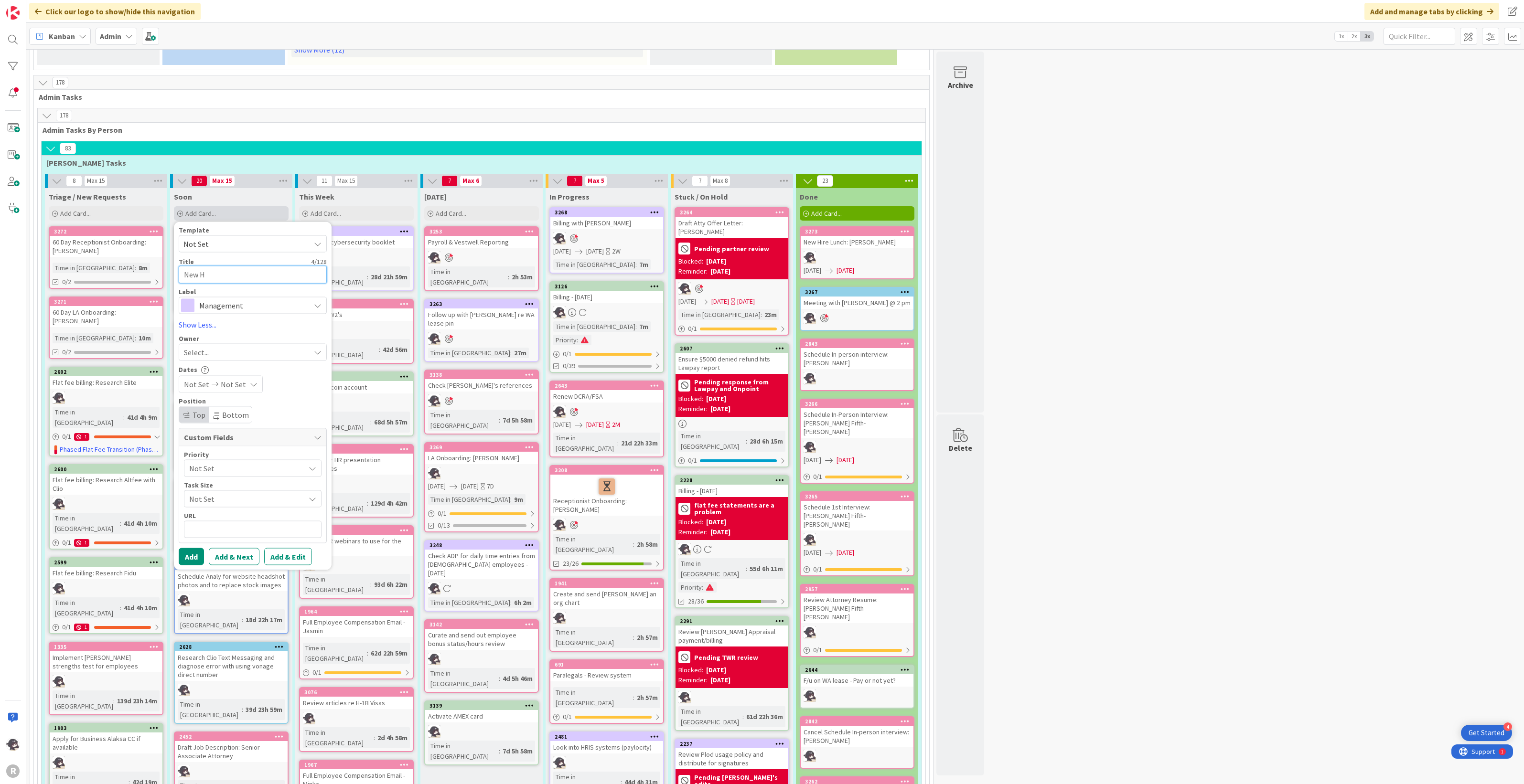
type textarea "New Hi"
type textarea "x"
type textarea "New Hir"
type textarea "x"
type textarea "New Hire"
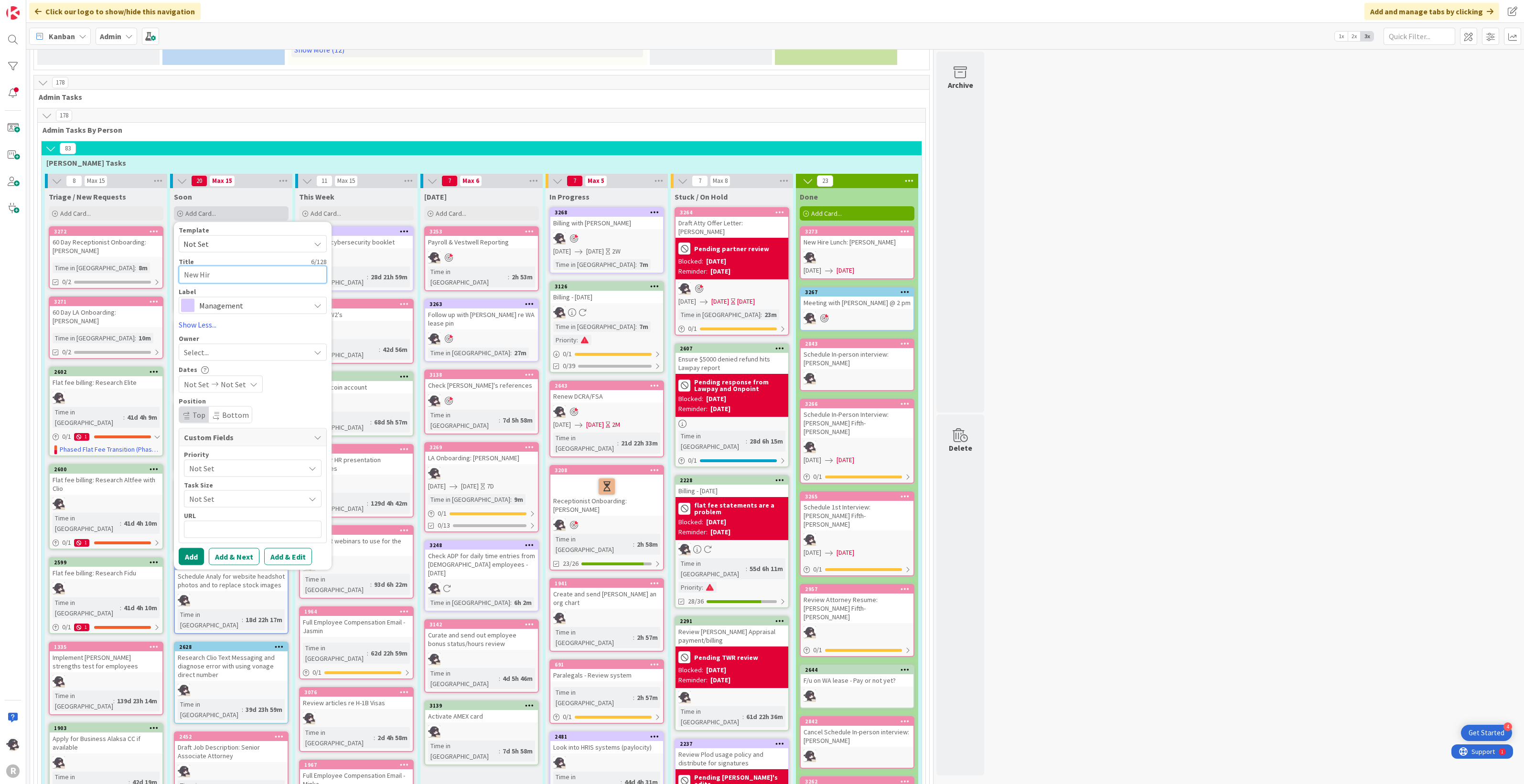
type textarea "x"
type textarea "New Hire"
type textarea "x"
type textarea "New Hire L"
type textarea "x"
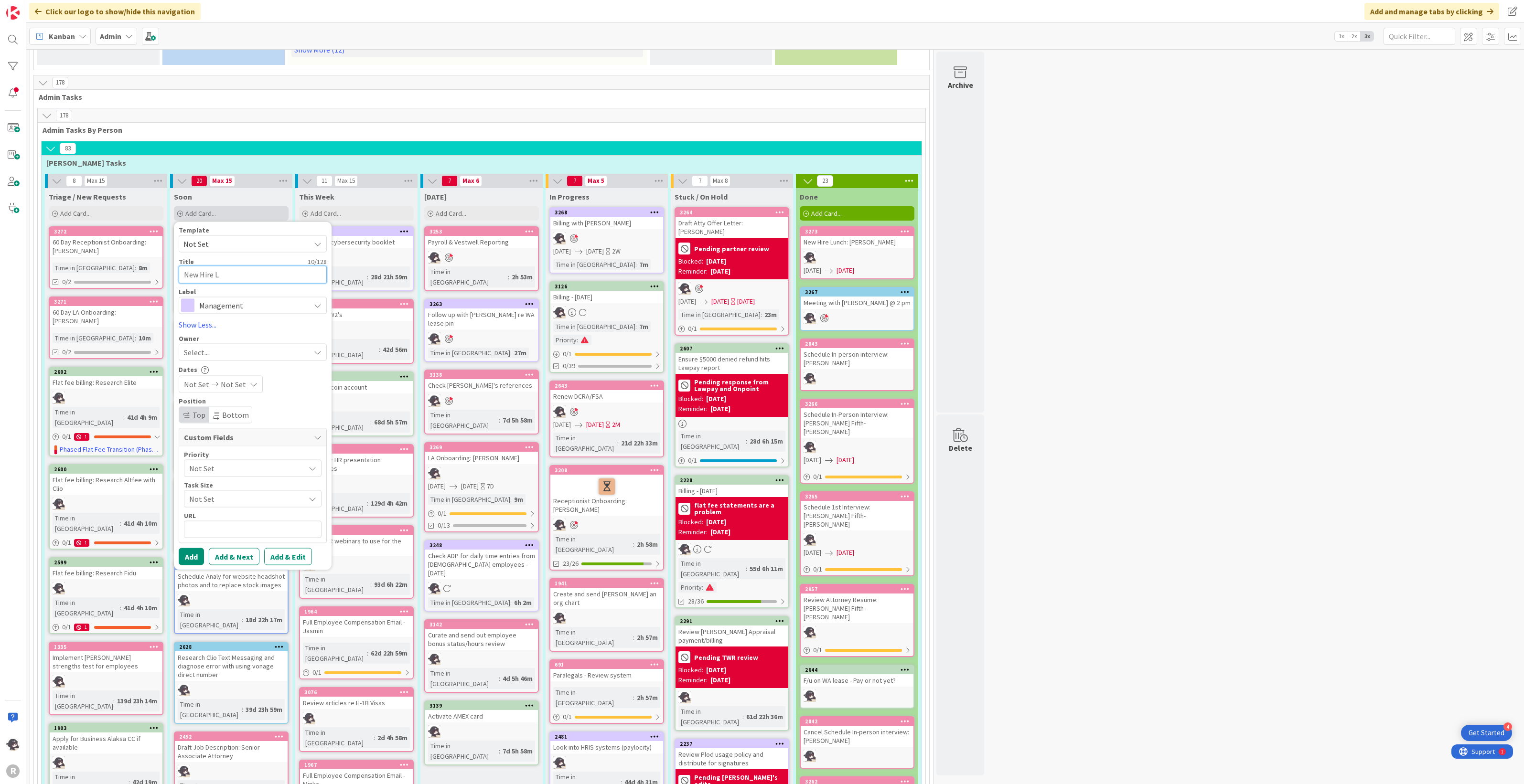
type textarea "New Hire Lu"
type textarea "x"
type textarea "New Hire Lun"
type textarea "x"
type textarea "New Hire Lunc"
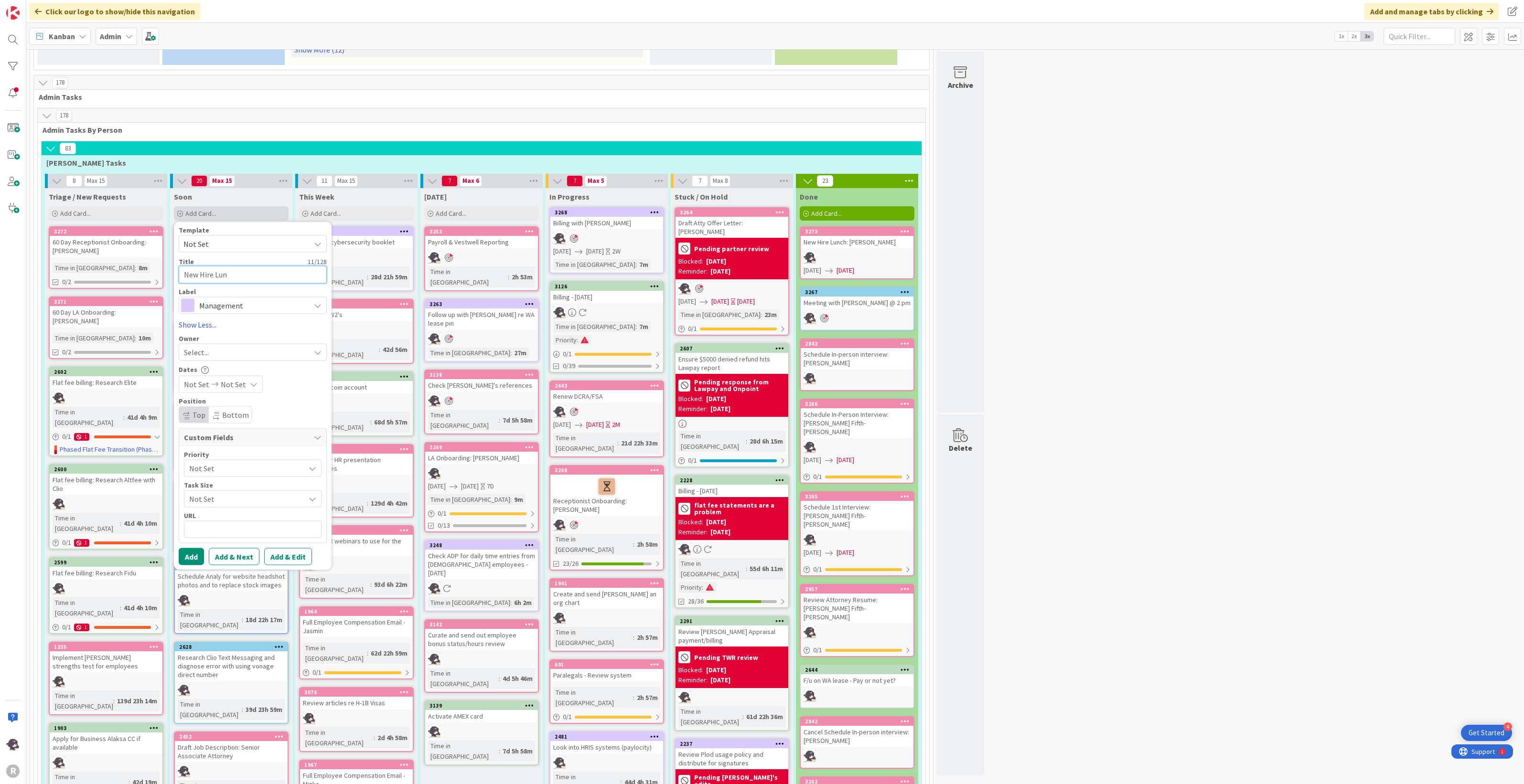
type textarea "x"
type textarea "New Hire Lunch"
type textarea "x"
type textarea "New Hire Lunch:L"
type textarea "x"
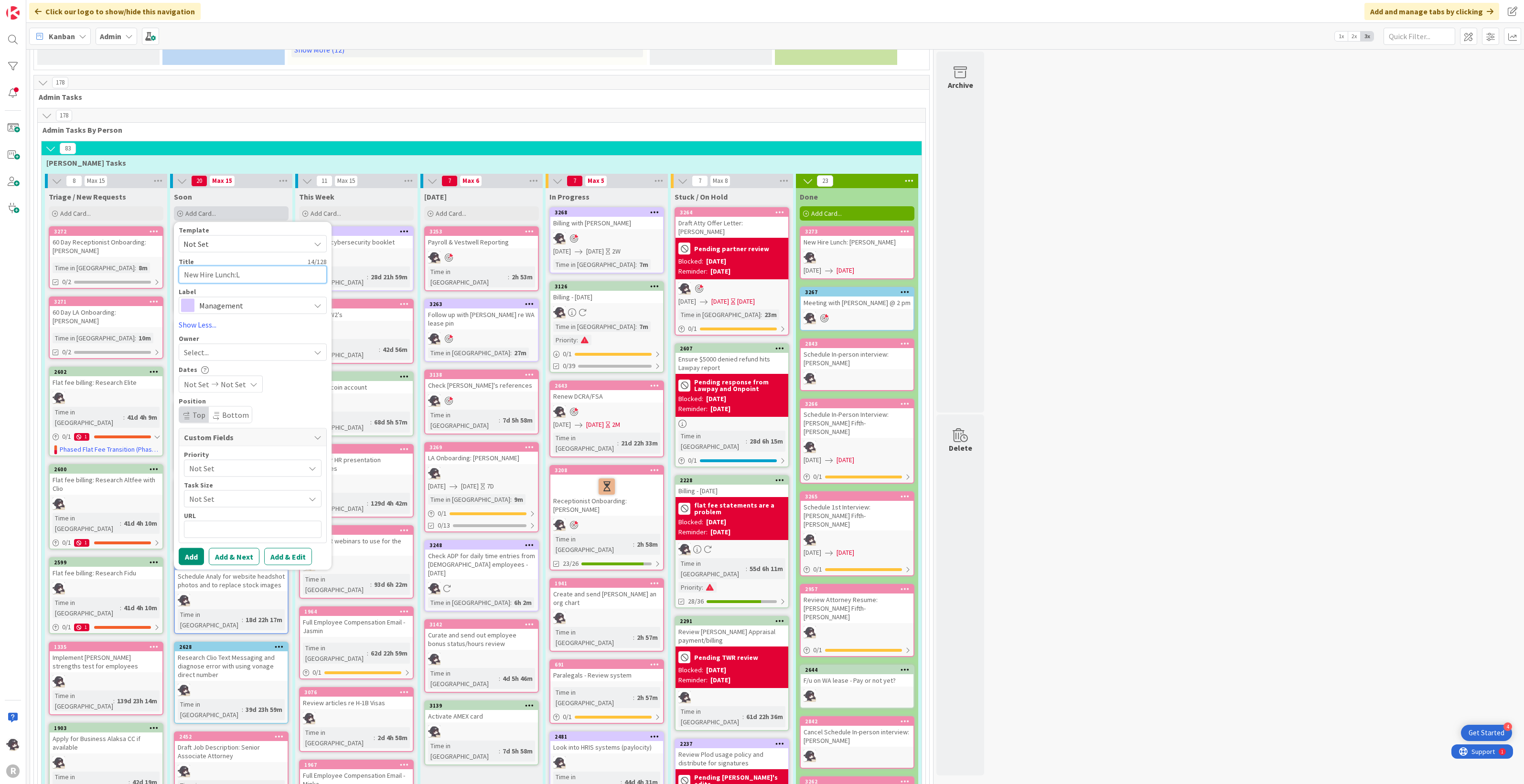
type textarea "New Hire Lunch:L"
type textarea "x"
type textarea "New Hire Lunch:L B"
type textarea "x"
type textarea "New Hire Lunch:L"
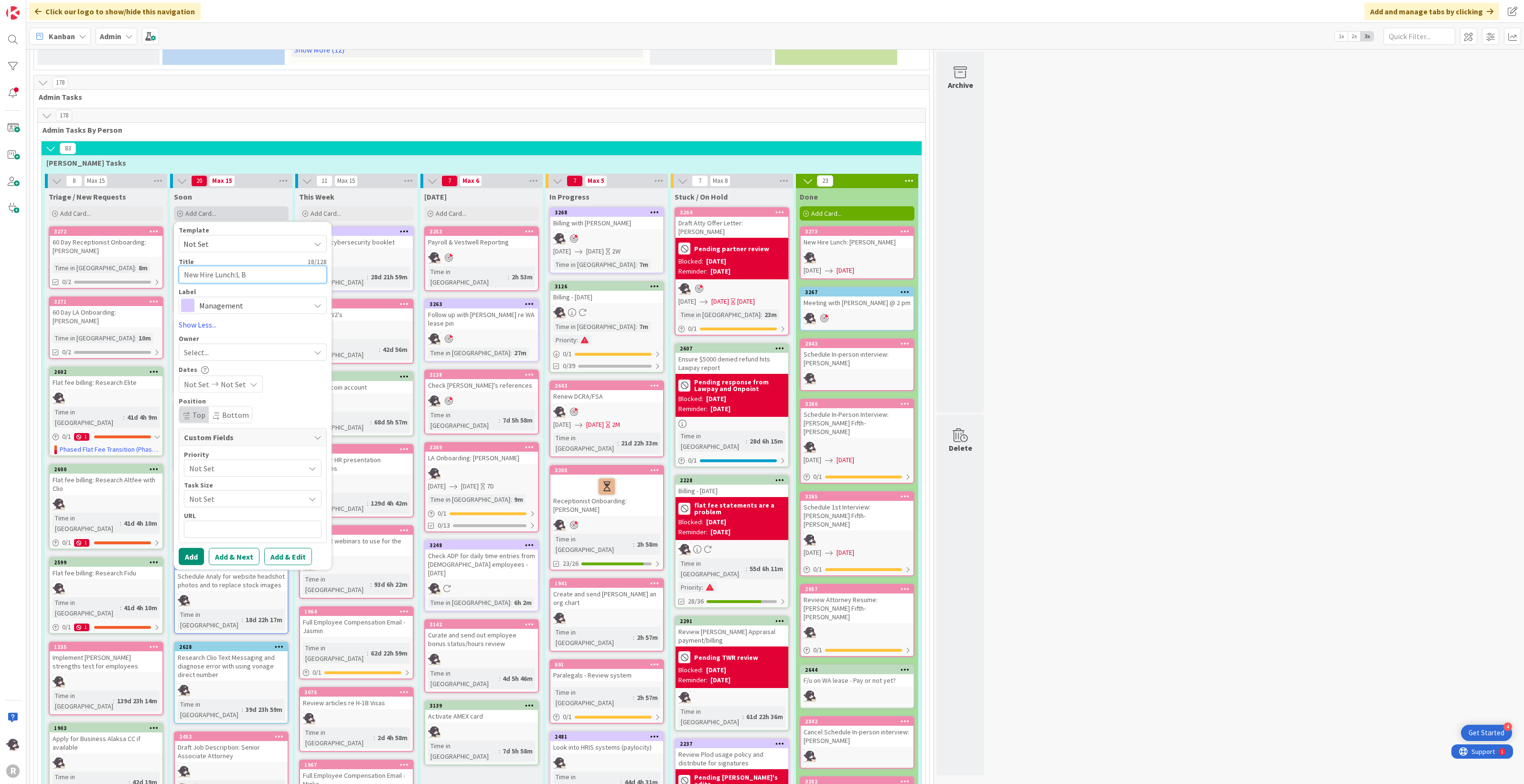
type textarea "x"
type textarea "New Hire Lunch:L"
type textarea "x"
type textarea "New Hire Lunch:"
type textarea "x"
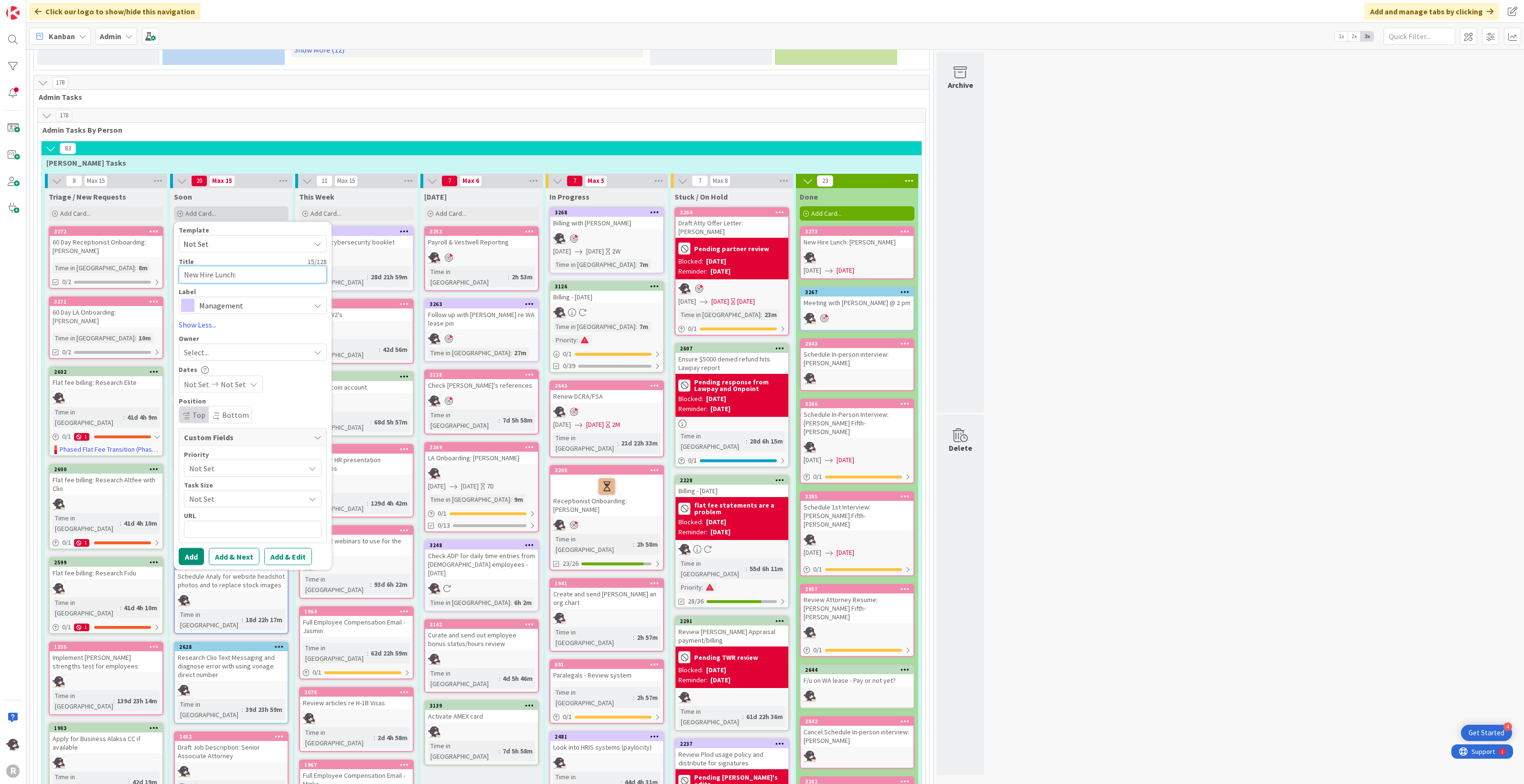
type textarea "New Hire Lunch:"
type textarea "x"
type textarea "New Hire Lunch: B"
type textarea "x"
type textarea "New Hire Lunch: Br"
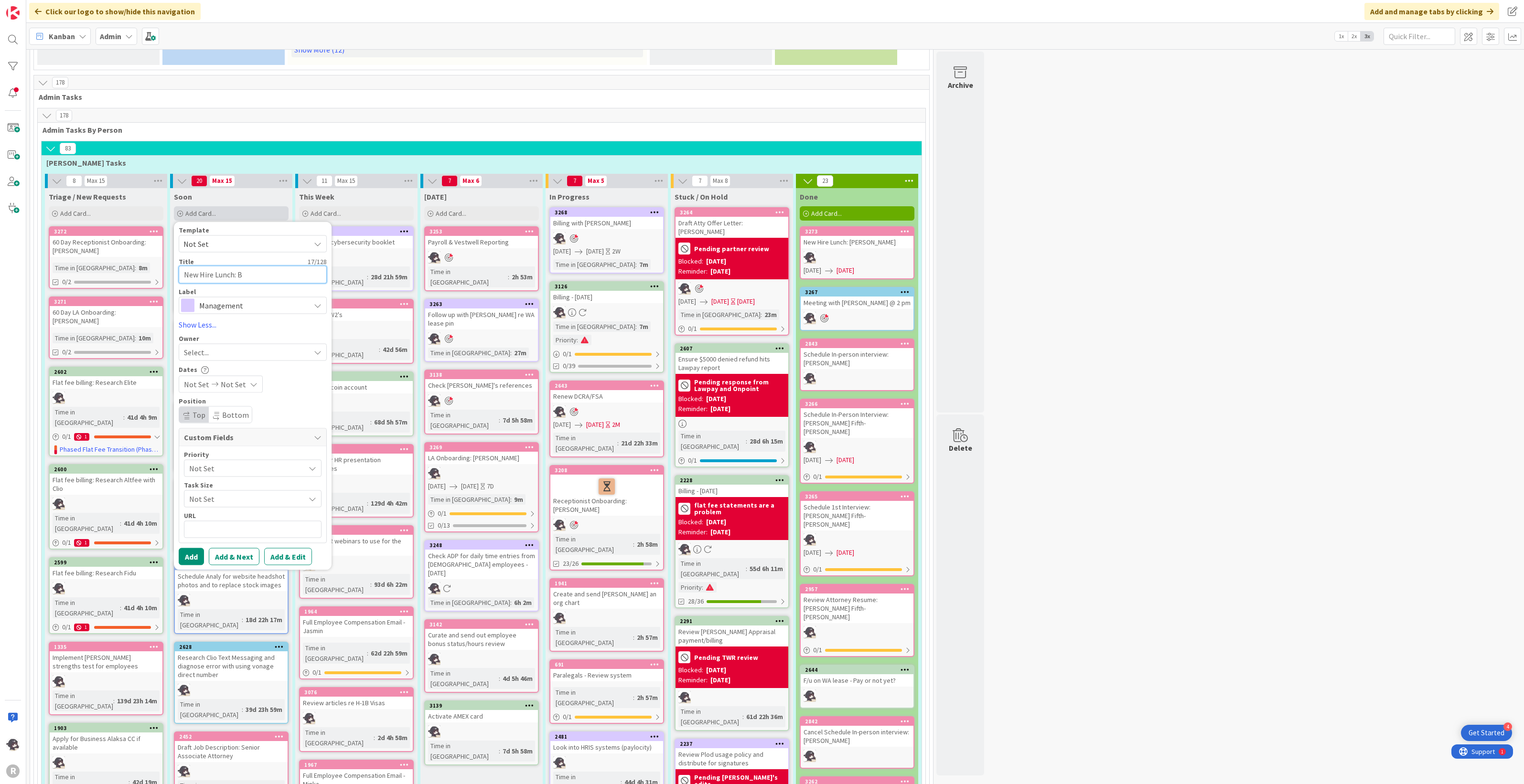
type textarea "x"
type textarea "New Hire Lunch: Bra"
type textarea "x"
type textarea "New Hire Lunch: Brad"
type textarea "x"
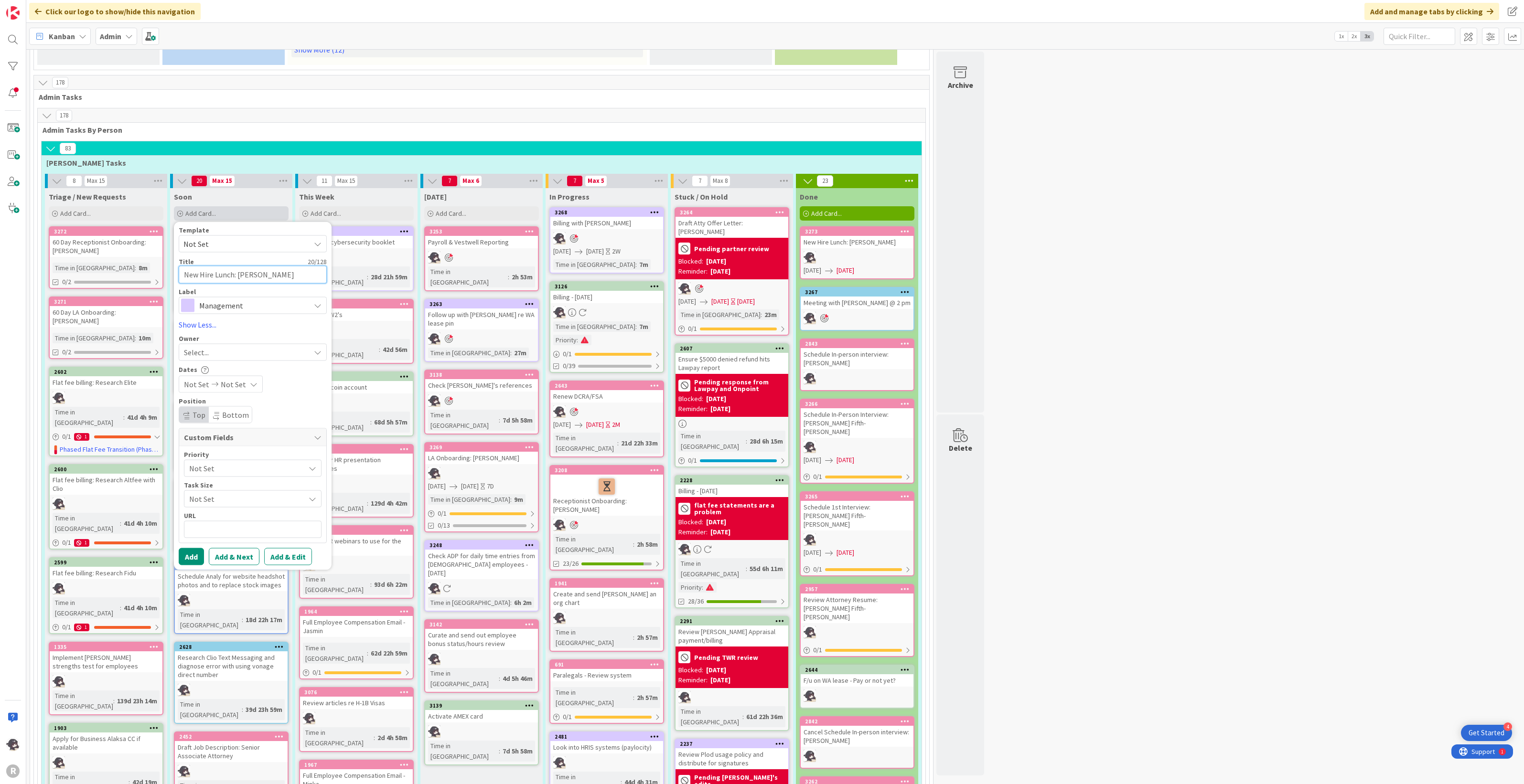
type textarea "New Hire Lunch: Brady"
type textarea "x"
type textarea "New Hire Lunch: Brady"
click at [235, 298] on span "Management" at bounding box center [253, 305] width 106 height 13
click at [232, 365] on span "HR" at bounding box center [272, 372] width 116 height 15
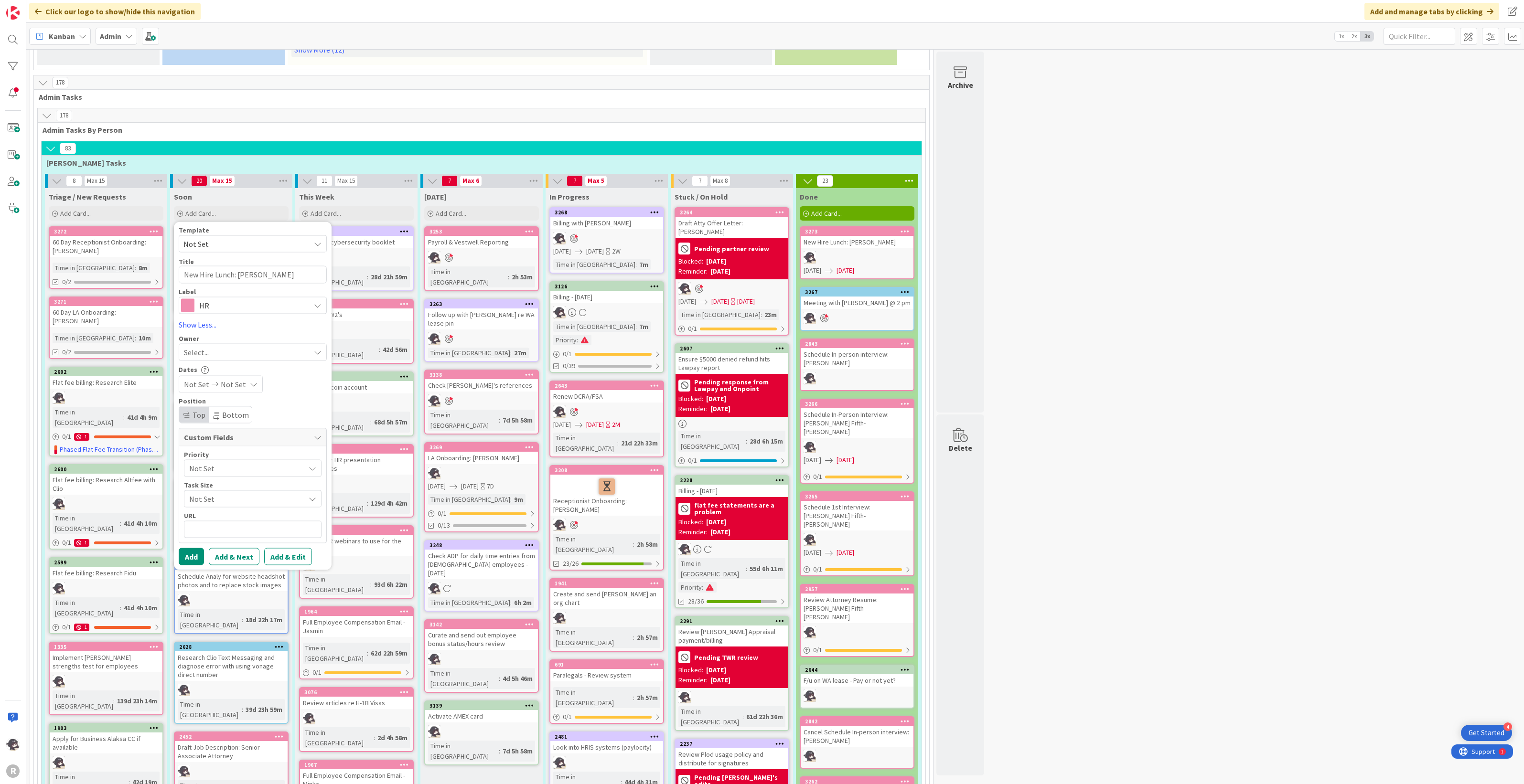
click at [202, 346] on span "Select..." at bounding box center [196, 352] width 25 height 11
click at [245, 407] on span "[PERSON_NAME]" at bounding box center [238, 414] width 47 height 15
click at [190, 548] on button "Add" at bounding box center [191, 556] width 25 height 17
type textarea "x"
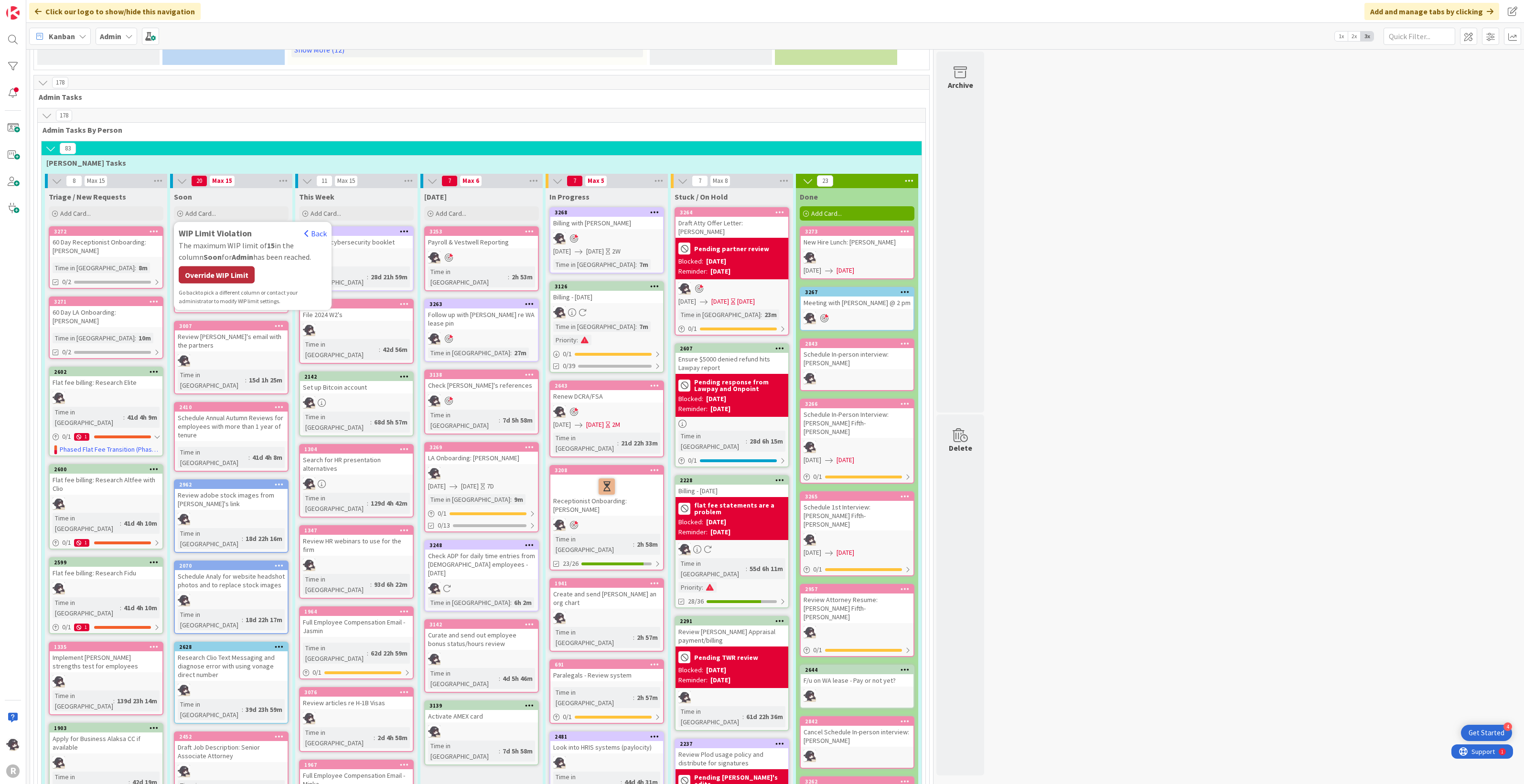
click at [213, 267] on div "Override WIP Limit" at bounding box center [216, 275] width 76 height 17
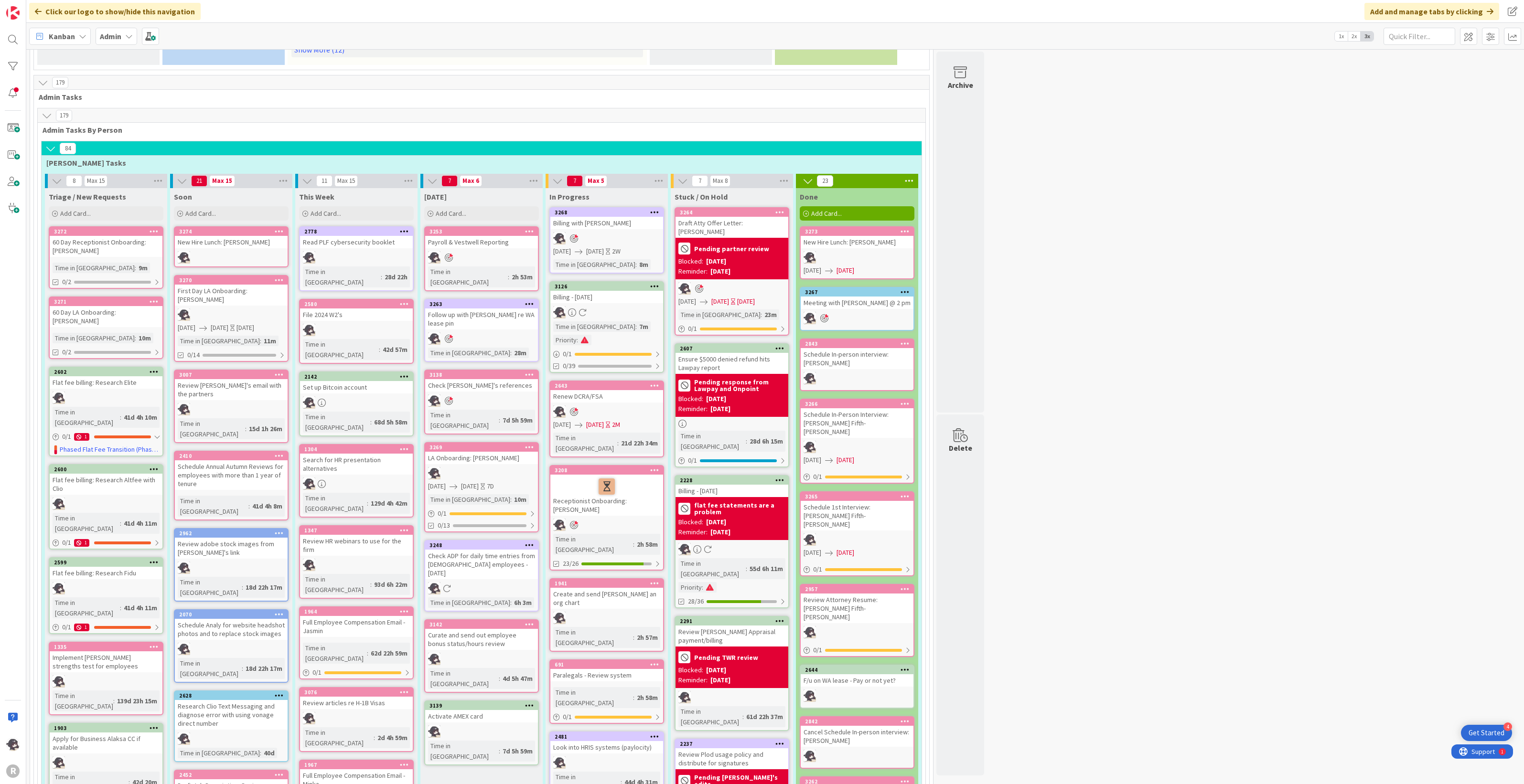
click at [74, 35] on div "Kanban" at bounding box center [60, 36] width 61 height 17
click at [72, 51] on span "My Zone" at bounding box center [84, 56] width 69 height 15
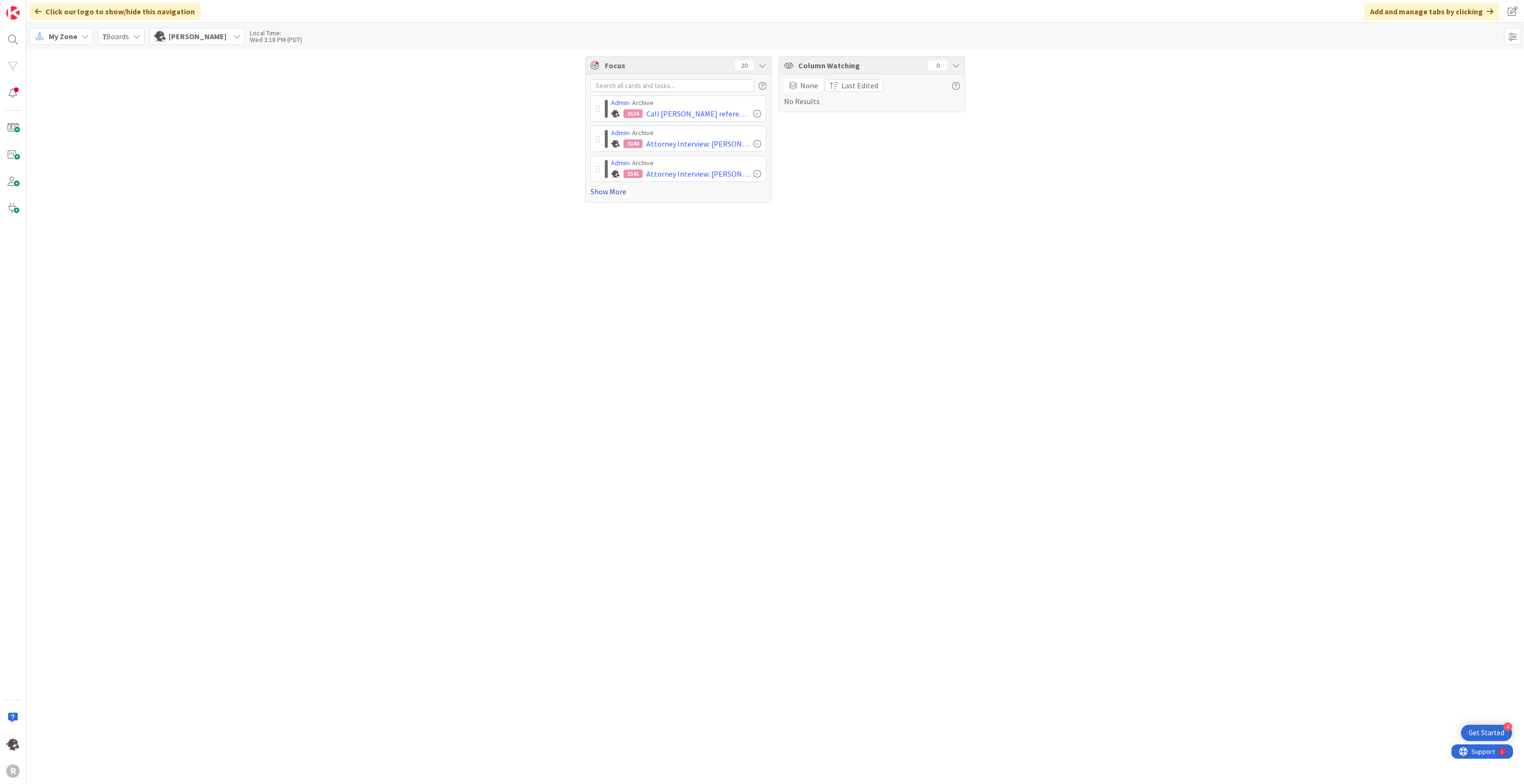
click at [615, 193] on link "Show More" at bounding box center [678, 191] width 176 height 11
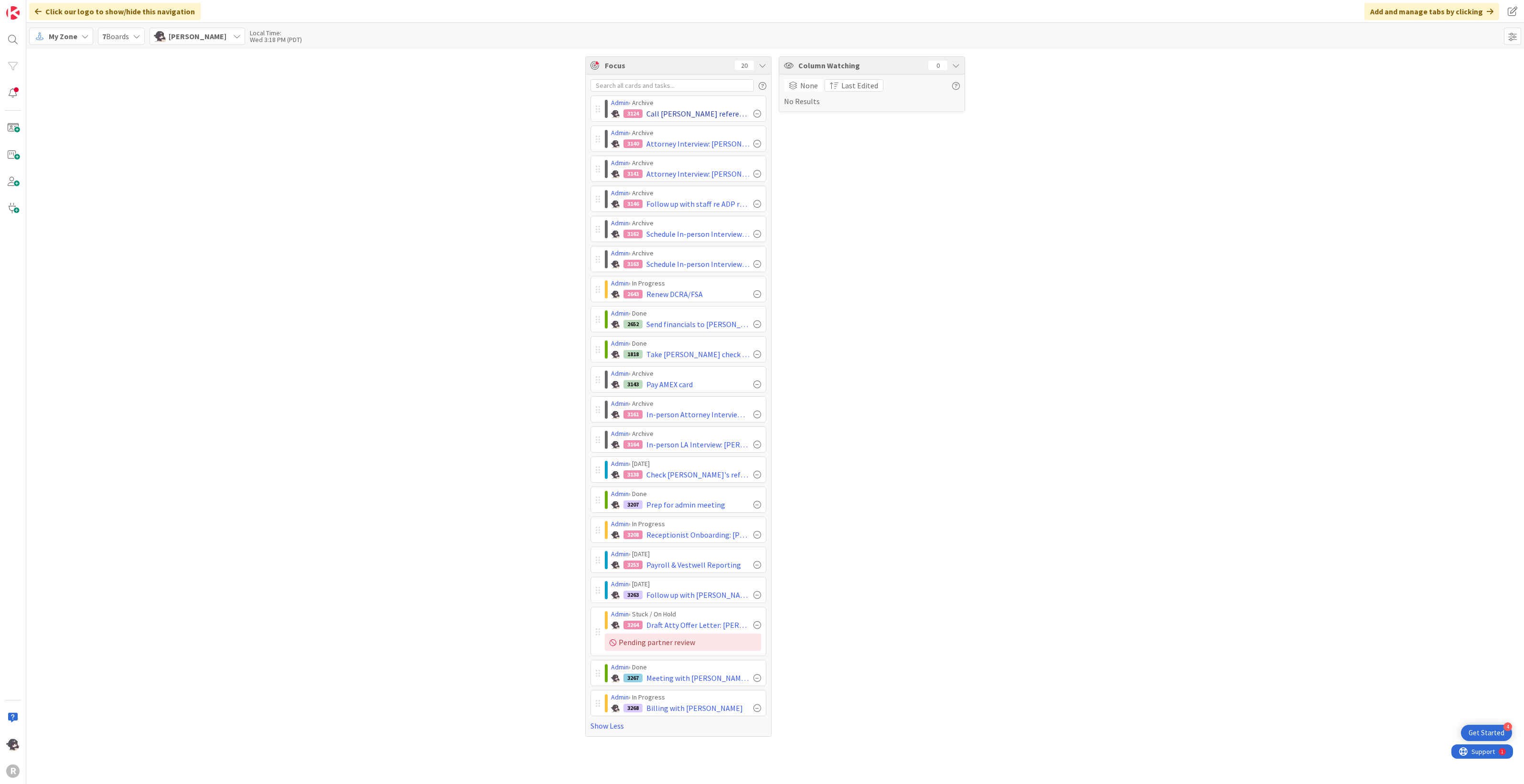
click at [758, 114] on div at bounding box center [757, 113] width 7 height 7
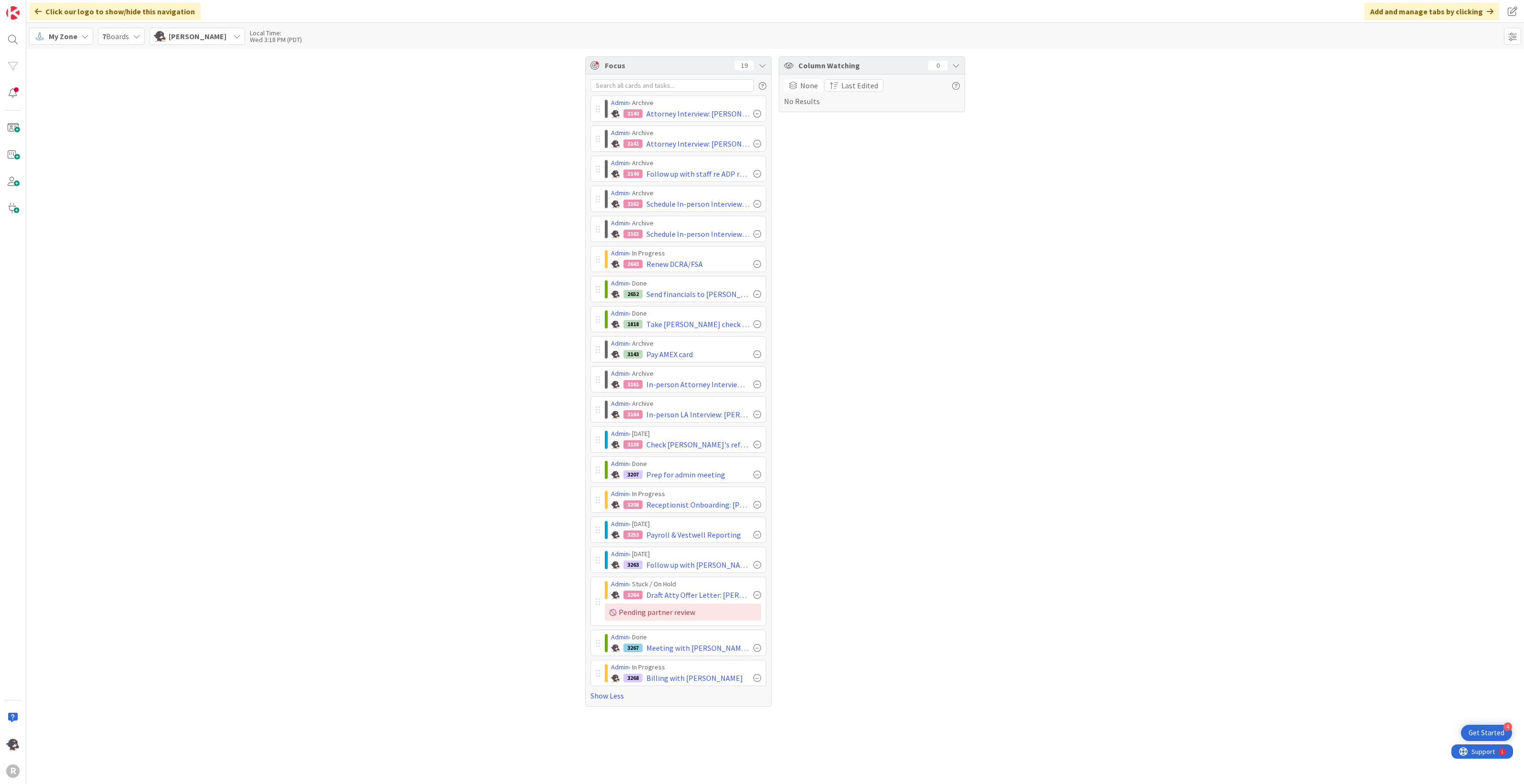
click at [758, 114] on div at bounding box center [757, 113] width 7 height 7
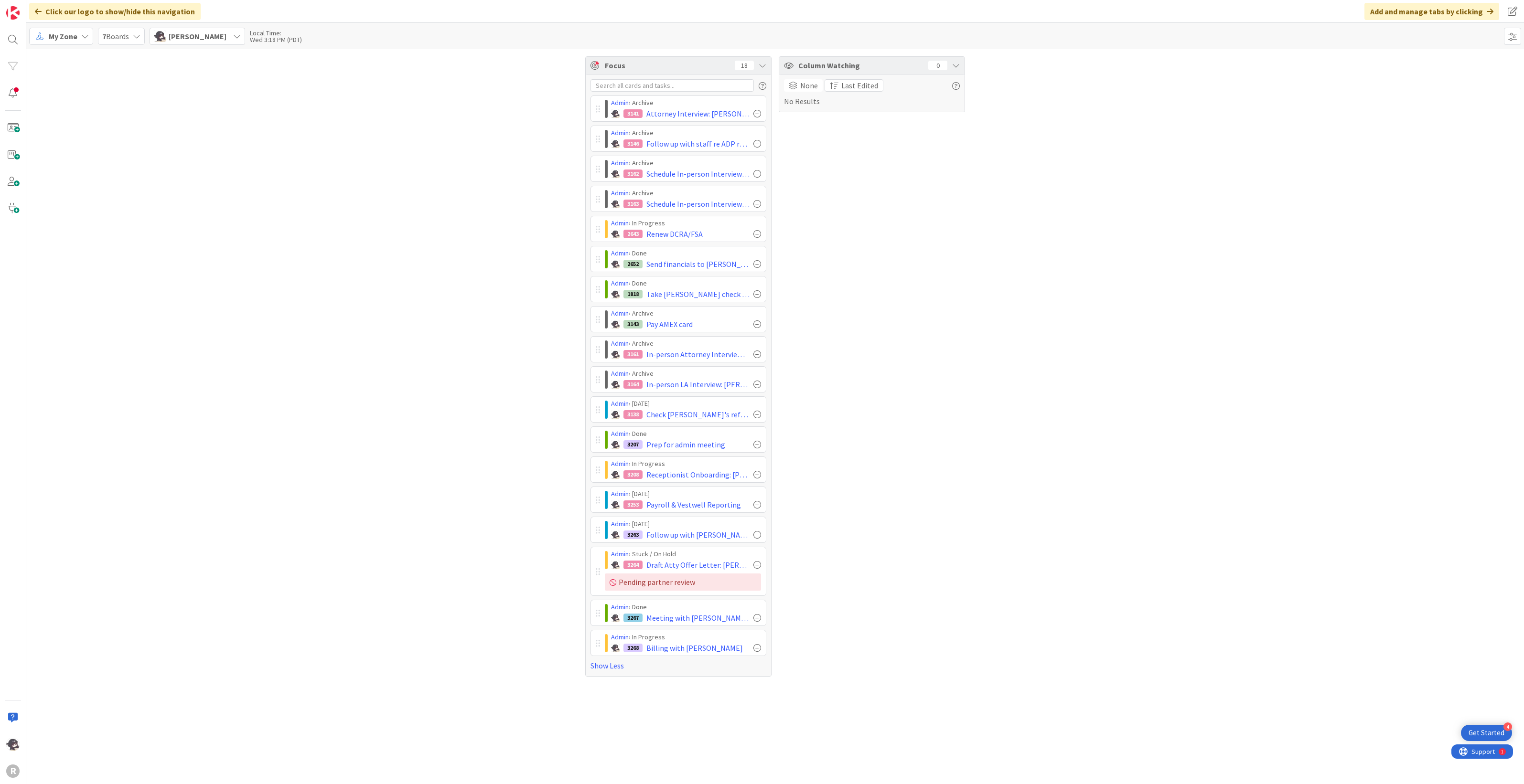
click at [758, 114] on div at bounding box center [757, 113] width 7 height 7
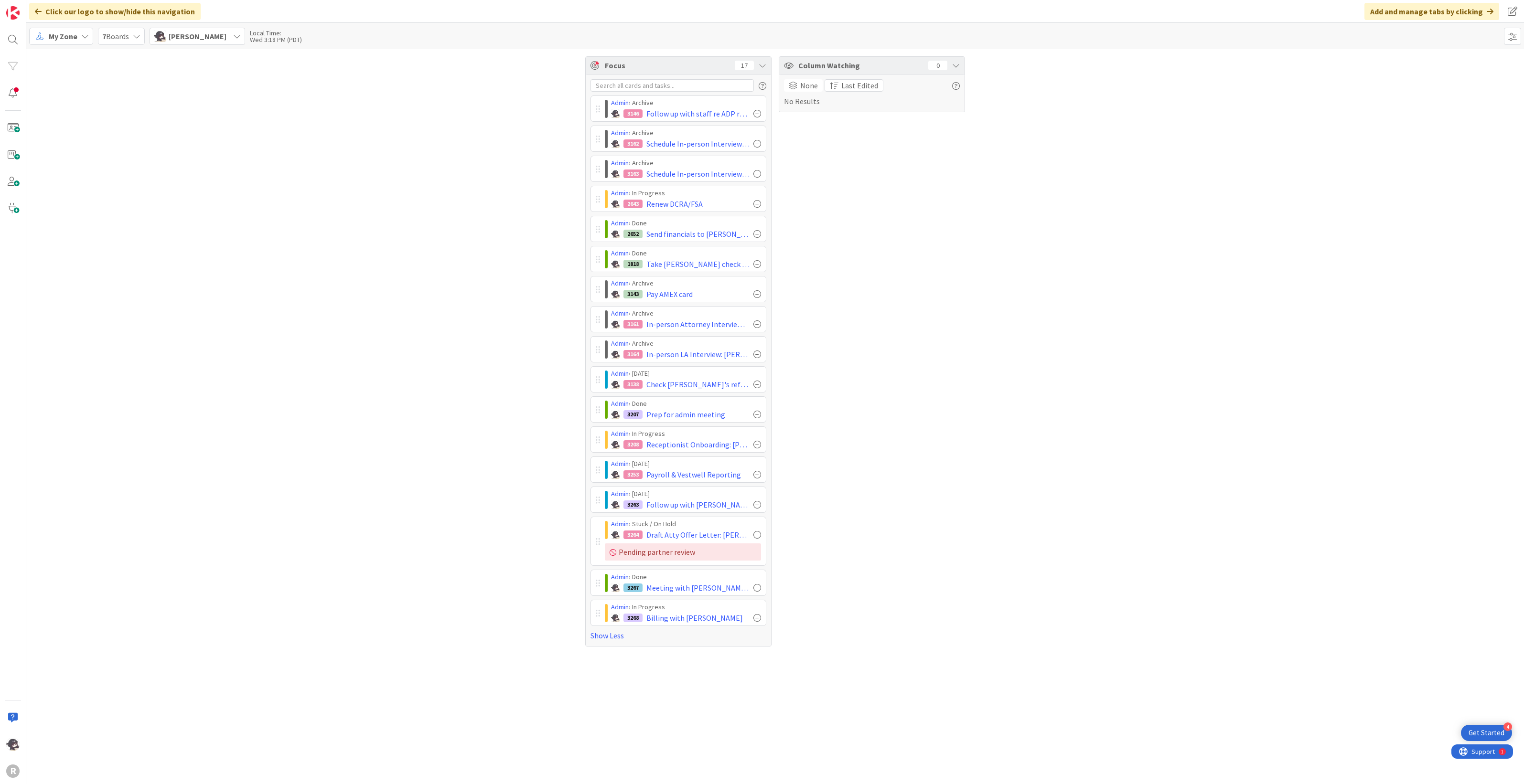
click at [758, 114] on div at bounding box center [757, 113] width 7 height 7
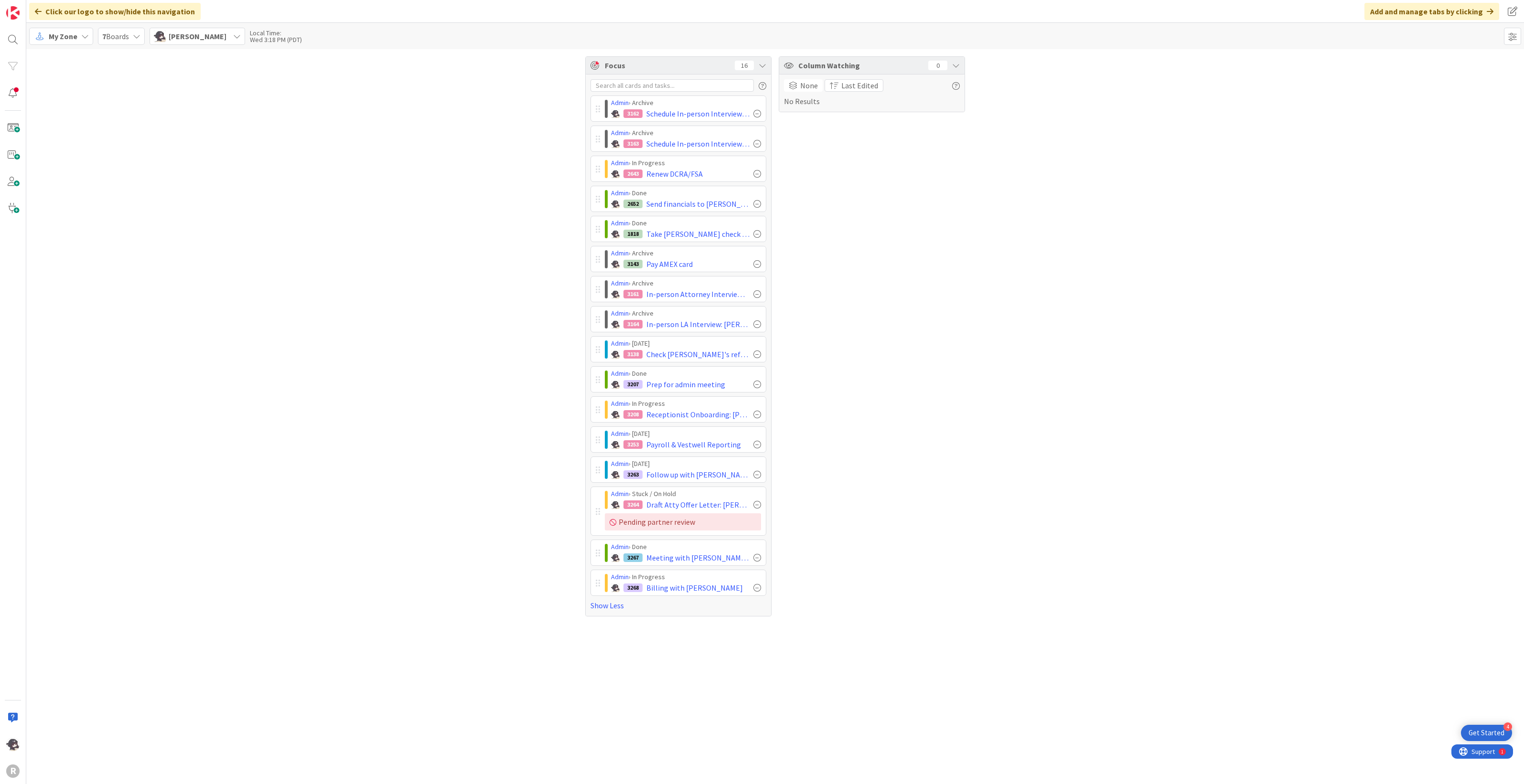
click at [758, 114] on div at bounding box center [757, 113] width 7 height 7
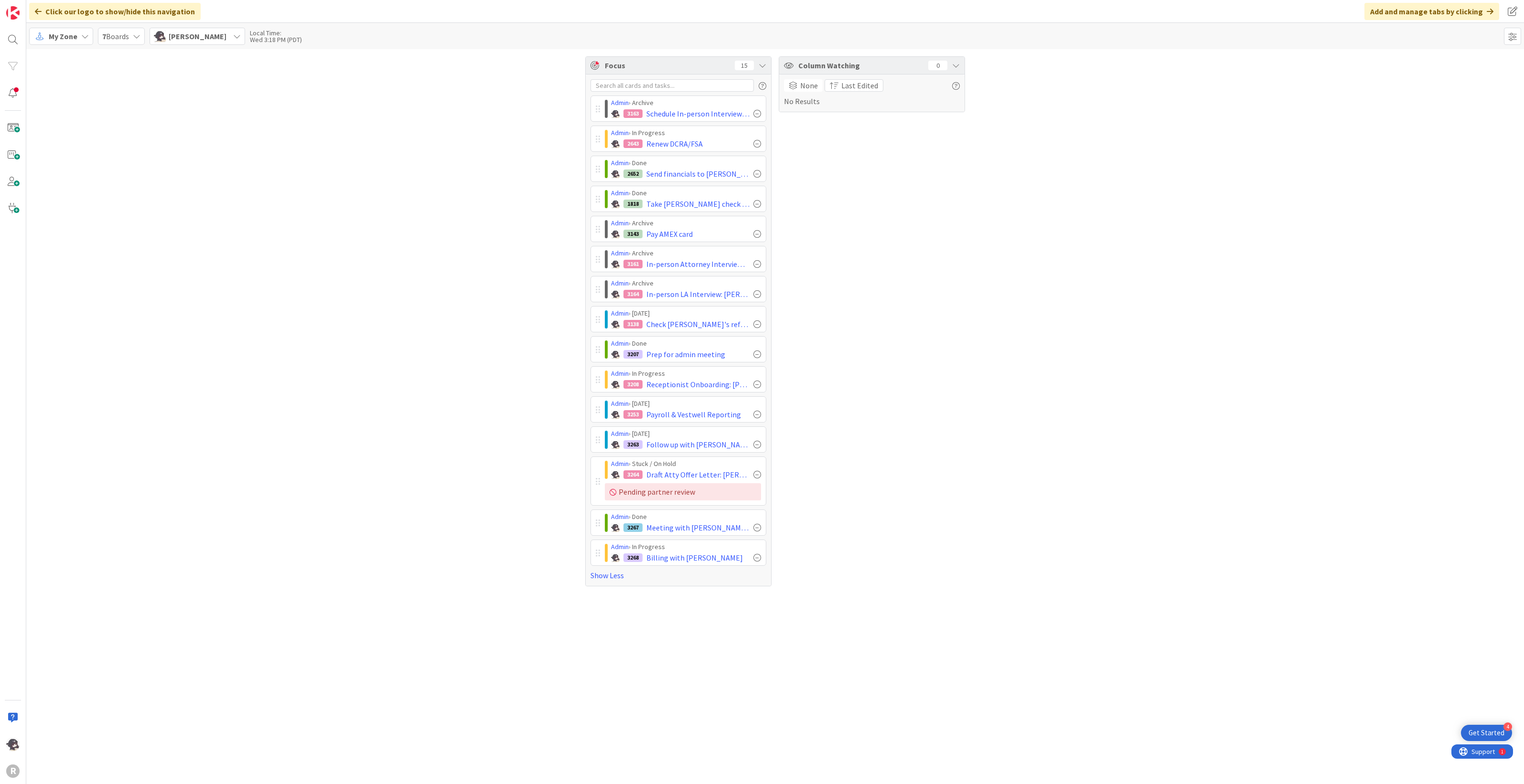
click at [758, 114] on div at bounding box center [757, 113] width 7 height 7
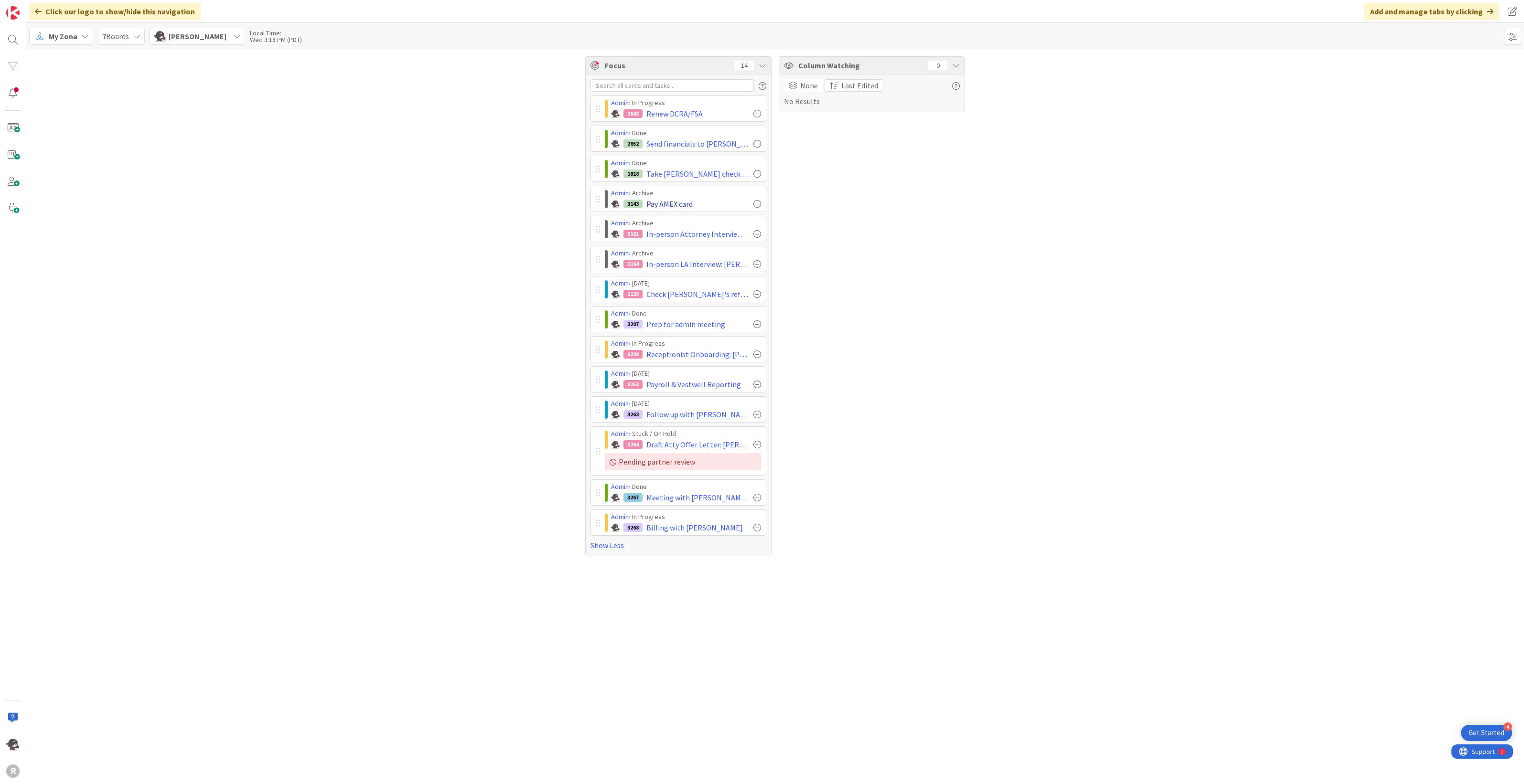
click at [758, 204] on div at bounding box center [757, 204] width 7 height 7
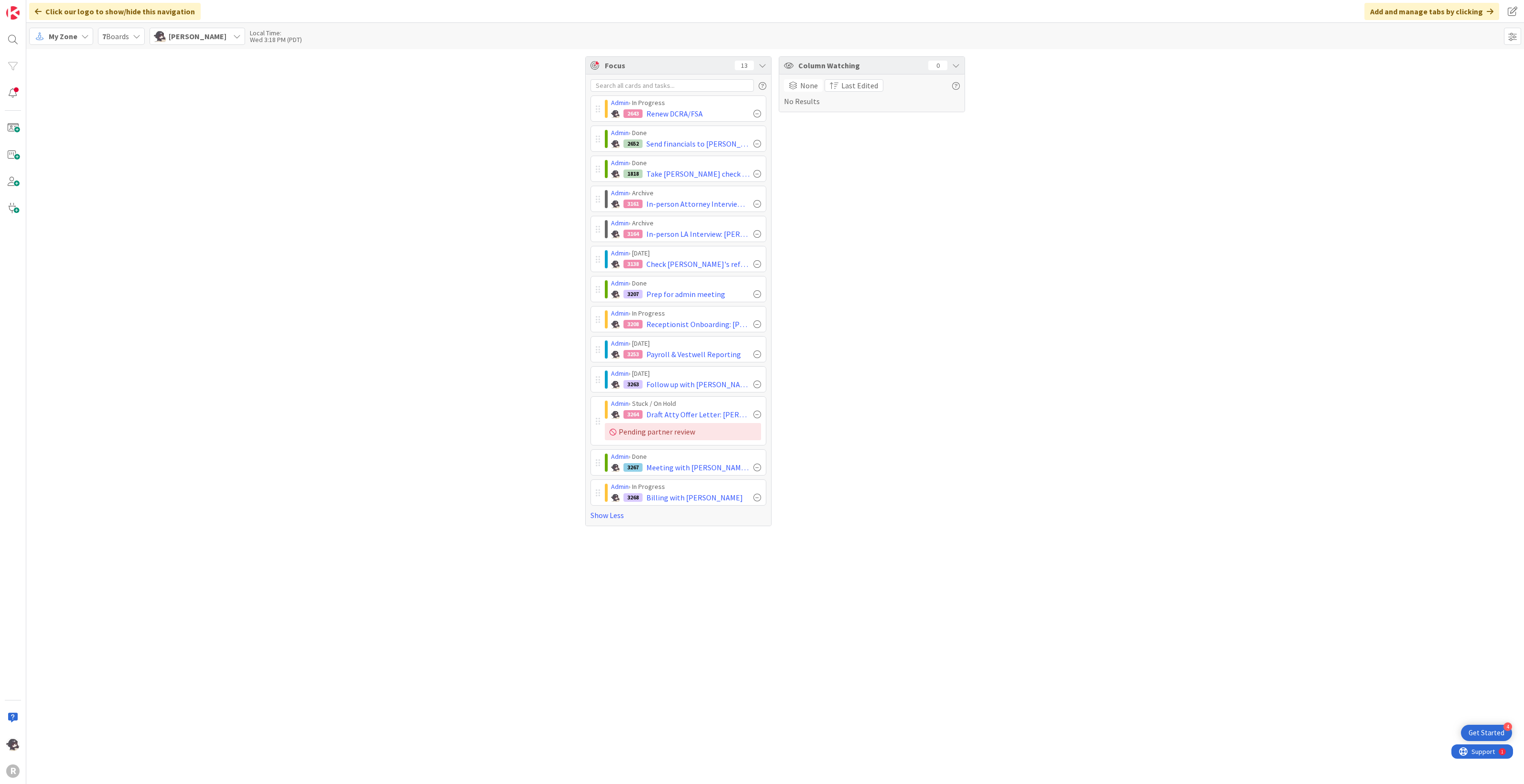
click at [758, 204] on div at bounding box center [757, 204] width 7 height 7
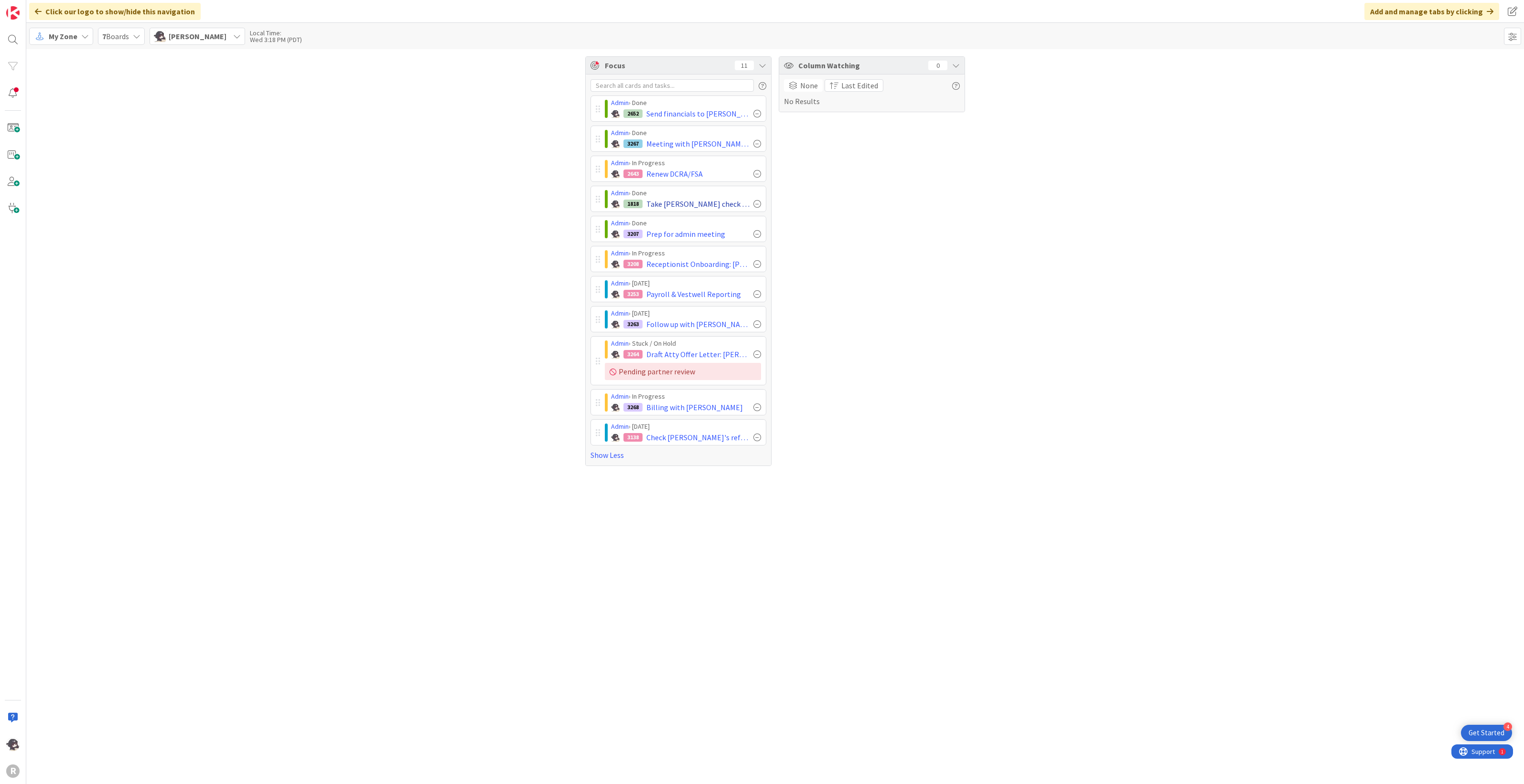
click at [758, 203] on div at bounding box center [757, 204] width 7 height 7
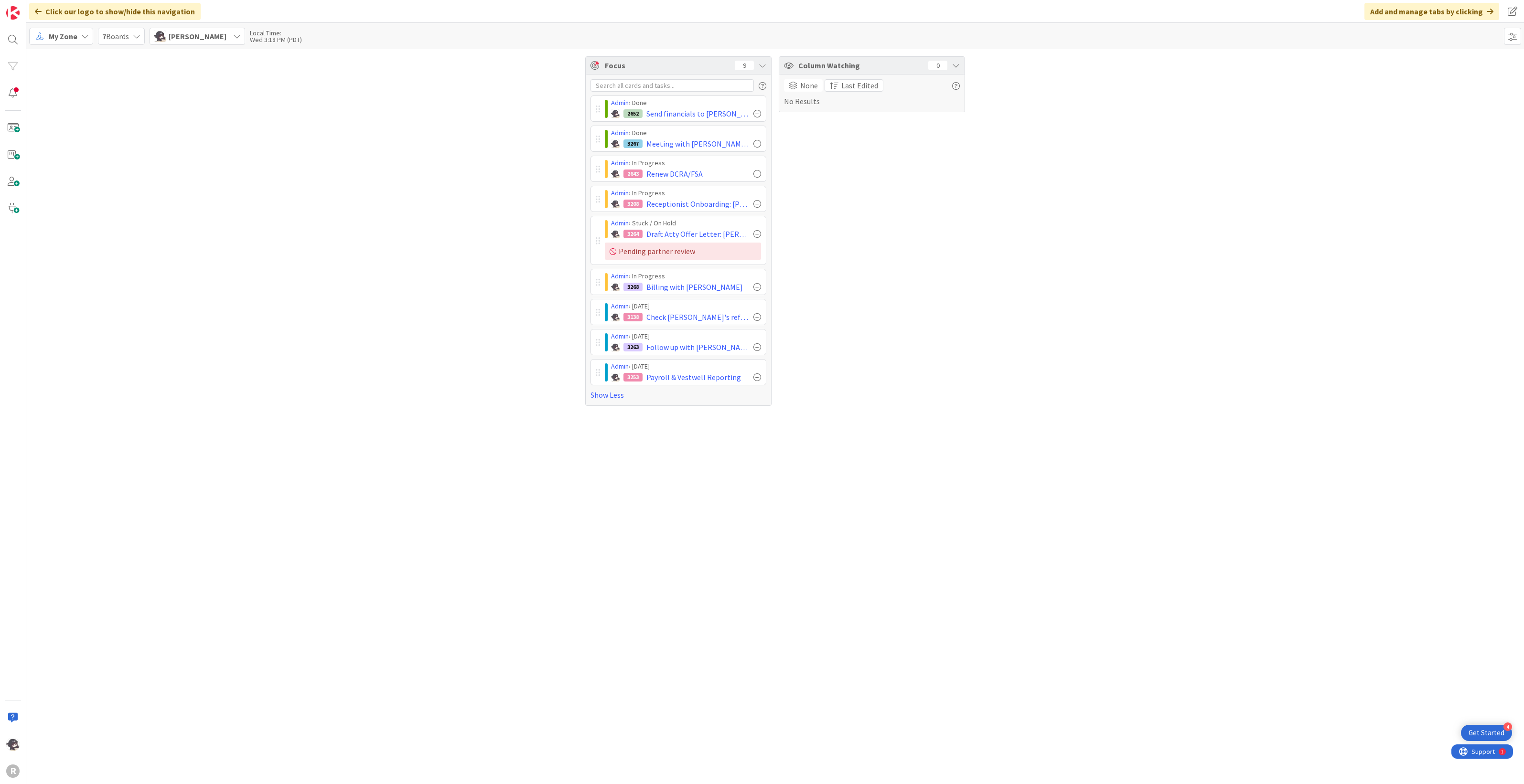
click at [371, 441] on div "Focus 9 Admin › Done 2652 Send financials to Grant Guernsey Admin › Done 3267 M…" at bounding box center [775, 416] width 1498 height 735
click at [161, 410] on div "Focus 9 Admin › Done 2652 Send financials to Grant Guernsey Admin › Done 3267 M…" at bounding box center [775, 231] width 1498 height 364
click at [241, 365] on div "Focus 9 Admin › Done 2652 Send financials to Grant Guernsey Admin › Done 3267 M…" at bounding box center [775, 231] width 1498 height 364
click at [944, 296] on div "Column Watching 0 None Last Edited No Results" at bounding box center [872, 231] width 187 height 349
